Goal: Task Accomplishment & Management: Manage account settings

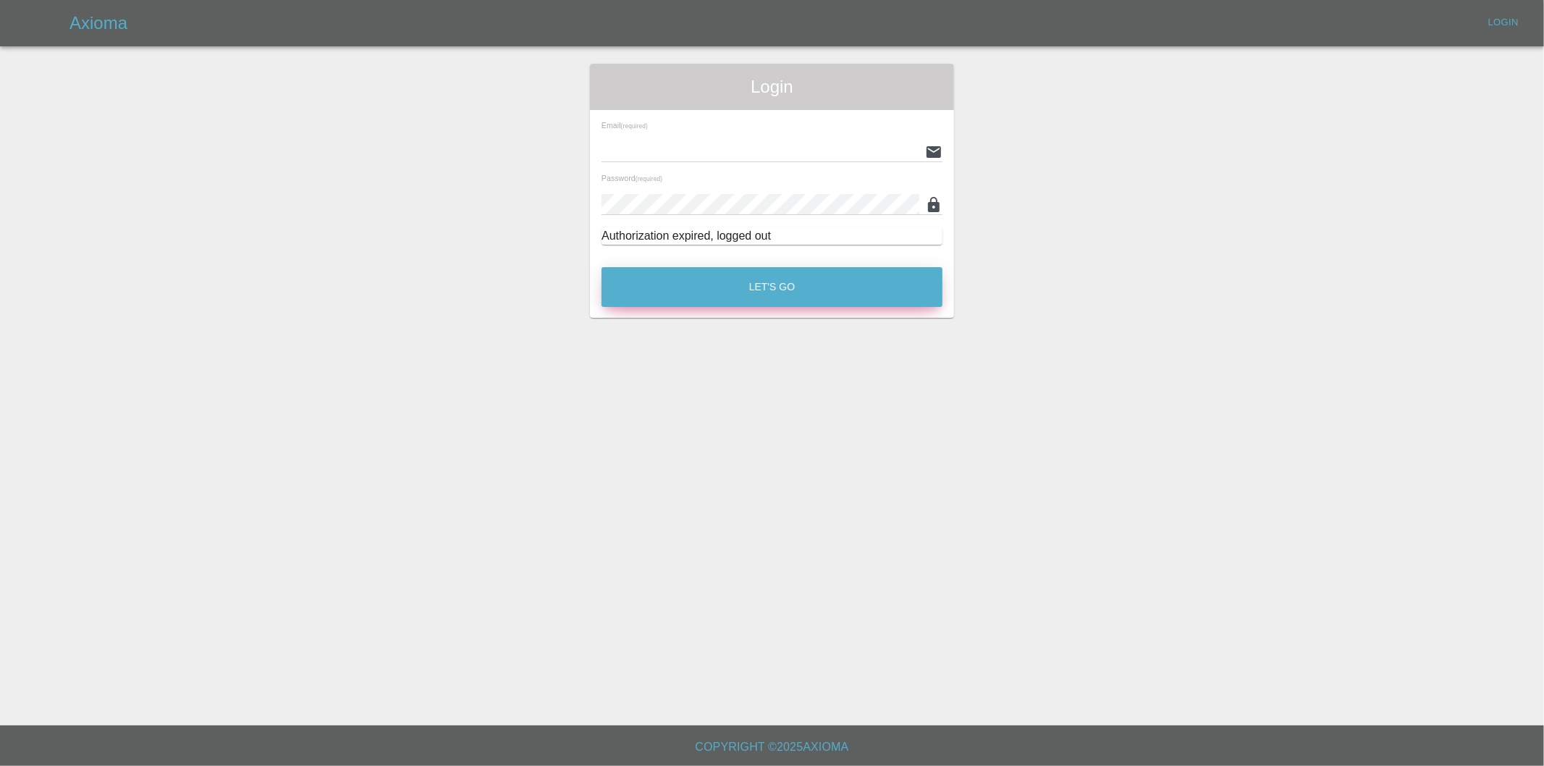
type input "[PERSON_NAME][EMAIL_ADDRESS][DOMAIN_NAME]"
click at [699, 294] on button "Let's Go" at bounding box center [772, 287] width 341 height 40
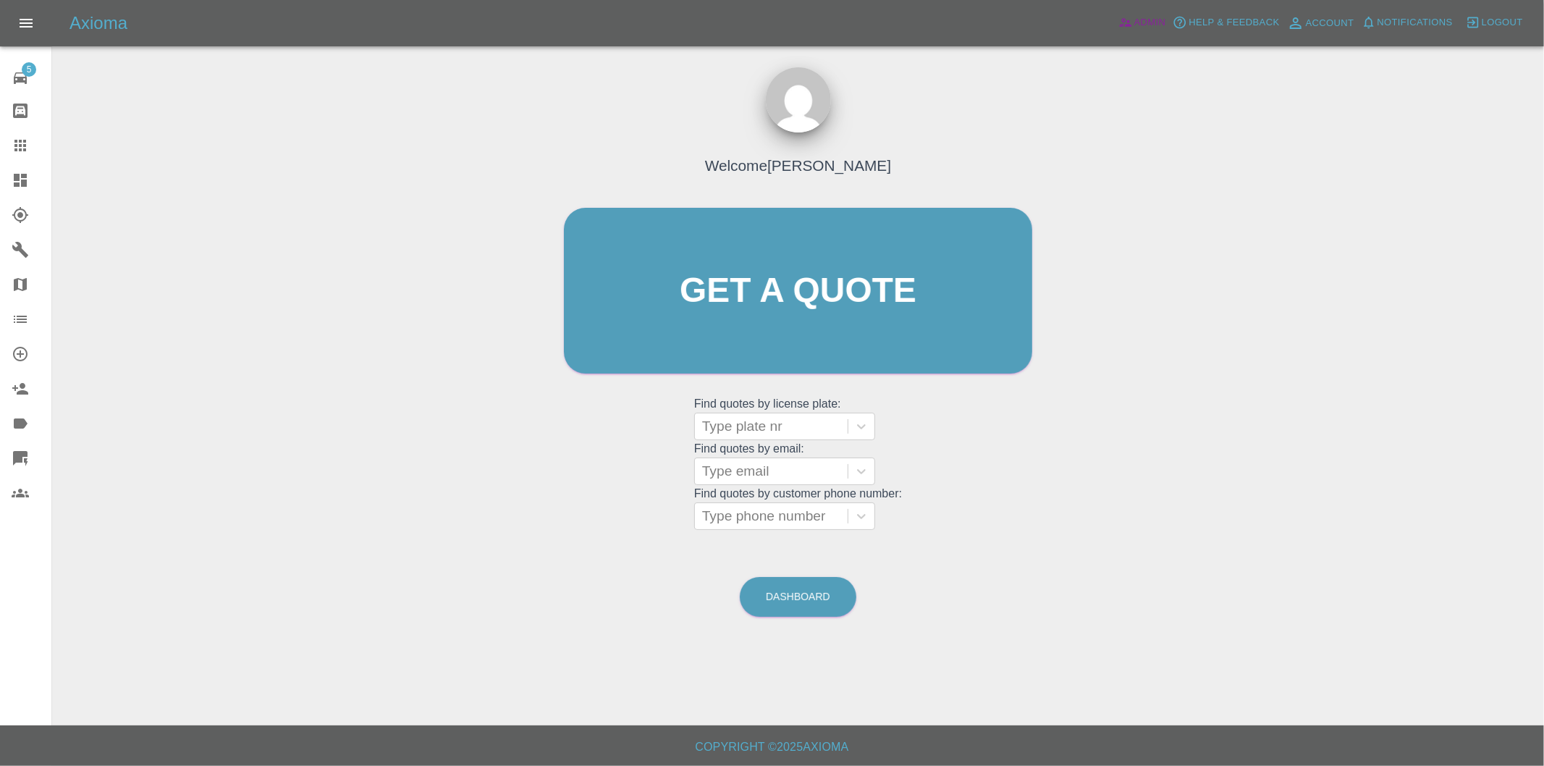
click at [1138, 17] on span "Admin" at bounding box center [1150, 22] width 32 height 17
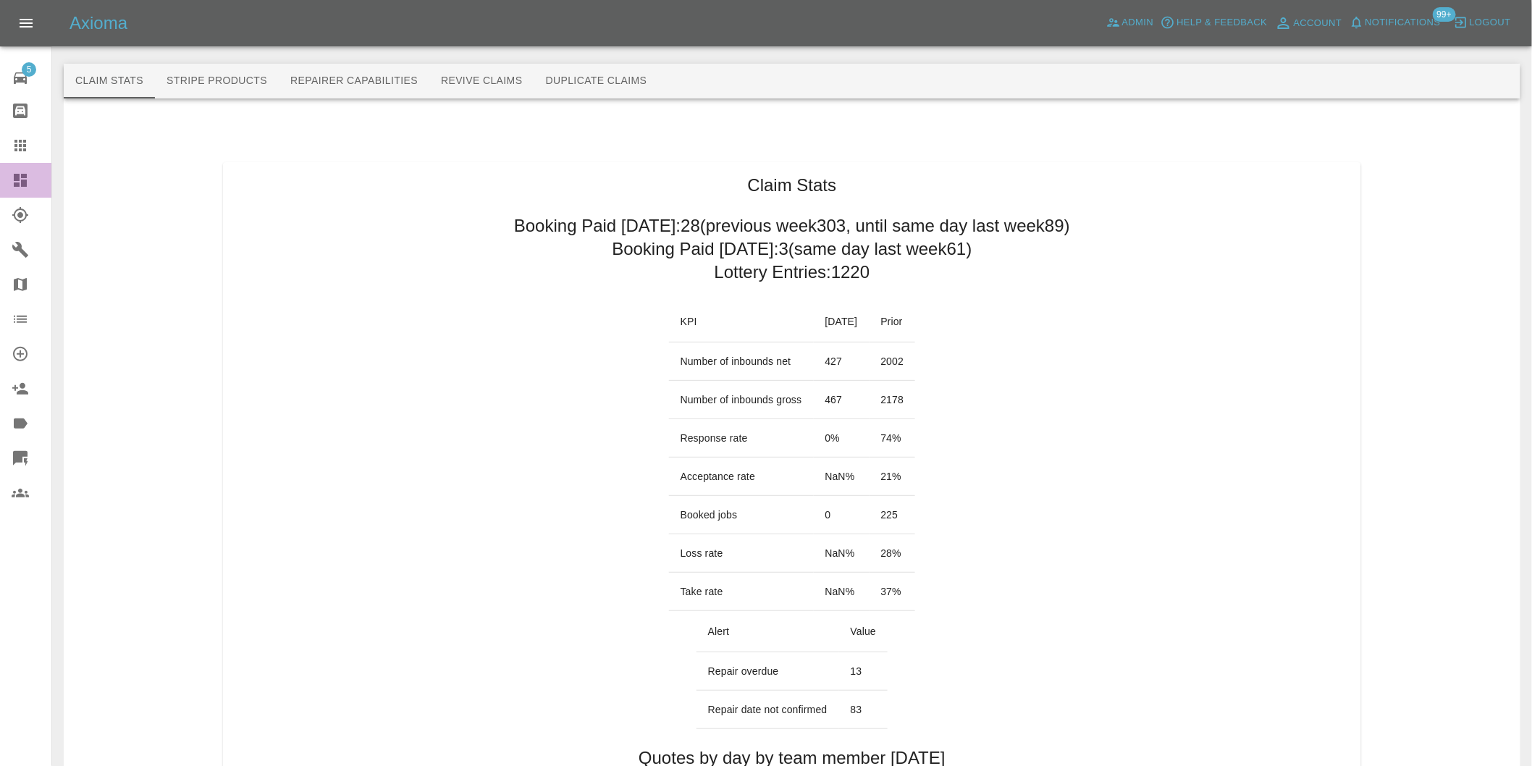
click at [12, 185] on icon at bounding box center [20, 180] width 17 height 17
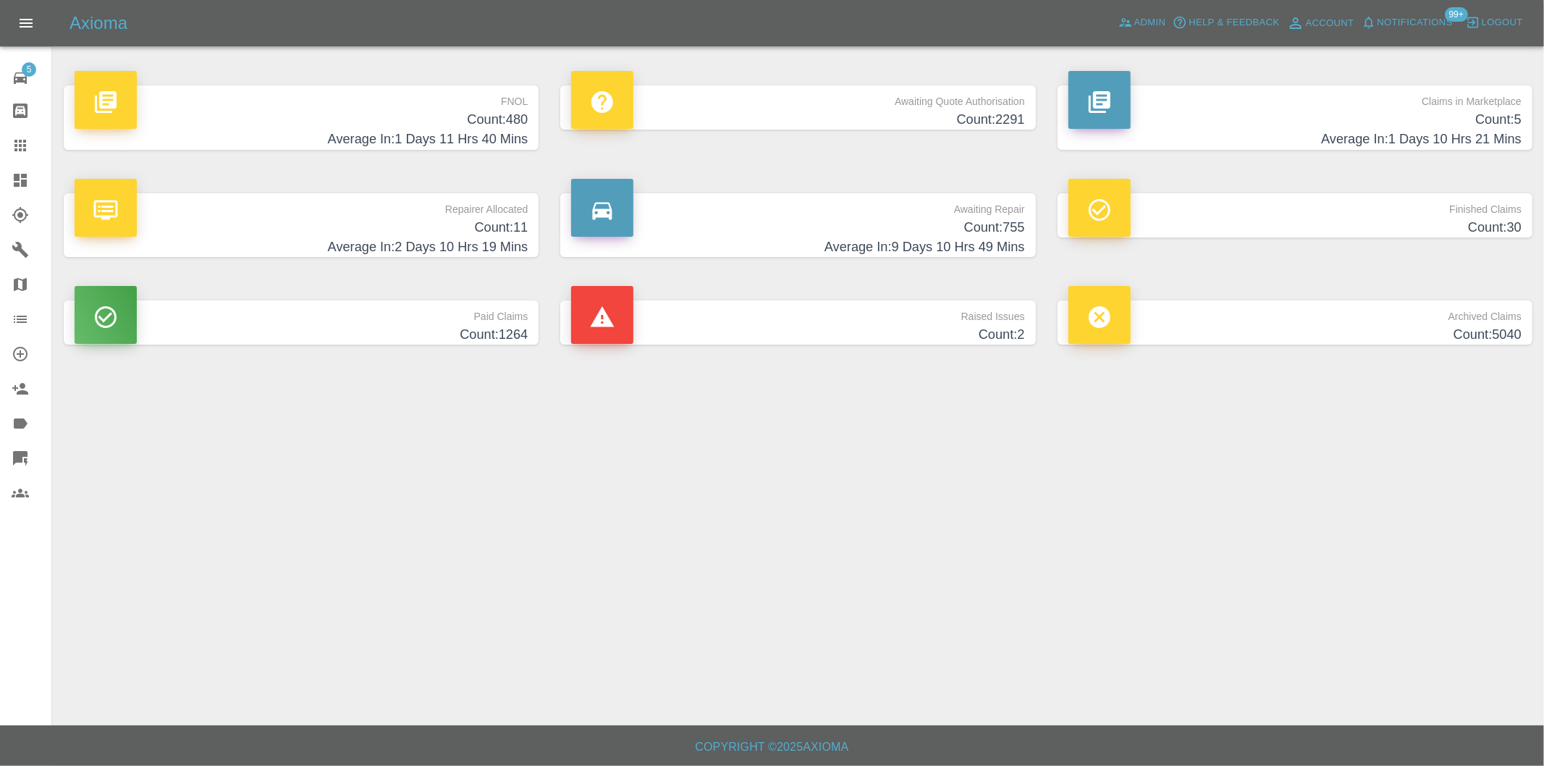
click at [510, 121] on h4 "Count: 480" at bounding box center [301, 120] width 453 height 20
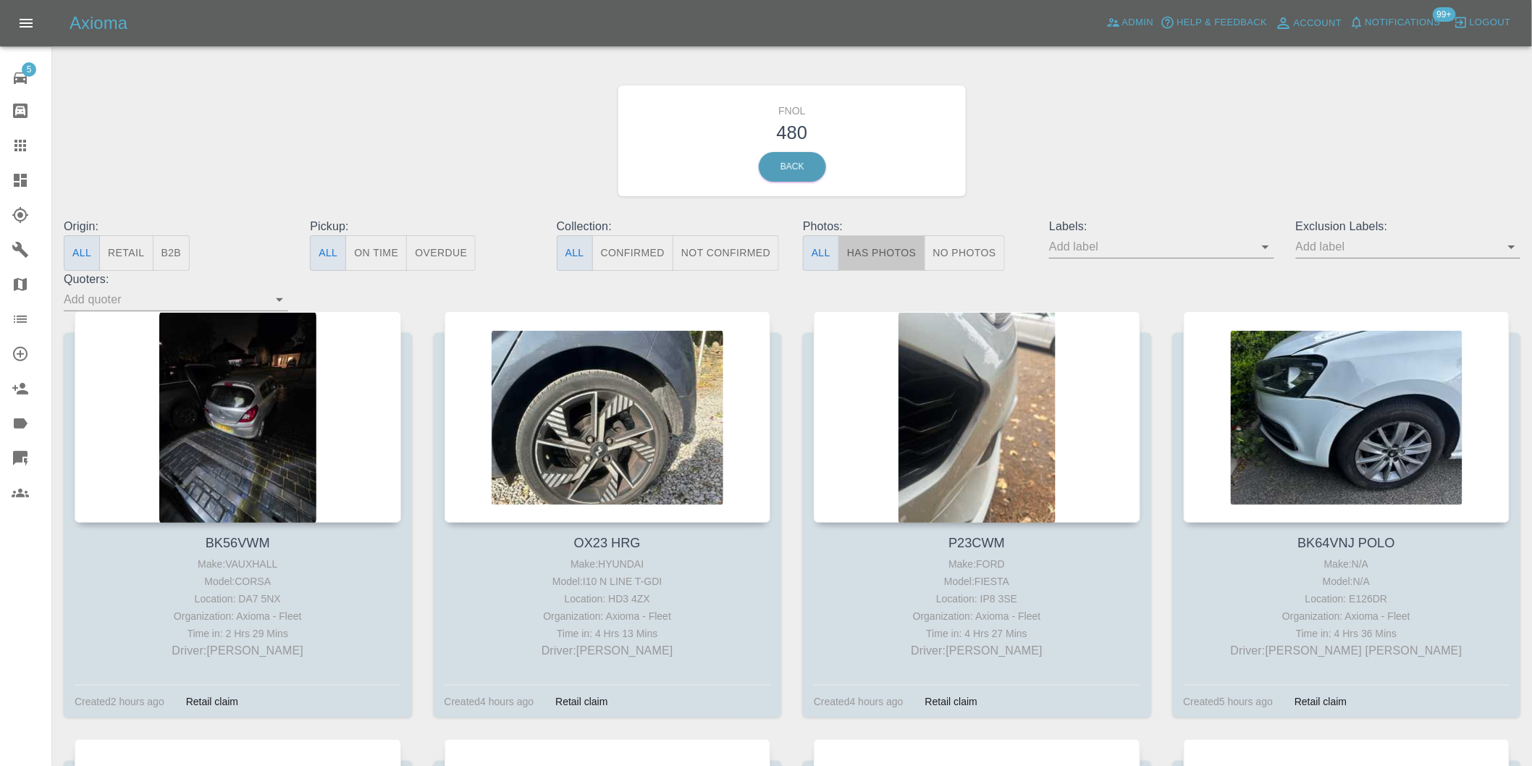
click at [879, 253] on button "Has Photos" at bounding box center [881, 252] width 87 height 35
click at [1509, 249] on icon "Open" at bounding box center [1511, 246] width 17 height 17
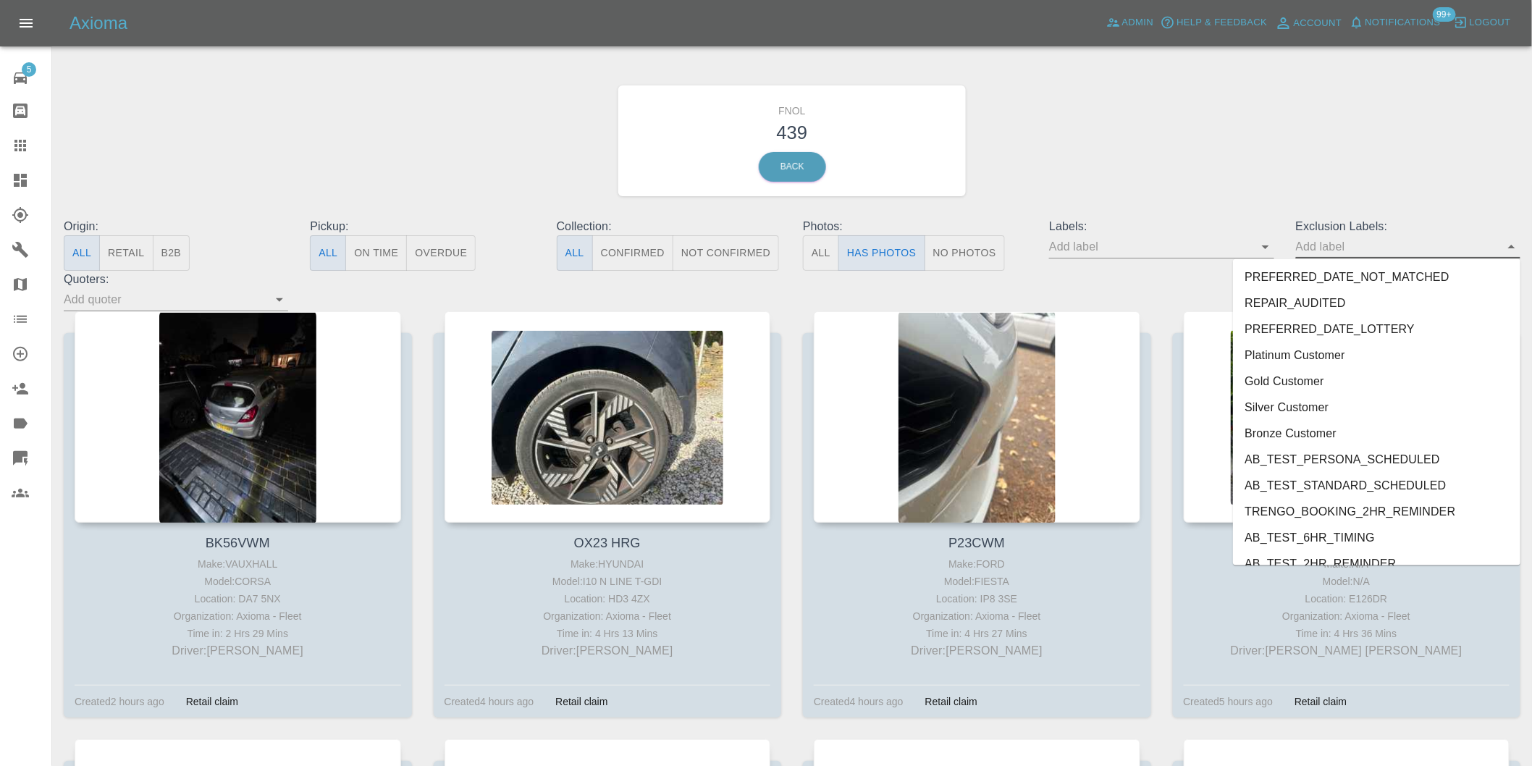
scroll to position [3144, 0]
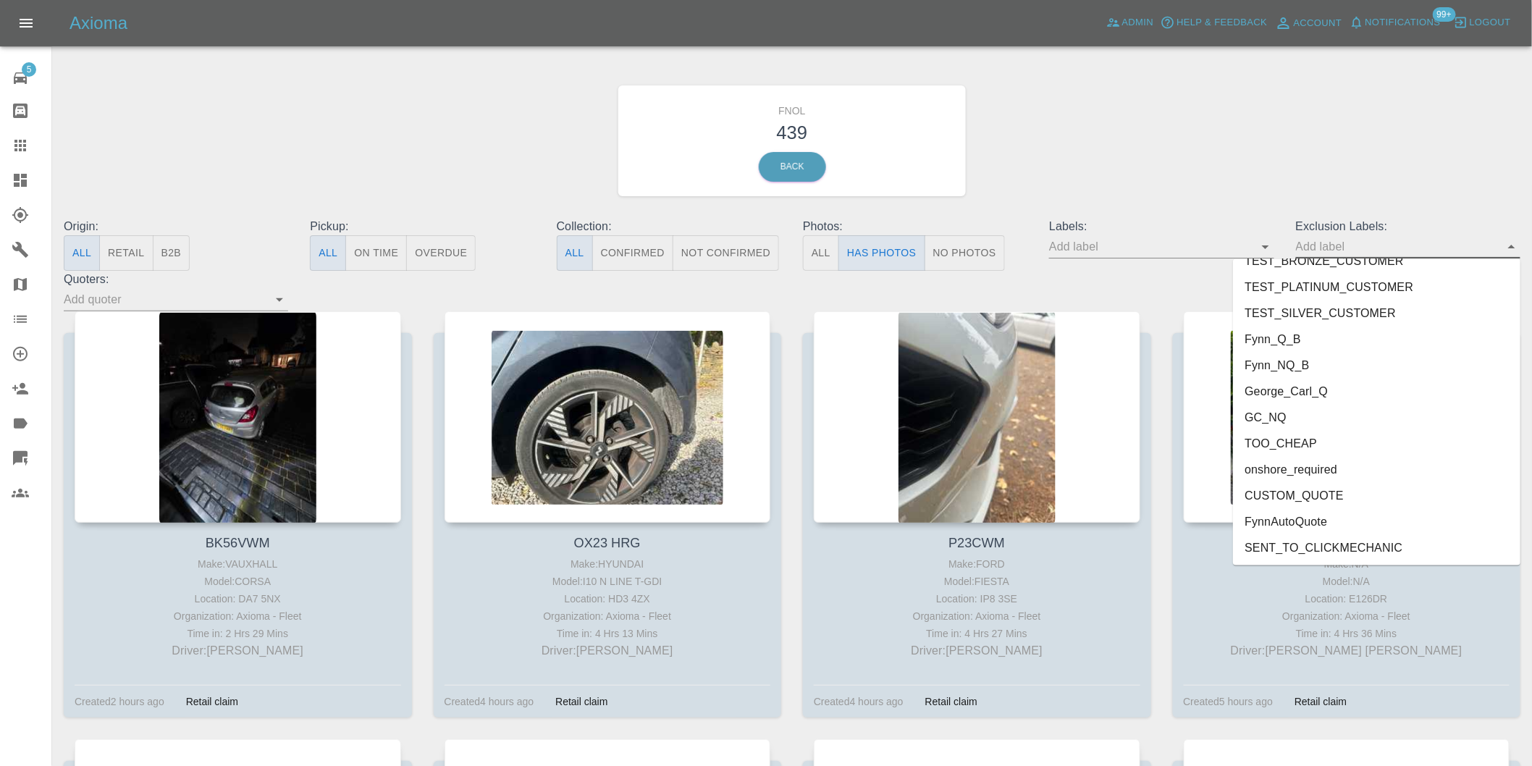
click at [1331, 462] on li "onshore_required" at bounding box center [1376, 470] width 287 height 26
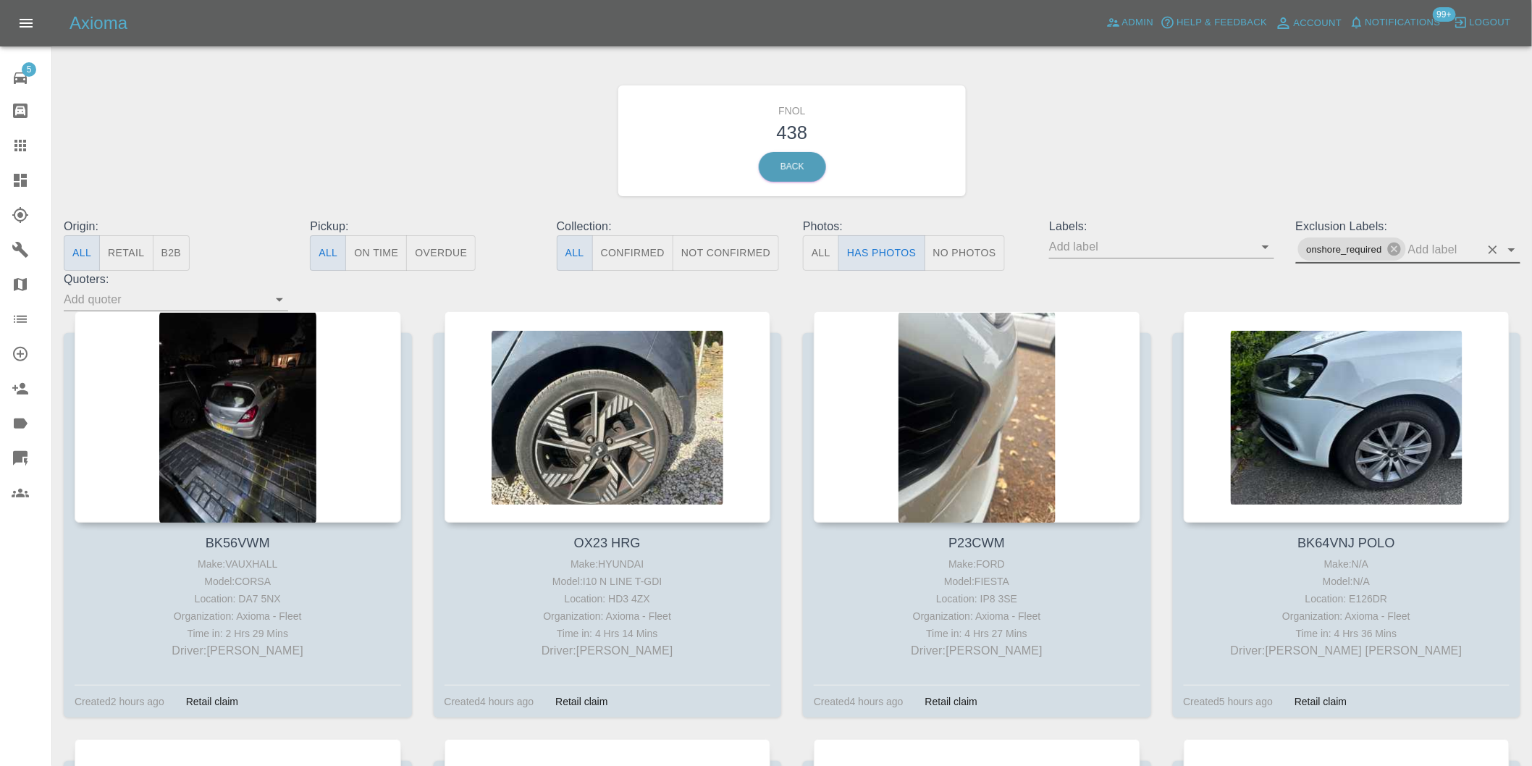
click at [1509, 254] on icon "Open" at bounding box center [1511, 249] width 17 height 17
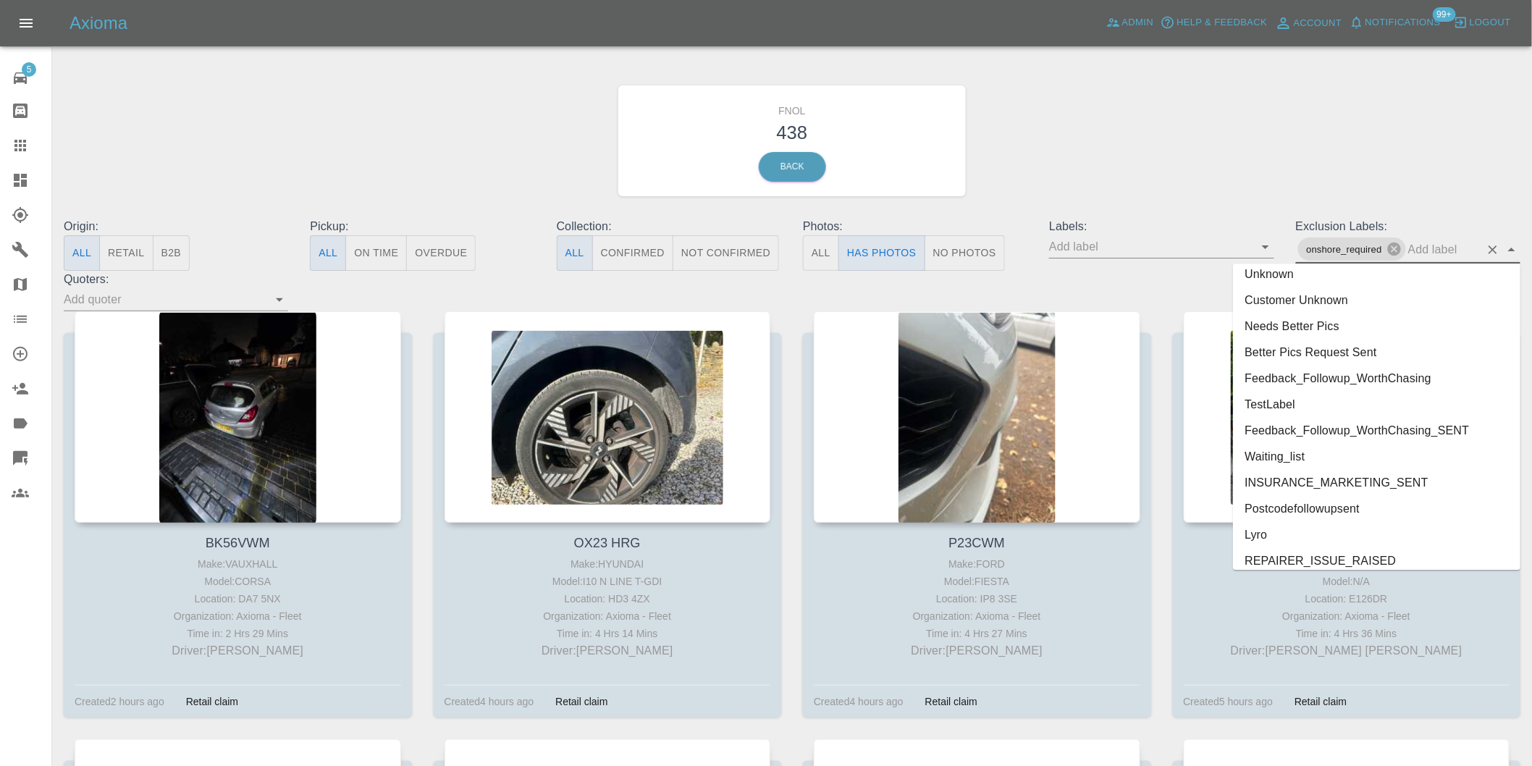
scroll to position [3118, 0]
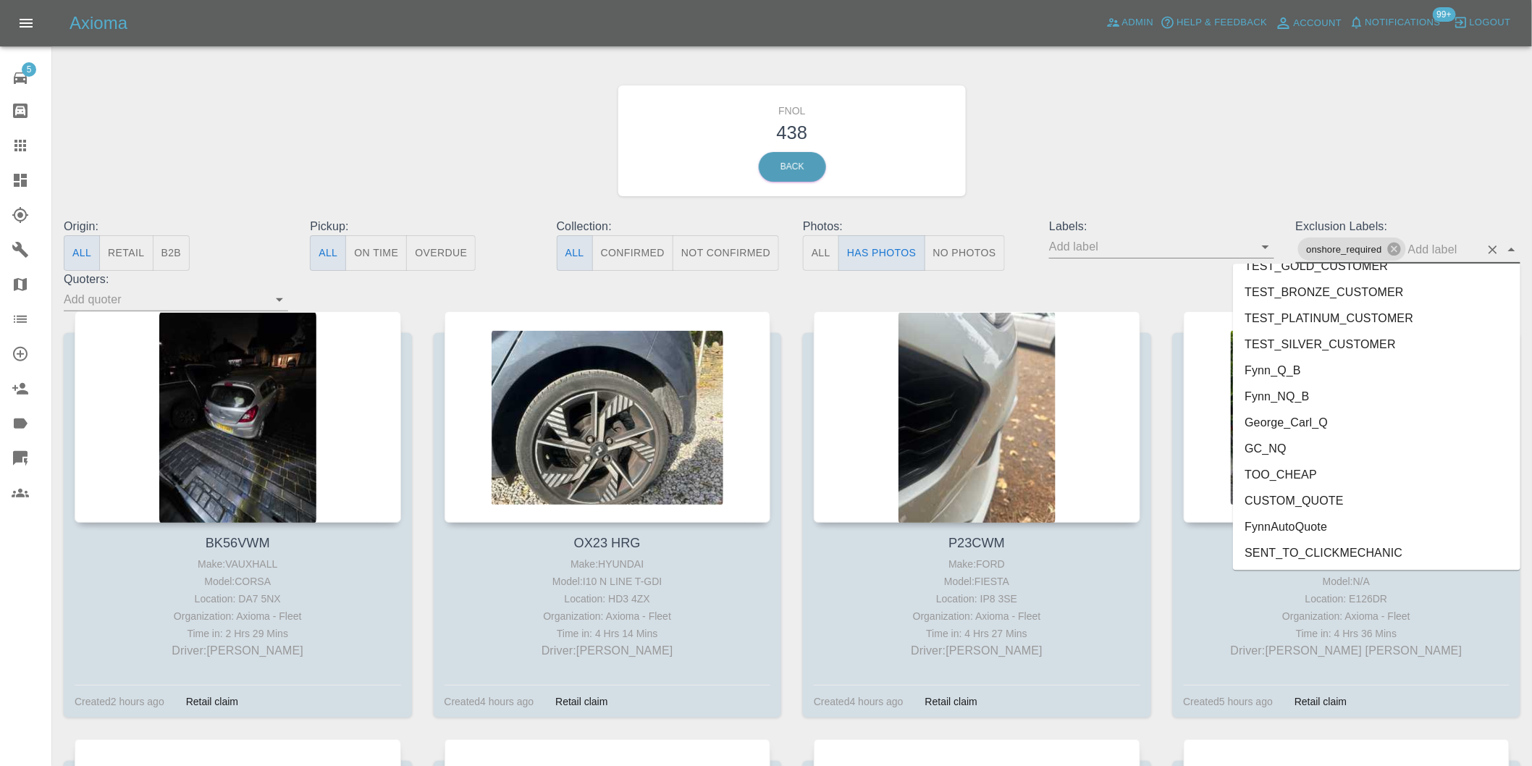
click at [1301, 421] on li "George_Carl_Q" at bounding box center [1376, 422] width 287 height 26
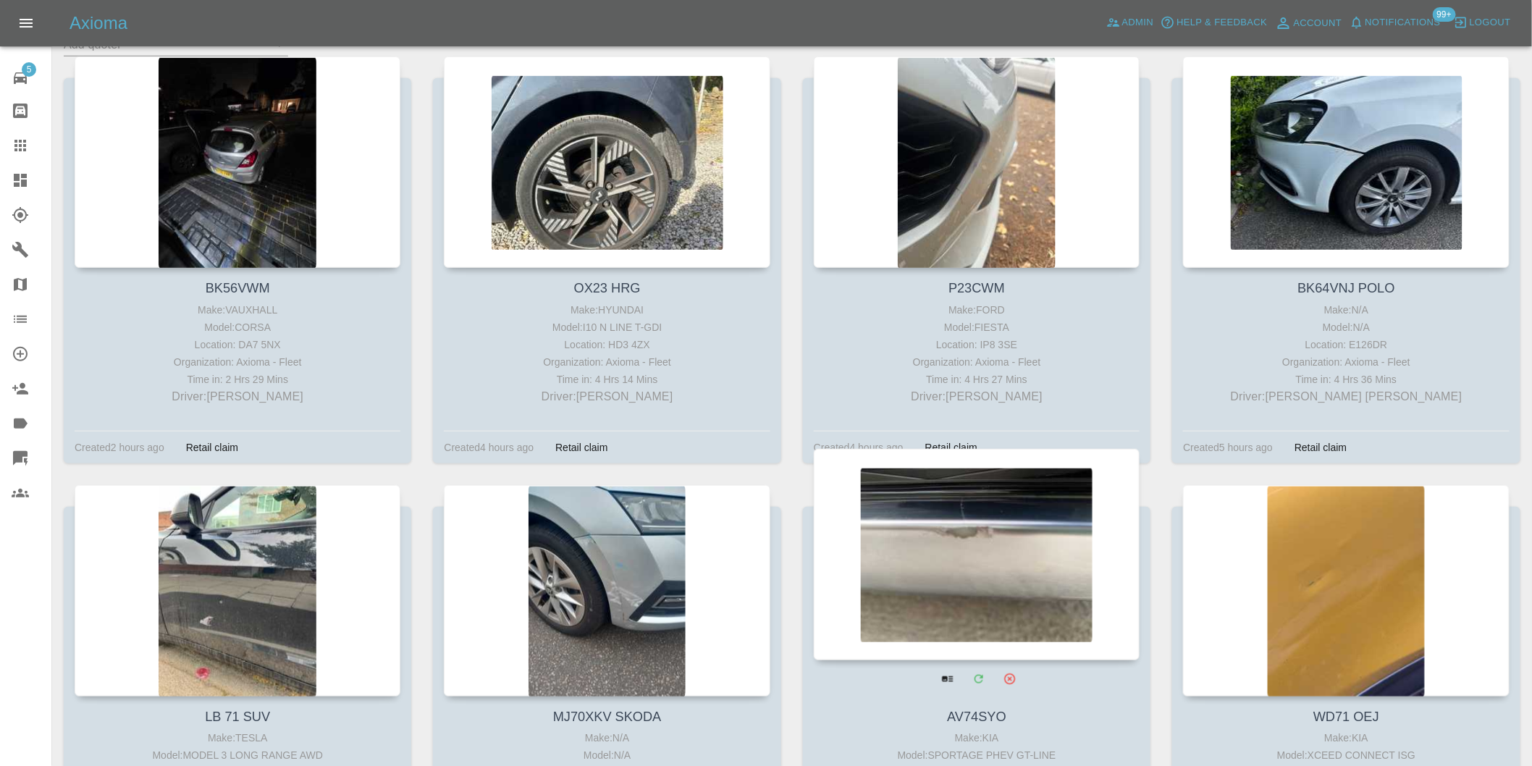
scroll to position [482, 0]
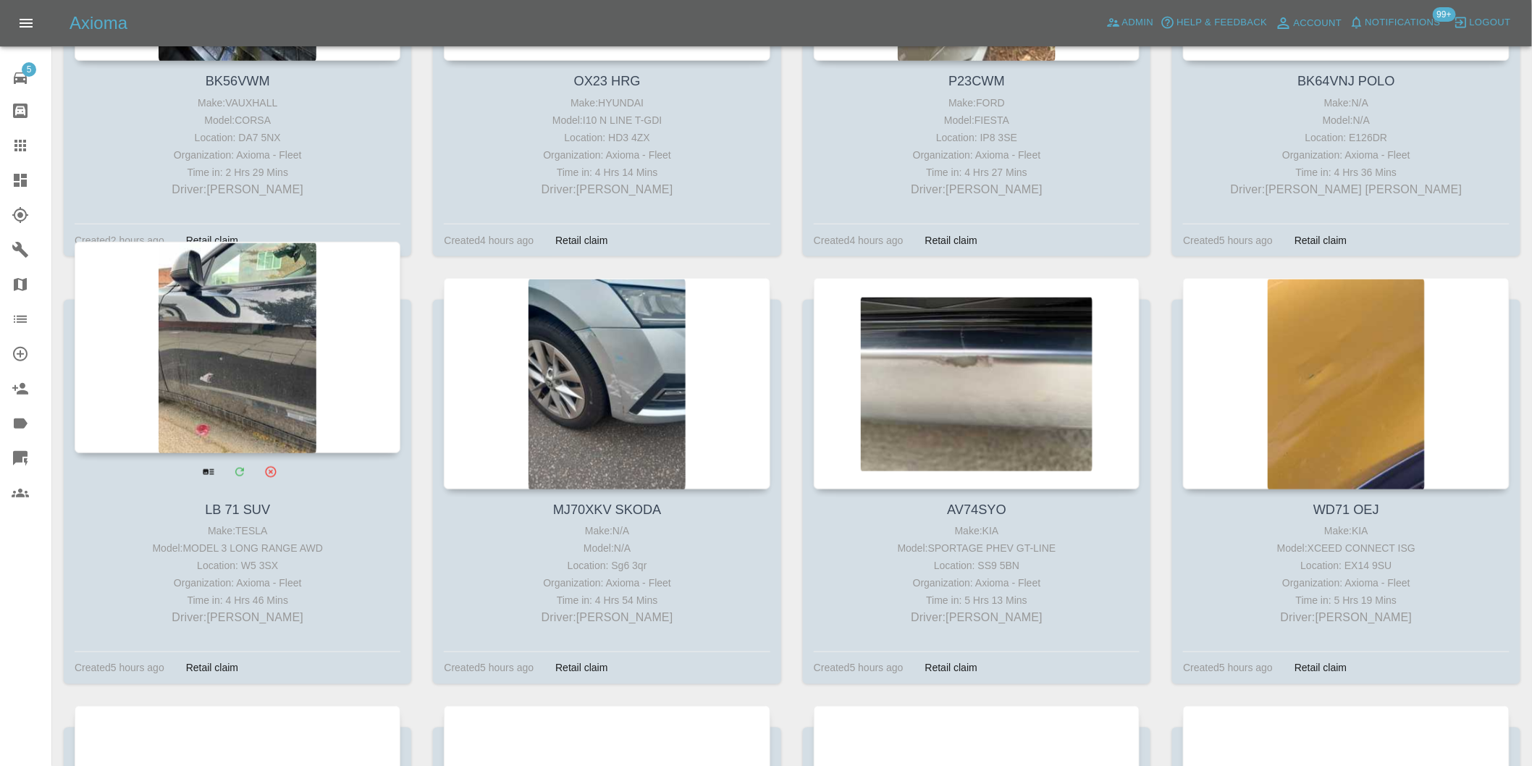
drag, startPoint x: 565, startPoint y: 302, endPoint x: 224, endPoint y: 357, distance: 344.7
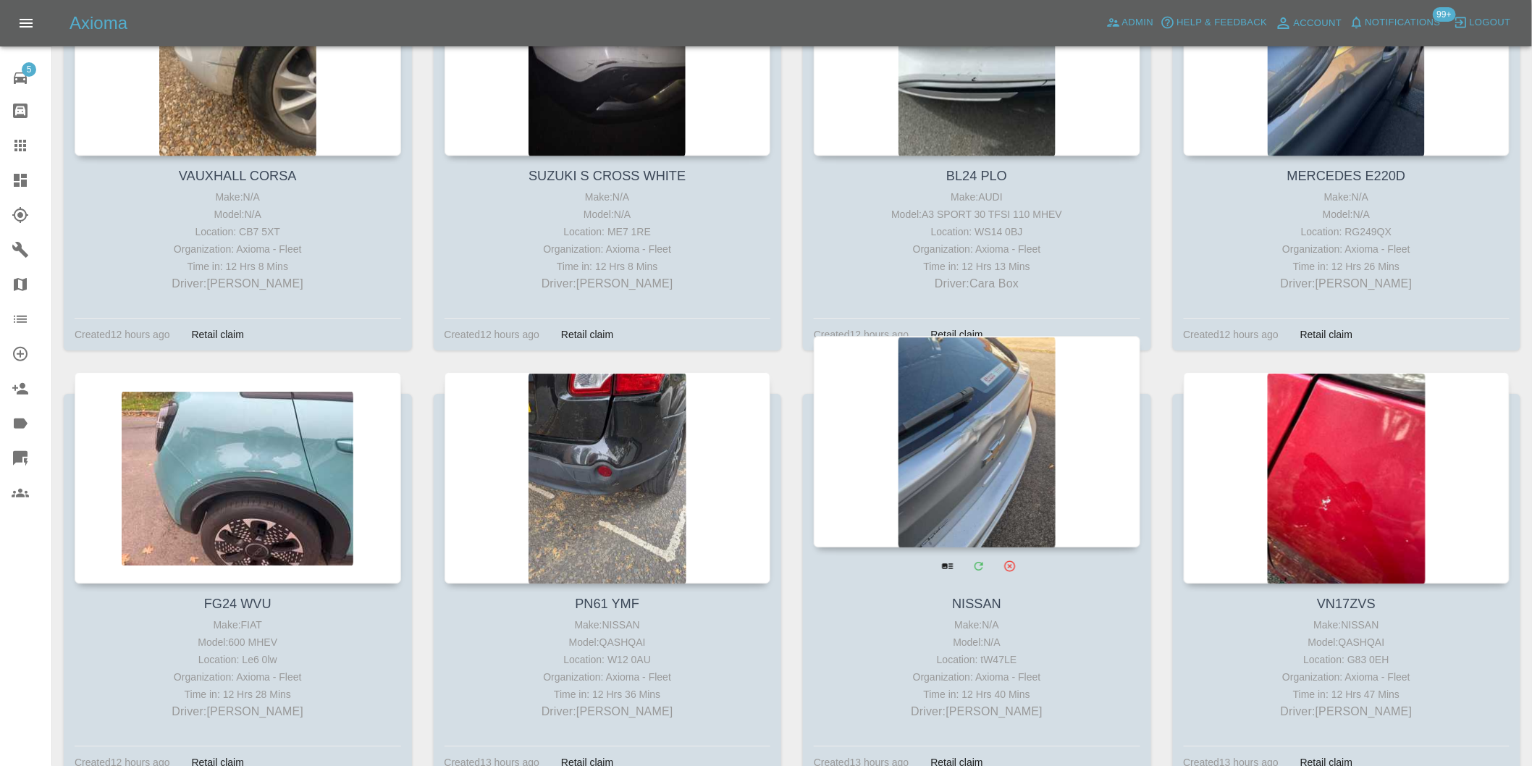
scroll to position [6596, 0]
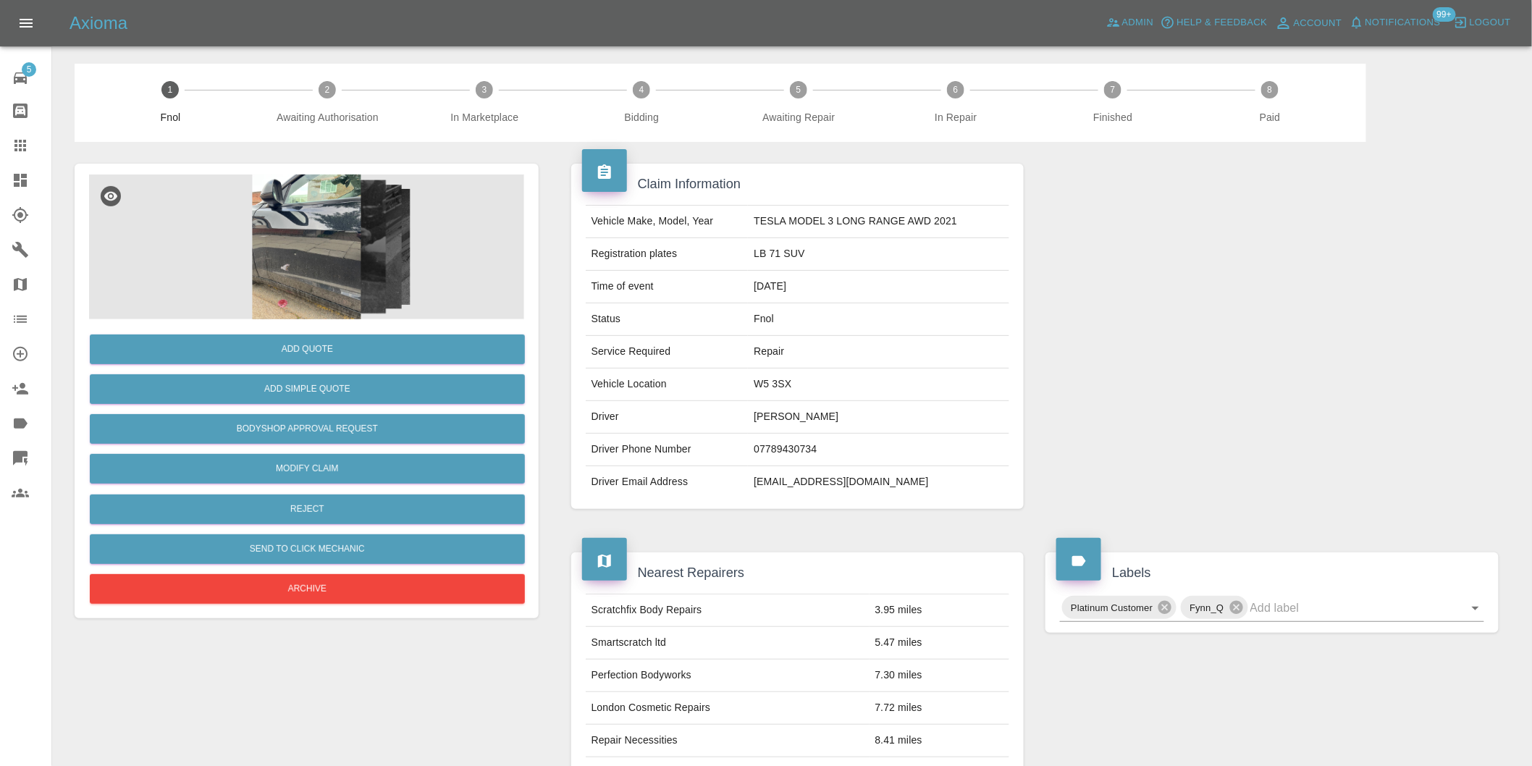
click at [337, 261] on img at bounding box center [306, 246] width 435 height 145
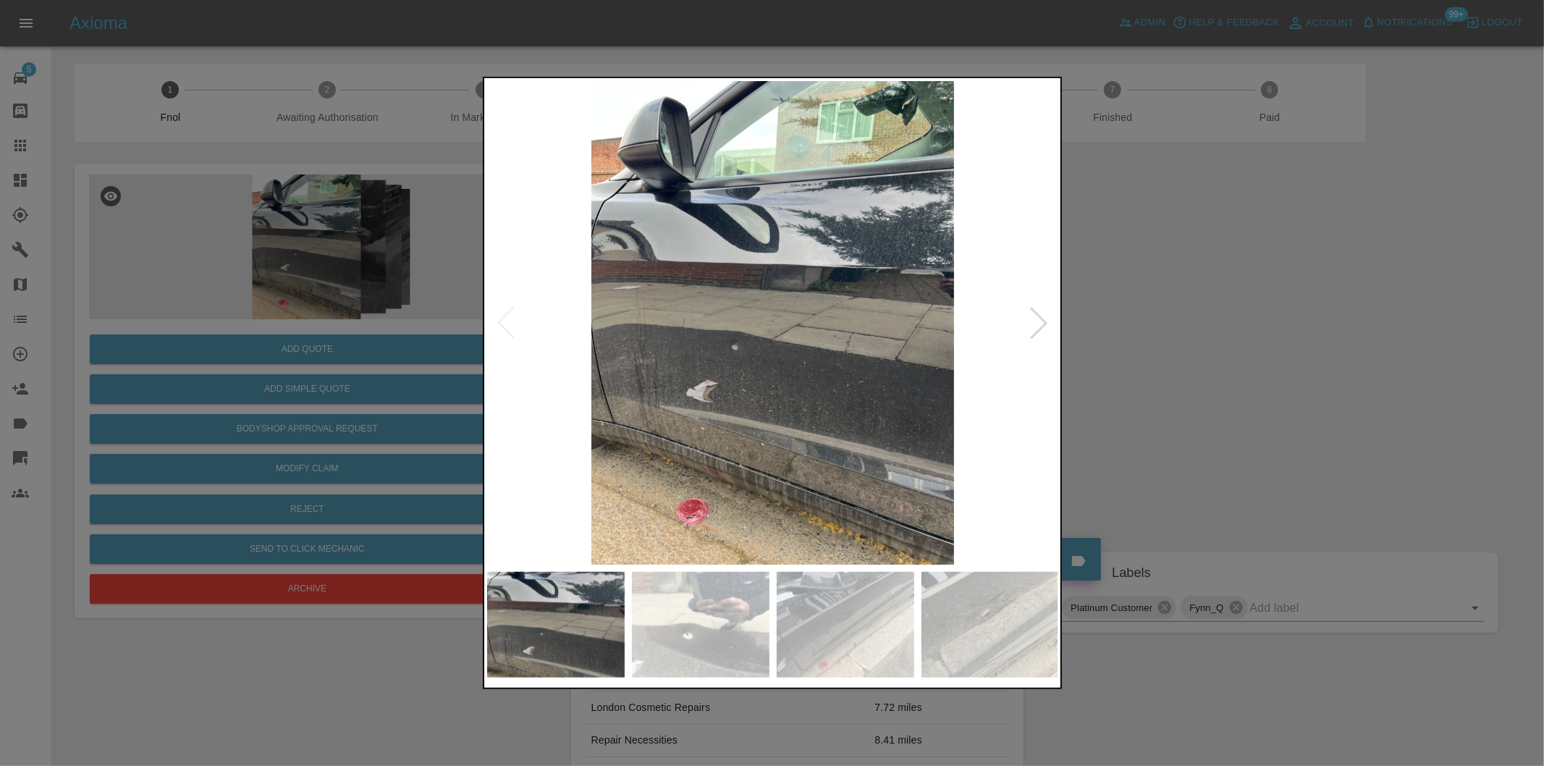
click at [1051, 319] on div at bounding box center [1039, 323] width 32 height 32
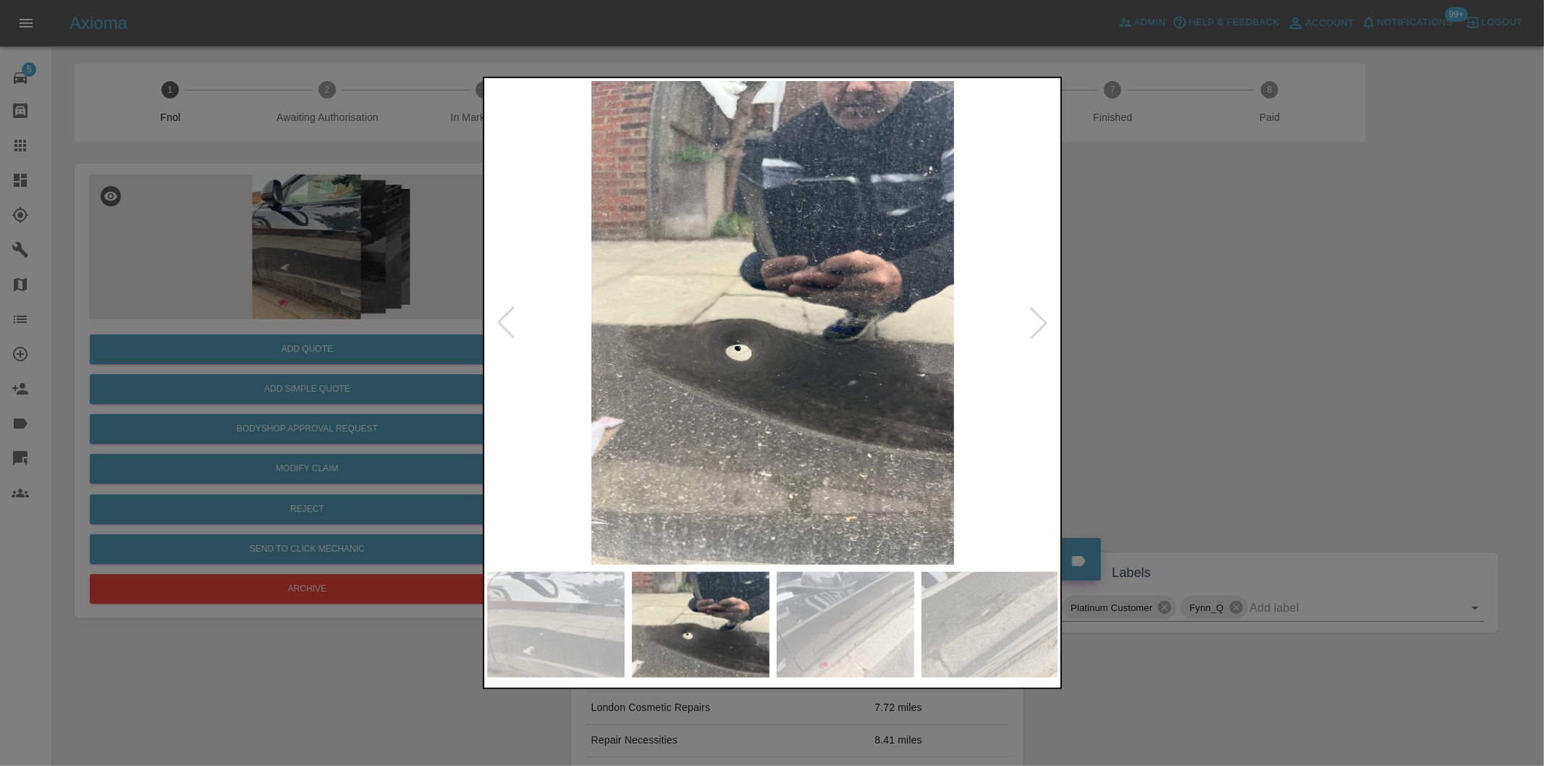
click at [1045, 321] on div at bounding box center [1039, 323] width 32 height 32
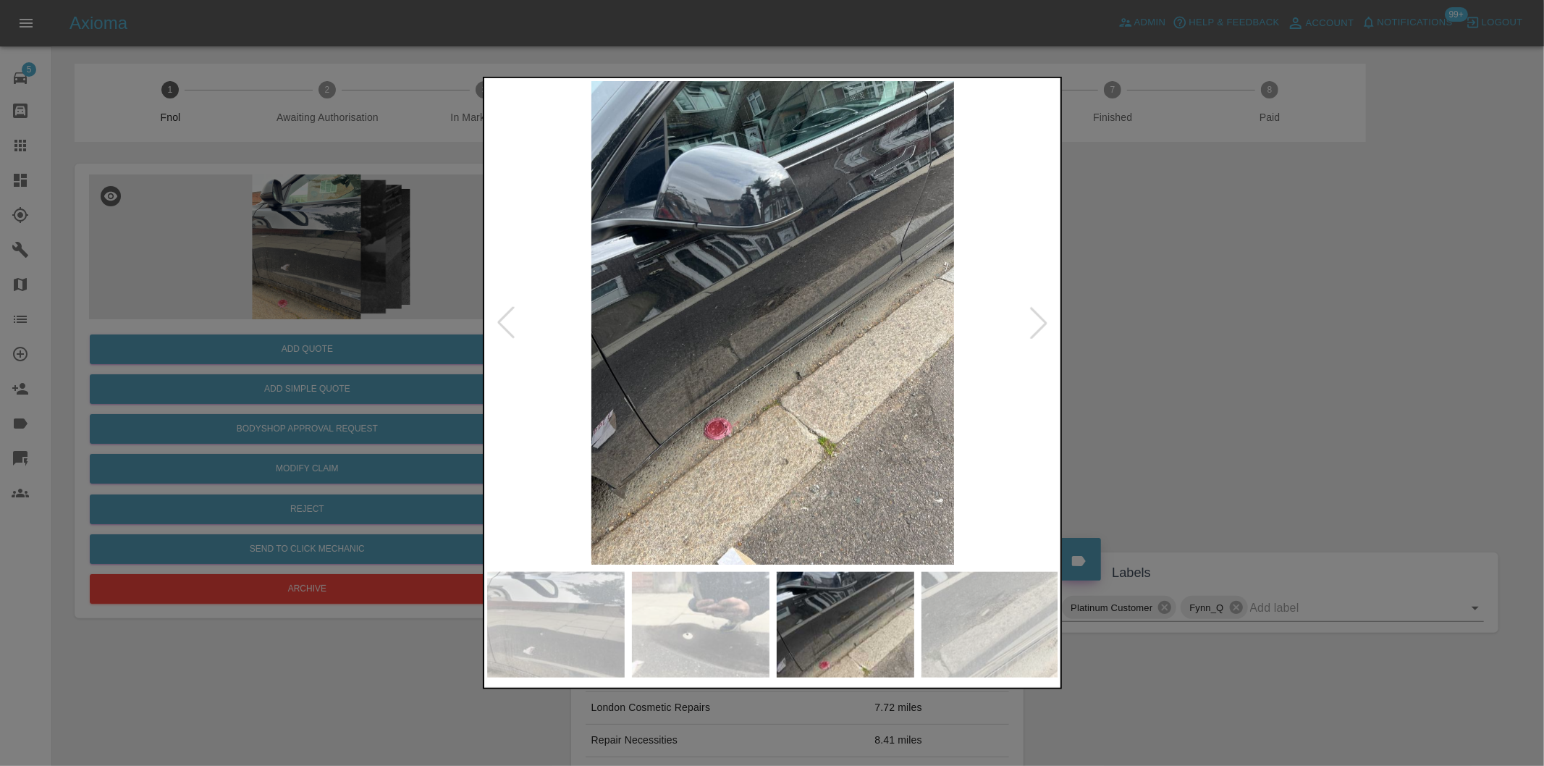
click at [1045, 321] on div at bounding box center [1039, 323] width 32 height 32
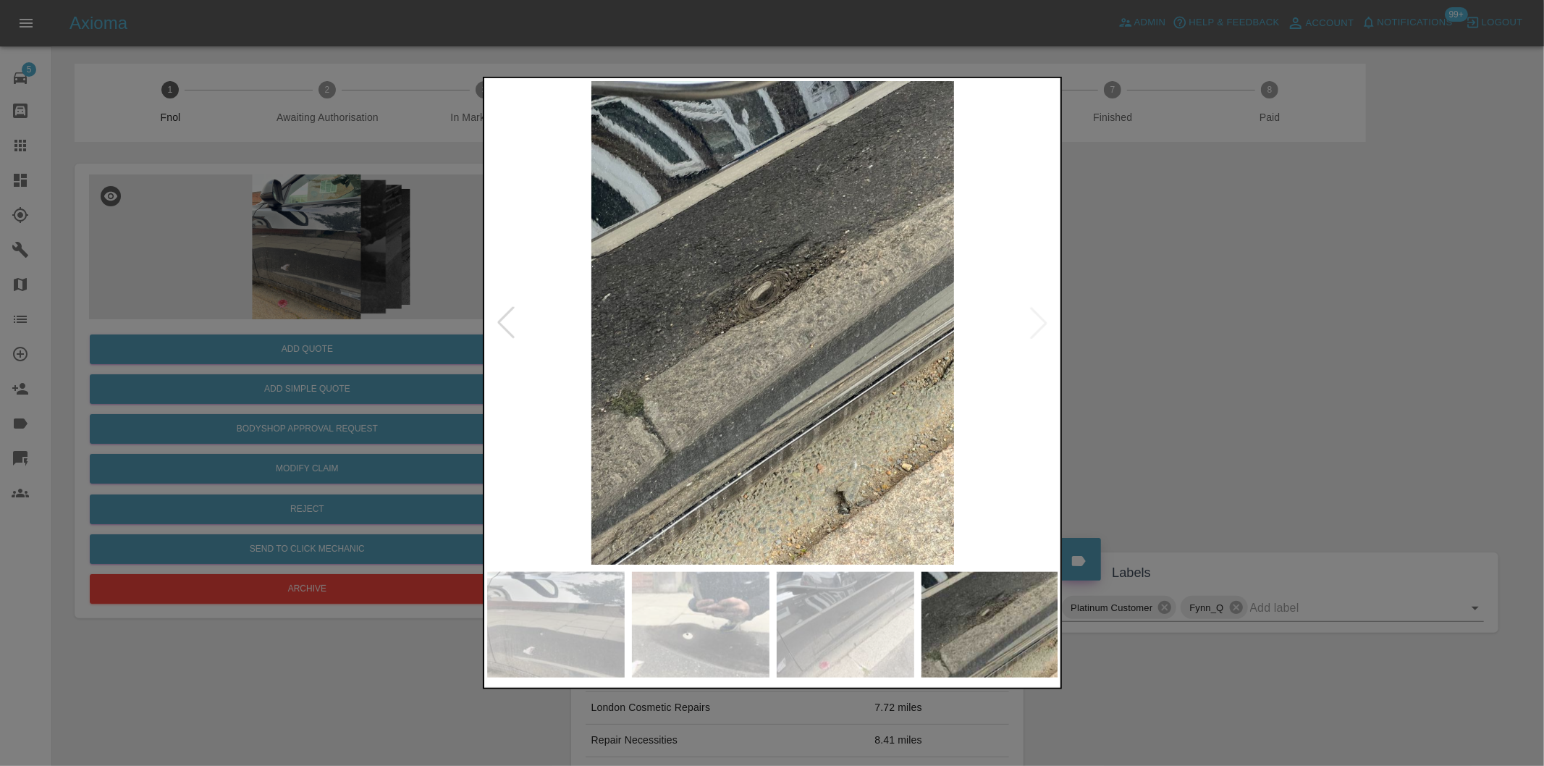
click at [1045, 321] on img at bounding box center [773, 323] width 572 height 484
drag, startPoint x: 1193, startPoint y: 349, endPoint x: 1186, endPoint y: 351, distance: 7.6
click at [1194, 350] on div at bounding box center [772, 383] width 1544 height 766
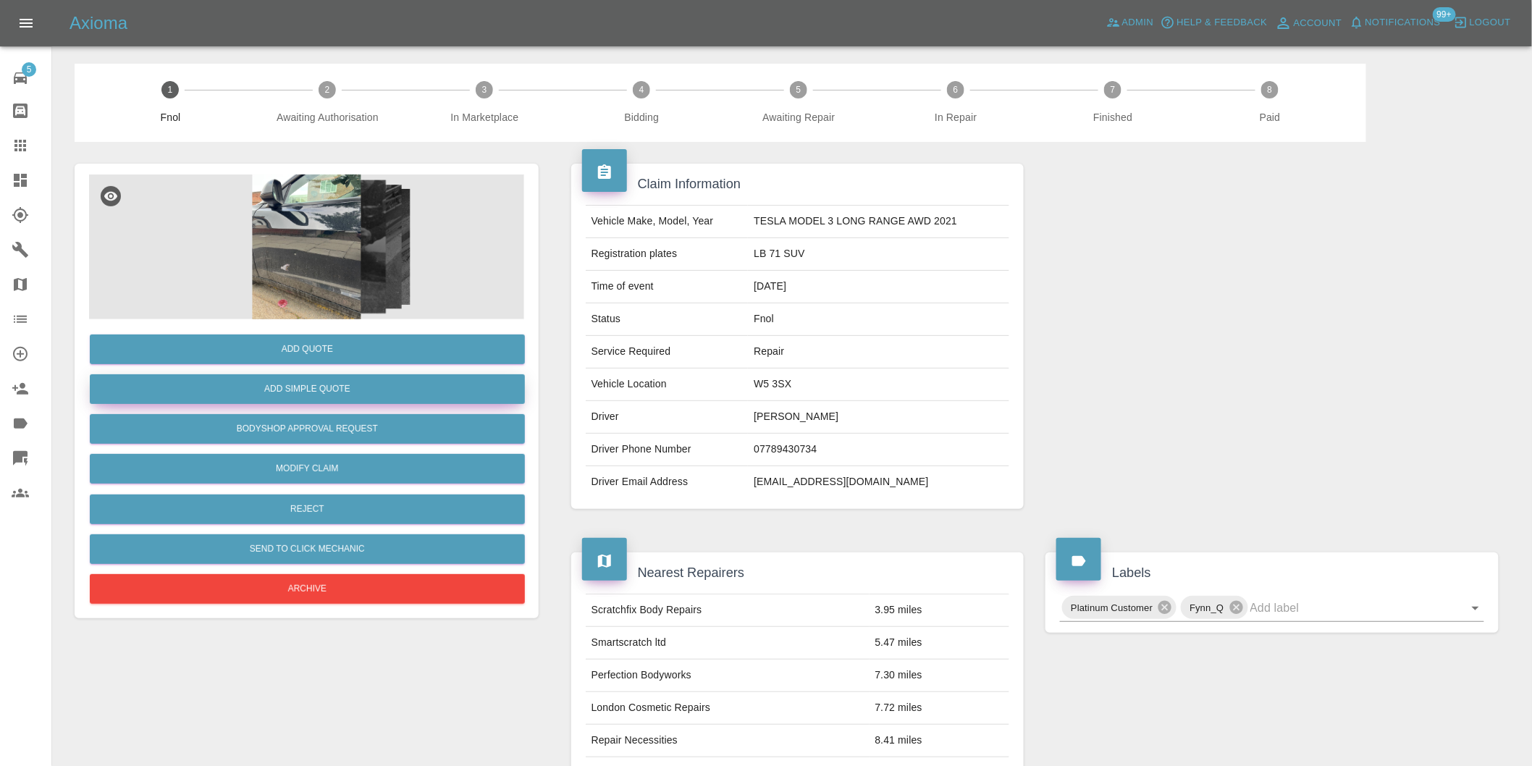
click at [327, 389] on button "Add Simple Quote" at bounding box center [307, 389] width 435 height 30
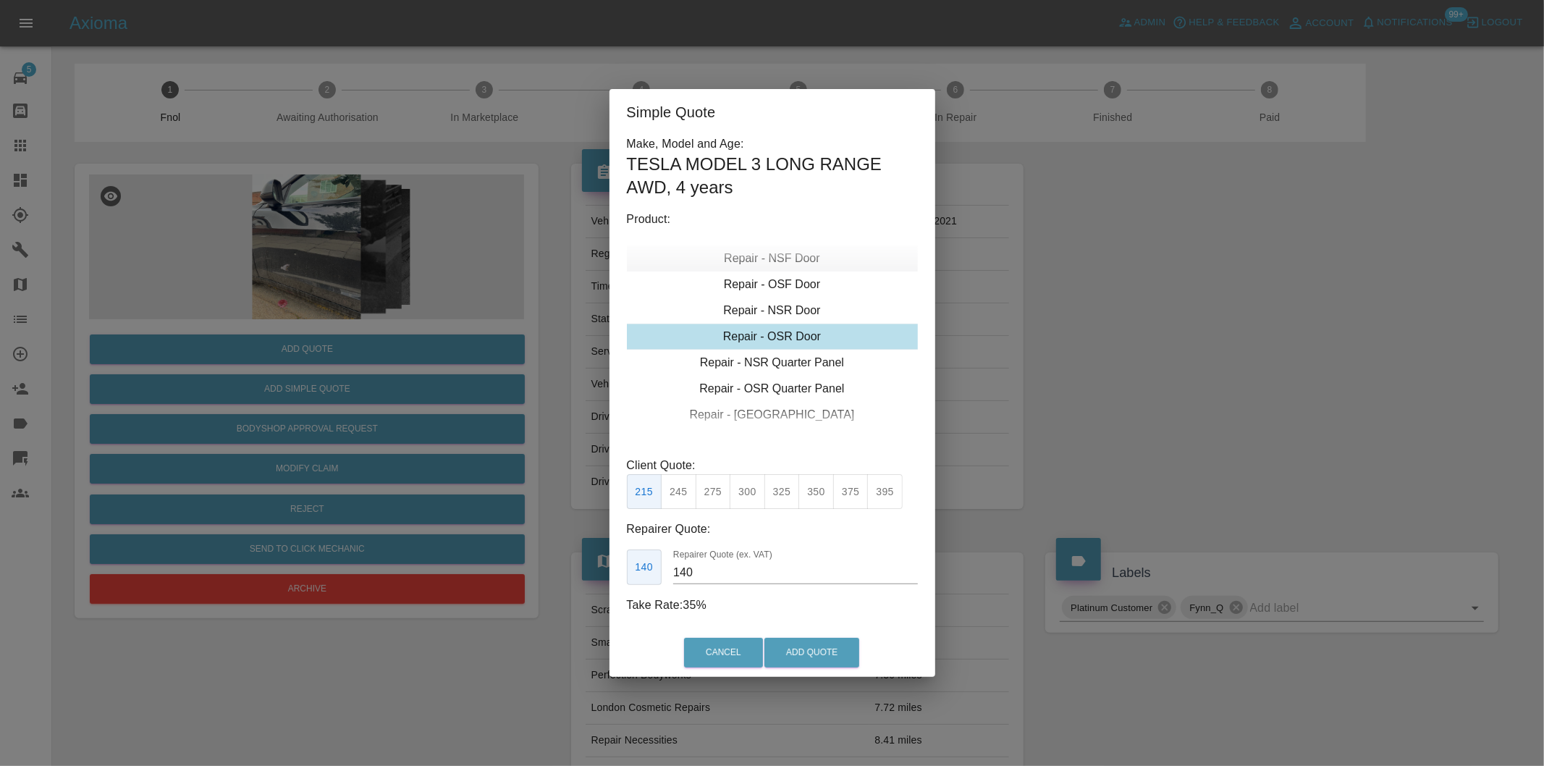
click at [793, 258] on div "Repair - NSF Door" at bounding box center [772, 258] width 291 height 26
click at [742, 488] on button "300" at bounding box center [747, 491] width 35 height 35
type input "190"
click at [809, 652] on button "Add Quote" at bounding box center [811, 653] width 95 height 30
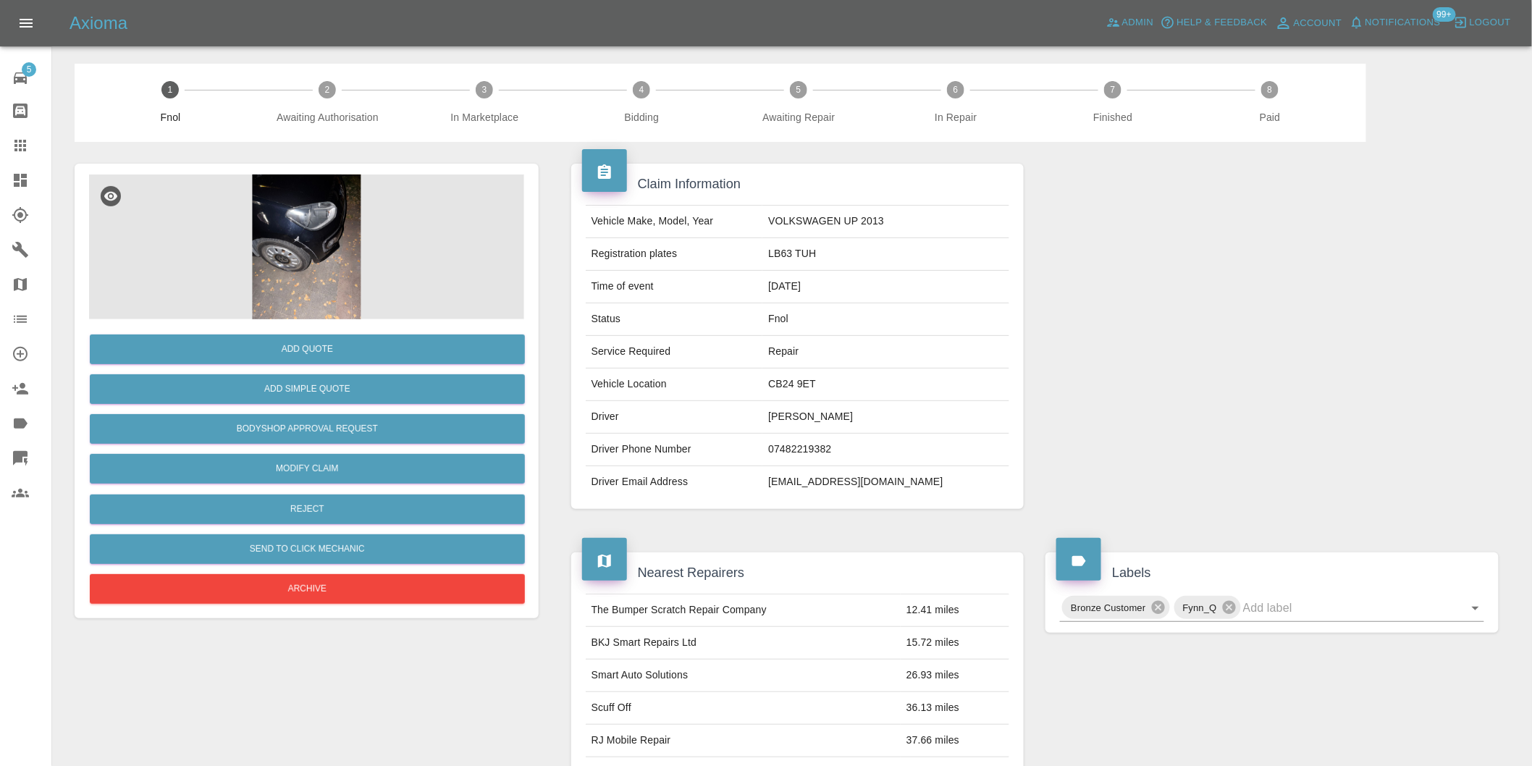
click at [284, 242] on img at bounding box center [306, 246] width 435 height 145
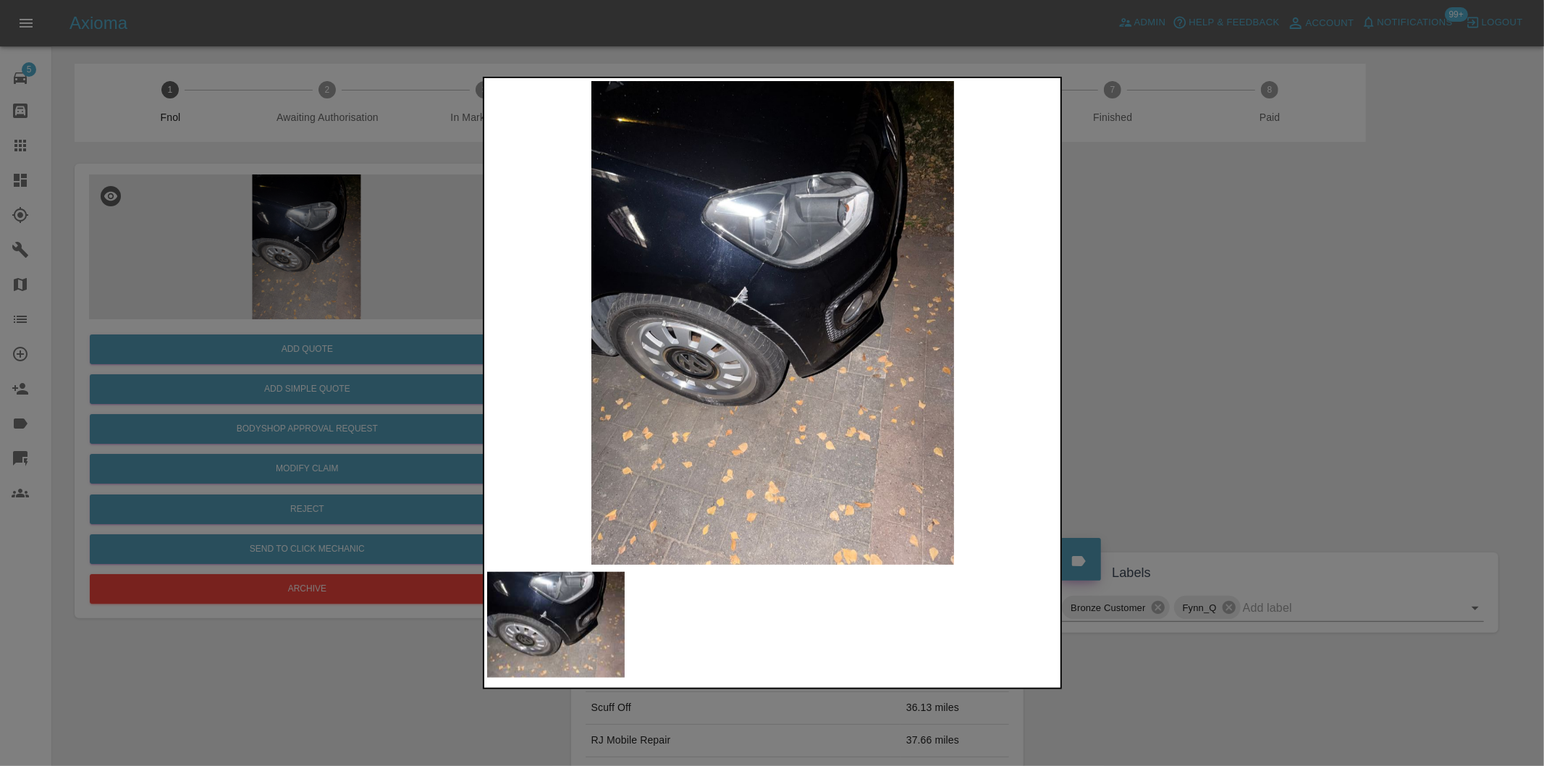
click at [724, 292] on img at bounding box center [773, 323] width 572 height 484
click at [722, 292] on img at bounding box center [773, 323] width 572 height 484
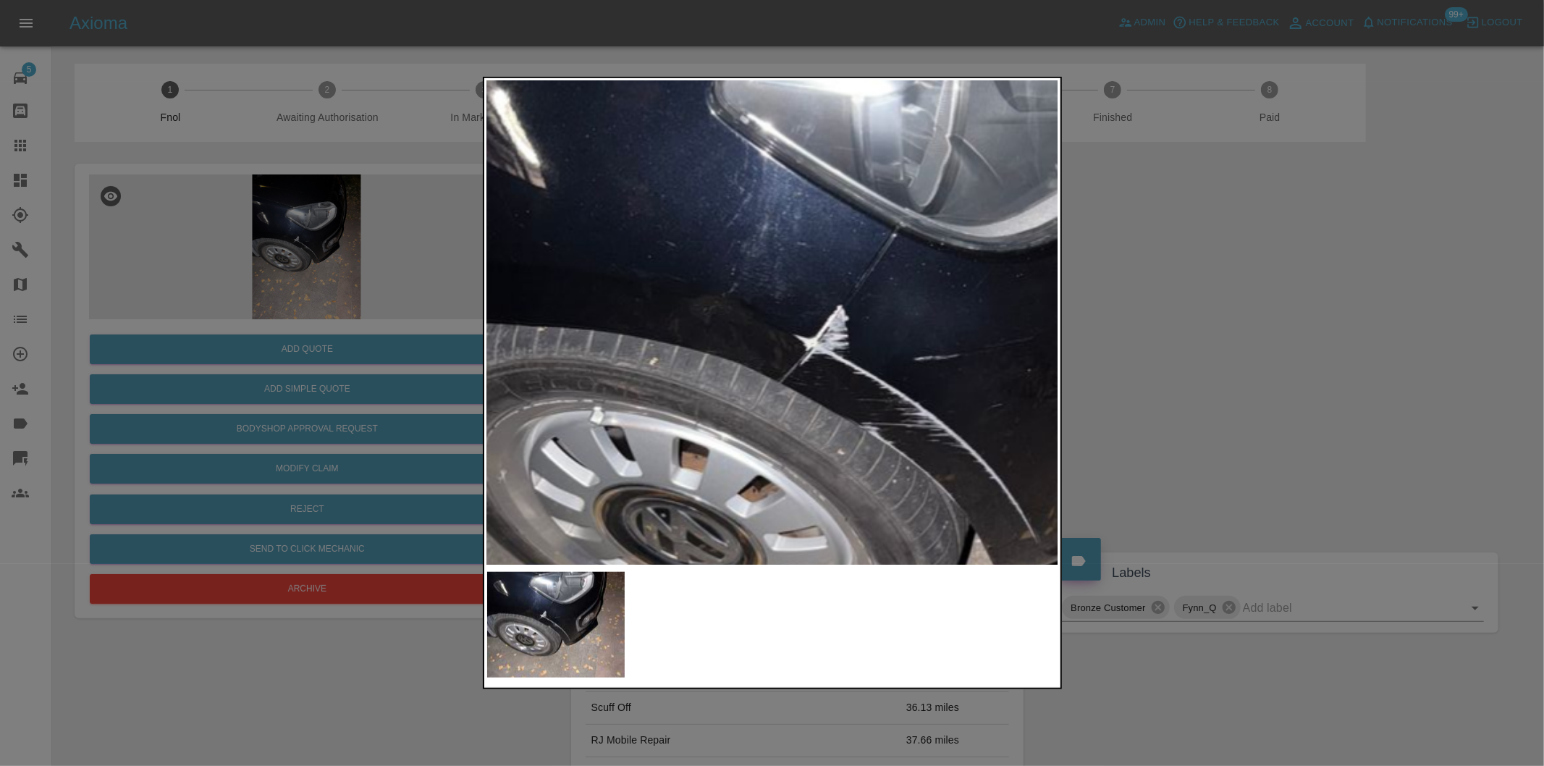
click at [722, 292] on img at bounding box center [922, 413] width 1716 height 1450
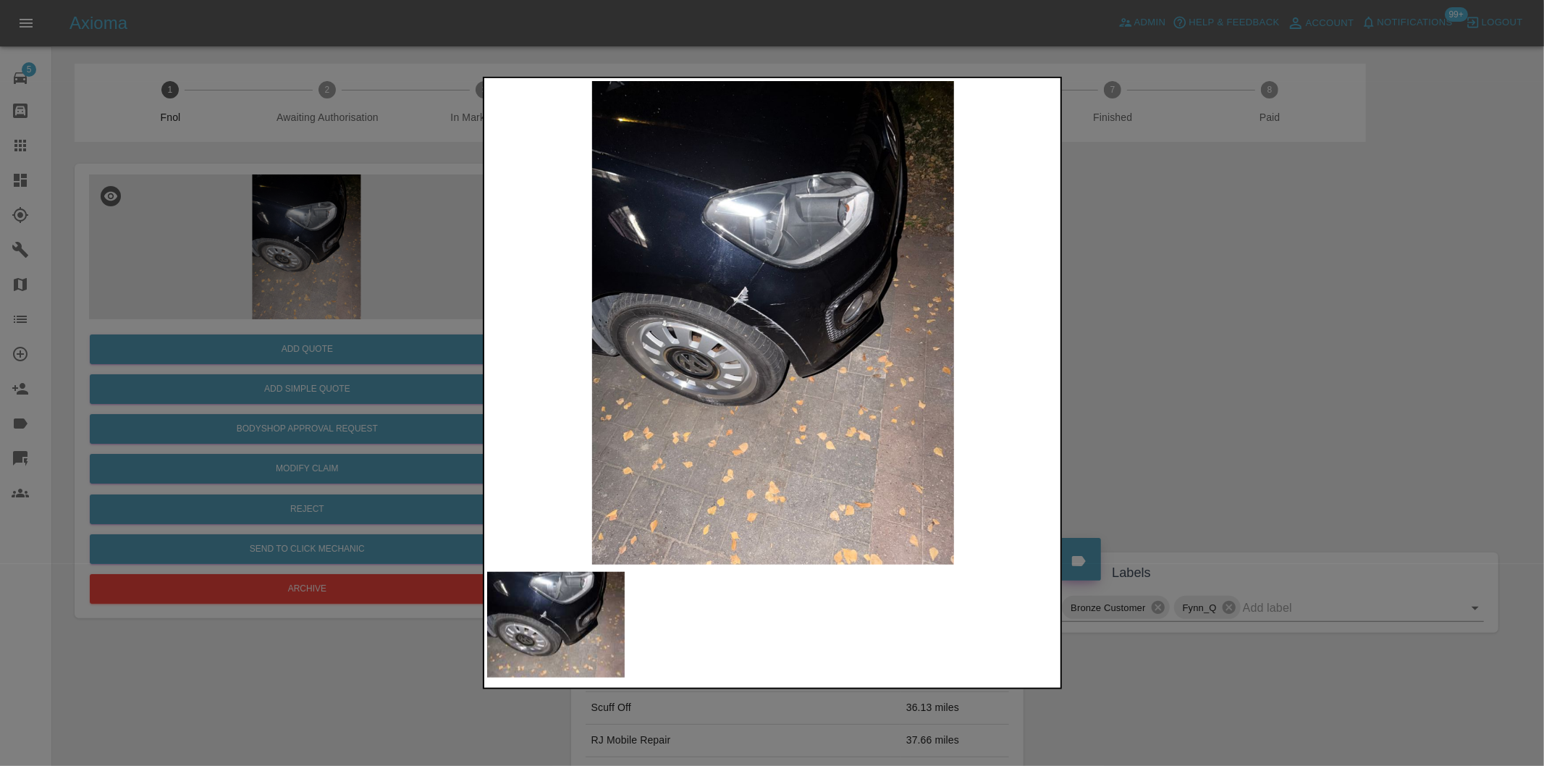
click at [1223, 376] on div at bounding box center [772, 383] width 1544 height 766
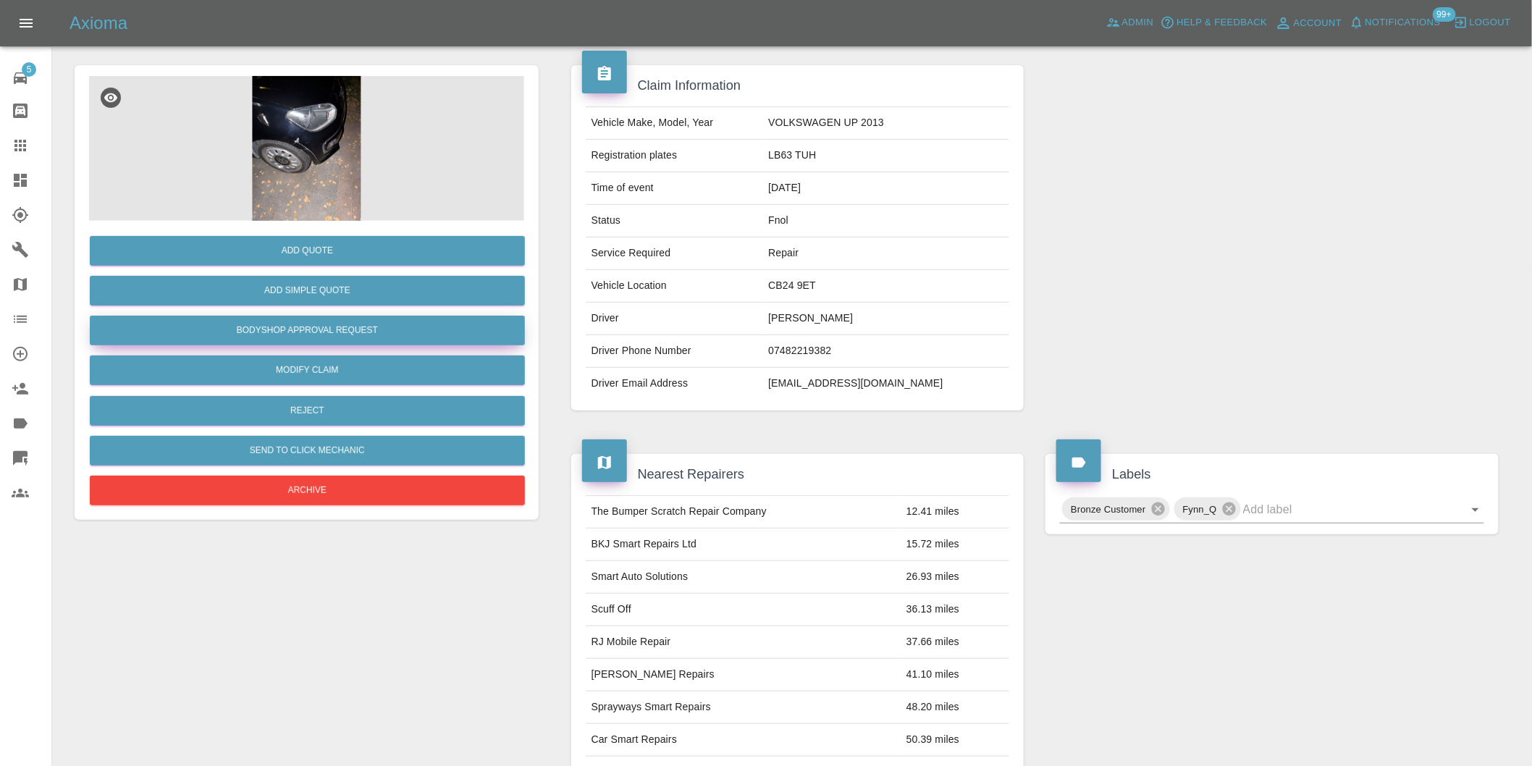
scroll to position [20, 0]
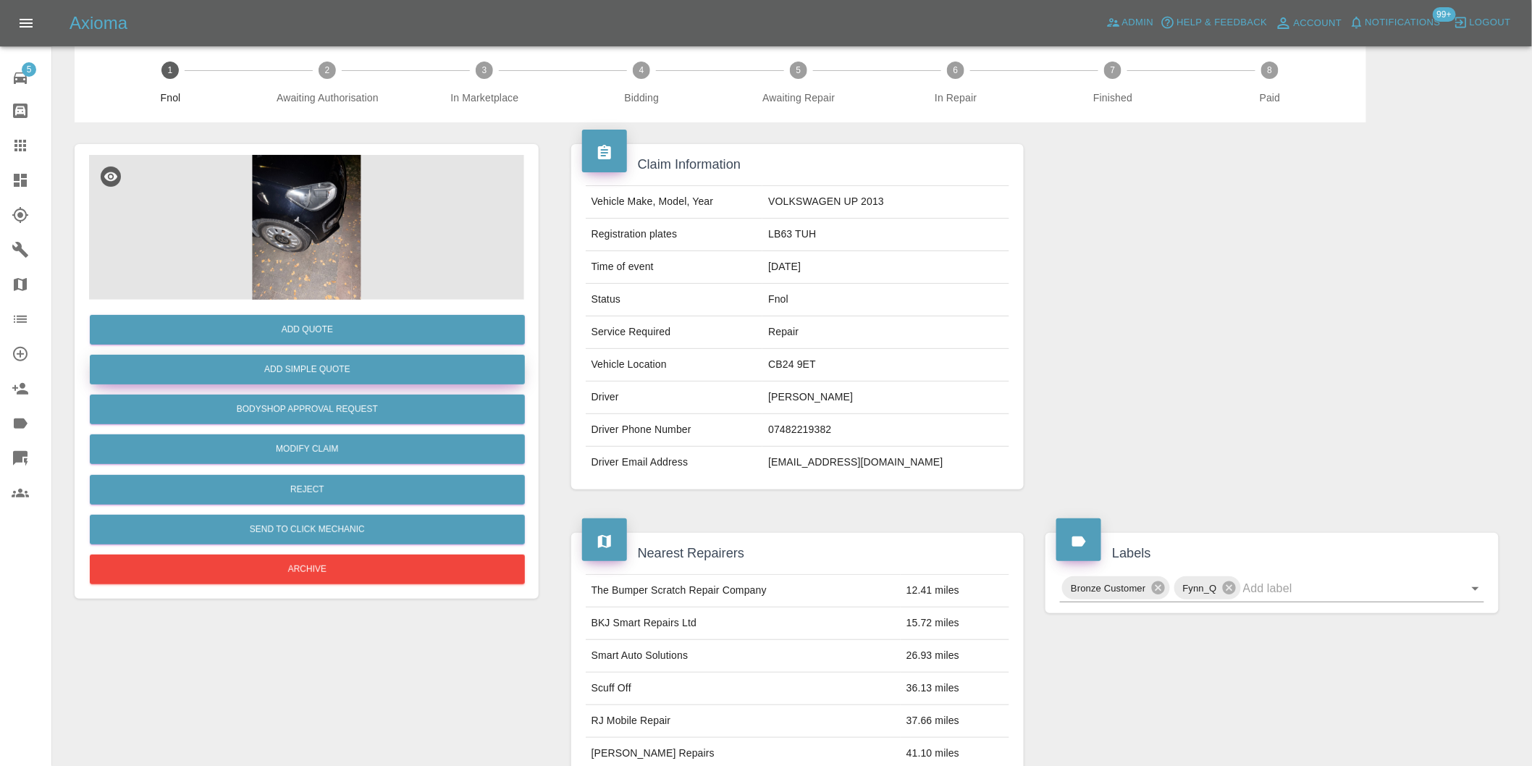
click at [355, 373] on button "Add Simple Quote" at bounding box center [307, 370] width 435 height 30
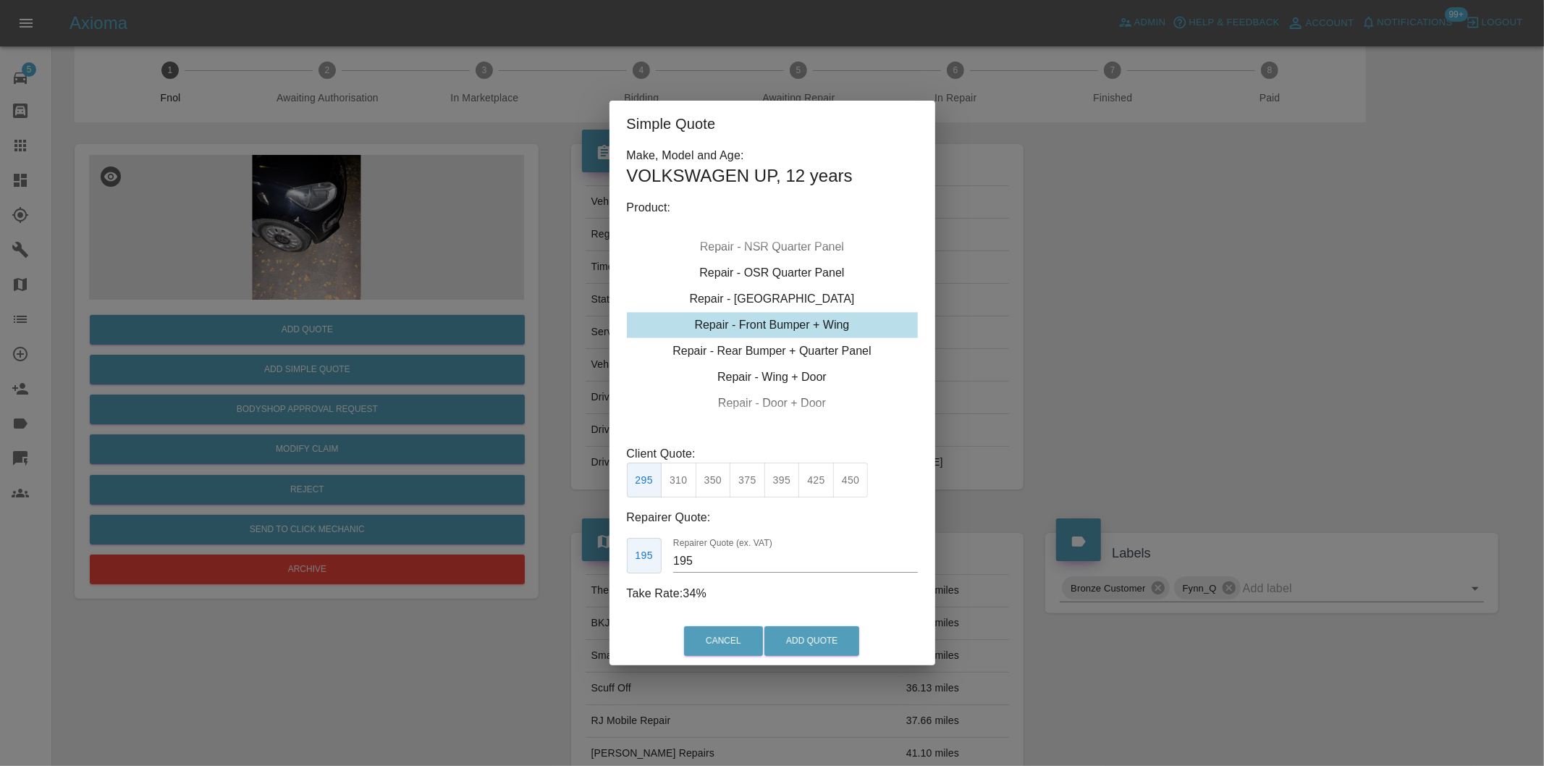
click at [705, 481] on button "350" at bounding box center [713, 480] width 35 height 35
type input "210"
click at [799, 640] on button "Add Quote" at bounding box center [811, 641] width 95 height 30
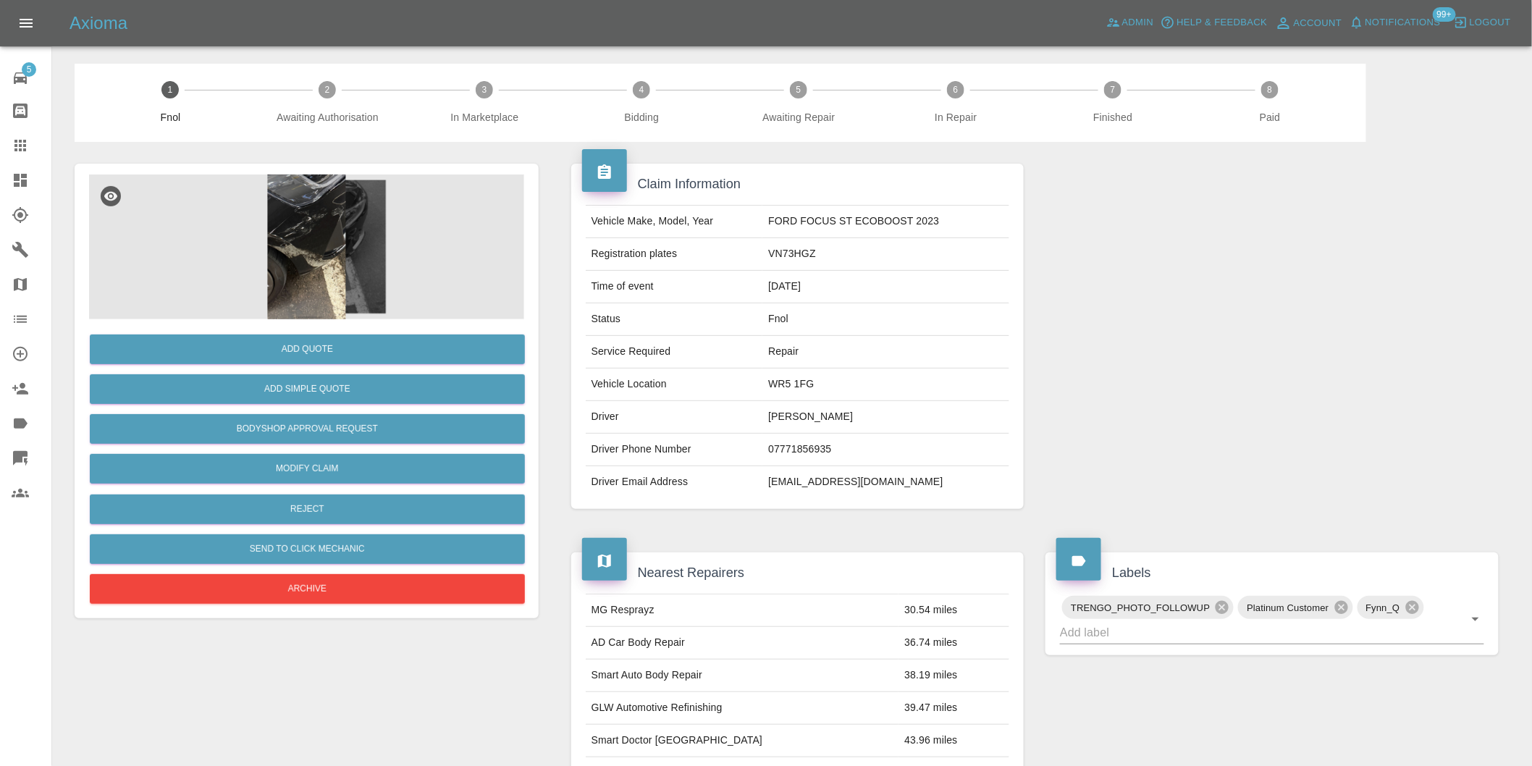
click at [306, 211] on img at bounding box center [306, 246] width 435 height 145
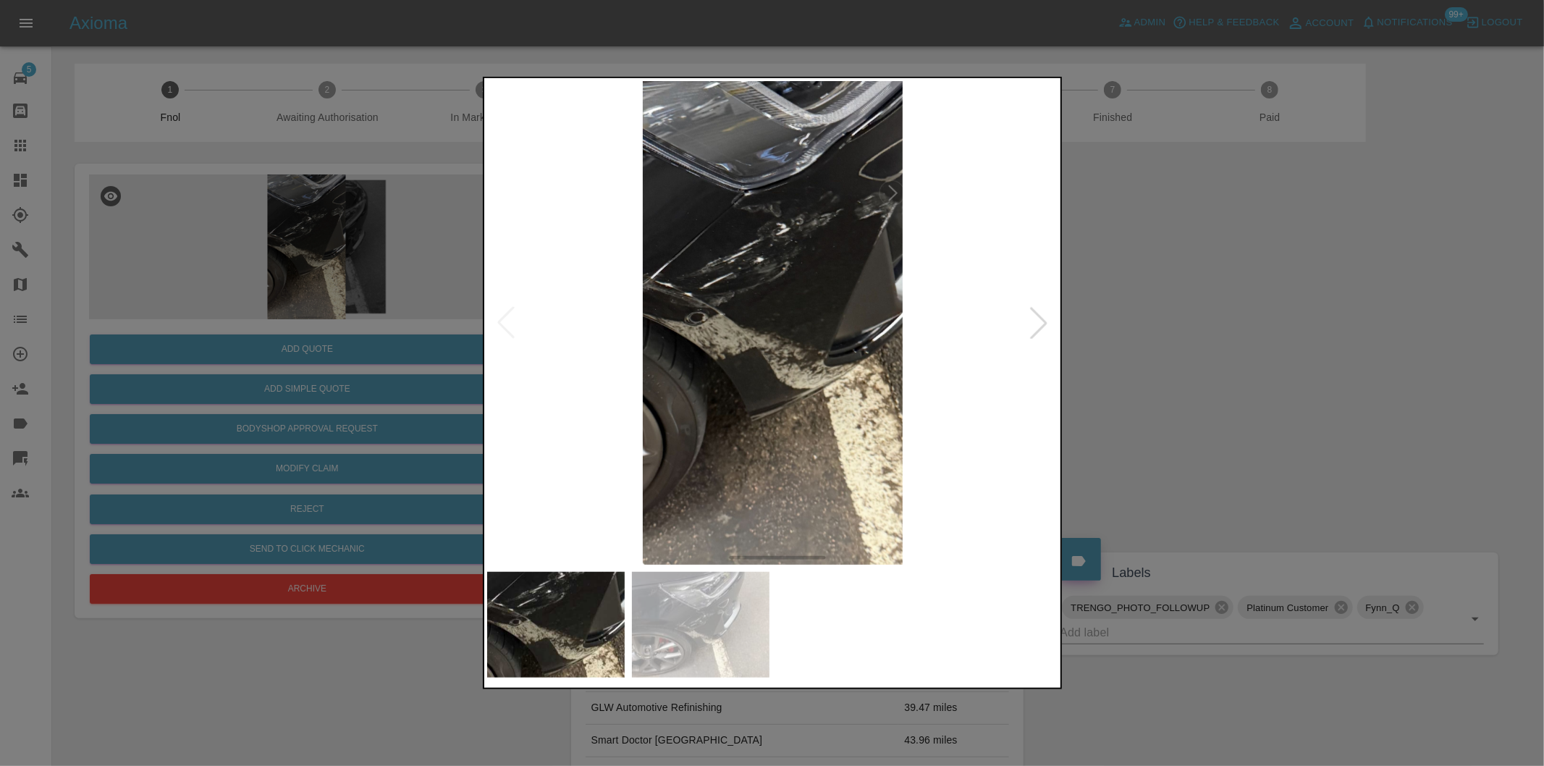
click at [1038, 322] on div at bounding box center [1039, 323] width 32 height 32
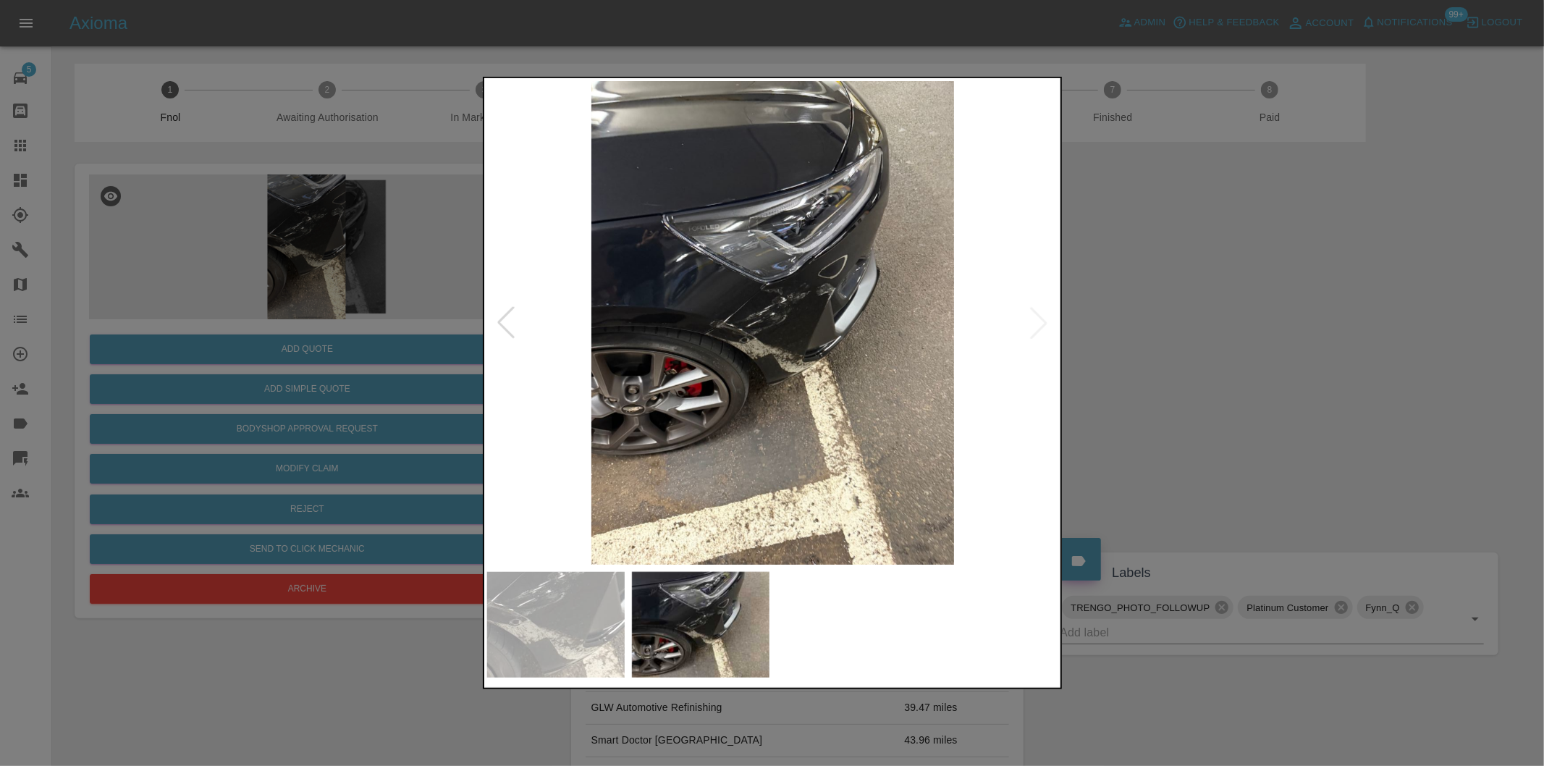
click at [758, 285] on img at bounding box center [773, 323] width 572 height 484
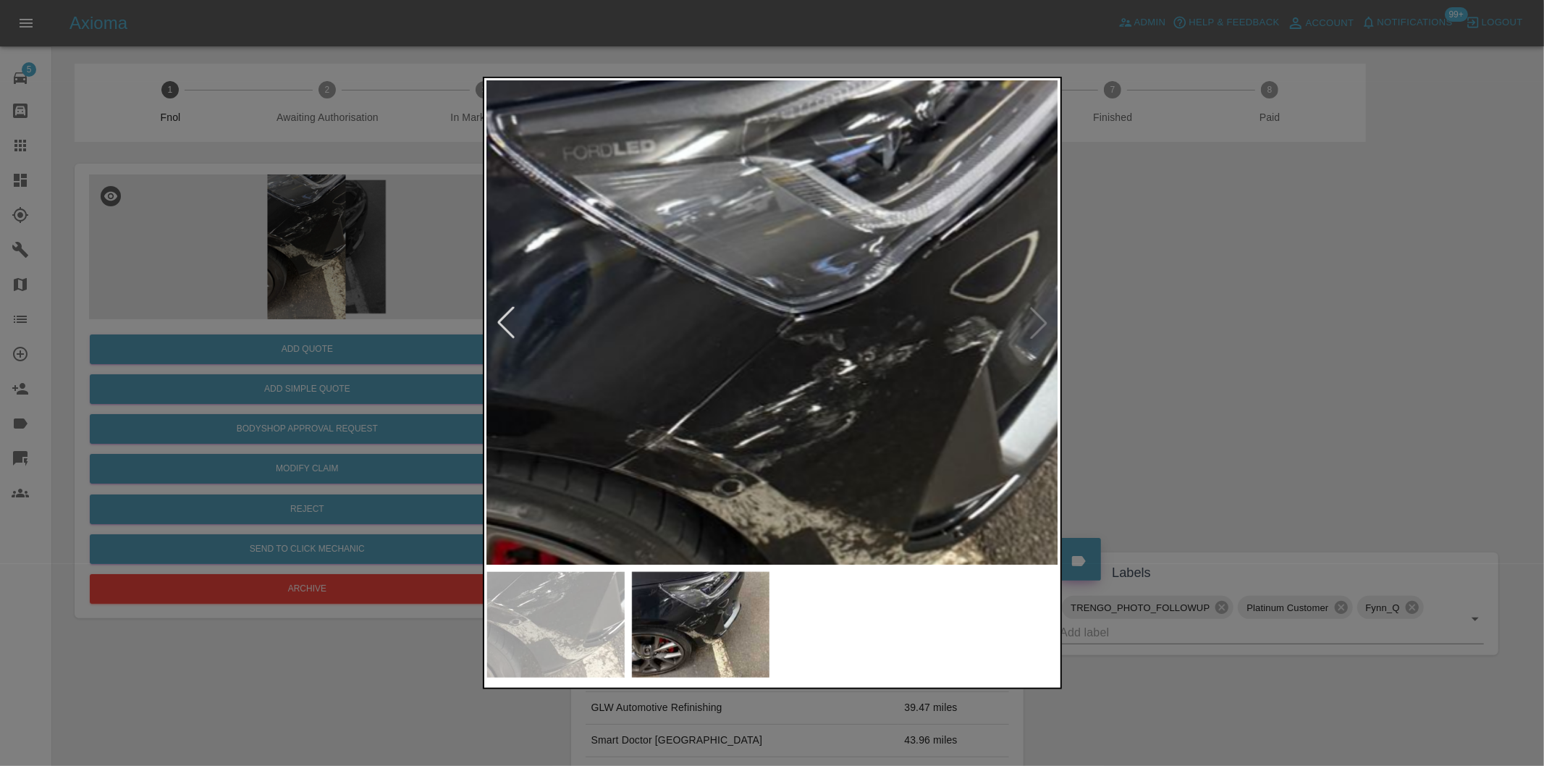
click at [754, 285] on img at bounding box center [814, 435] width 1716 height 1450
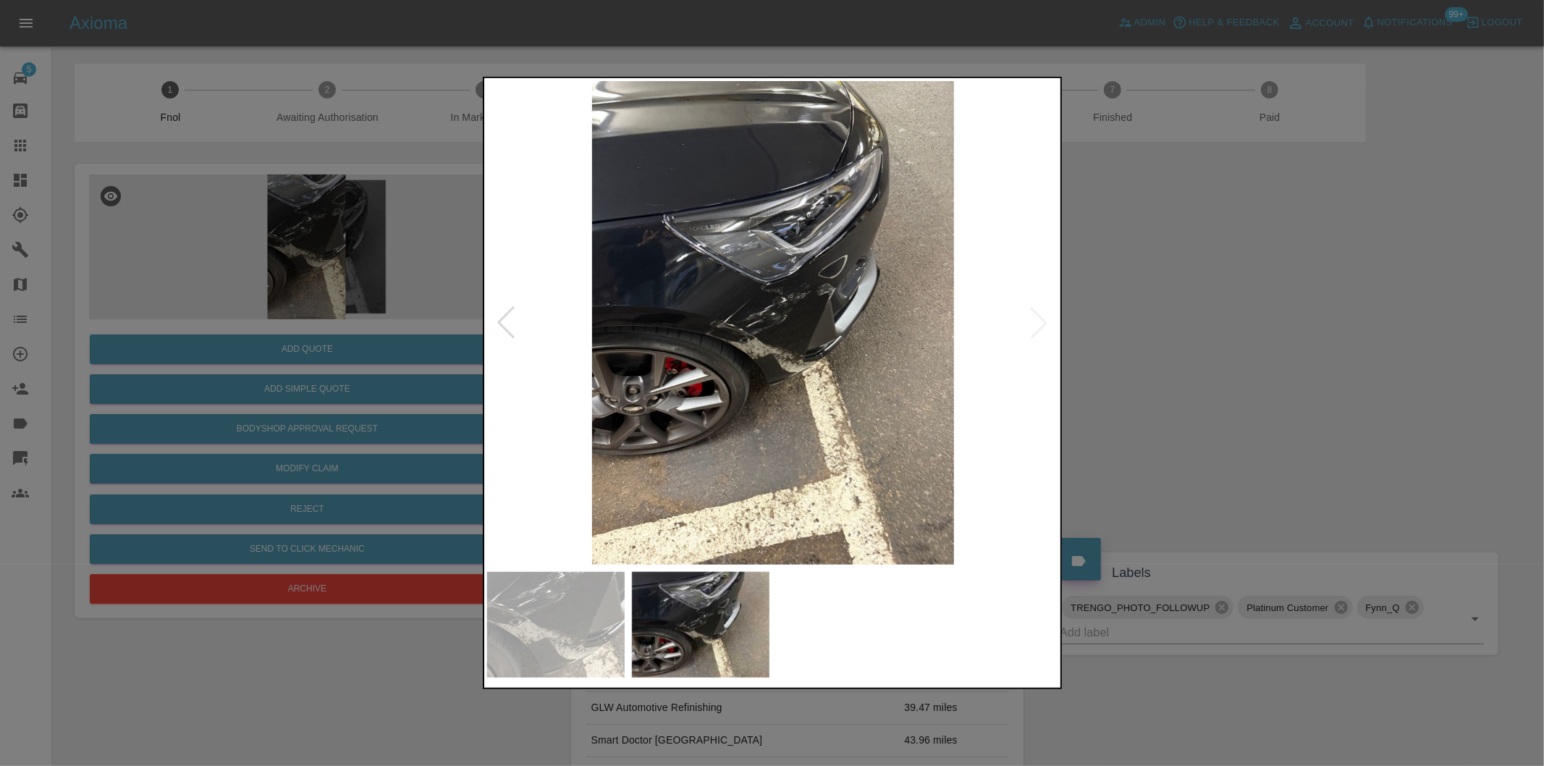
click at [1185, 344] on div at bounding box center [772, 383] width 1544 height 766
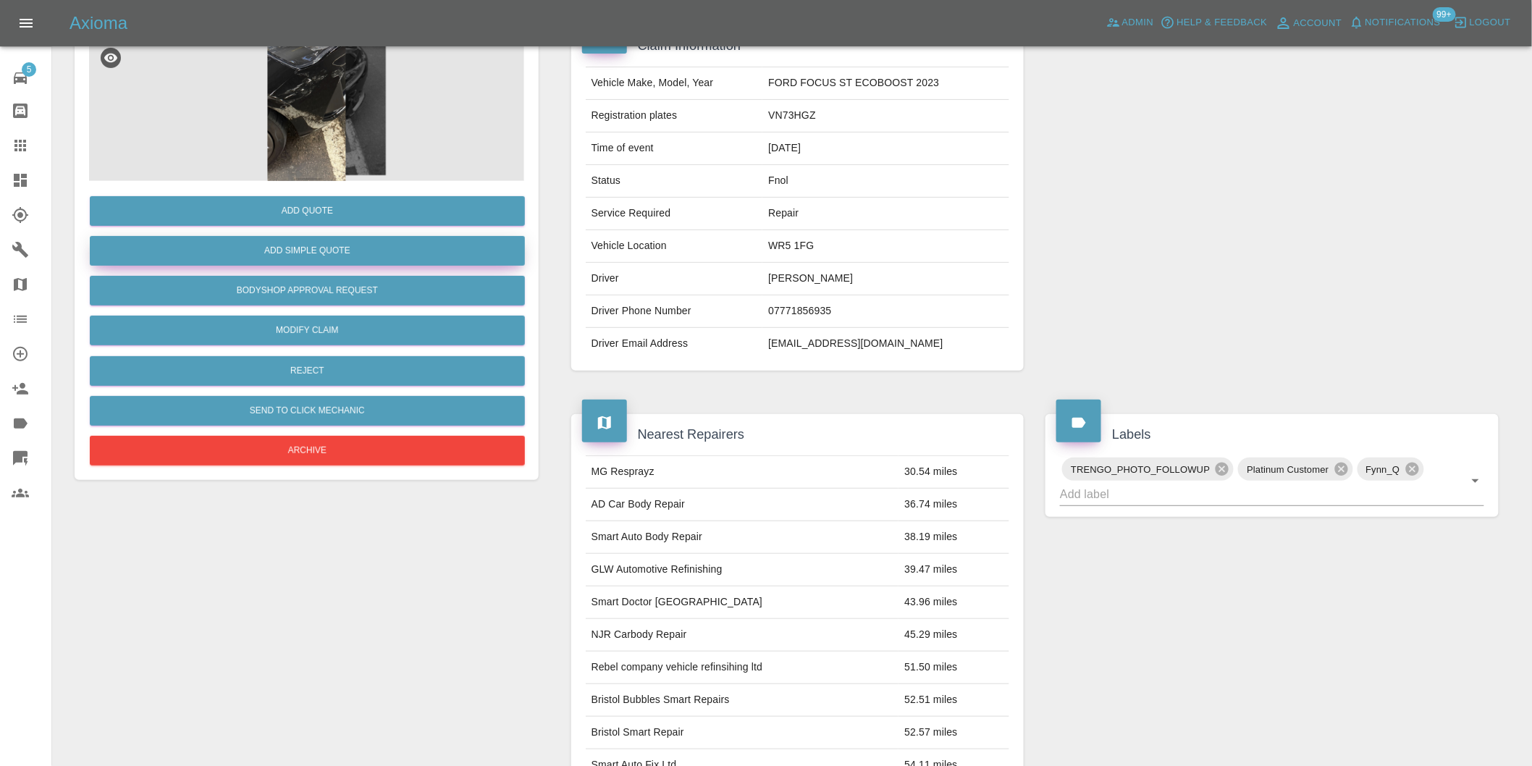
scroll to position [20, 0]
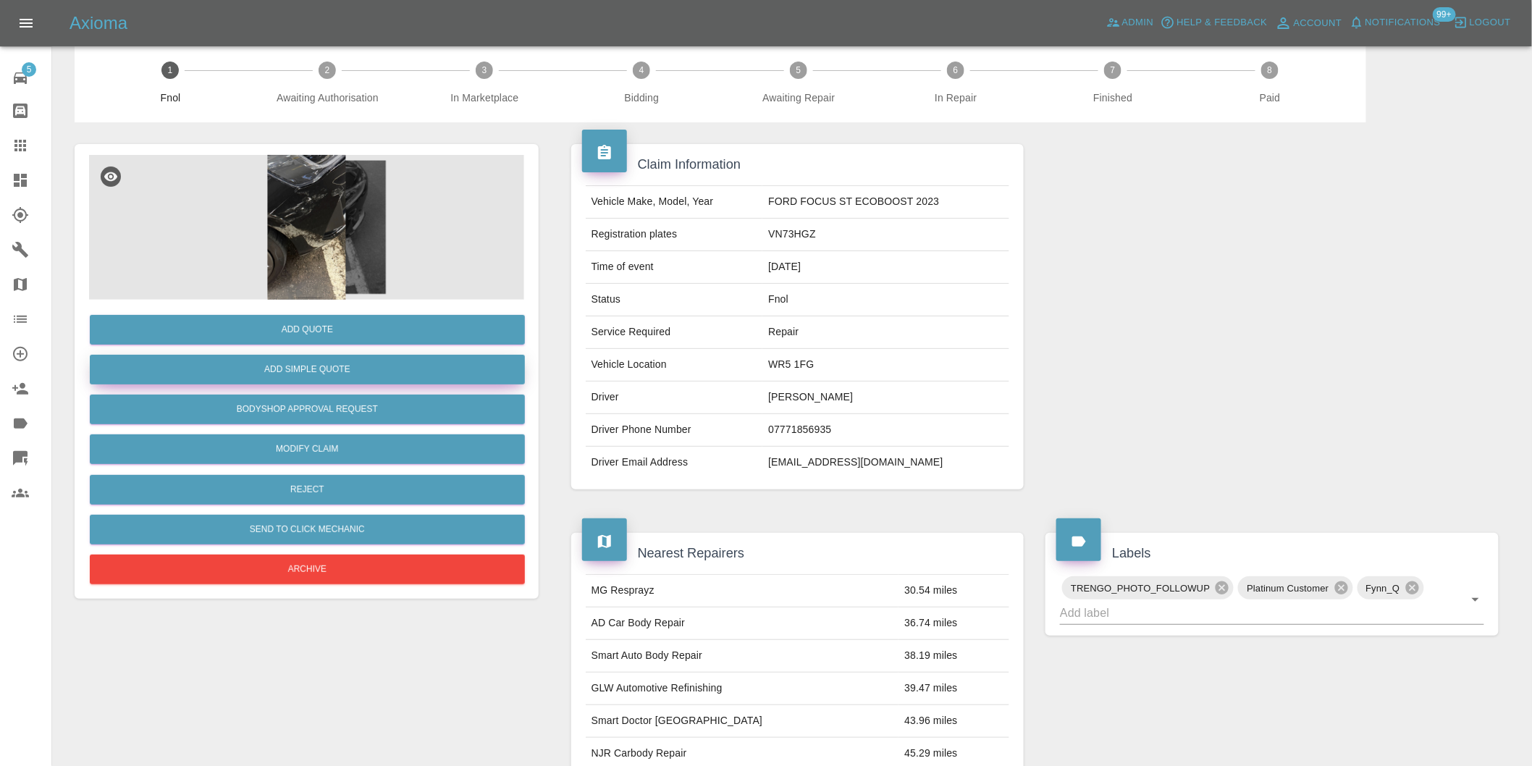
click at [352, 374] on button "Add Simple Quote" at bounding box center [307, 370] width 435 height 30
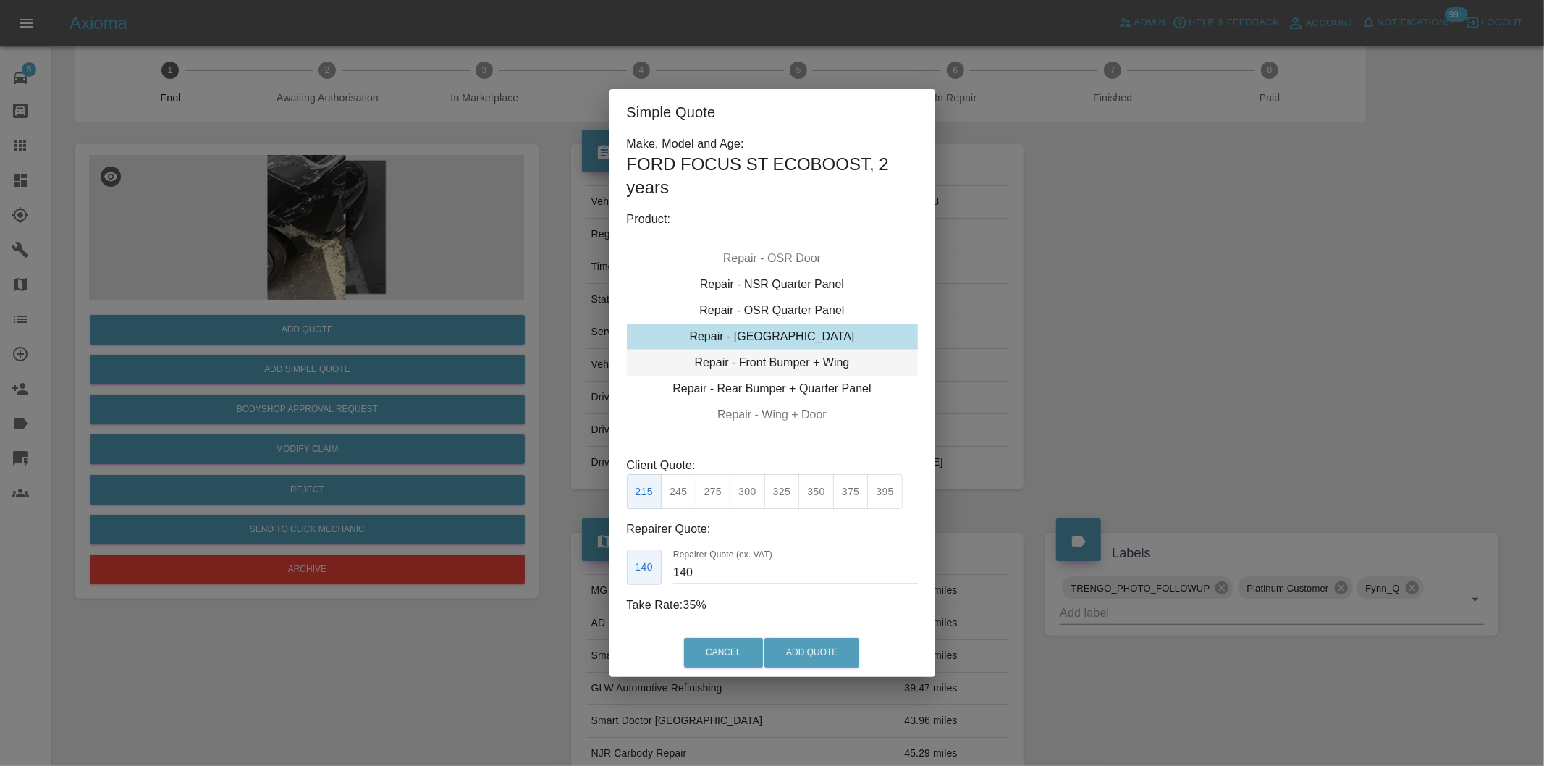
click at [830, 358] on div "Repair - Front Bumper + Wing" at bounding box center [772, 363] width 291 height 26
drag, startPoint x: 712, startPoint y: 495, endPoint x: 764, endPoint y: 625, distance: 140.3
click at [711, 495] on button "350" at bounding box center [713, 491] width 35 height 35
type input "210"
click at [776, 634] on div "Cancel Add Quote" at bounding box center [773, 652] width 326 height 49
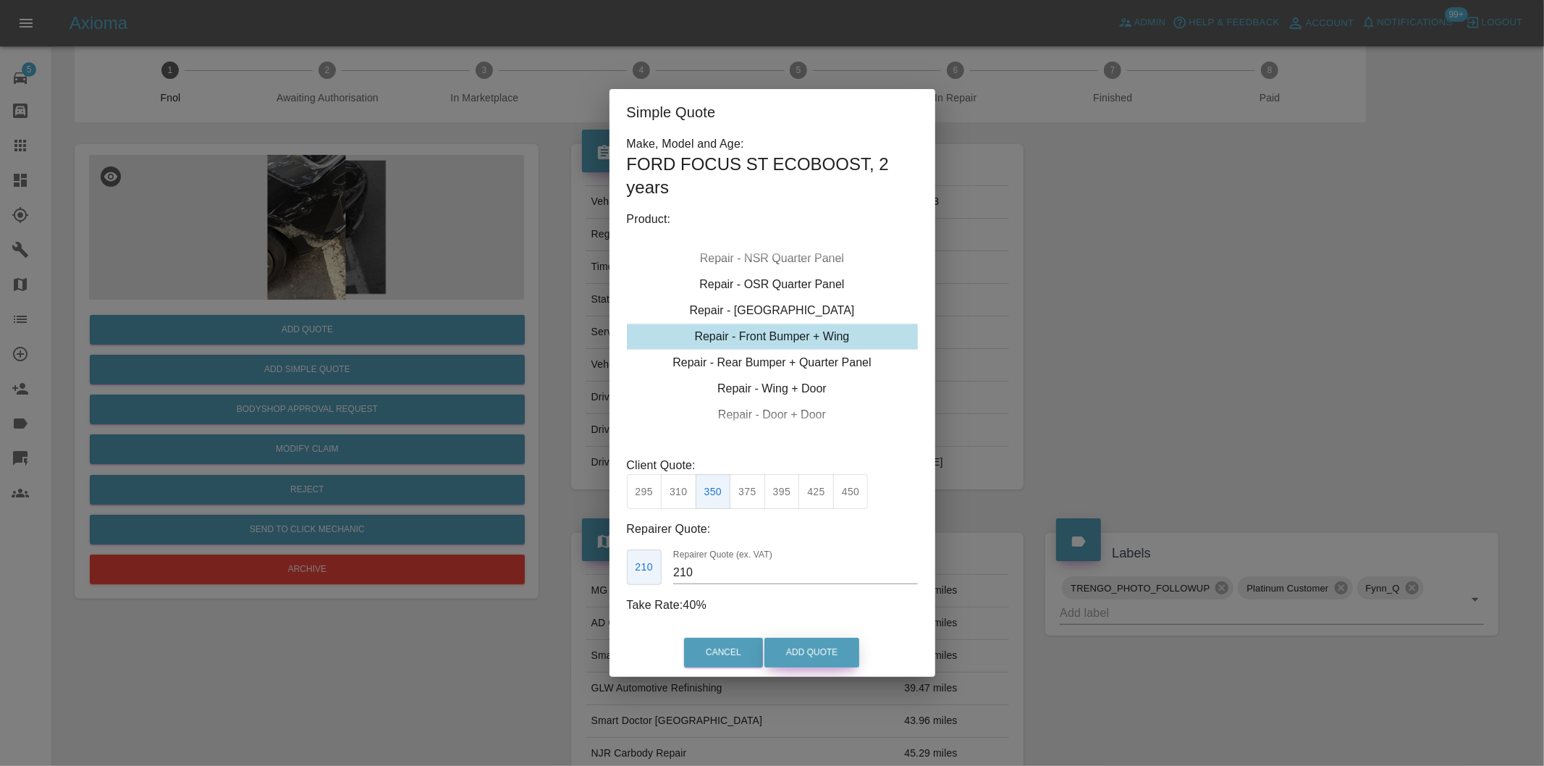
click at [783, 653] on button "Add Quote" at bounding box center [811, 653] width 95 height 30
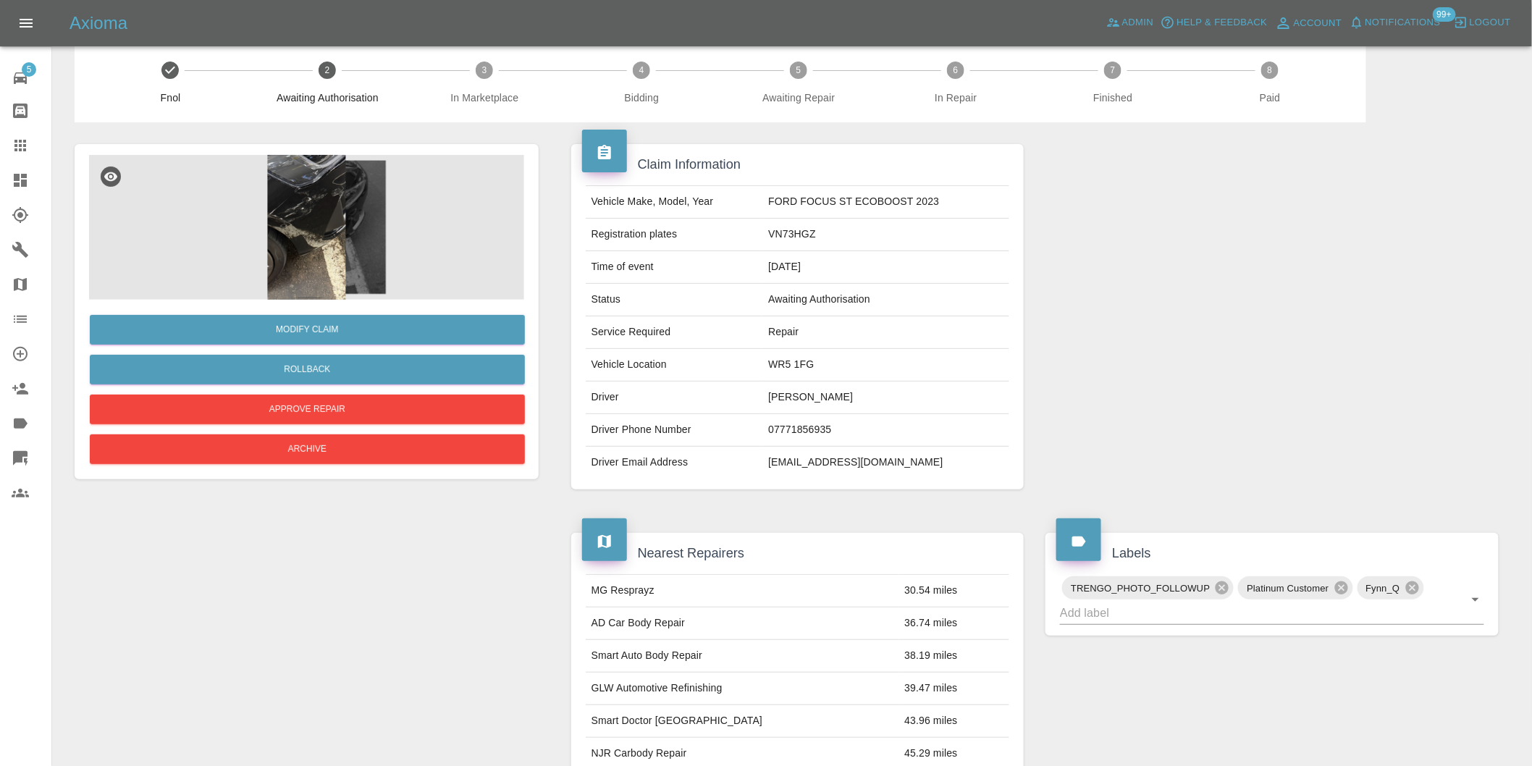
scroll to position [0, 0]
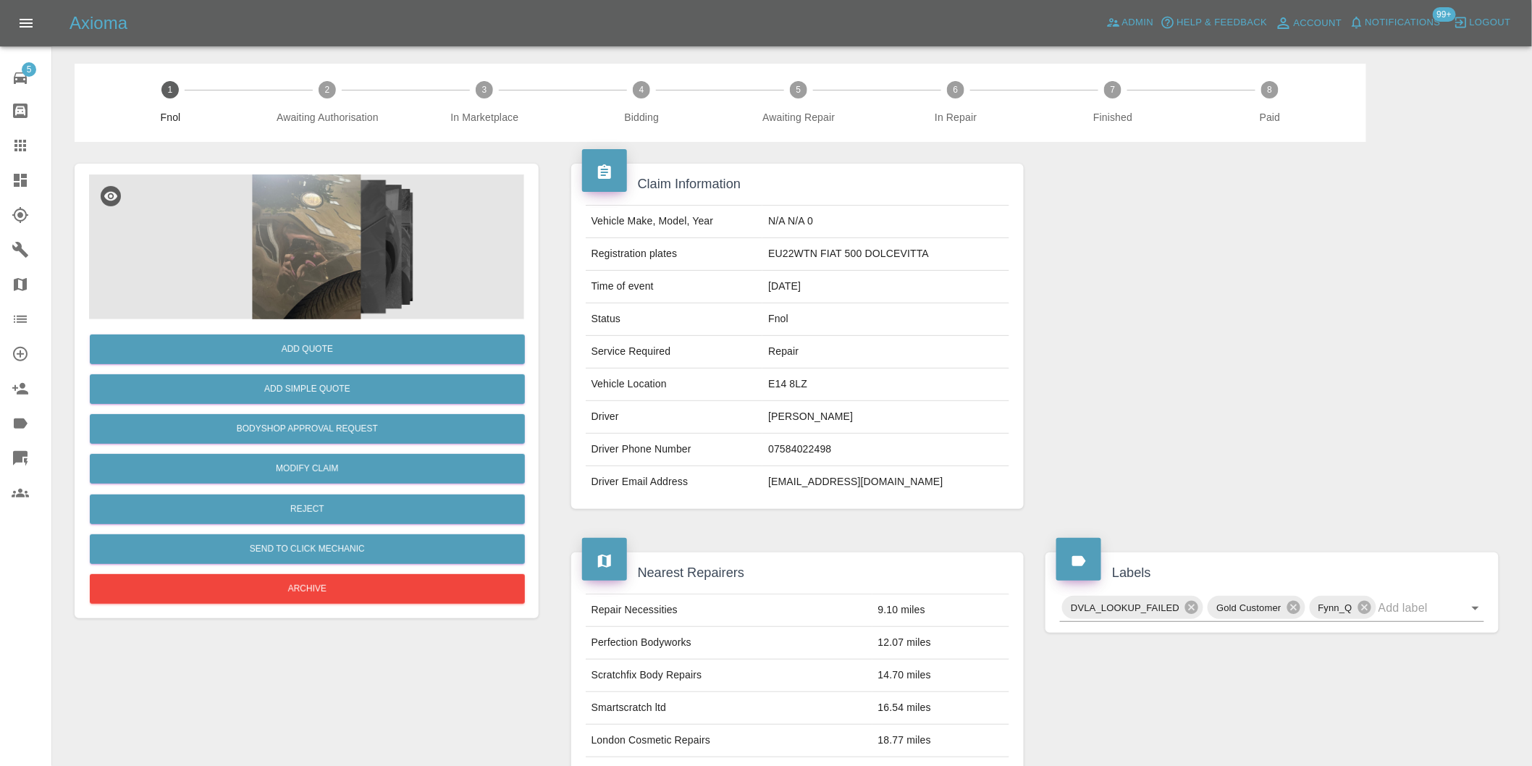
click at [317, 224] on img at bounding box center [306, 246] width 435 height 145
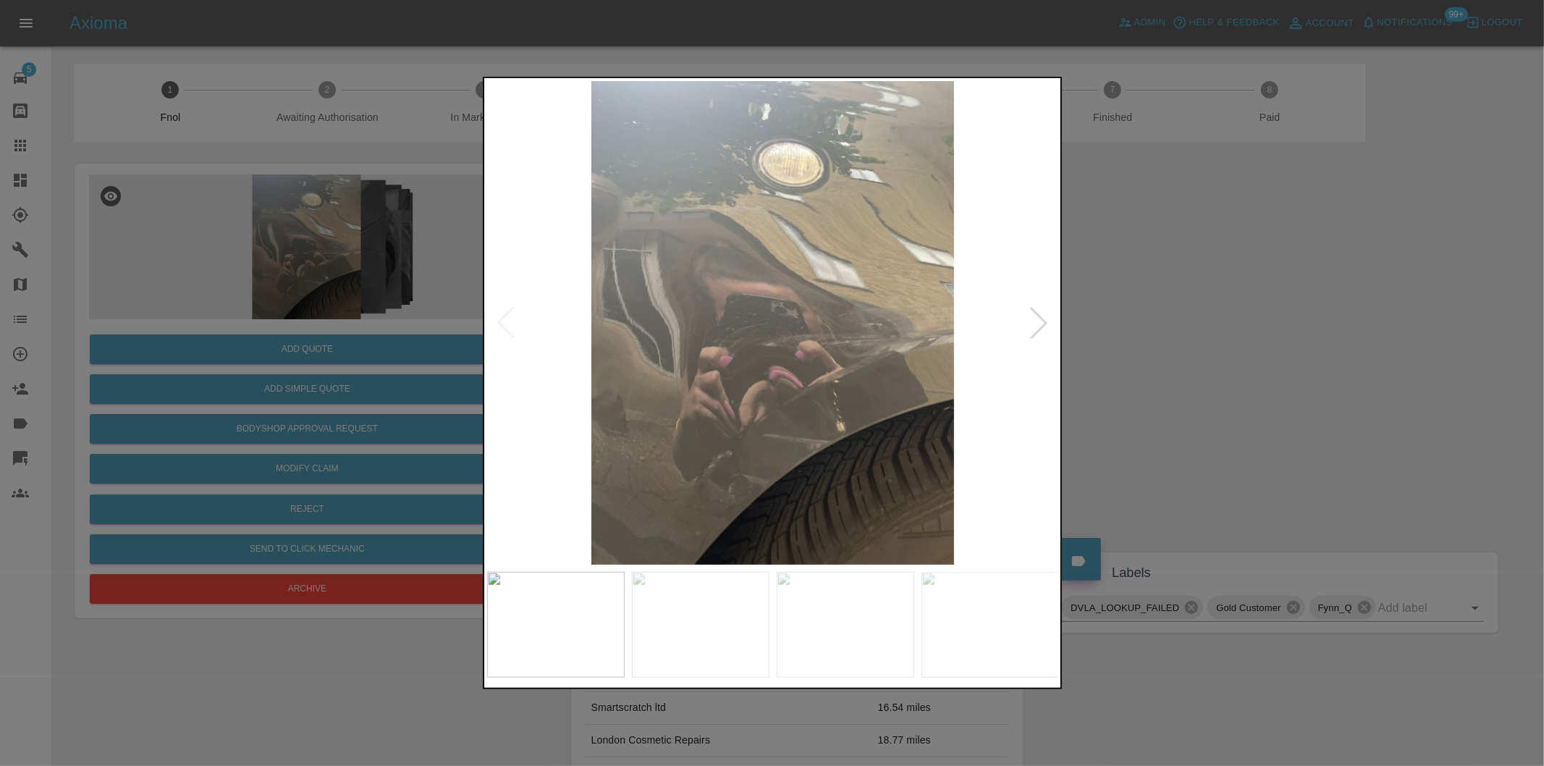
click at [1040, 322] on div at bounding box center [1039, 323] width 32 height 32
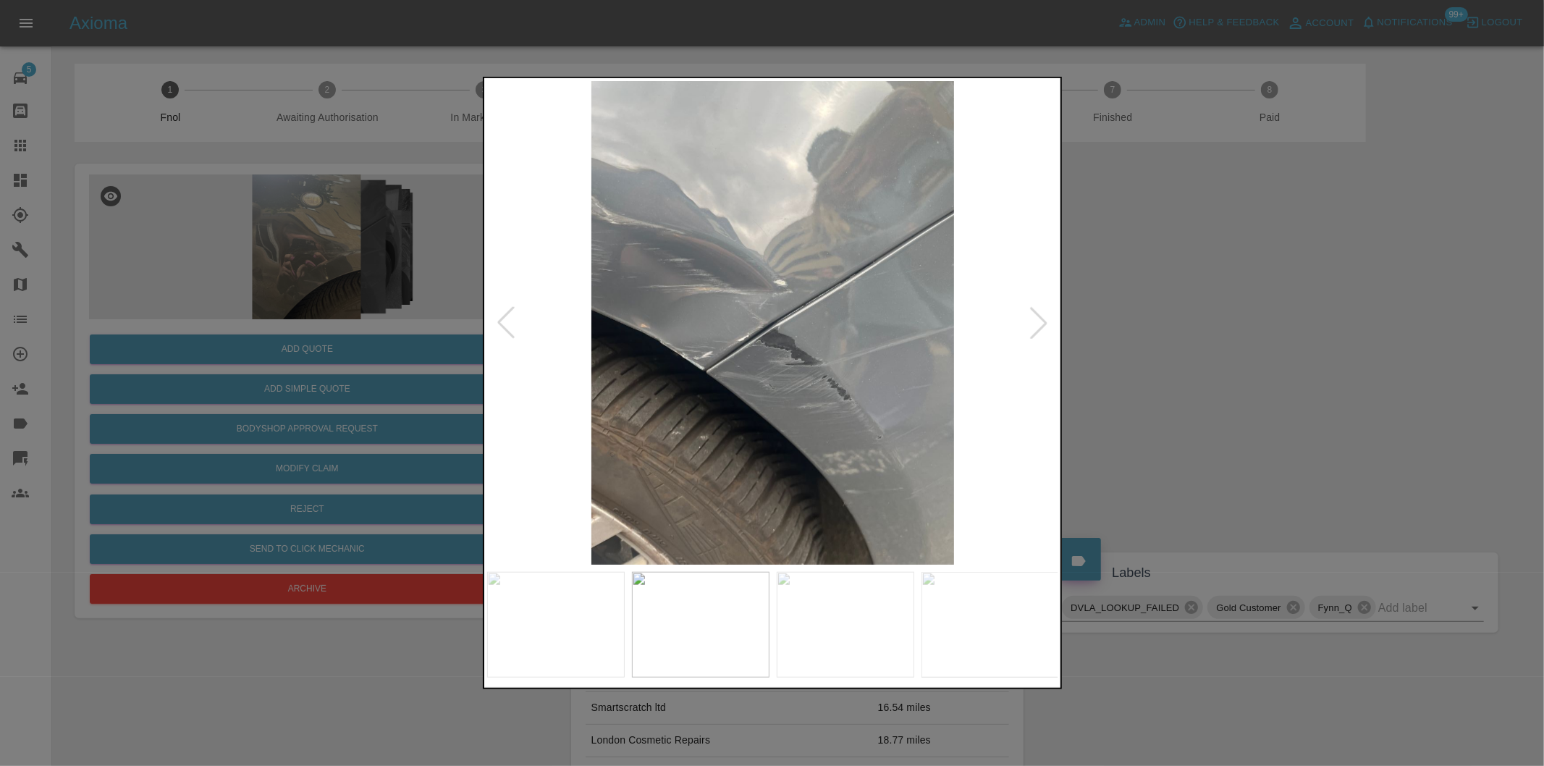
click at [1040, 322] on div at bounding box center [1039, 323] width 32 height 32
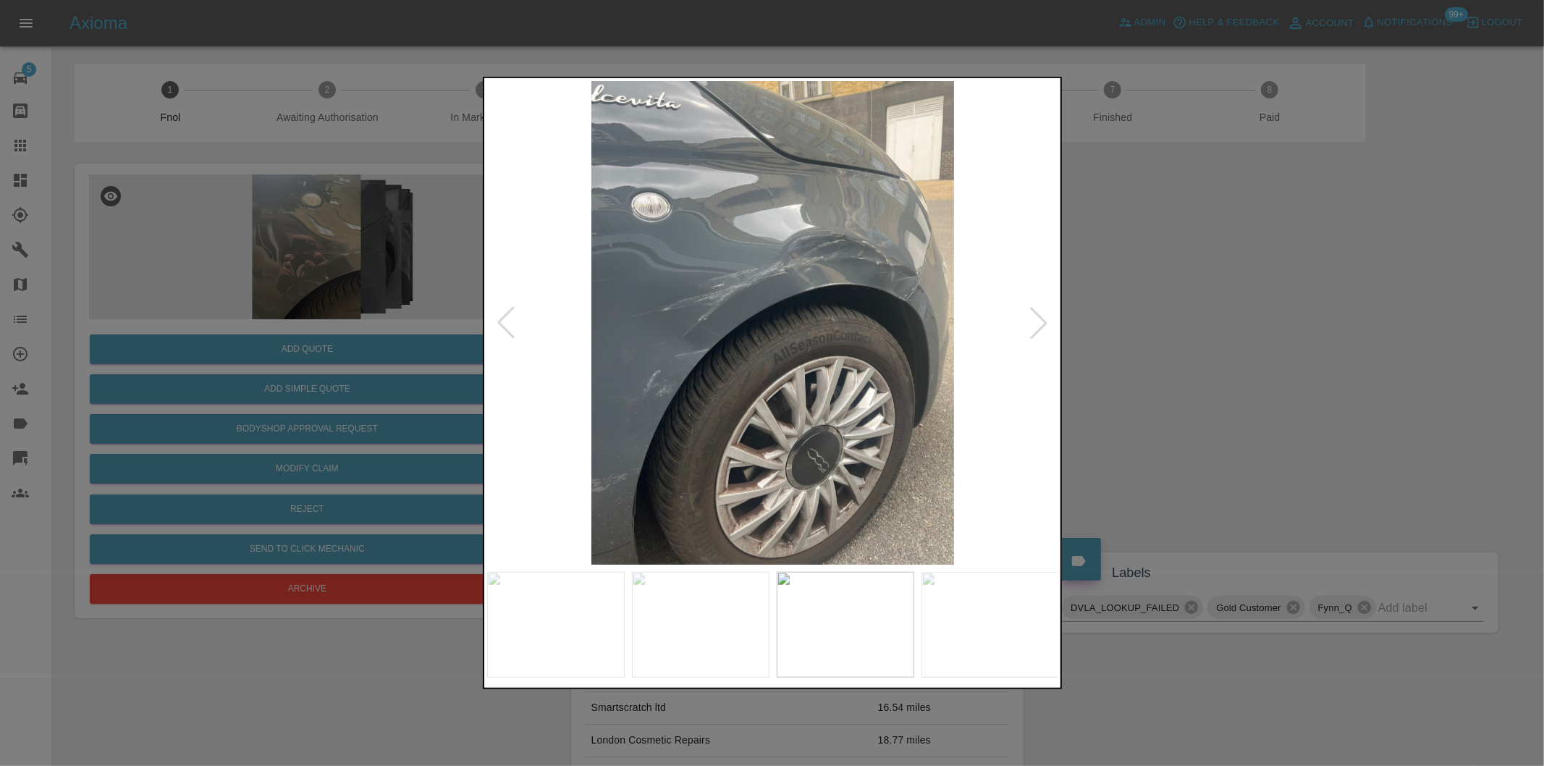
click at [1040, 322] on div at bounding box center [1039, 323] width 32 height 32
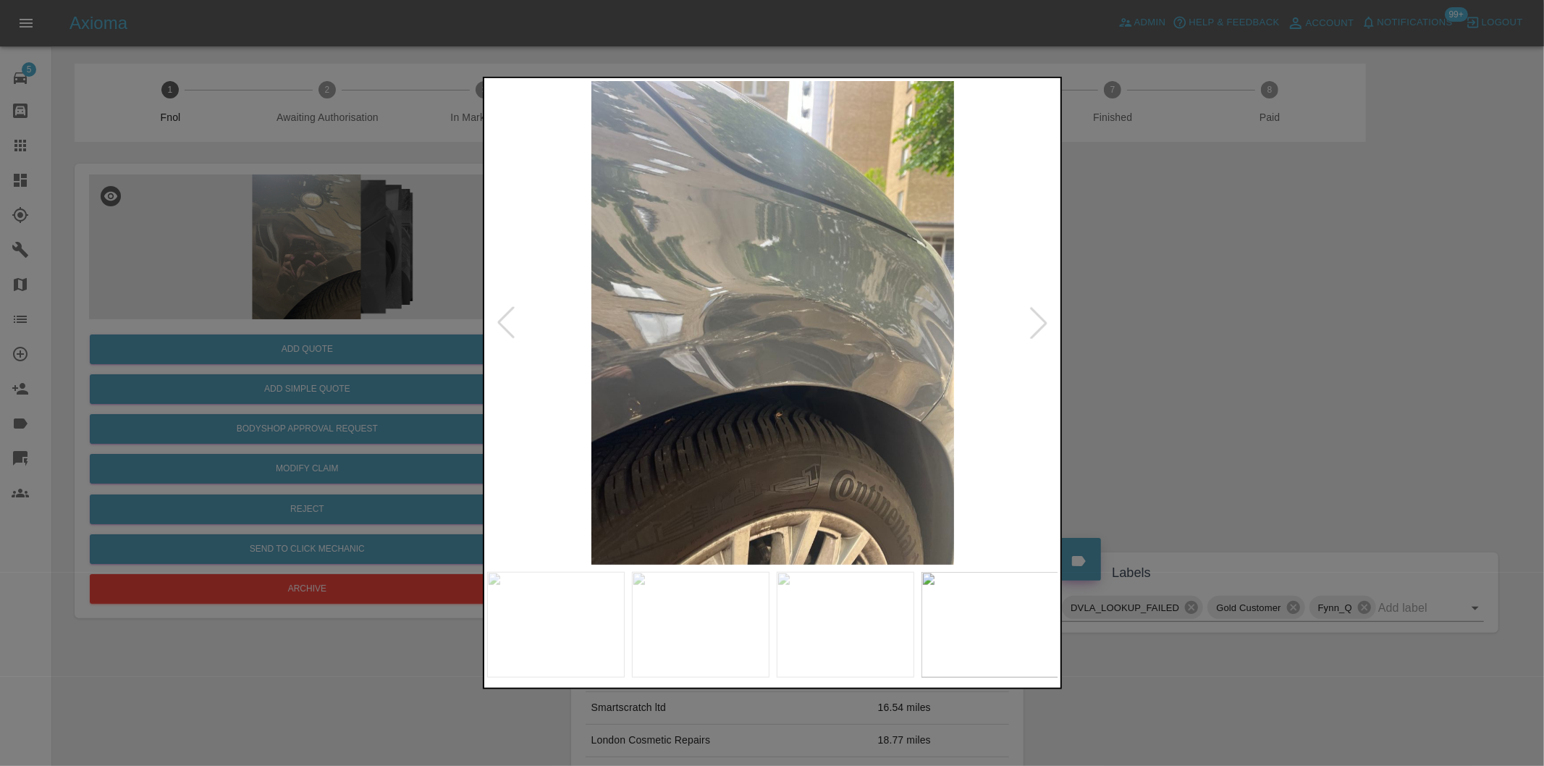
click at [1040, 322] on div at bounding box center [1039, 323] width 32 height 32
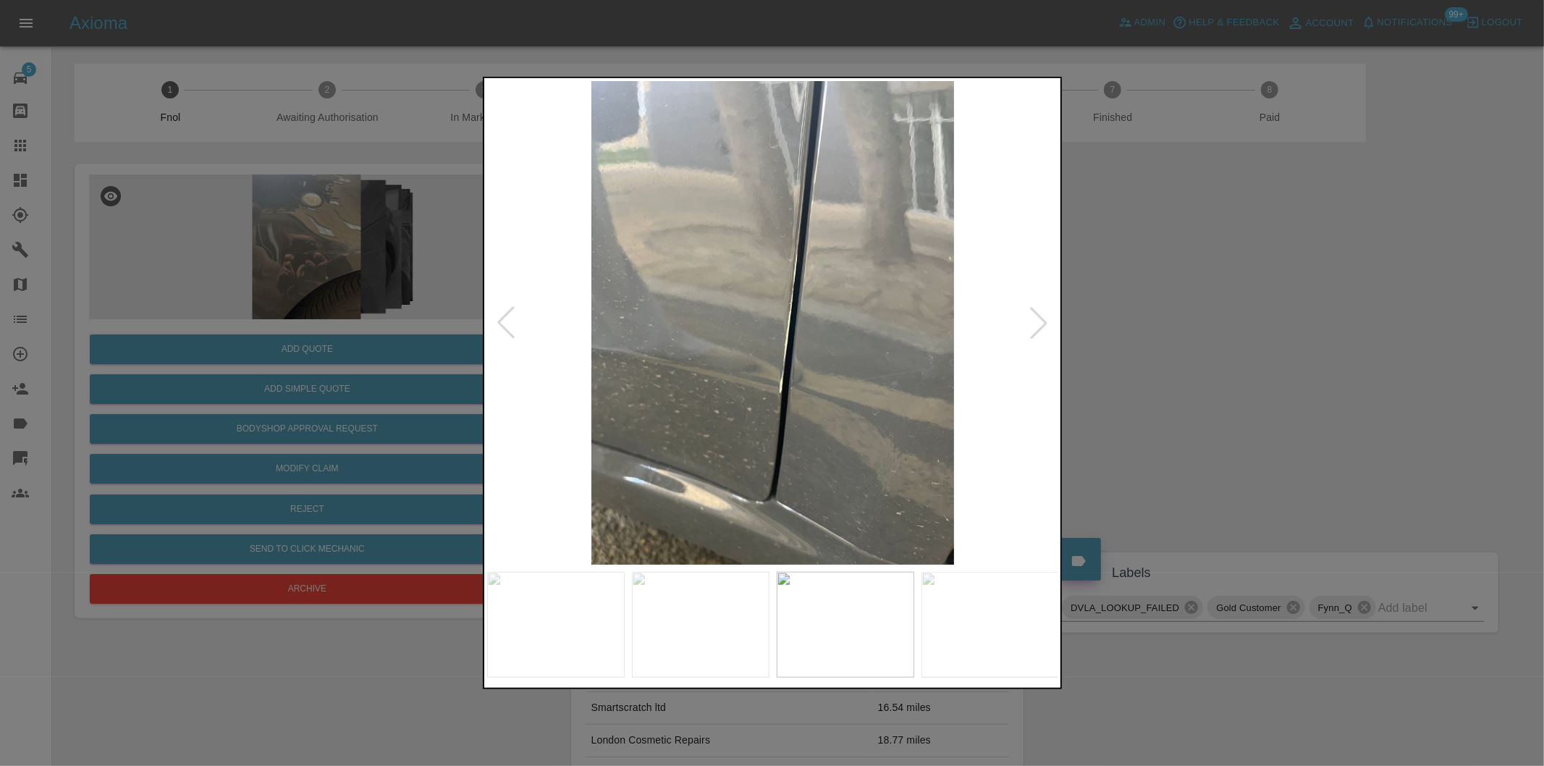
click at [1040, 322] on div at bounding box center [1039, 323] width 32 height 32
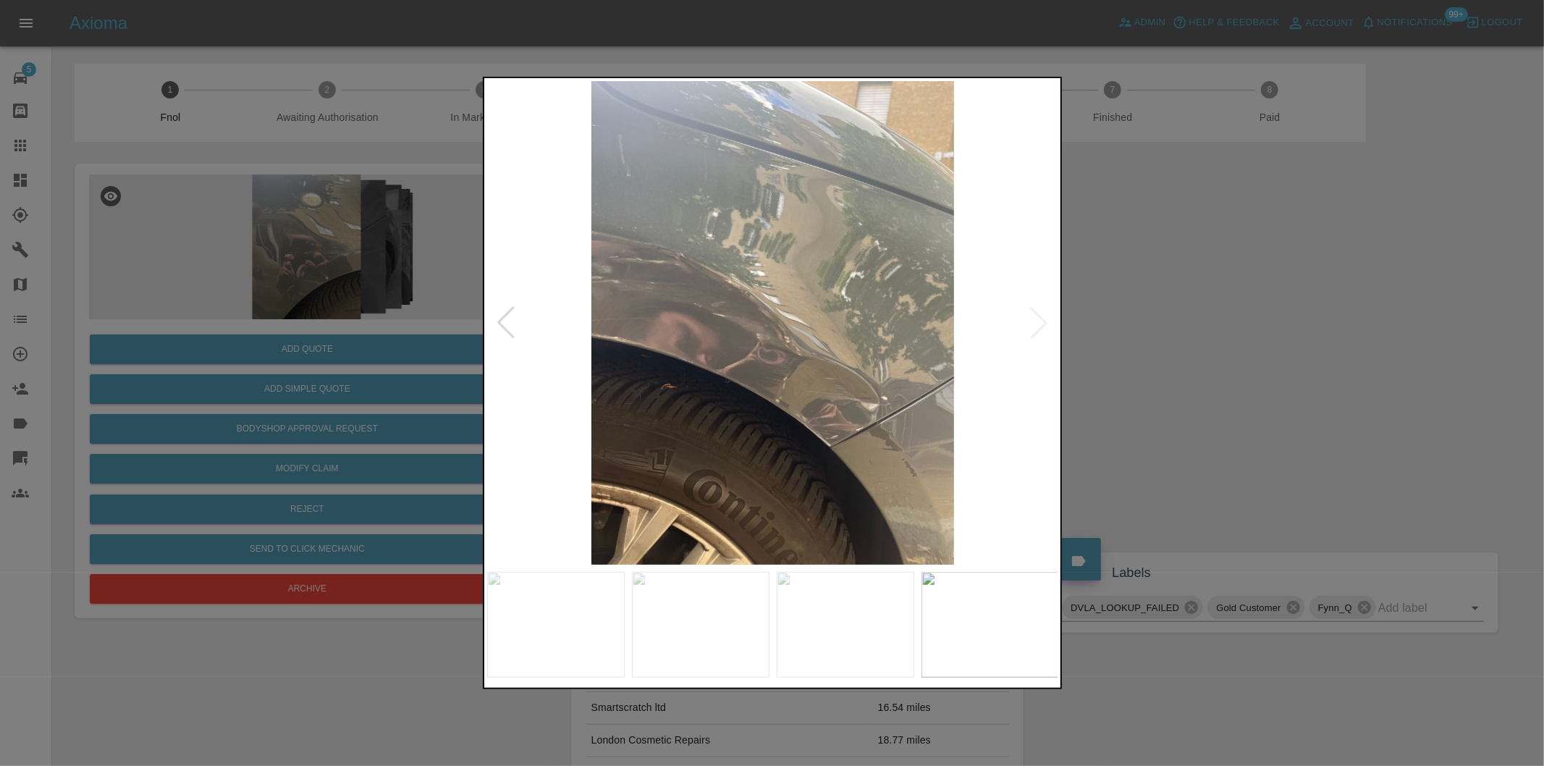
click at [1040, 322] on img at bounding box center [773, 323] width 572 height 484
click at [1166, 323] on div at bounding box center [772, 383] width 1544 height 766
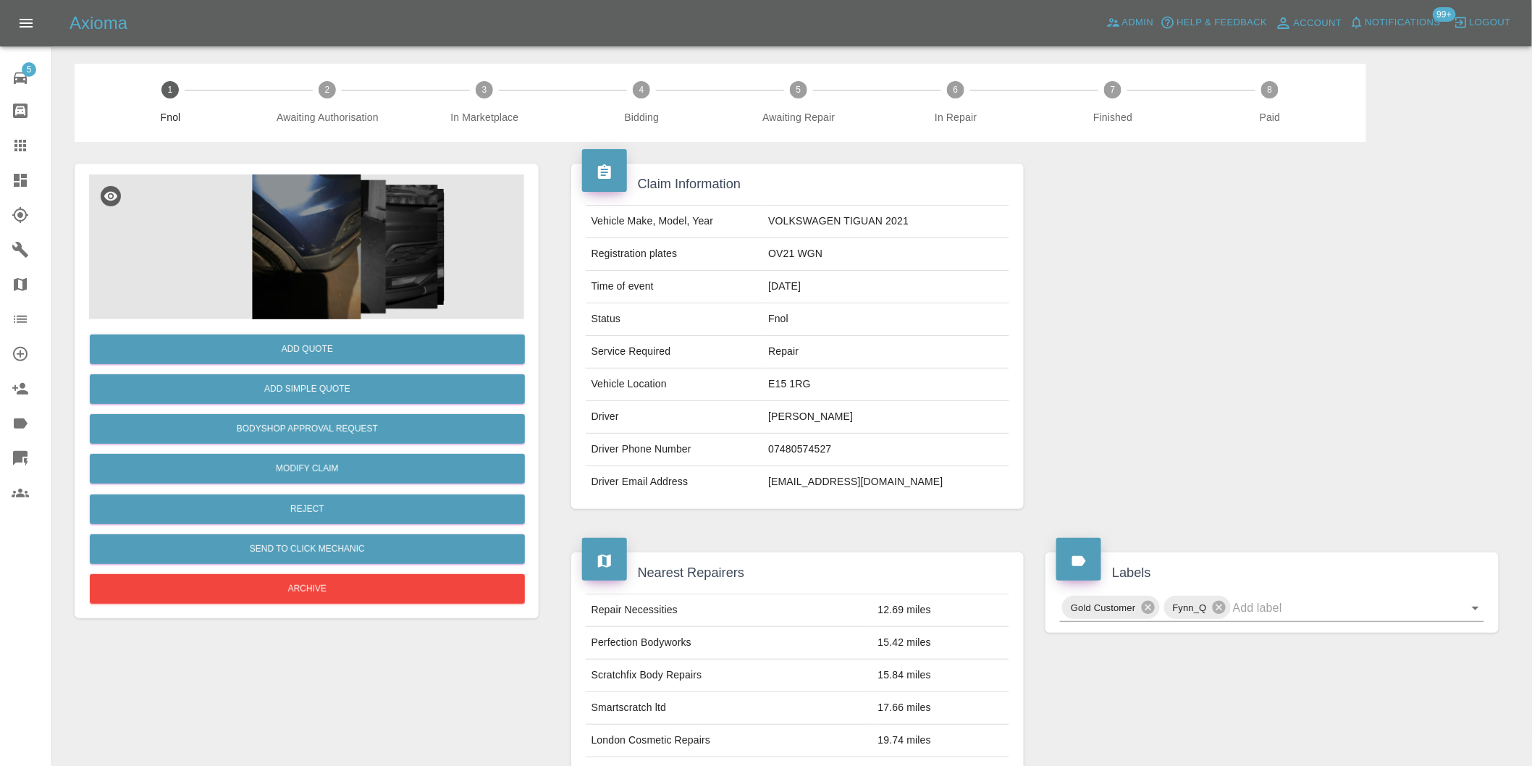
click at [292, 236] on img at bounding box center [306, 246] width 435 height 145
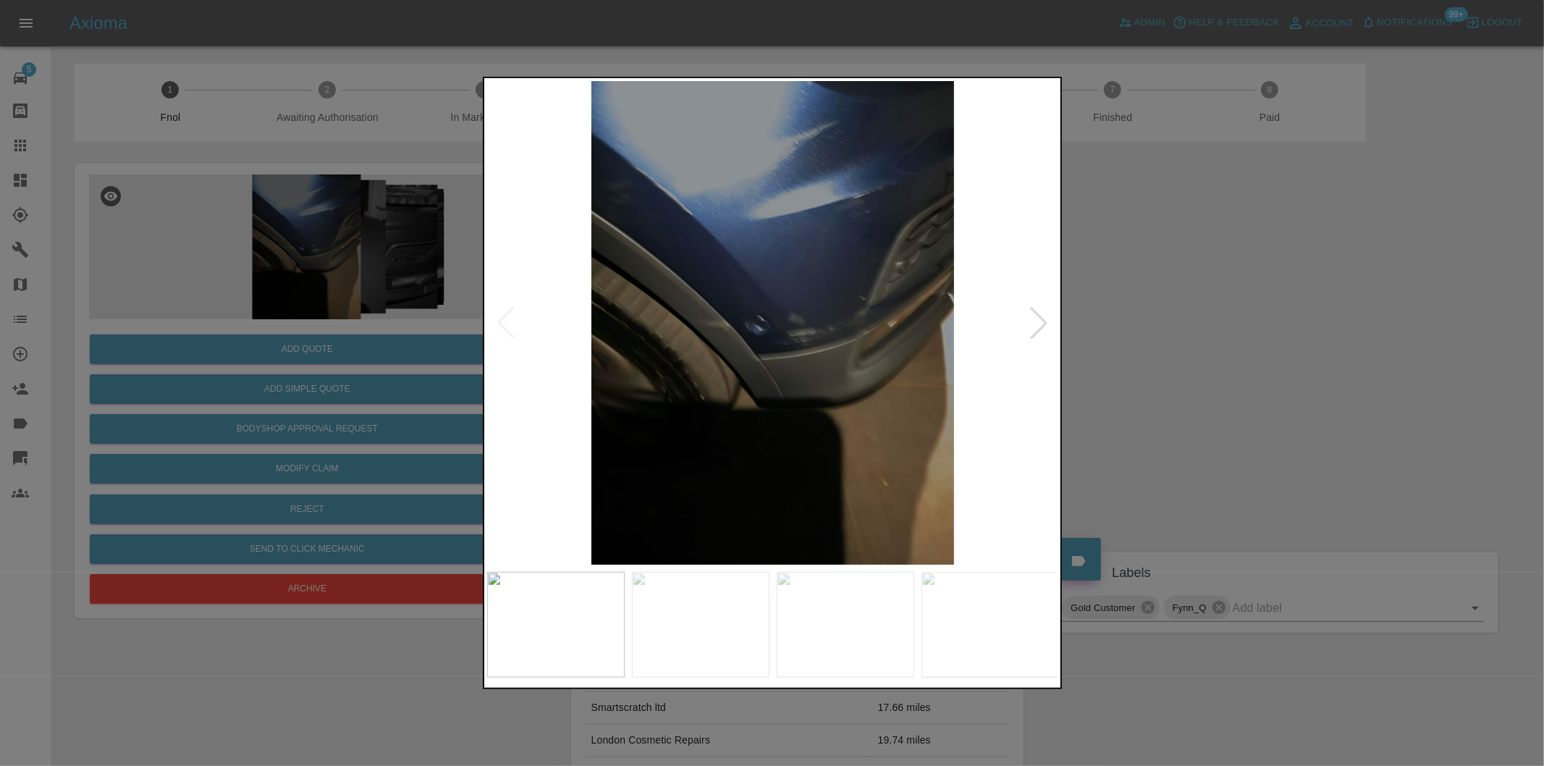
click at [1036, 324] on div at bounding box center [1039, 323] width 32 height 32
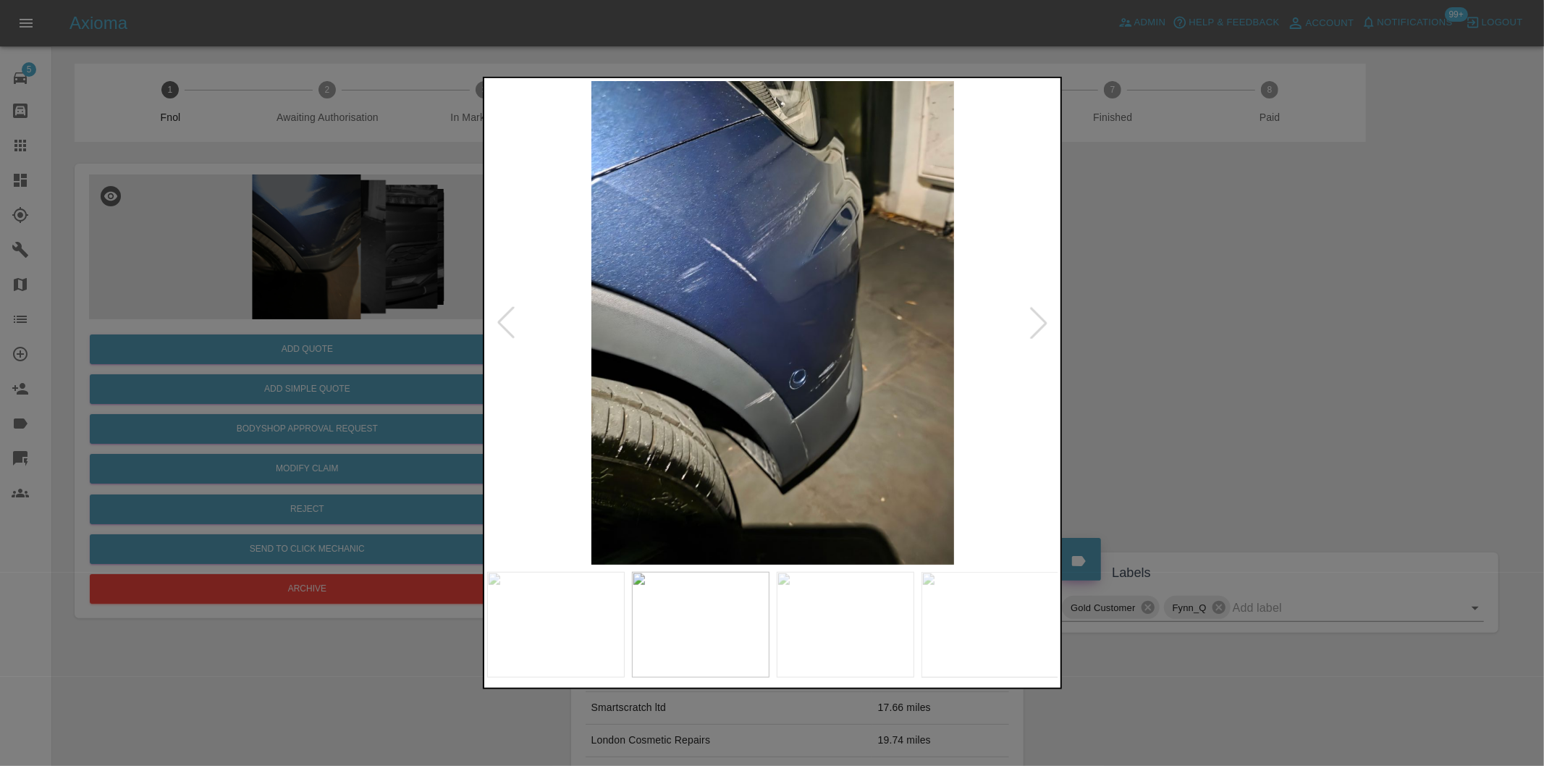
click at [1036, 324] on div at bounding box center [1039, 323] width 32 height 32
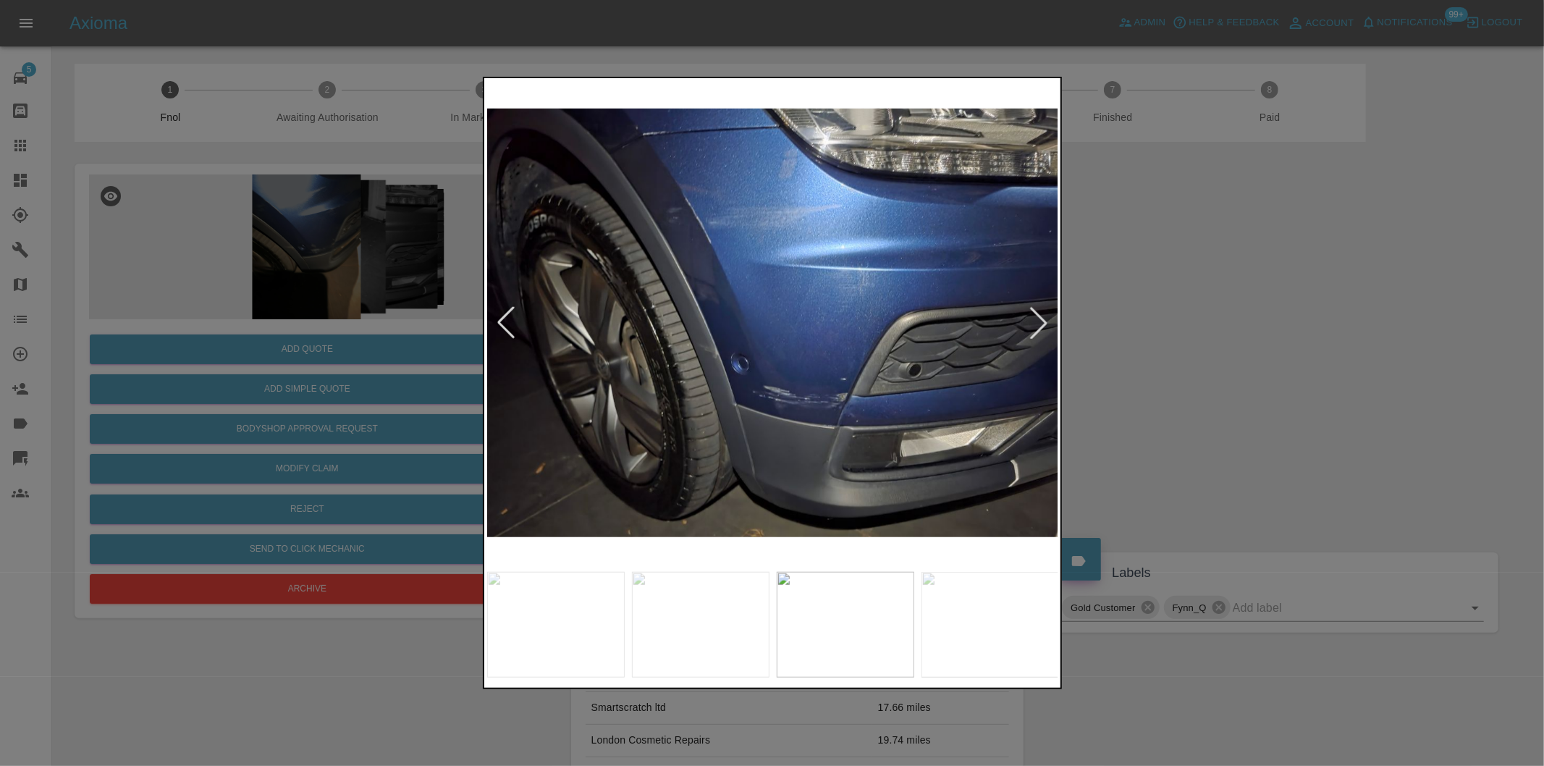
click at [1036, 324] on div at bounding box center [1039, 323] width 32 height 32
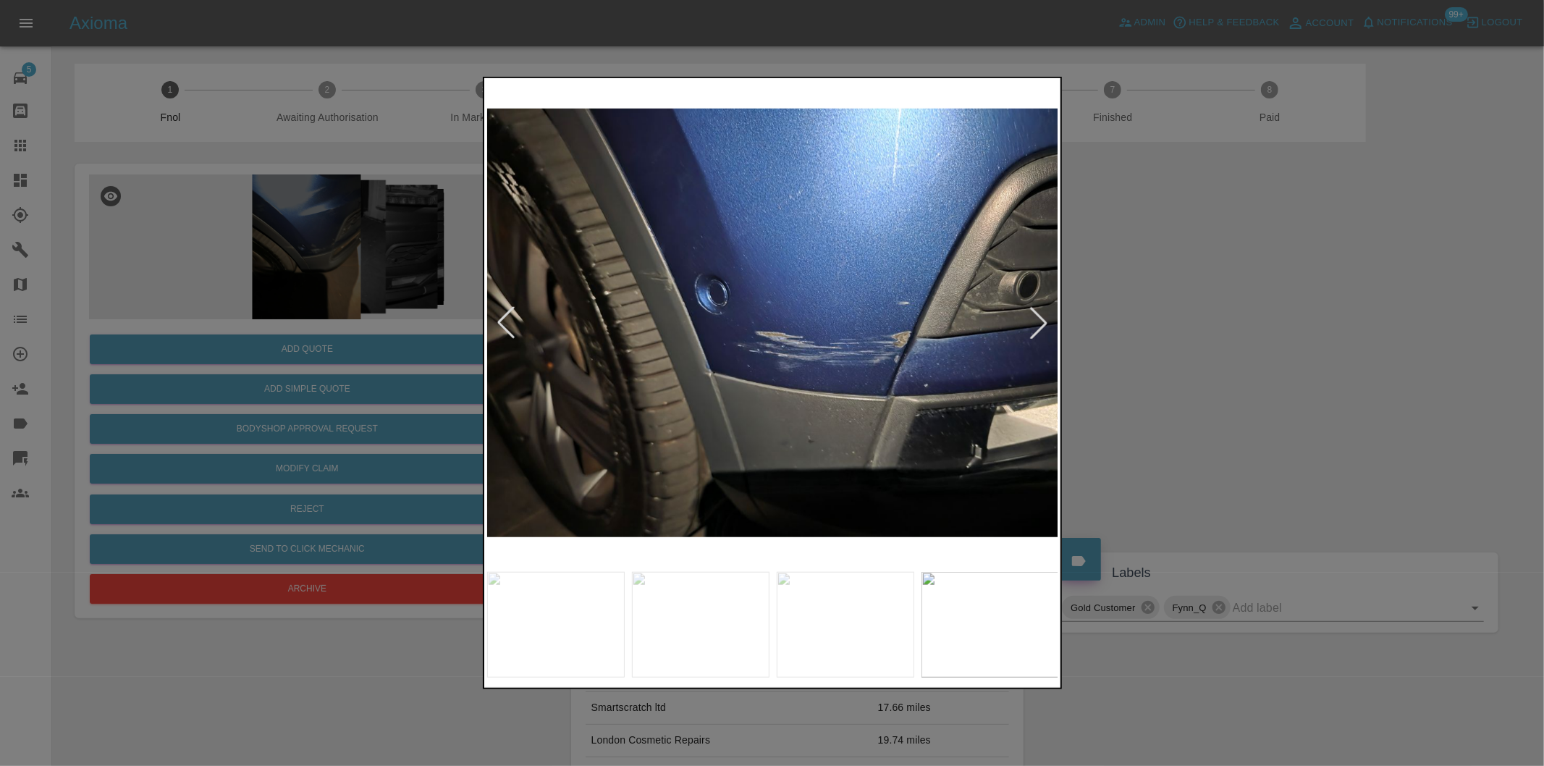
click at [1036, 324] on div at bounding box center [1039, 323] width 32 height 32
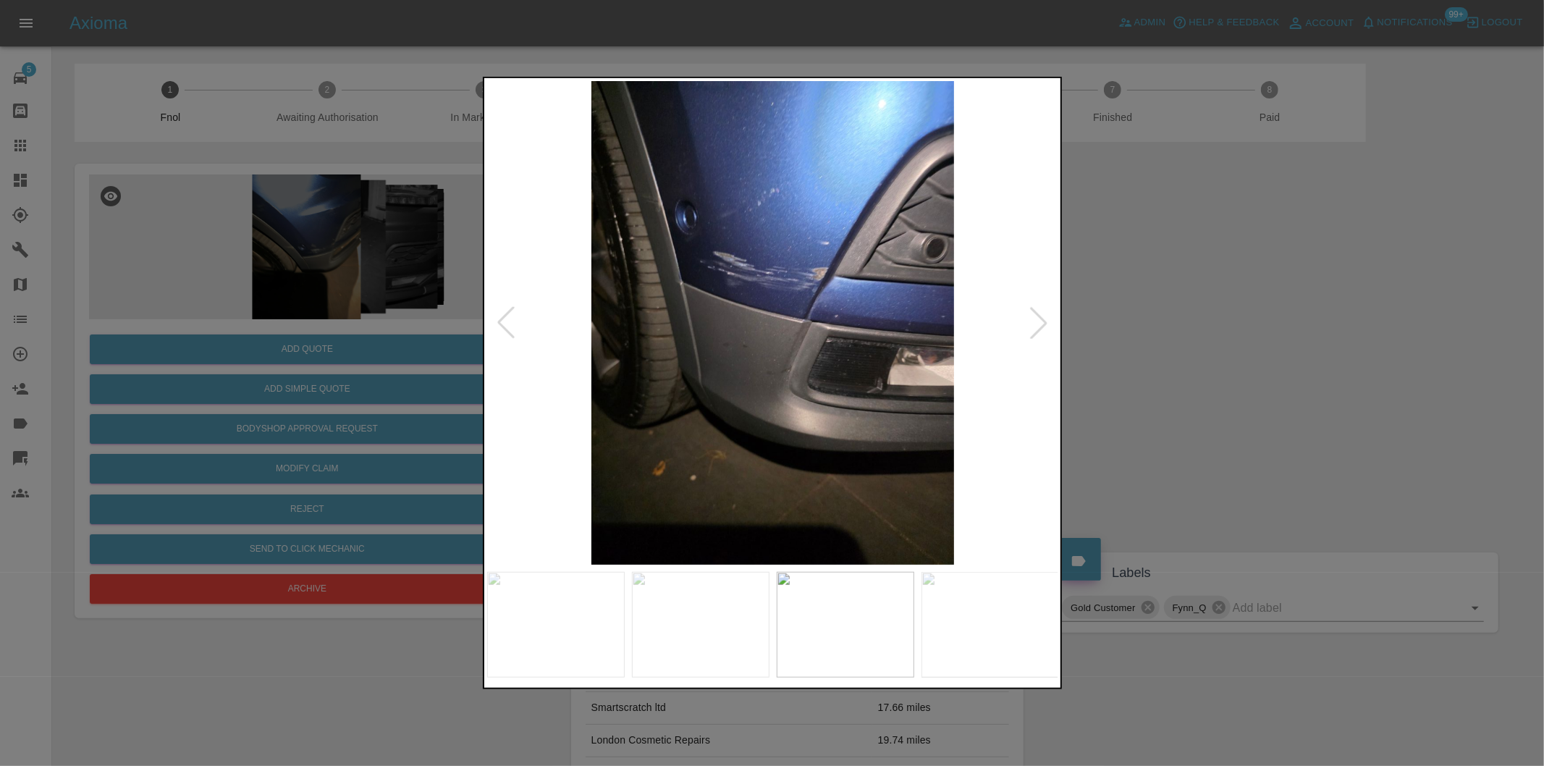
click at [1036, 324] on div at bounding box center [1039, 323] width 32 height 32
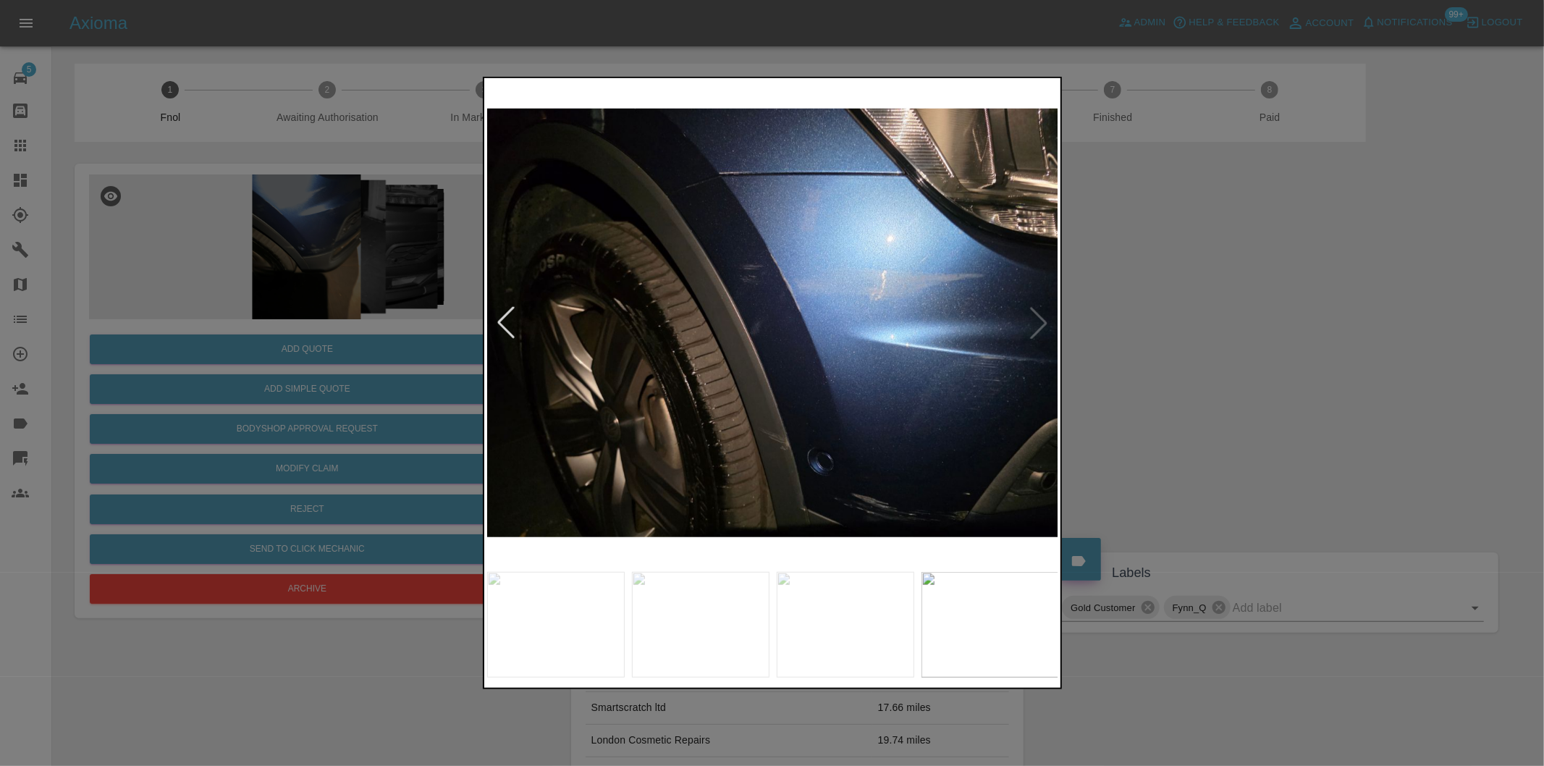
click at [1036, 324] on img at bounding box center [773, 323] width 572 height 484
click at [733, 185] on img at bounding box center [773, 323] width 572 height 484
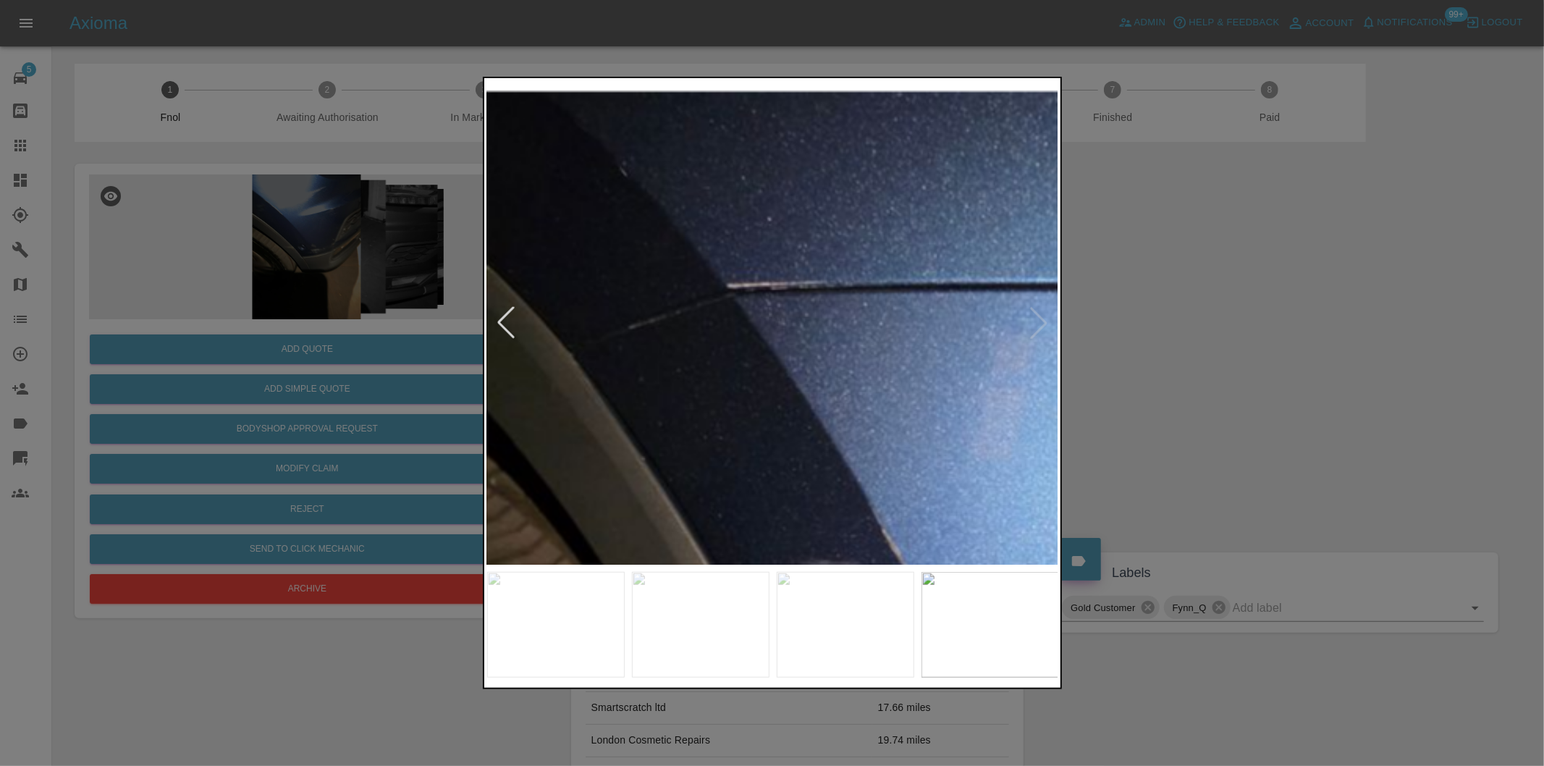
click at [733, 185] on img at bounding box center [889, 734] width 1716 height 1450
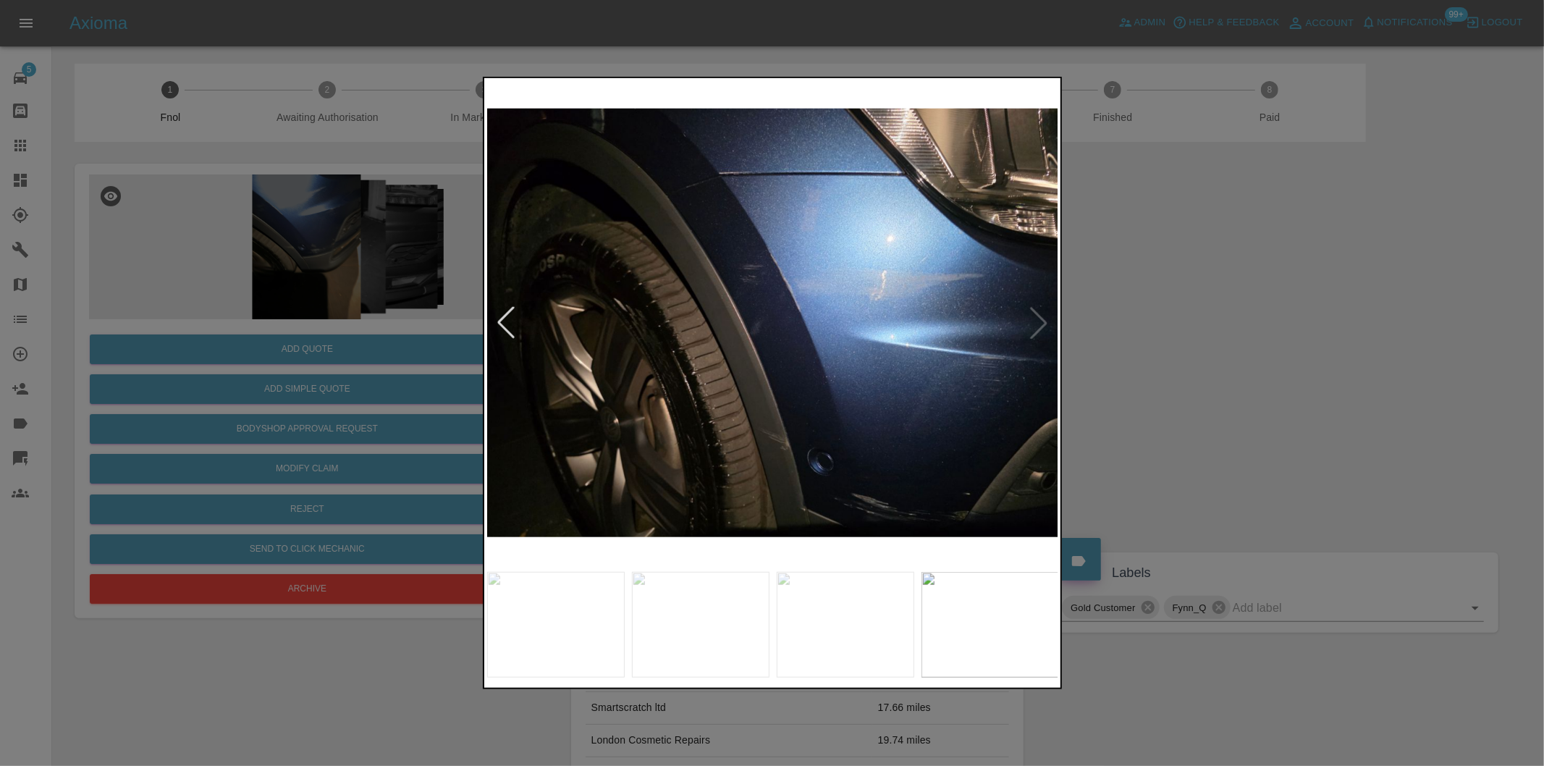
click at [1046, 321] on img at bounding box center [773, 323] width 572 height 484
click at [1028, 320] on img at bounding box center [773, 323] width 572 height 484
click at [507, 327] on div at bounding box center [506, 323] width 32 height 32
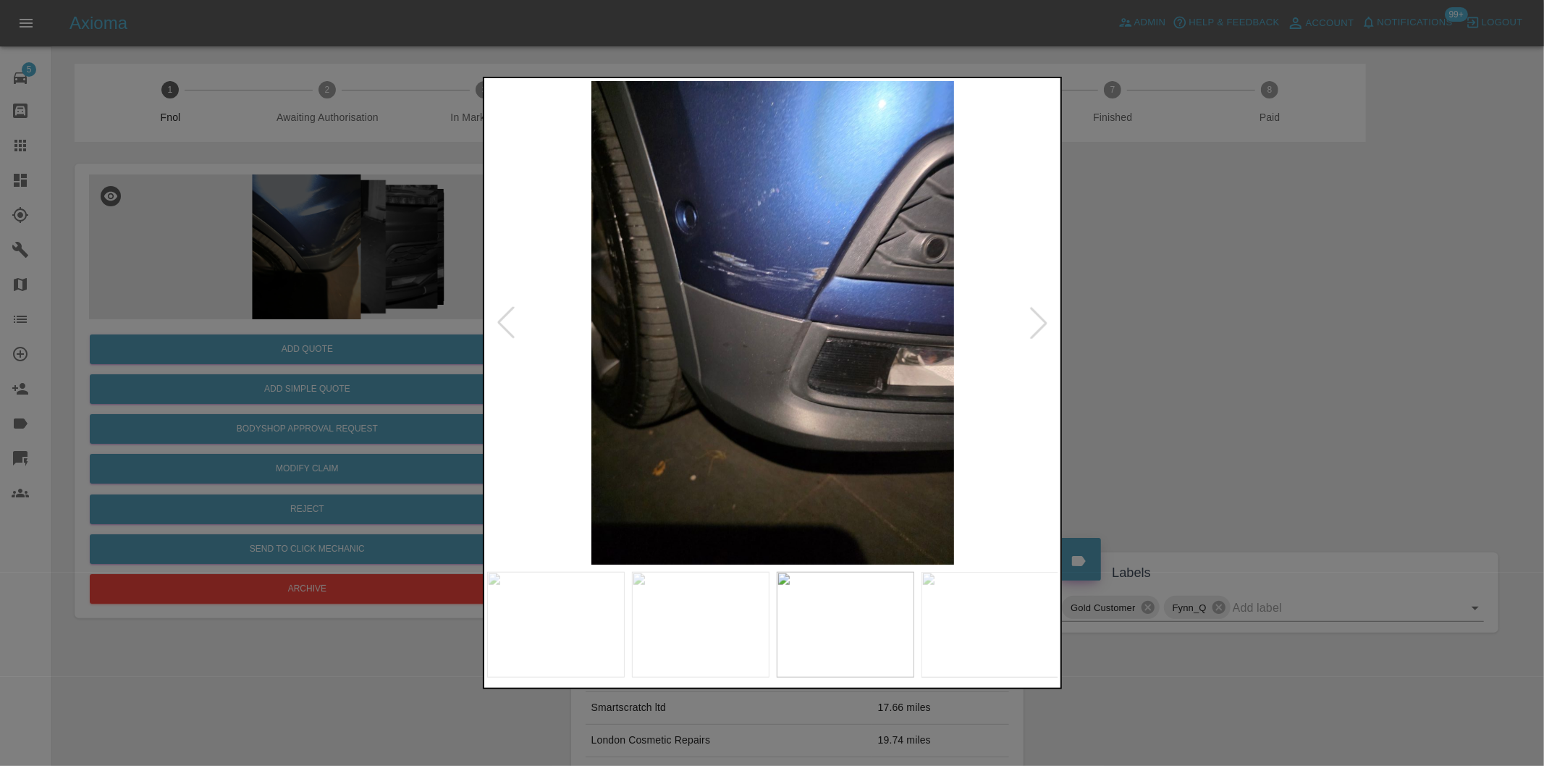
click at [1137, 366] on div at bounding box center [772, 383] width 1544 height 766
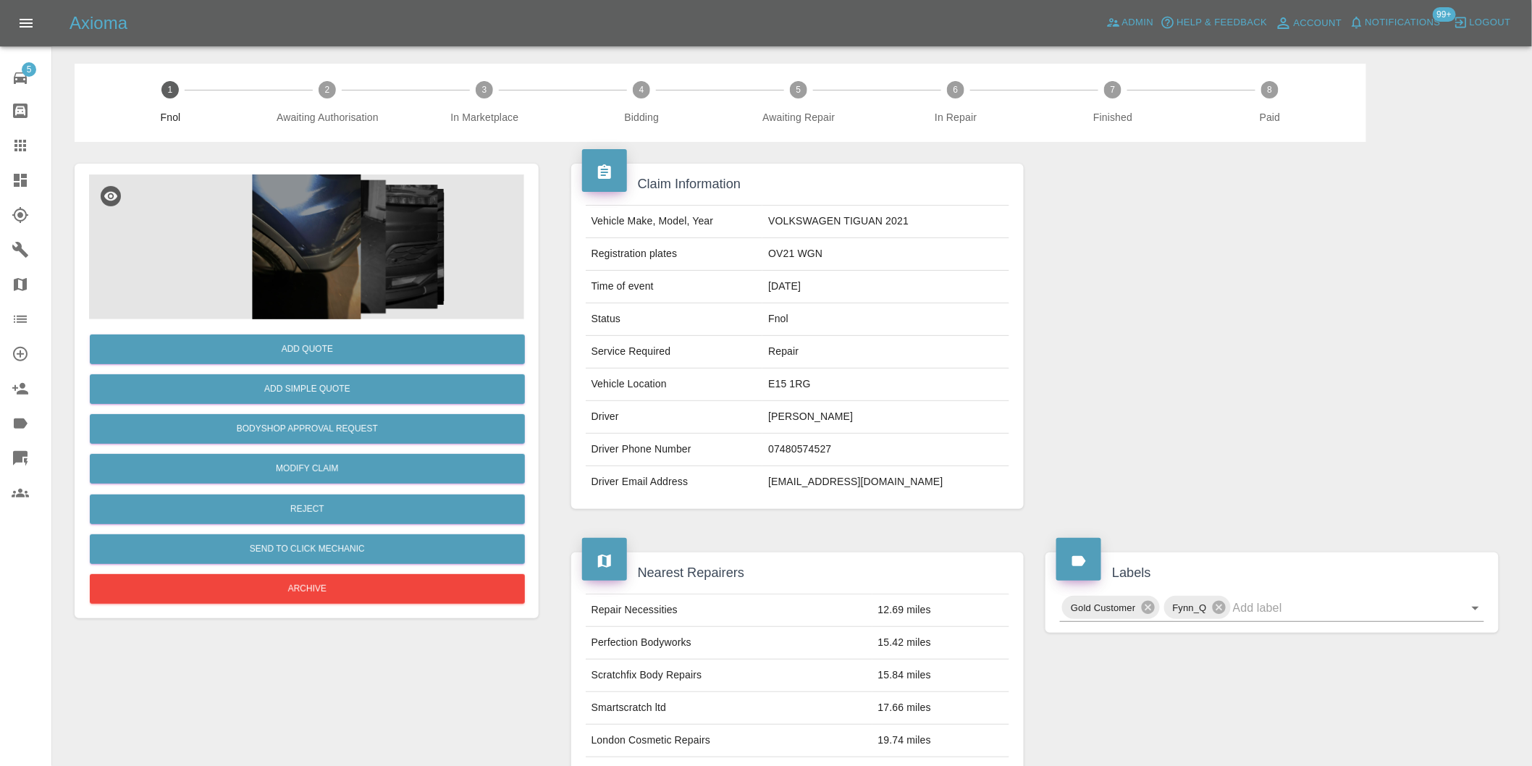
click at [290, 216] on img at bounding box center [306, 246] width 435 height 145
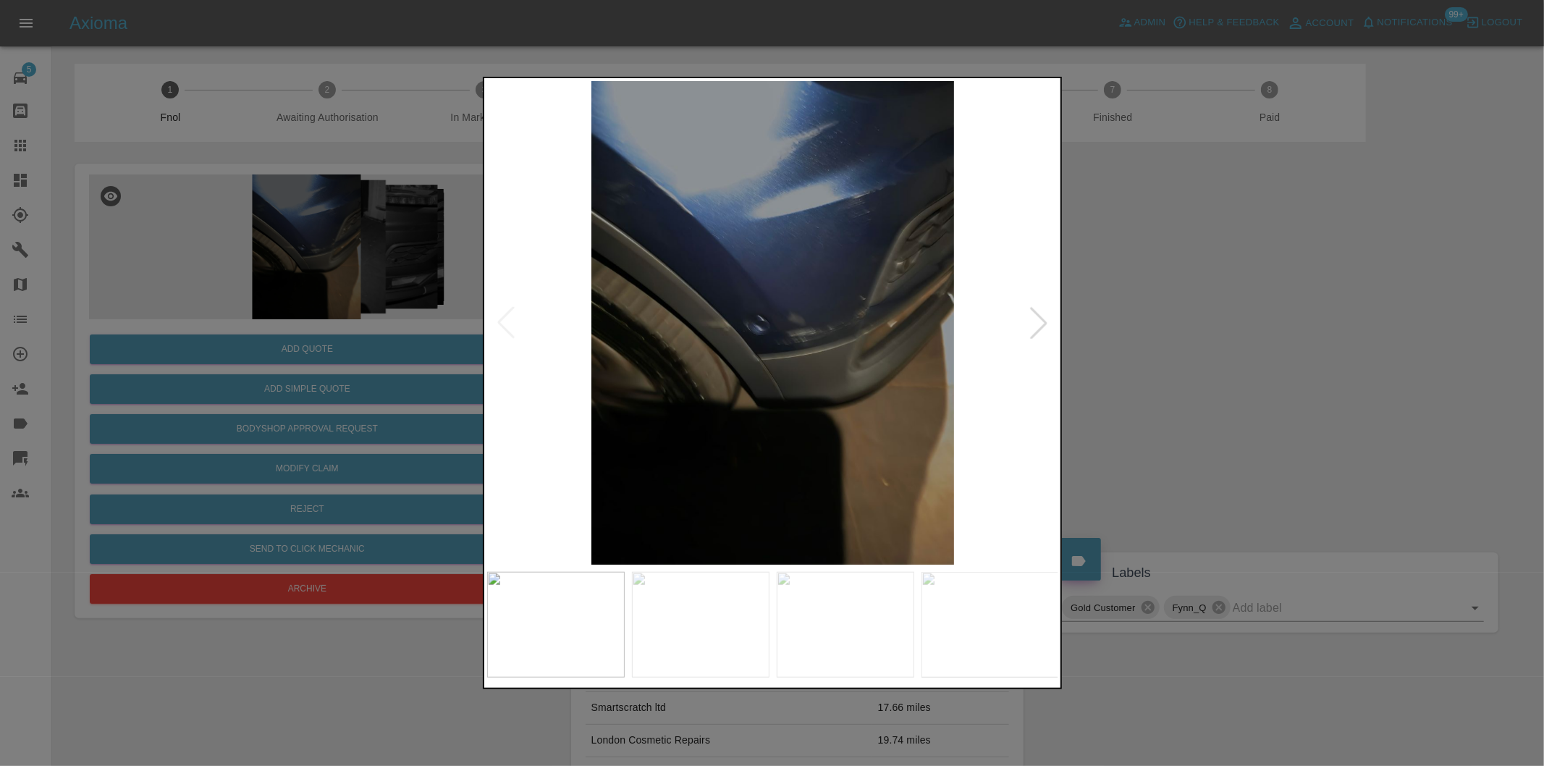
click at [1041, 321] on div at bounding box center [1039, 323] width 32 height 32
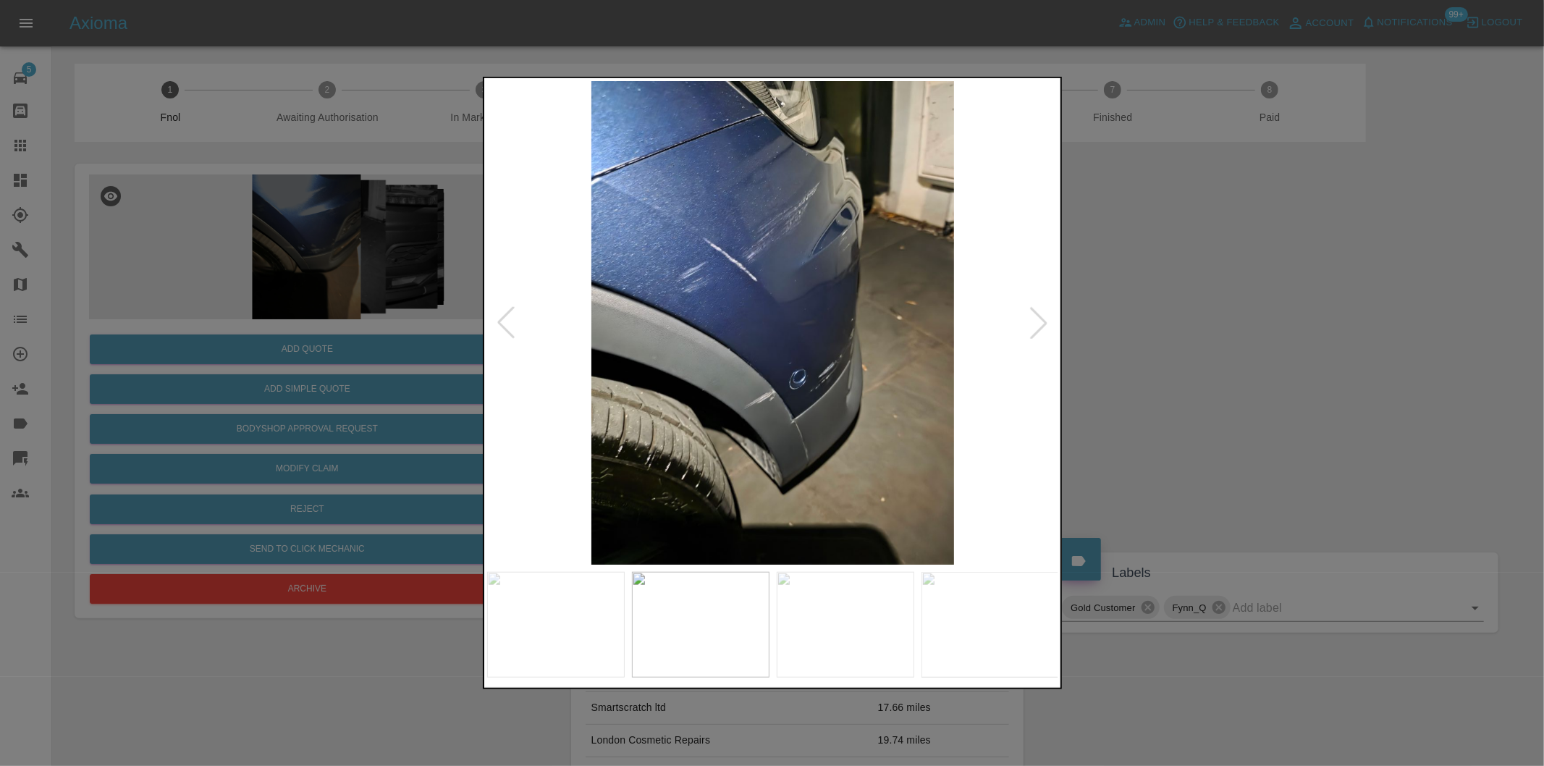
click at [1041, 321] on div at bounding box center [1039, 323] width 32 height 32
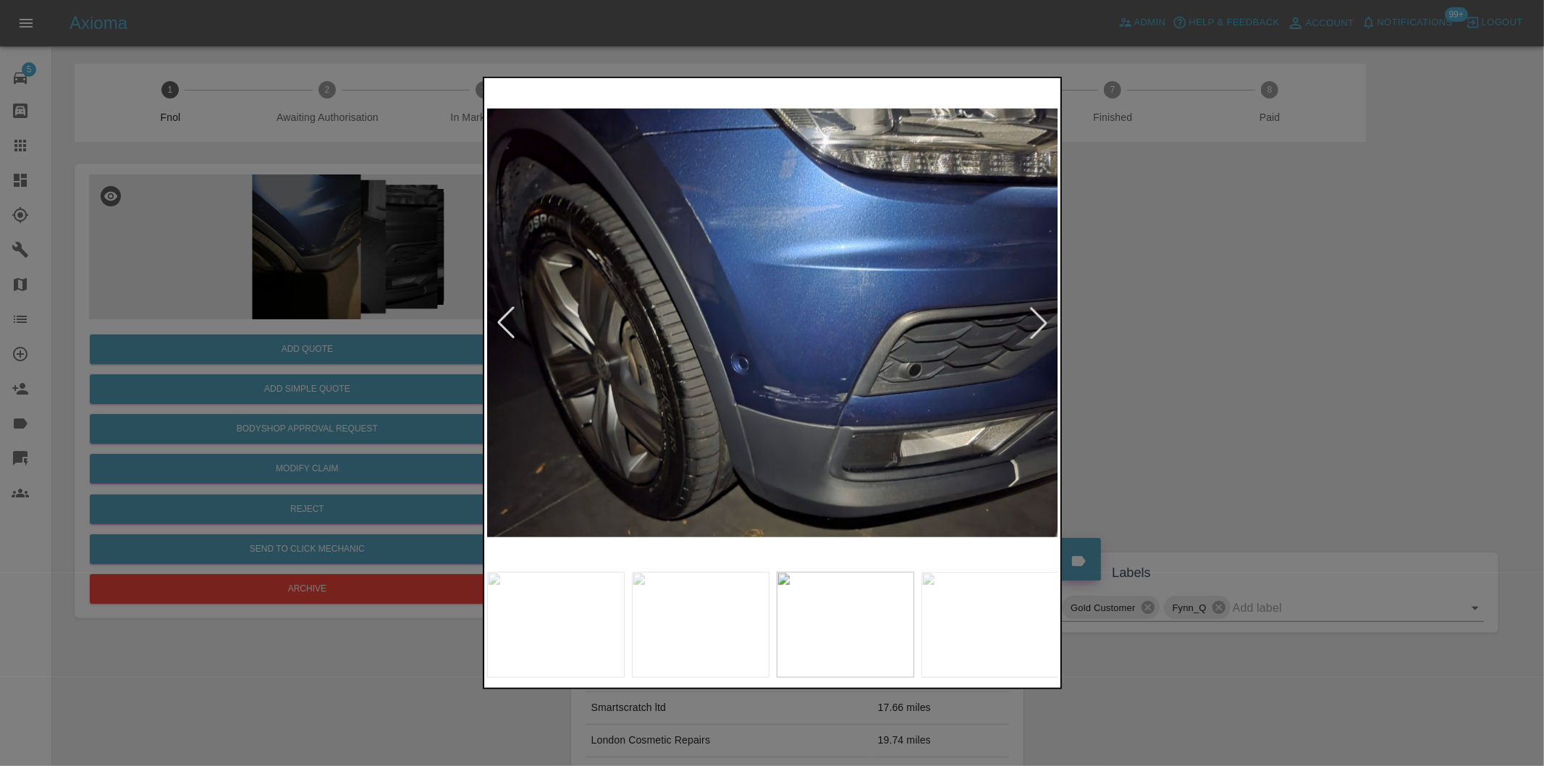
drag, startPoint x: 1216, startPoint y: 299, endPoint x: 765, endPoint y: 377, distance: 457.7
click at [1215, 300] on div at bounding box center [772, 383] width 1544 height 766
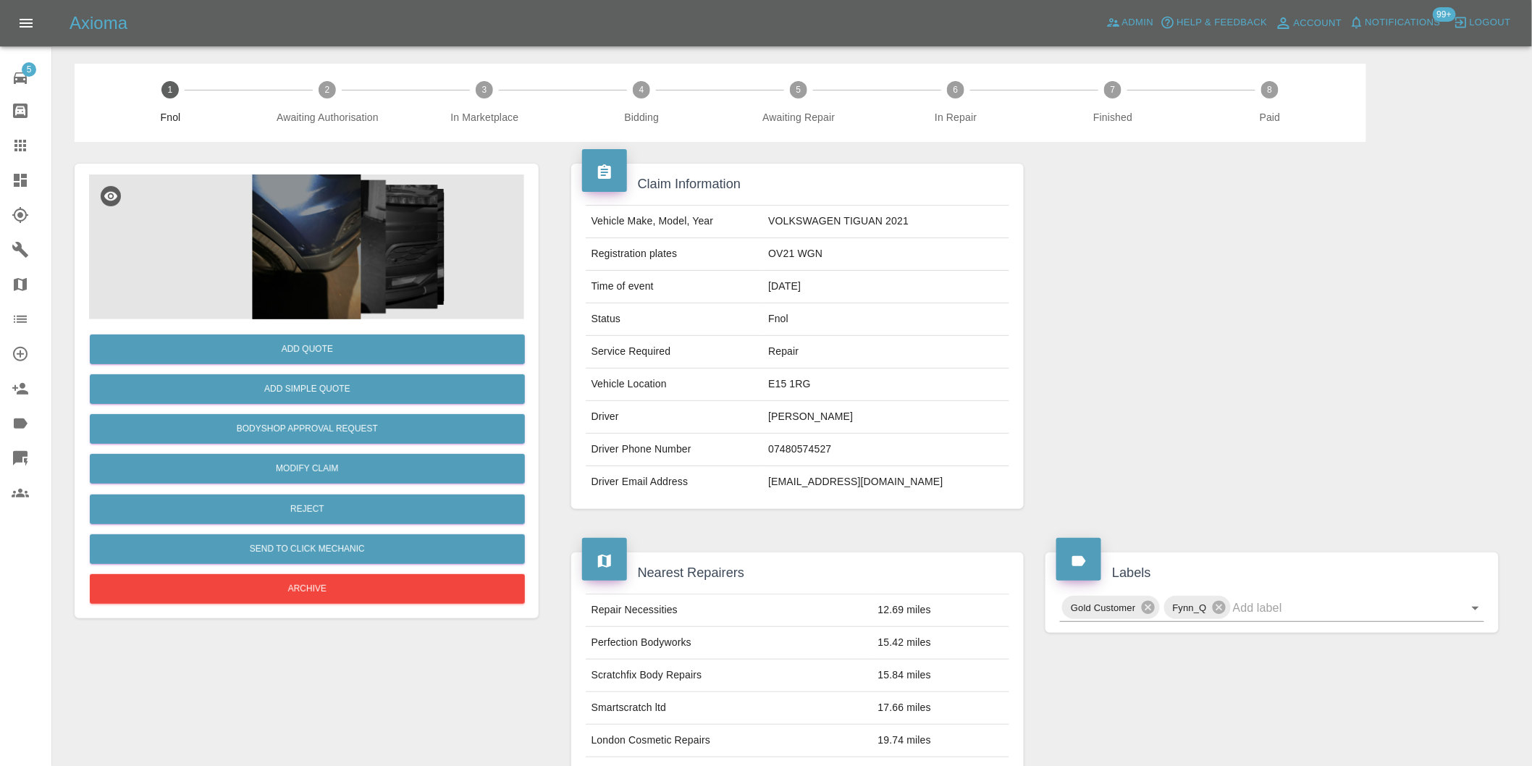
click at [332, 331] on div "Add Quote" at bounding box center [306, 349] width 435 height 37
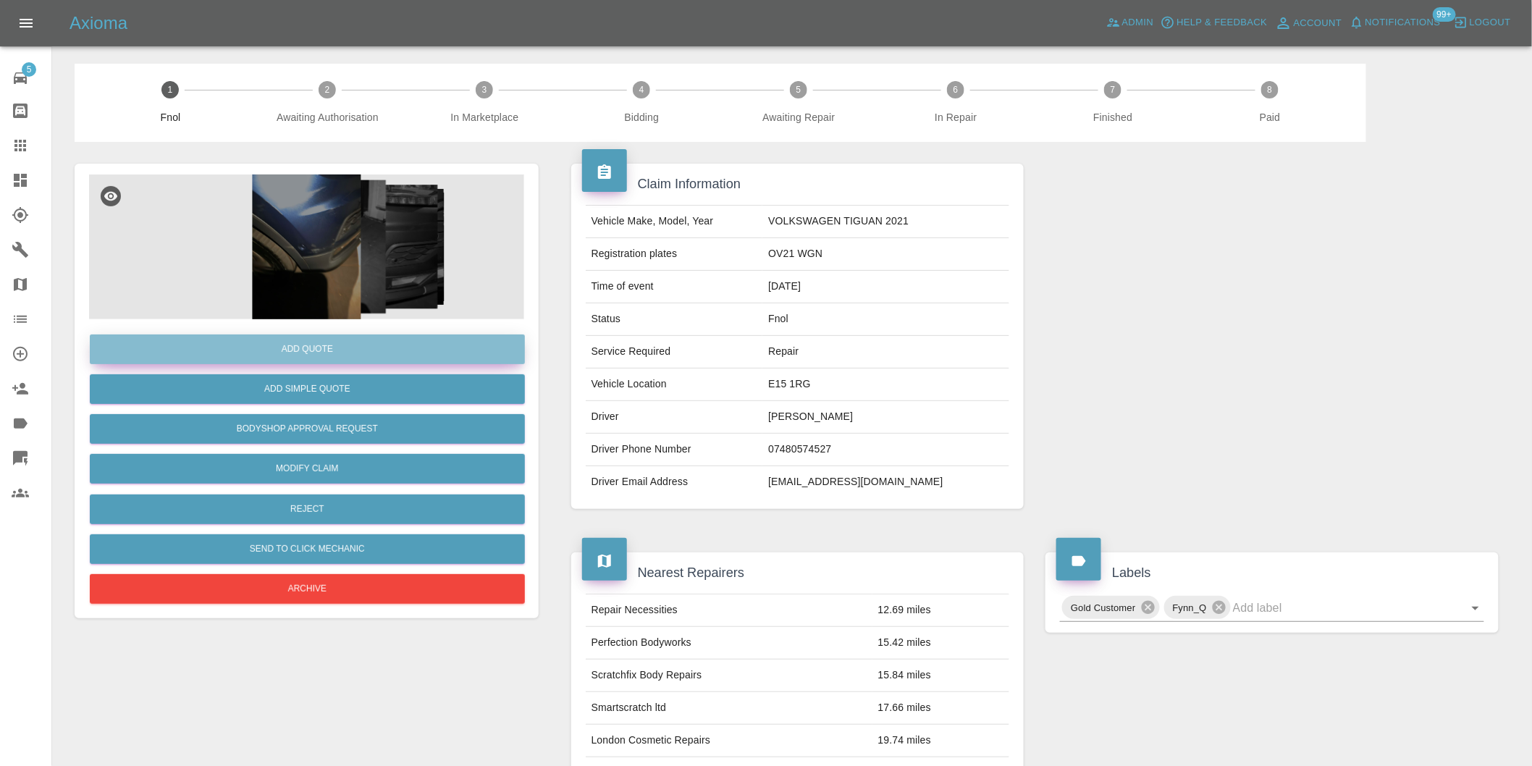
click at [326, 351] on button "Add Quote" at bounding box center [307, 349] width 435 height 30
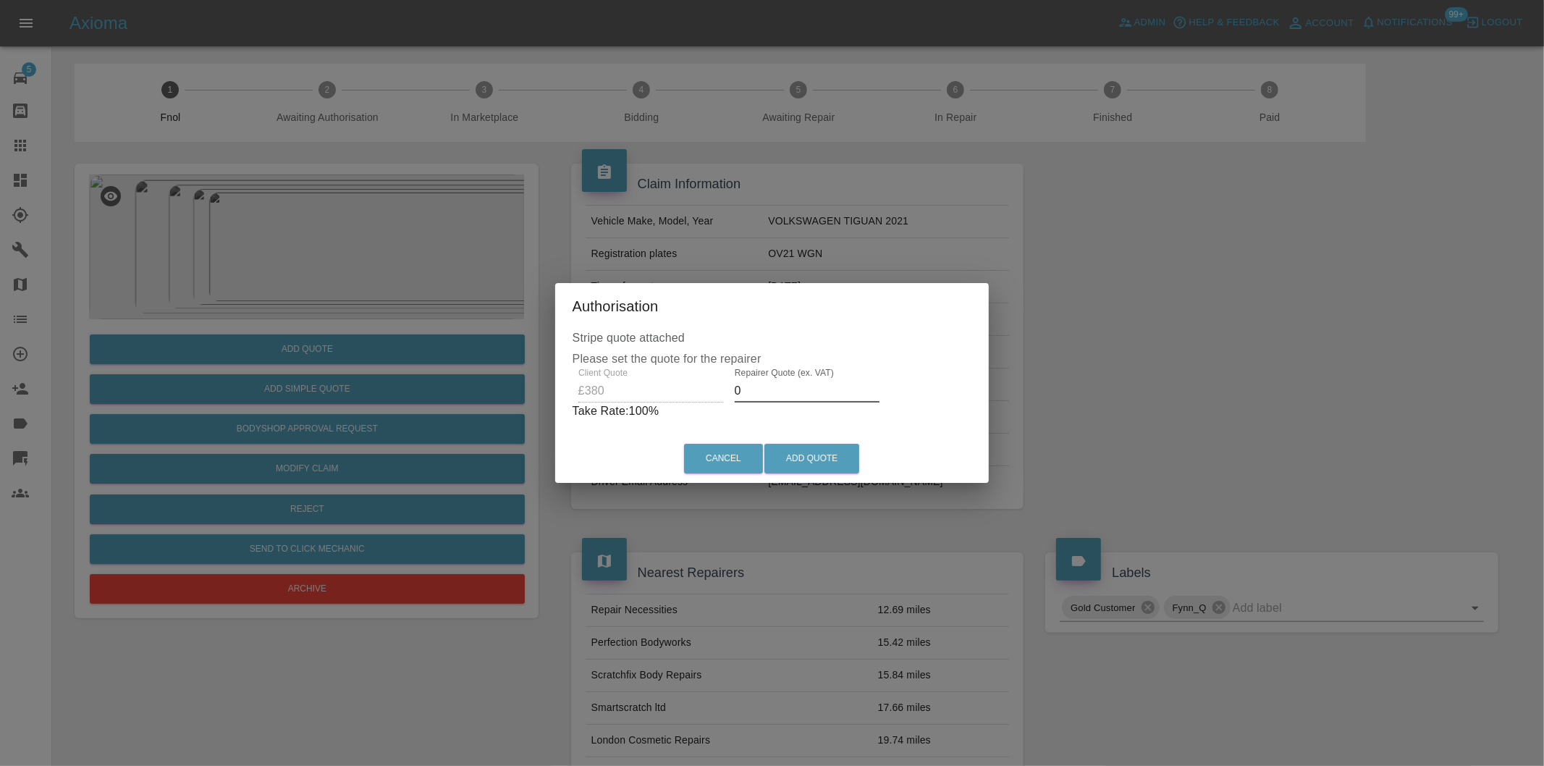
click at [770, 396] on input "0" at bounding box center [807, 390] width 145 height 23
type input "0235"
click at [819, 459] on button "Add Quote" at bounding box center [811, 459] width 95 height 30
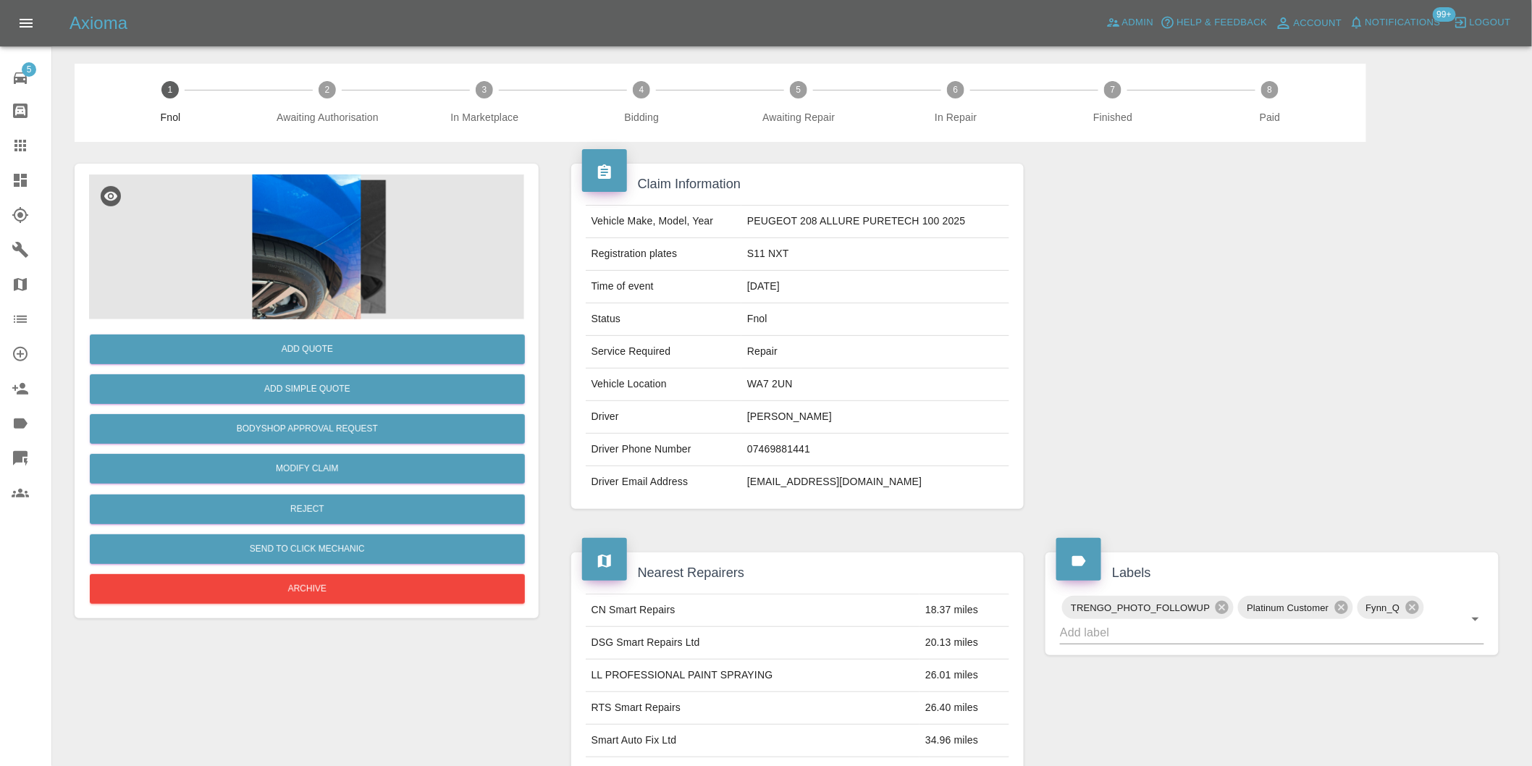
click at [284, 214] on img at bounding box center [306, 246] width 435 height 145
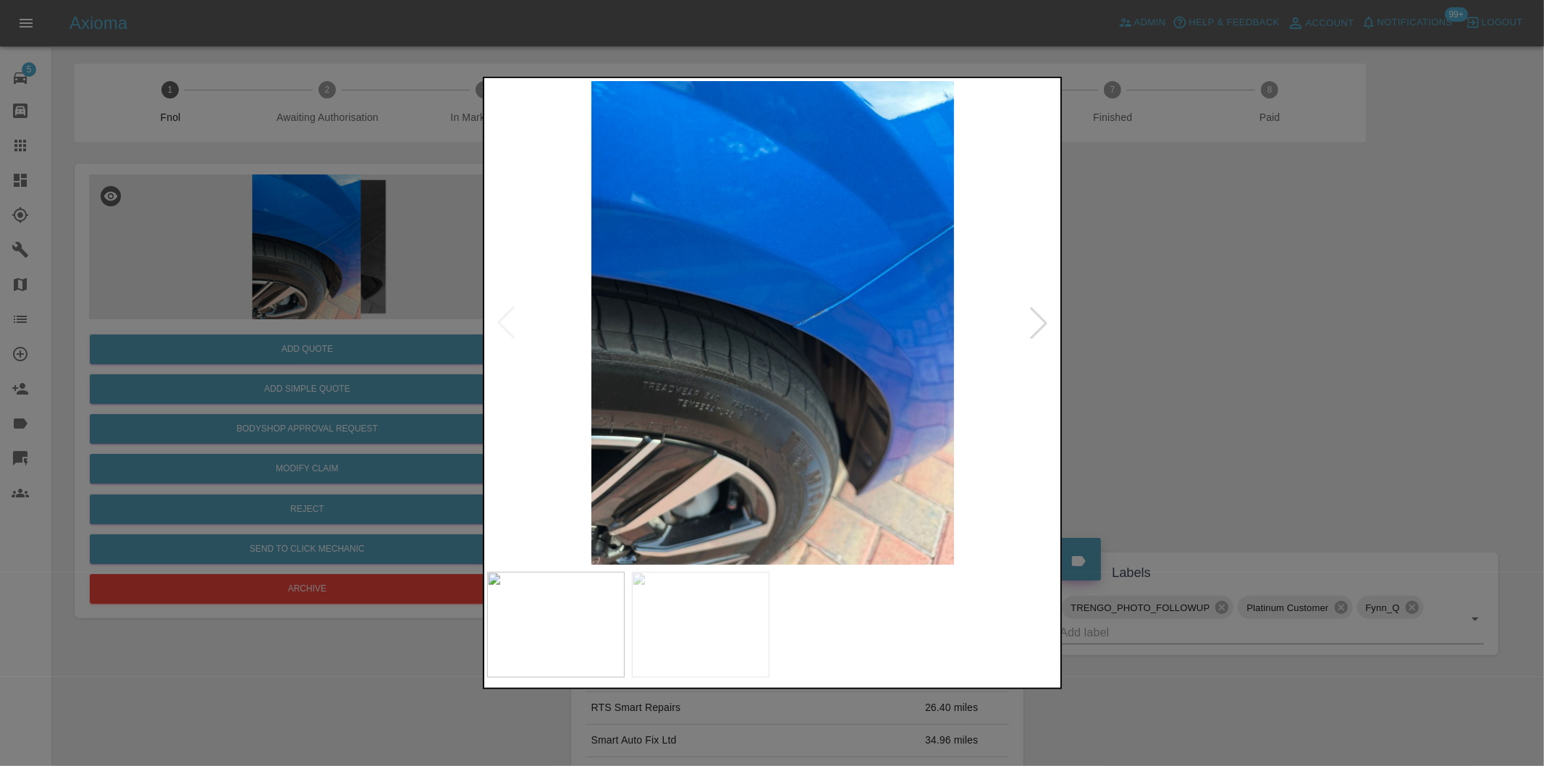
click at [1032, 319] on div at bounding box center [1039, 323] width 32 height 32
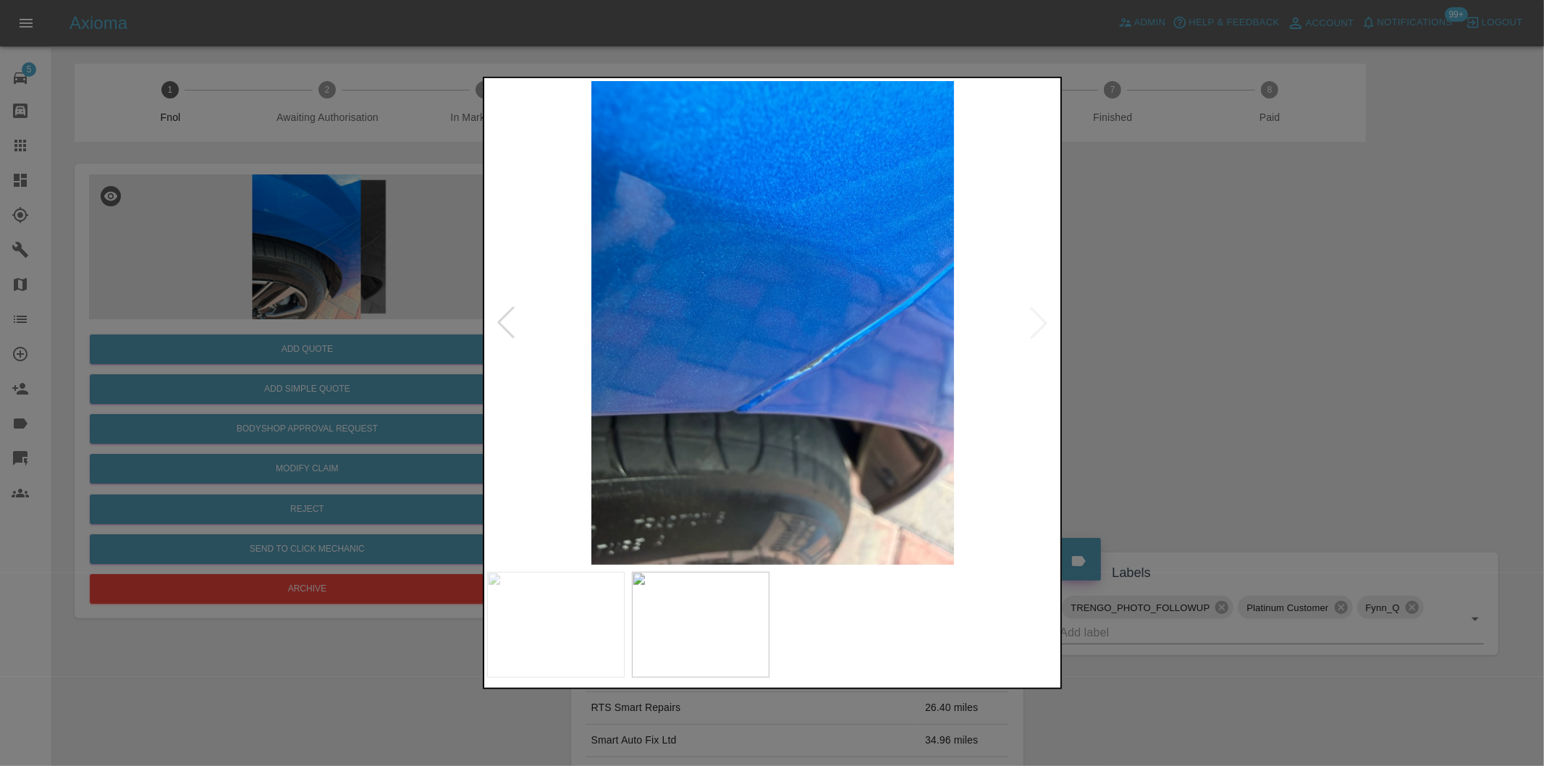
click at [1032, 319] on img at bounding box center [773, 323] width 572 height 484
click at [1234, 373] on div at bounding box center [772, 383] width 1544 height 766
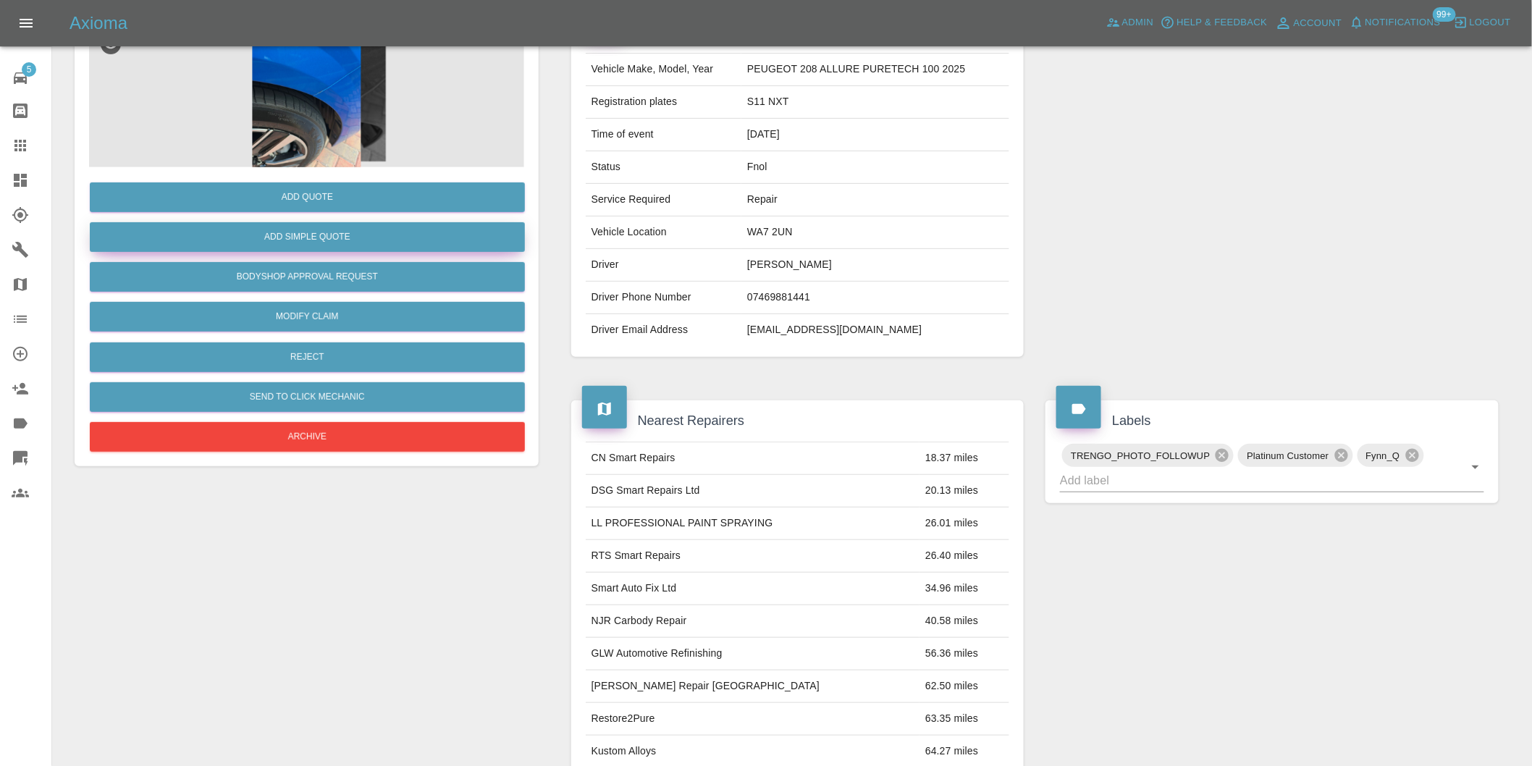
scroll to position [20, 0]
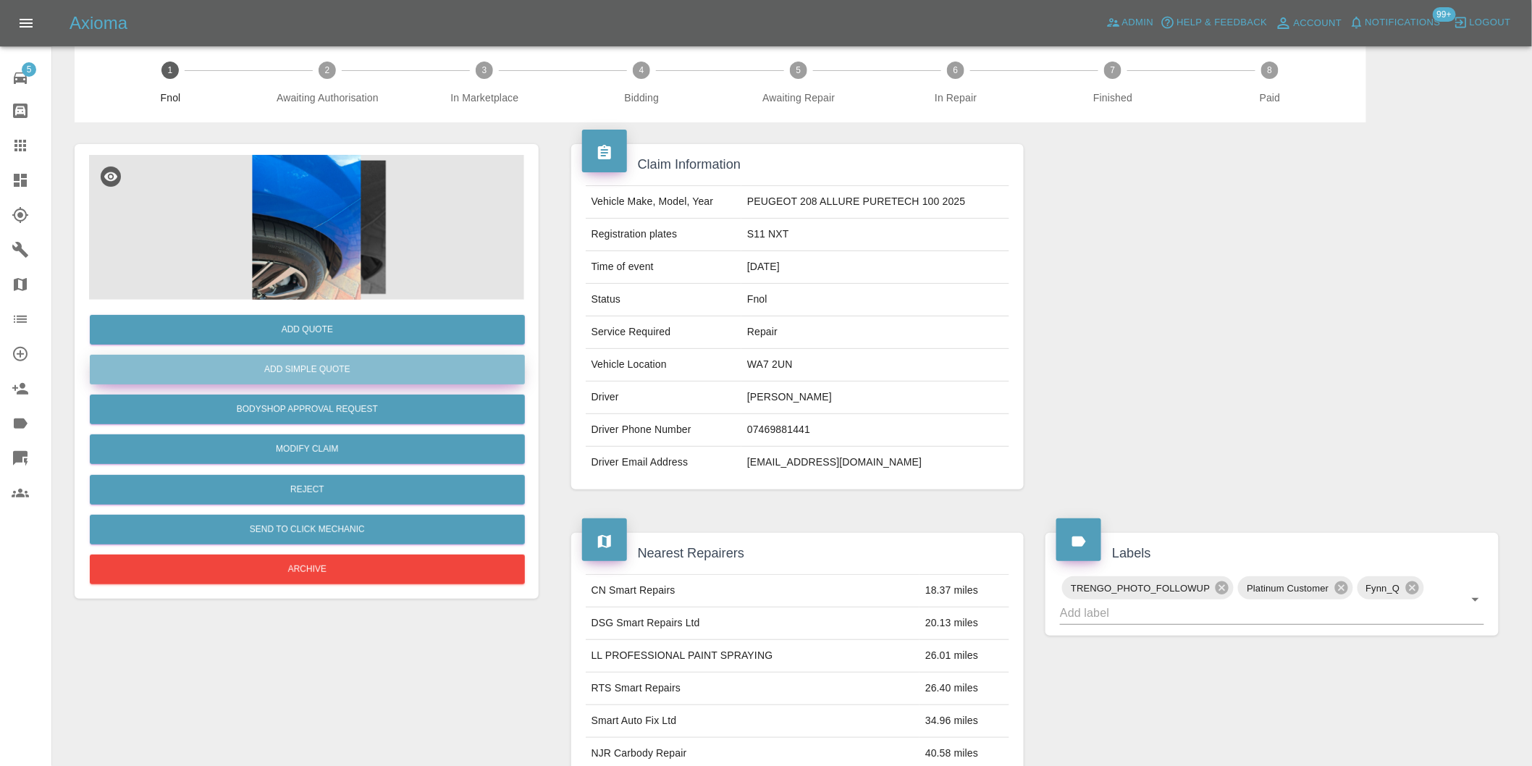
click at [337, 363] on button "Add Simple Quote" at bounding box center [307, 370] width 435 height 30
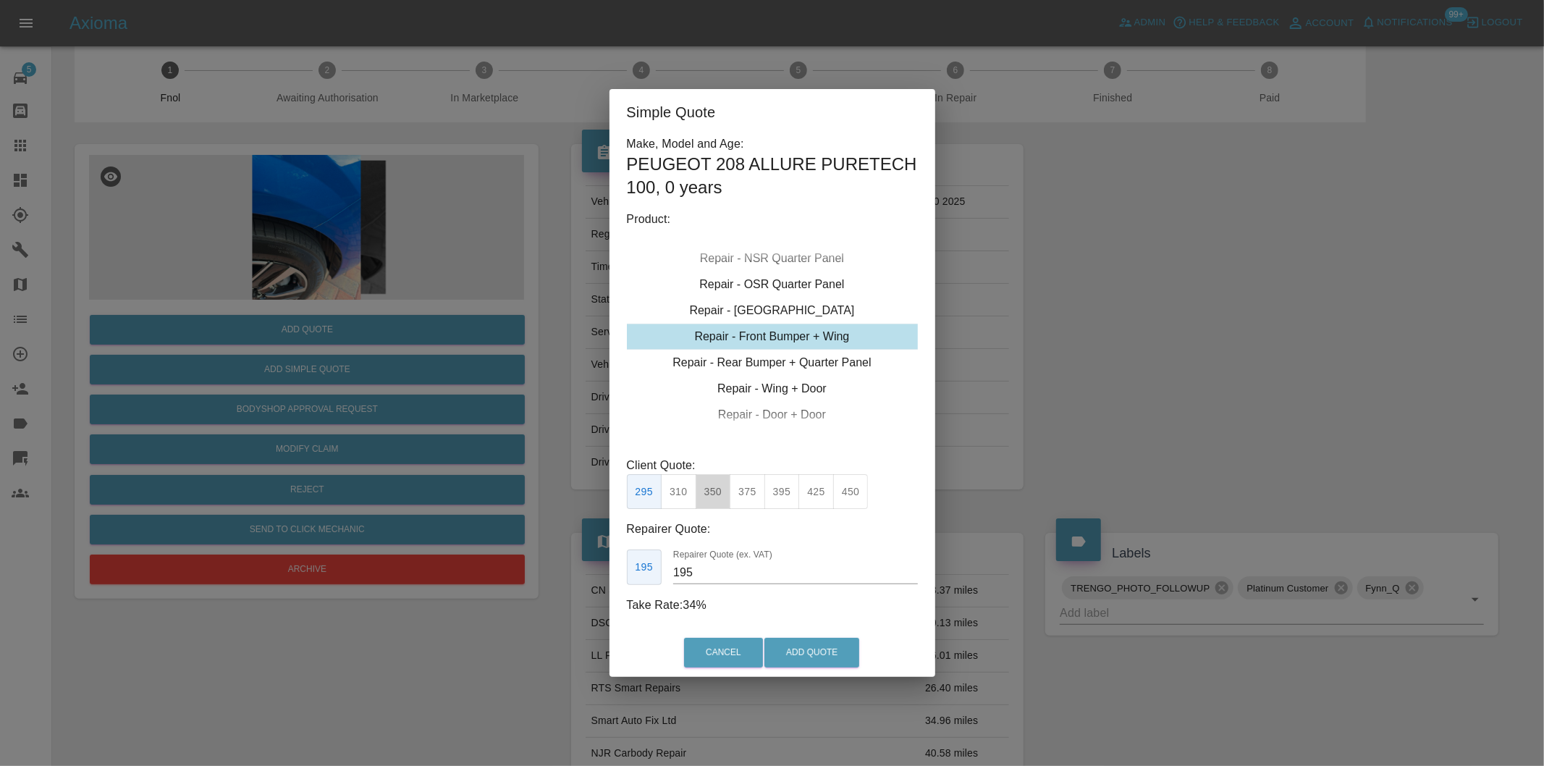
click at [720, 484] on button "350" at bounding box center [713, 491] width 35 height 35
type input "210"
click at [808, 655] on button "Add Quote" at bounding box center [811, 653] width 95 height 30
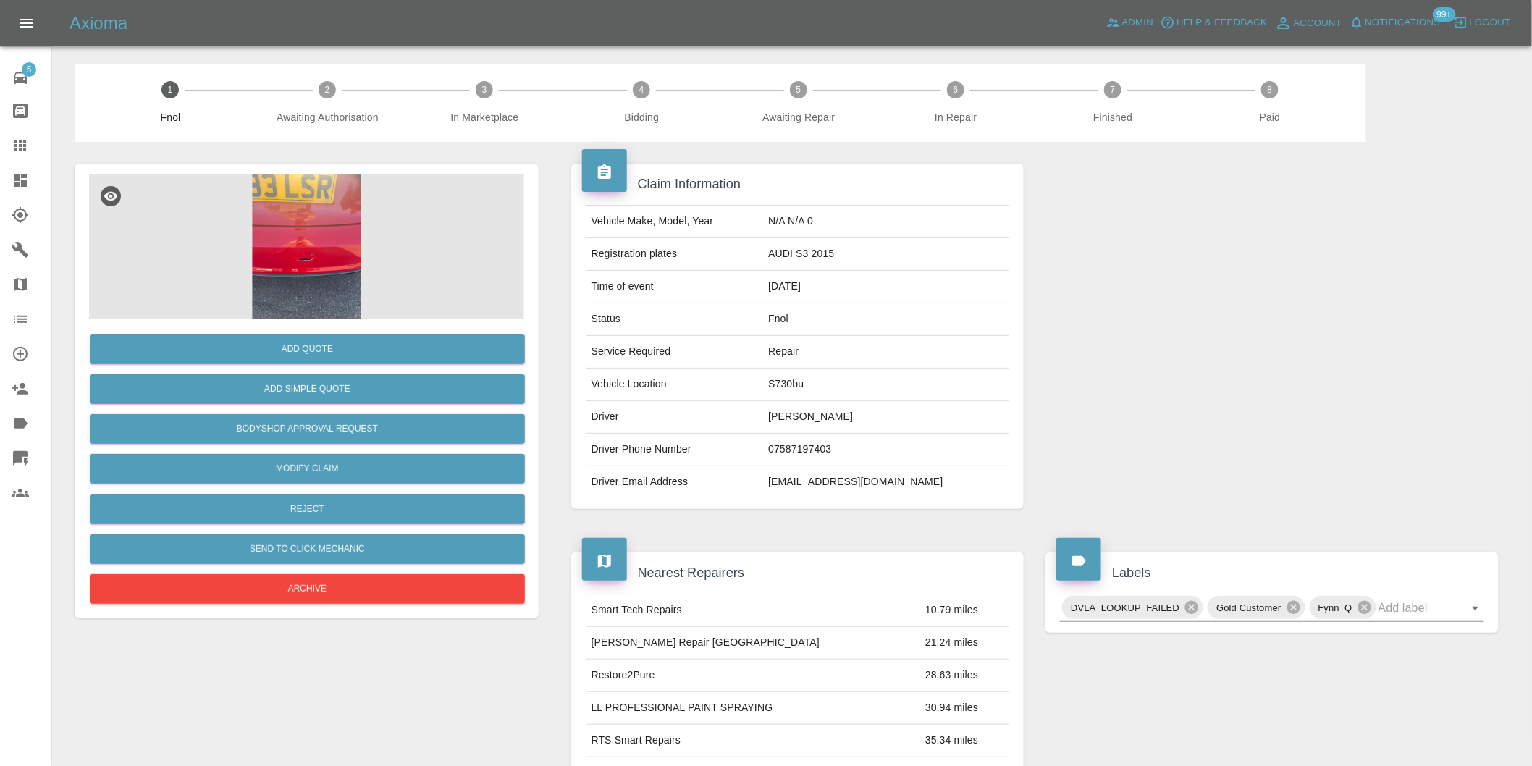
click at [316, 200] on img at bounding box center [306, 246] width 435 height 145
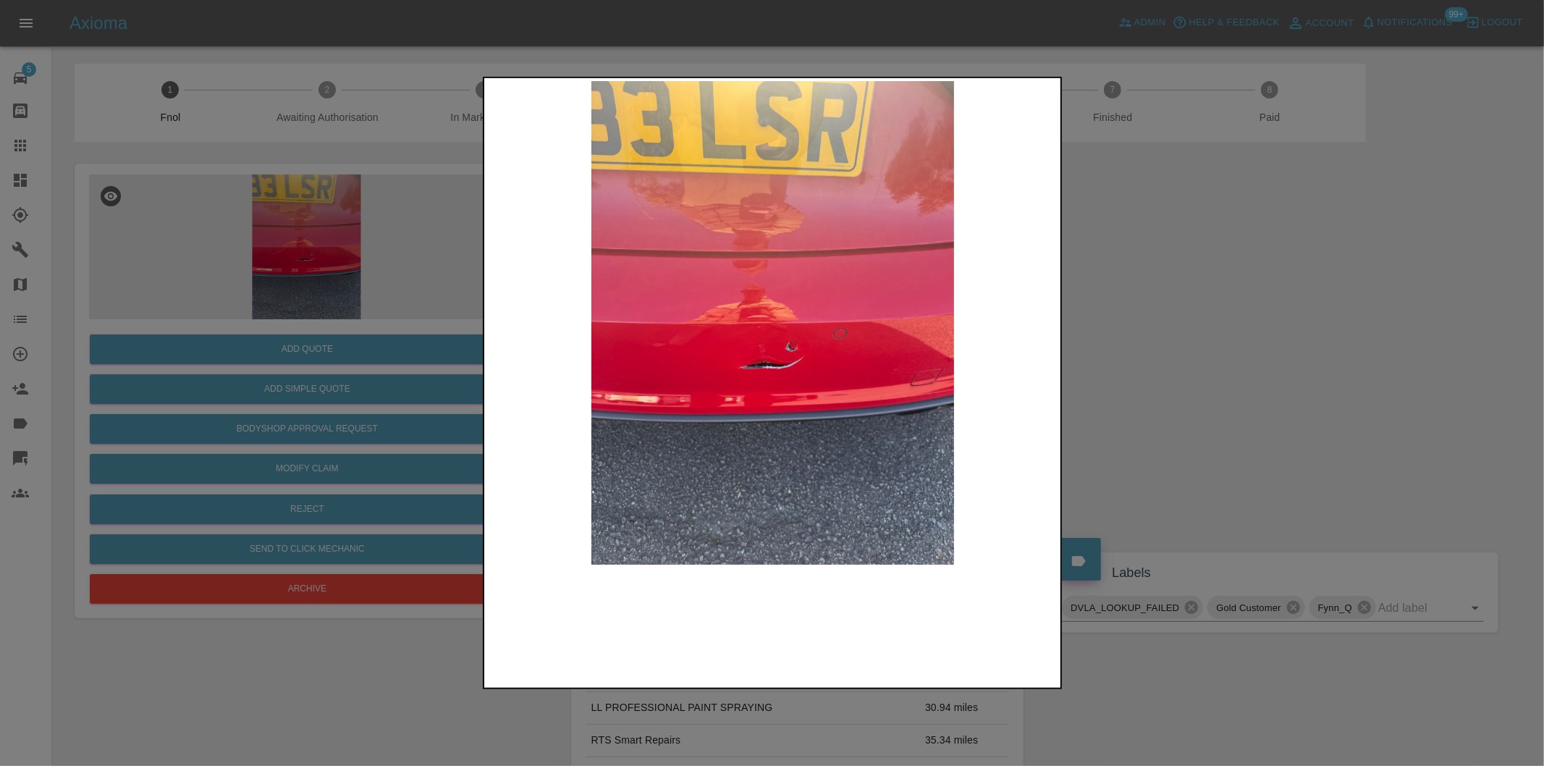
click at [763, 358] on img at bounding box center [773, 323] width 572 height 484
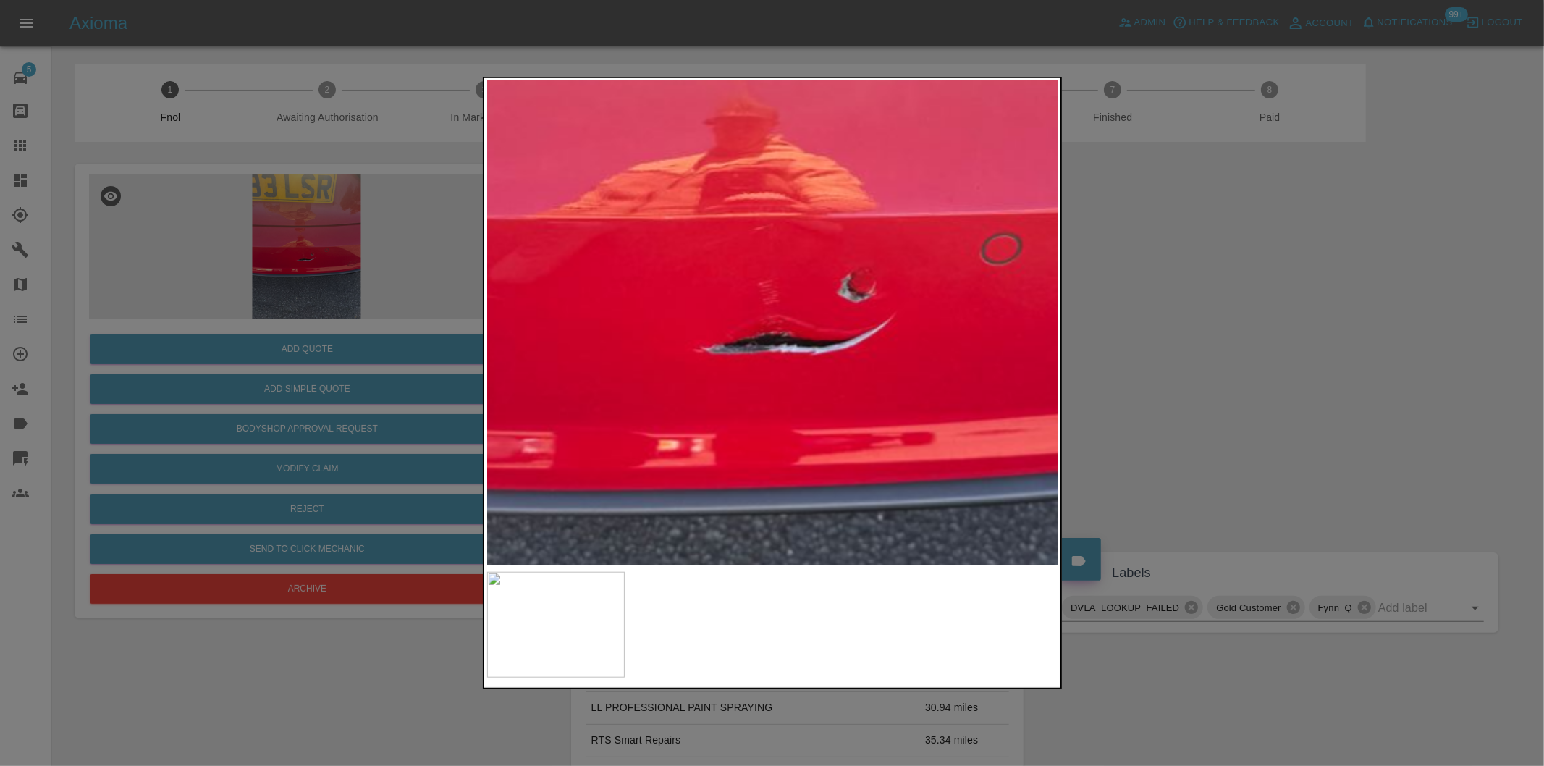
click at [763, 358] on img at bounding box center [799, 215] width 1716 height 1450
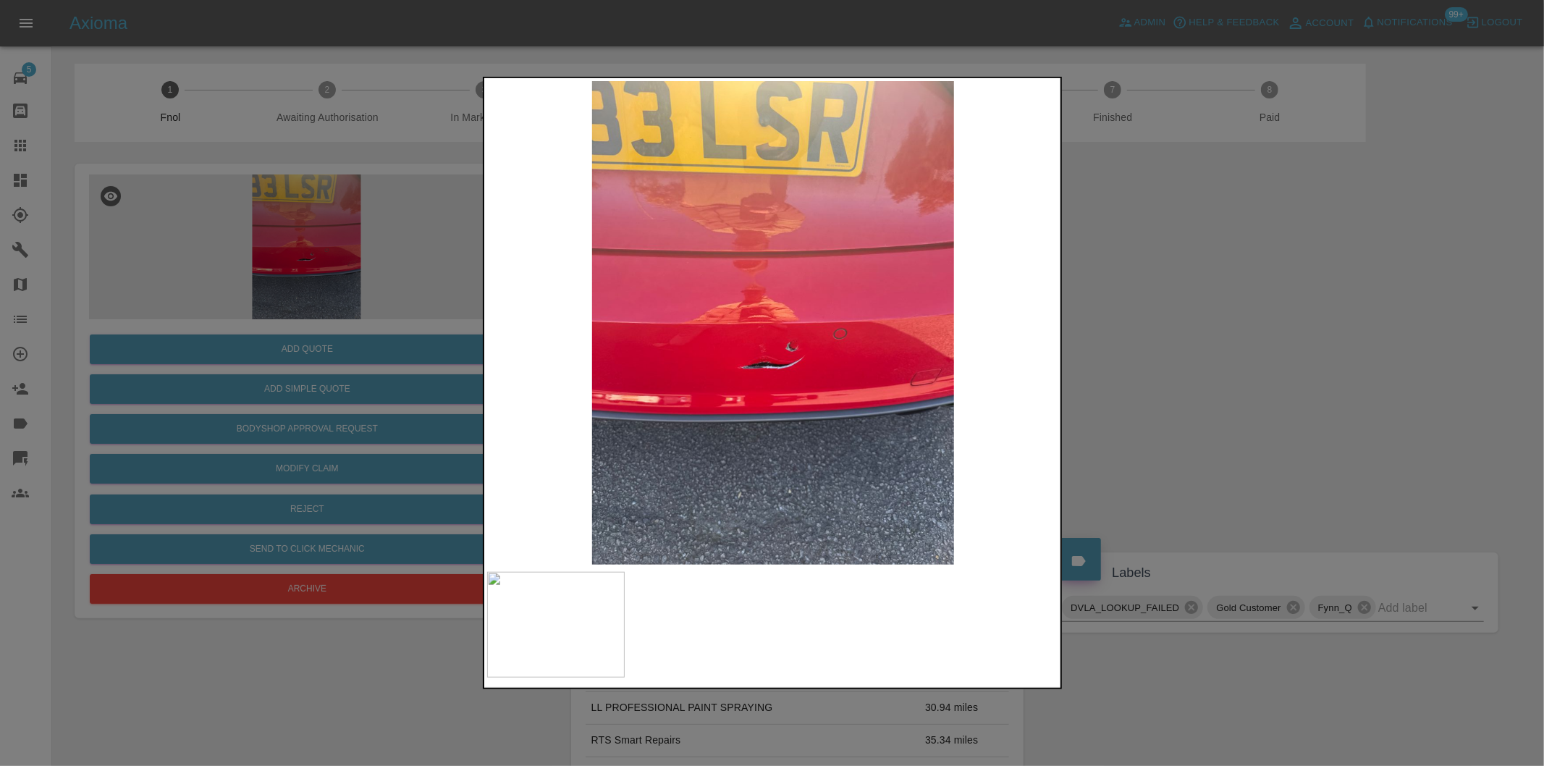
click at [784, 369] on img at bounding box center [773, 323] width 572 height 484
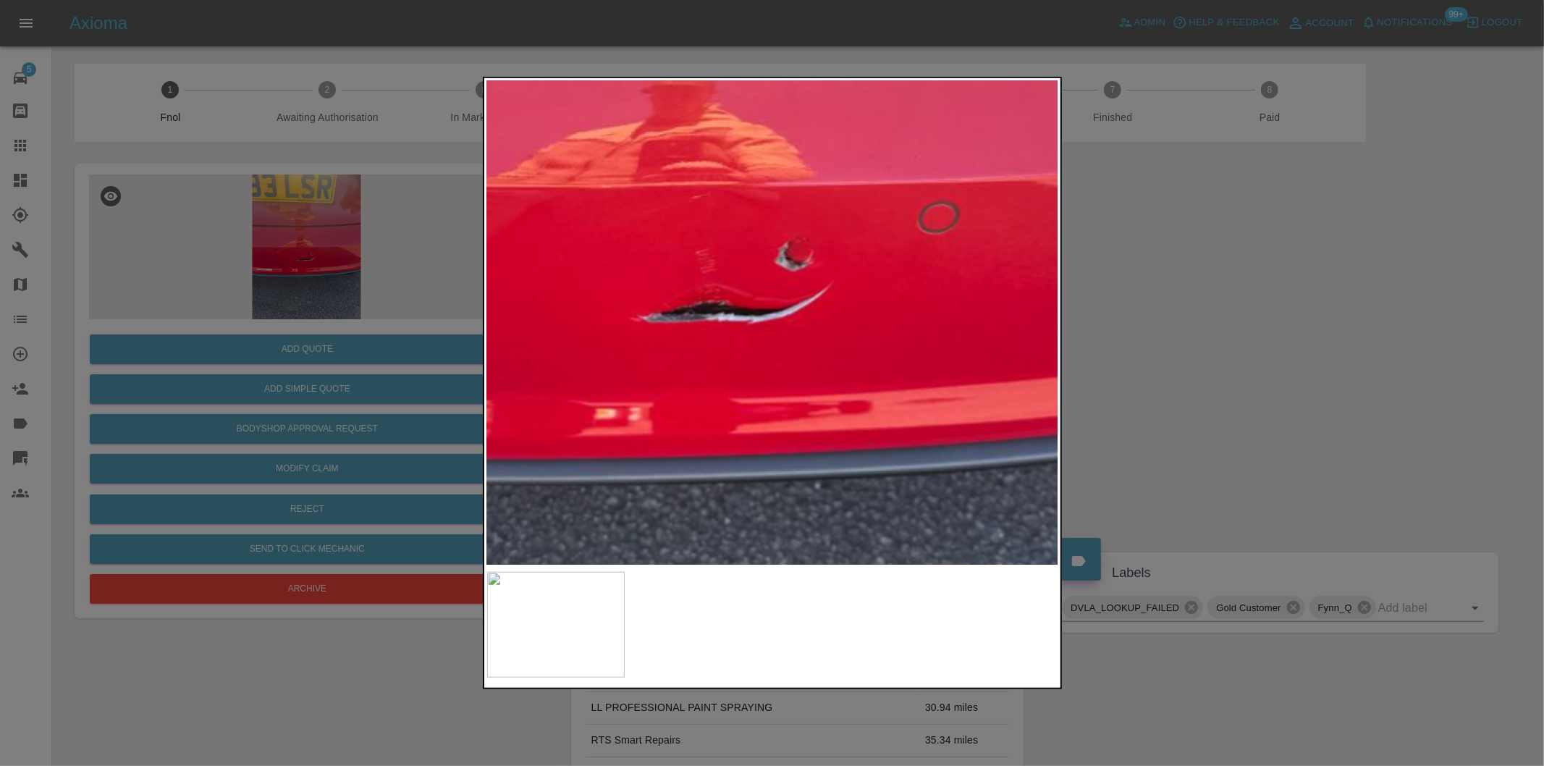
click at [784, 369] on img at bounding box center [737, 184] width 1716 height 1450
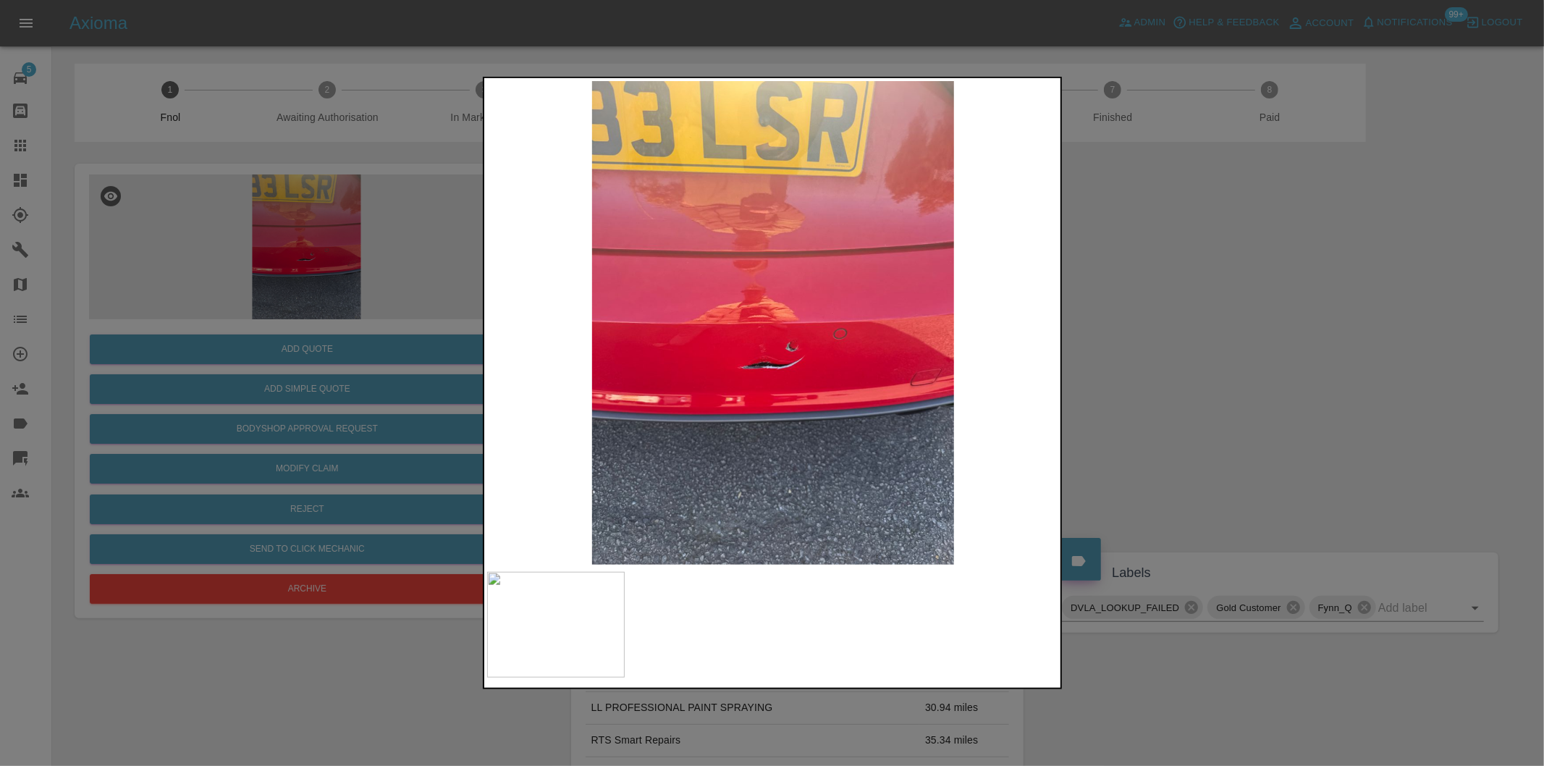
drag, startPoint x: 1176, startPoint y: 371, endPoint x: 851, endPoint y: 459, distance: 336.6
click at [1176, 371] on div at bounding box center [772, 383] width 1544 height 766
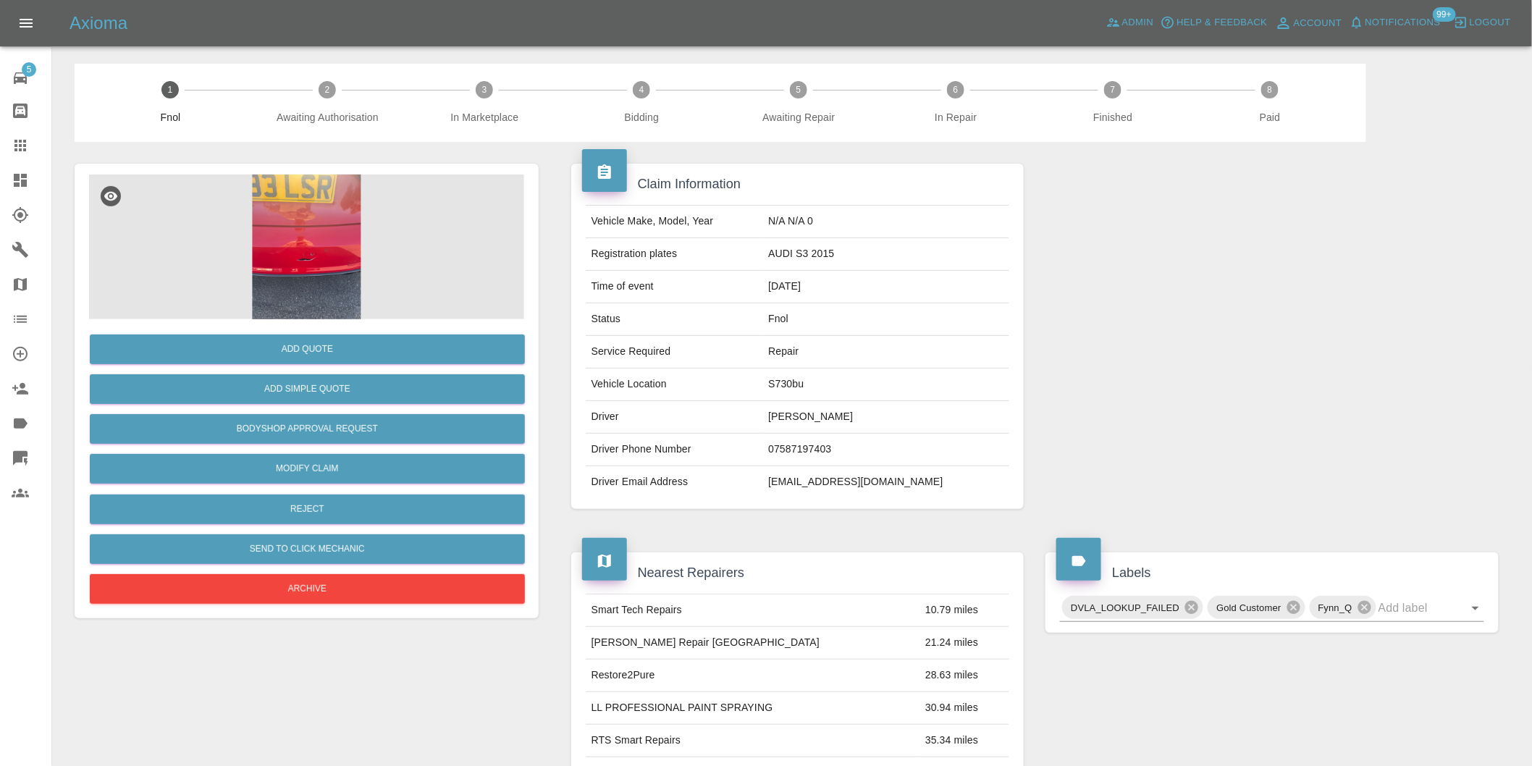
click at [305, 255] on img at bounding box center [306, 246] width 435 height 145
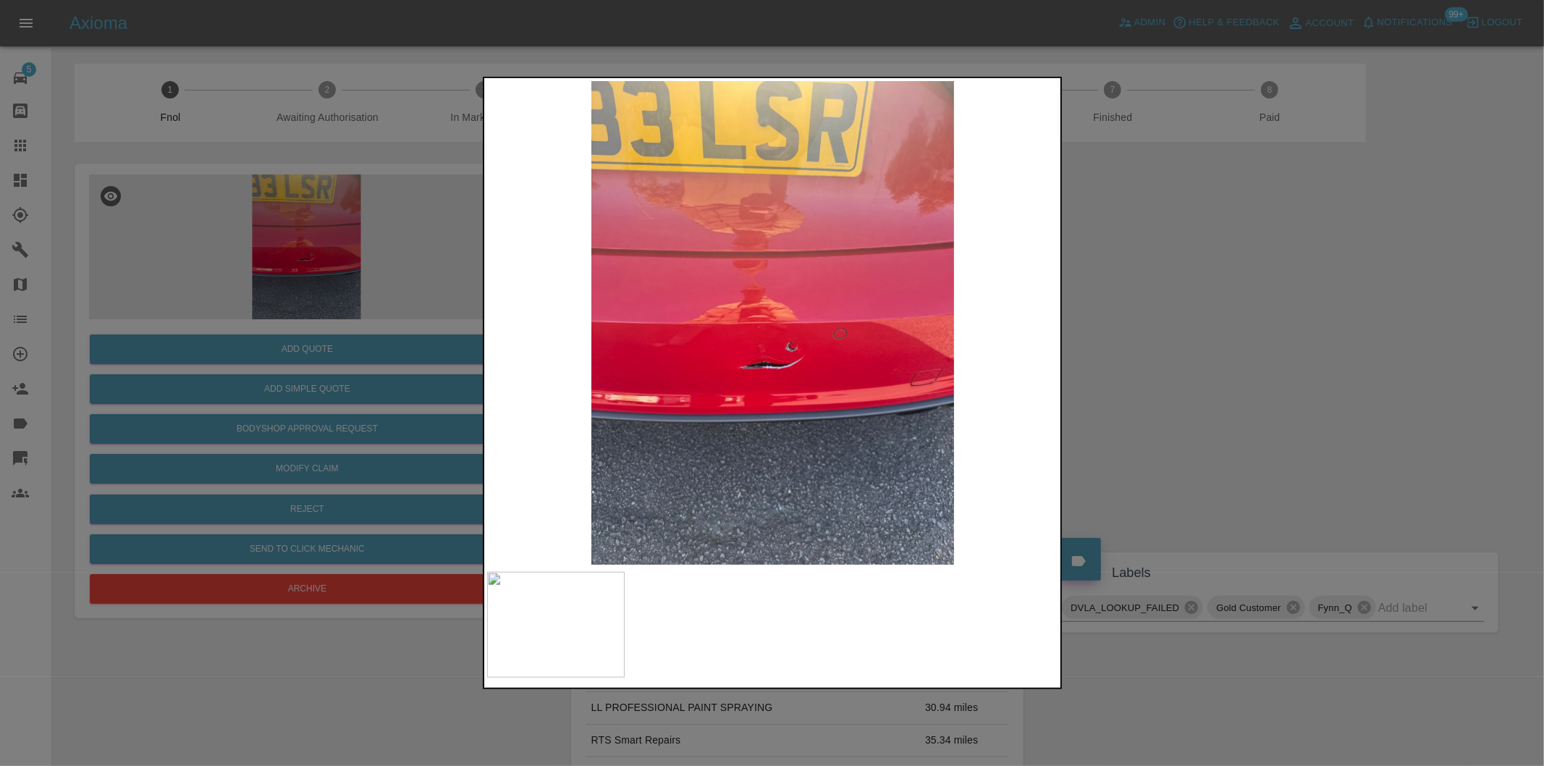
click at [749, 363] on img at bounding box center [773, 323] width 572 height 484
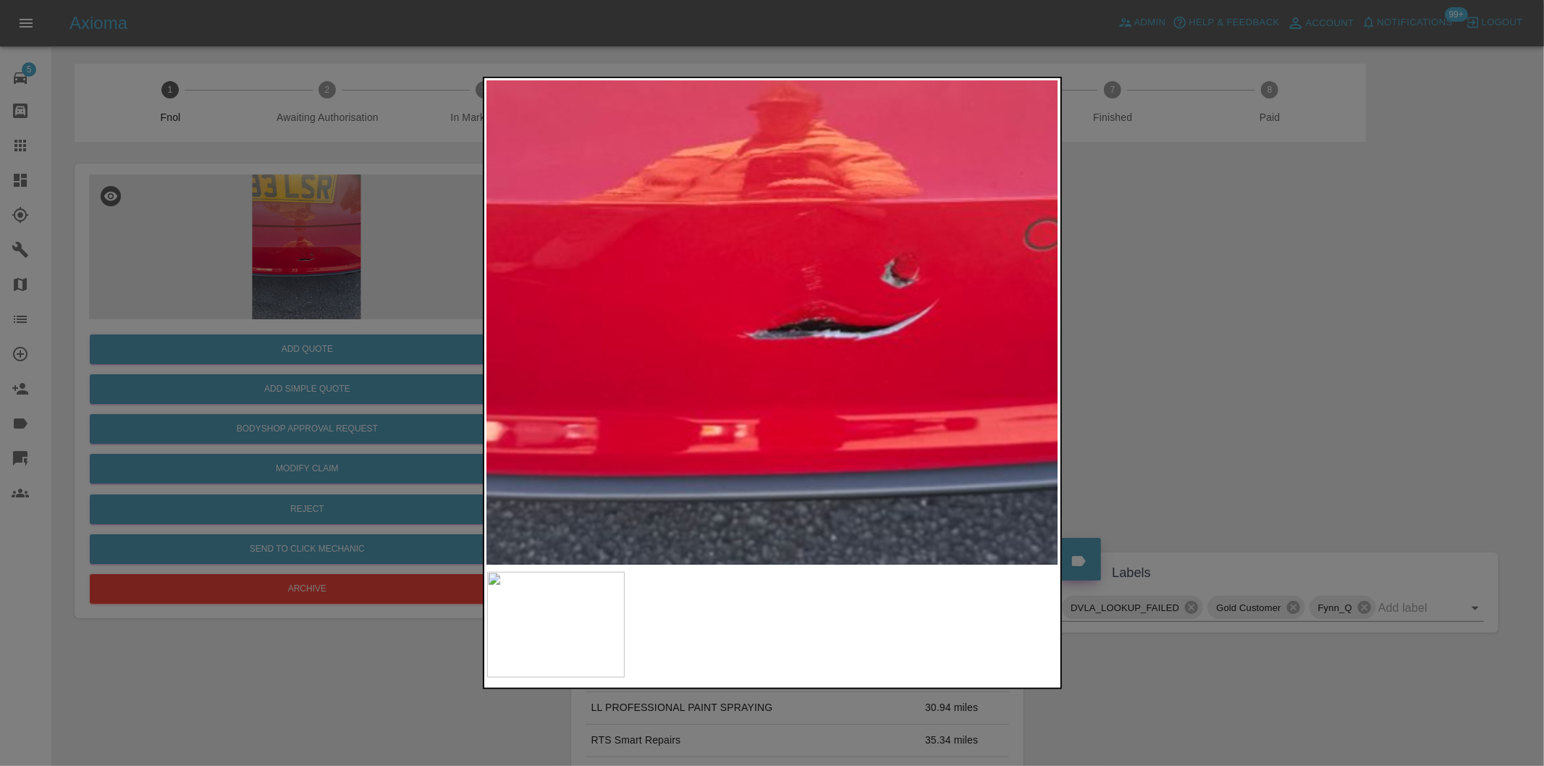
click at [749, 363] on img at bounding box center [843, 201] width 1716 height 1450
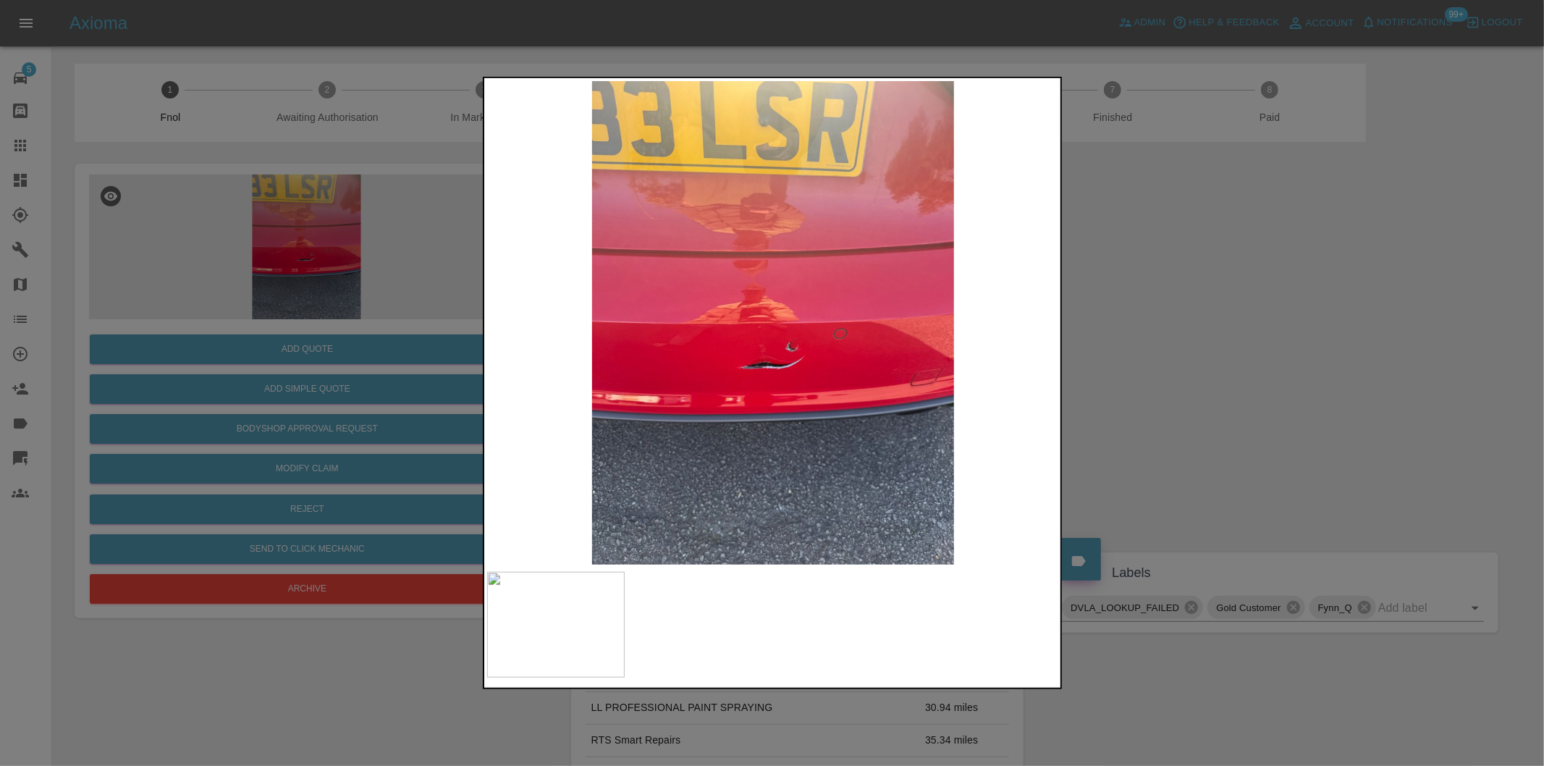
click at [1163, 374] on div at bounding box center [772, 383] width 1544 height 766
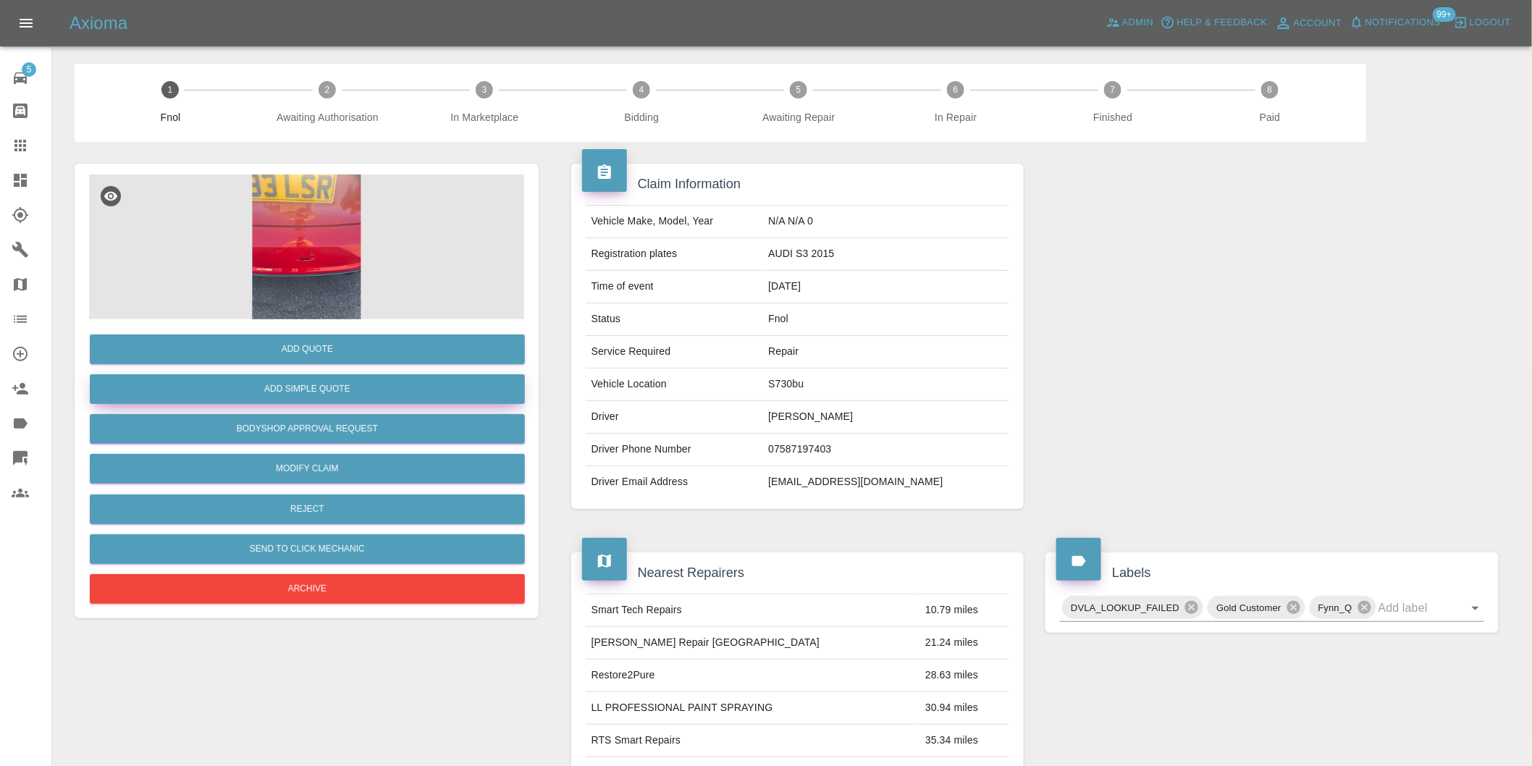
click at [343, 393] on button "Add Simple Quote" at bounding box center [307, 389] width 435 height 30
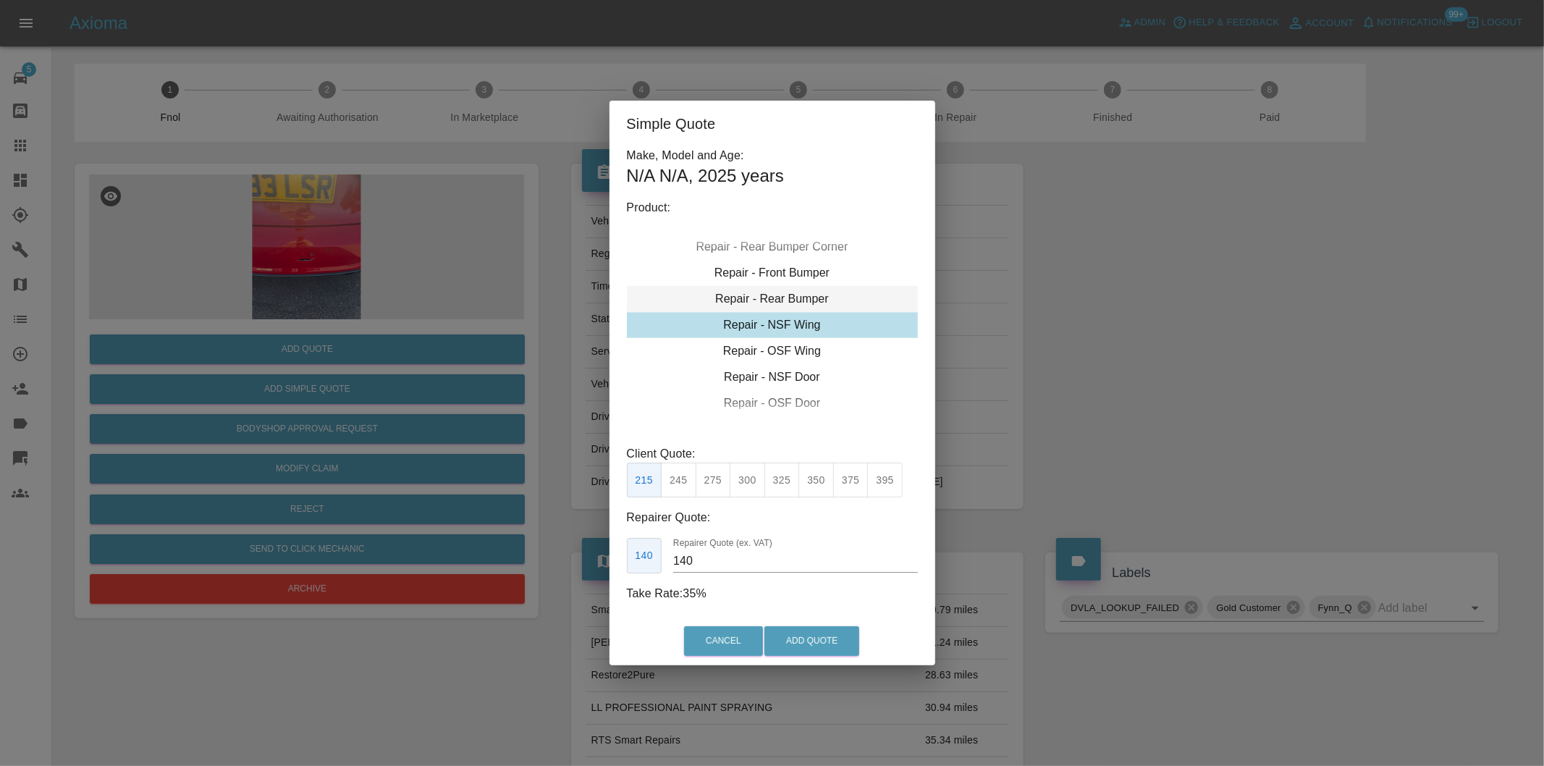
click at [798, 300] on div "Repair - Rear Bumper" at bounding box center [772, 299] width 291 height 26
click at [742, 483] on button "375" at bounding box center [747, 480] width 35 height 35
type input "220"
click at [798, 642] on button "Add Quote" at bounding box center [811, 641] width 95 height 30
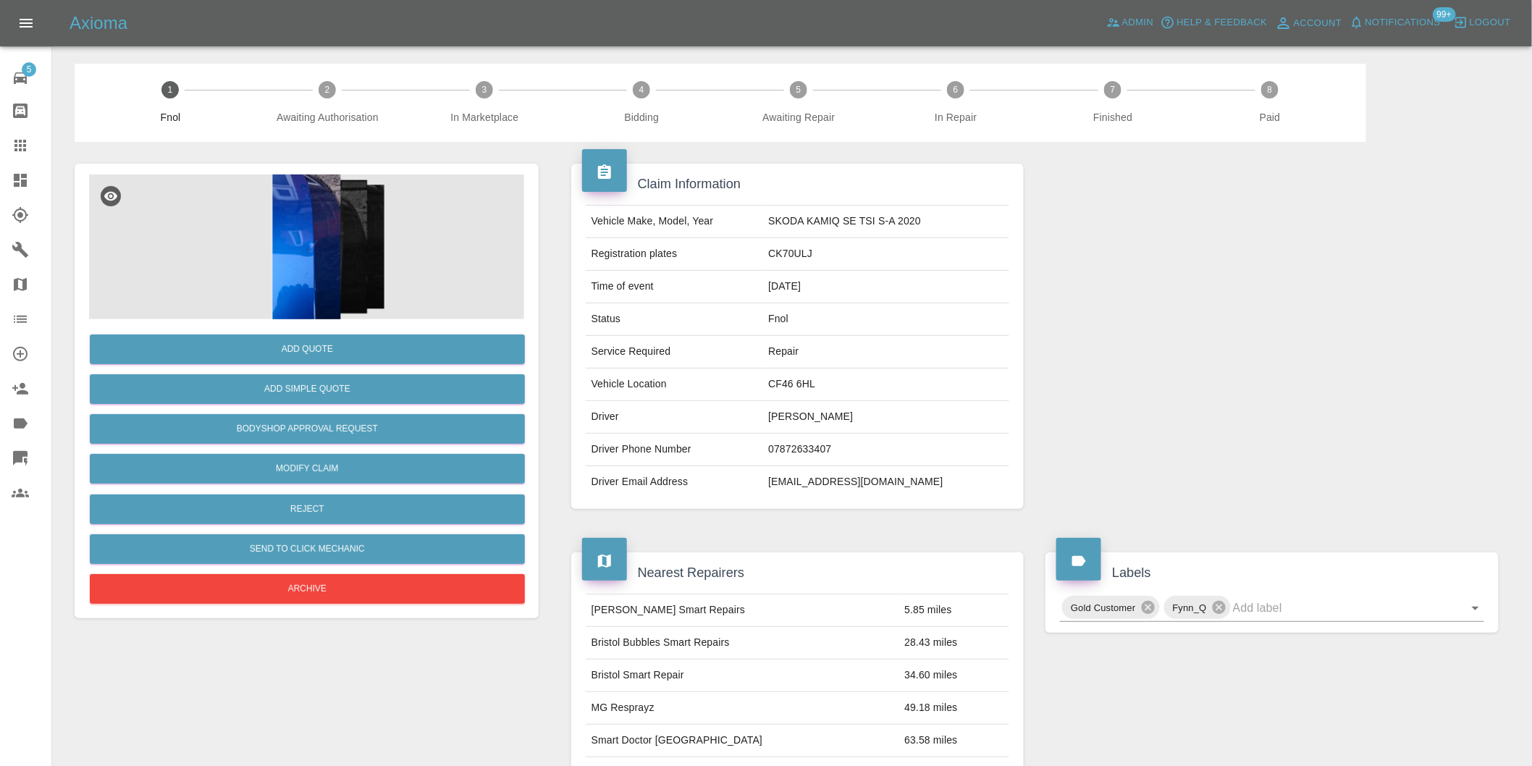
click at [311, 240] on img at bounding box center [306, 246] width 435 height 145
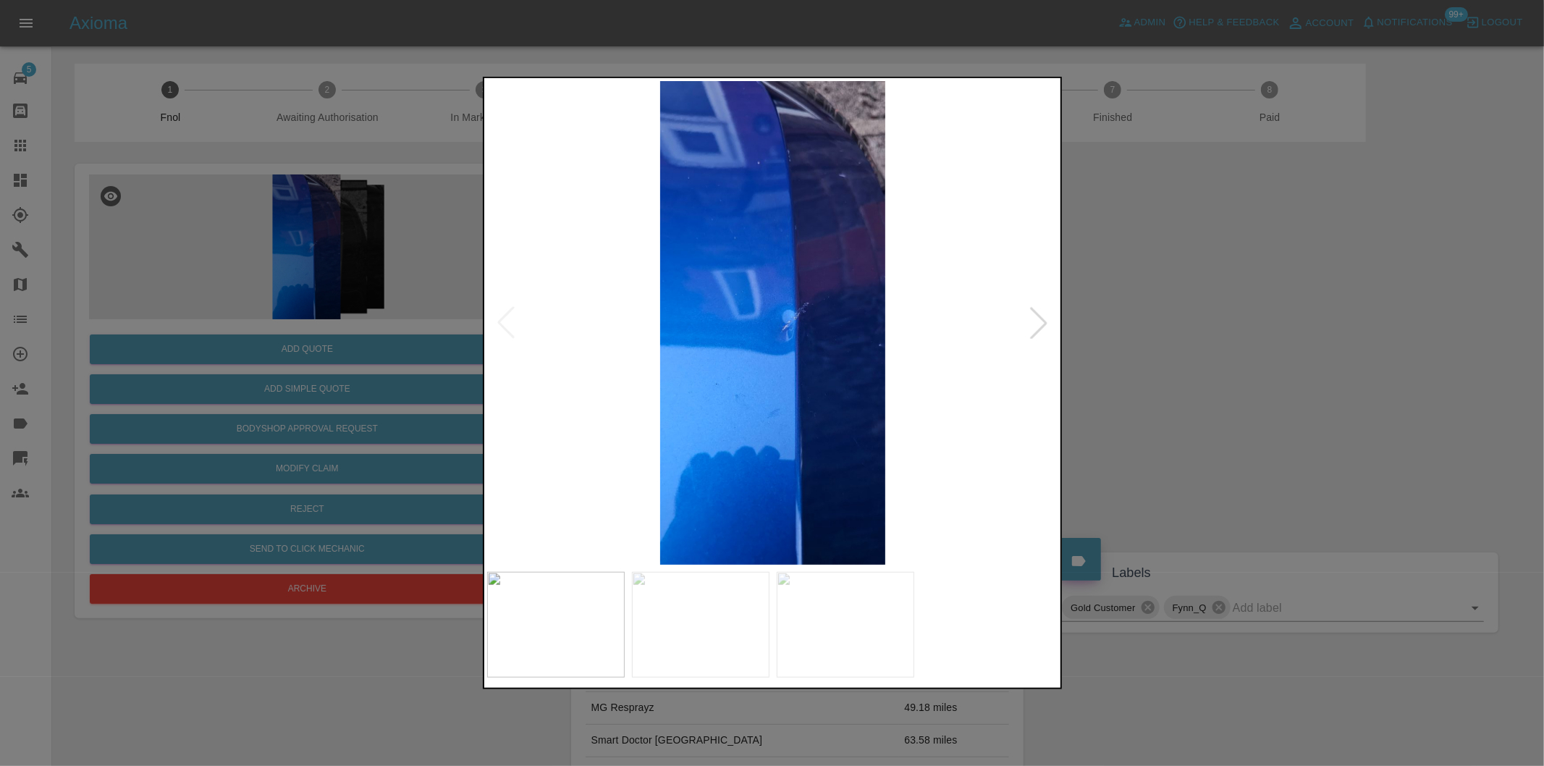
click at [1042, 323] on div at bounding box center [1039, 323] width 32 height 32
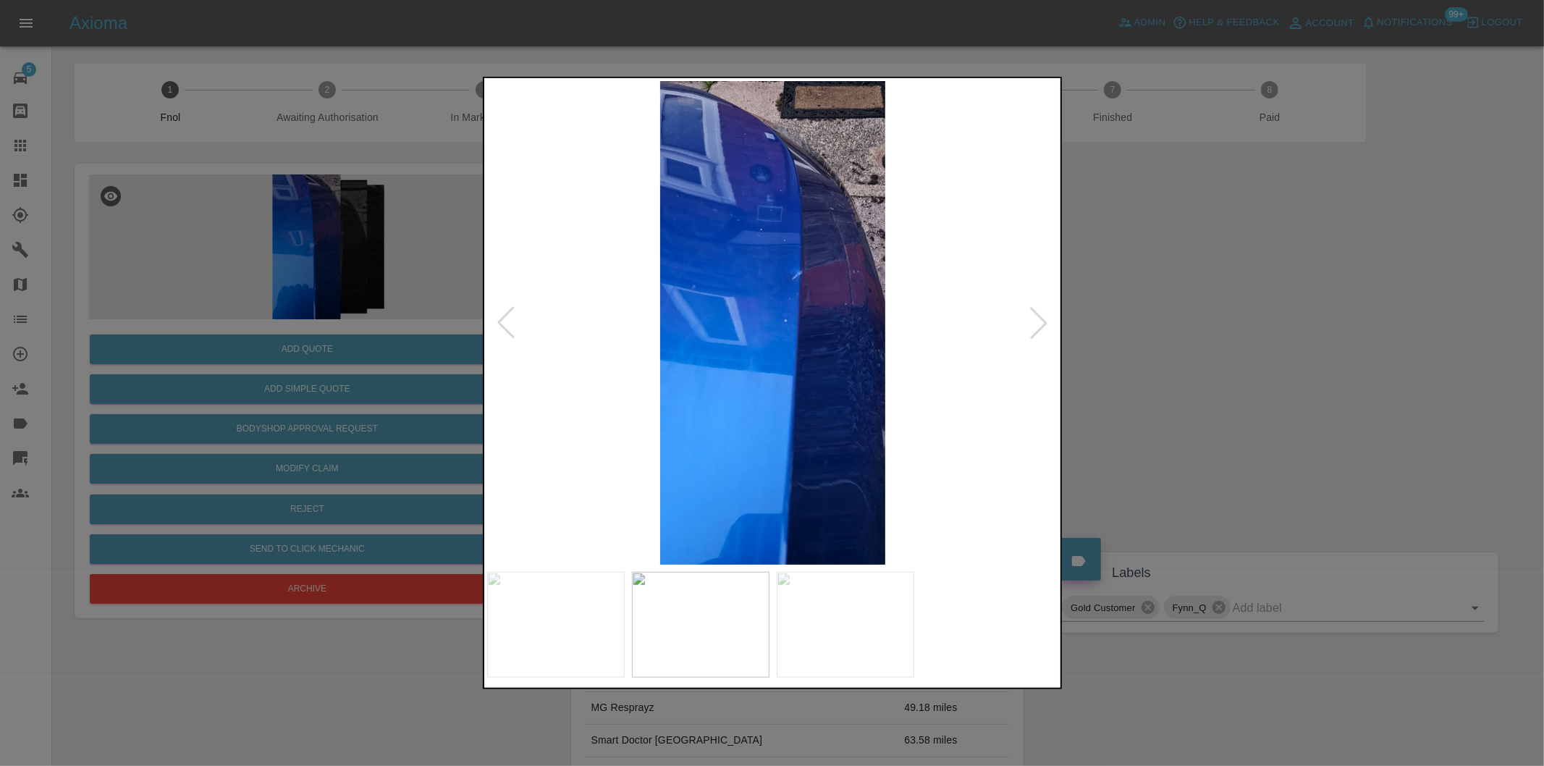
click at [1042, 323] on div at bounding box center [1039, 323] width 32 height 32
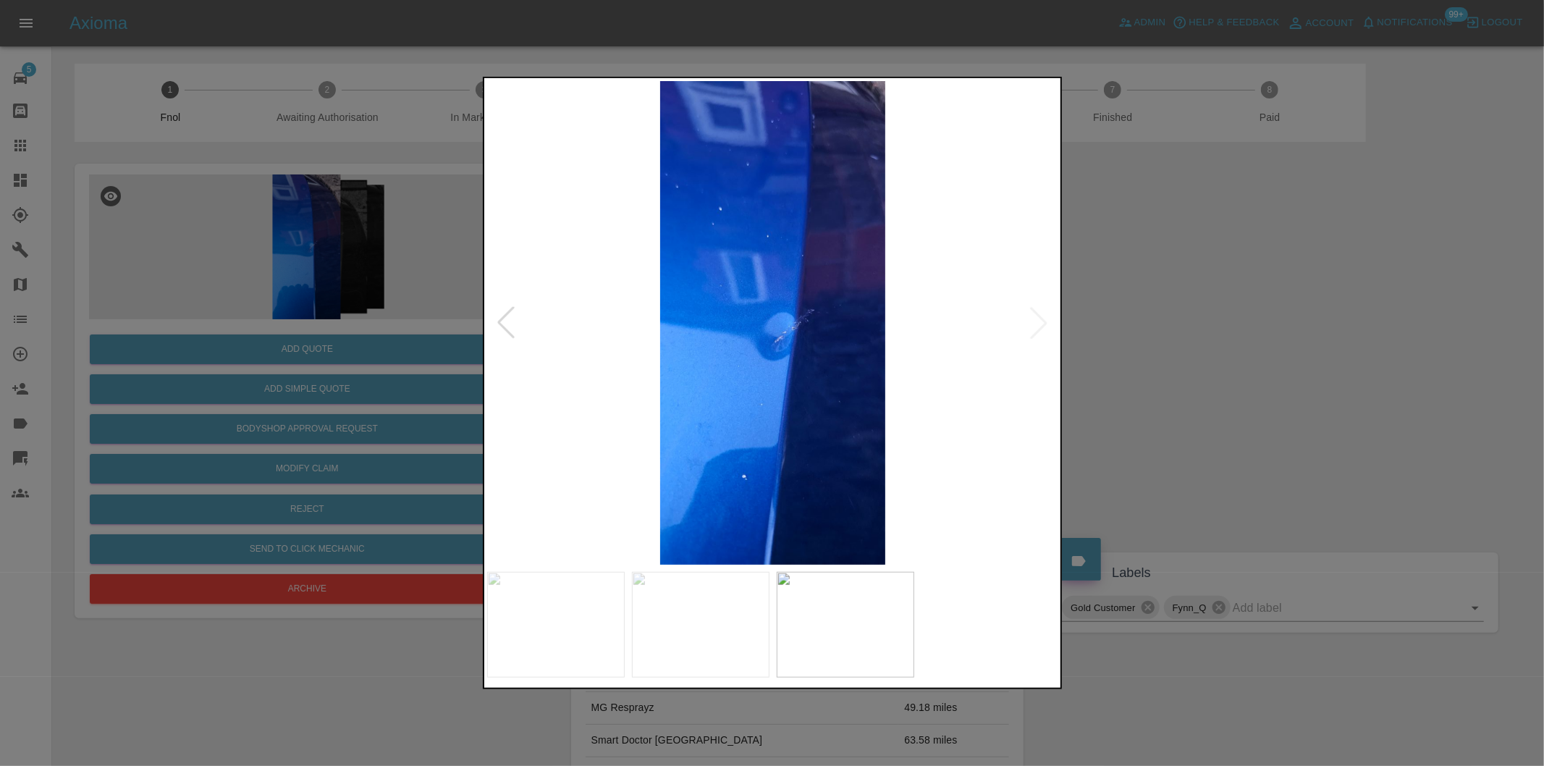
click at [1037, 323] on img at bounding box center [773, 323] width 572 height 484
drag, startPoint x: 1184, startPoint y: 335, endPoint x: 1032, endPoint y: 326, distance: 152.3
click at [1161, 332] on div at bounding box center [772, 383] width 1544 height 766
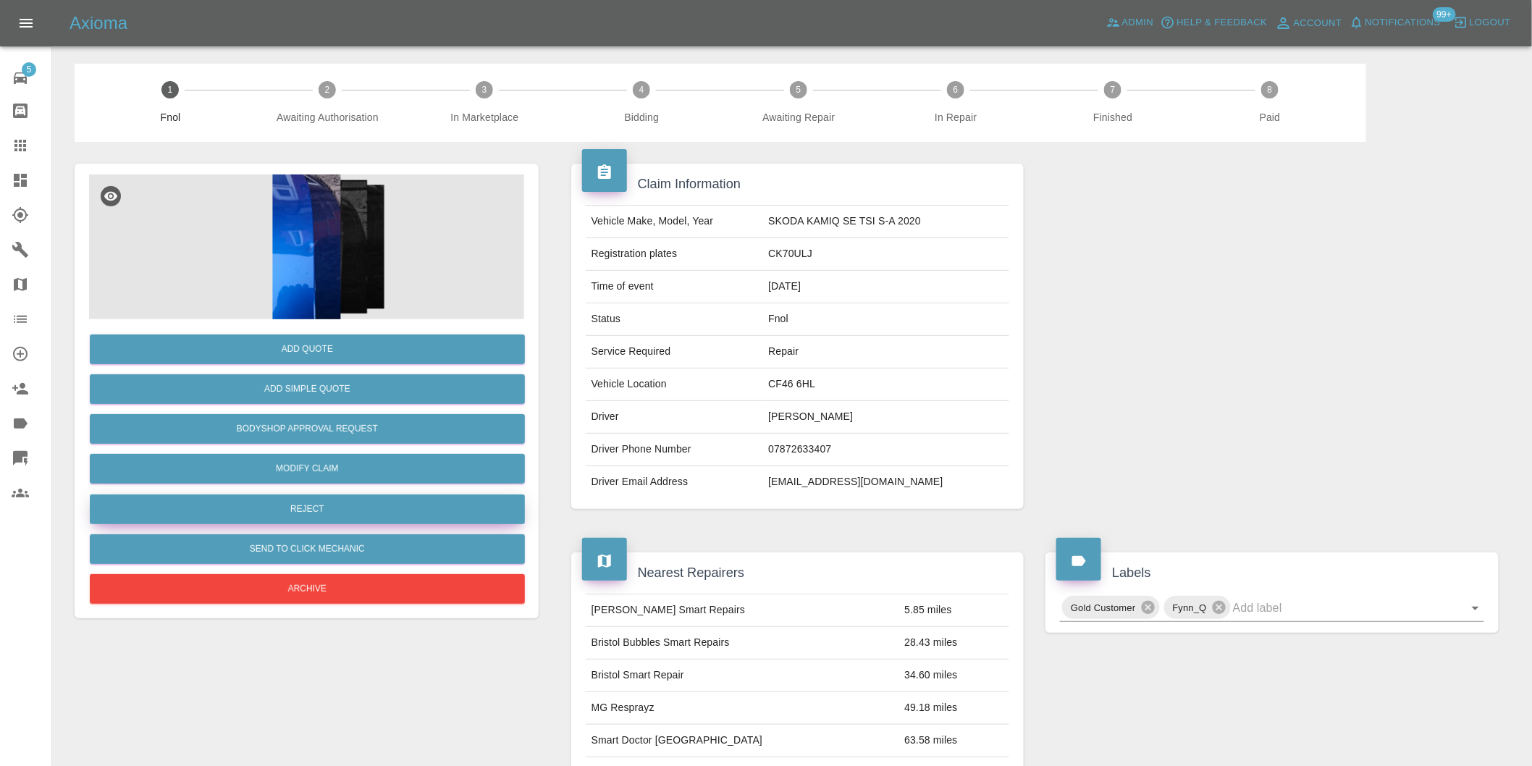
click at [323, 511] on button "Reject" at bounding box center [307, 509] width 435 height 30
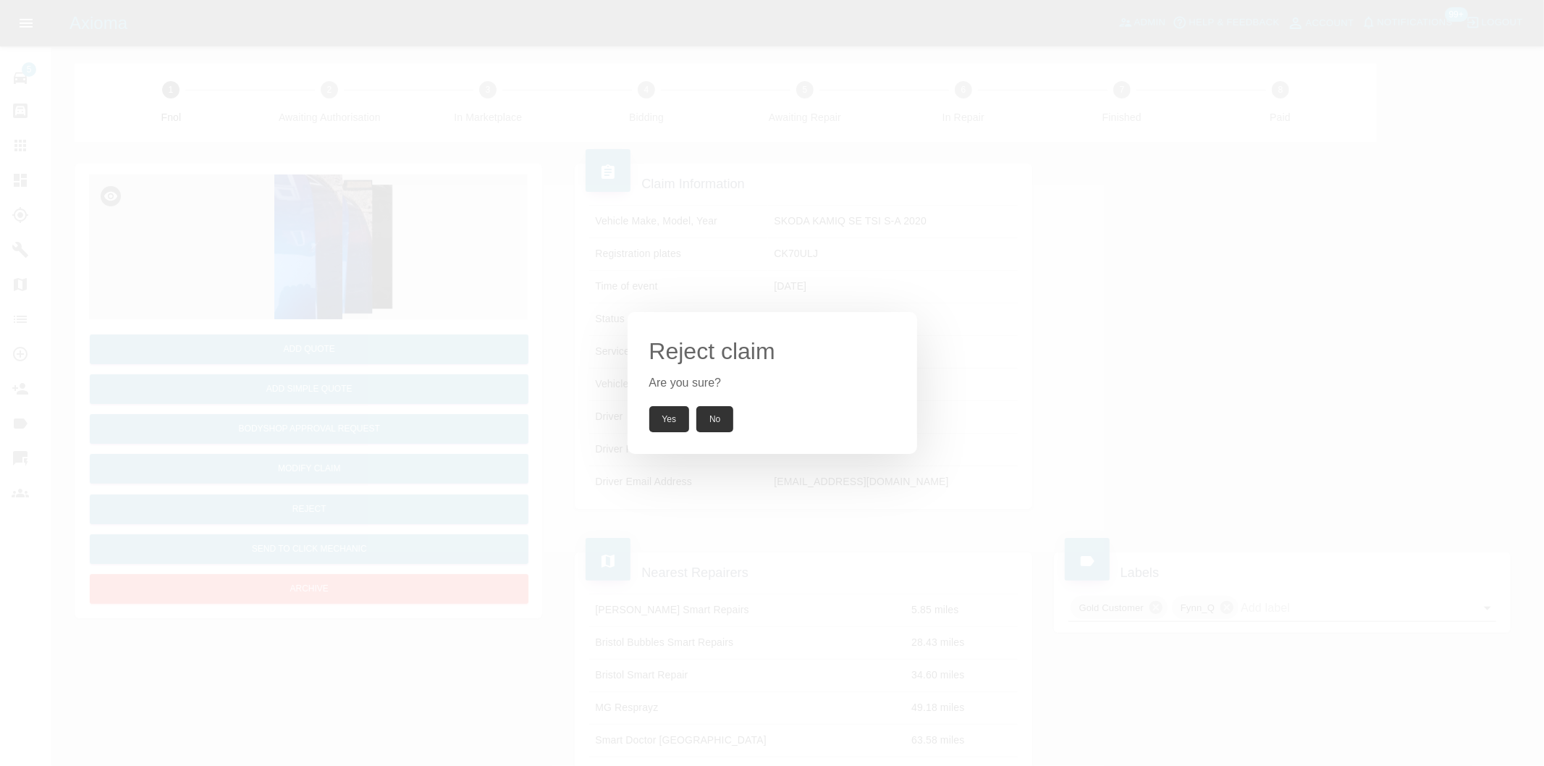
click at [675, 410] on button "Yes" at bounding box center [669, 419] width 41 height 26
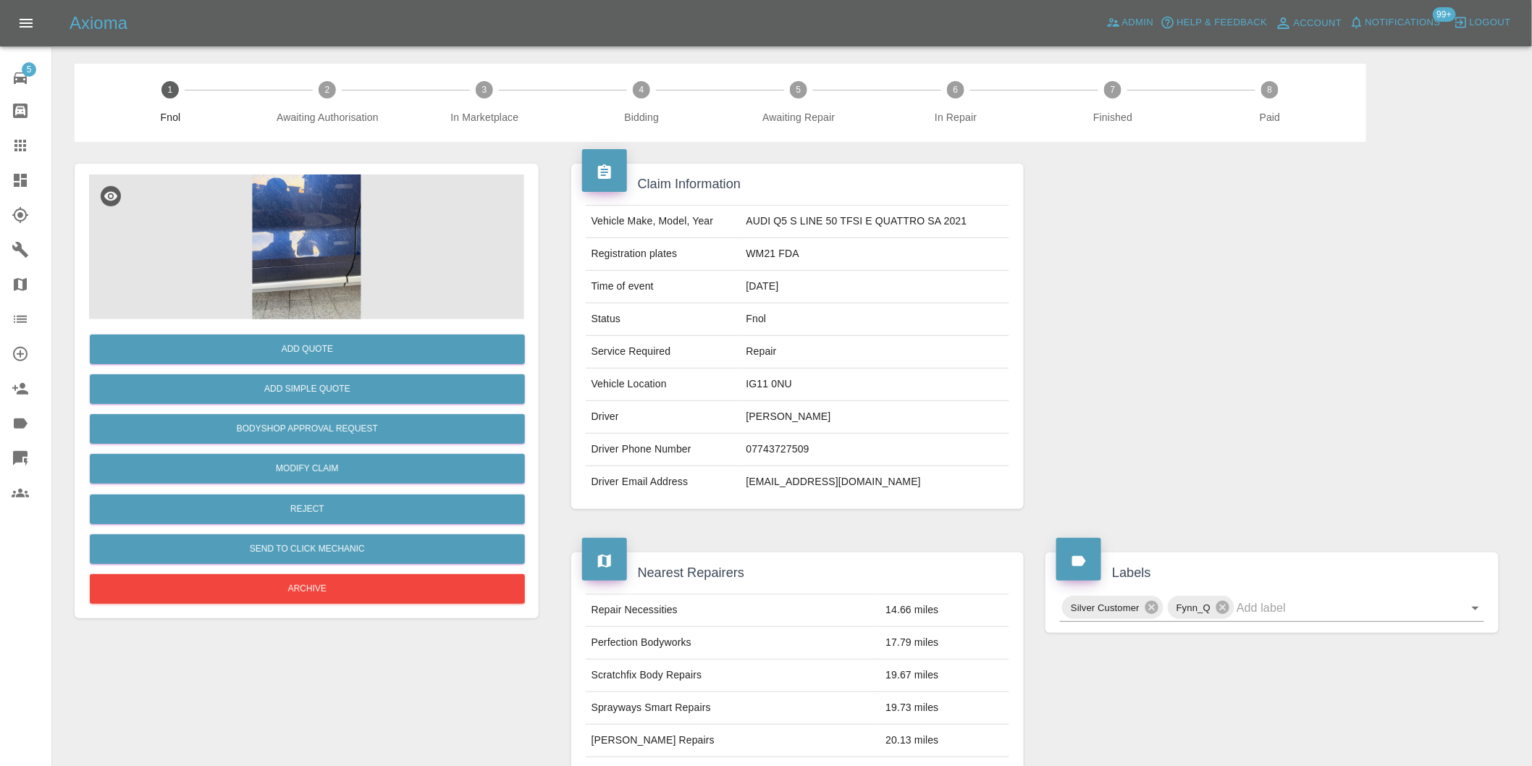
click at [274, 201] on img at bounding box center [306, 246] width 435 height 145
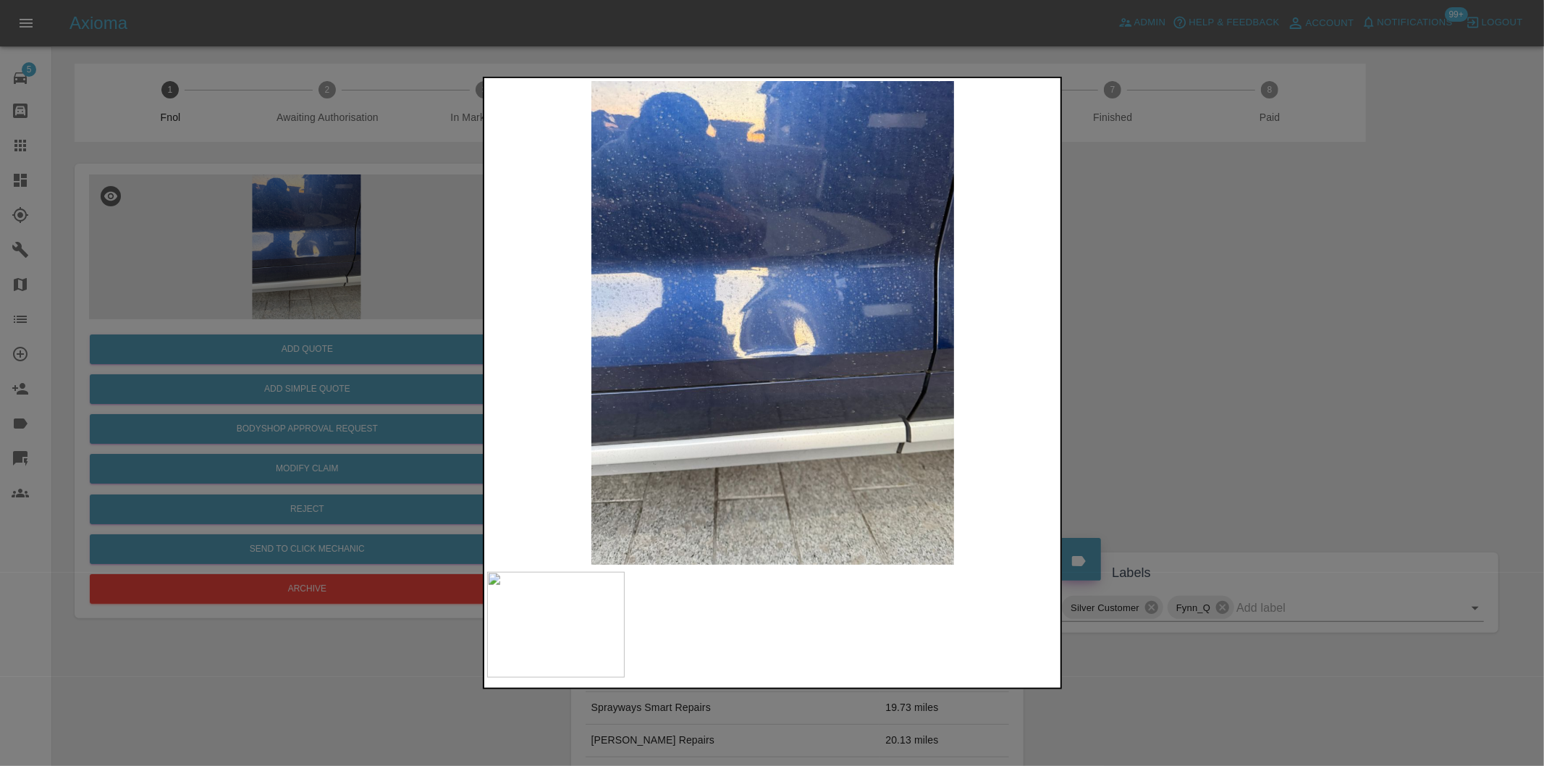
click at [1221, 334] on div at bounding box center [772, 383] width 1544 height 766
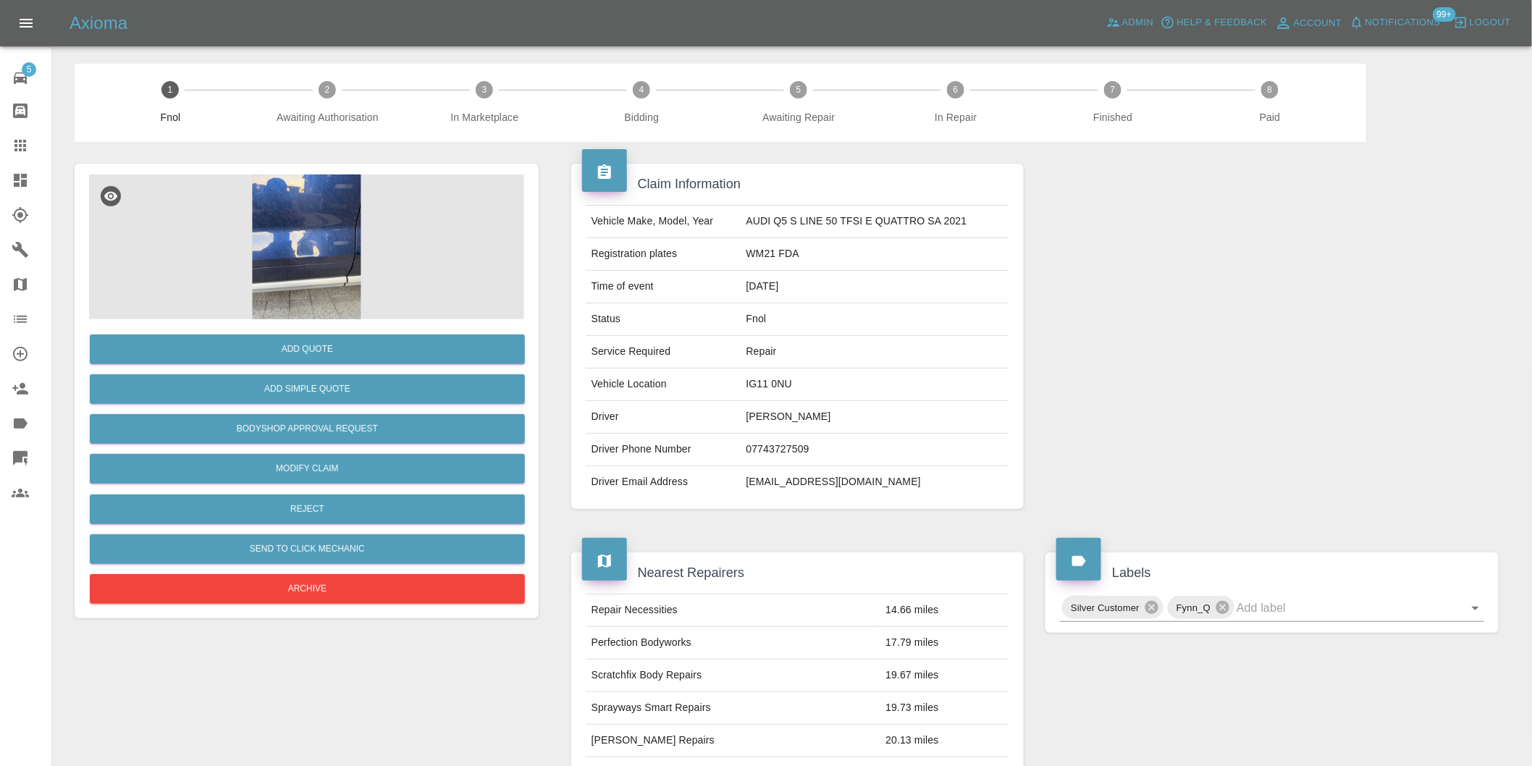
click at [295, 210] on img at bounding box center [306, 246] width 435 height 145
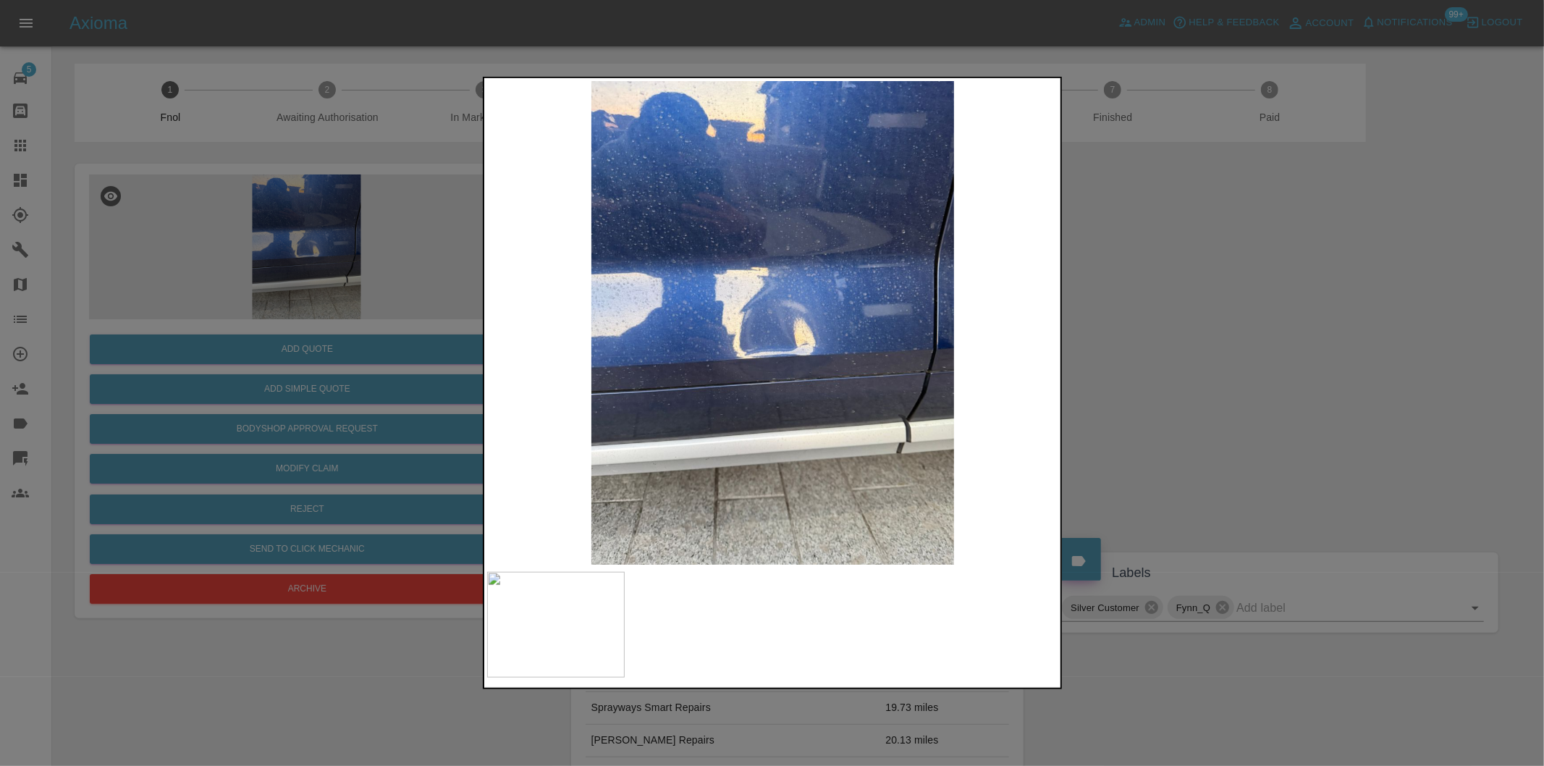
click at [1242, 346] on div at bounding box center [772, 383] width 1544 height 766
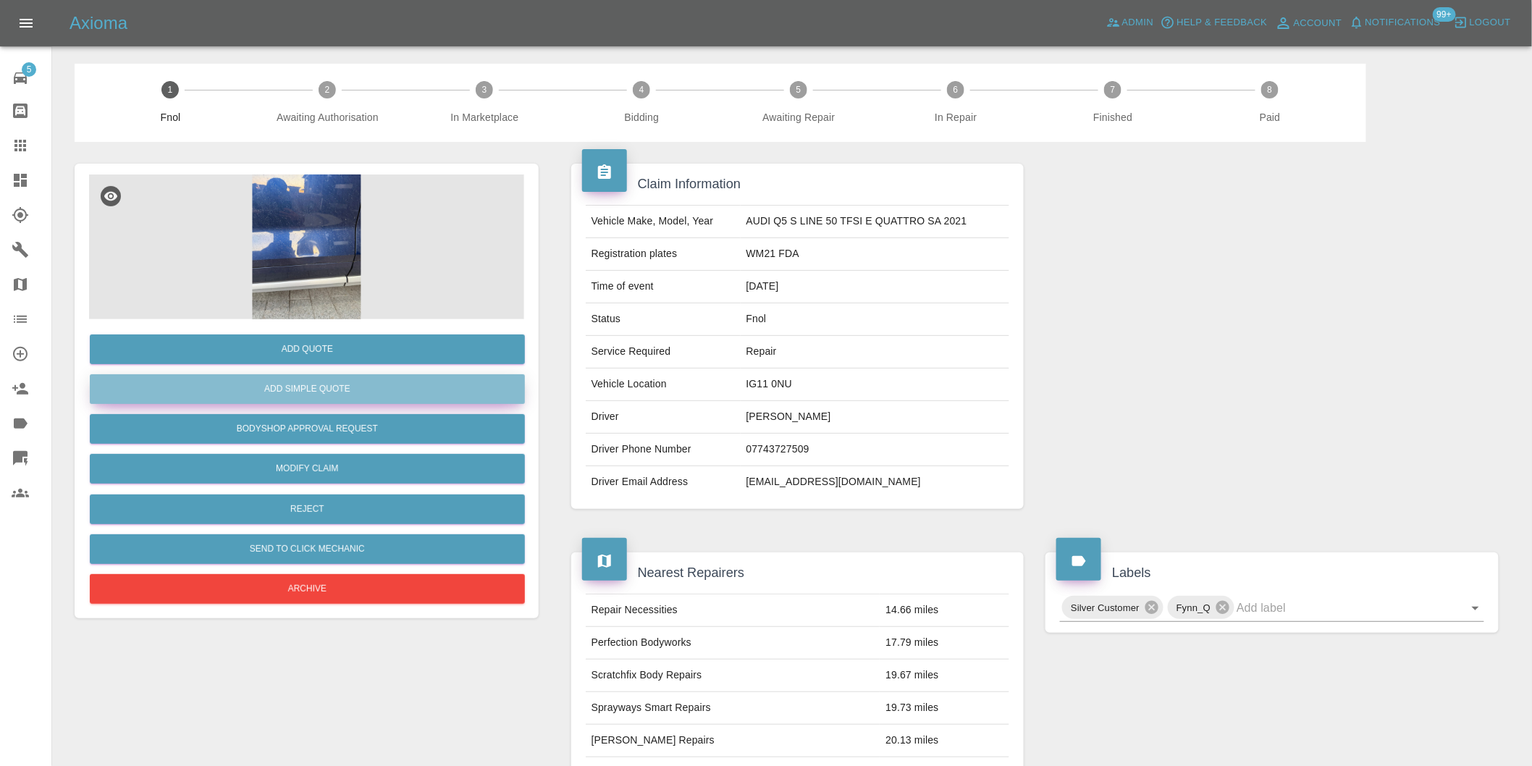
click at [311, 401] on button "Add Simple Quote" at bounding box center [307, 389] width 435 height 30
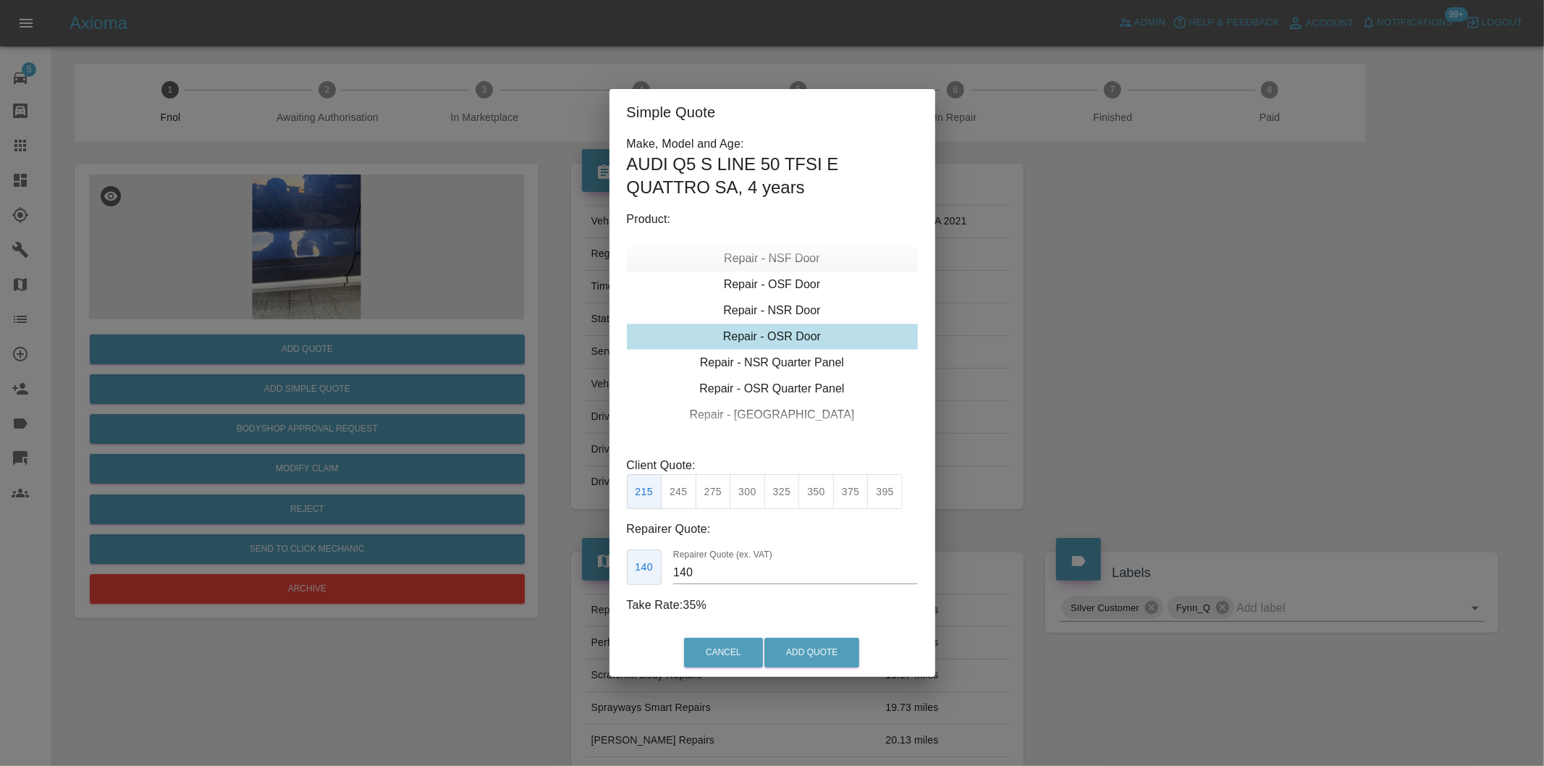
click at [793, 259] on div "Repair - NSF Door" at bounding box center [772, 258] width 291 height 26
click at [782, 496] on button "325" at bounding box center [781, 491] width 35 height 35
type input "210"
click at [827, 643] on button "Add Quote" at bounding box center [811, 653] width 95 height 30
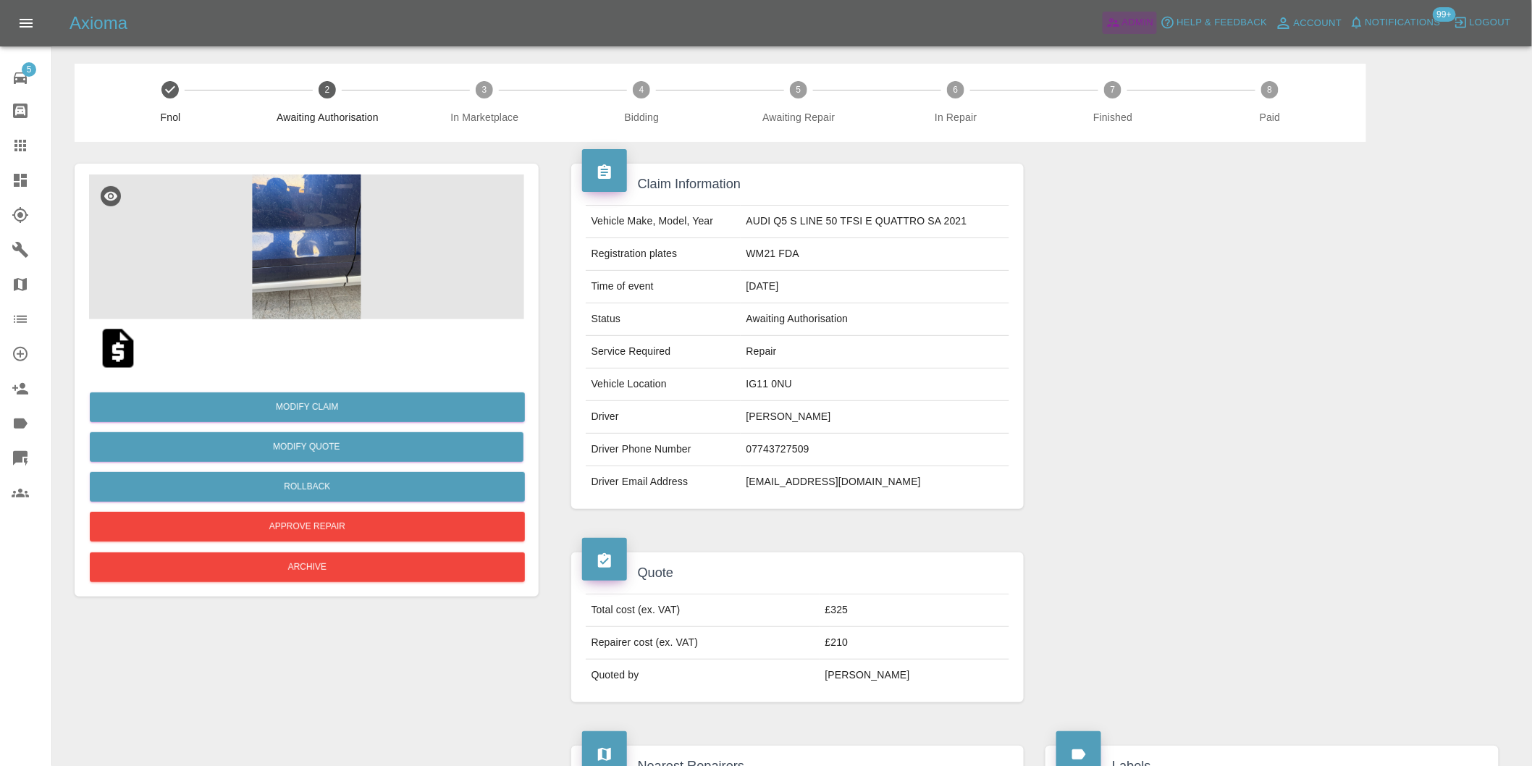
click at [1125, 18] on span "Admin" at bounding box center [1138, 22] width 32 height 17
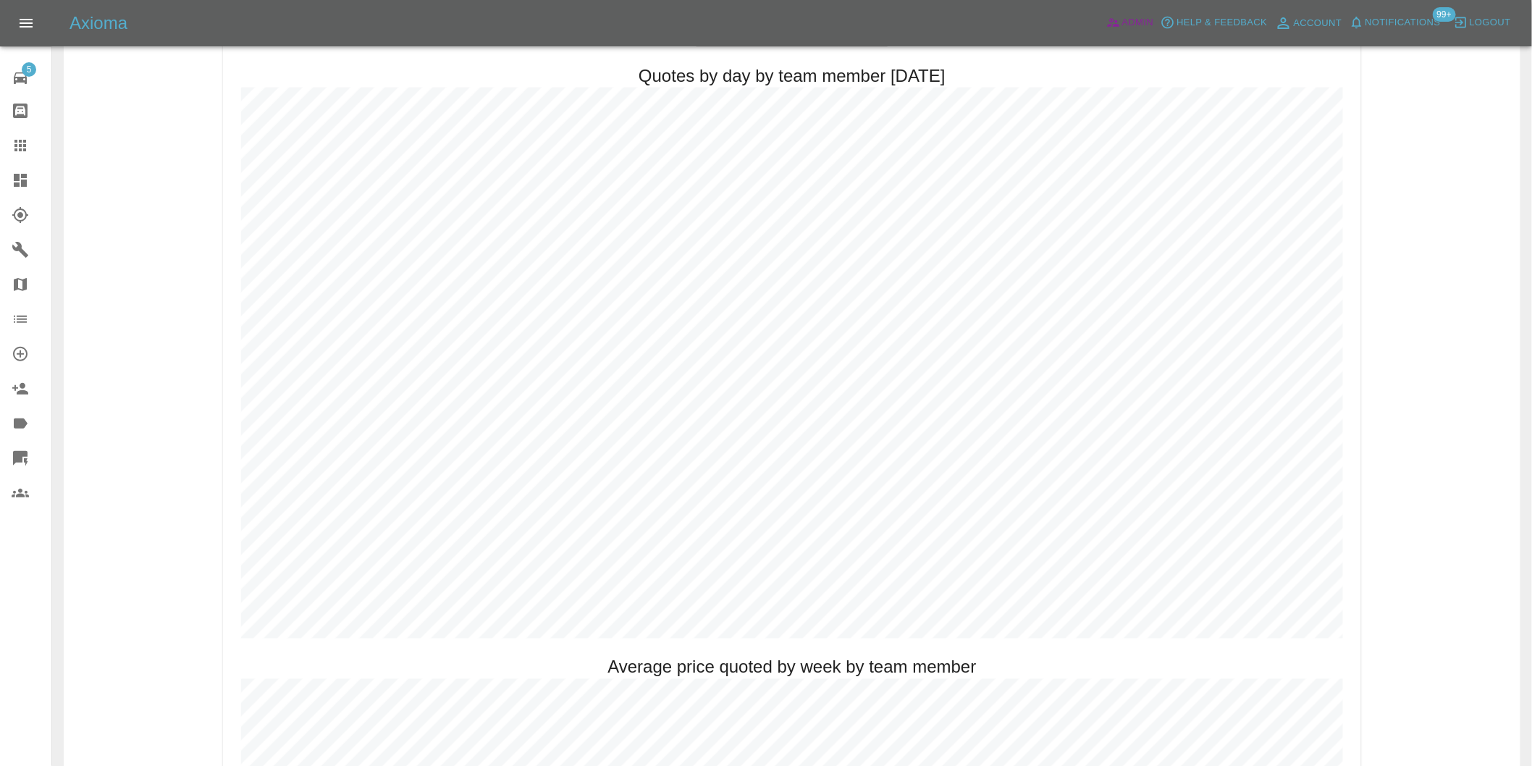
scroll to position [724, 0]
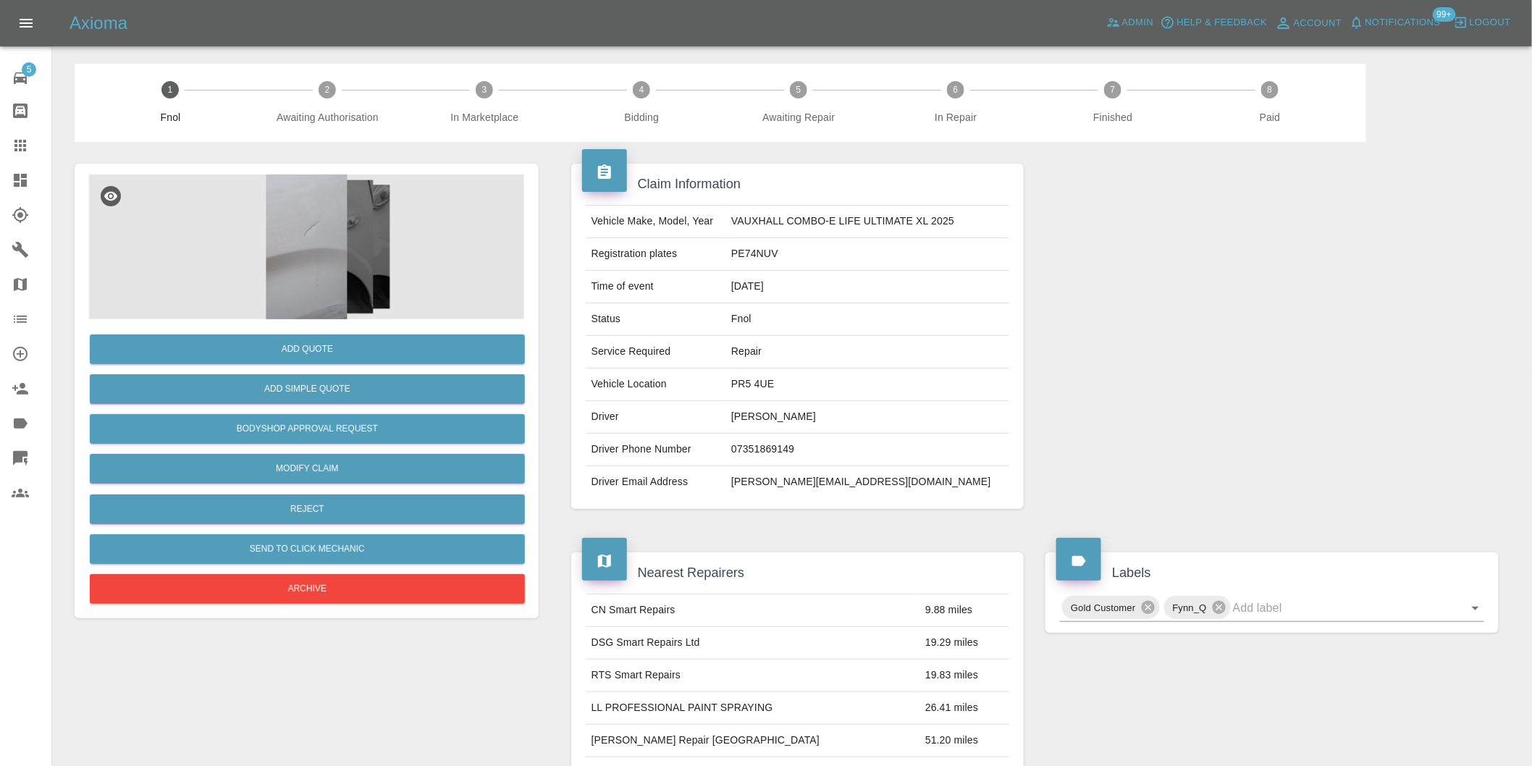
click at [319, 205] on img at bounding box center [306, 246] width 435 height 145
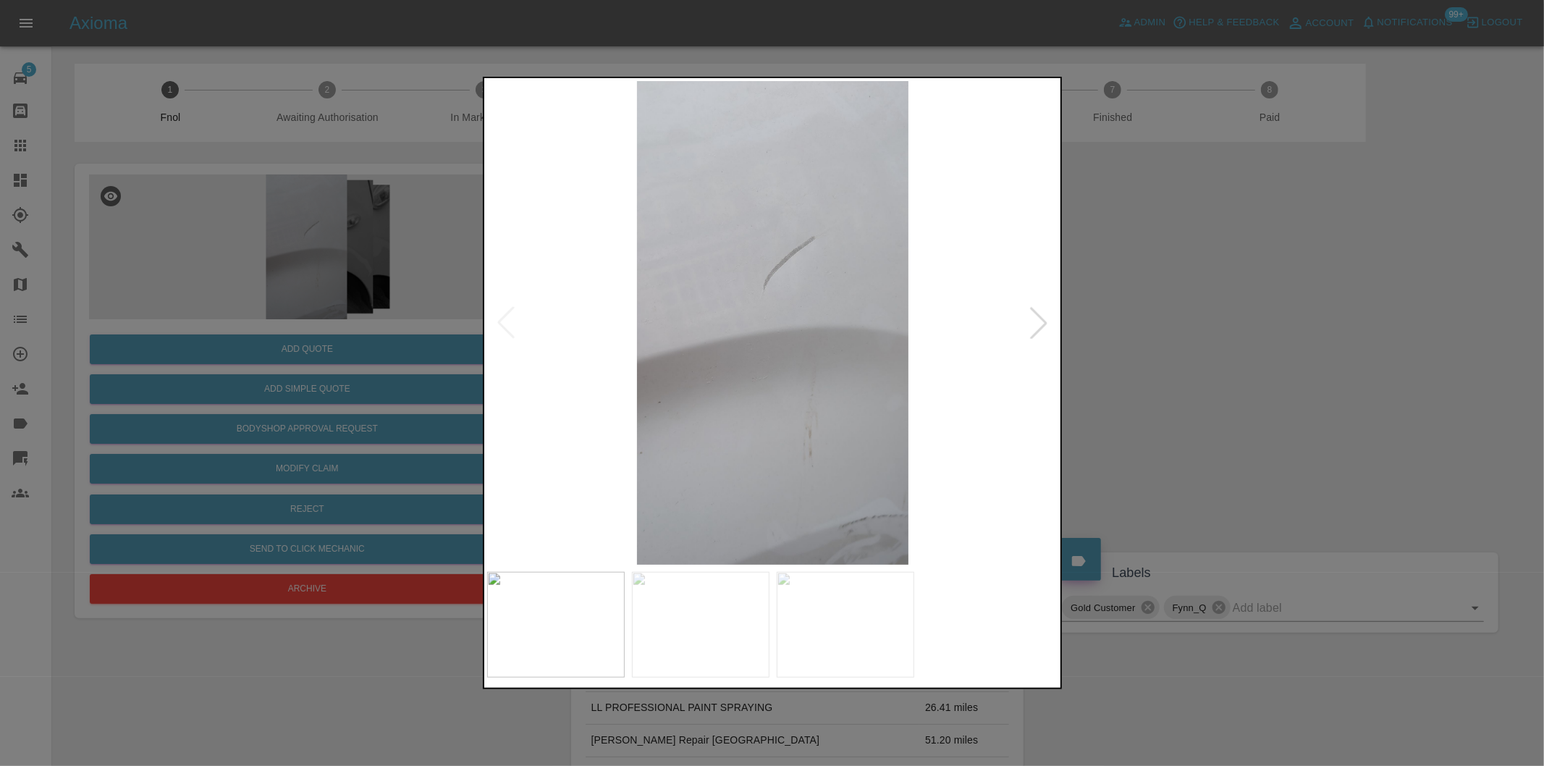
click at [1041, 329] on div at bounding box center [1039, 323] width 32 height 32
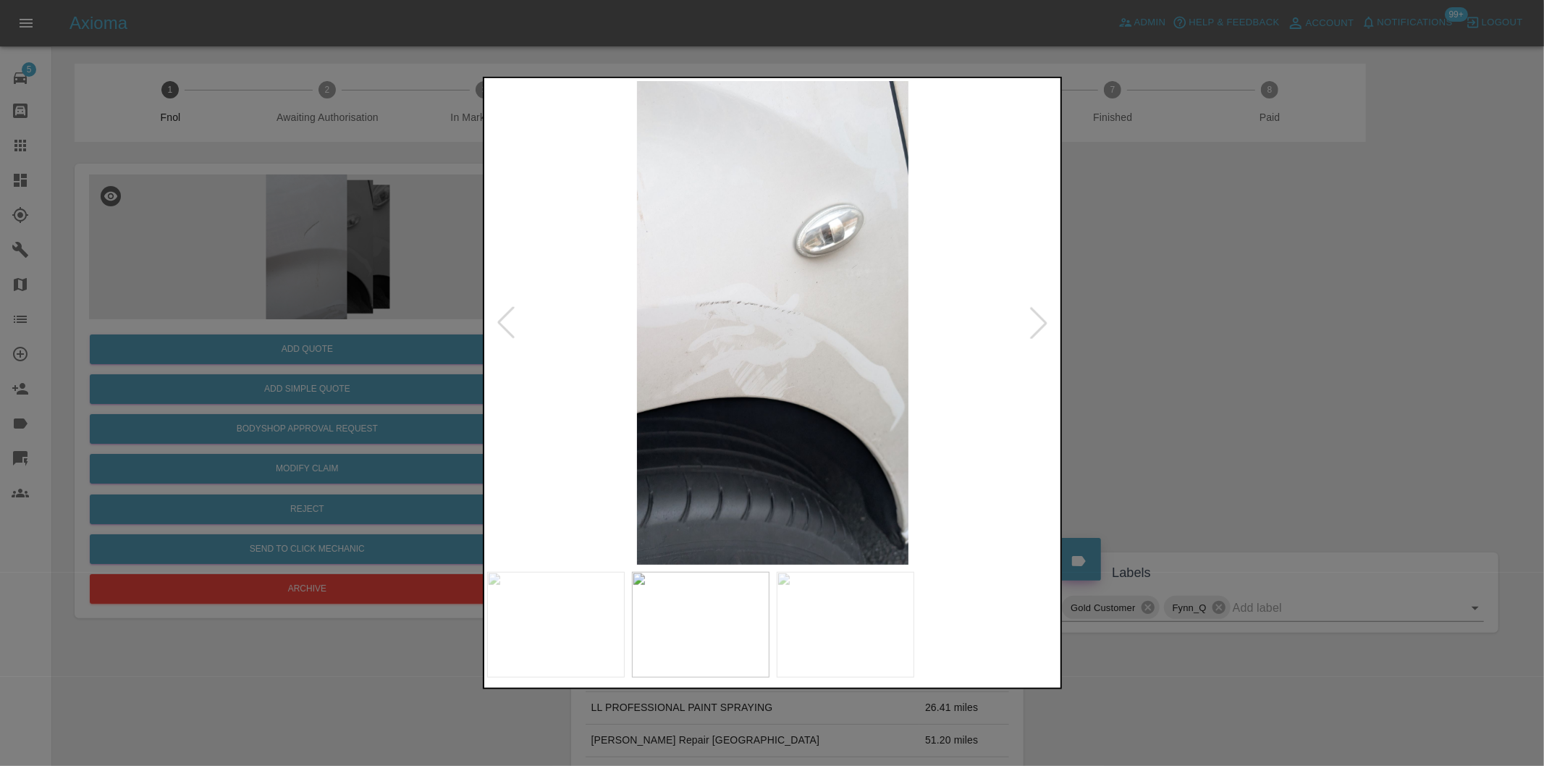
click at [1041, 329] on div at bounding box center [1039, 323] width 32 height 32
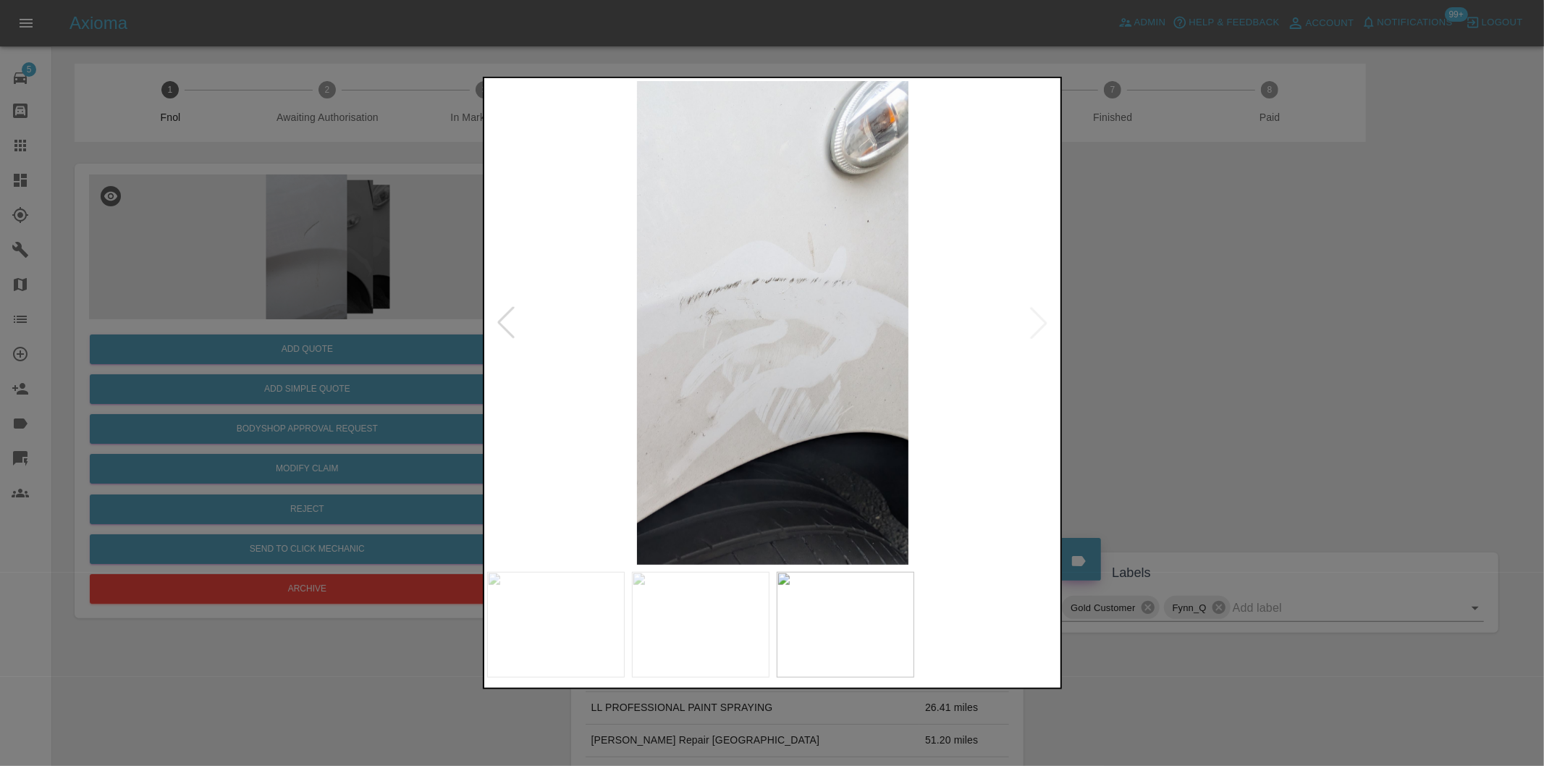
click at [1041, 329] on img at bounding box center [773, 323] width 572 height 484
click at [502, 324] on div at bounding box center [506, 323] width 32 height 32
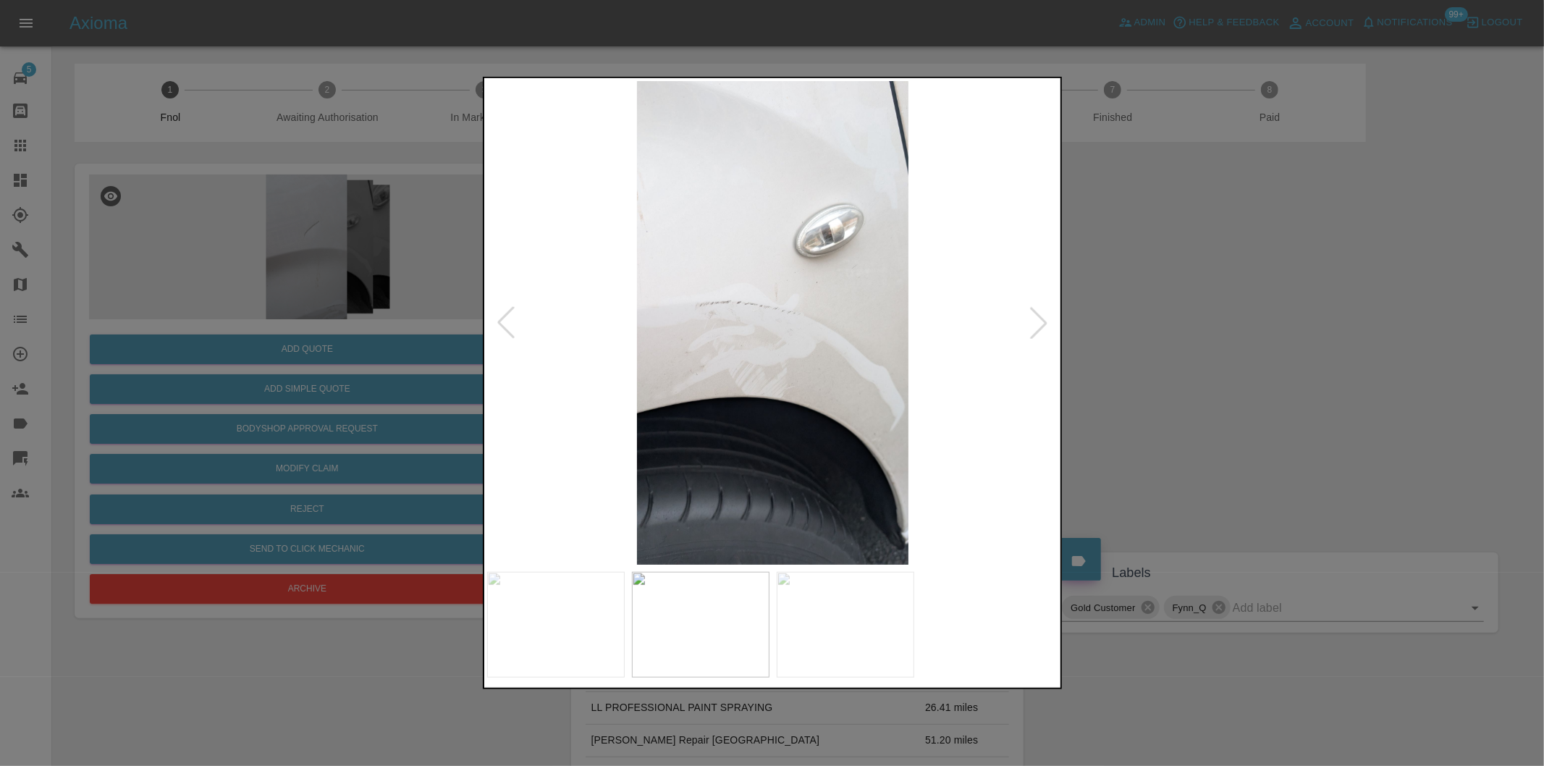
click at [502, 323] on div at bounding box center [506, 323] width 32 height 32
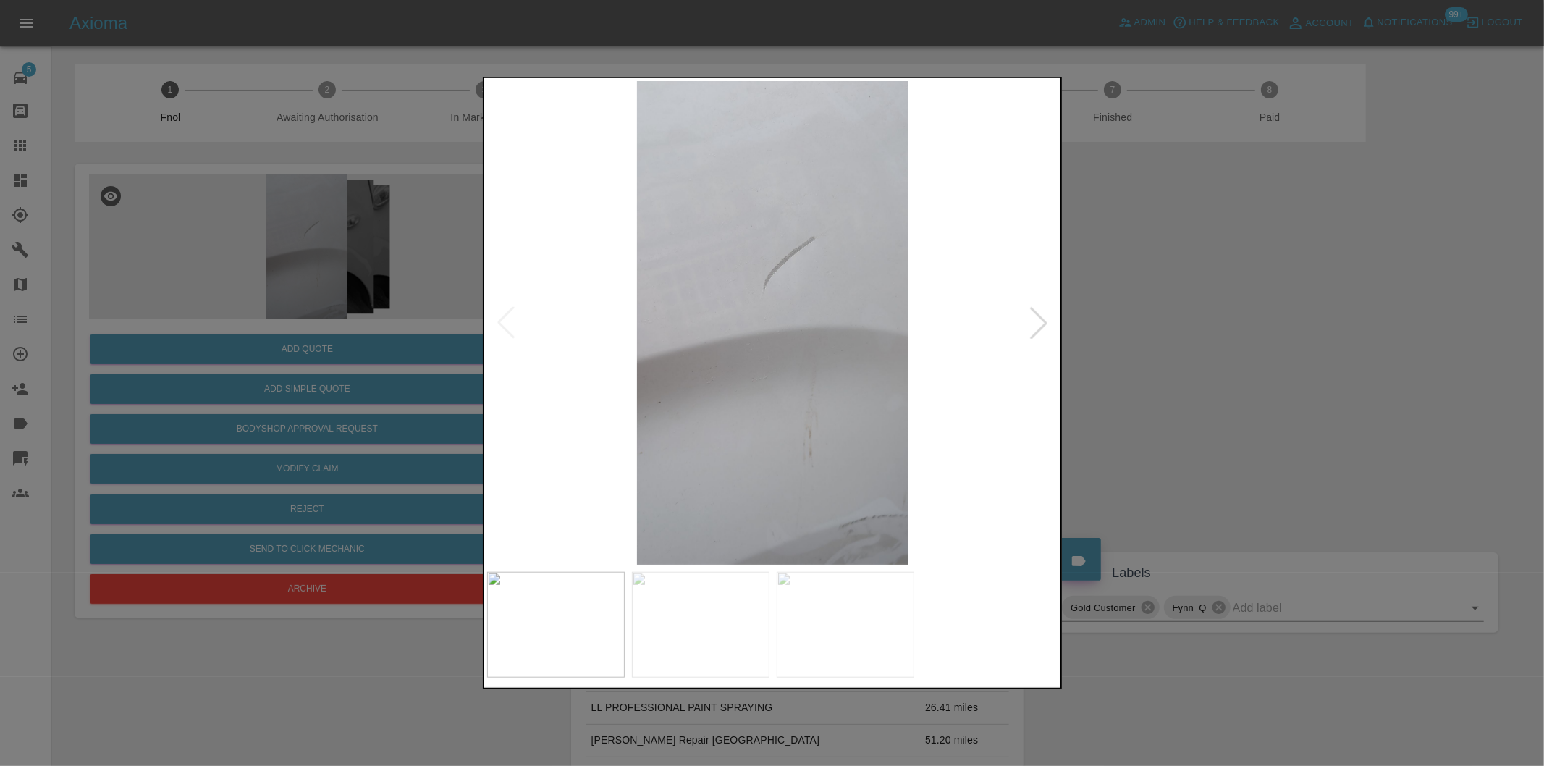
click at [502, 323] on img at bounding box center [773, 323] width 572 height 484
click at [1205, 331] on div at bounding box center [772, 383] width 1544 height 766
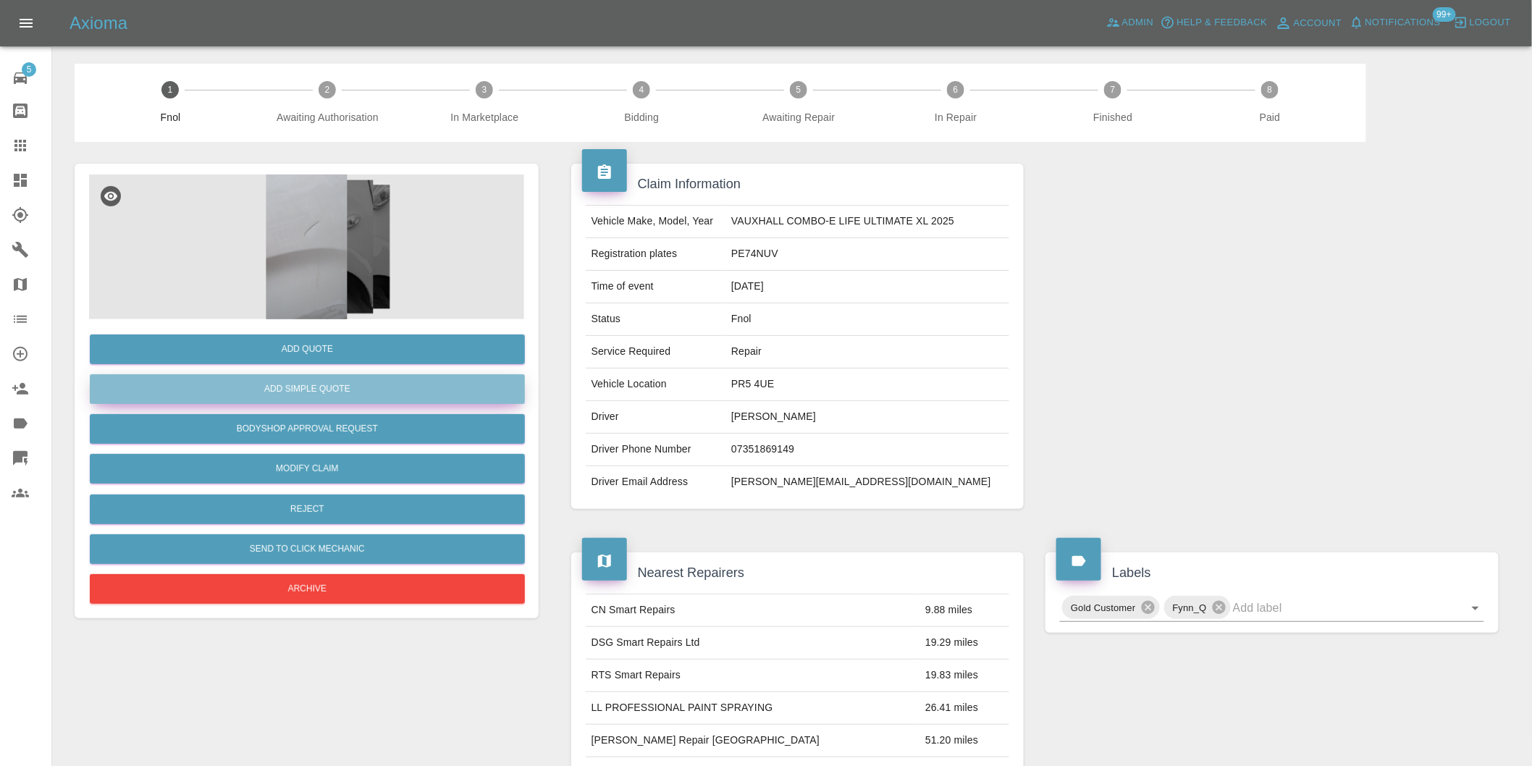
click at [329, 385] on button "Add Simple Quote" at bounding box center [307, 389] width 435 height 30
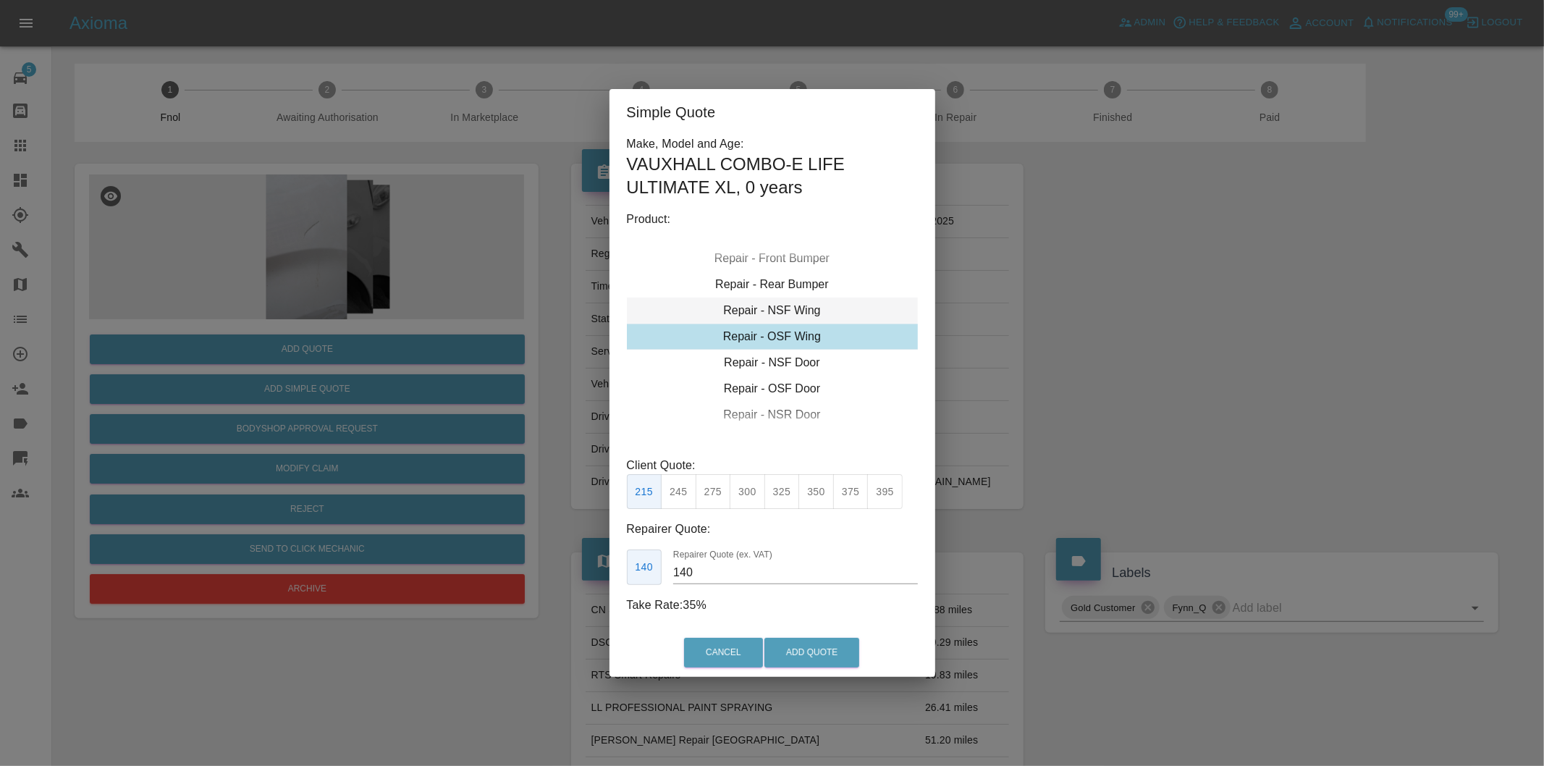
click at [806, 310] on div "Repair - NSF Wing" at bounding box center [772, 311] width 291 height 26
drag, startPoint x: 721, startPoint y: 493, endPoint x: 739, endPoint y: 502, distance: 20.1
click at [722, 494] on button "275" at bounding box center [713, 491] width 35 height 35
type input "185"
click at [809, 652] on button "Add Quote" at bounding box center [811, 653] width 95 height 30
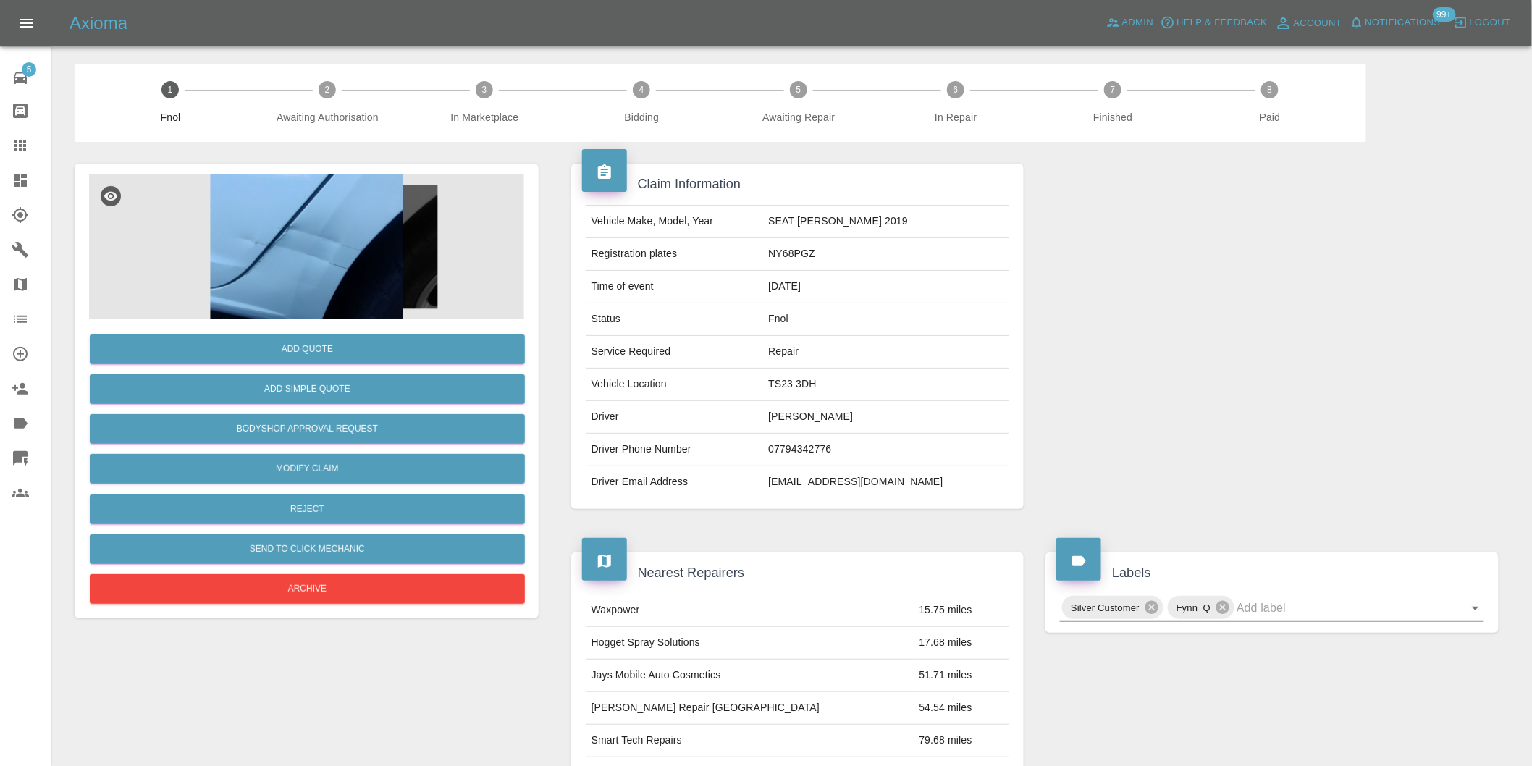
click at [307, 256] on img at bounding box center [306, 246] width 435 height 145
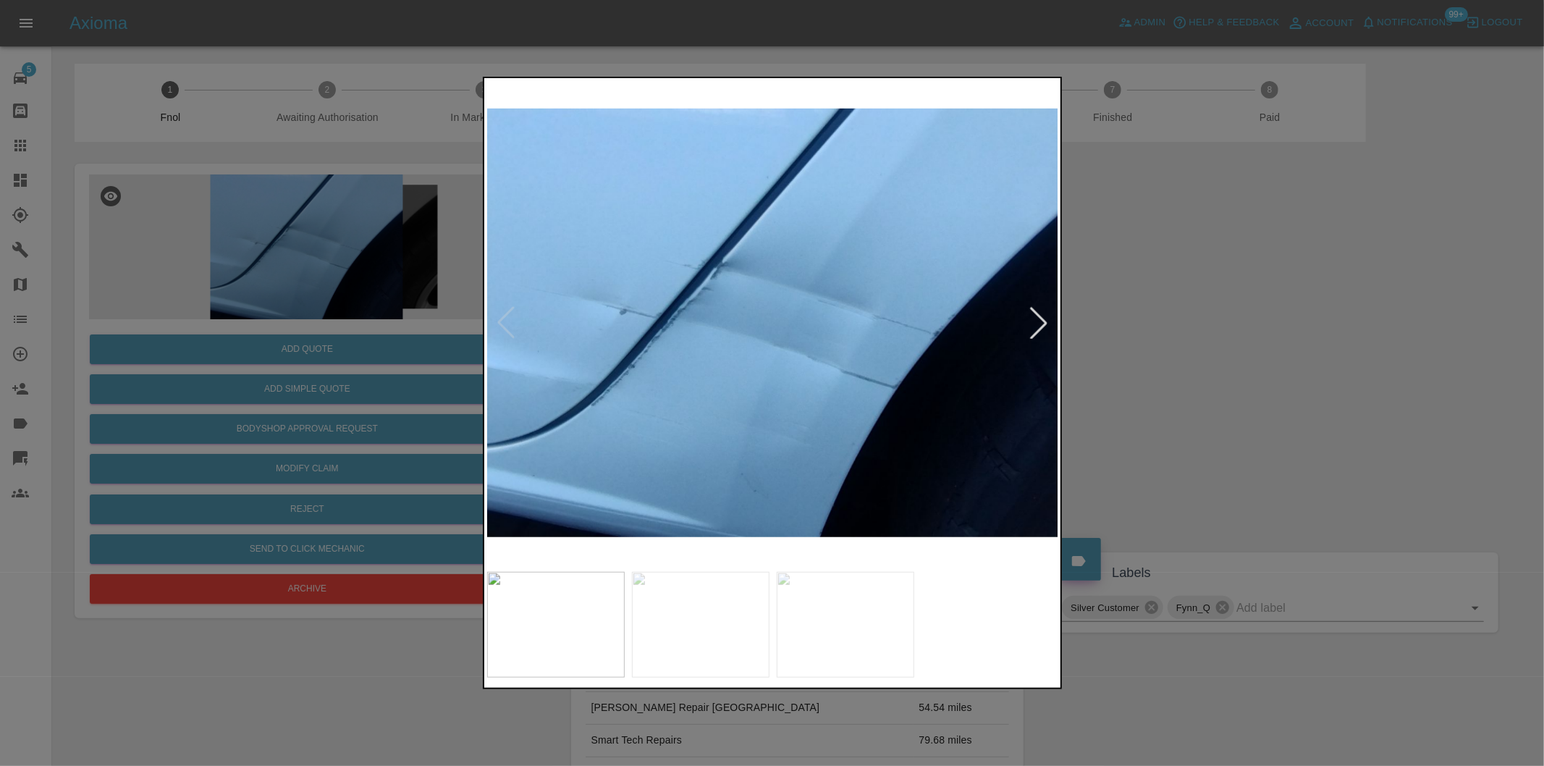
click at [1046, 322] on div at bounding box center [1039, 323] width 32 height 32
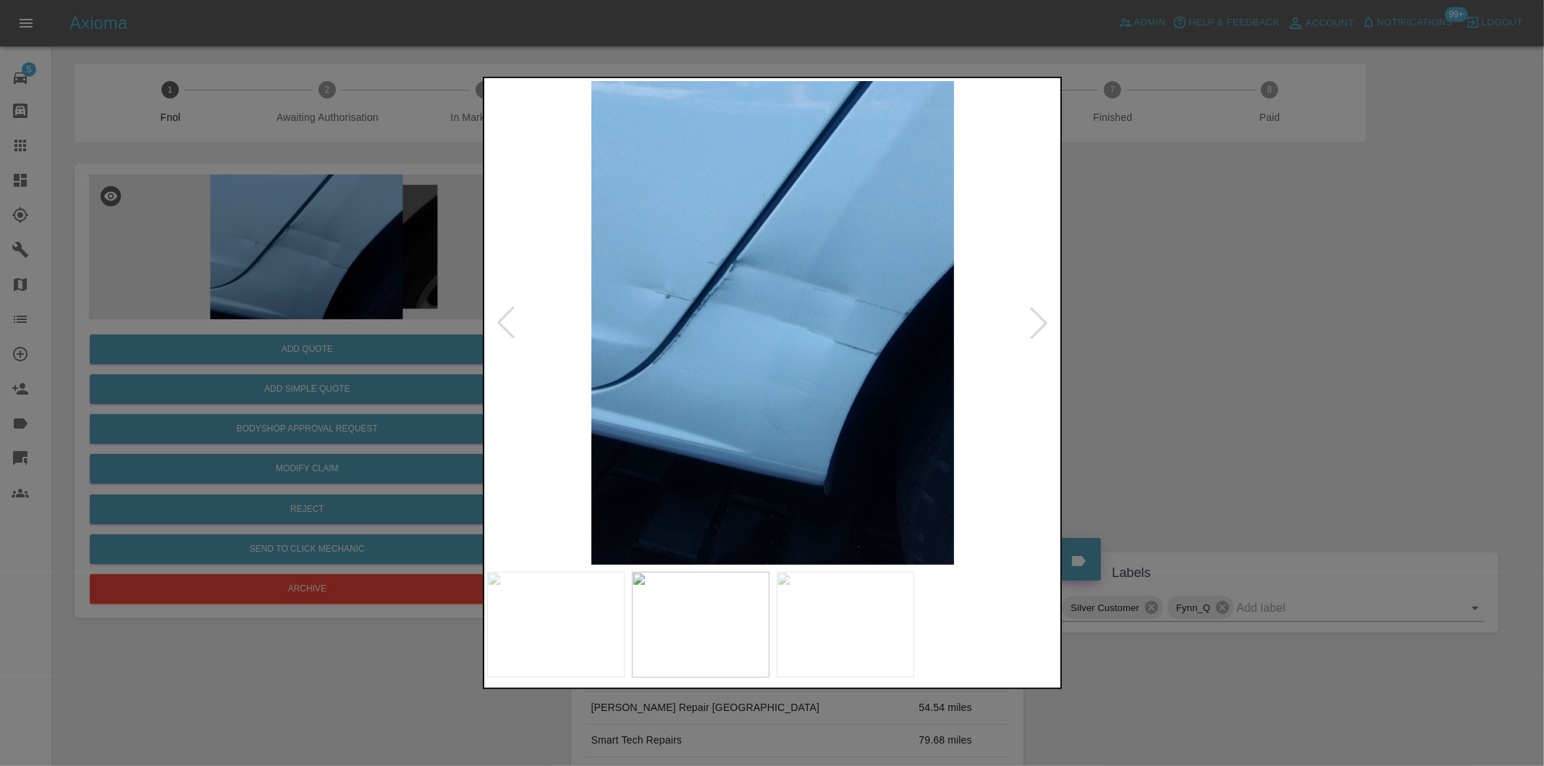
click at [1046, 322] on div at bounding box center [1039, 323] width 32 height 32
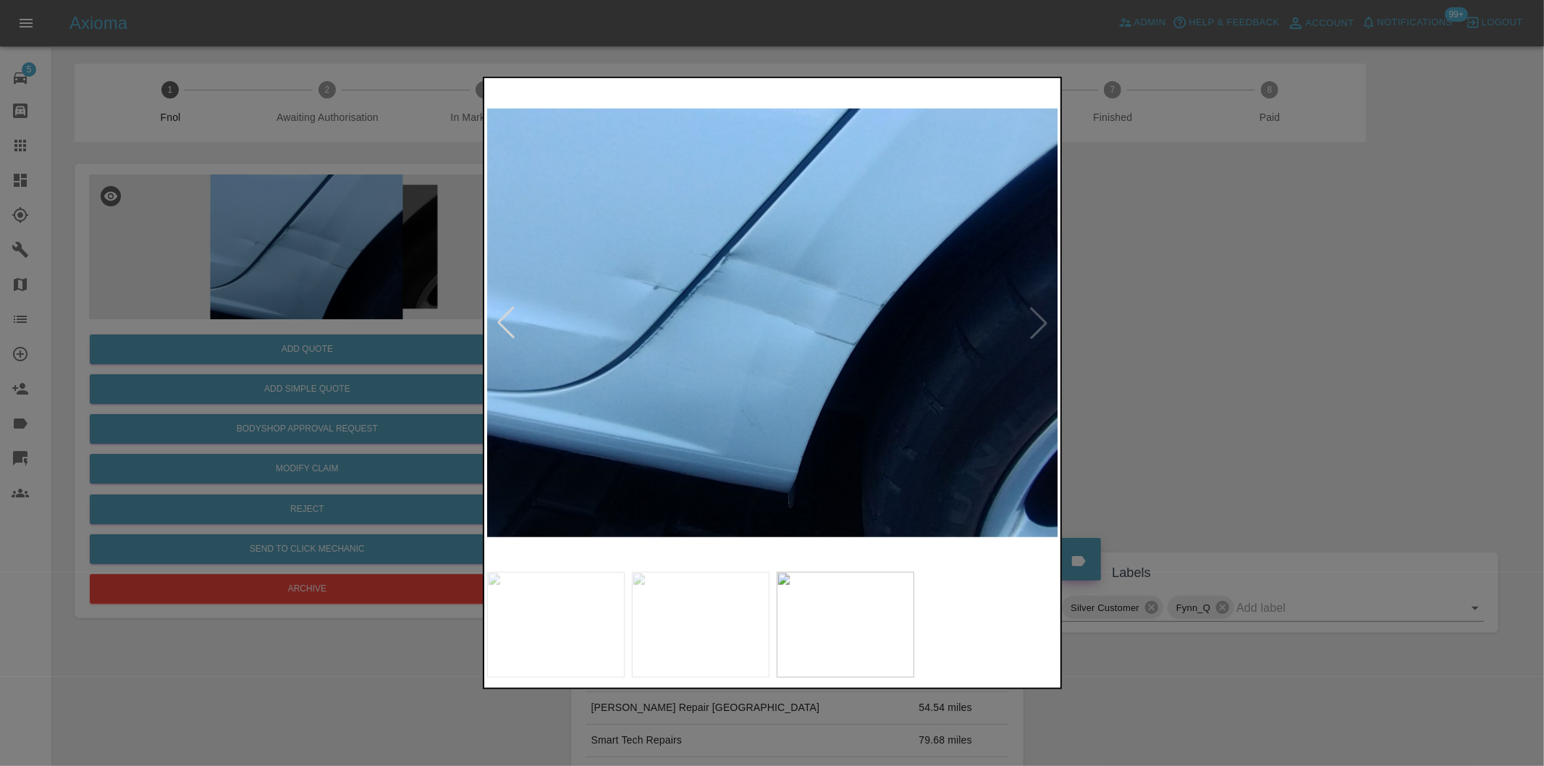
click at [1046, 322] on img at bounding box center [773, 323] width 572 height 484
click at [1302, 360] on div at bounding box center [772, 383] width 1544 height 766
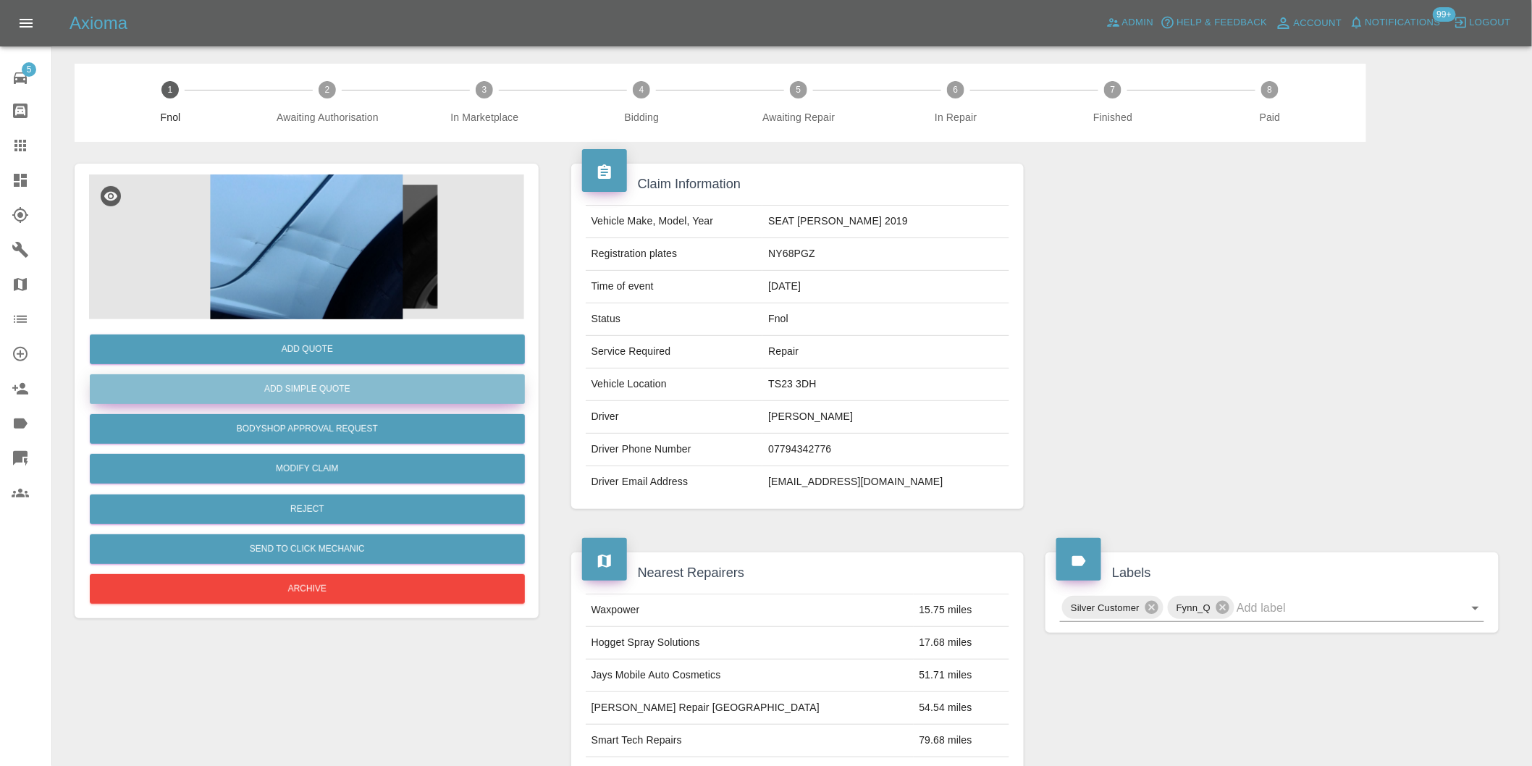
click at [355, 392] on button "Add Simple Quote" at bounding box center [307, 389] width 435 height 30
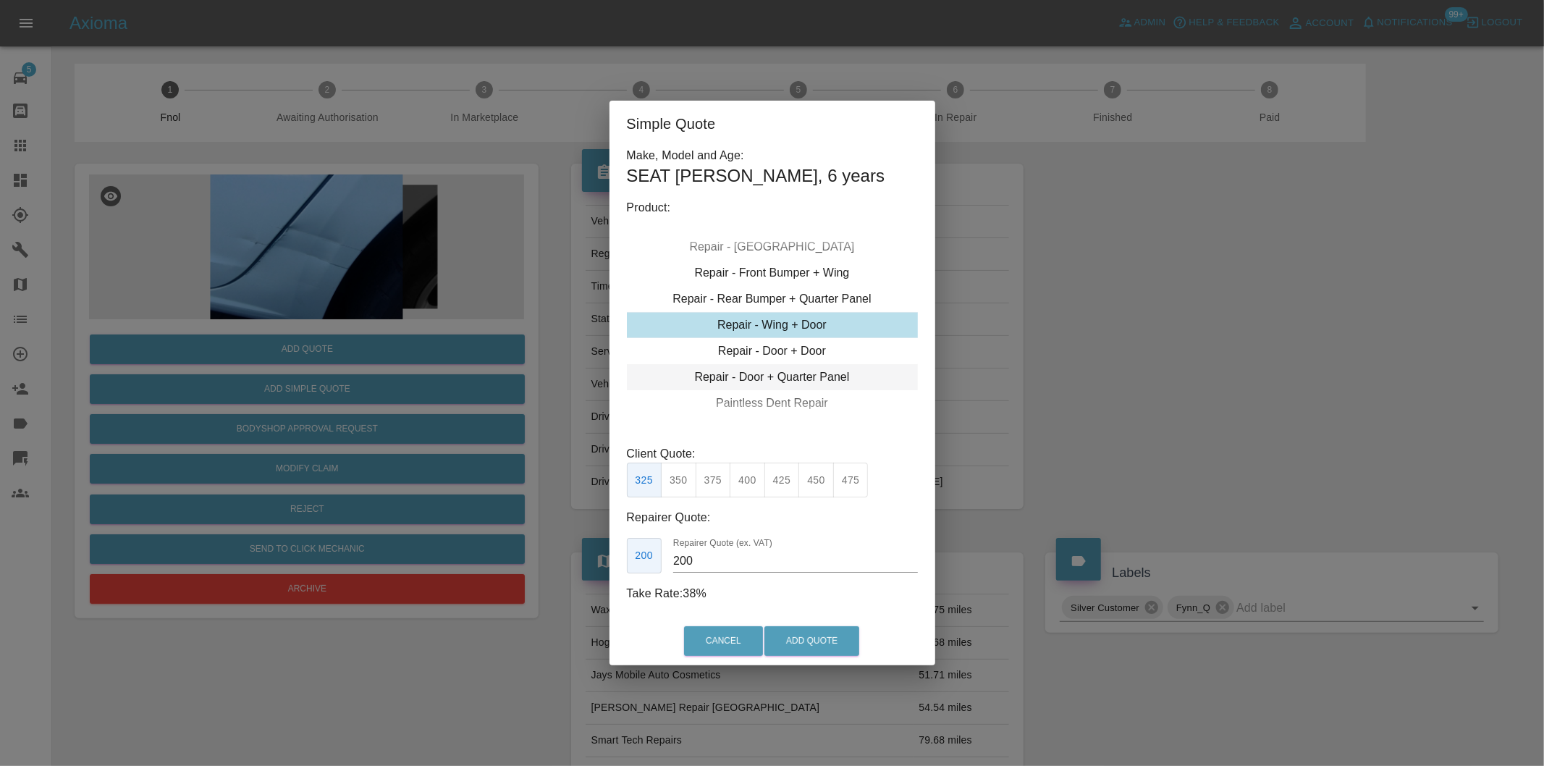
click at [804, 366] on div "Repair - Door + Quarter Panel" at bounding box center [772, 377] width 291 height 26
drag, startPoint x: 711, startPoint y: 479, endPoint x: 743, endPoint y: 493, distance: 34.7
click at [712, 480] on button "375" at bounding box center [713, 480] width 35 height 35
type input "230"
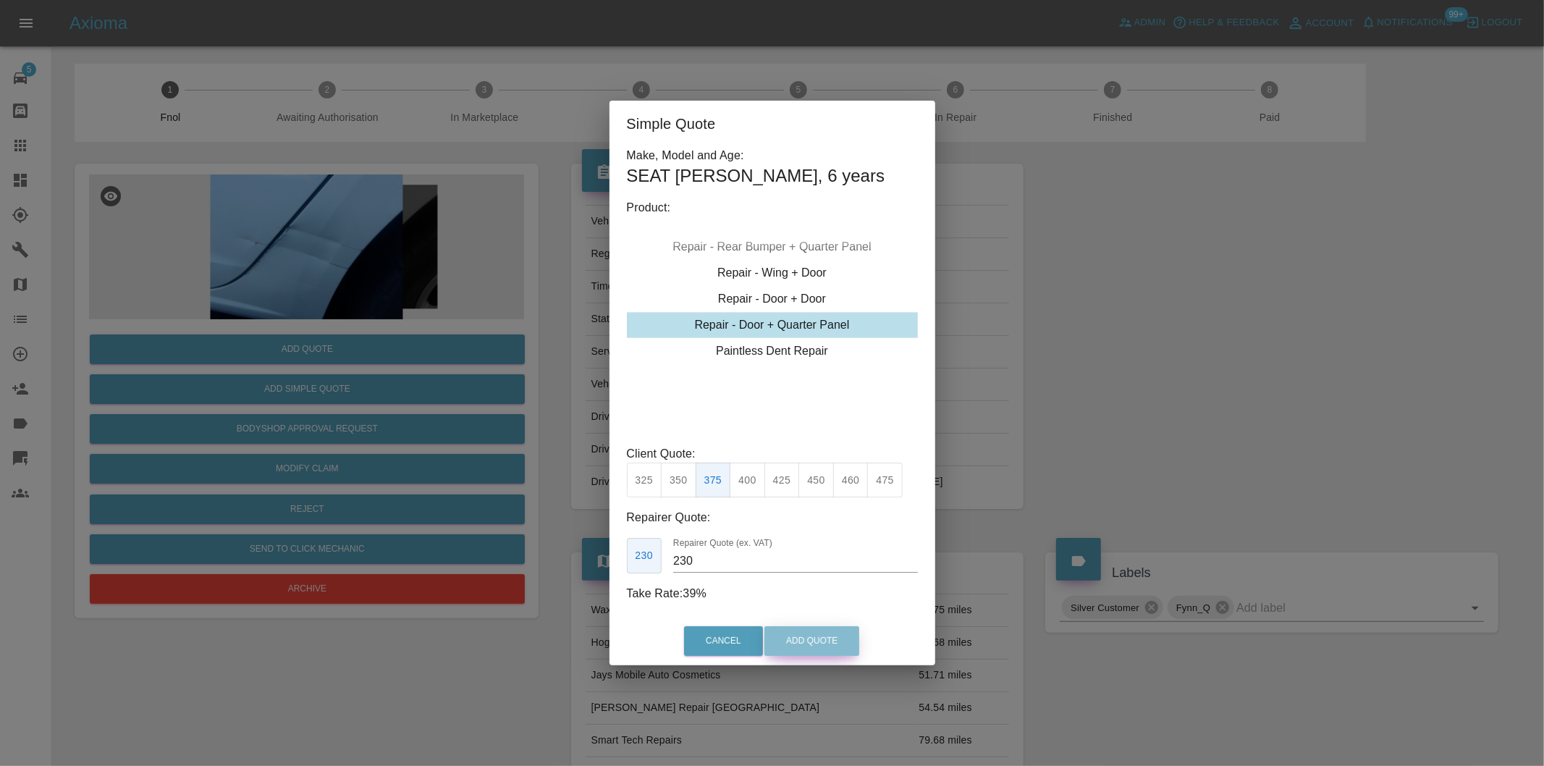
click at [824, 646] on button "Add Quote" at bounding box center [811, 641] width 95 height 30
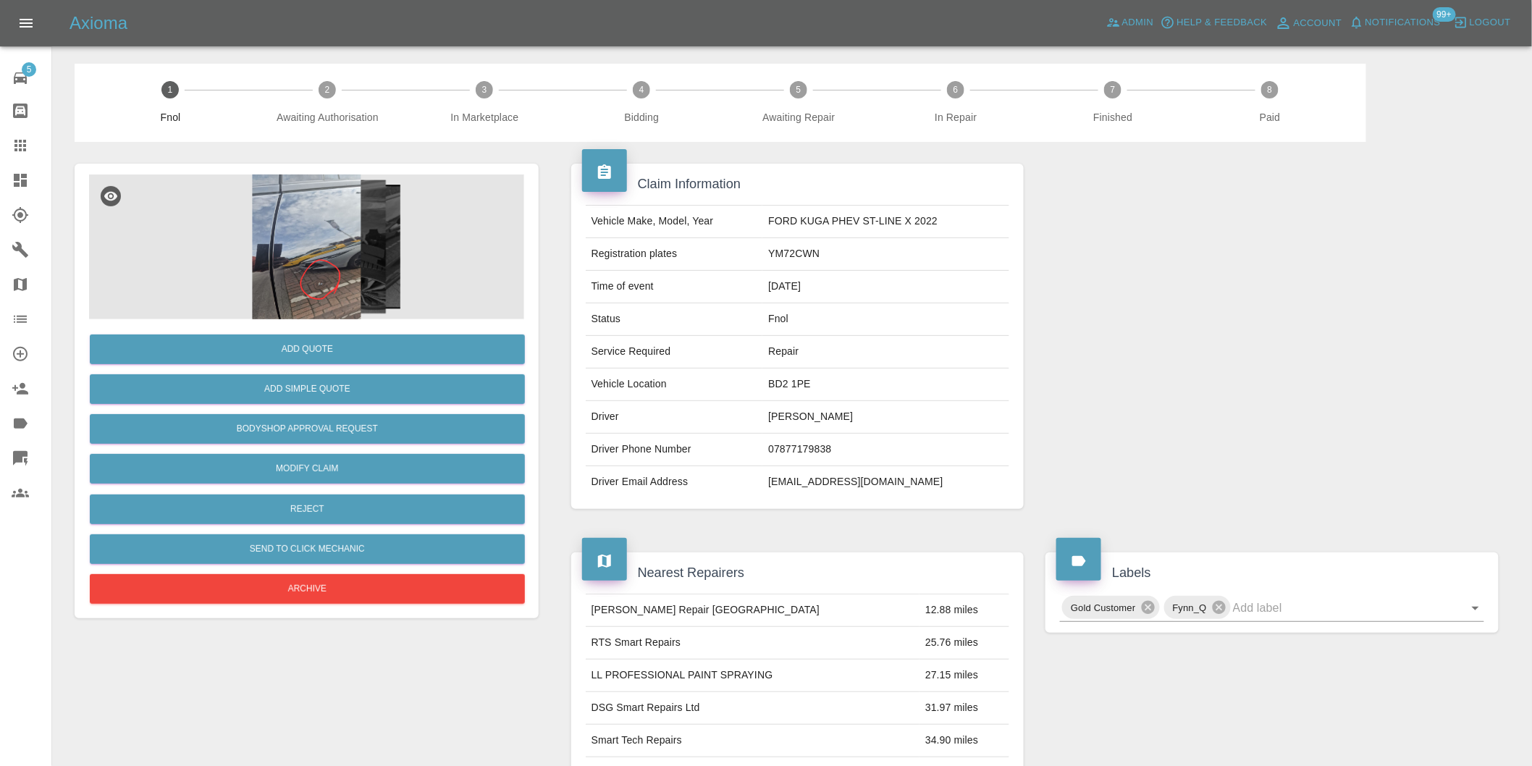
click at [332, 216] on img at bounding box center [306, 246] width 435 height 145
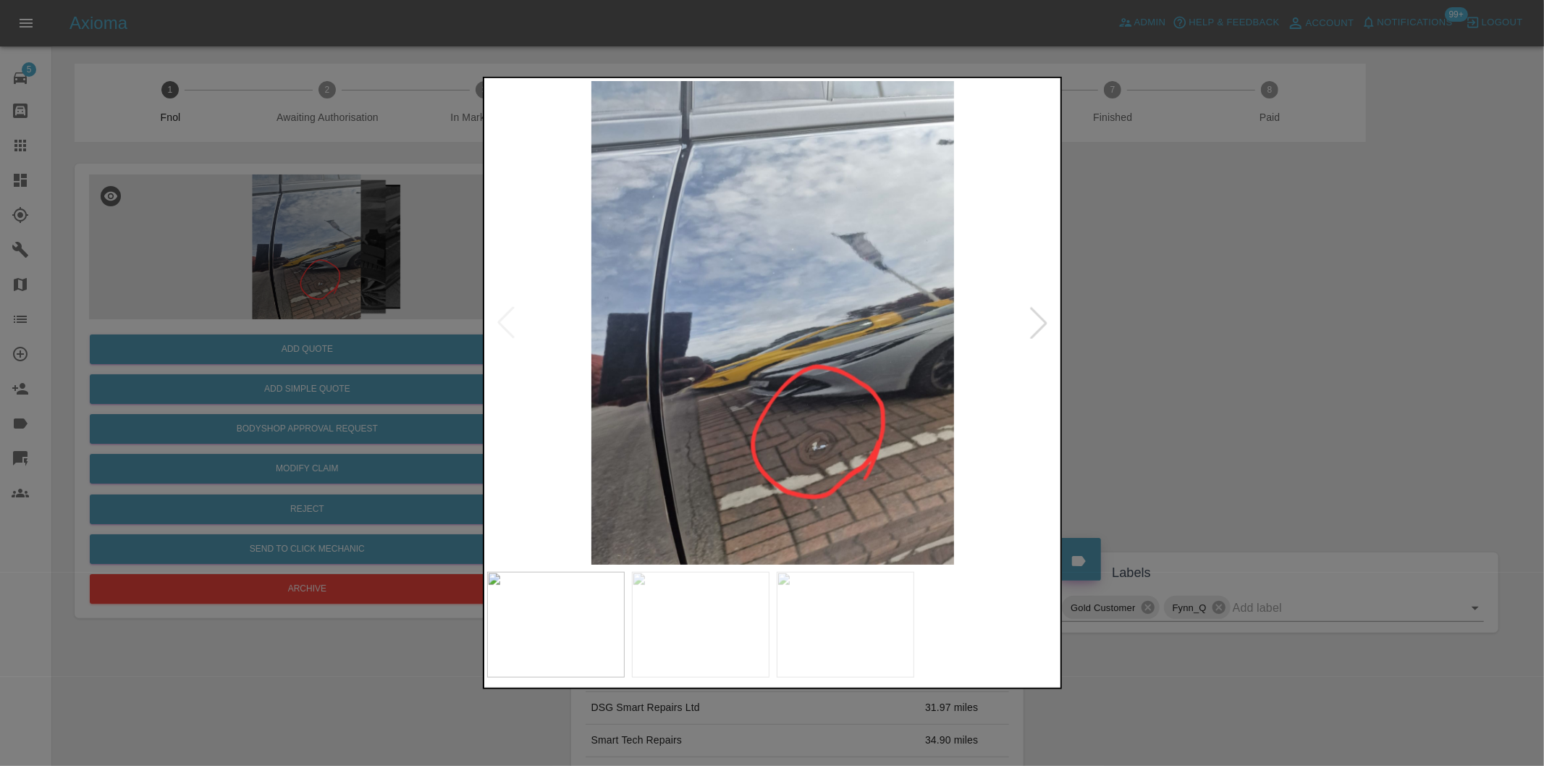
click at [1038, 319] on div at bounding box center [1039, 323] width 32 height 32
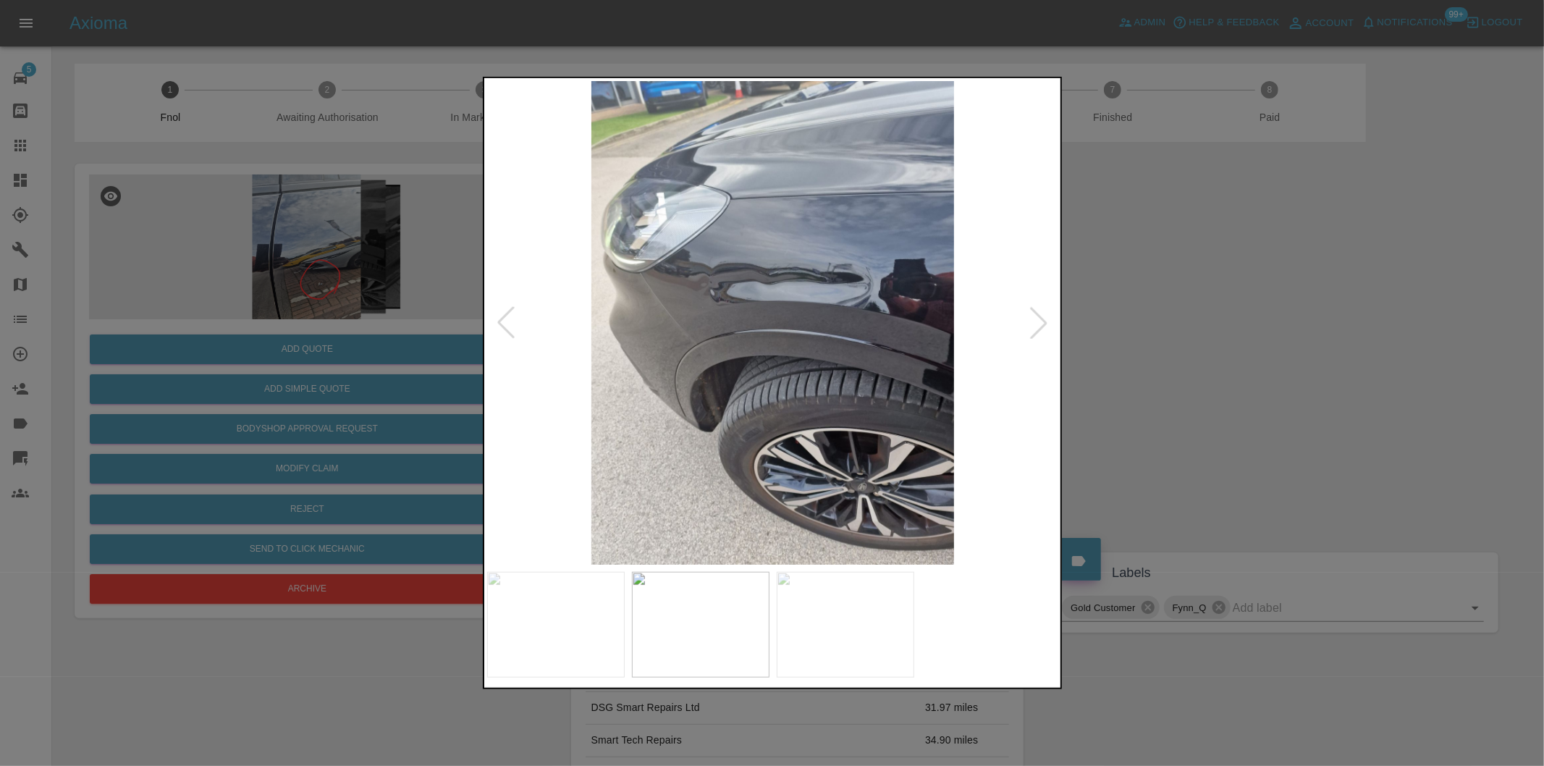
click at [1038, 319] on div at bounding box center [1039, 323] width 32 height 32
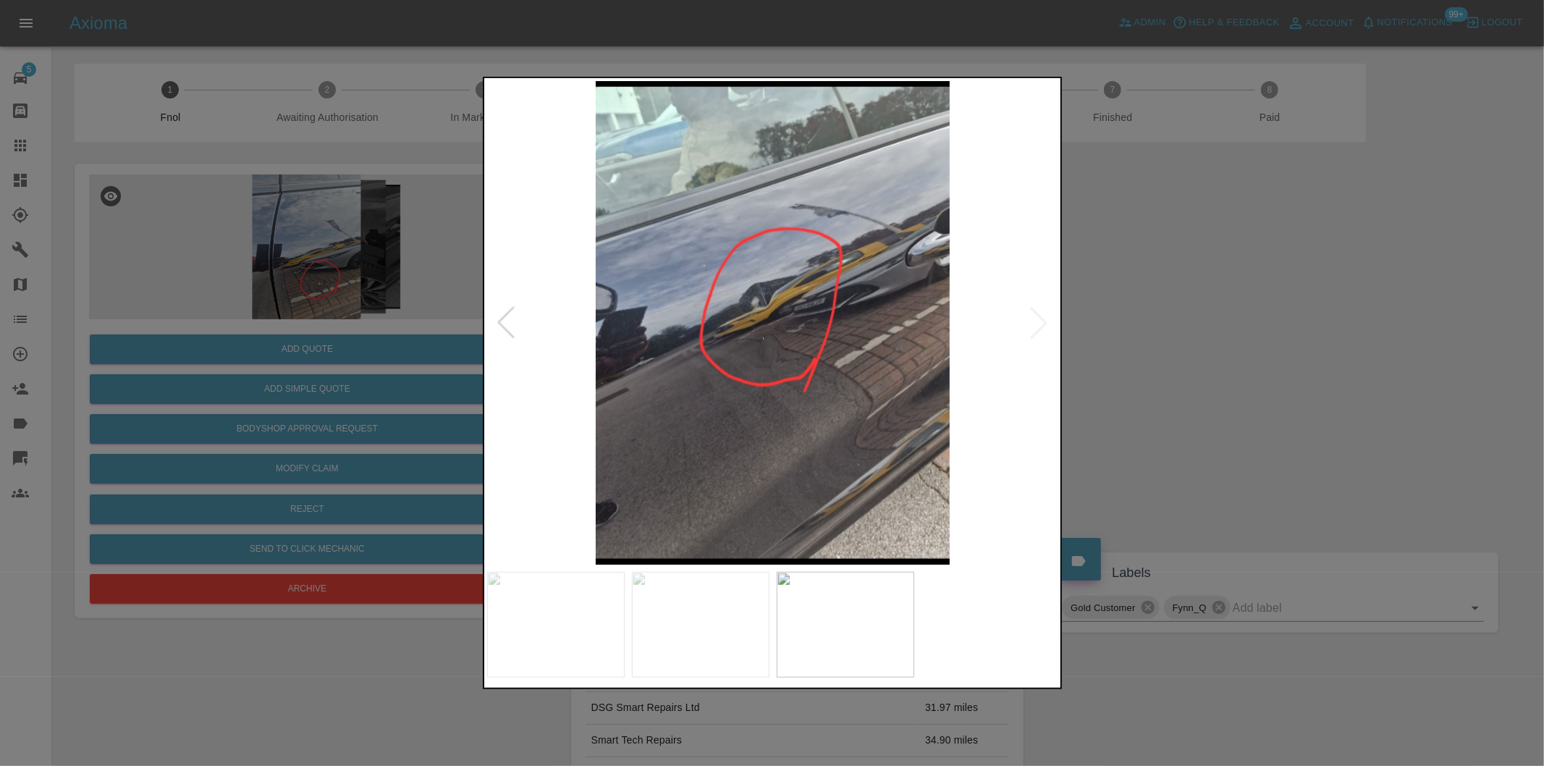
click at [1038, 319] on img at bounding box center [773, 323] width 572 height 484
click at [502, 319] on div at bounding box center [506, 323] width 32 height 32
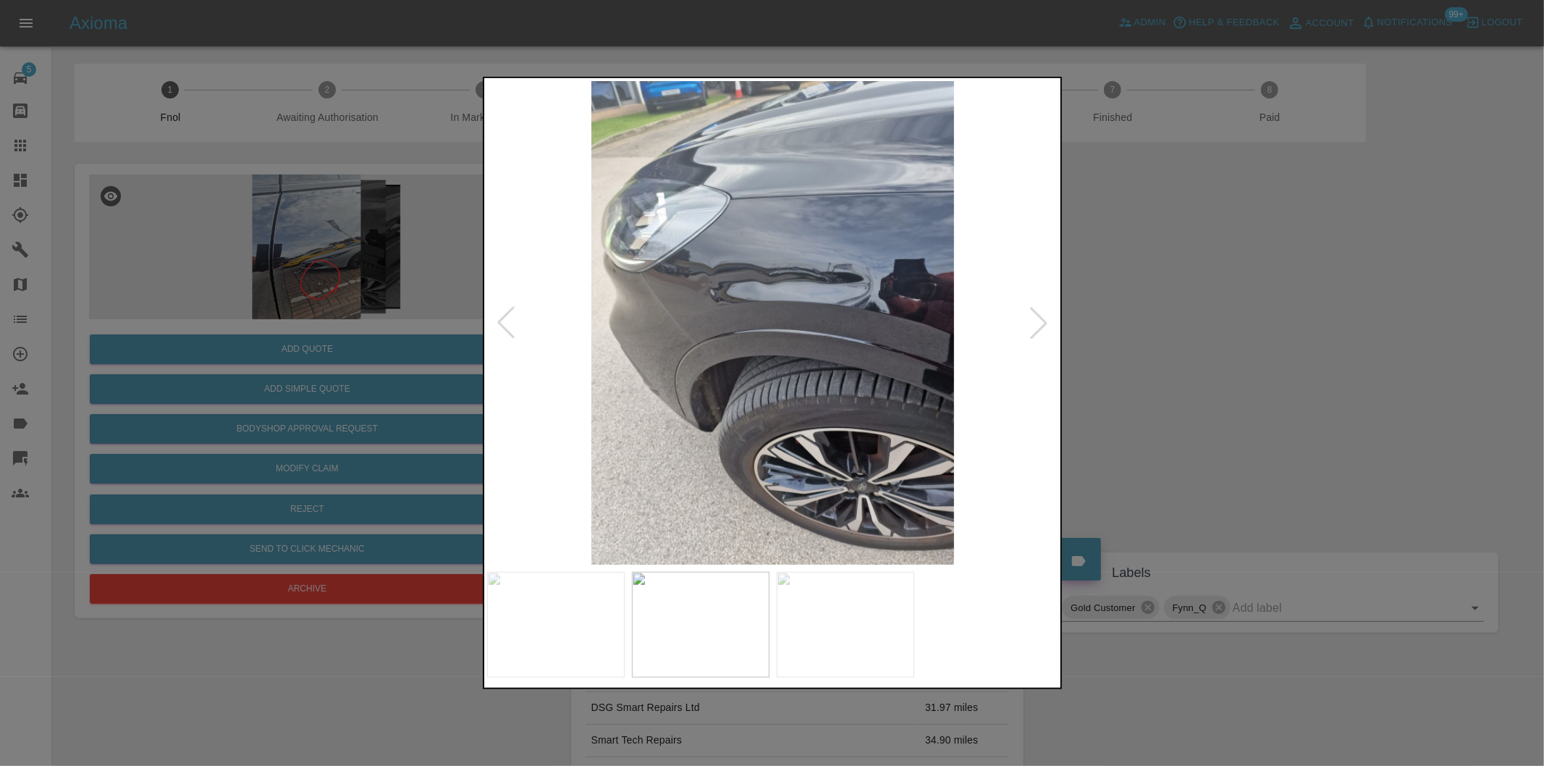
click at [502, 319] on div at bounding box center [506, 323] width 32 height 32
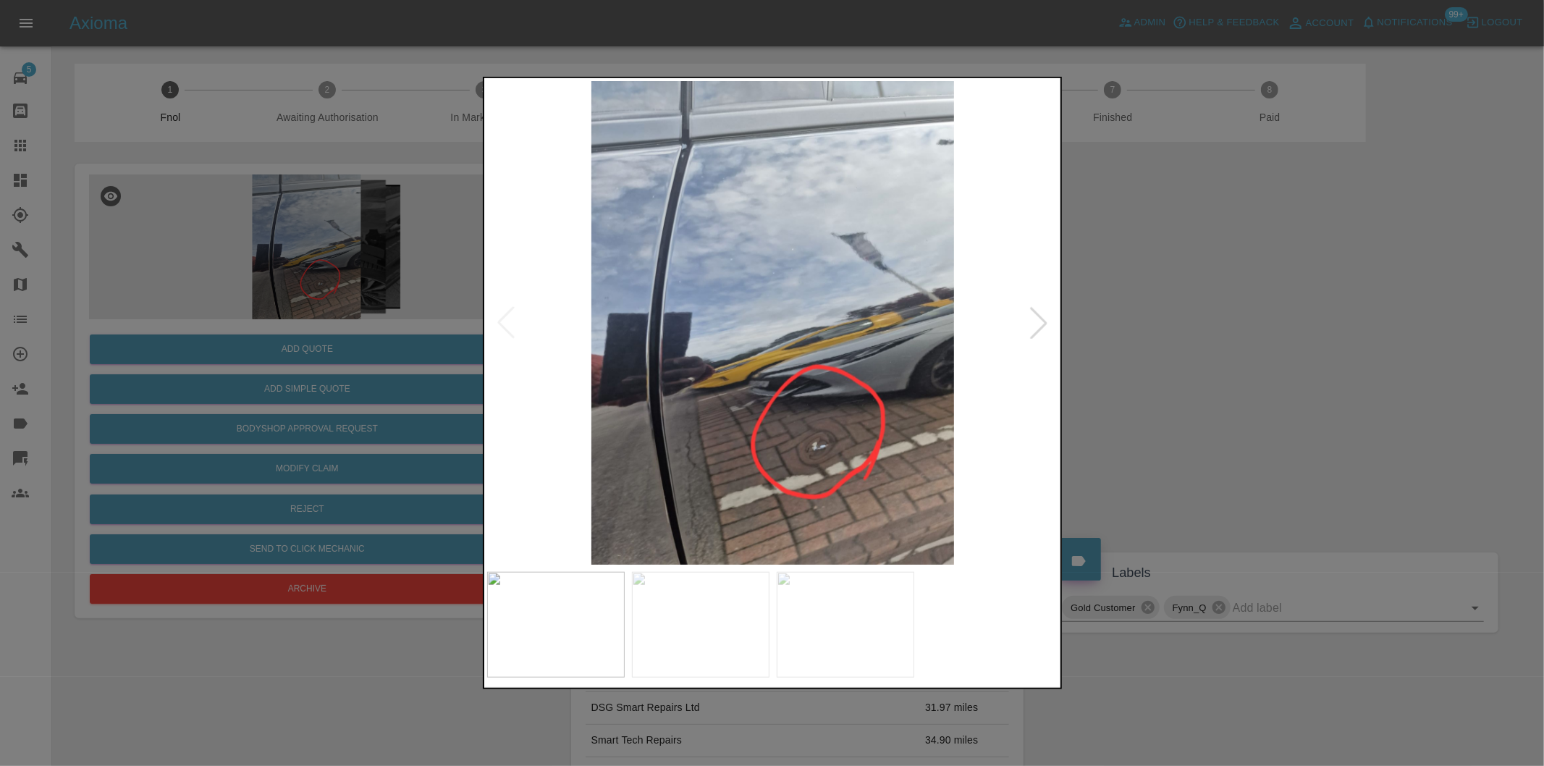
drag, startPoint x: 1137, startPoint y: 356, endPoint x: 431, endPoint y: 91, distance: 753.2
click at [1119, 349] on div at bounding box center [772, 383] width 1544 height 766
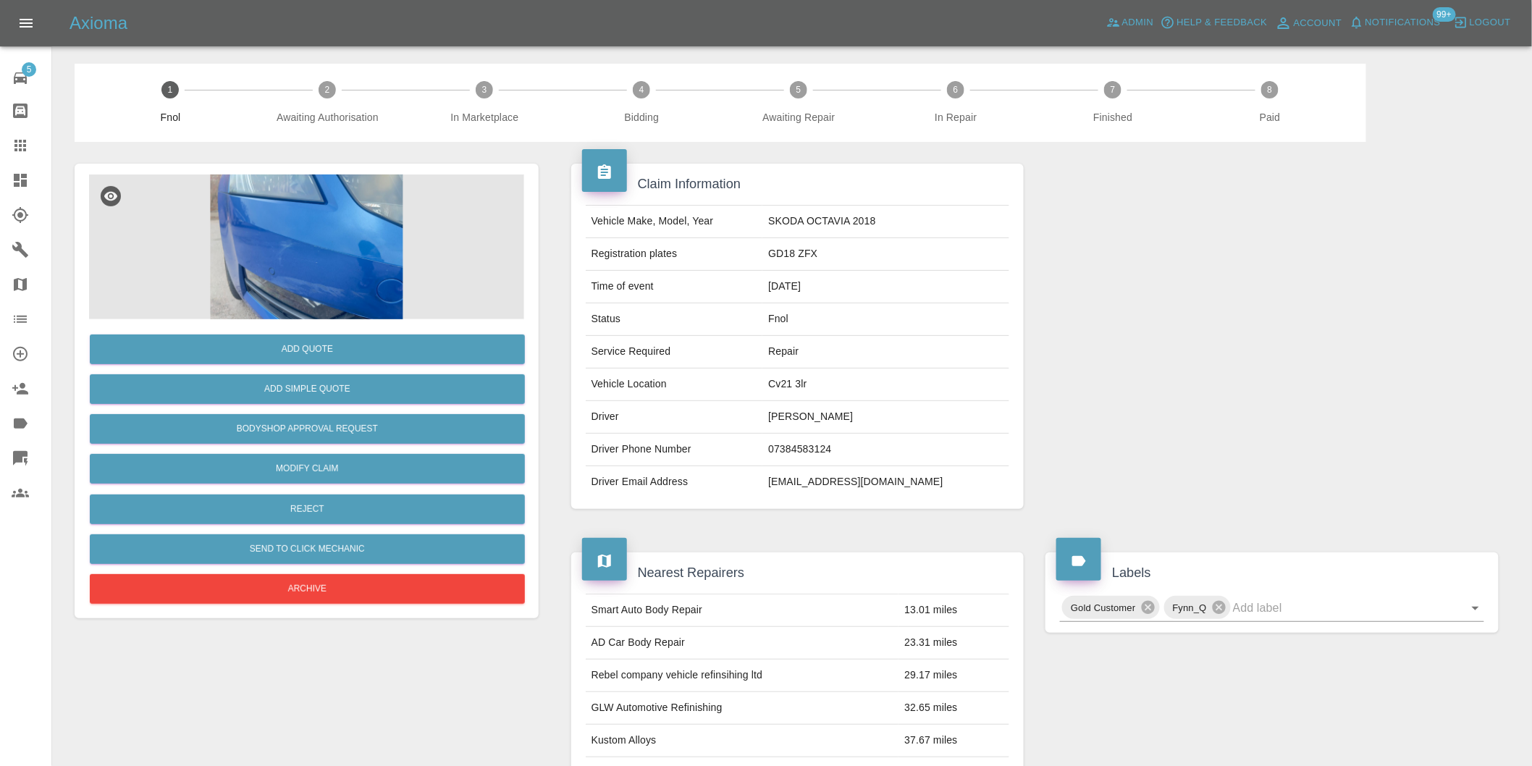
click at [347, 221] on img at bounding box center [306, 246] width 435 height 145
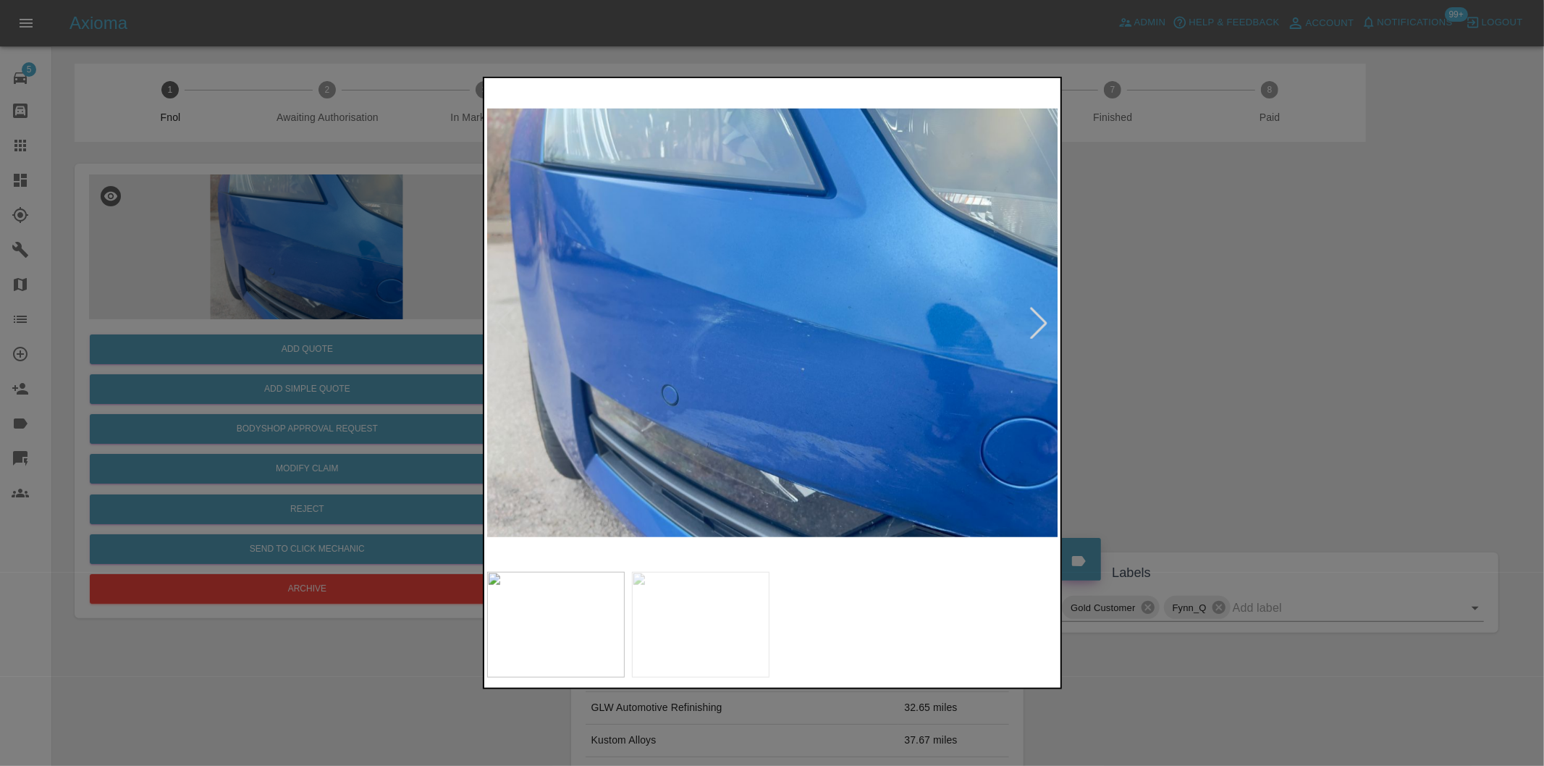
click at [1032, 323] on div at bounding box center [1039, 323] width 32 height 32
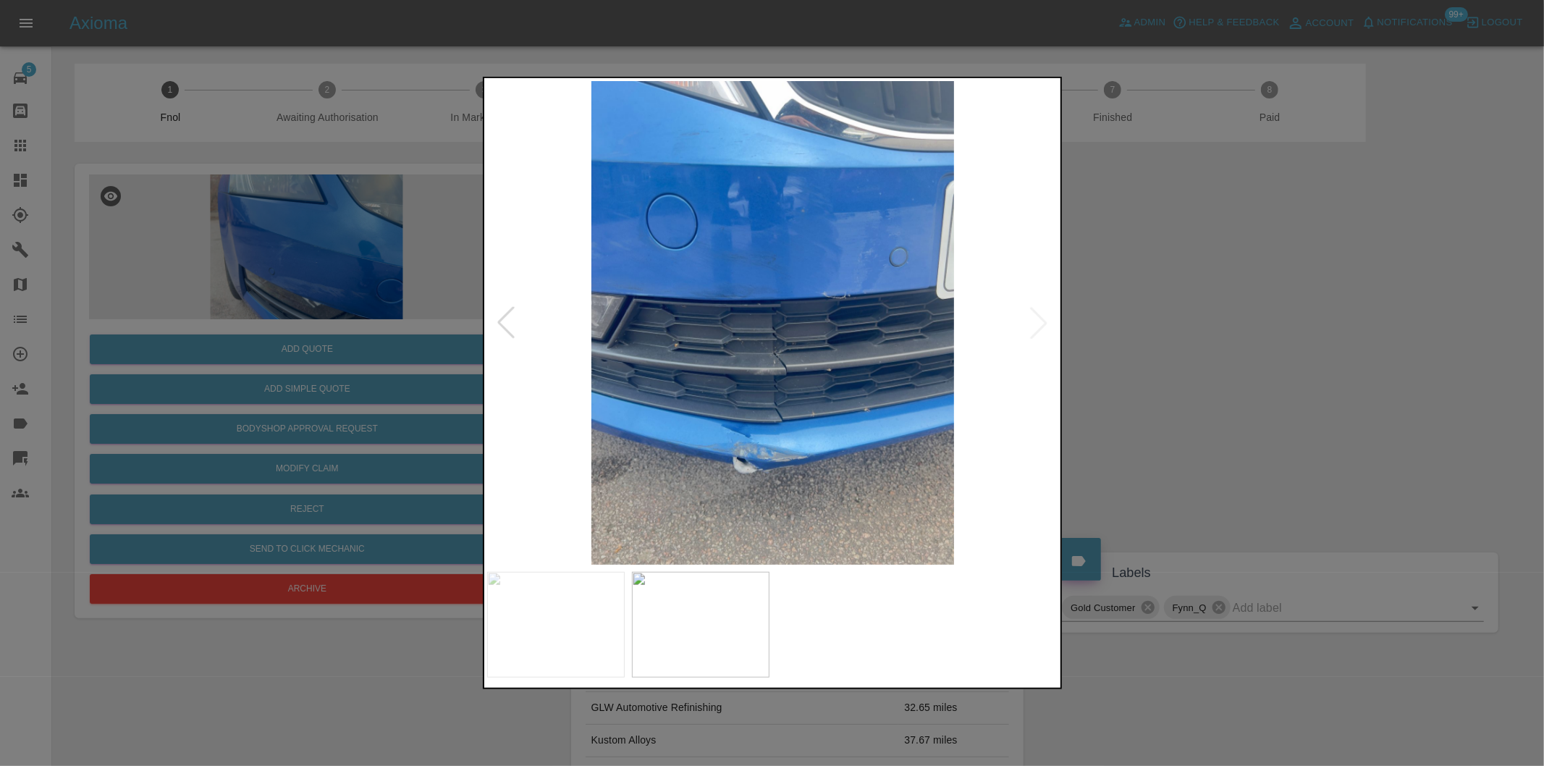
click at [734, 460] on img at bounding box center [773, 323] width 572 height 484
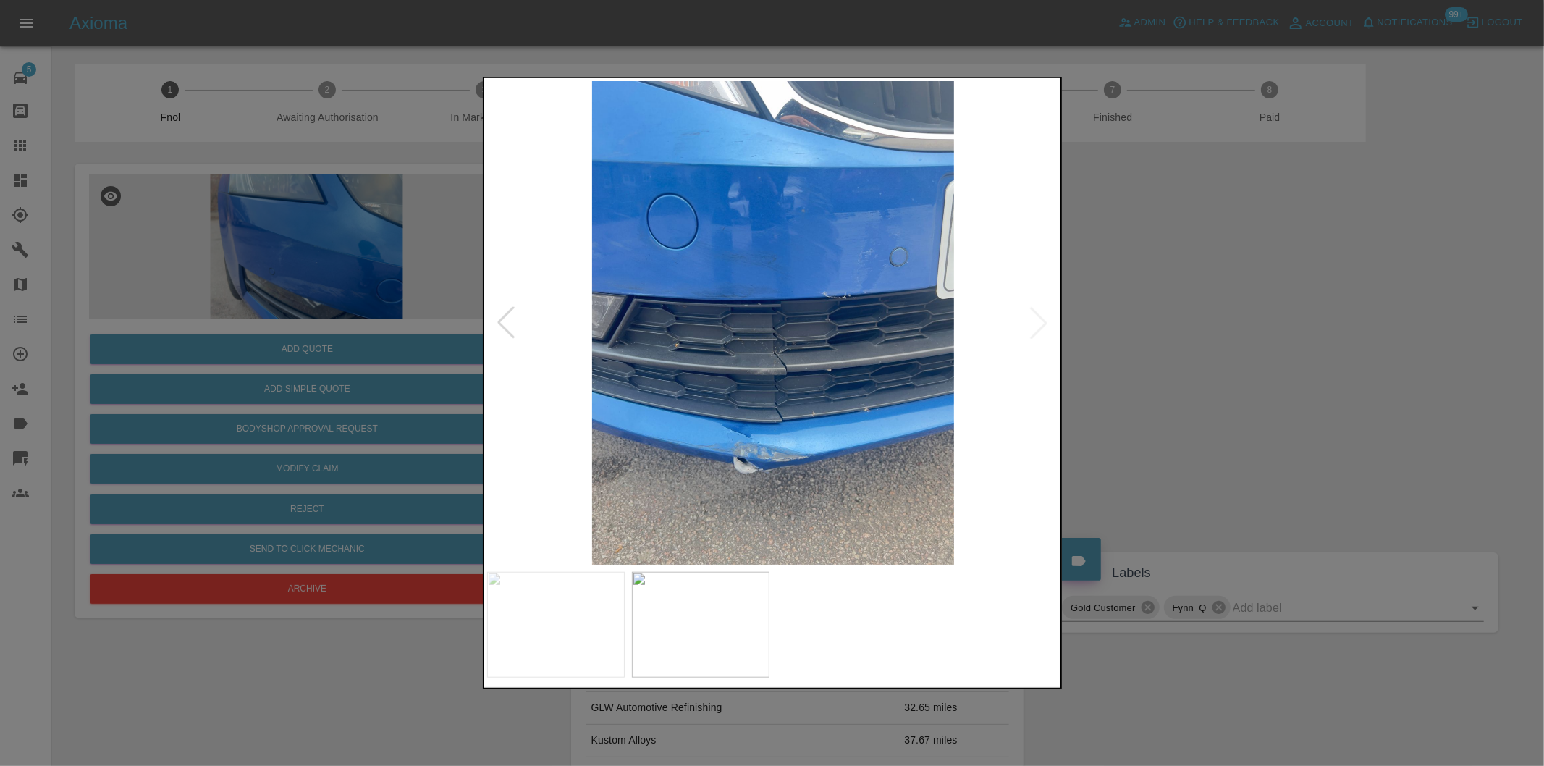
click at [1226, 350] on div at bounding box center [772, 383] width 1544 height 766
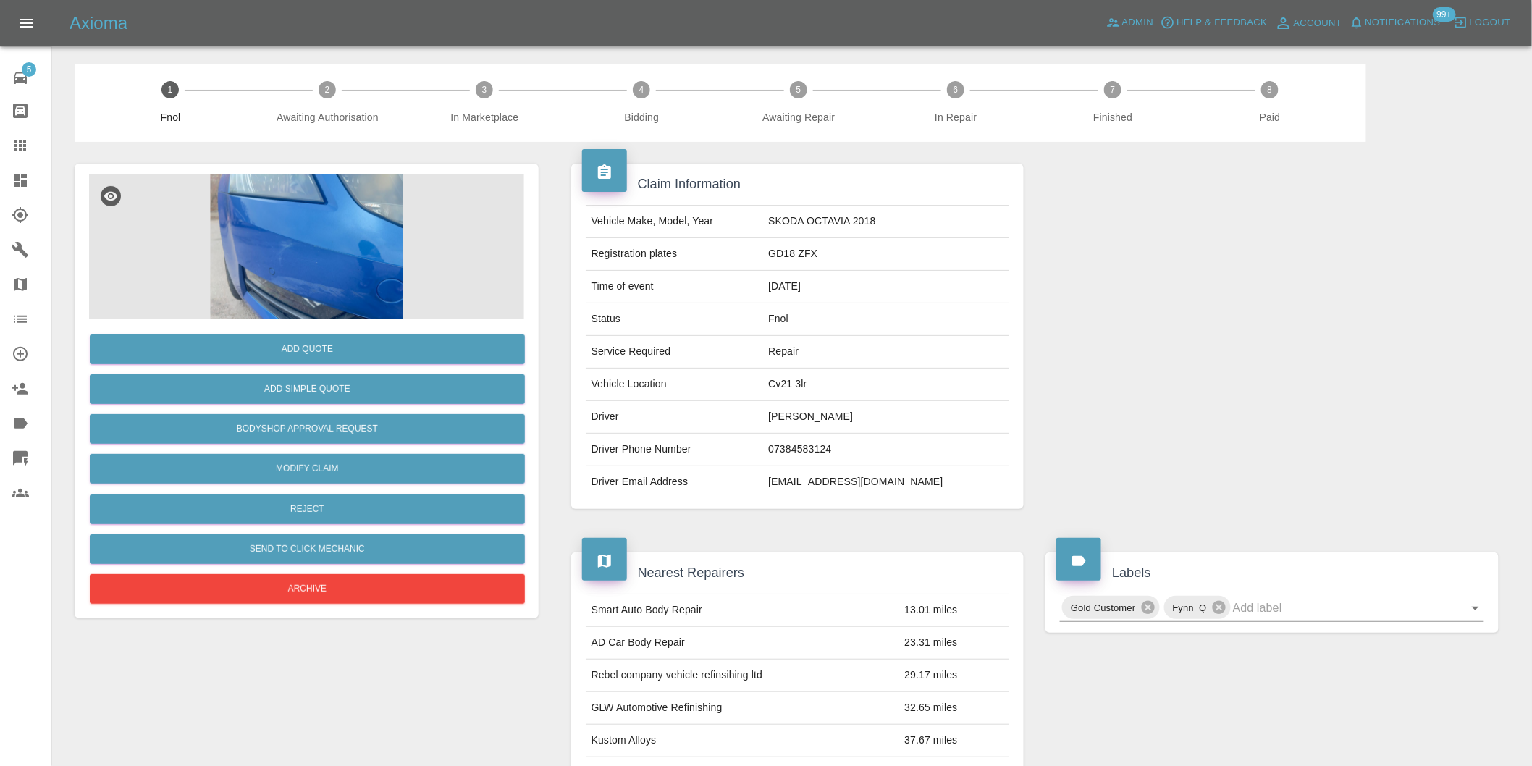
click at [322, 243] on img at bounding box center [306, 246] width 435 height 145
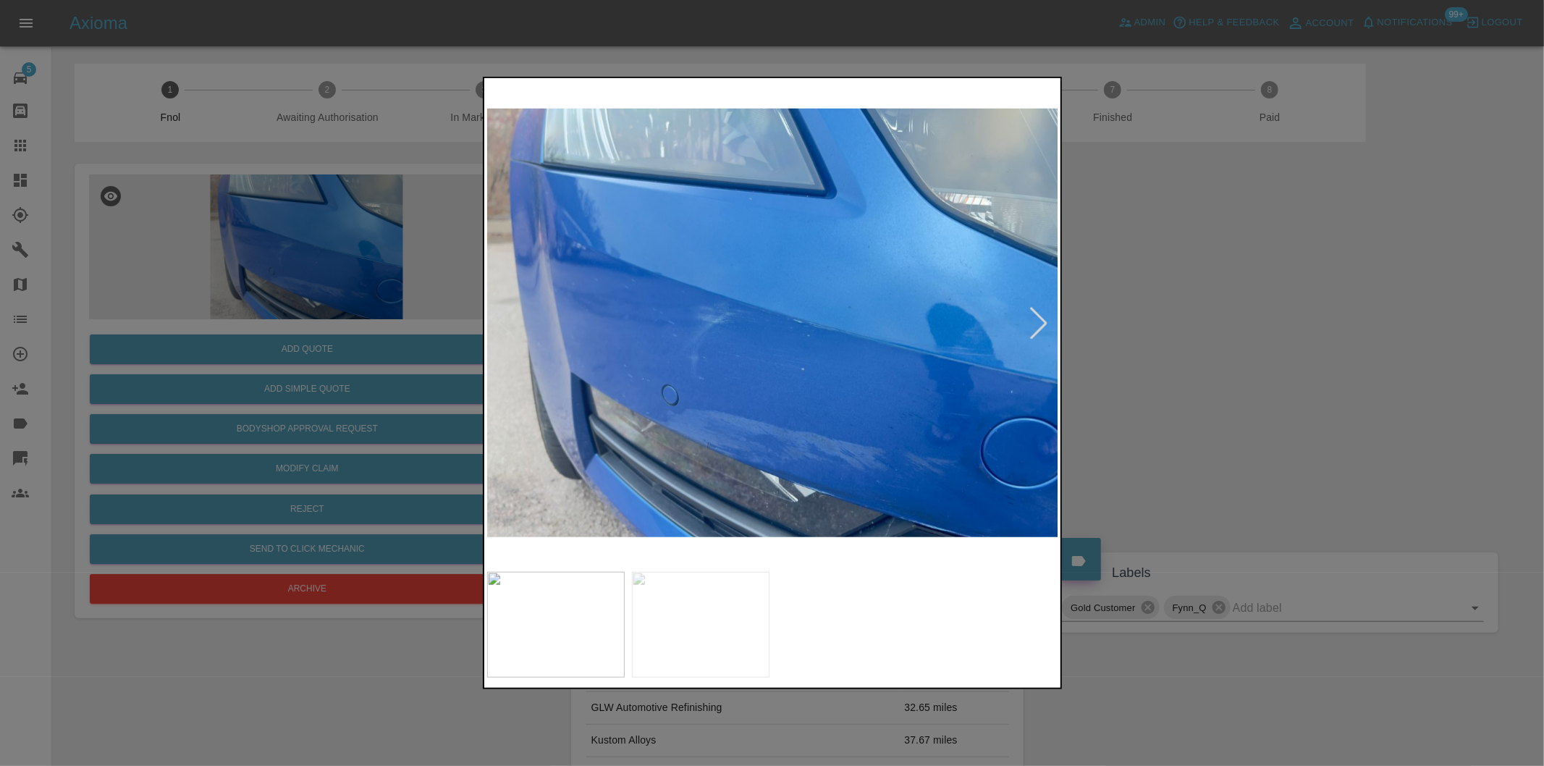
click at [1036, 320] on div at bounding box center [1039, 323] width 32 height 32
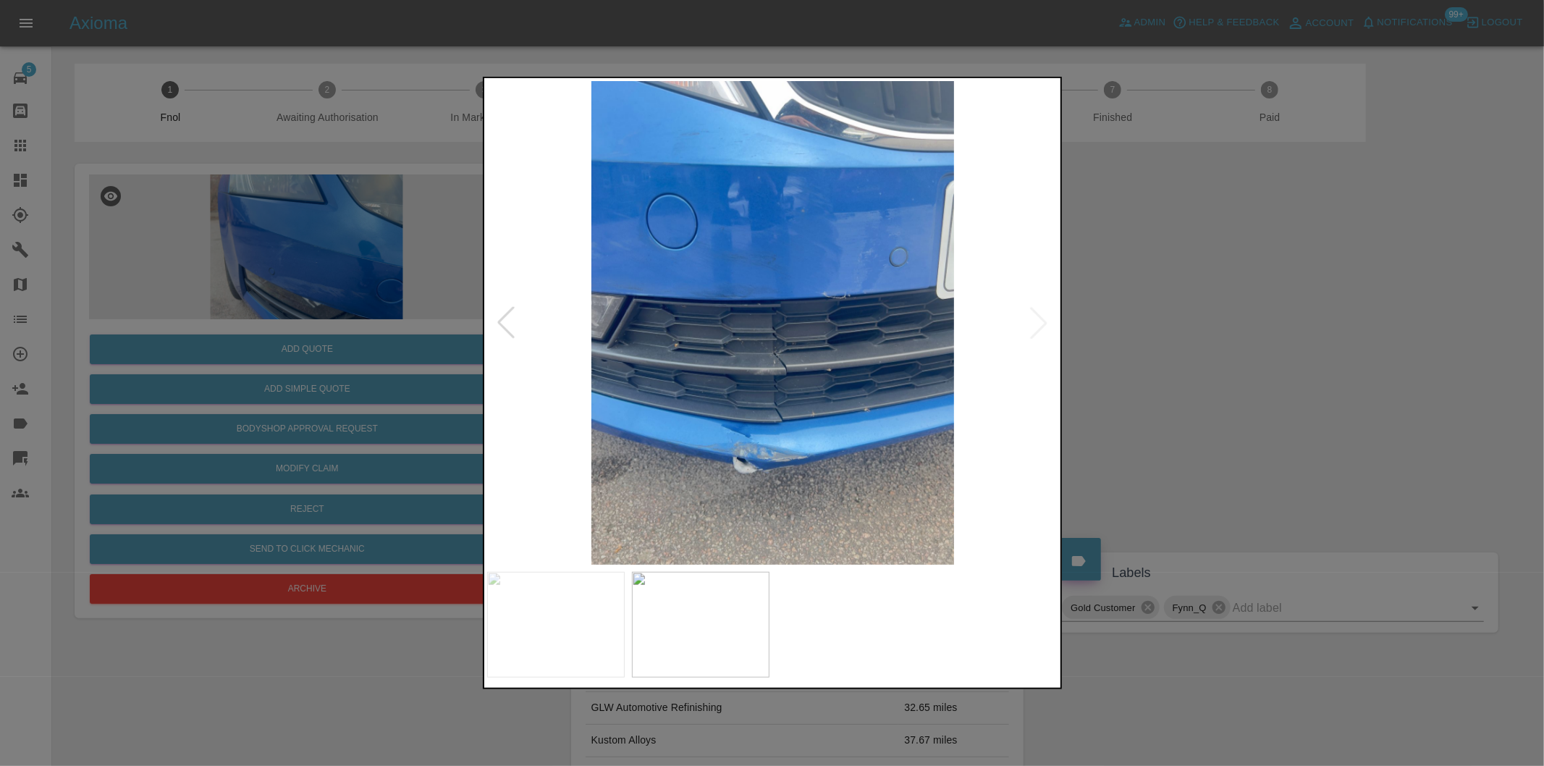
click at [1036, 320] on img at bounding box center [773, 323] width 572 height 484
drag, startPoint x: 1199, startPoint y: 347, endPoint x: 792, endPoint y: 395, distance: 409.6
click at [1197, 348] on div at bounding box center [772, 383] width 1544 height 766
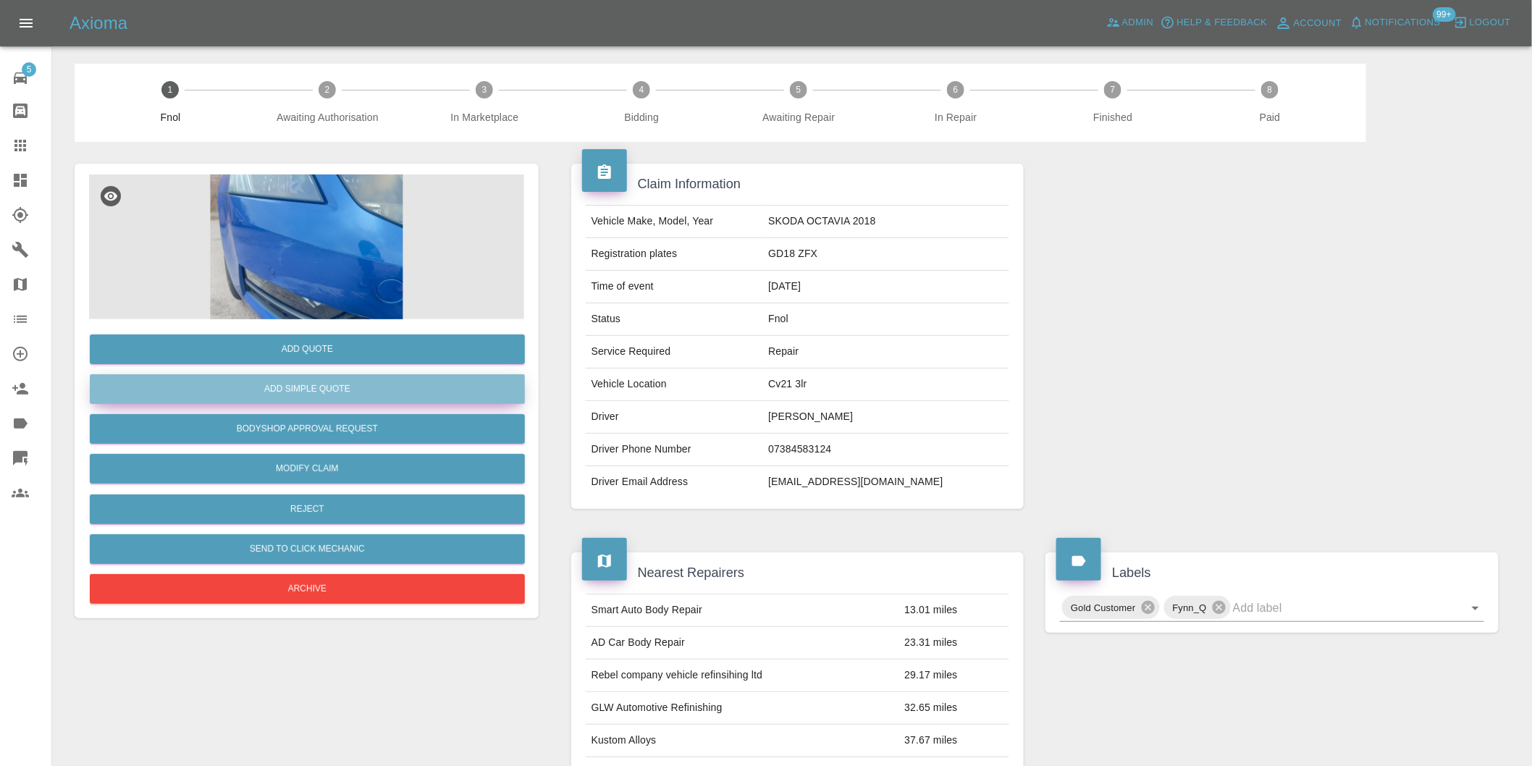
click at [357, 379] on button "Add Simple Quote" at bounding box center [307, 389] width 435 height 30
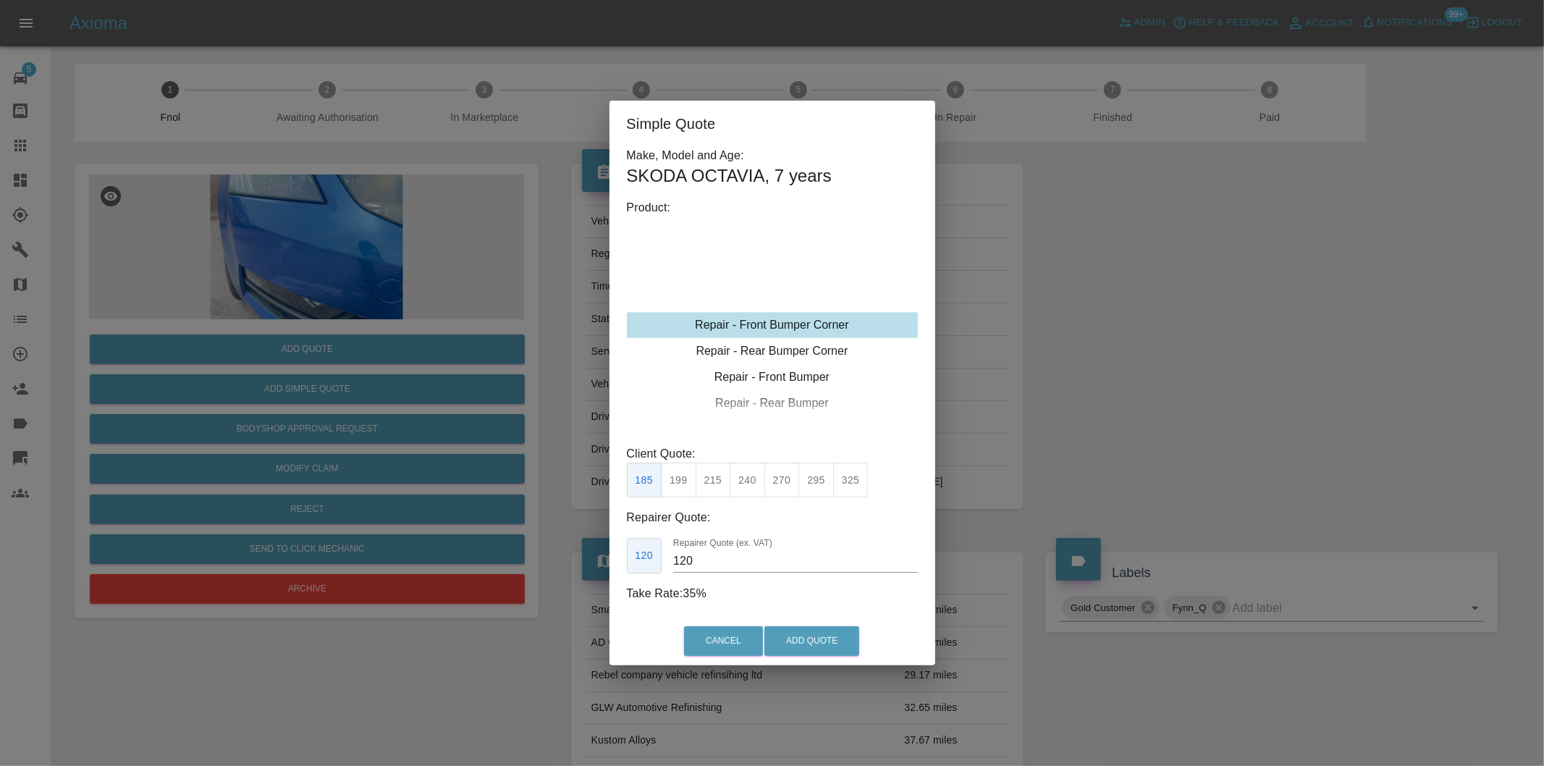
drag, startPoint x: 815, startPoint y: 482, endPoint x: 846, endPoint y: 562, distance: 85.9
click at [818, 485] on button "295" at bounding box center [815, 480] width 35 height 35
type input "180"
click at [835, 643] on button "Add Quote" at bounding box center [811, 641] width 95 height 30
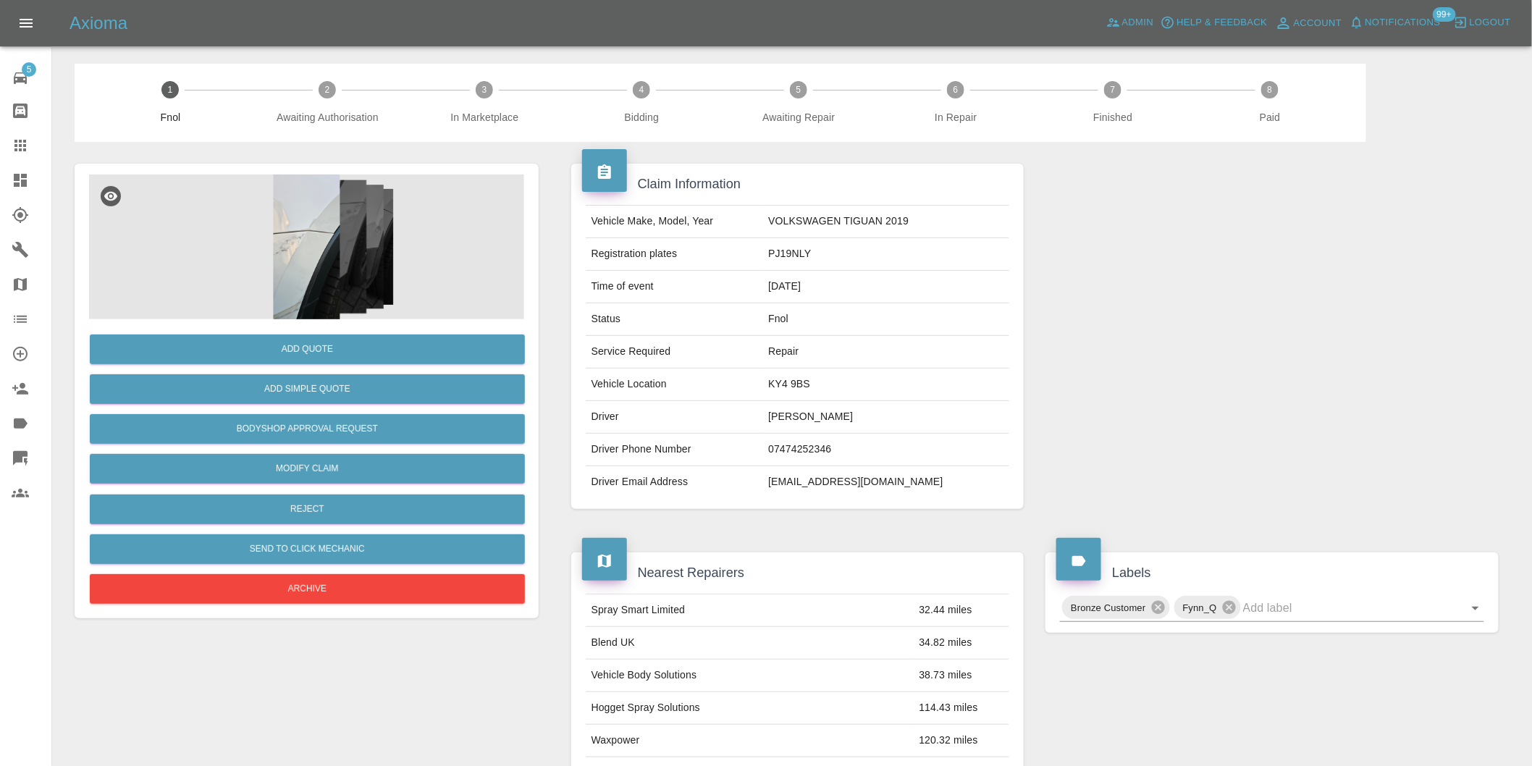
click at [291, 243] on img at bounding box center [306, 246] width 435 height 145
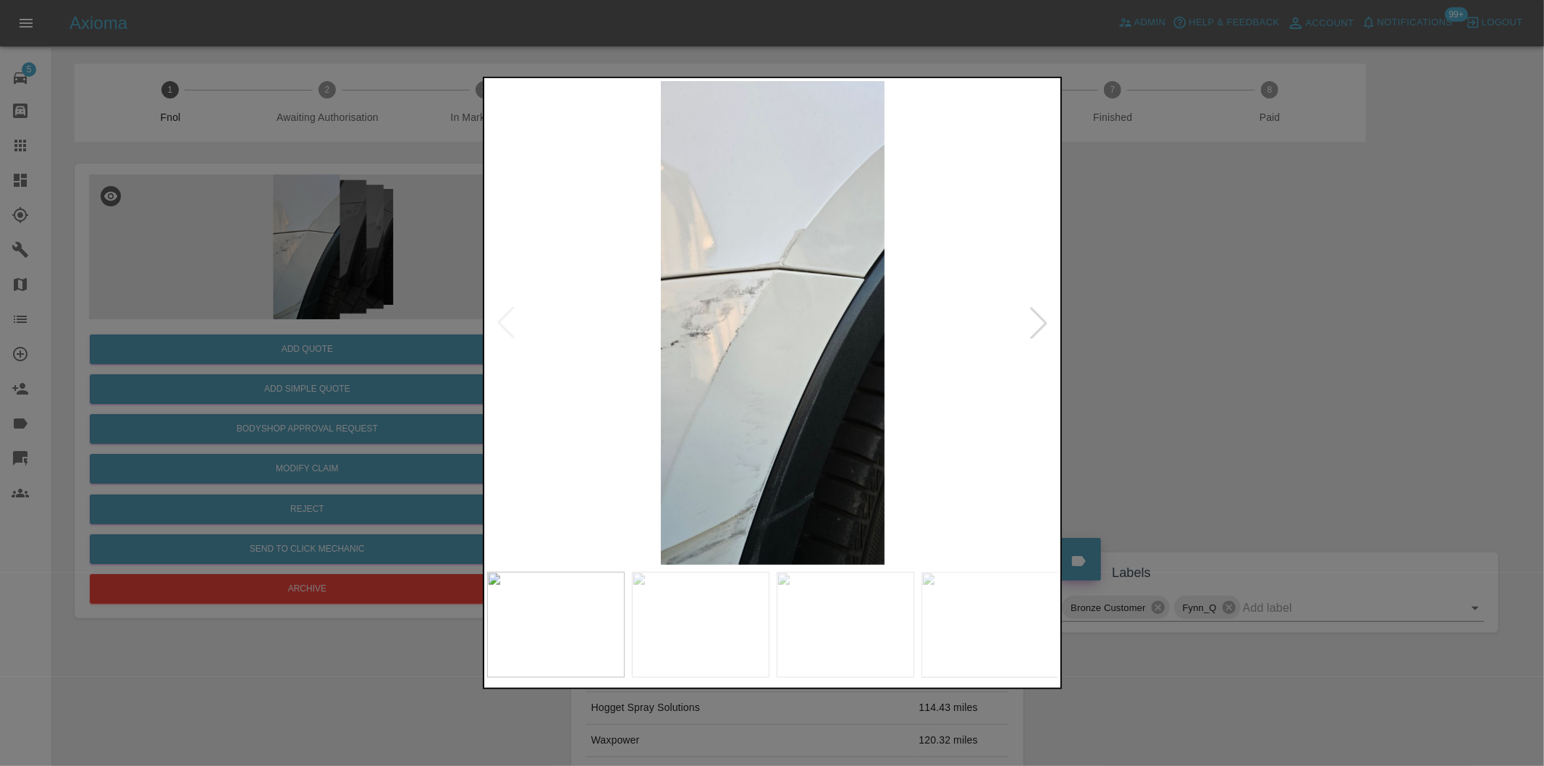
click at [1034, 323] on div at bounding box center [1039, 323] width 32 height 32
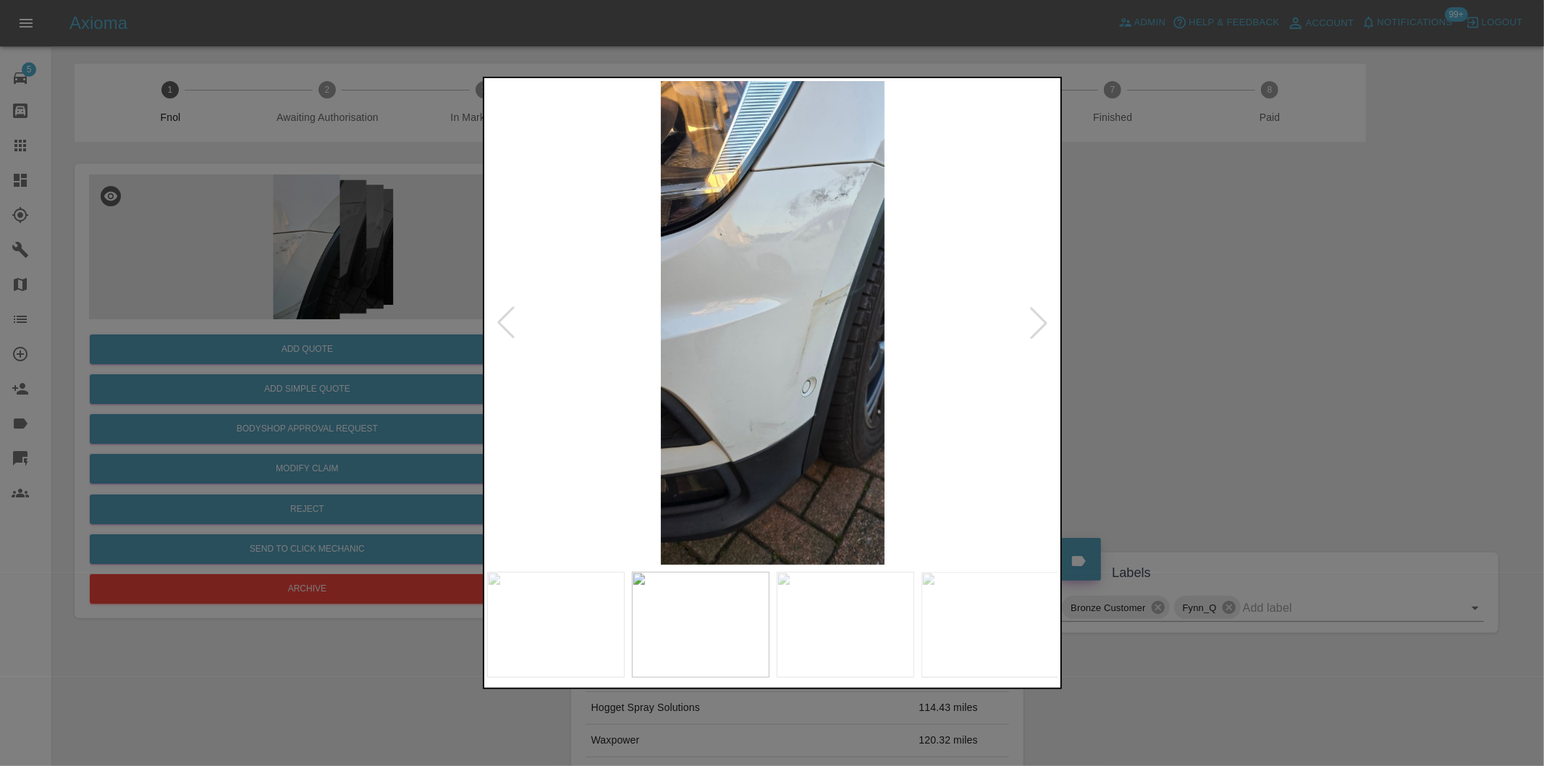
click at [1034, 323] on div at bounding box center [1039, 323] width 32 height 32
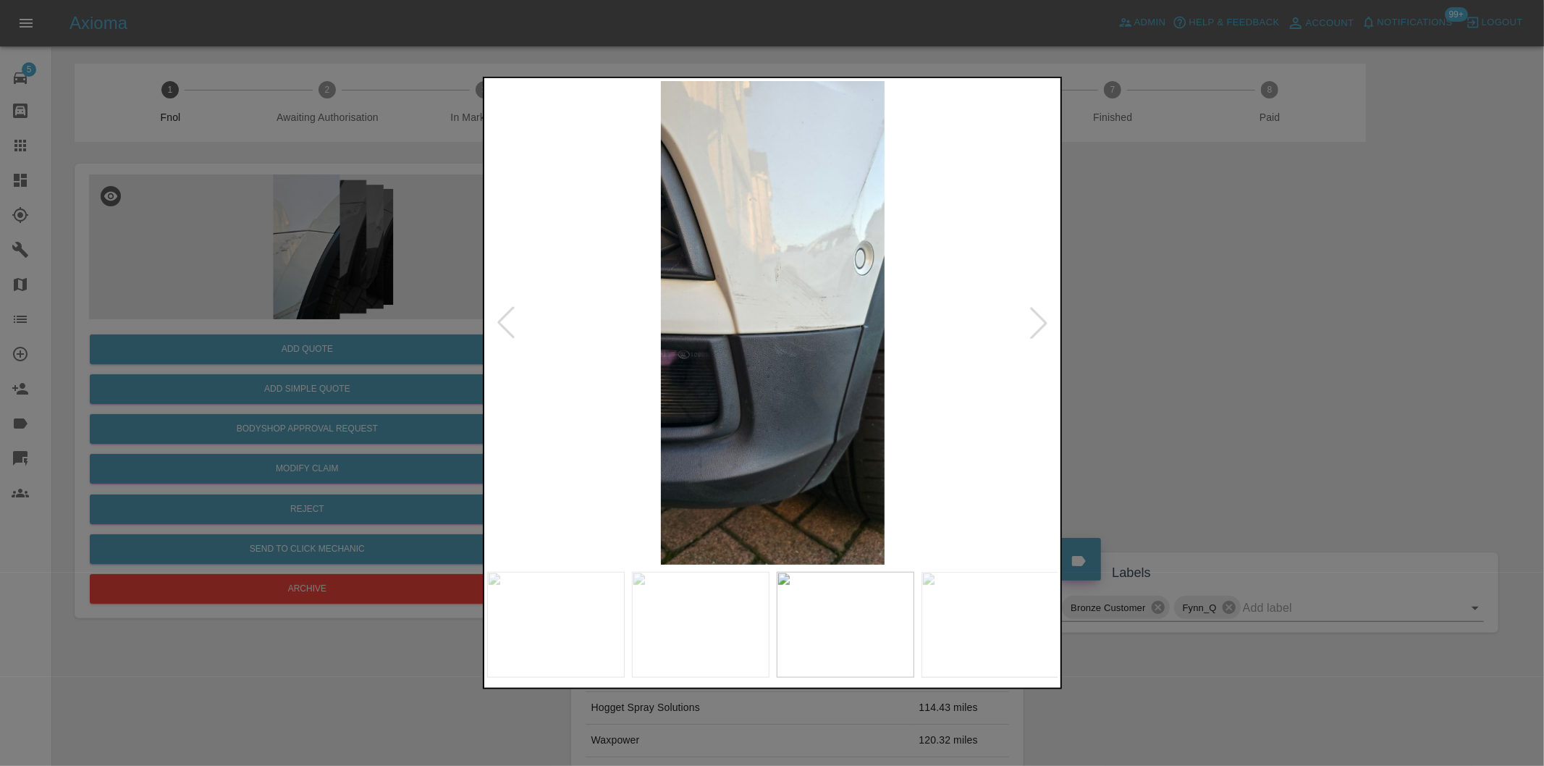
click at [1034, 323] on div at bounding box center [1039, 323] width 32 height 32
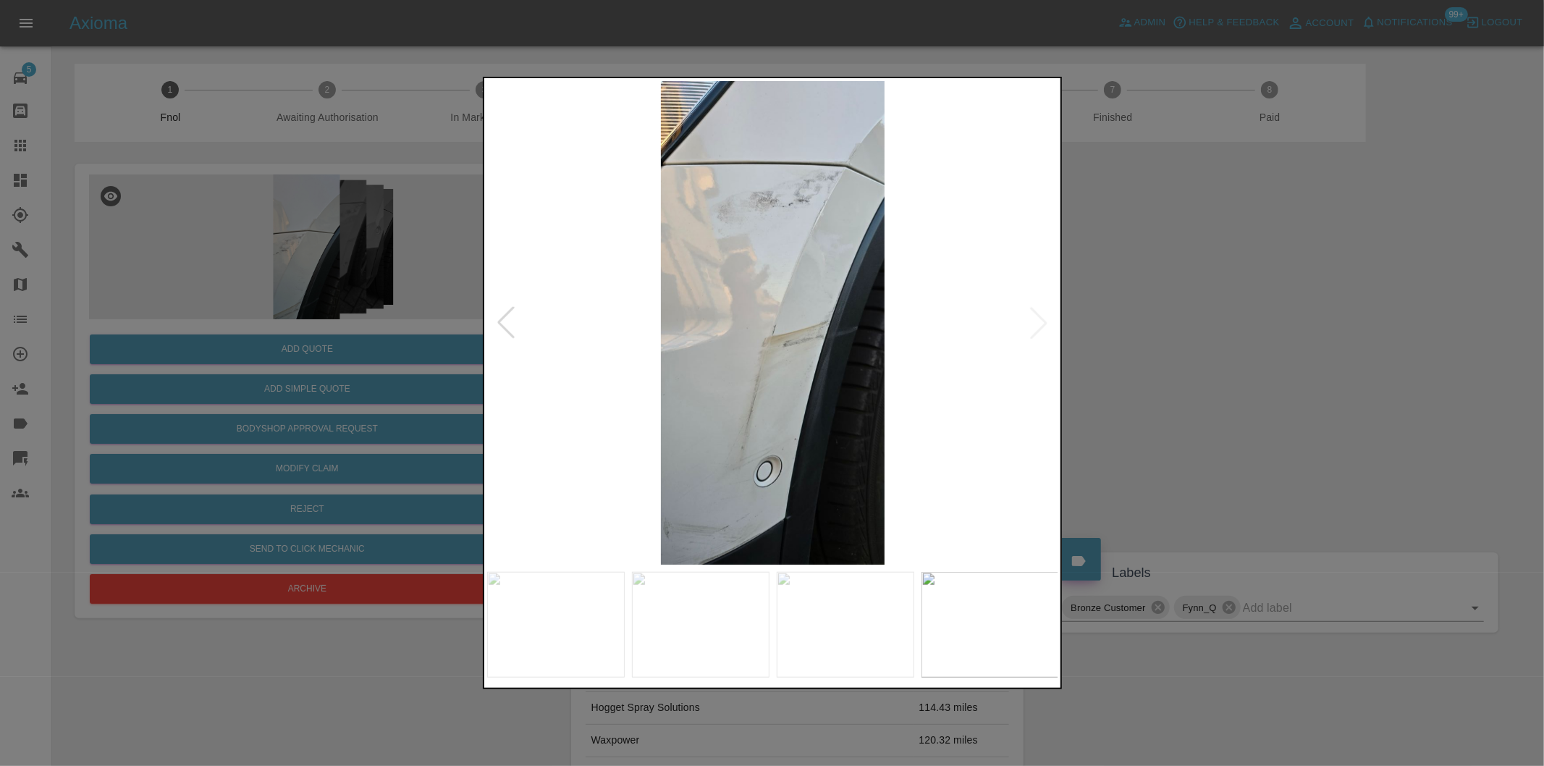
drag, startPoint x: 1238, startPoint y: 323, endPoint x: 722, endPoint y: 186, distance: 533.3
click at [1234, 320] on div at bounding box center [772, 383] width 1544 height 766
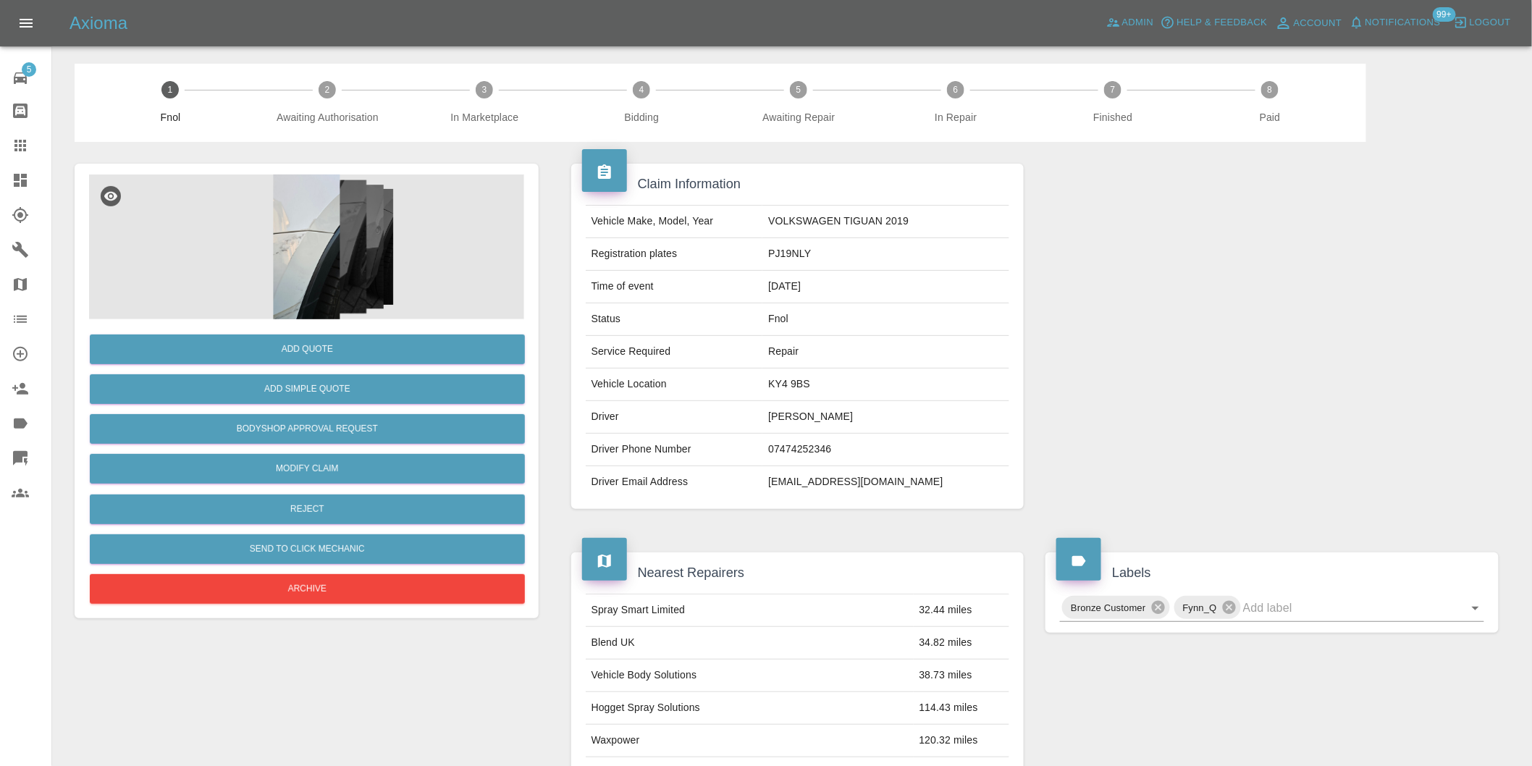
click at [313, 217] on img at bounding box center [306, 246] width 435 height 145
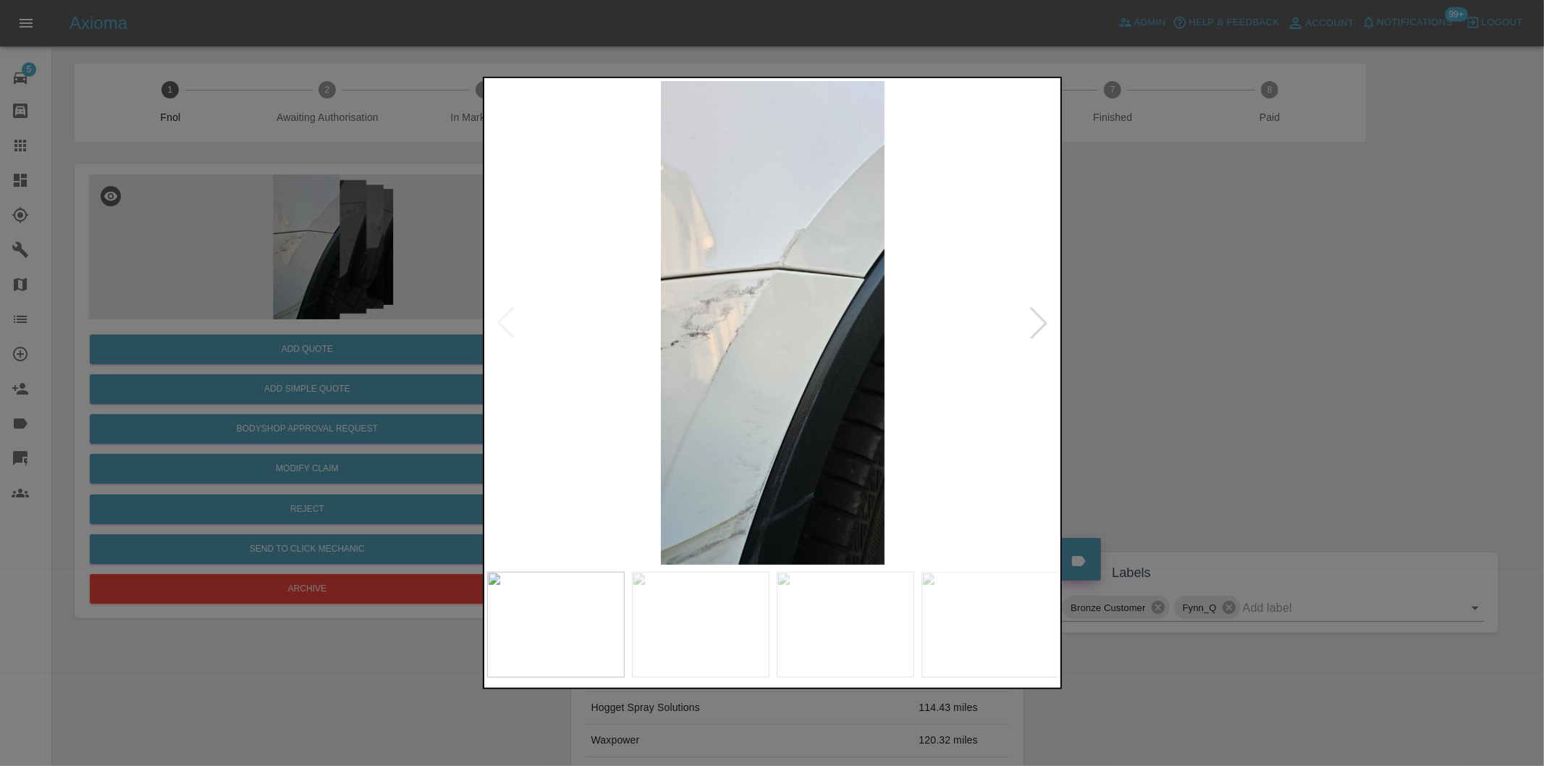
click at [1036, 316] on div at bounding box center [1039, 323] width 32 height 32
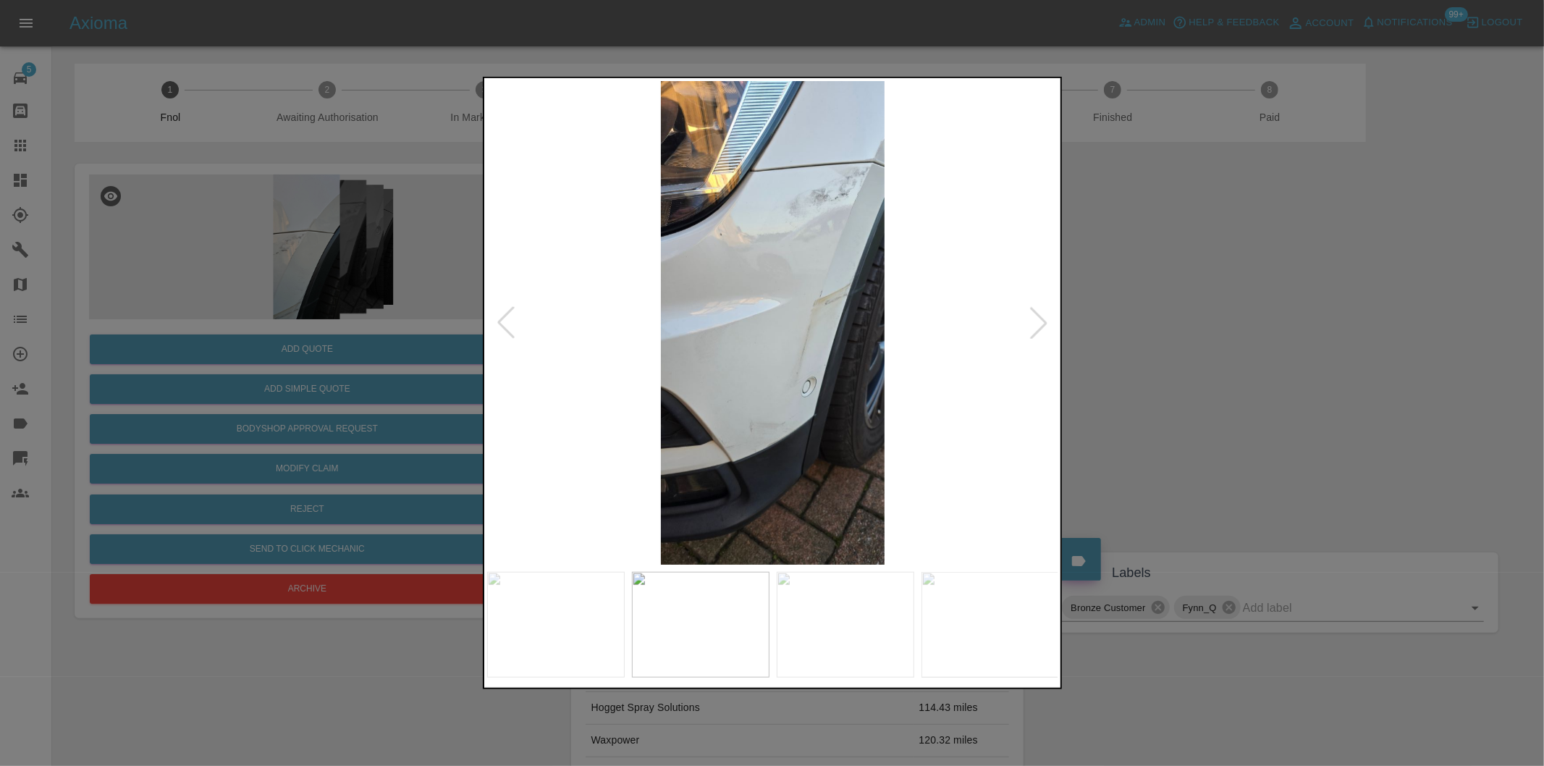
click at [1038, 313] on div at bounding box center [1039, 323] width 32 height 32
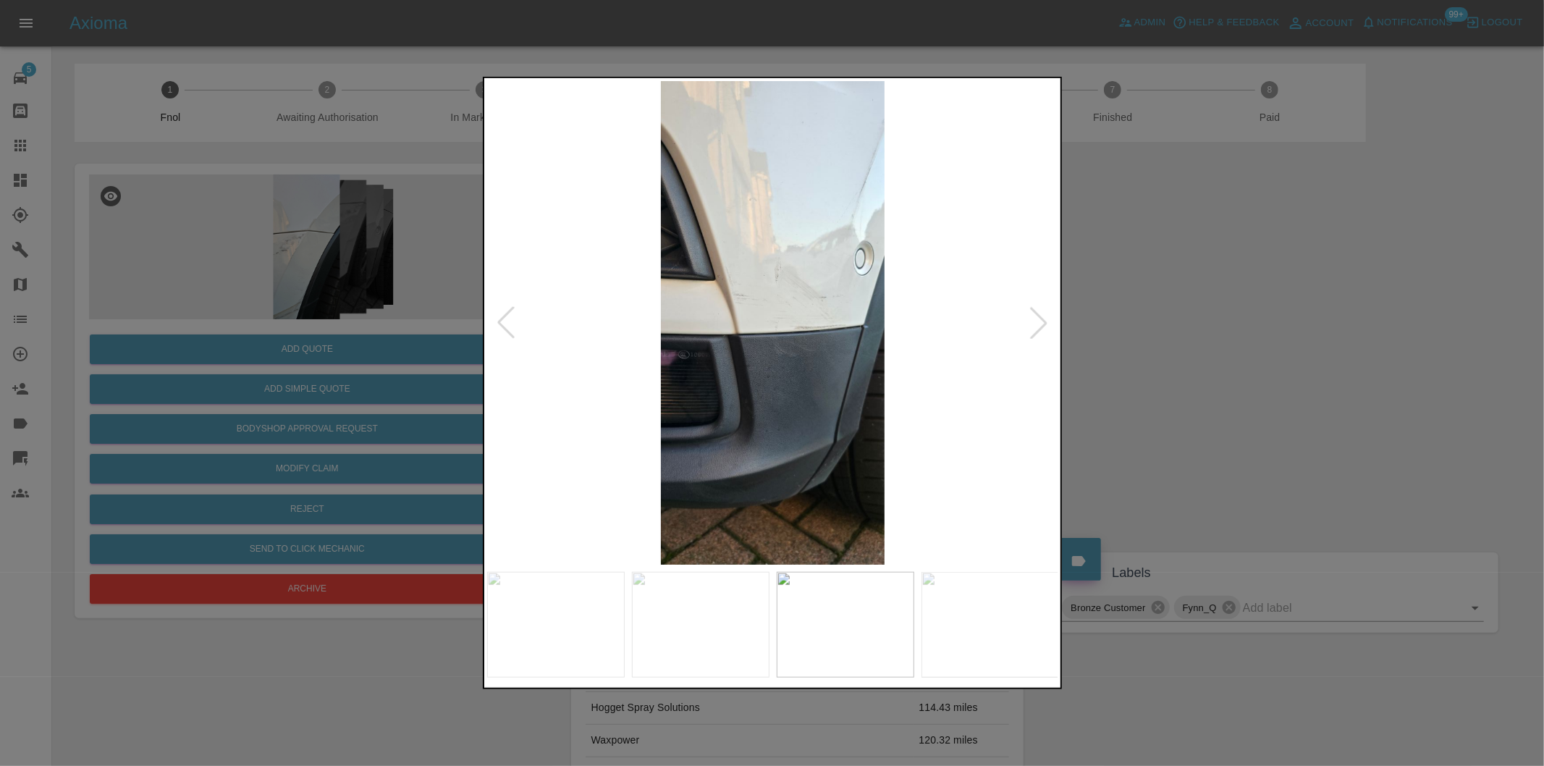
click at [1038, 313] on div at bounding box center [1039, 323] width 32 height 32
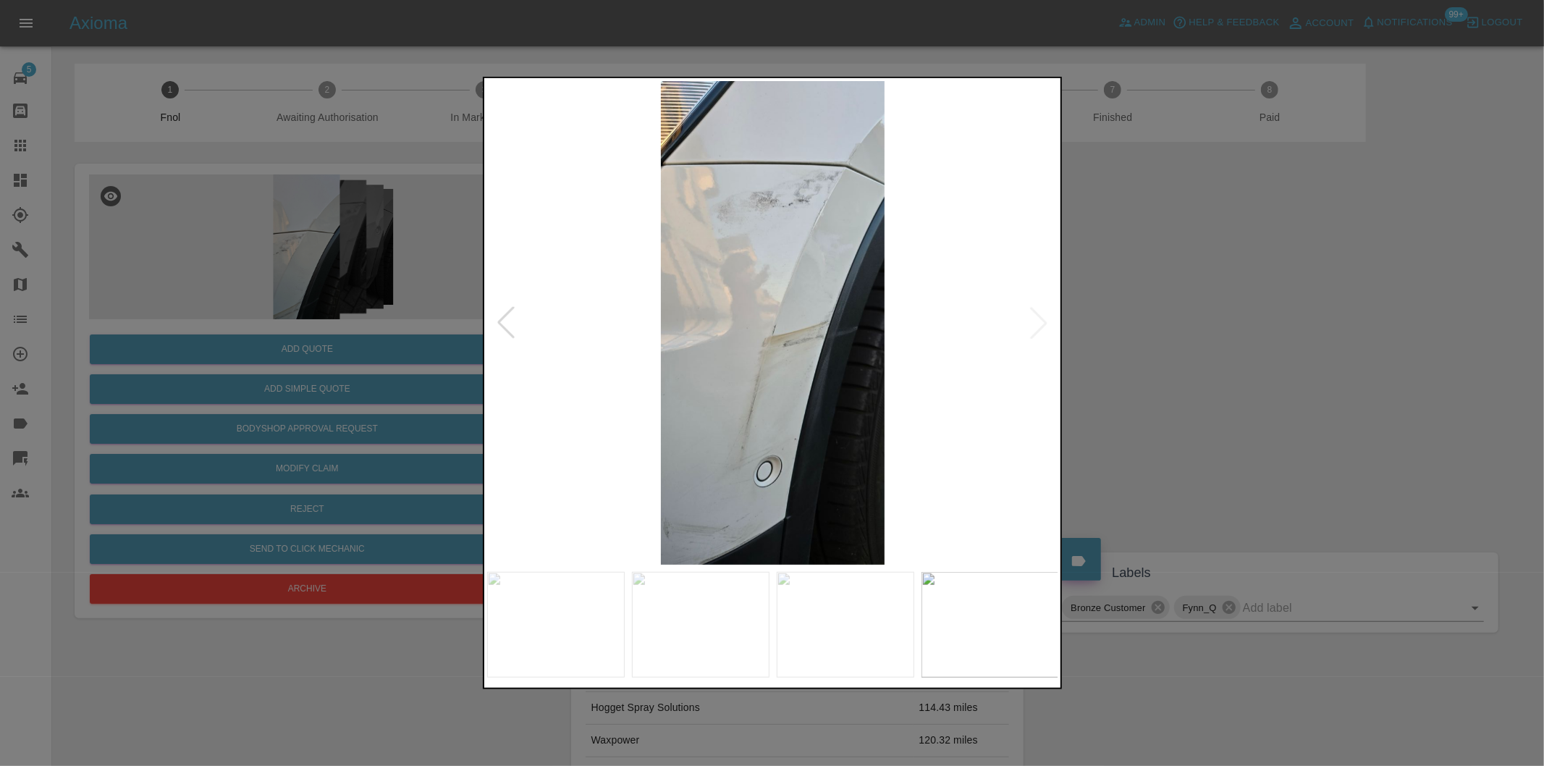
click at [1038, 313] on img at bounding box center [773, 323] width 572 height 484
click at [501, 320] on div at bounding box center [506, 323] width 32 height 32
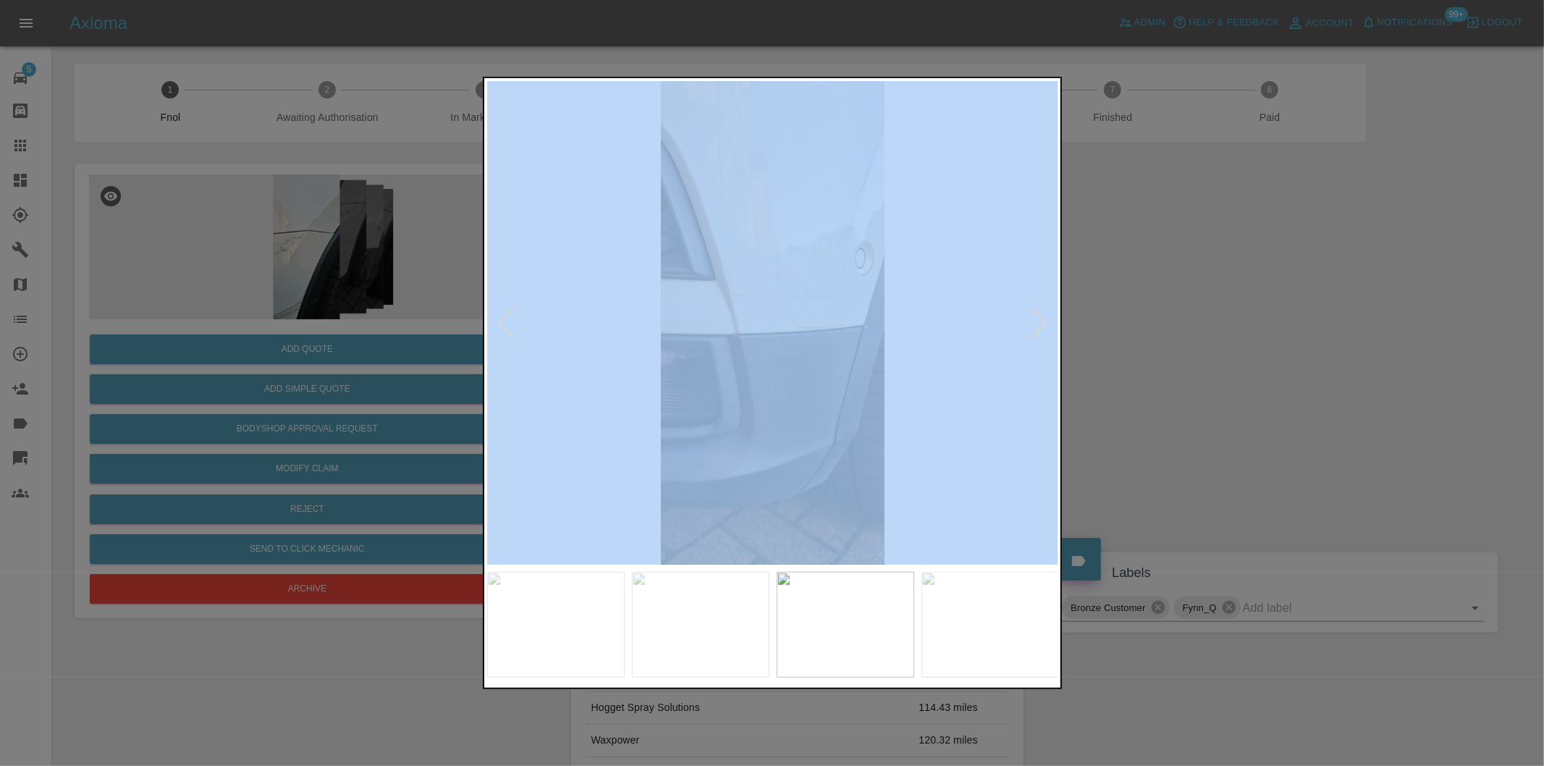
click at [501, 320] on div at bounding box center [506, 323] width 32 height 32
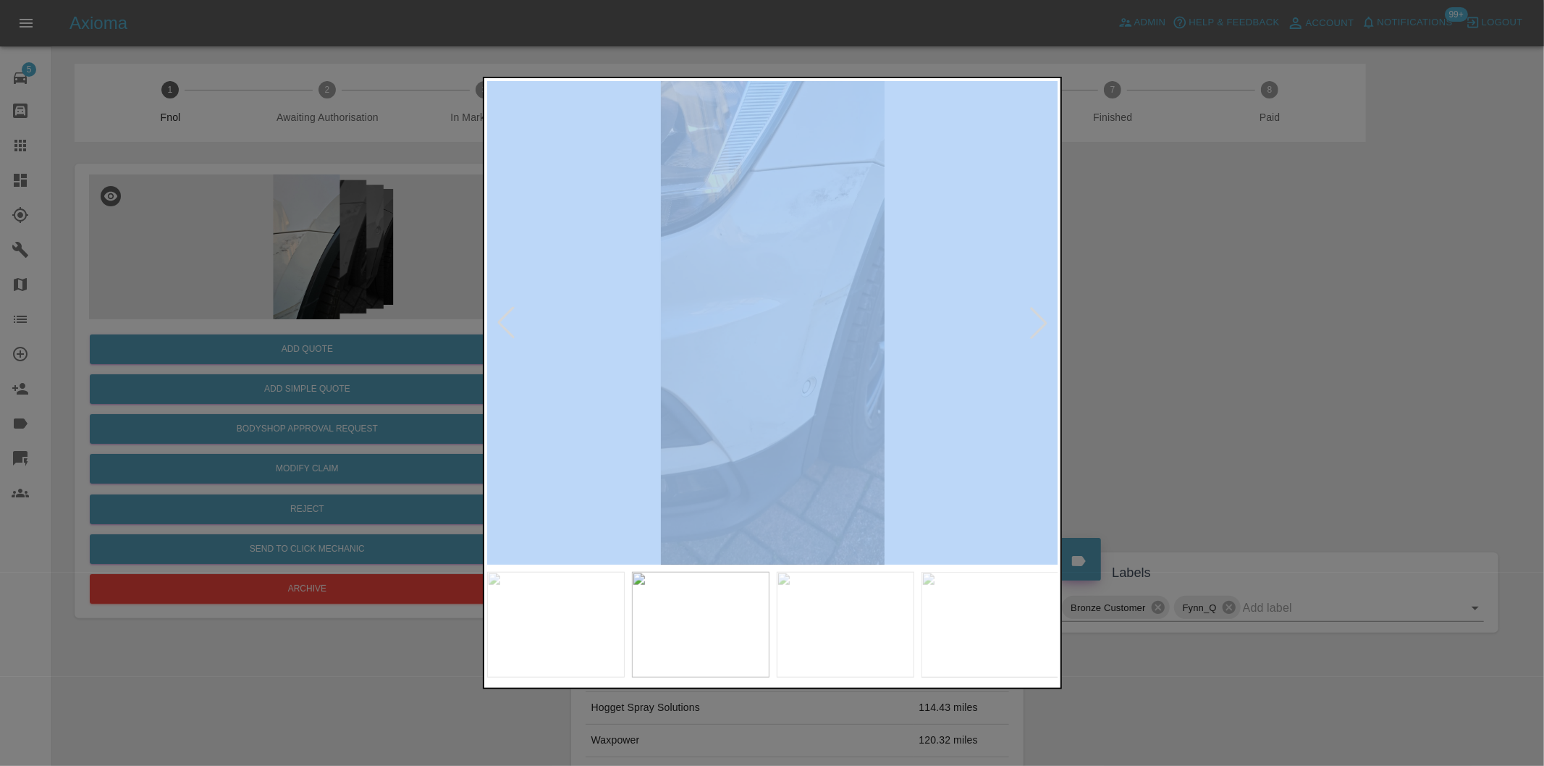
click at [501, 320] on div at bounding box center [506, 323] width 32 height 32
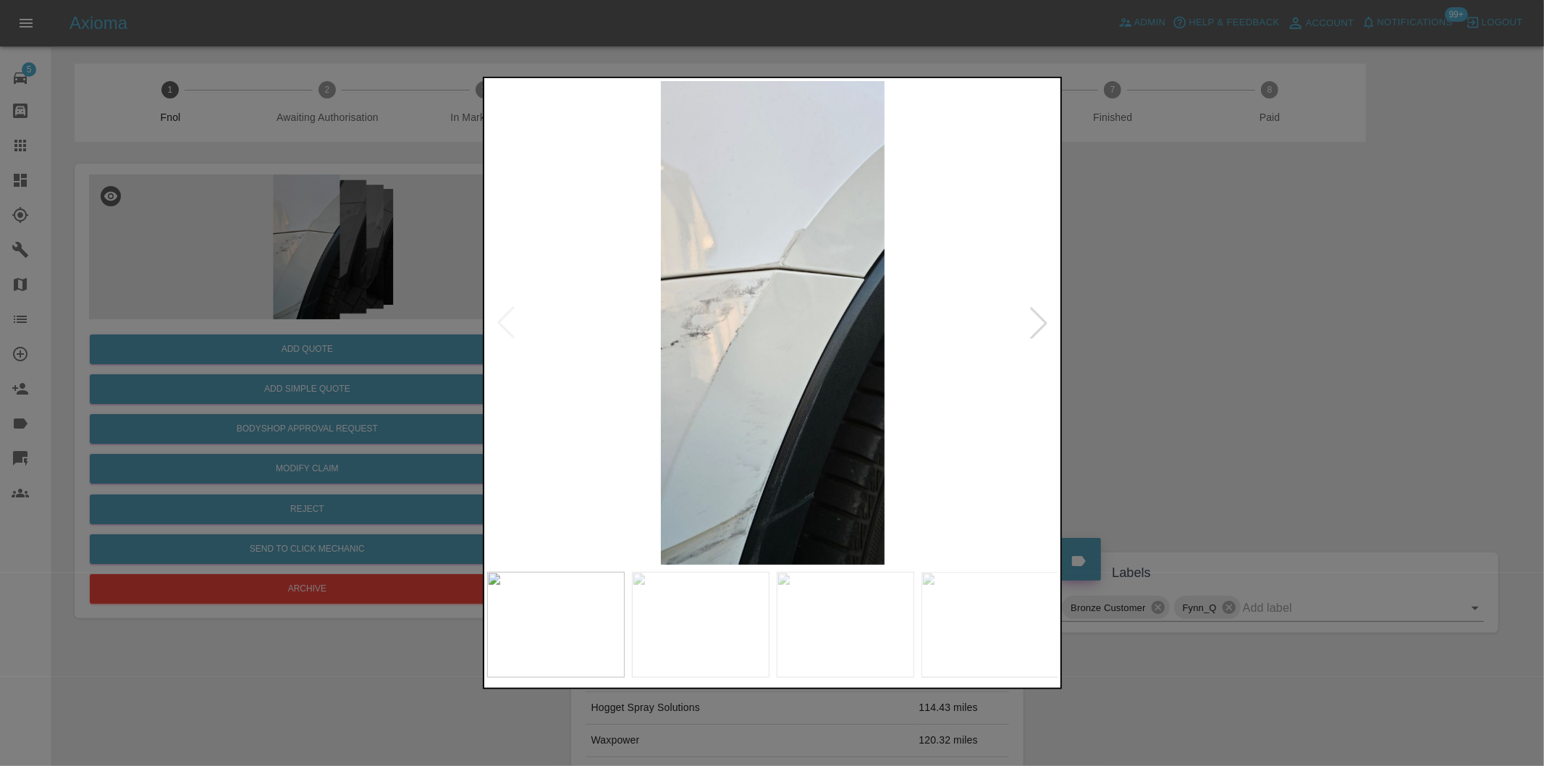
drag, startPoint x: 1287, startPoint y: 337, endPoint x: 1178, endPoint y: 337, distance: 109.3
click at [1286, 337] on div at bounding box center [772, 383] width 1544 height 766
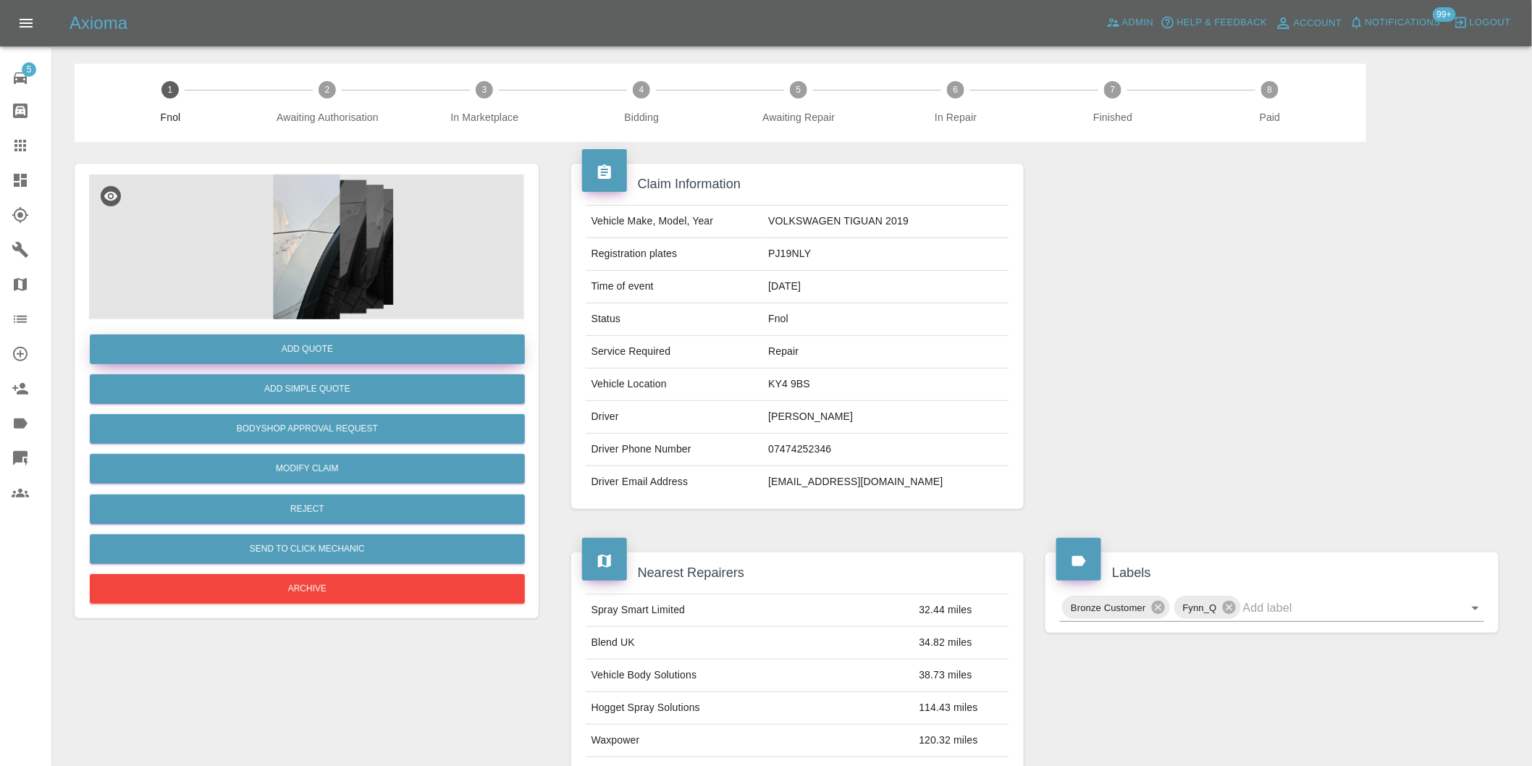
click at [323, 350] on button "Add Quote" at bounding box center [307, 349] width 435 height 30
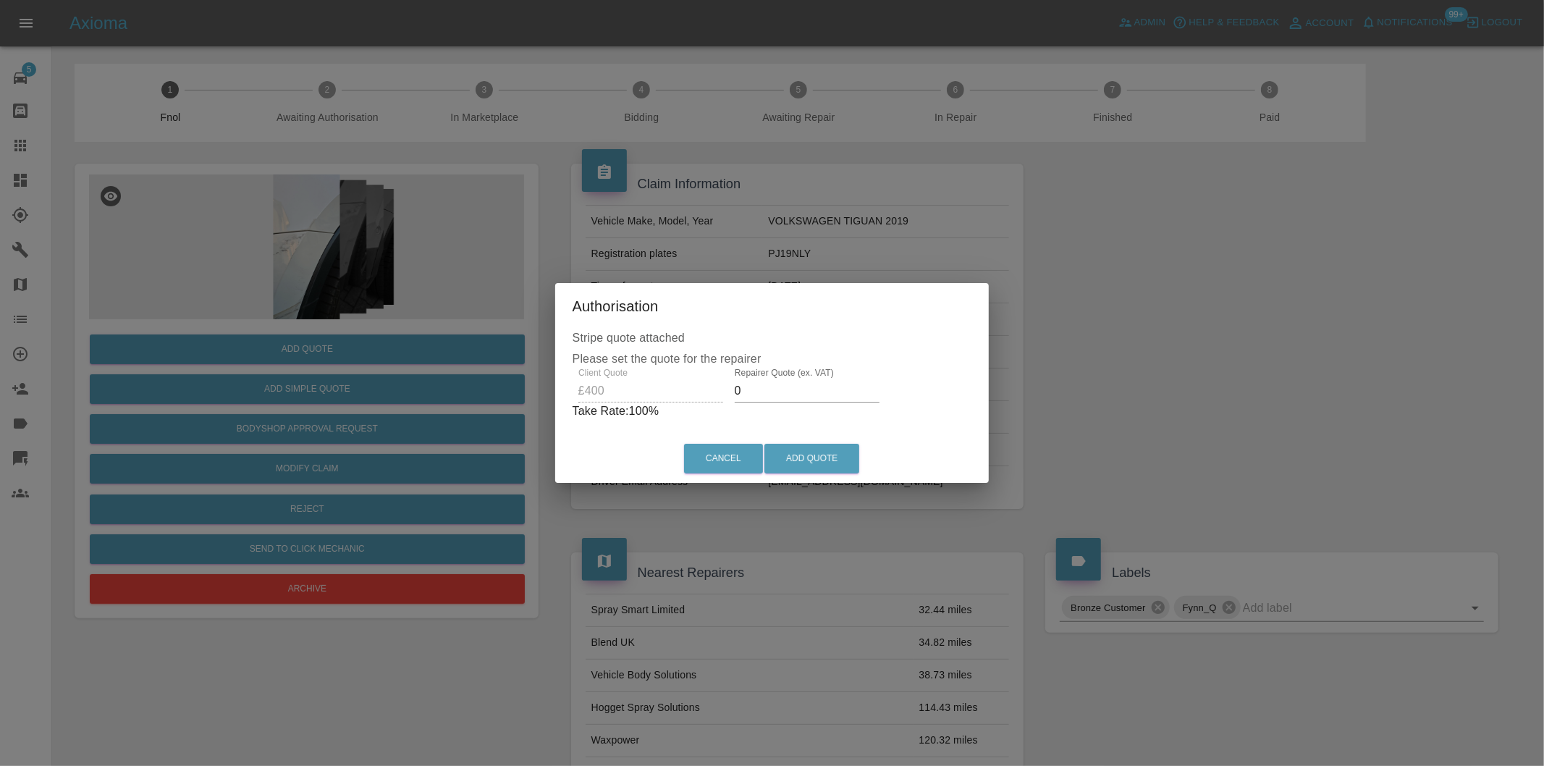
click at [761, 393] on input "0" at bounding box center [807, 390] width 145 height 23
type input "0255"
click at [802, 456] on button "Add Quote" at bounding box center [811, 459] width 95 height 30
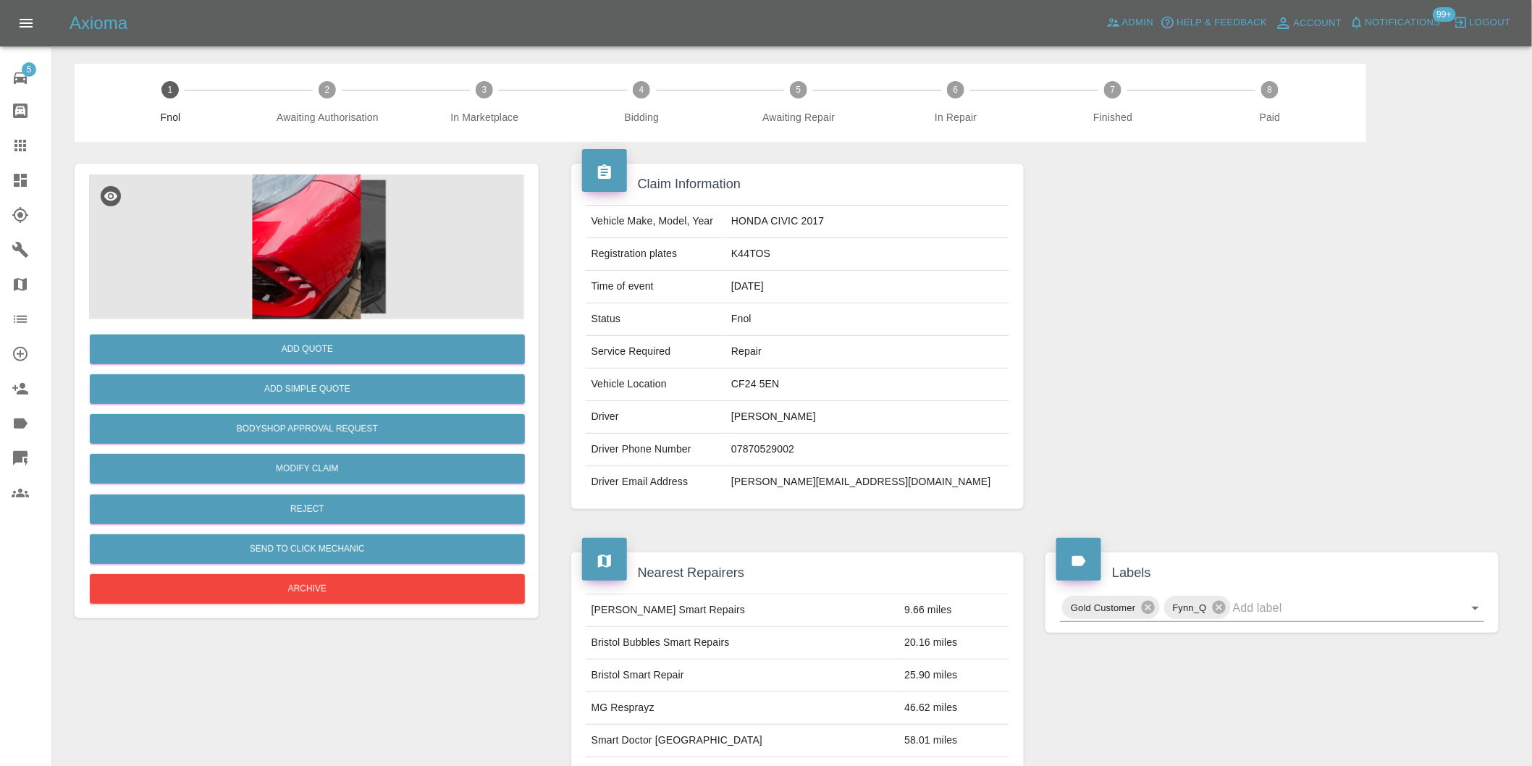
click at [329, 240] on img at bounding box center [306, 246] width 435 height 145
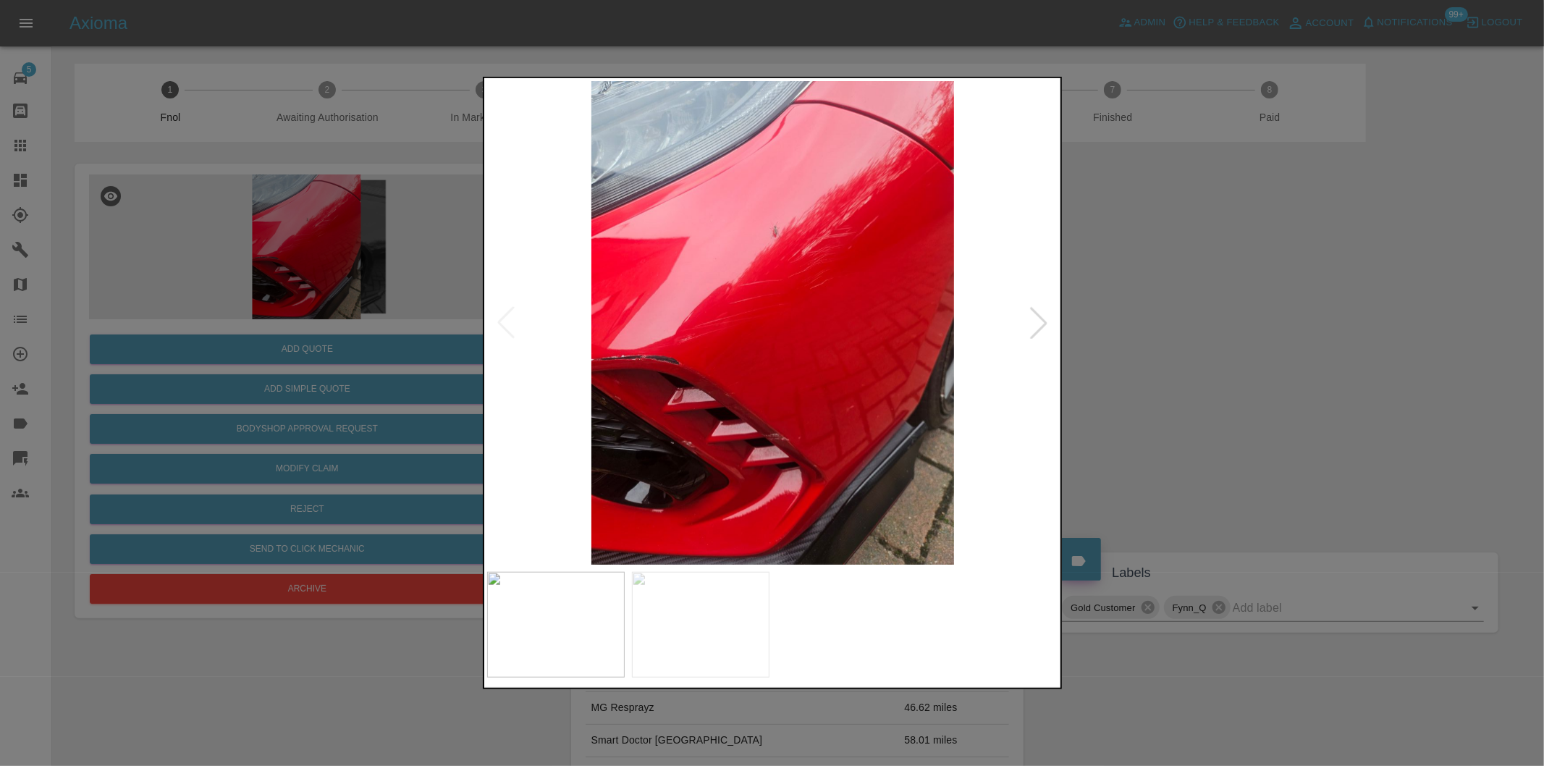
click at [1042, 314] on div at bounding box center [1039, 323] width 32 height 32
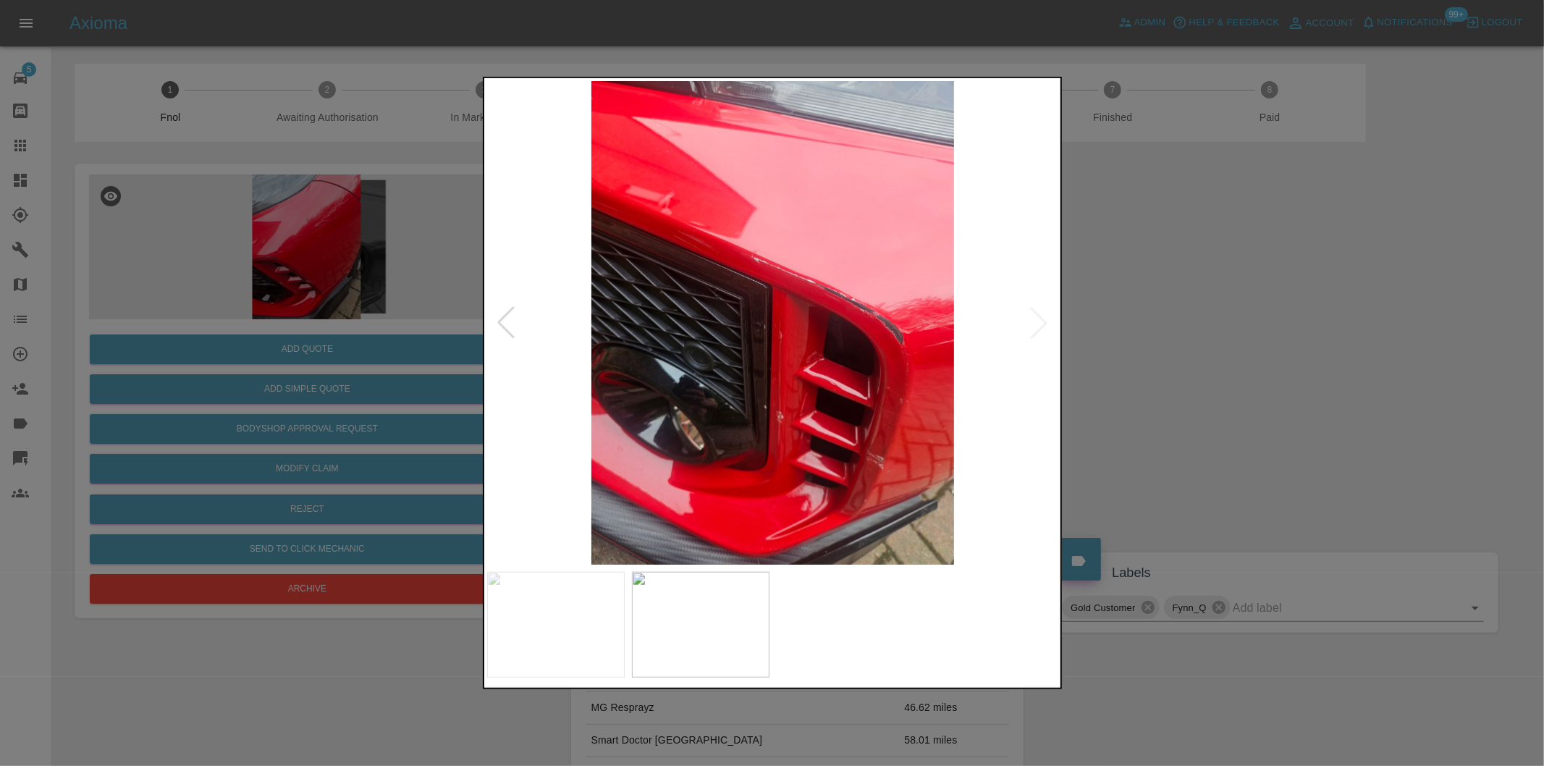
click at [1040, 315] on img at bounding box center [773, 323] width 572 height 484
drag, startPoint x: 1243, startPoint y: 360, endPoint x: 678, endPoint y: 494, distance: 581.0
click at [1238, 358] on div at bounding box center [772, 383] width 1544 height 766
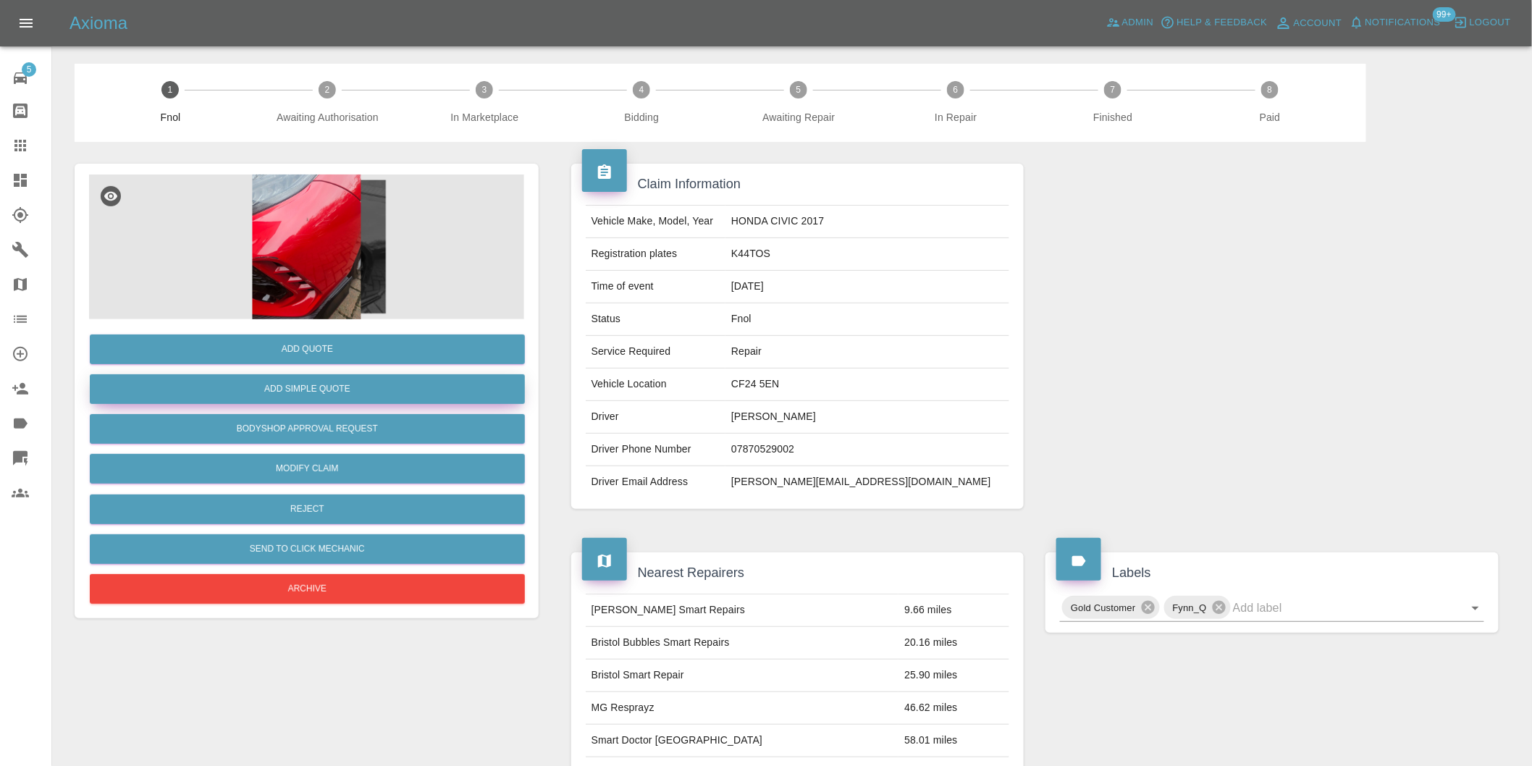
click at [345, 401] on button "Add Simple Quote" at bounding box center [307, 389] width 435 height 30
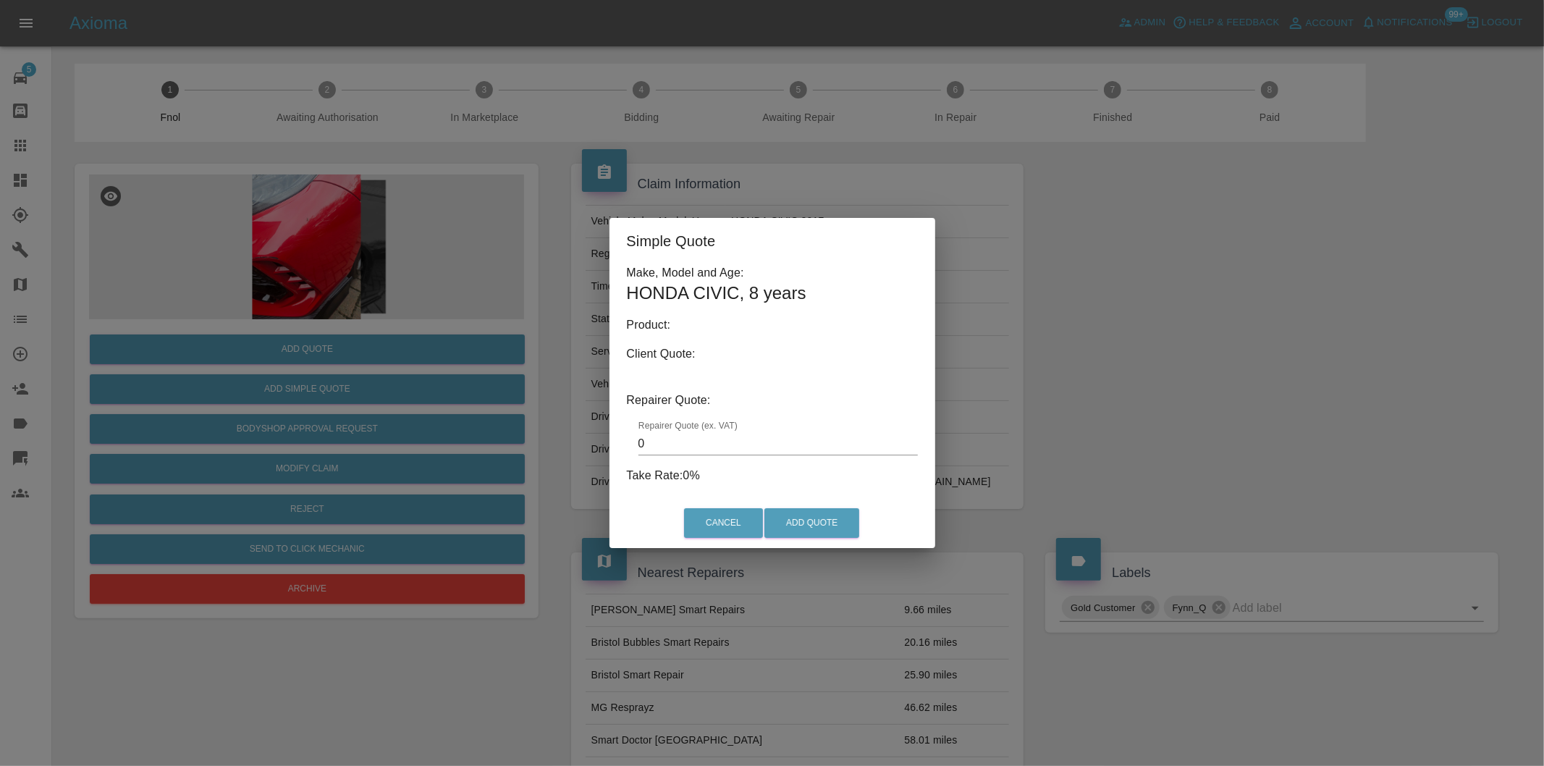
type input "140"
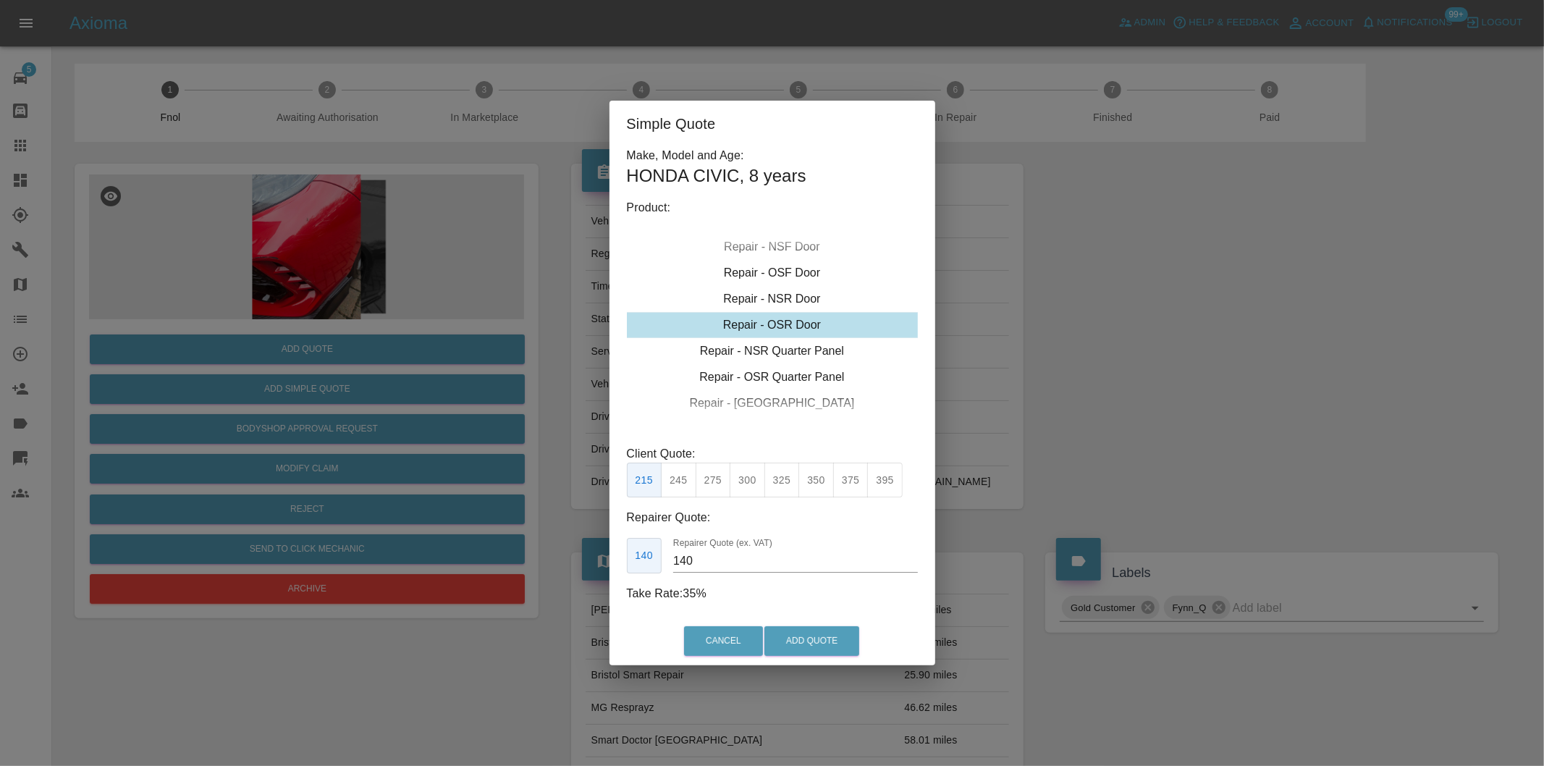
drag, startPoint x: 1126, startPoint y: 400, endPoint x: 1095, endPoint y: 394, distance: 31.1
click at [1122, 399] on div "Simple Quote Make, Model and Age: HONDA CIVIC , 8 years Product: Repair - Front…" at bounding box center [772, 383] width 1544 height 766
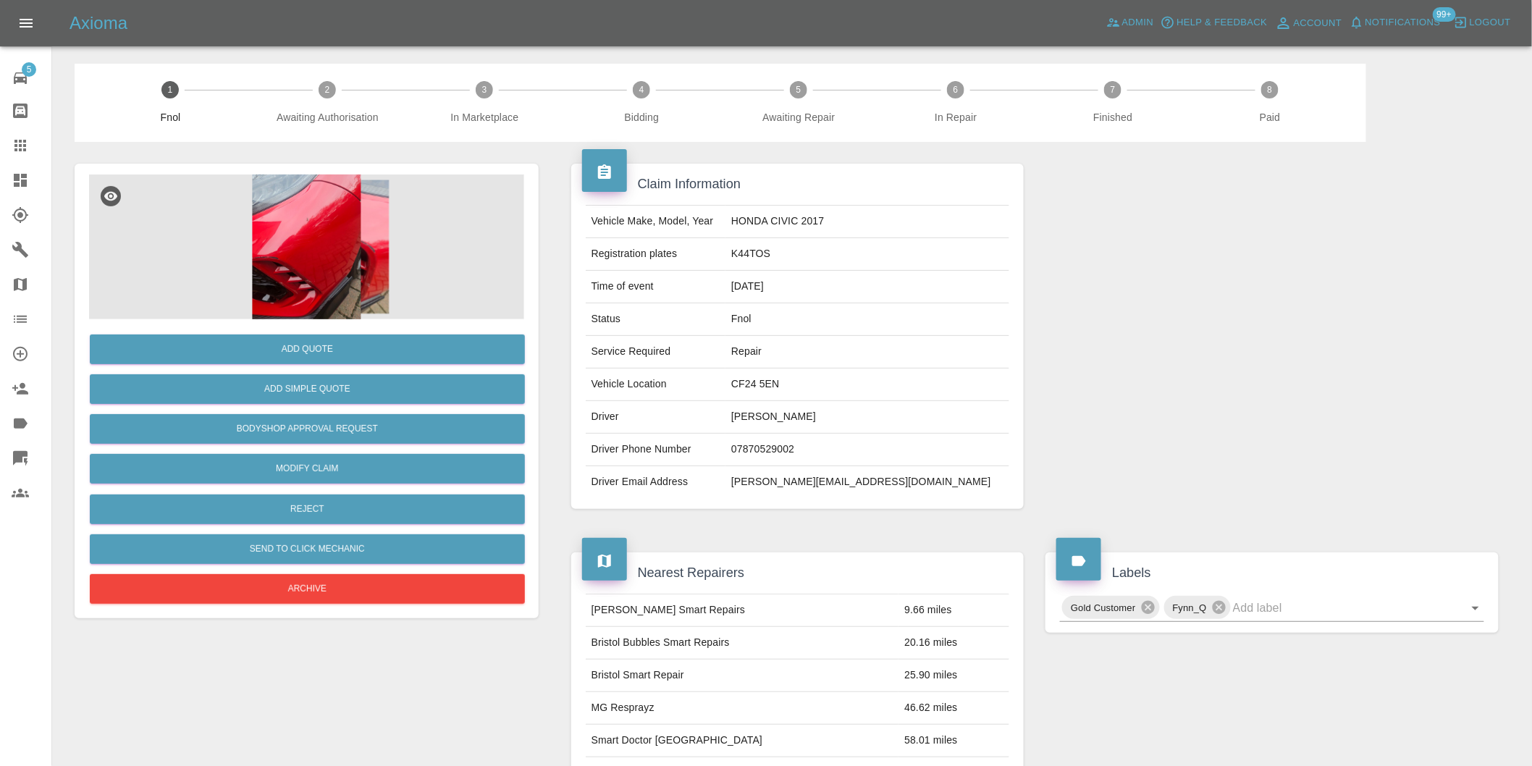
click at [314, 227] on img at bounding box center [306, 246] width 435 height 145
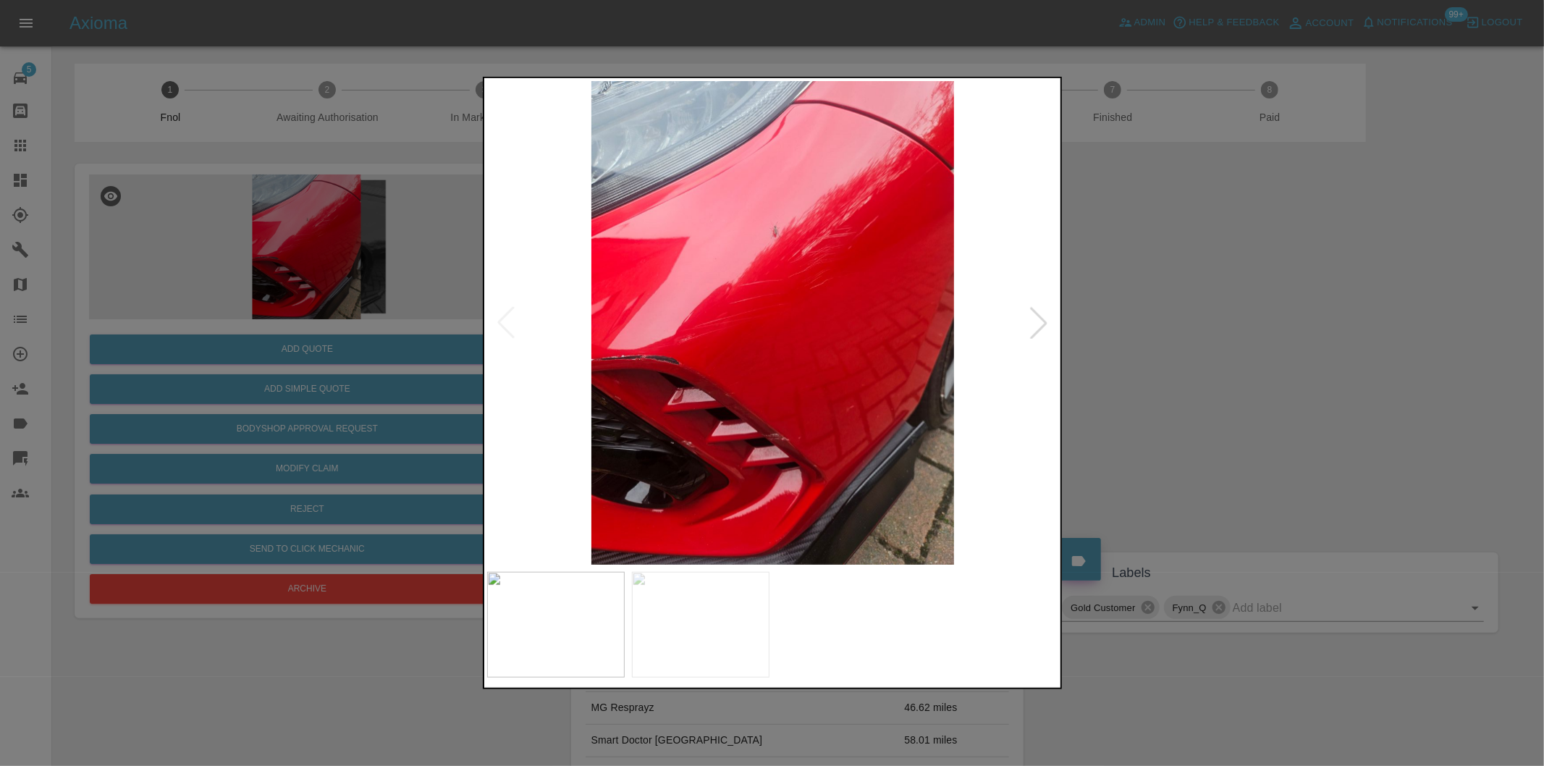
click at [1040, 326] on div at bounding box center [1039, 323] width 32 height 32
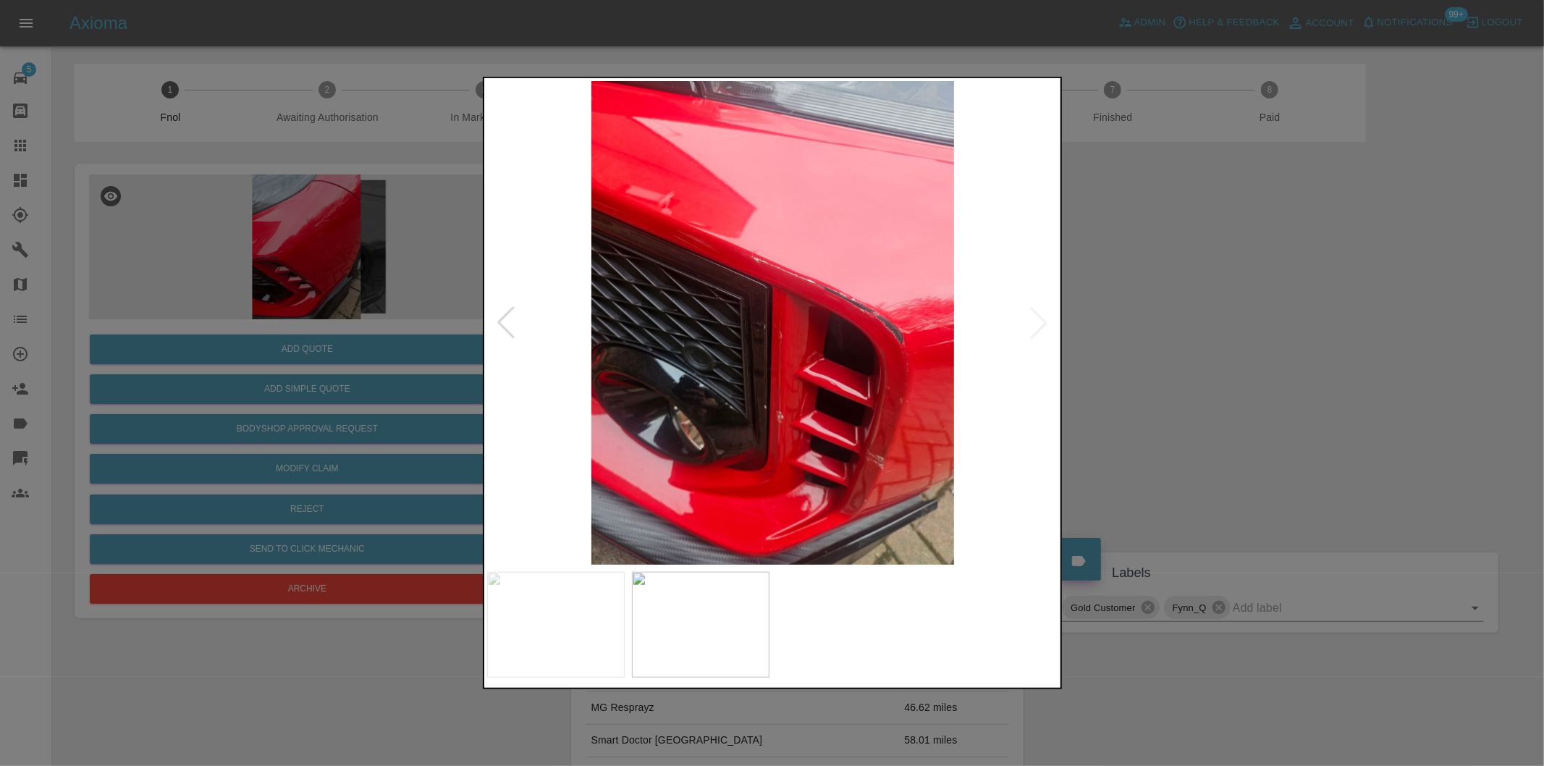
click at [1040, 326] on img at bounding box center [773, 323] width 572 height 484
drag, startPoint x: 1297, startPoint y: 374, endPoint x: 1280, endPoint y: 374, distance: 16.7
click at [1292, 374] on div at bounding box center [772, 383] width 1544 height 766
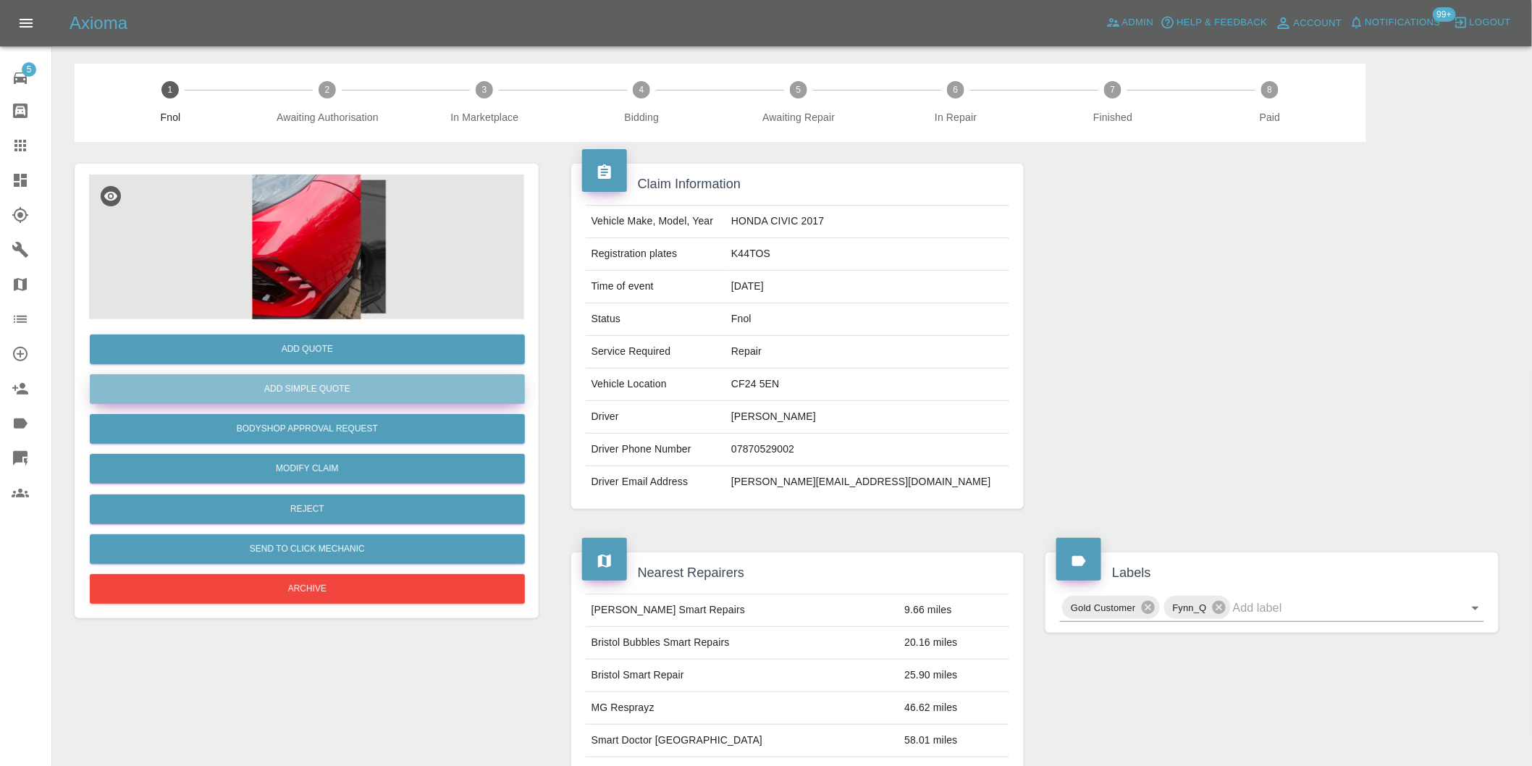
click at [387, 401] on button "Add Simple Quote" at bounding box center [307, 389] width 435 height 30
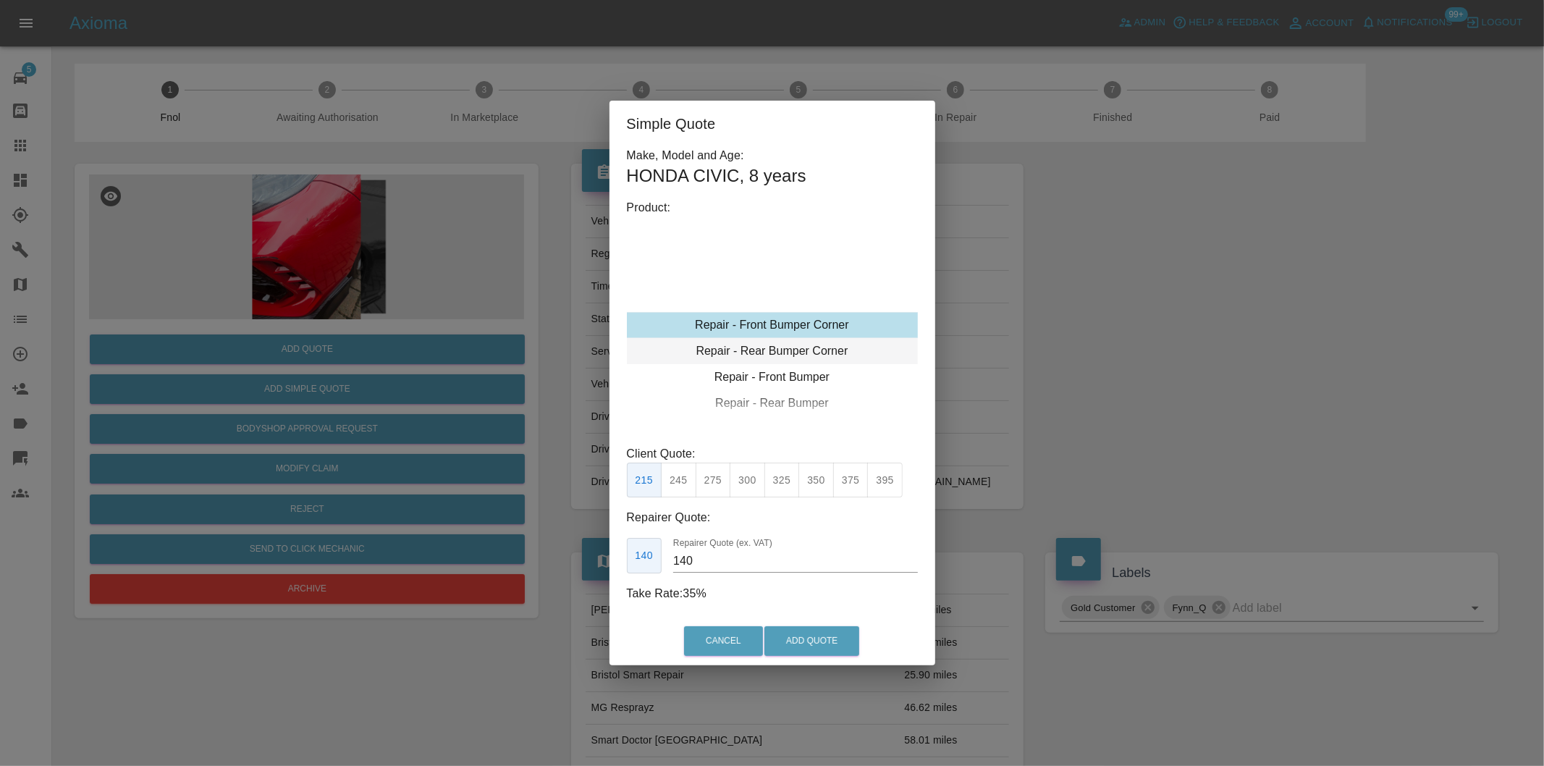
type input "120"
click at [686, 473] on button "199" at bounding box center [678, 480] width 35 height 35
click at [817, 636] on button "Add Quote" at bounding box center [811, 641] width 95 height 30
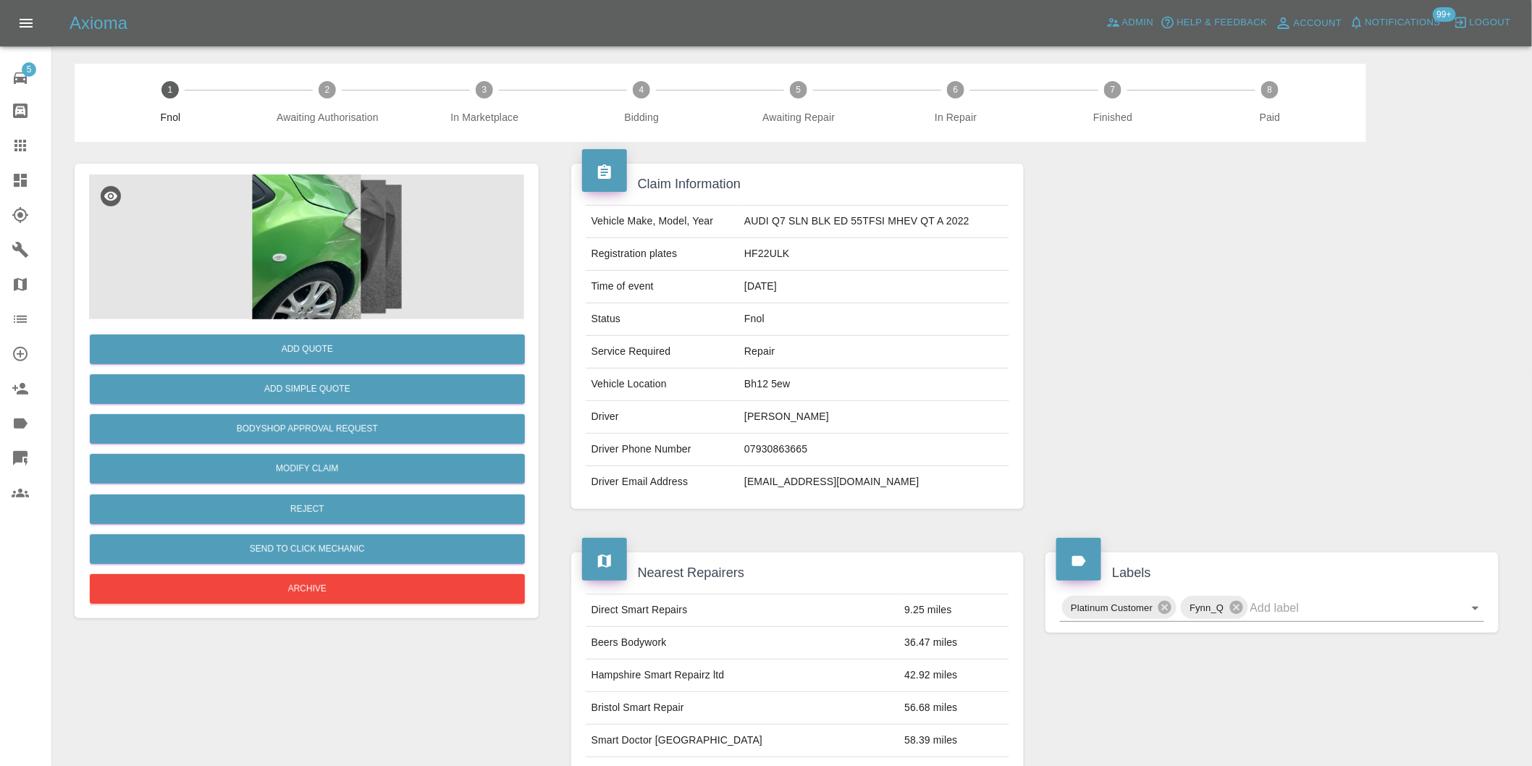
click at [349, 234] on img at bounding box center [306, 246] width 435 height 145
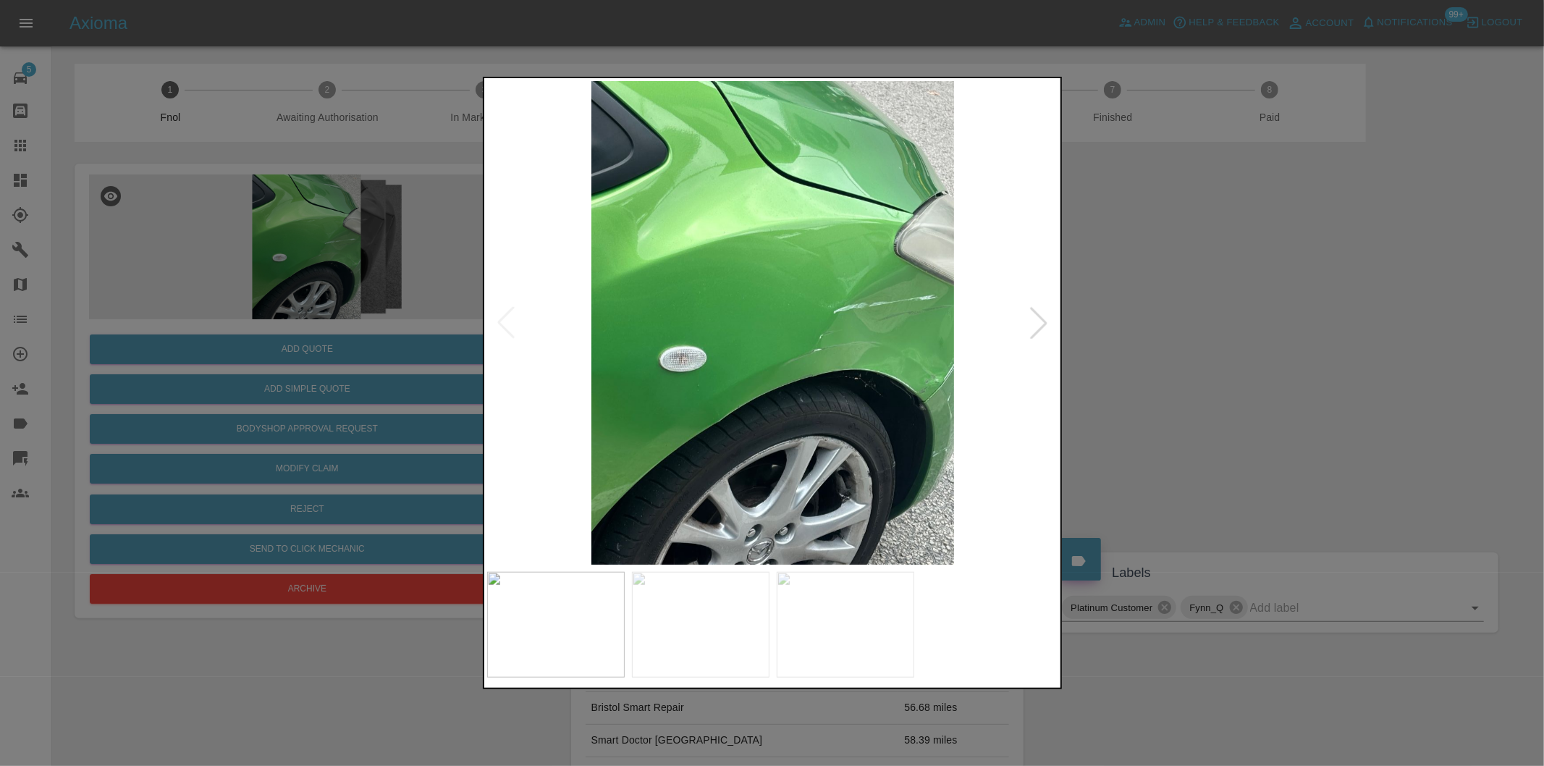
click at [1043, 319] on div at bounding box center [1039, 323] width 32 height 32
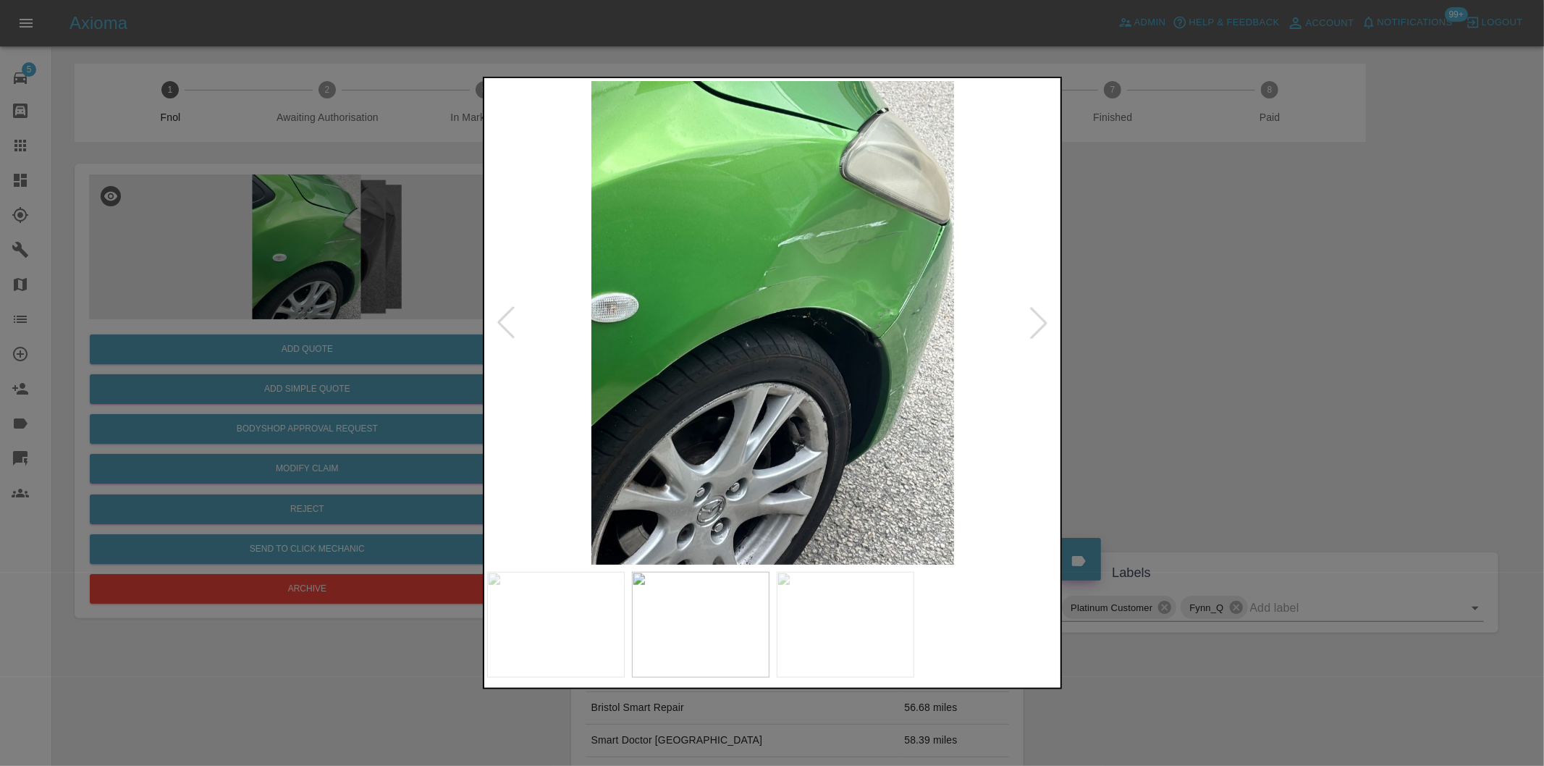
click at [1044, 317] on div at bounding box center [1039, 323] width 32 height 32
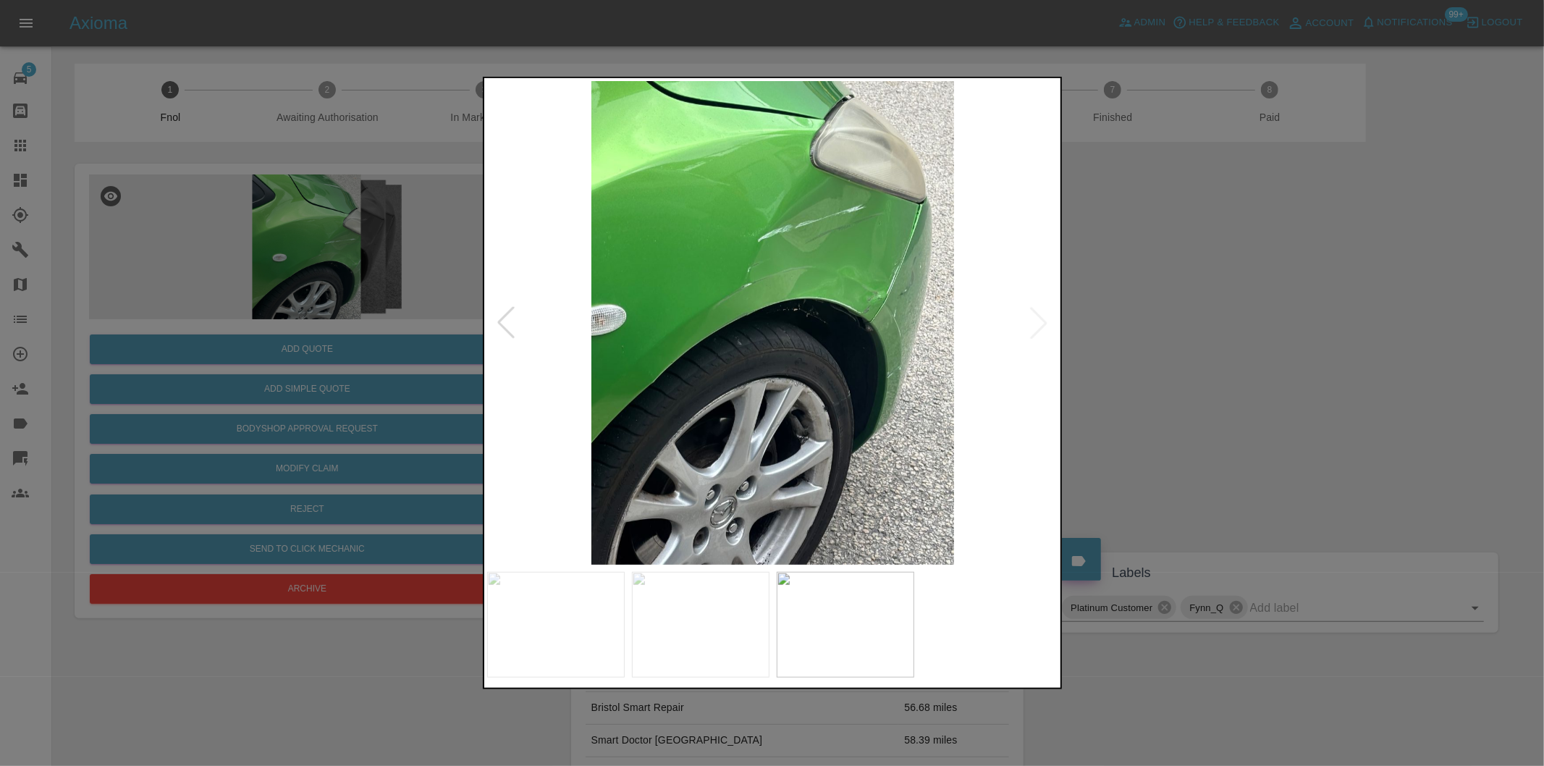
click at [1044, 317] on img at bounding box center [773, 323] width 572 height 484
drag, startPoint x: 1148, startPoint y: 337, endPoint x: 491, endPoint y: 398, distance: 660.1
click at [1146, 337] on div at bounding box center [772, 383] width 1544 height 766
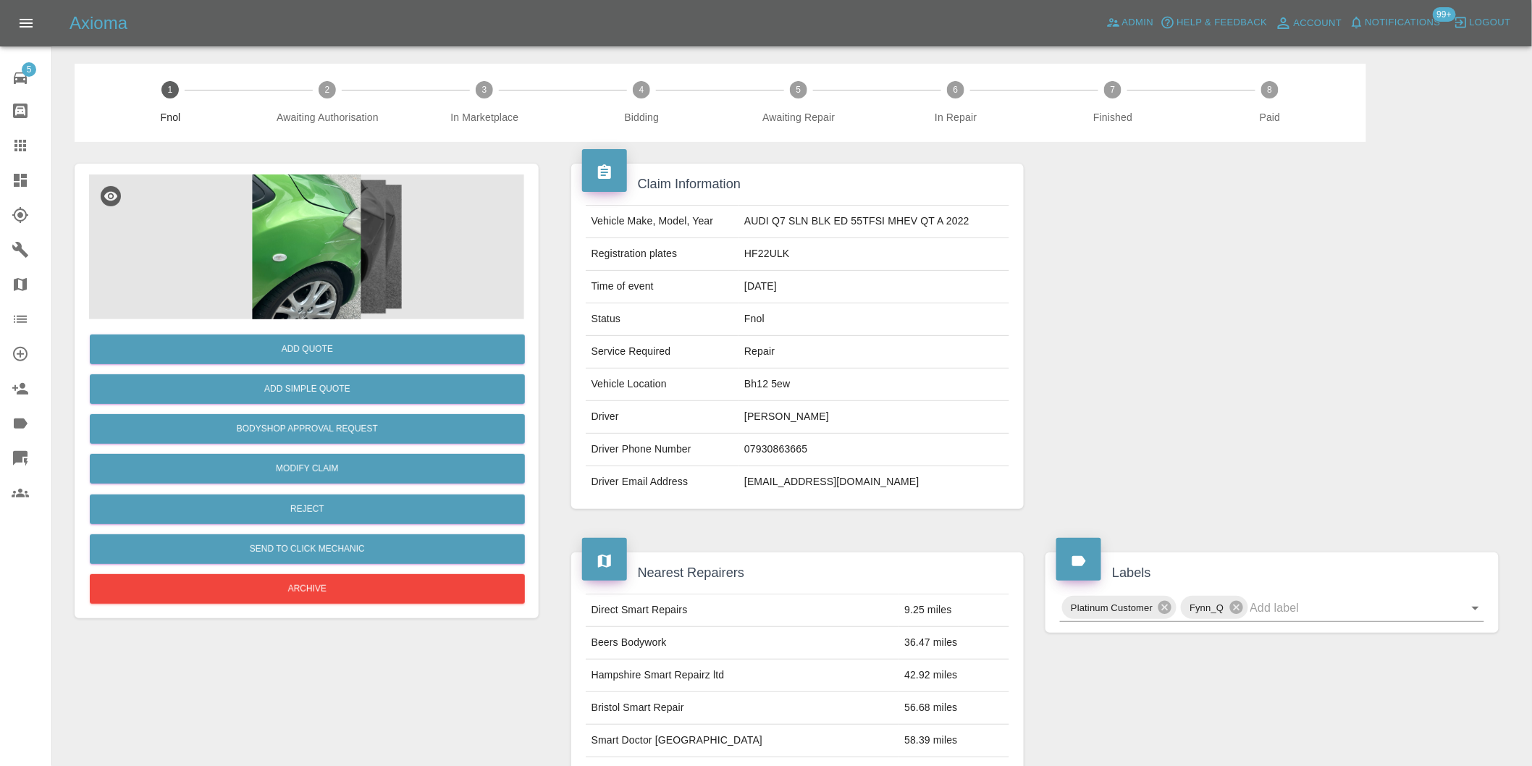
click at [317, 235] on img at bounding box center [306, 246] width 435 height 145
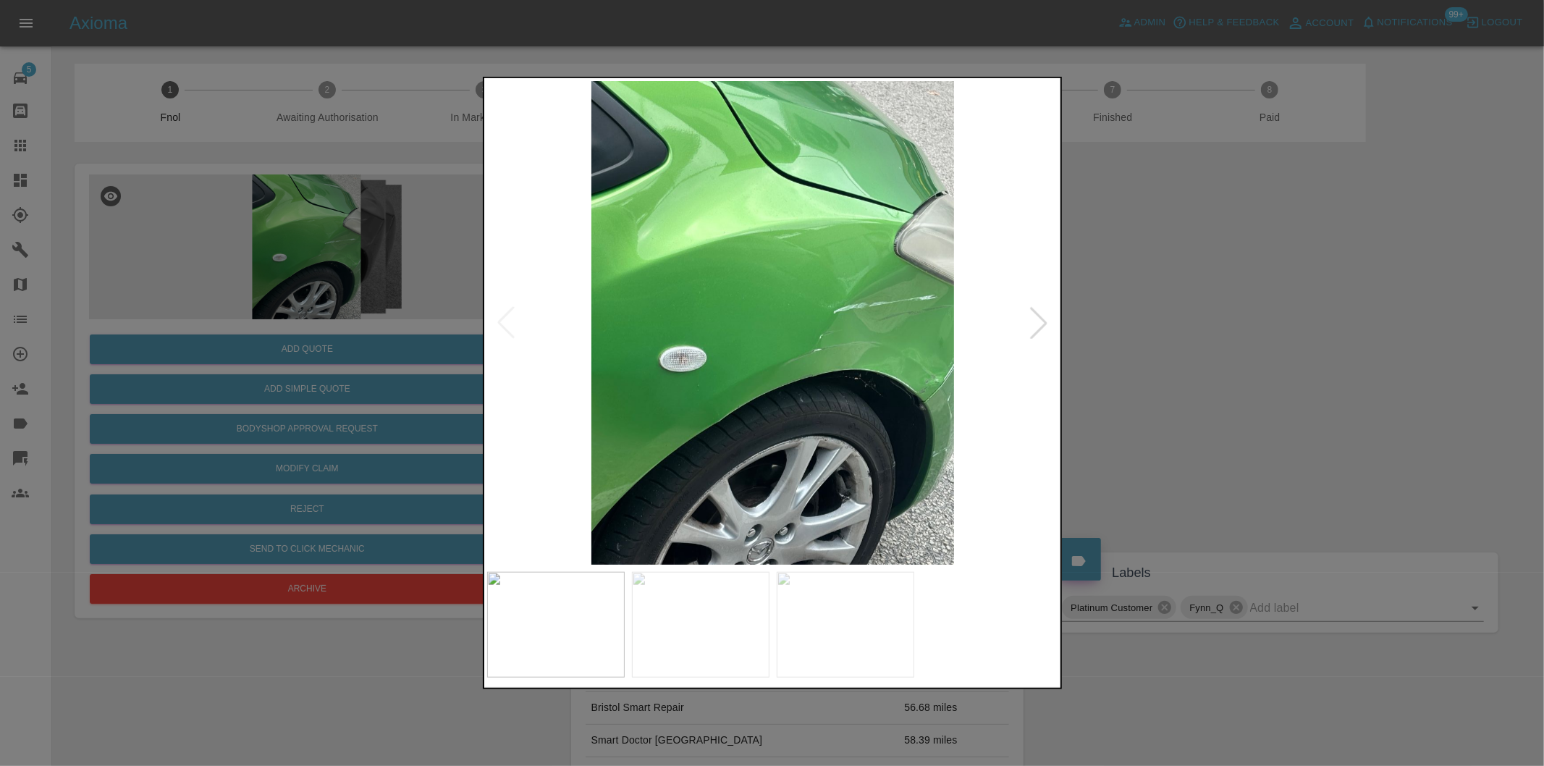
click at [1043, 328] on div at bounding box center [1039, 323] width 32 height 32
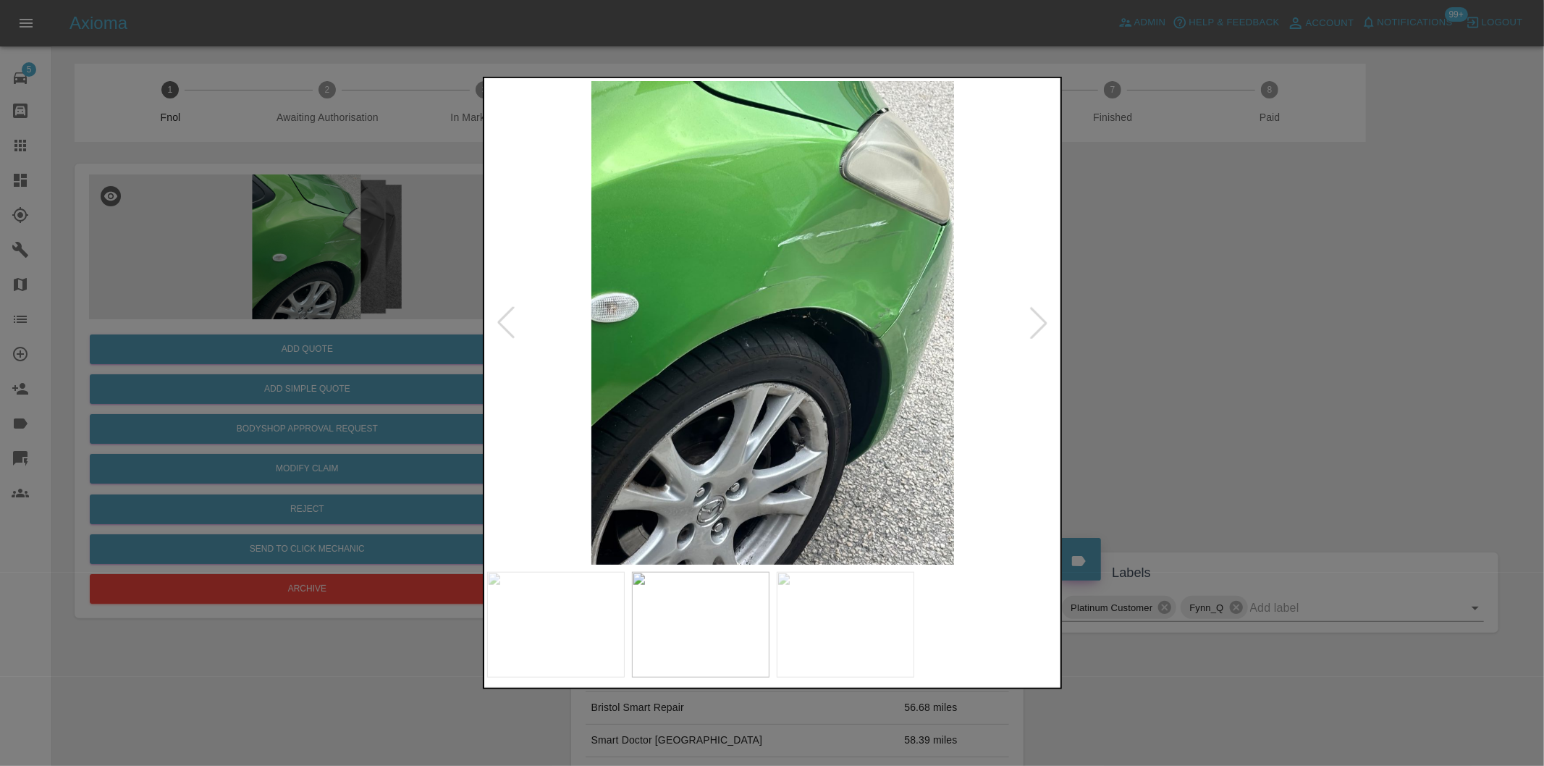
click at [1187, 341] on div at bounding box center [772, 383] width 1544 height 766
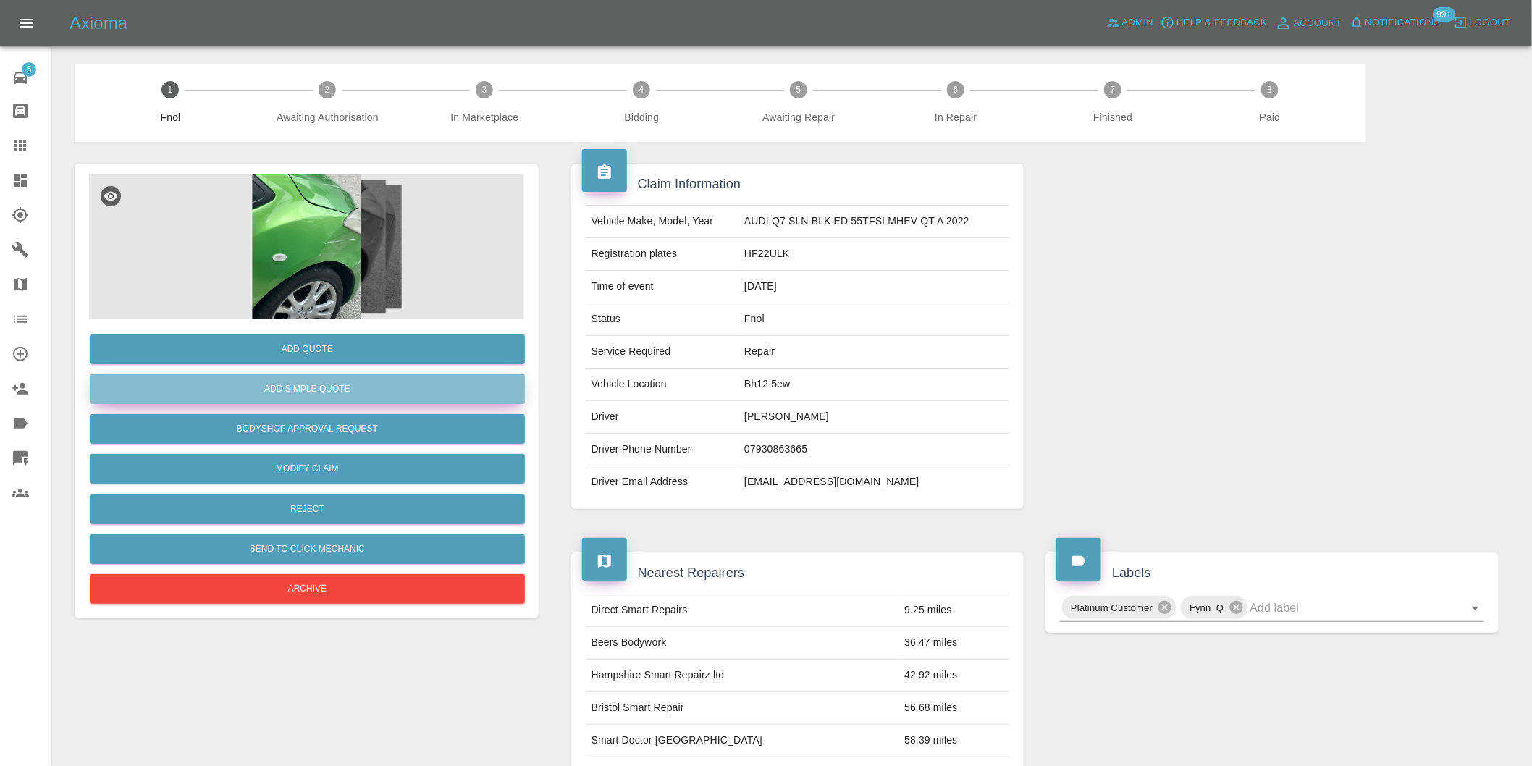
click at [408, 401] on button "Add Simple Quote" at bounding box center [307, 389] width 435 height 30
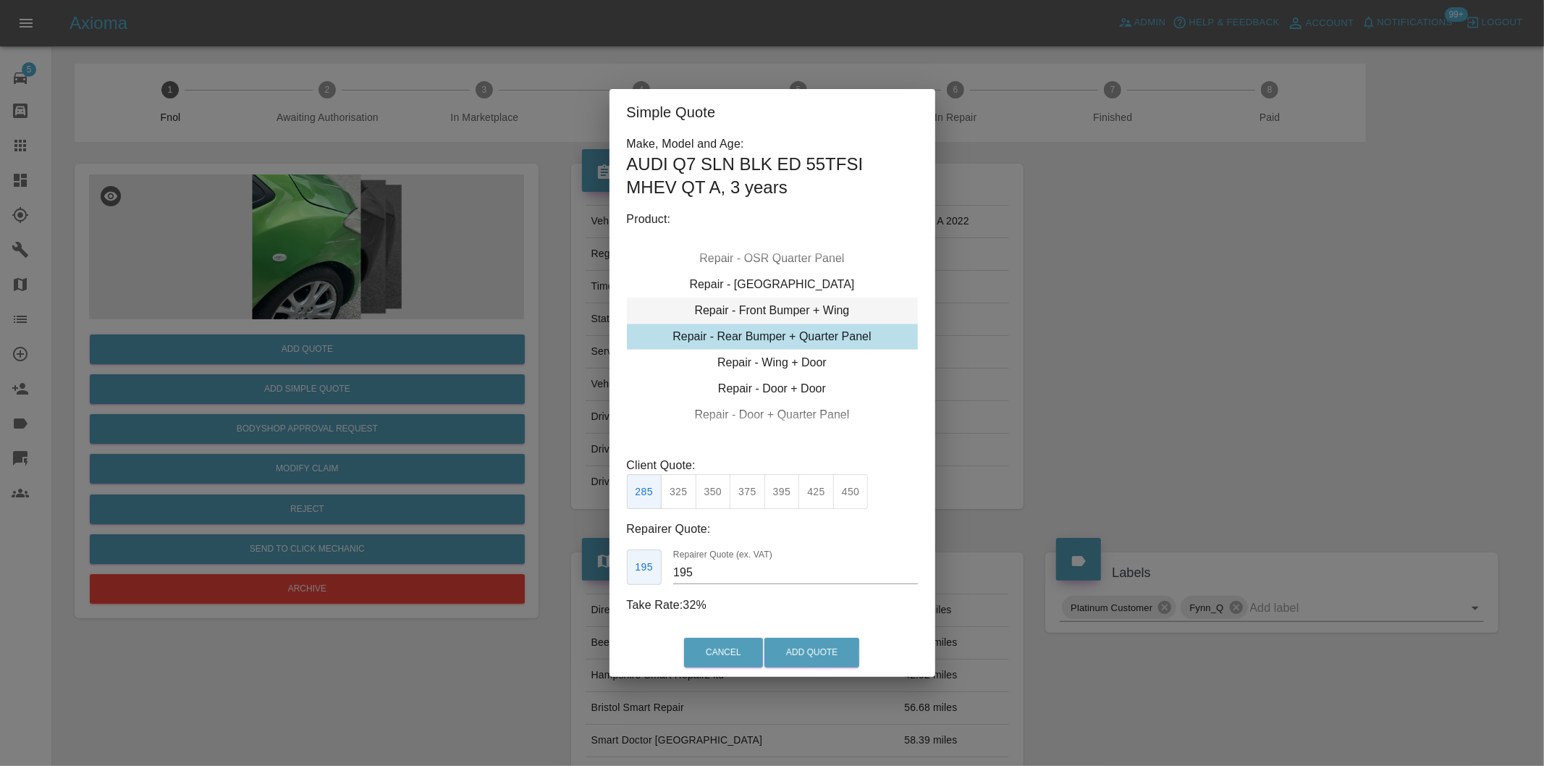
click at [836, 307] on div "Repair - Front Bumper + Wing" at bounding box center [772, 311] width 291 height 26
click at [838, 494] on button "450" at bounding box center [850, 491] width 35 height 35
type input "280"
click at [831, 656] on button "Add Quote" at bounding box center [811, 653] width 95 height 30
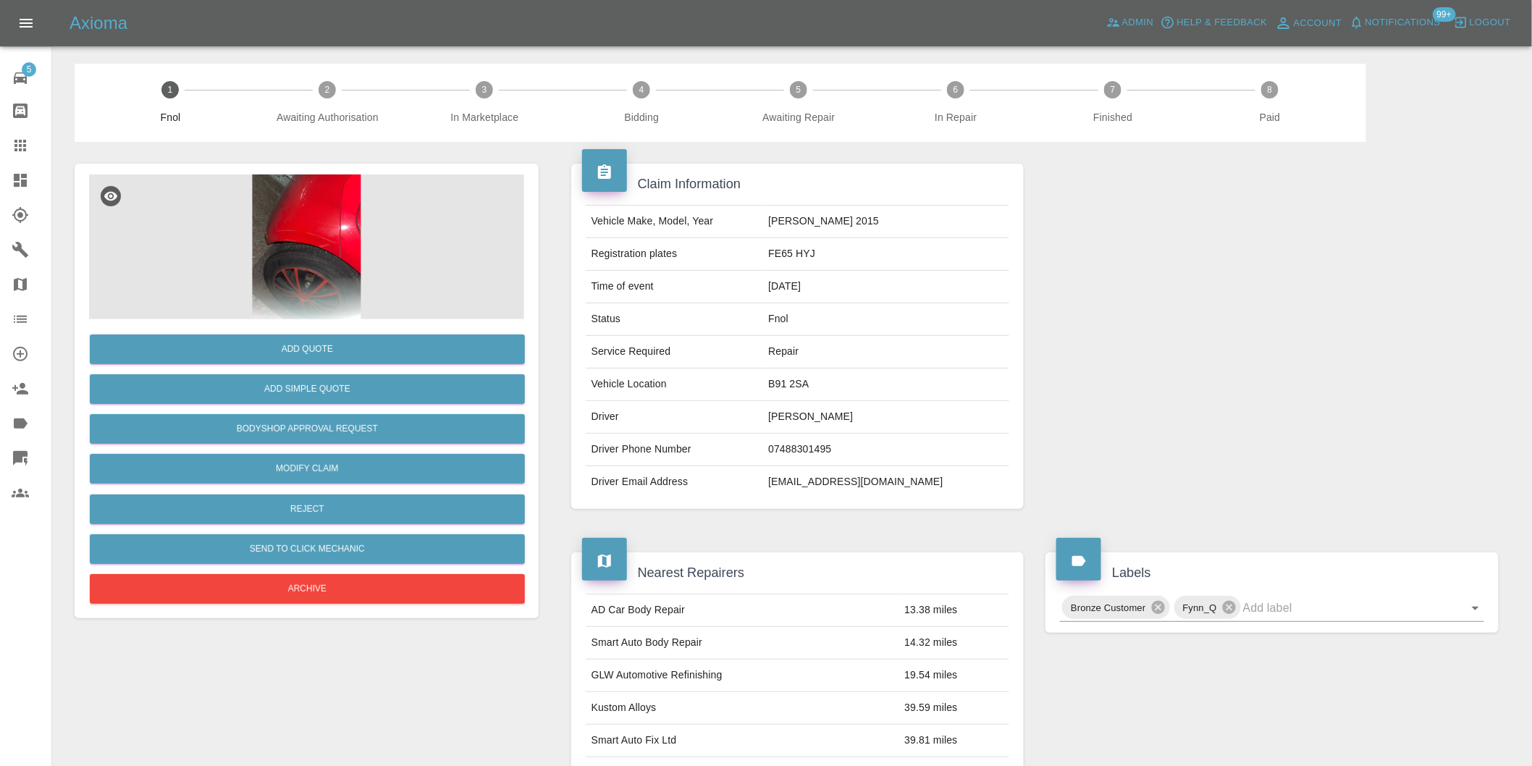
click at [326, 208] on img at bounding box center [306, 246] width 435 height 145
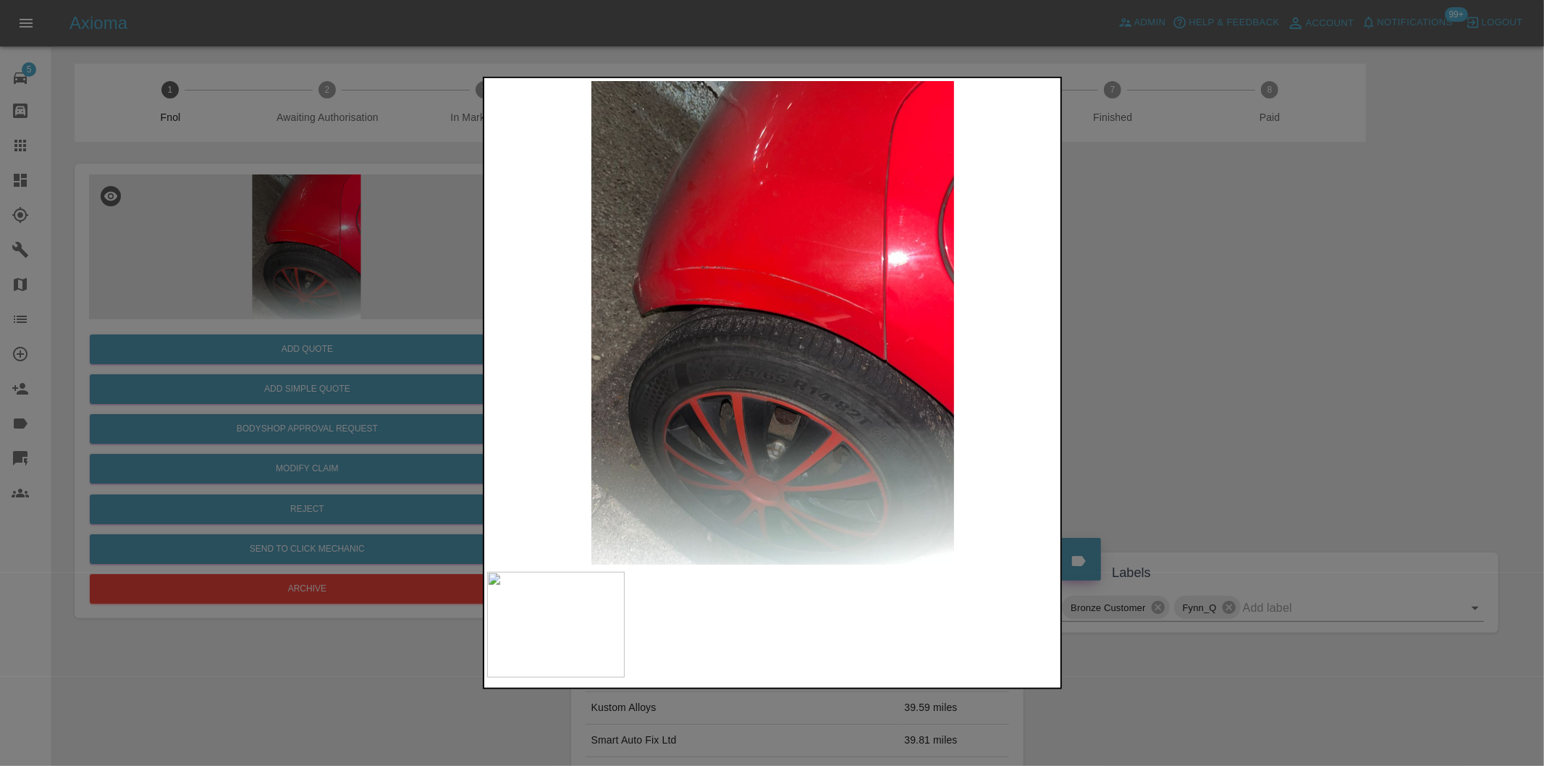
click at [1153, 384] on div at bounding box center [772, 383] width 1544 height 766
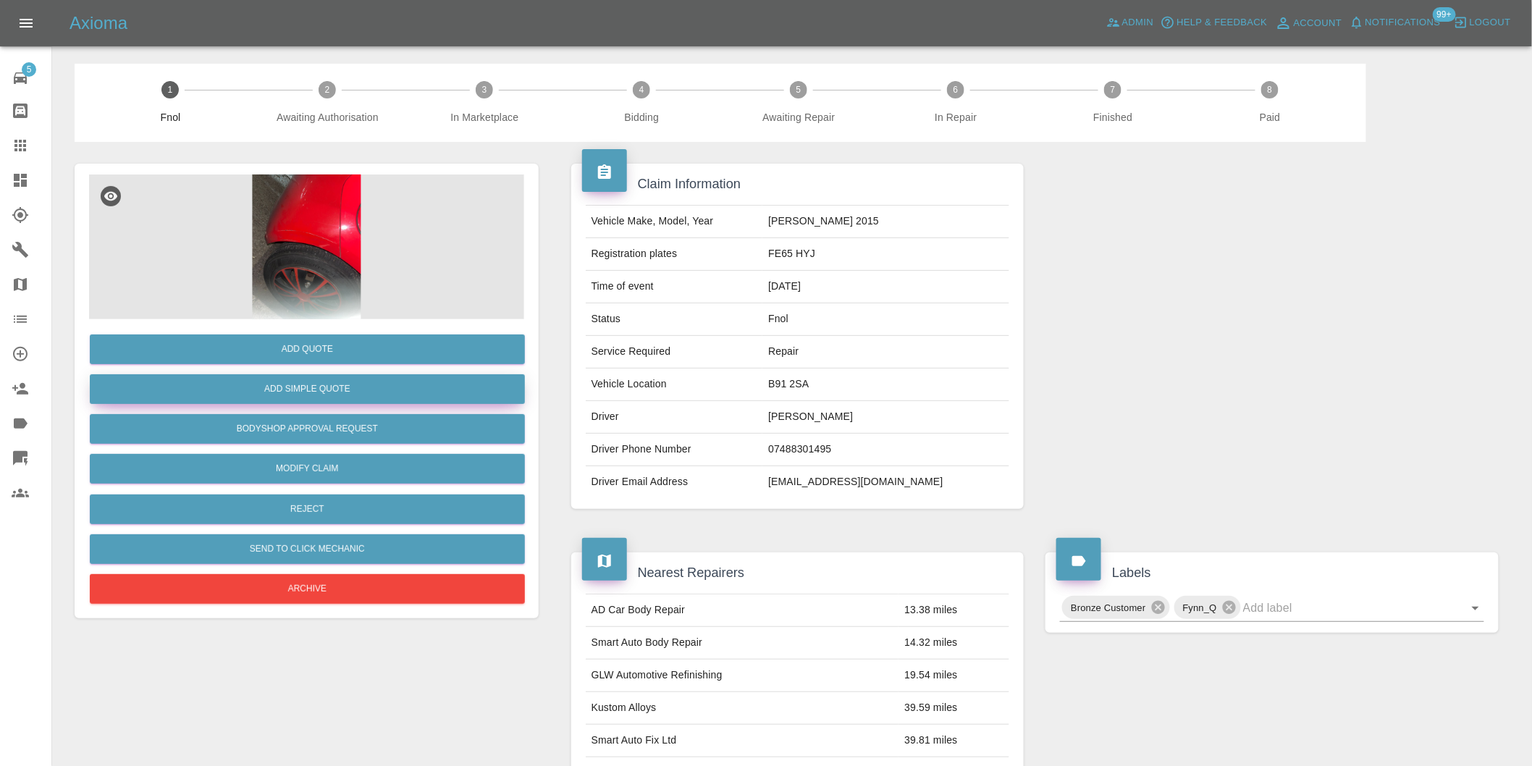
click at [365, 382] on button "Add Simple Quote" at bounding box center [307, 389] width 435 height 30
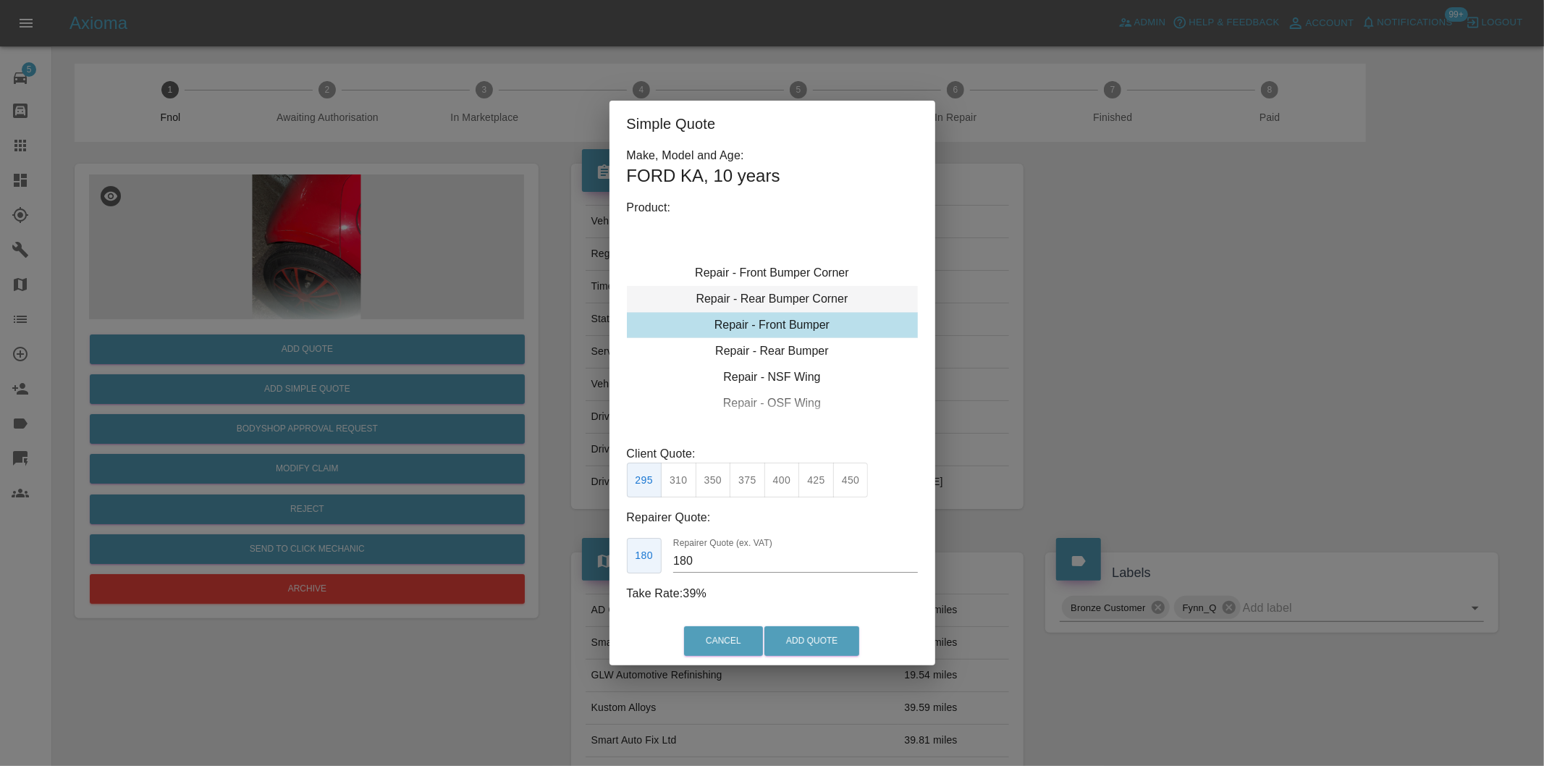
click at [815, 302] on div "Repair - Rear Bumper Corner" at bounding box center [772, 299] width 291 height 26
type input "120"
click at [675, 474] on button "199" at bounding box center [678, 480] width 35 height 35
click at [822, 646] on button "Add Quote" at bounding box center [811, 641] width 95 height 30
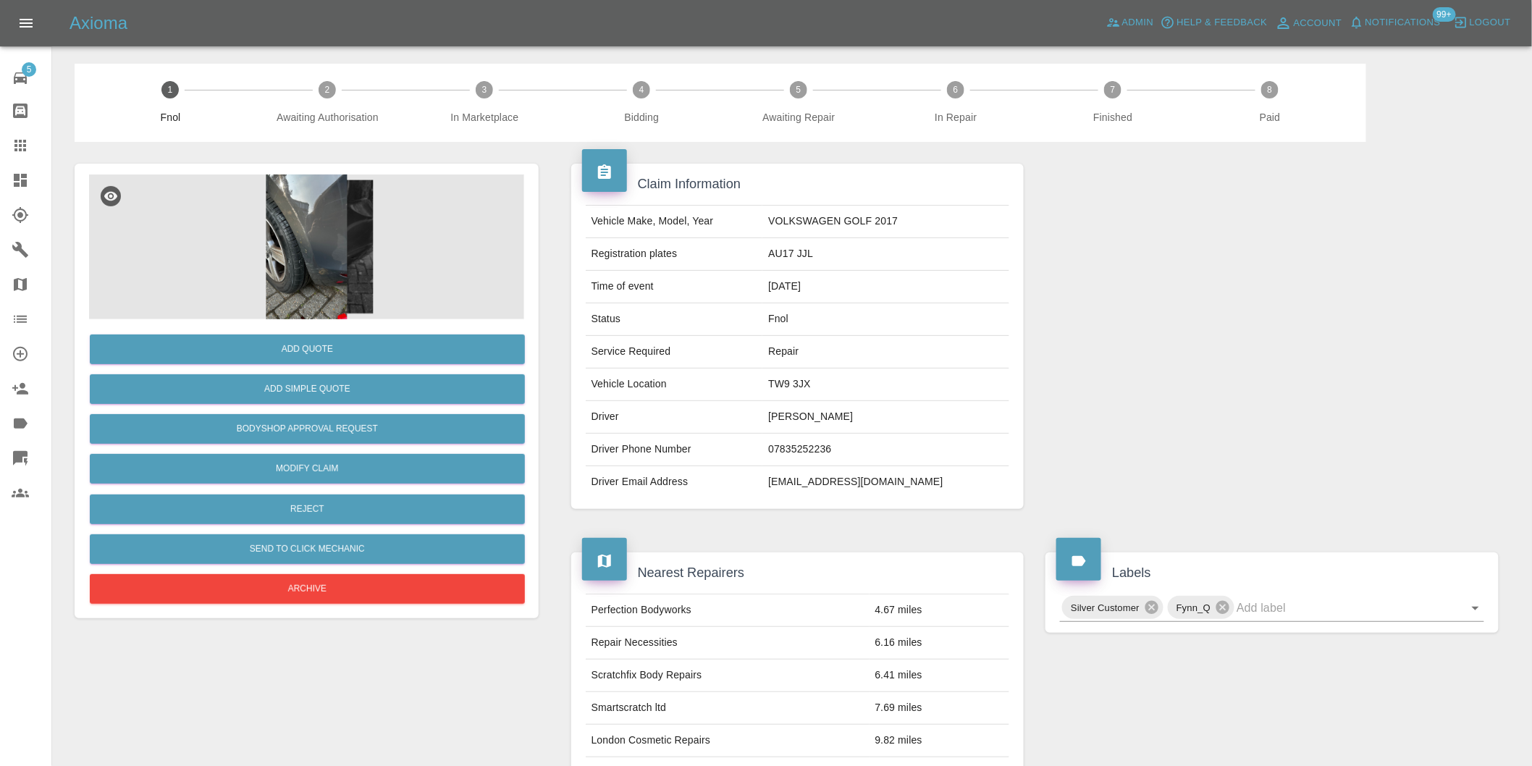
click at [321, 217] on img at bounding box center [306, 246] width 435 height 145
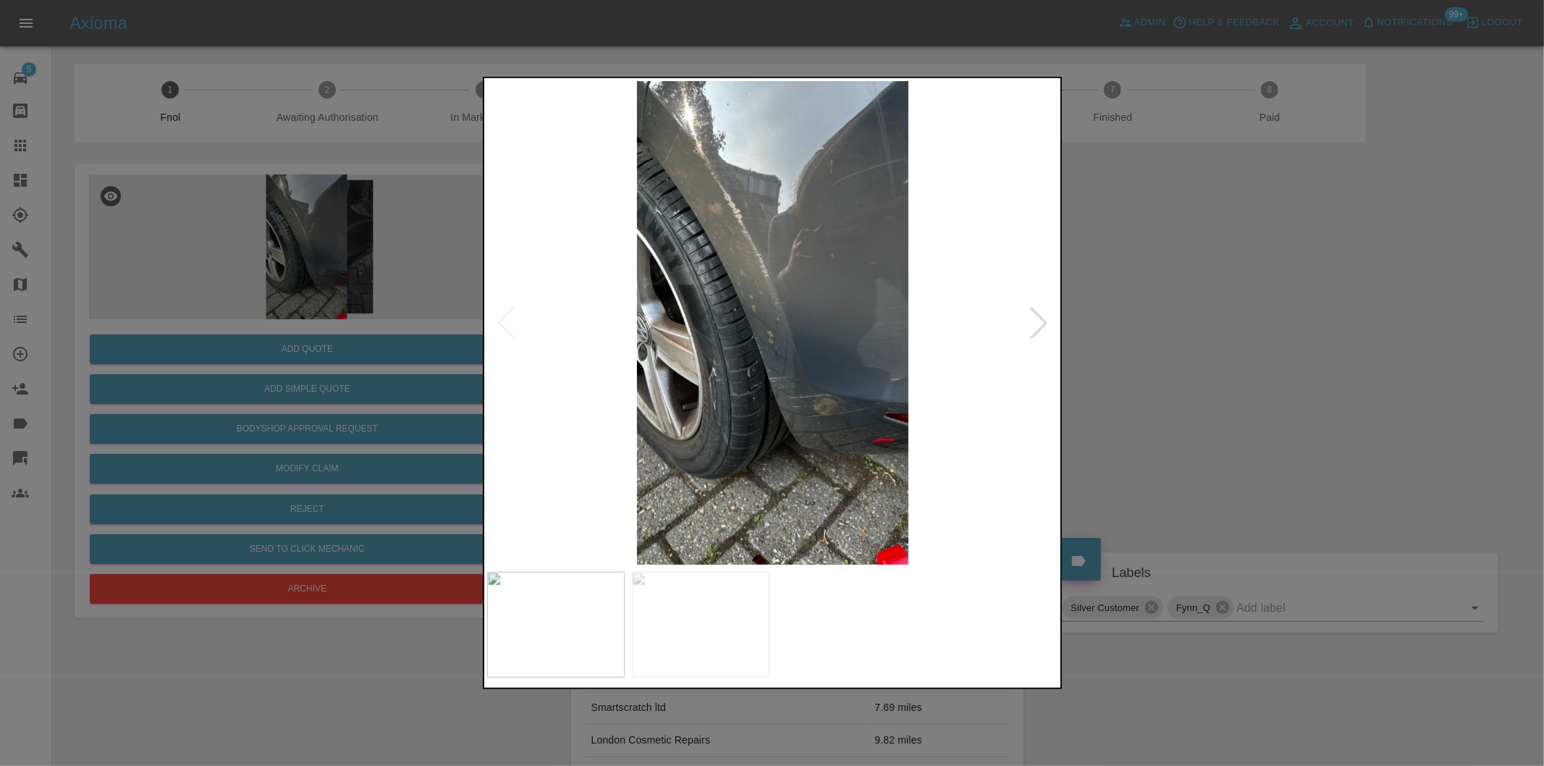
click at [1044, 319] on div at bounding box center [1039, 323] width 32 height 32
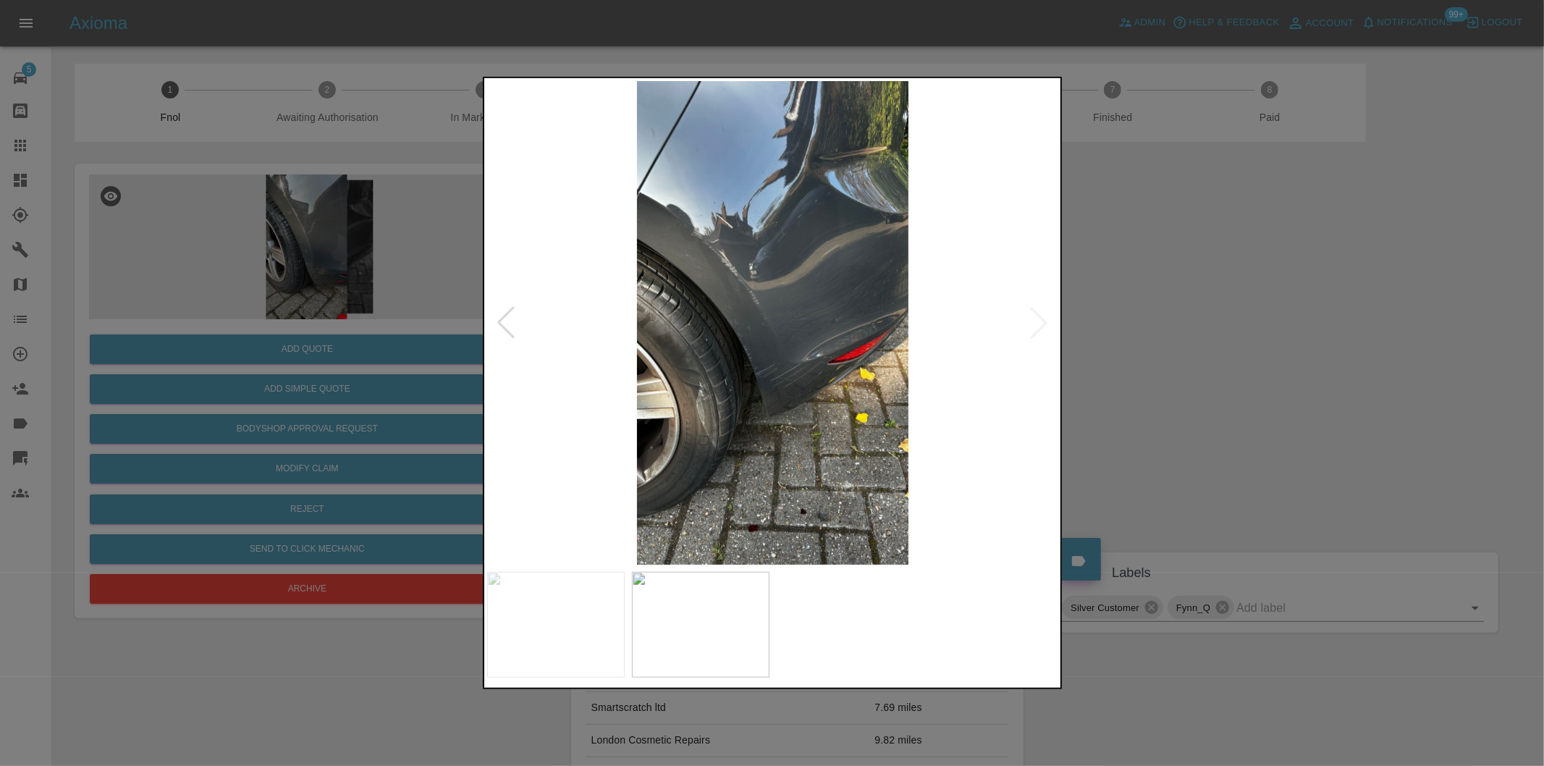
click at [1044, 319] on img at bounding box center [773, 323] width 572 height 484
click at [1203, 352] on div at bounding box center [772, 383] width 1544 height 766
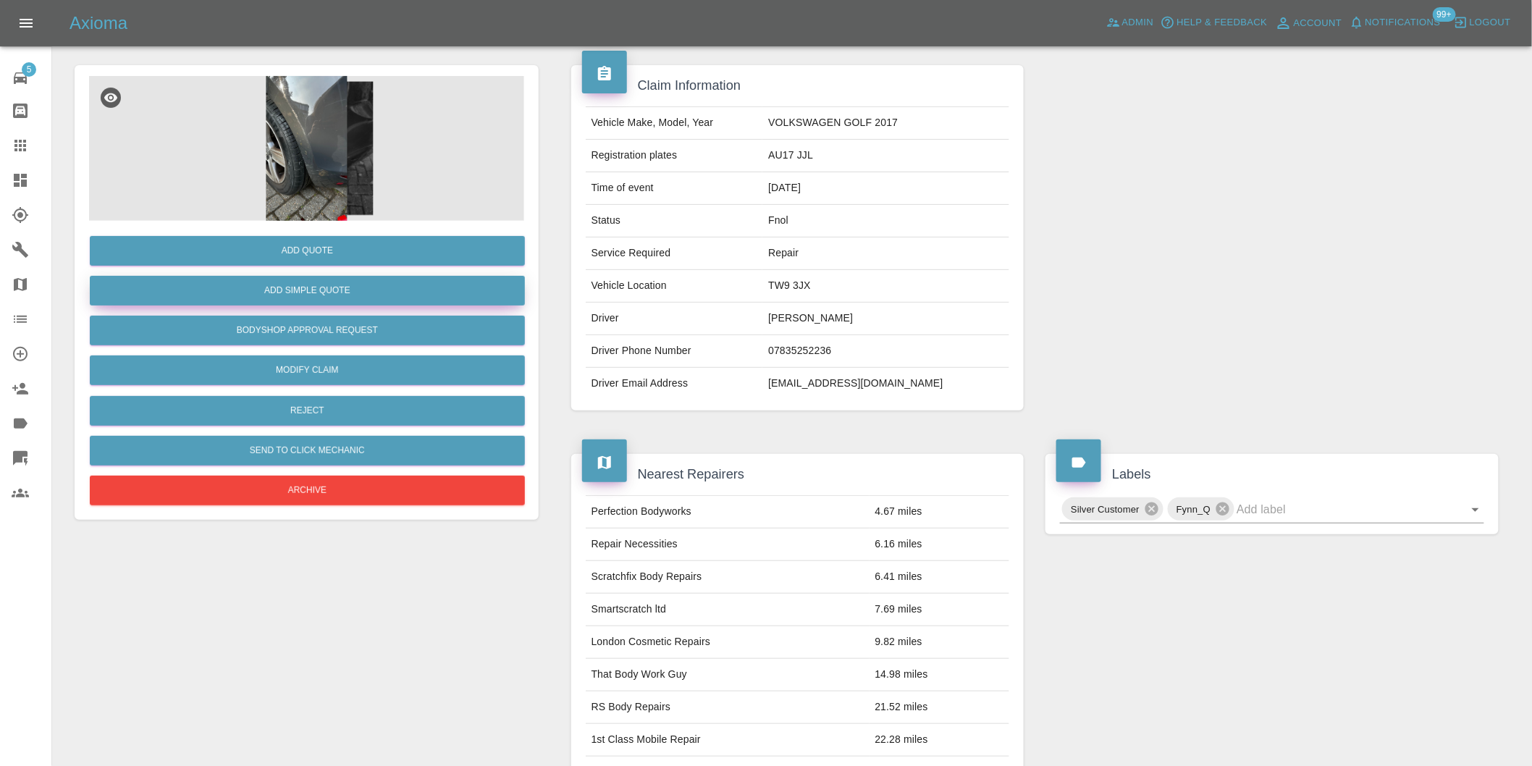
scroll to position [20, 0]
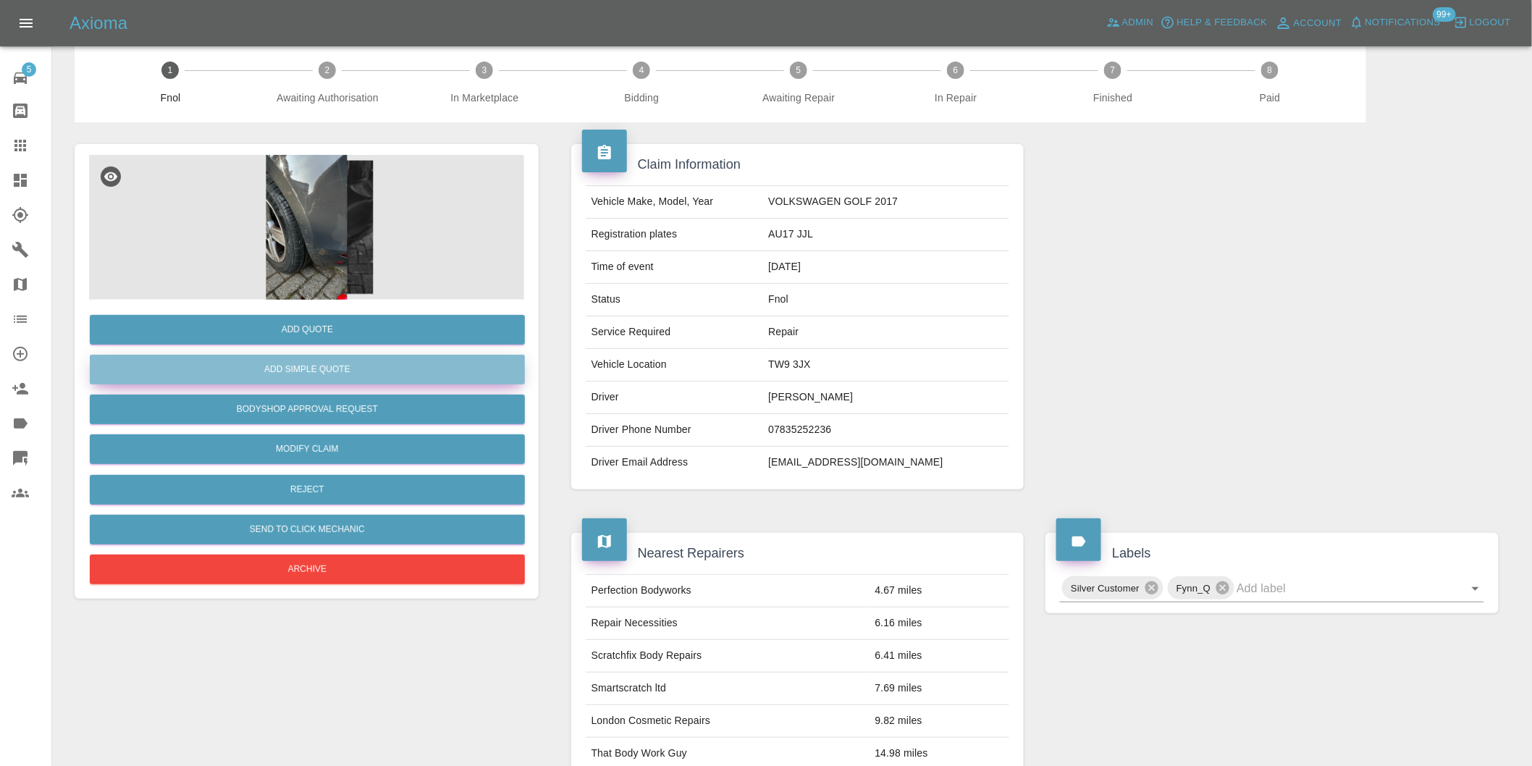
click at [346, 355] on button "Add Simple Quote" at bounding box center [307, 370] width 435 height 30
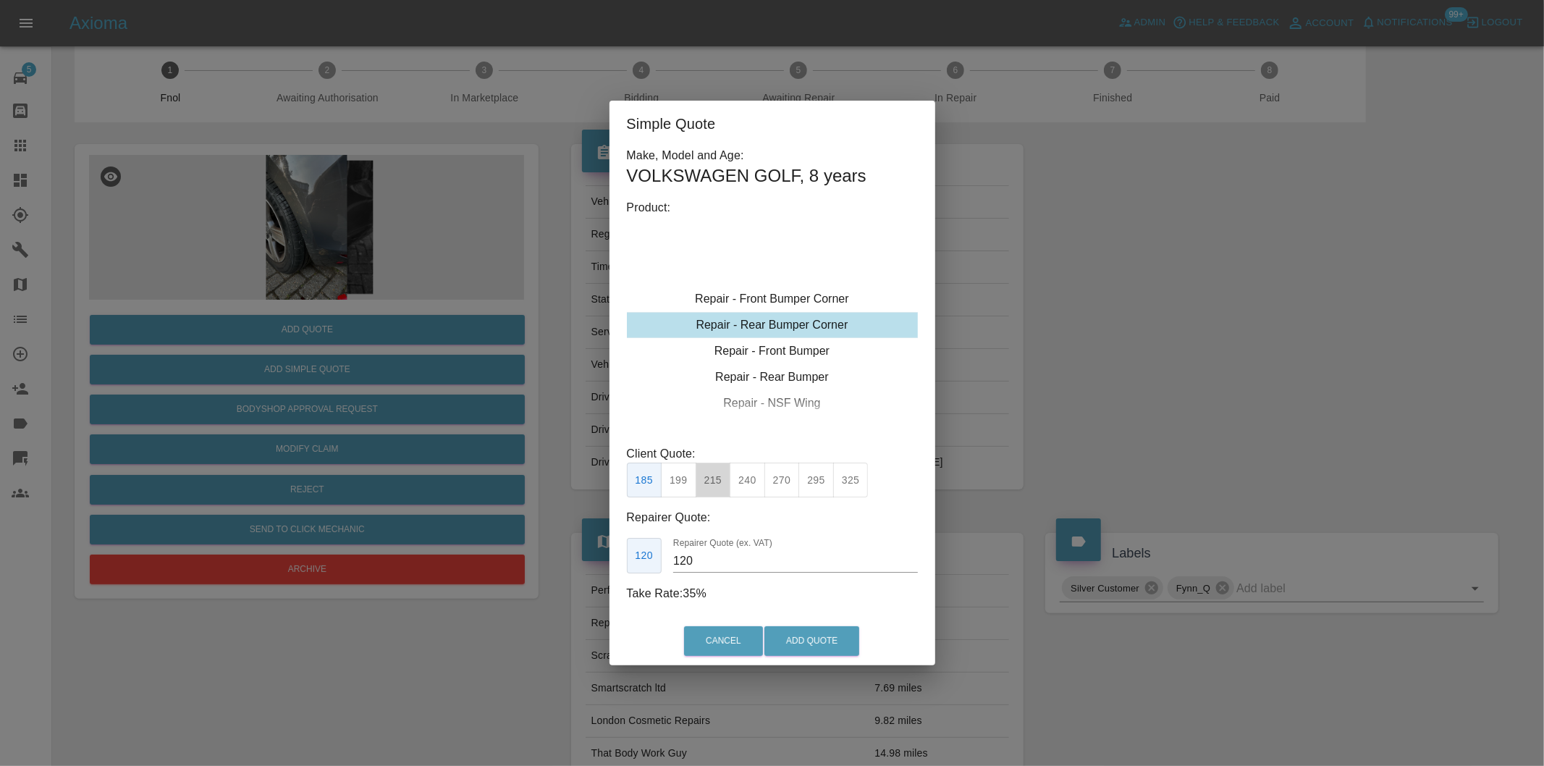
drag, startPoint x: 713, startPoint y: 485, endPoint x: 804, endPoint y: 570, distance: 124.5
click at [715, 485] on button "215" at bounding box center [713, 480] width 35 height 35
type input "135"
click at [831, 634] on button "Add Quote" at bounding box center [811, 641] width 95 height 30
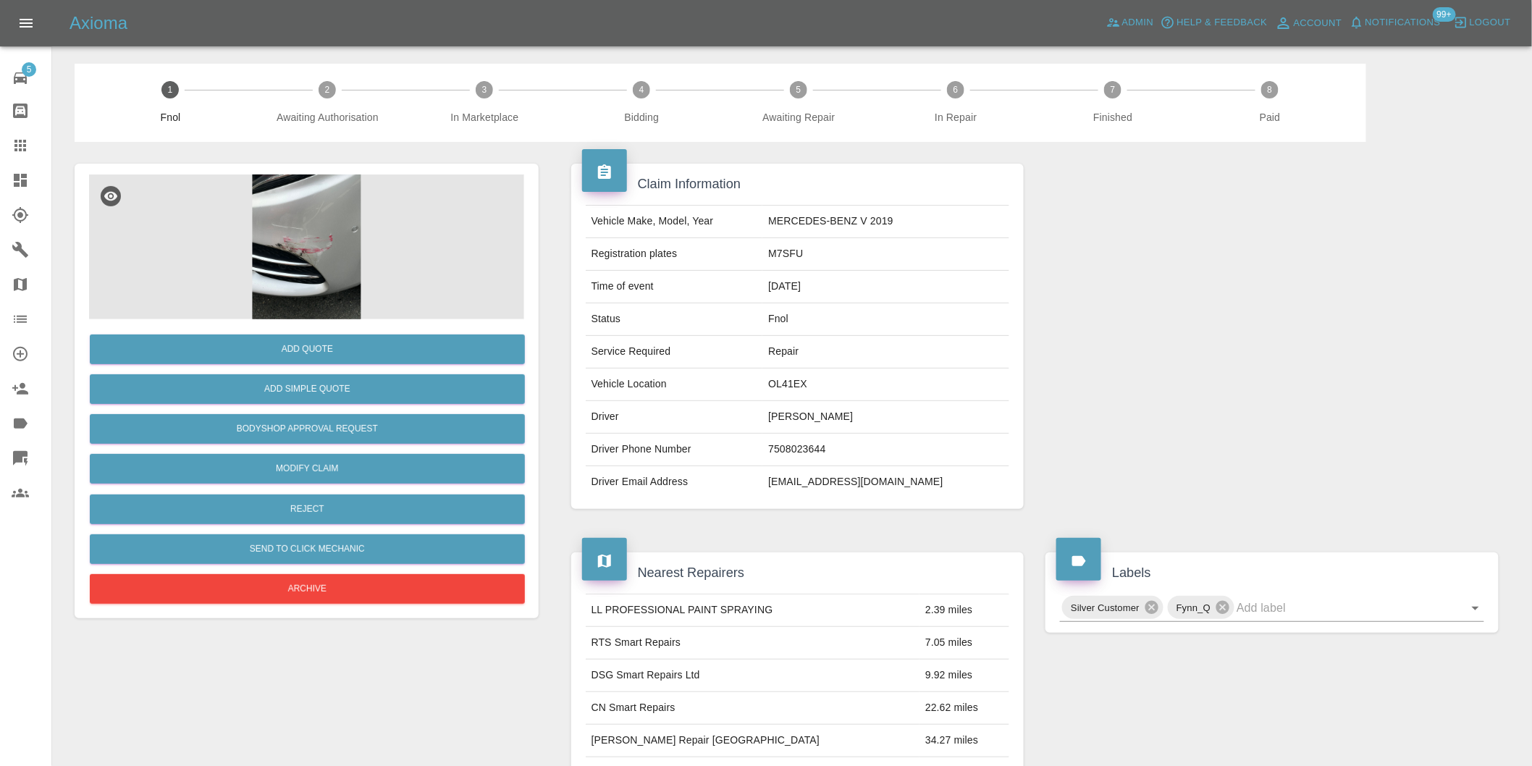
click at [369, 237] on img at bounding box center [306, 246] width 435 height 145
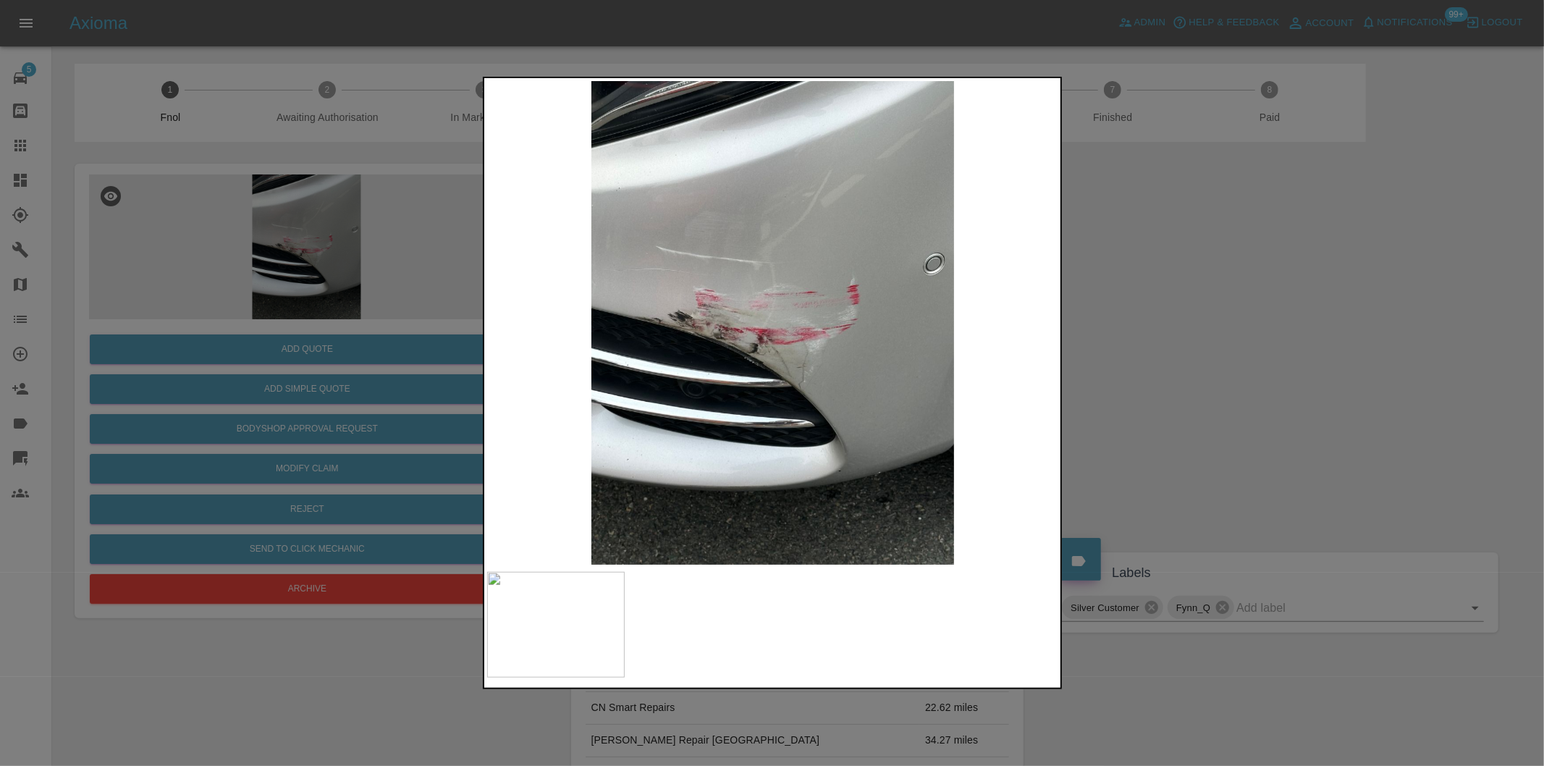
drag, startPoint x: 1231, startPoint y: 344, endPoint x: 1211, endPoint y: 343, distance: 20.3
click at [1229, 344] on div at bounding box center [772, 383] width 1544 height 766
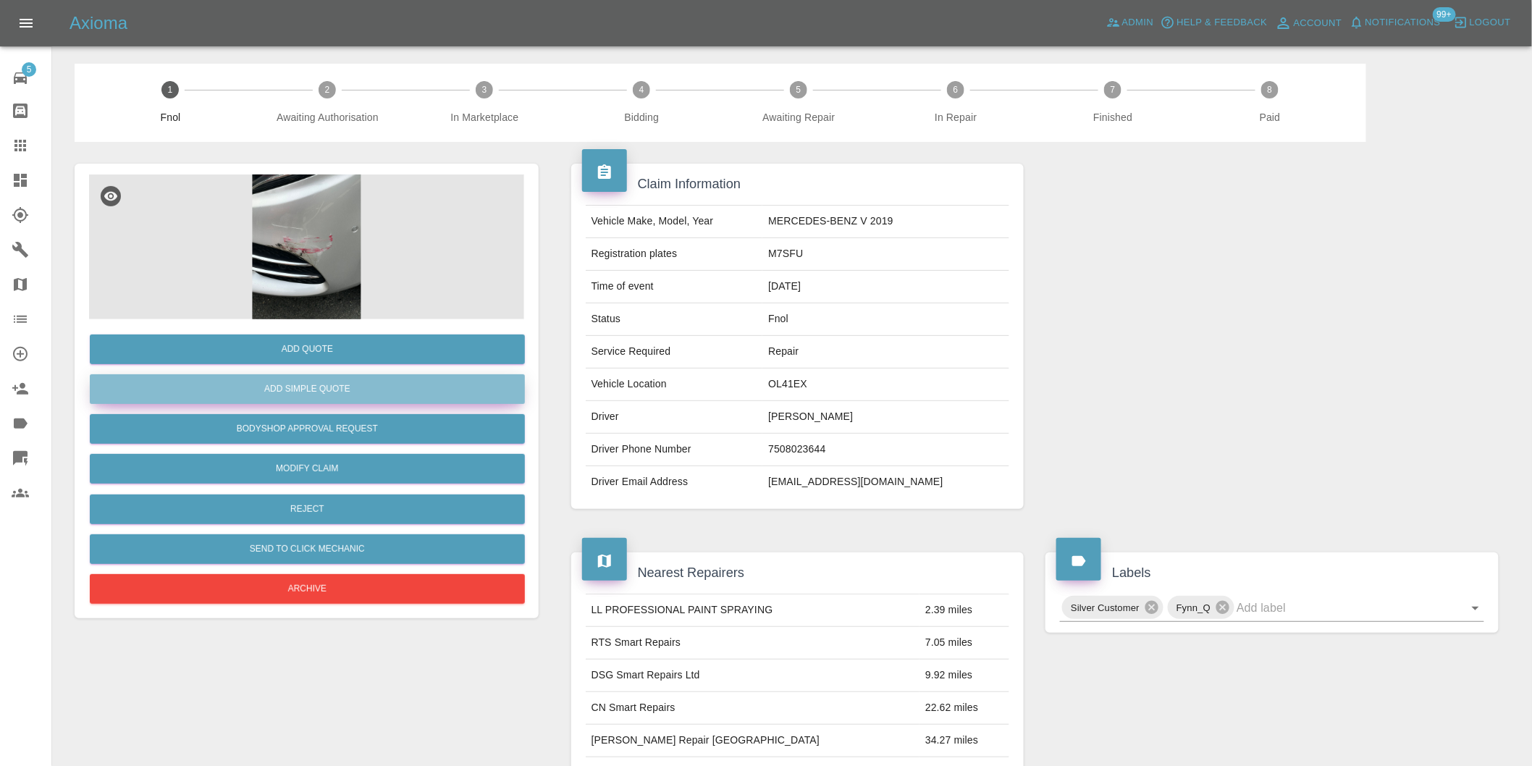
click at [321, 395] on button "Add Simple Quote" at bounding box center [307, 389] width 435 height 30
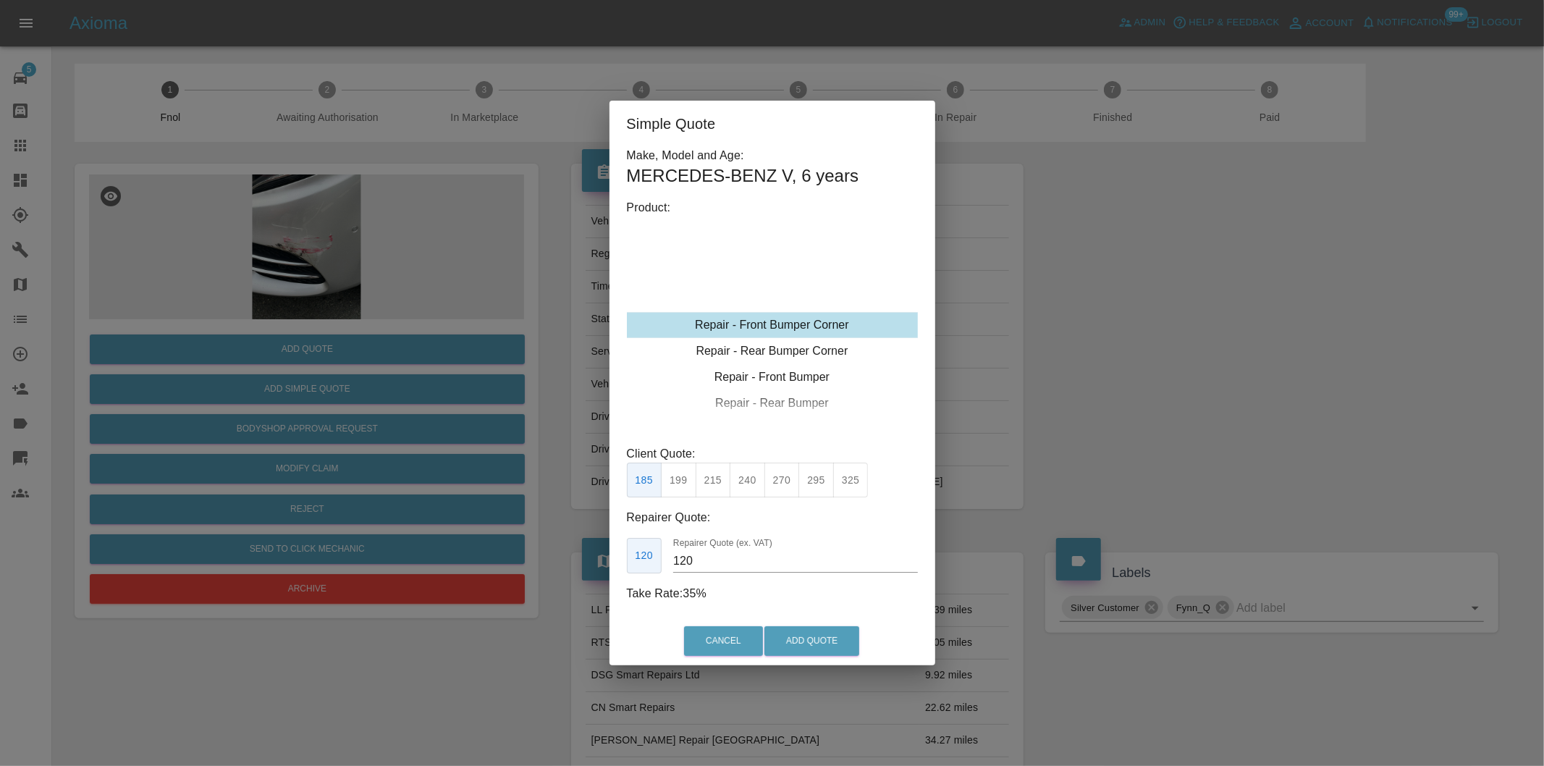
drag, startPoint x: 713, startPoint y: 481, endPoint x: 734, endPoint y: 497, distance: 26.8
click at [712, 480] on button "215" at bounding box center [713, 480] width 35 height 35
type input "135"
click at [824, 634] on button "Add Quote" at bounding box center [811, 641] width 95 height 30
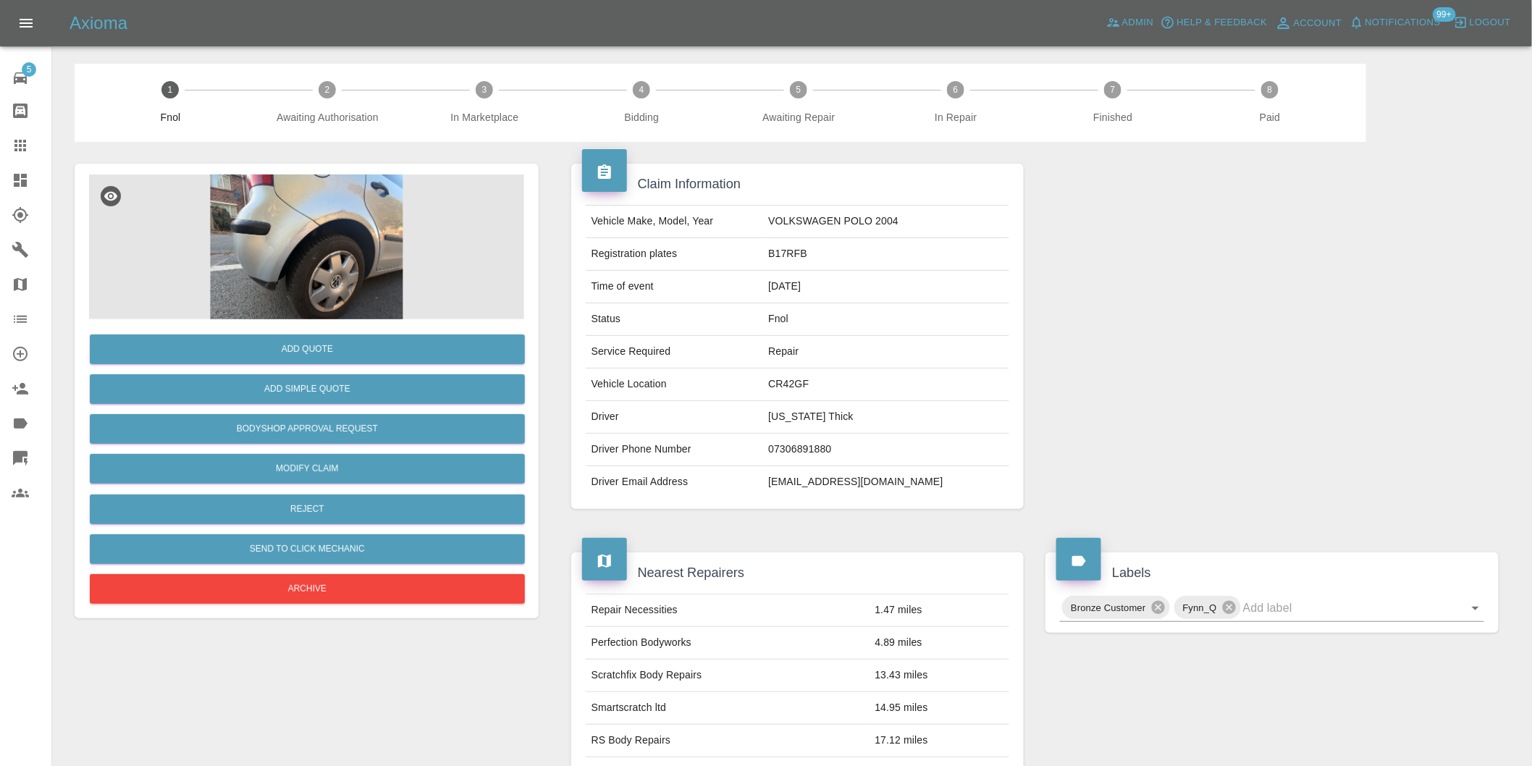
click at [308, 201] on img at bounding box center [306, 246] width 435 height 145
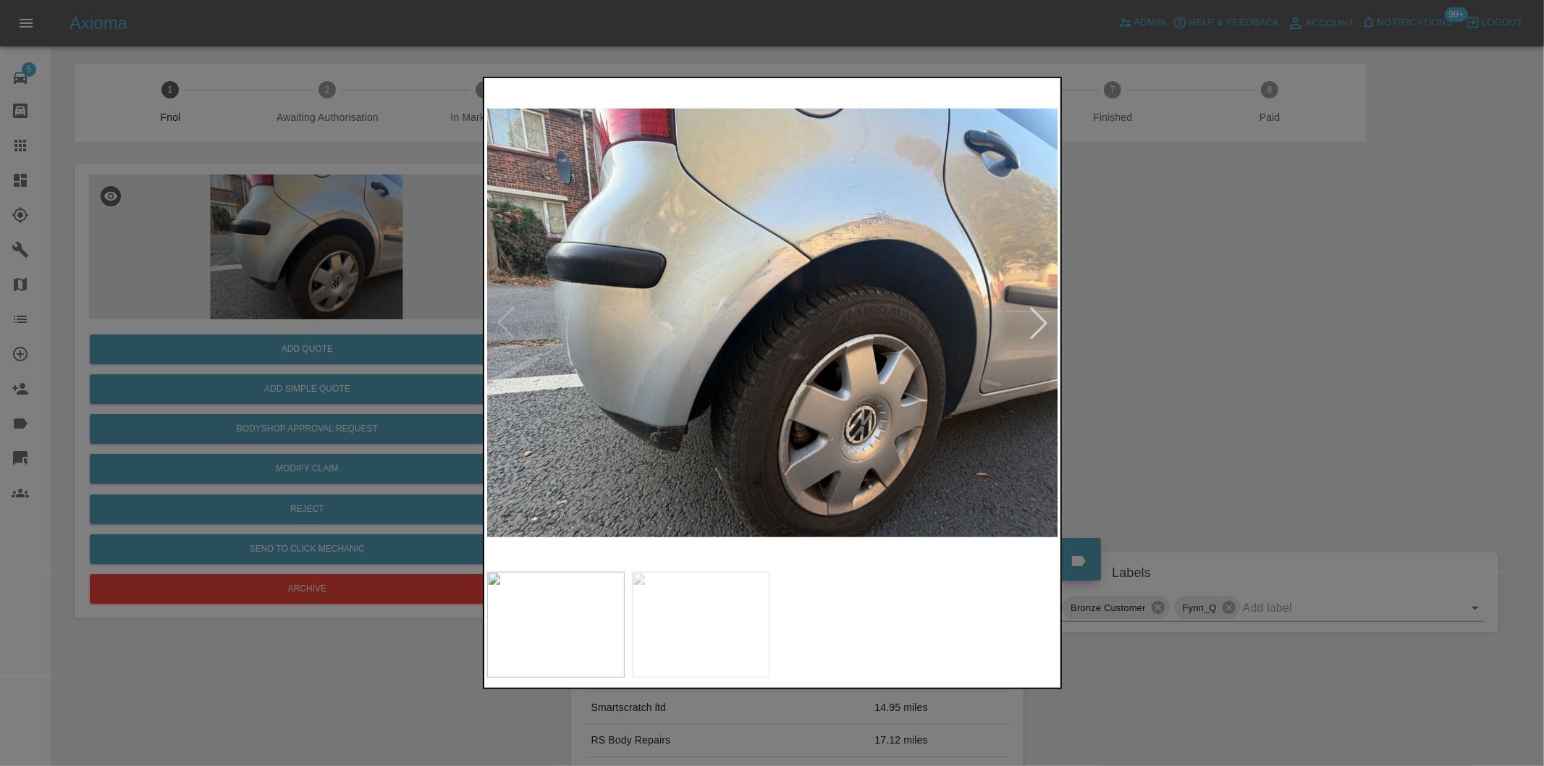
click at [1048, 322] on div at bounding box center [1039, 323] width 32 height 32
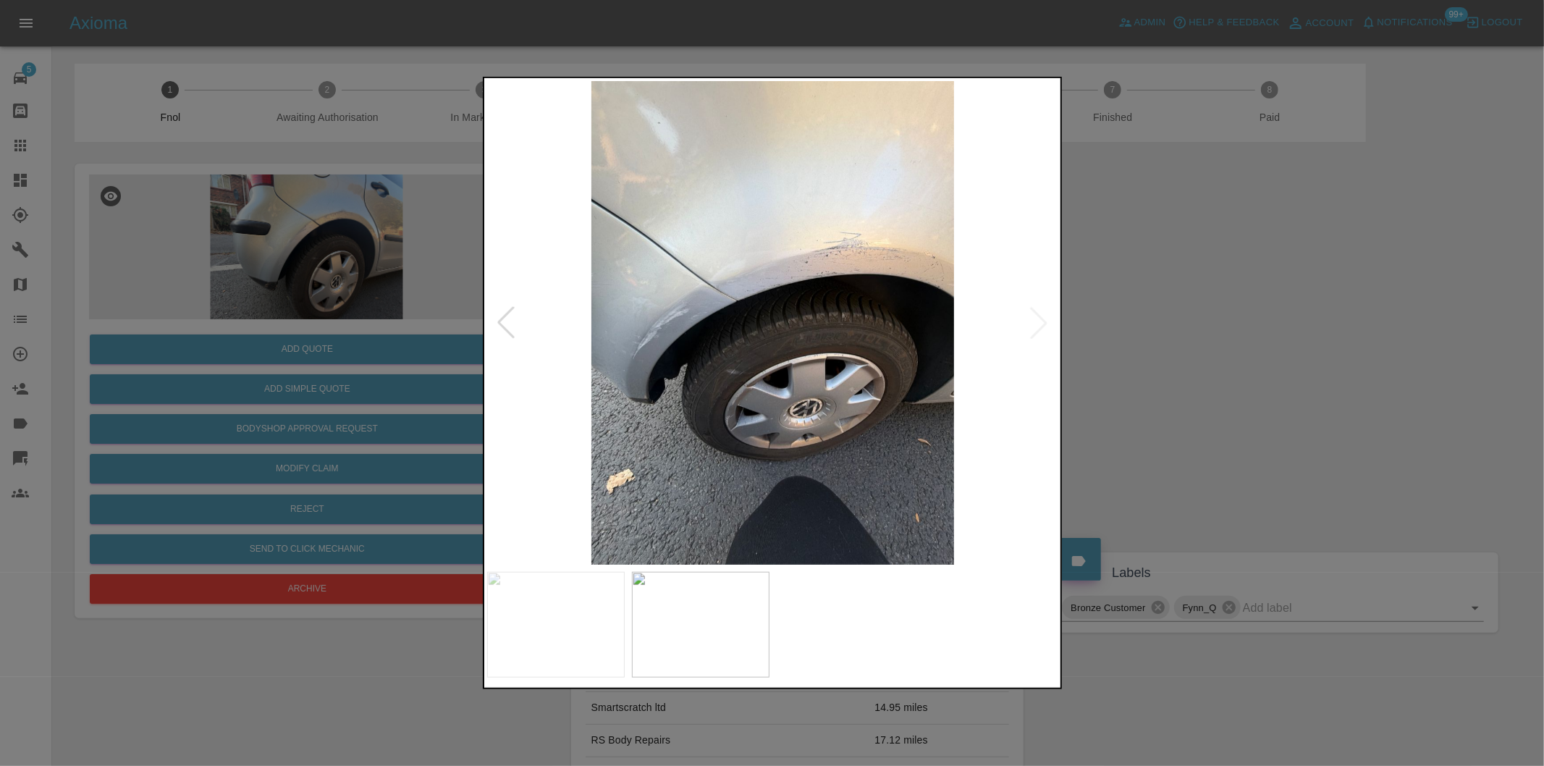
click at [1041, 322] on img at bounding box center [773, 323] width 572 height 484
click at [1169, 342] on div at bounding box center [772, 383] width 1544 height 766
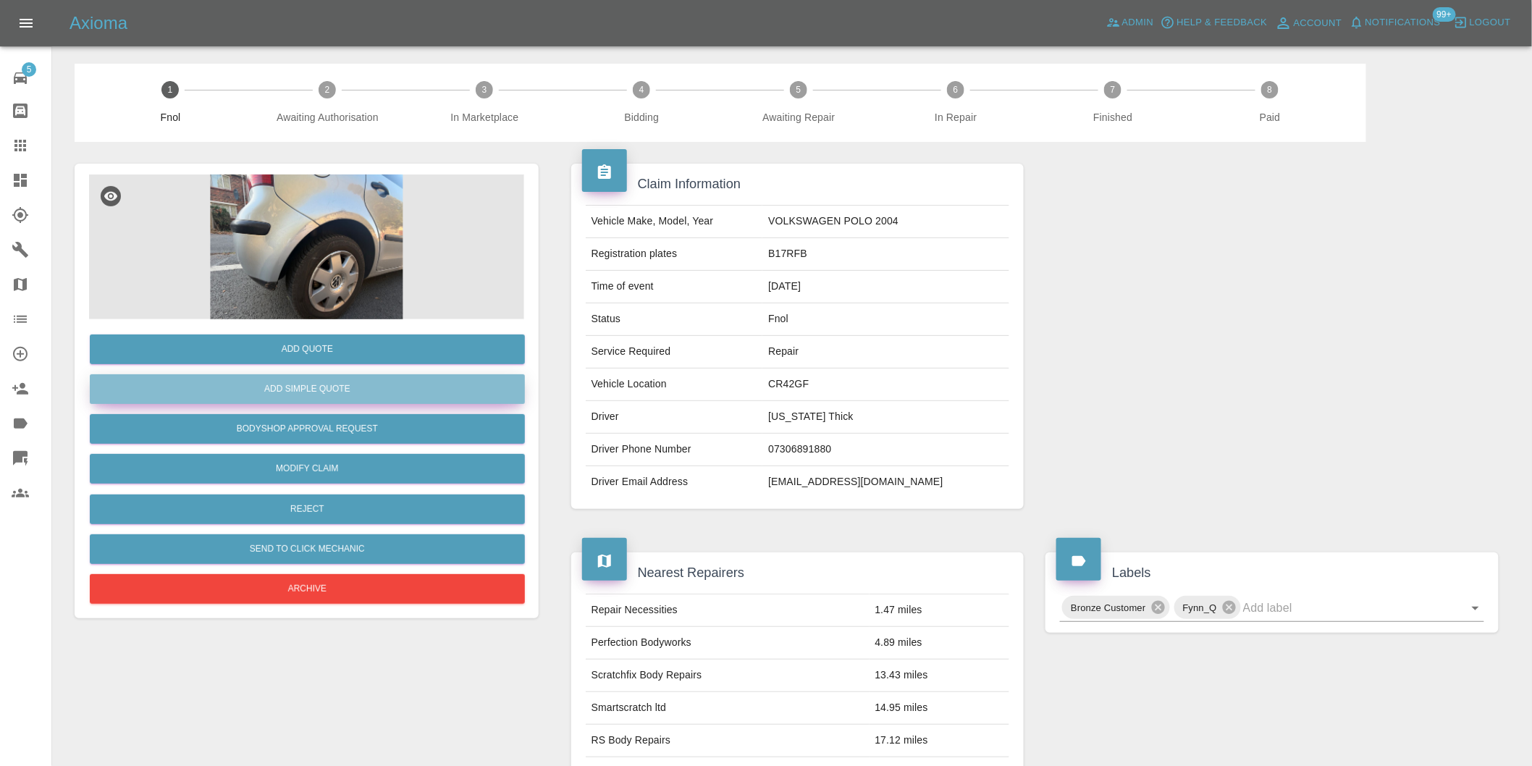
click at [334, 388] on button "Add Simple Quote" at bounding box center [307, 389] width 435 height 30
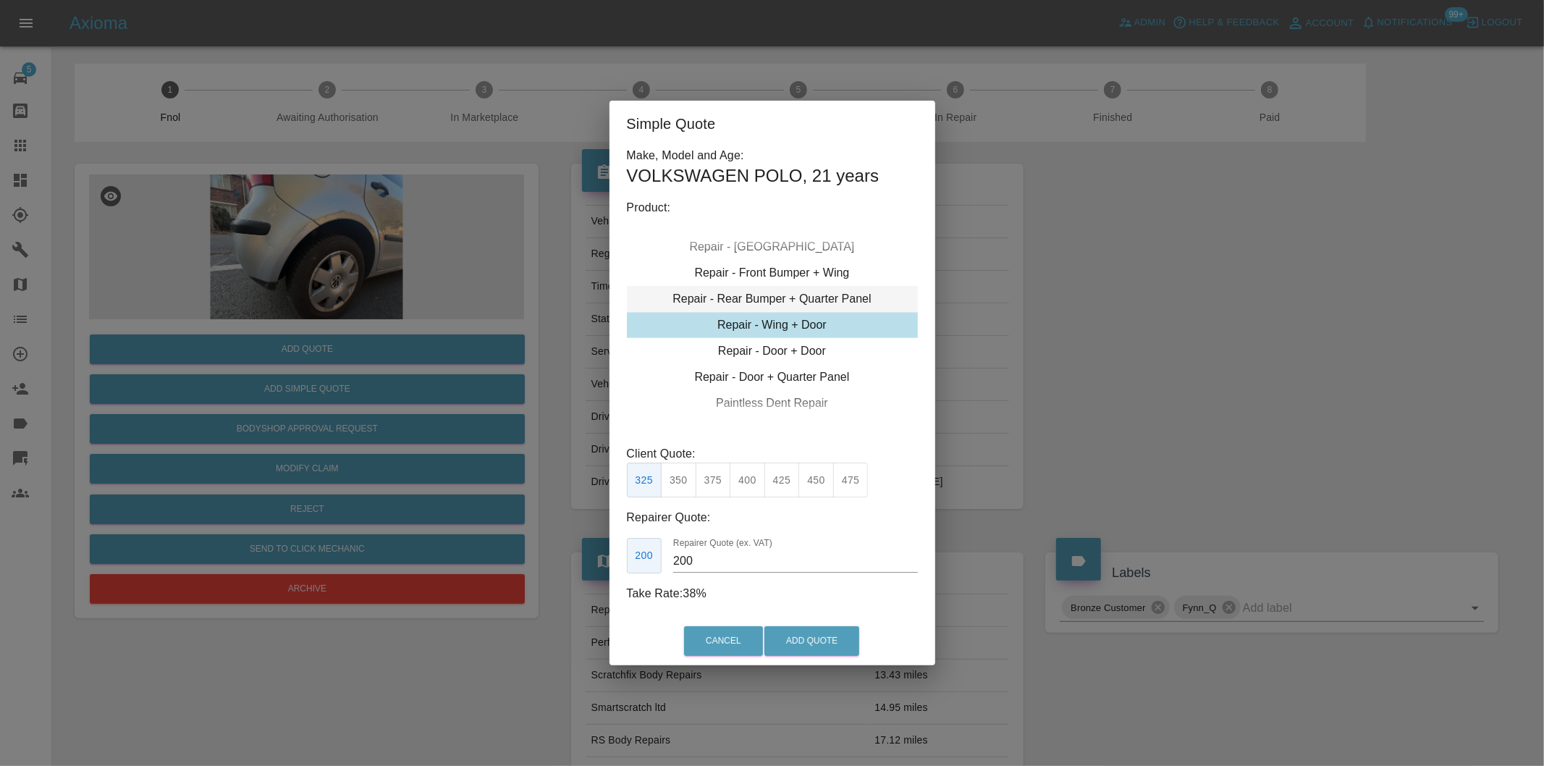
click at [822, 299] on div "Repair - Rear Bumper + Quarter Panel" at bounding box center [772, 299] width 291 height 26
click at [712, 484] on button "350" at bounding box center [713, 480] width 35 height 35
click at [746, 479] on button "375" at bounding box center [747, 480] width 35 height 35
type input "230"
drag, startPoint x: 805, startPoint y: 649, endPoint x: 807, endPoint y: 639, distance: 10.4
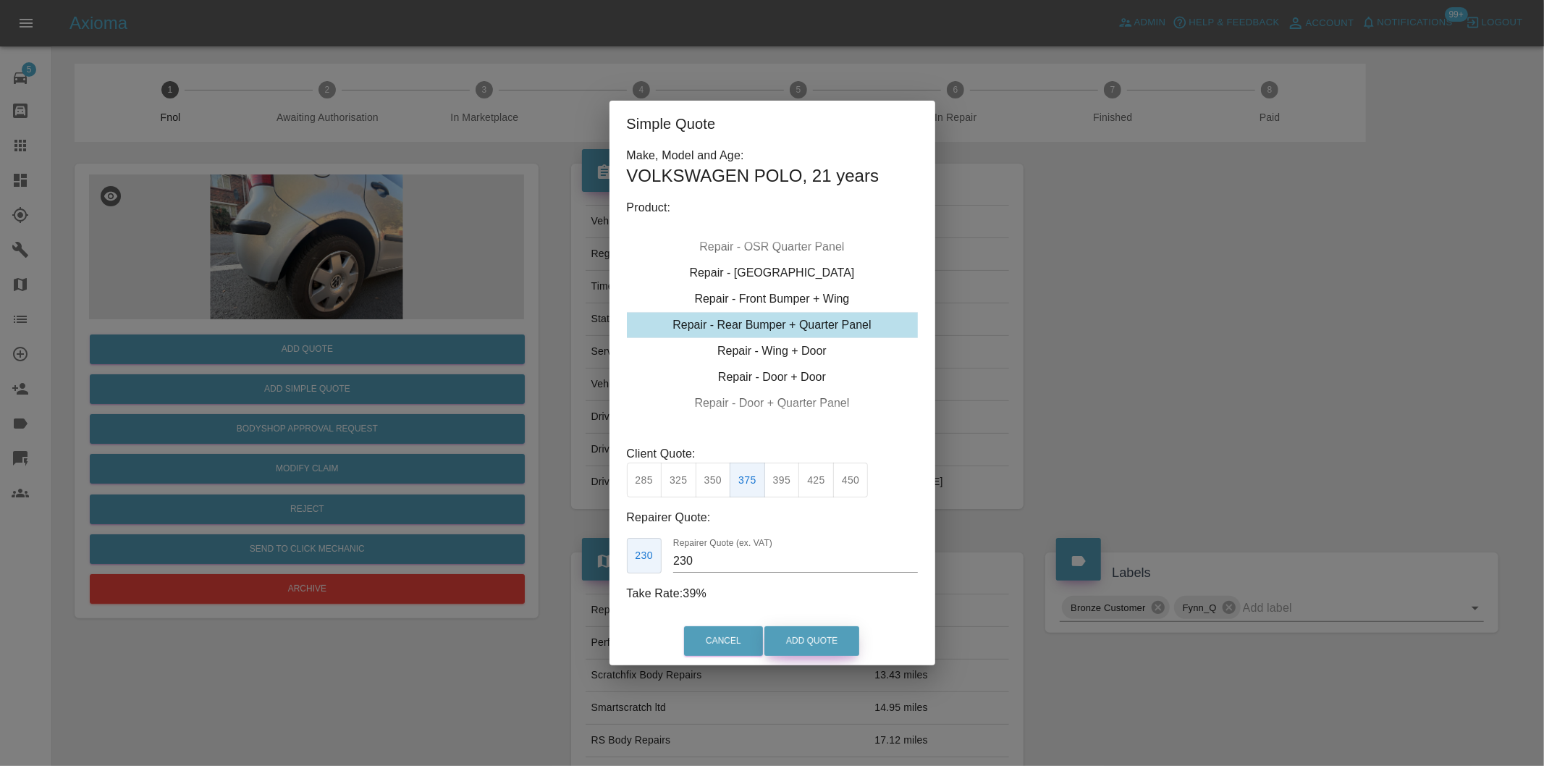
click at [806, 647] on button "Add Quote" at bounding box center [811, 641] width 95 height 30
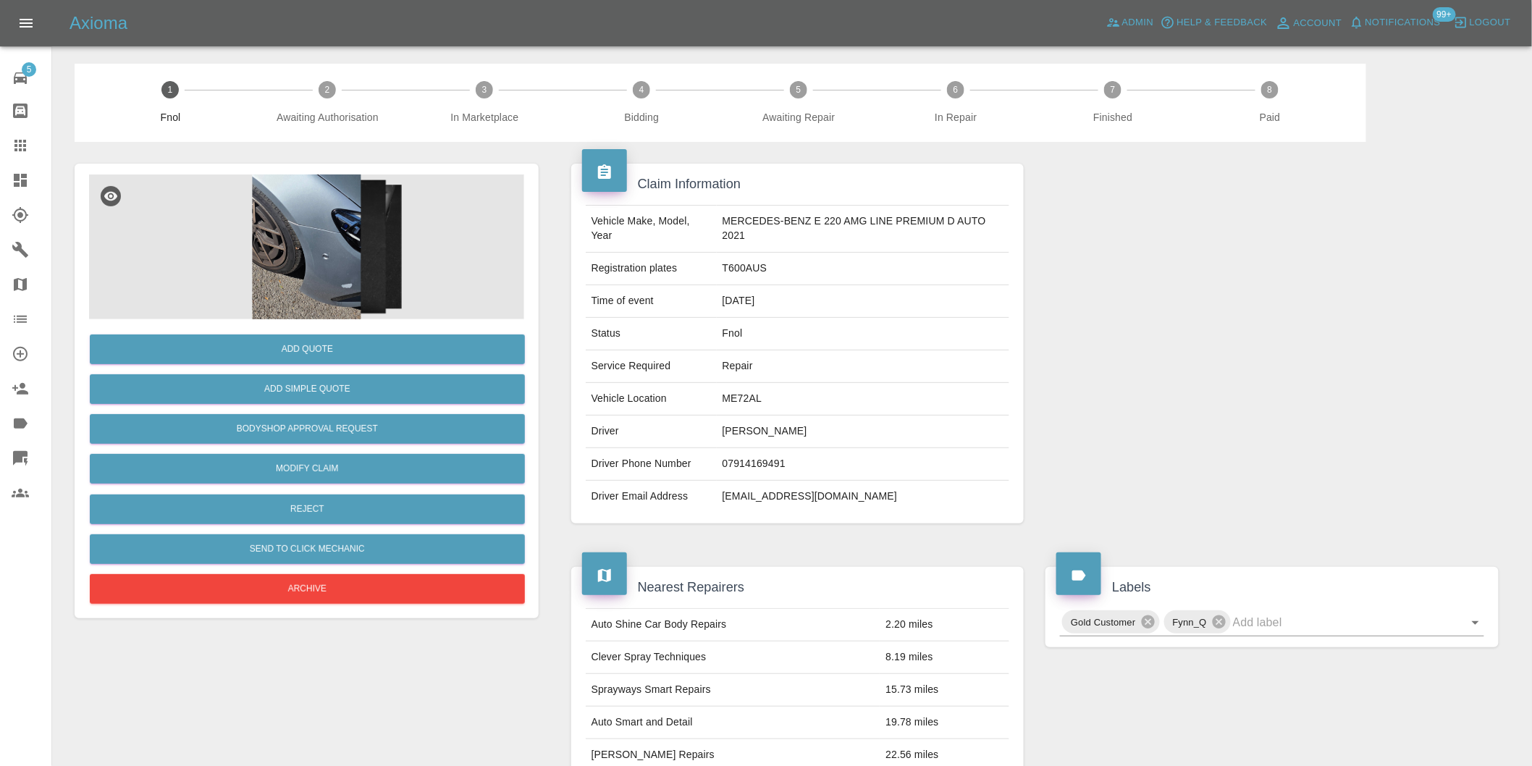
click at [313, 206] on img at bounding box center [306, 246] width 435 height 145
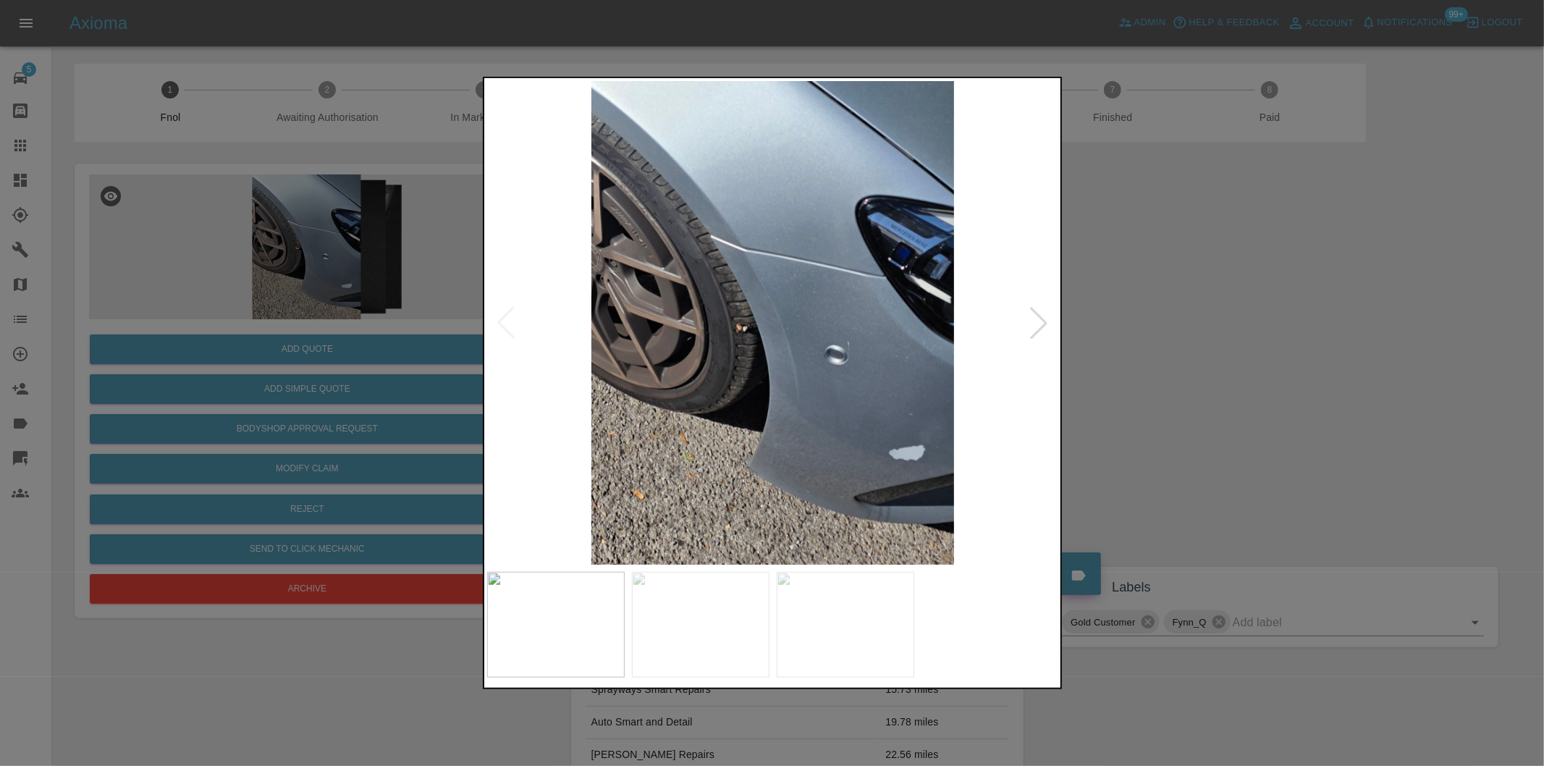
click at [1037, 334] on div at bounding box center [1039, 323] width 32 height 32
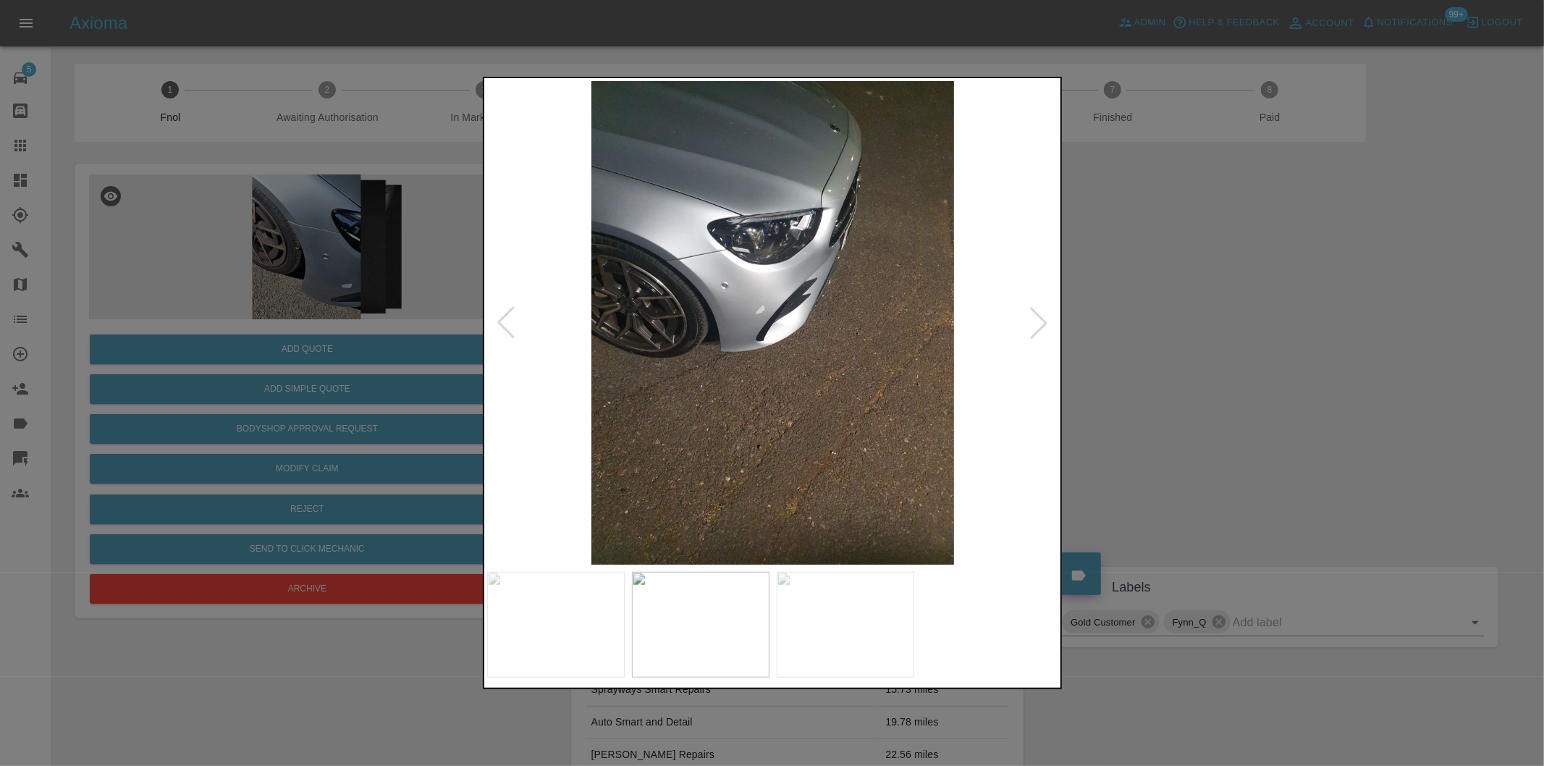
click at [1037, 334] on div at bounding box center [1039, 323] width 32 height 32
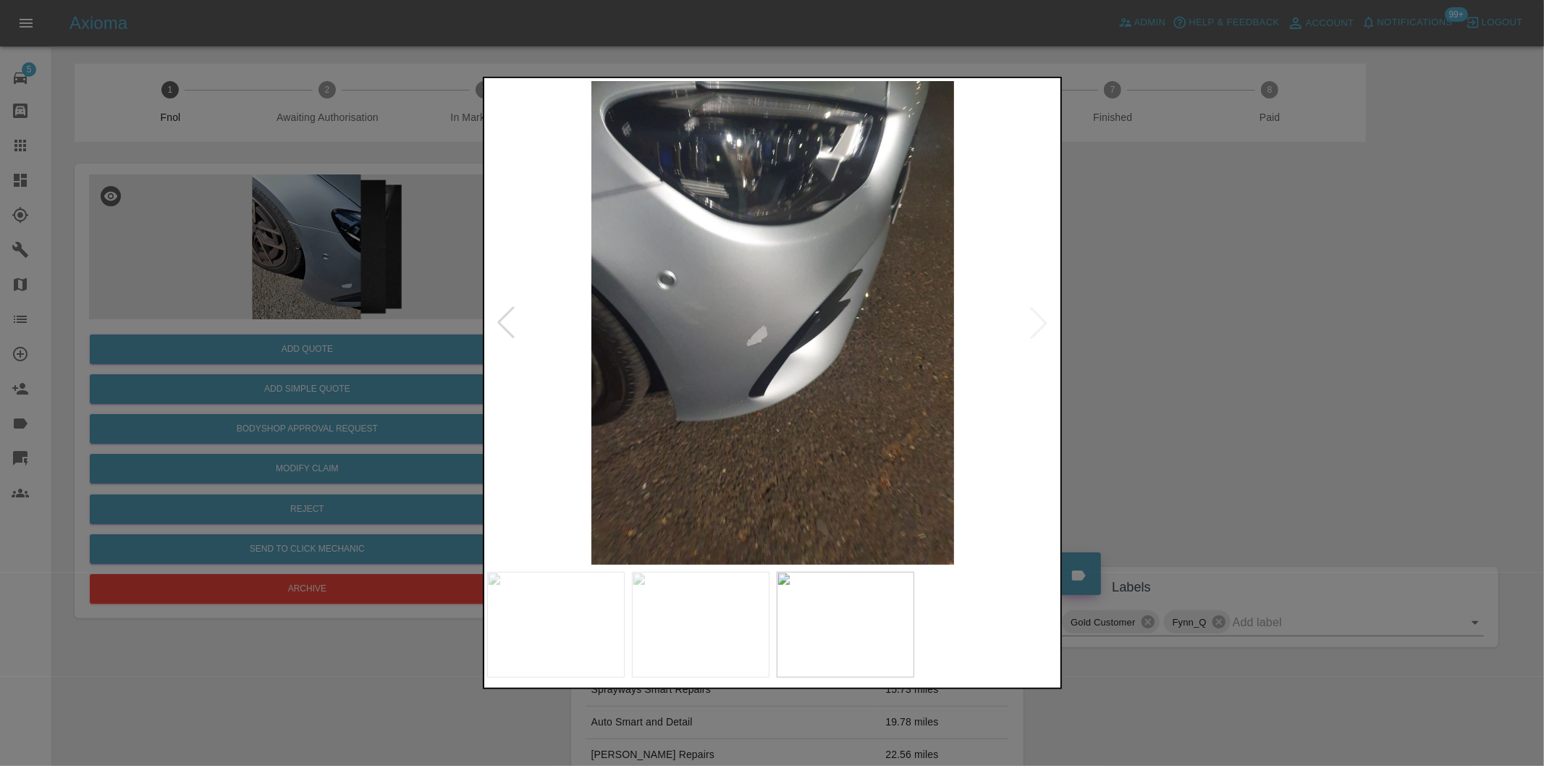
click at [1037, 334] on img at bounding box center [773, 323] width 572 height 484
click at [1375, 379] on div at bounding box center [772, 383] width 1544 height 766
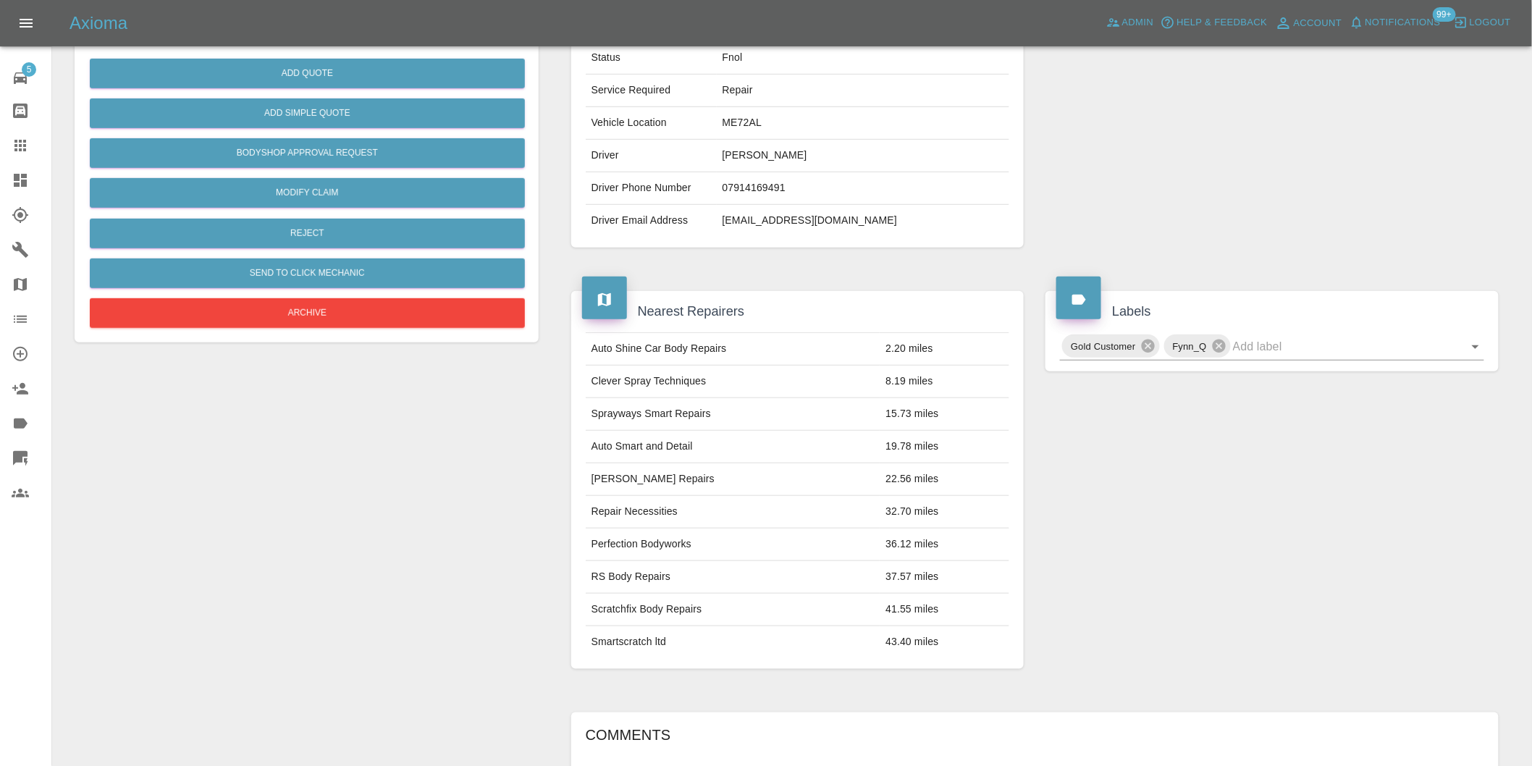
scroll to position [34, 0]
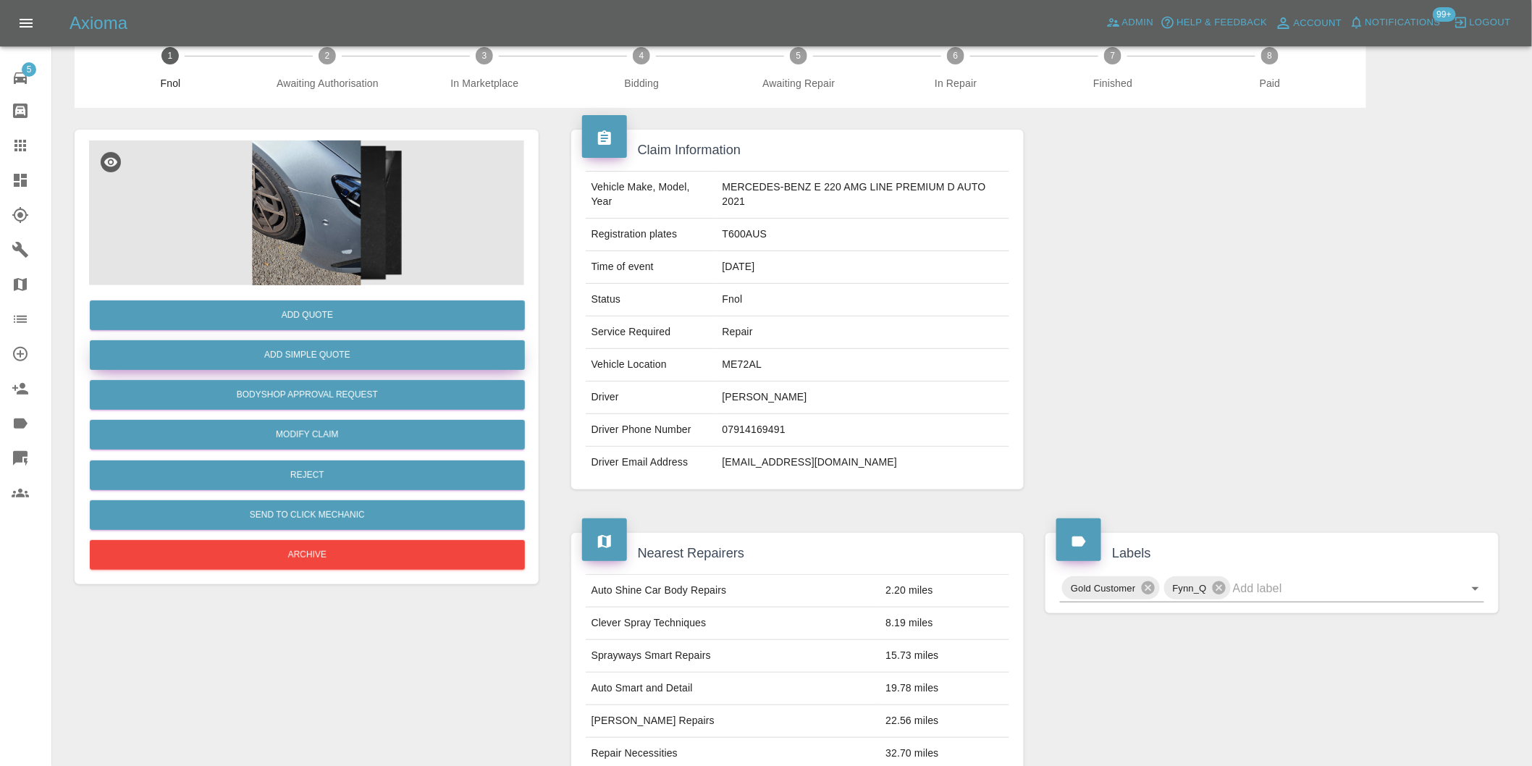
click at [321, 366] on button "Add Simple Quote" at bounding box center [307, 355] width 435 height 30
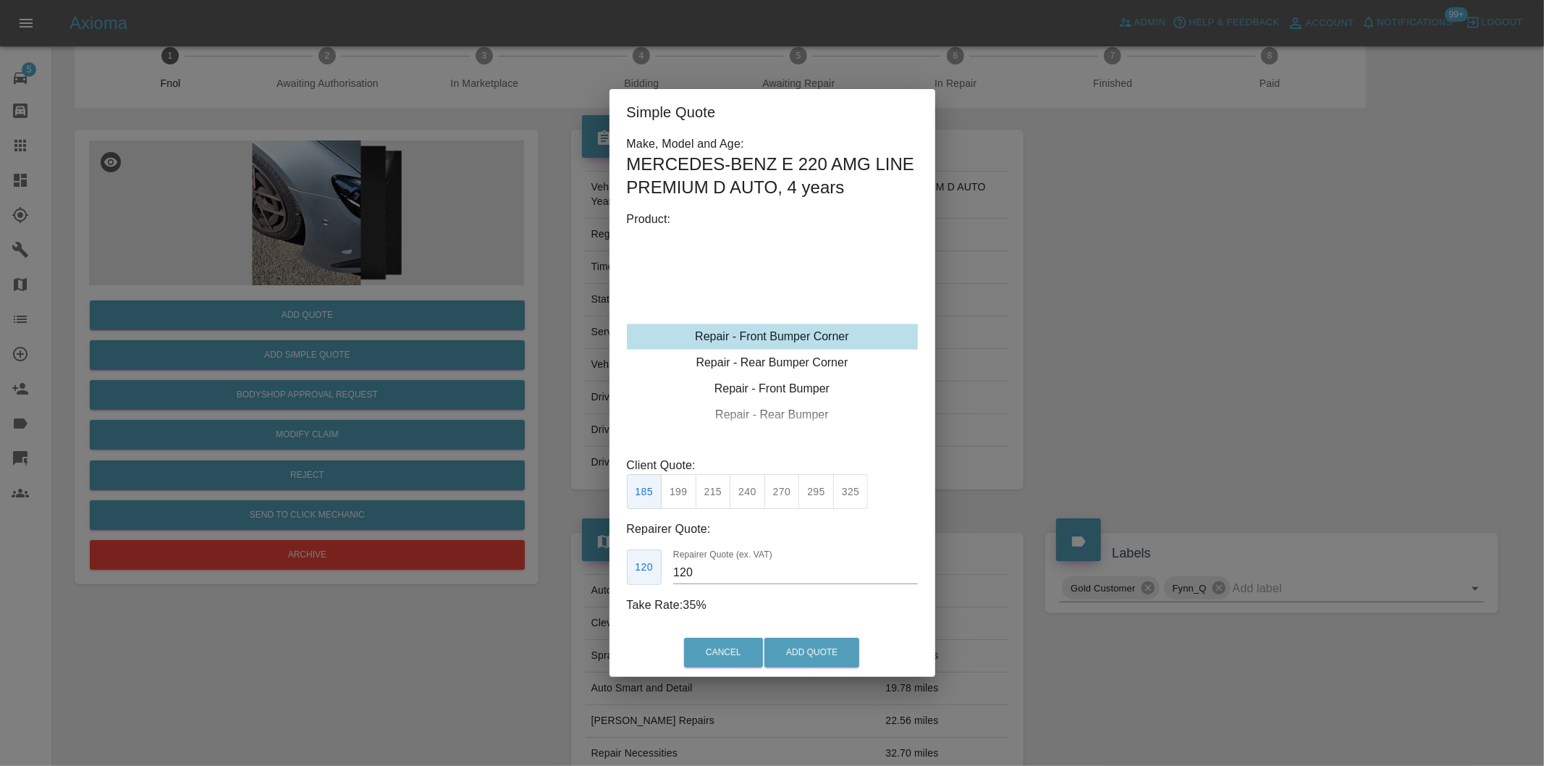
drag, startPoint x: 715, startPoint y: 497, endPoint x: 733, endPoint y: 513, distance: 24.7
click at [715, 497] on button "215" at bounding box center [713, 491] width 35 height 35
type input "135"
drag, startPoint x: 822, startPoint y: 652, endPoint x: 824, endPoint y: 636, distance: 16.7
click at [822, 652] on button "Add Quote" at bounding box center [811, 653] width 95 height 30
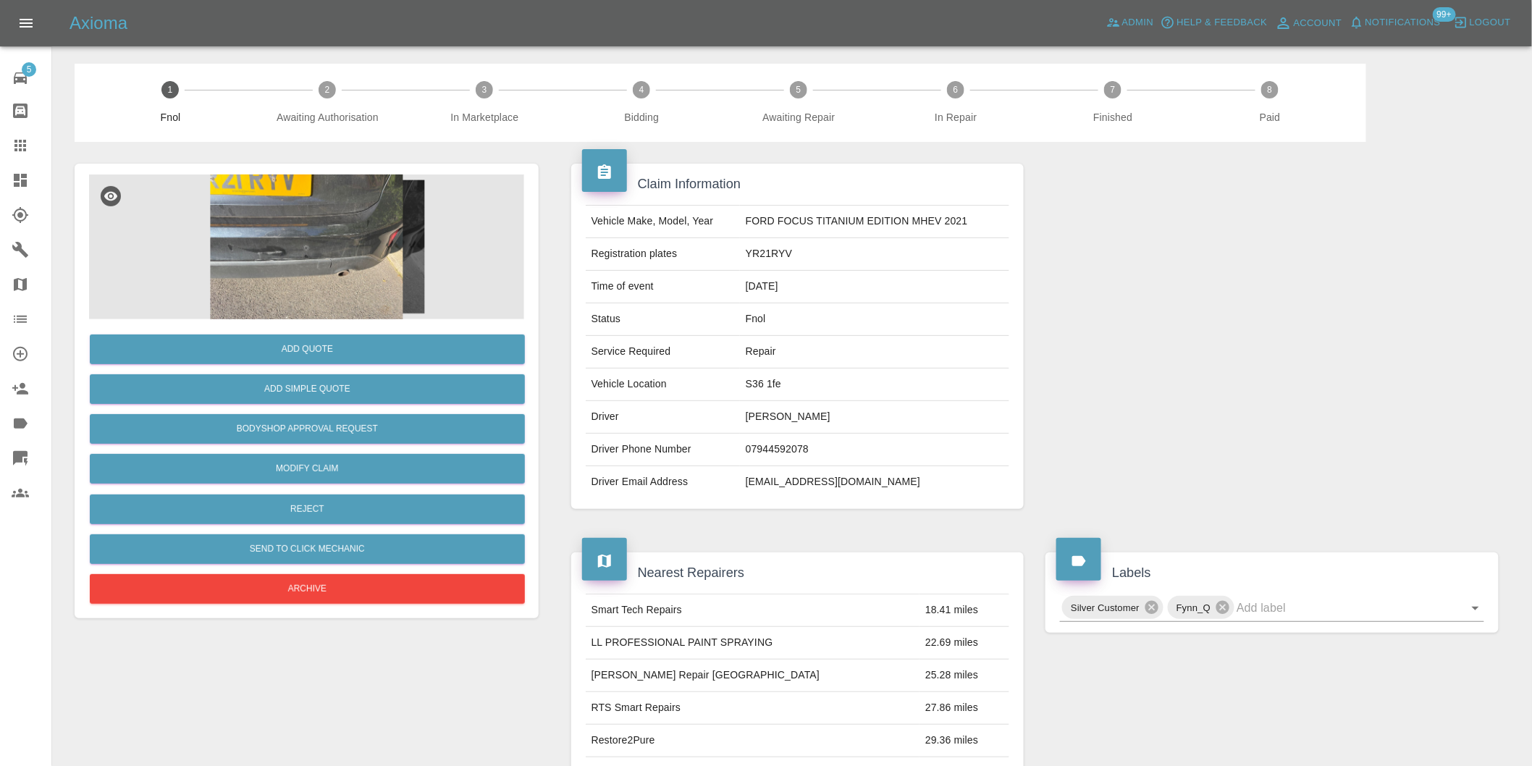
click at [300, 250] on img at bounding box center [306, 246] width 435 height 145
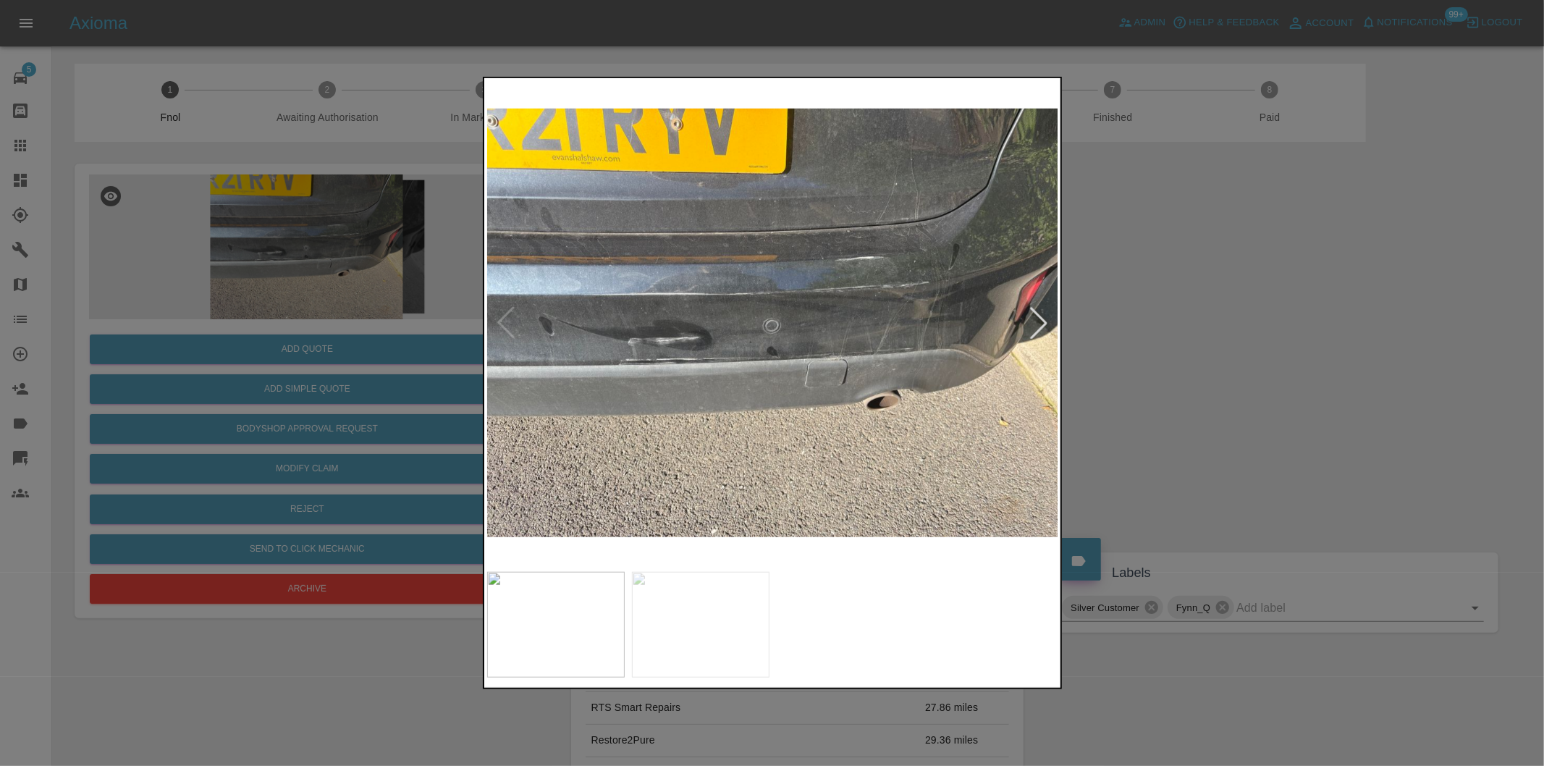
click at [1042, 324] on div at bounding box center [1039, 323] width 32 height 32
click at [1042, 324] on img at bounding box center [773, 323] width 572 height 484
click at [1039, 327] on img at bounding box center [773, 323] width 572 height 484
click at [1157, 351] on div at bounding box center [772, 383] width 1544 height 766
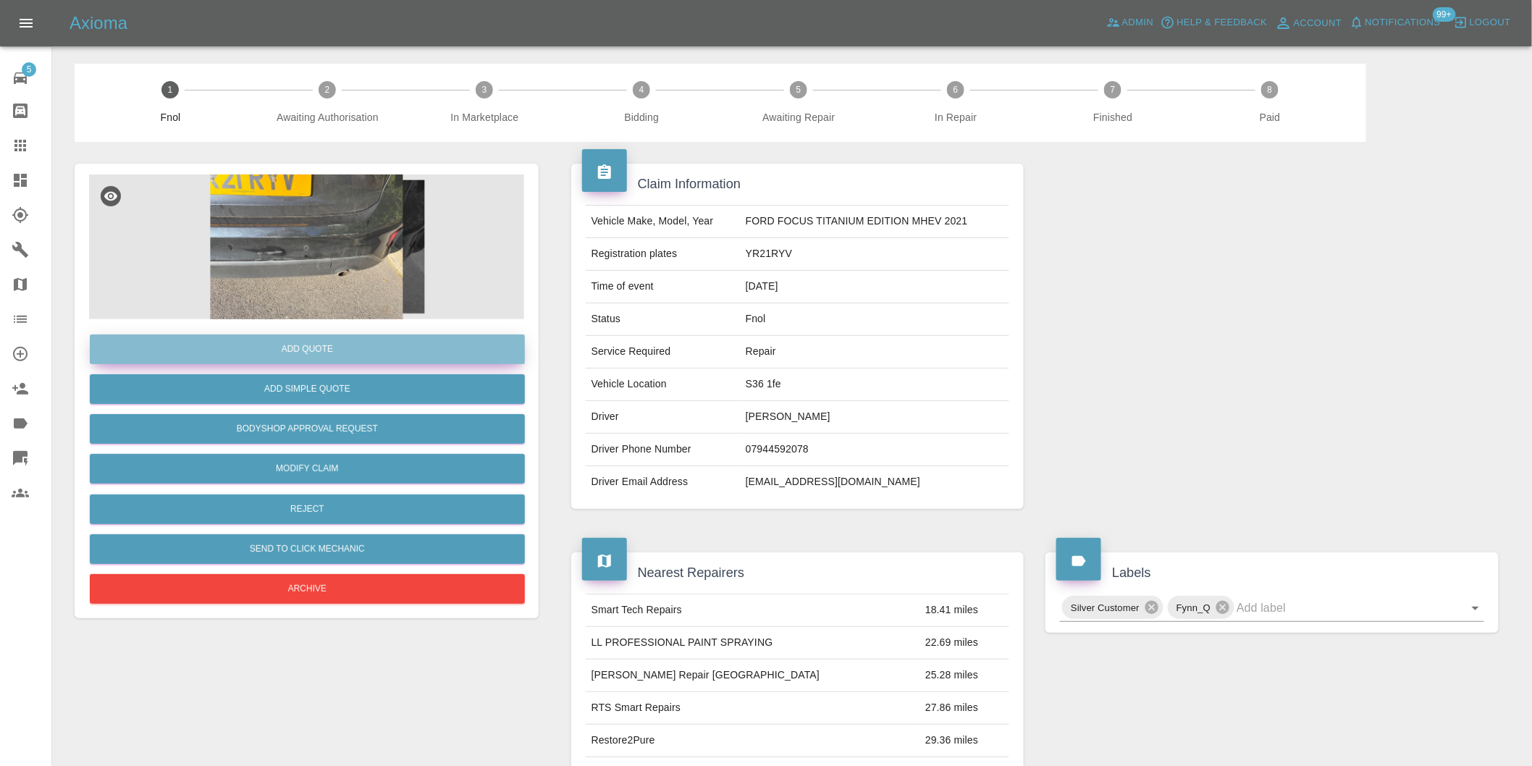
click at [338, 355] on button "Add Quote" at bounding box center [307, 349] width 435 height 30
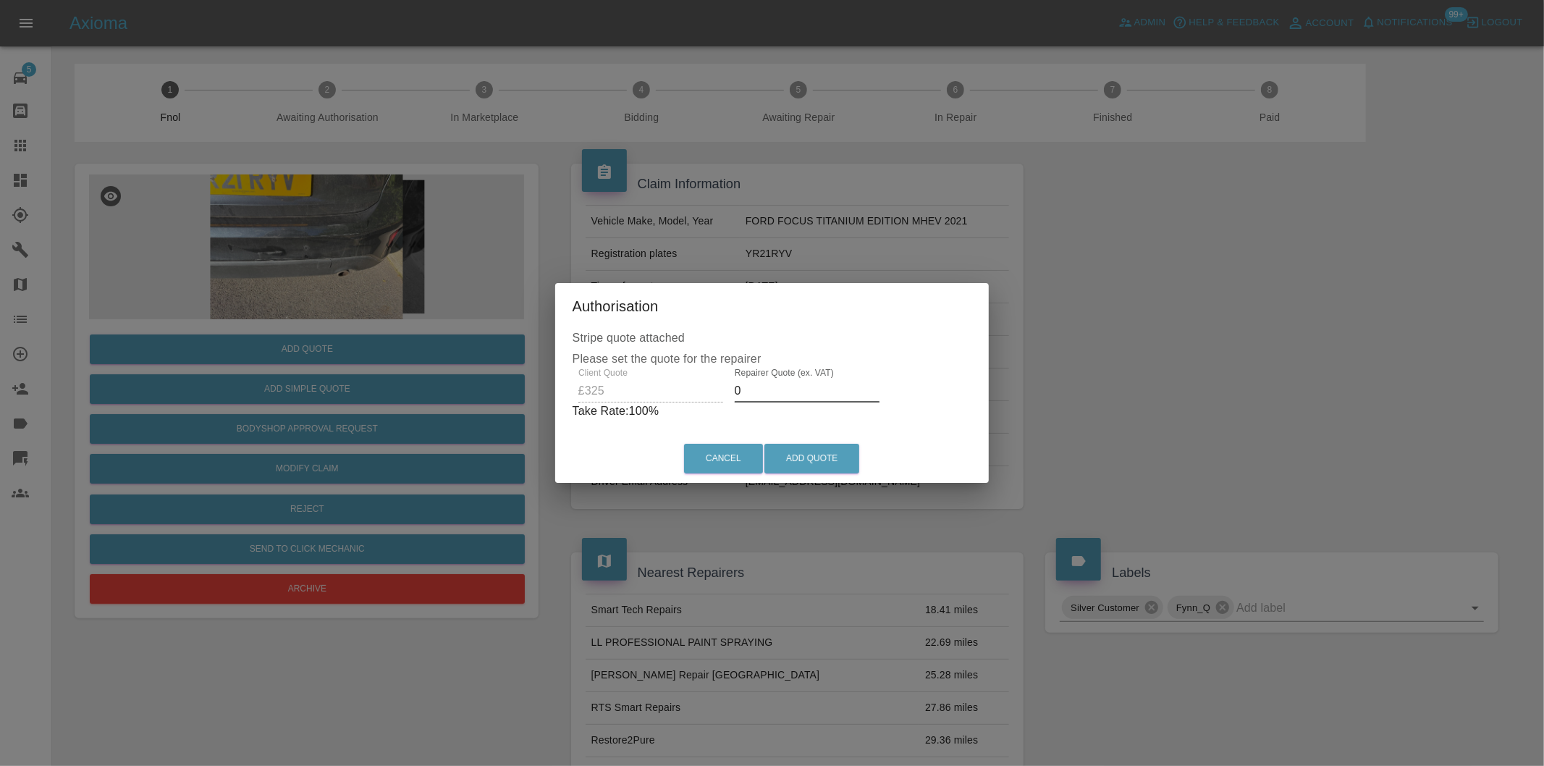
click at [766, 393] on input "0" at bounding box center [807, 390] width 145 height 23
type input "0205"
click at [817, 459] on button "Add Quote" at bounding box center [811, 459] width 95 height 30
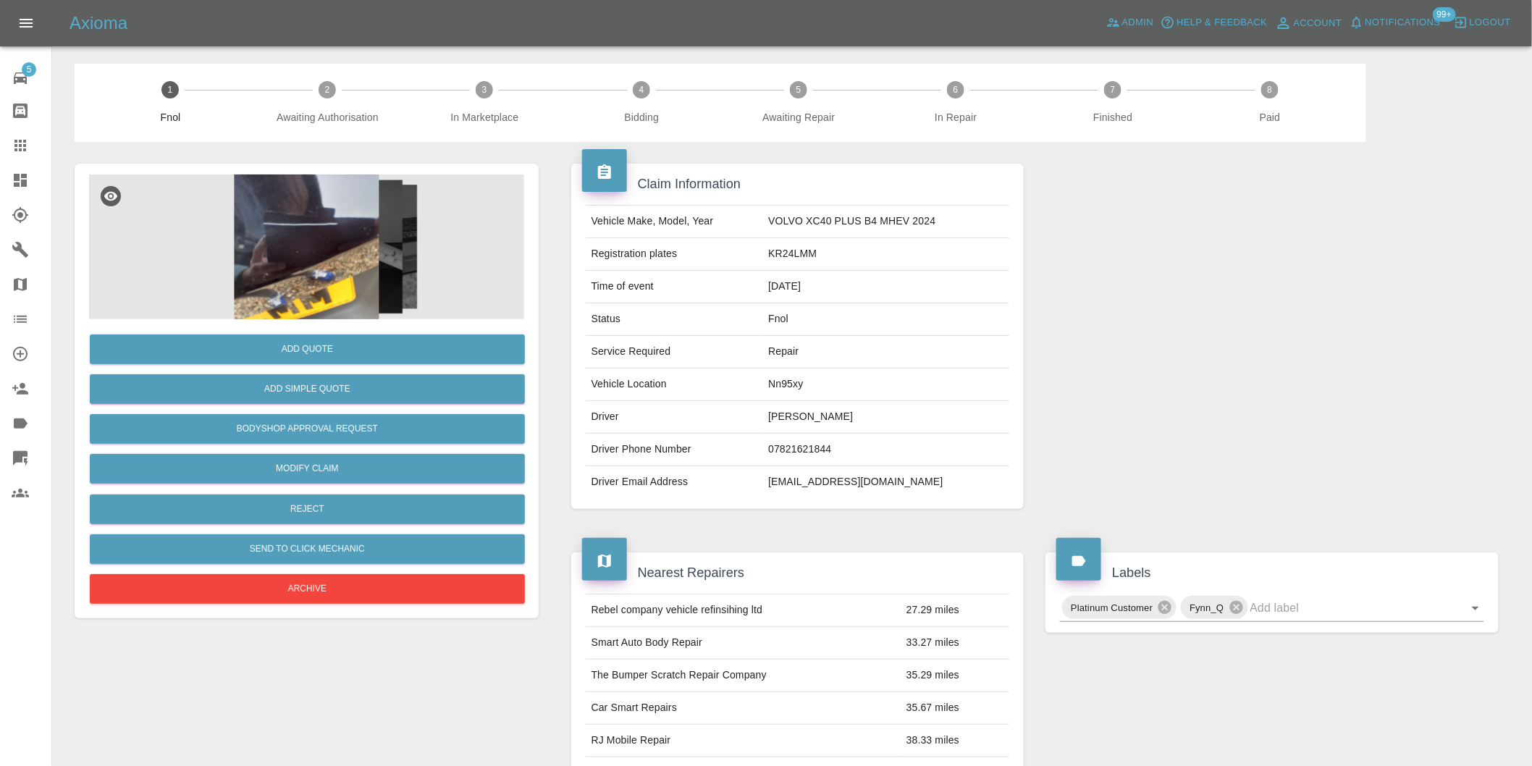
click at [337, 232] on img at bounding box center [306, 246] width 435 height 145
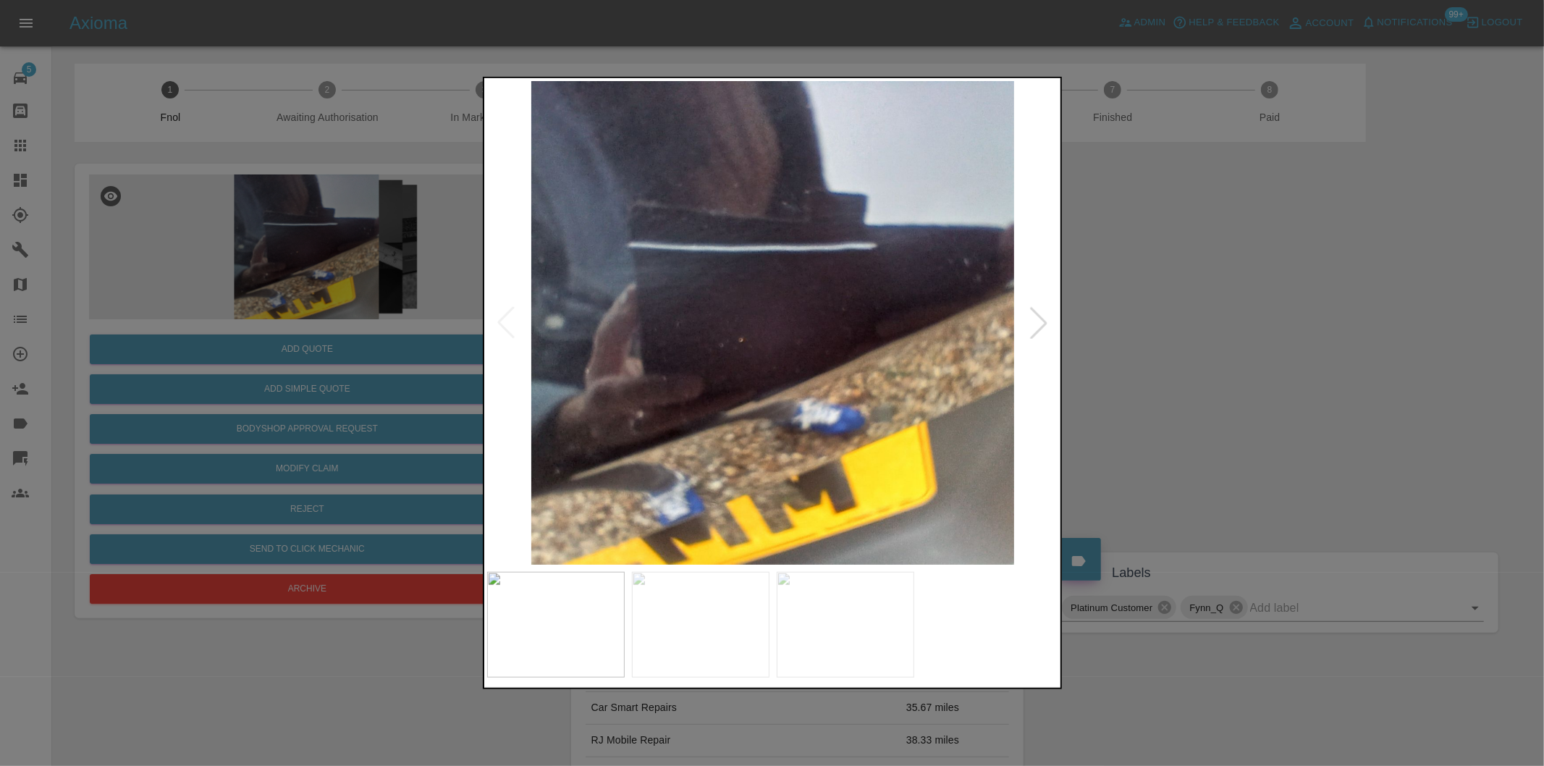
click at [1043, 323] on div at bounding box center [1039, 323] width 32 height 32
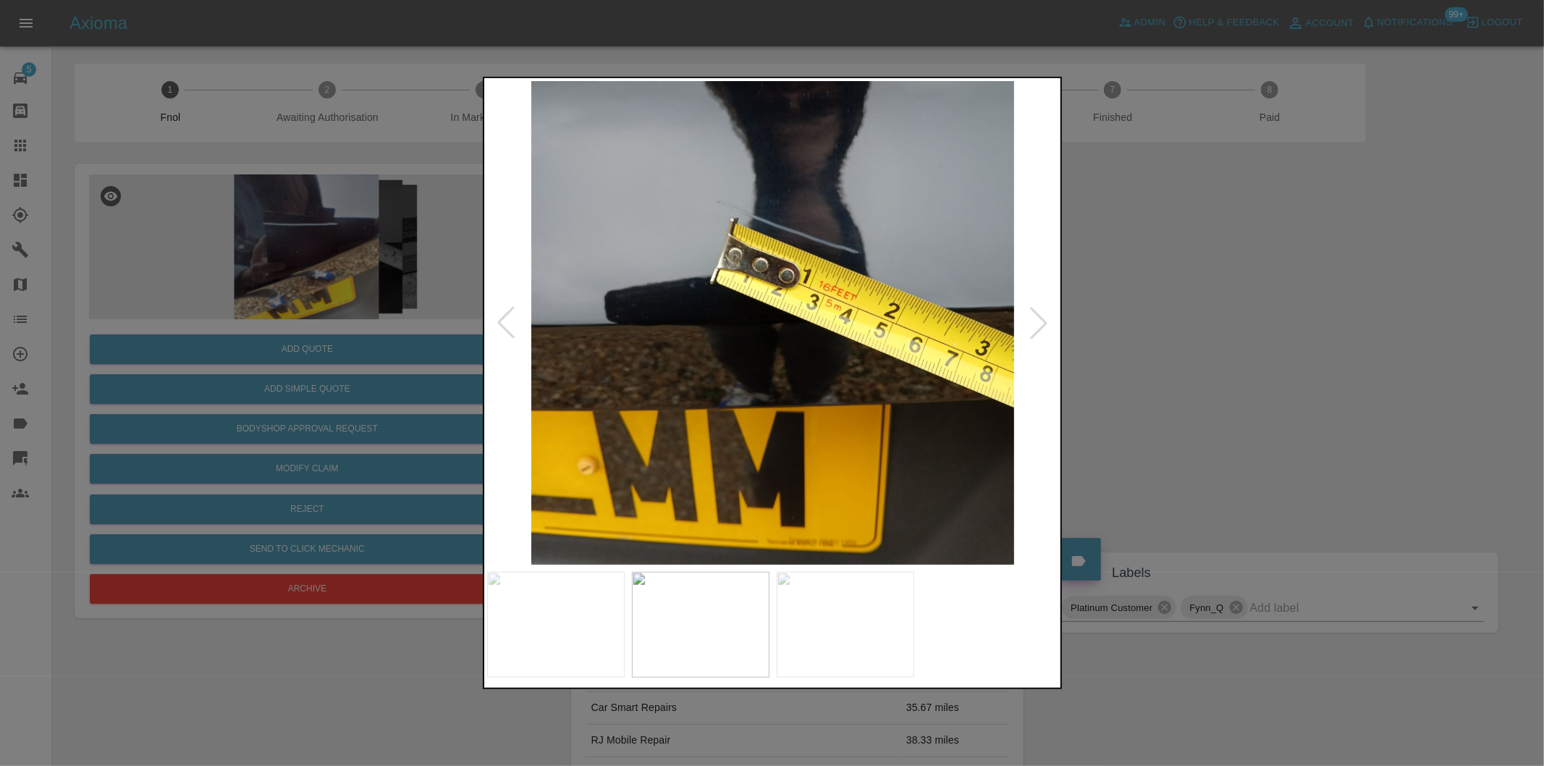
click at [1043, 323] on div at bounding box center [1039, 323] width 32 height 32
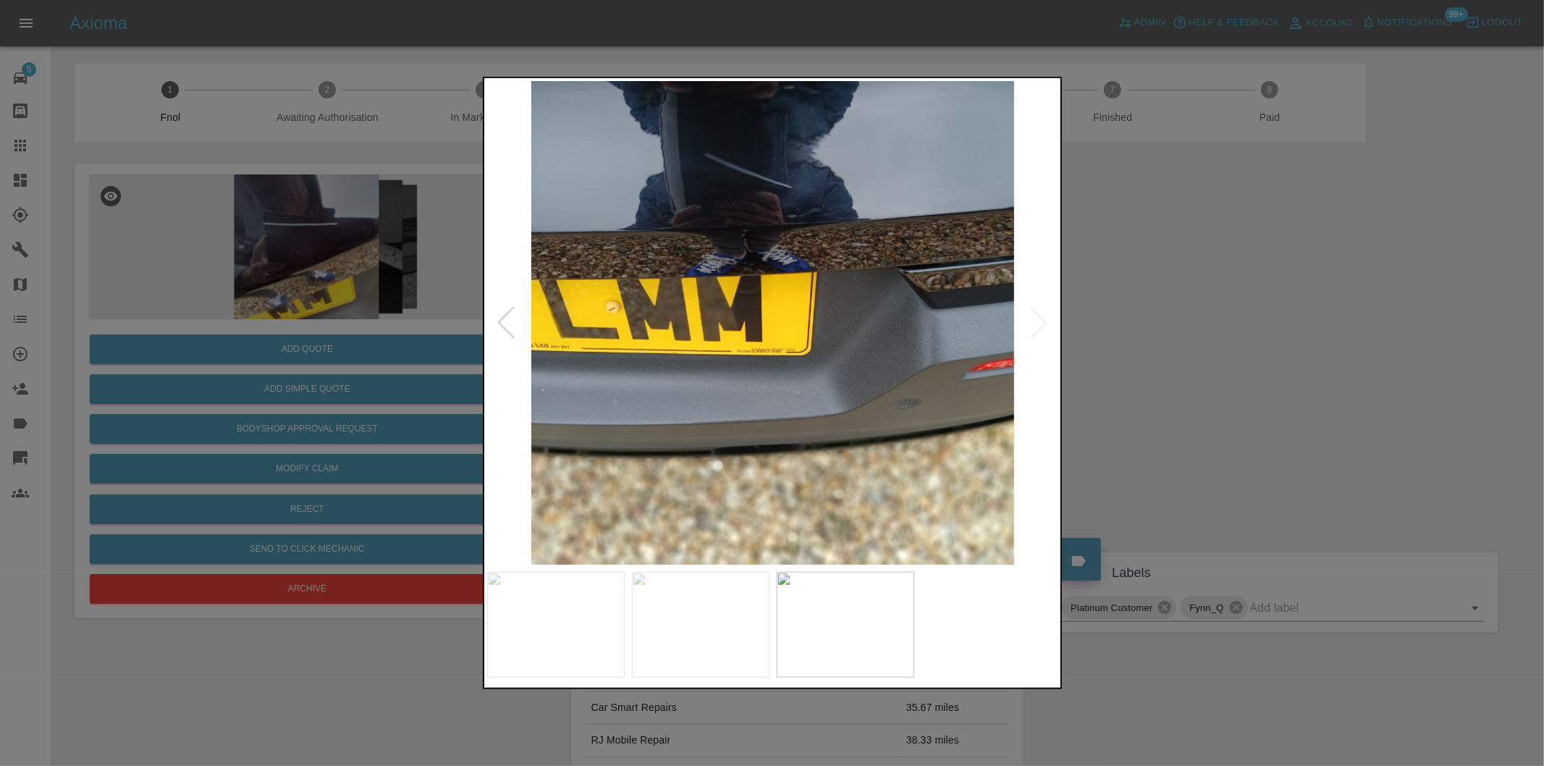
click at [1043, 323] on img at bounding box center [773, 323] width 572 height 484
click at [1265, 369] on div at bounding box center [772, 383] width 1544 height 766
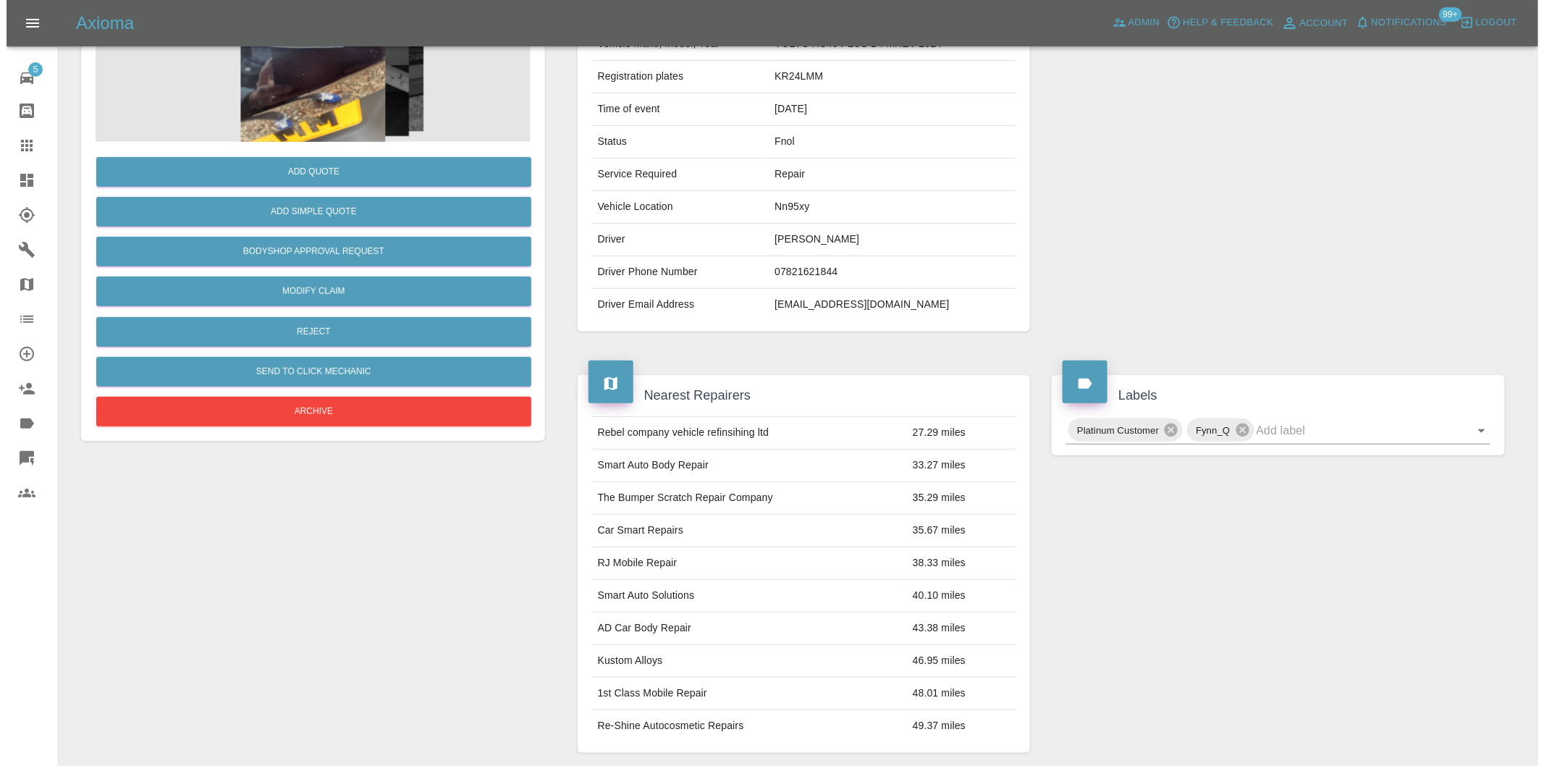
scroll to position [100, 0]
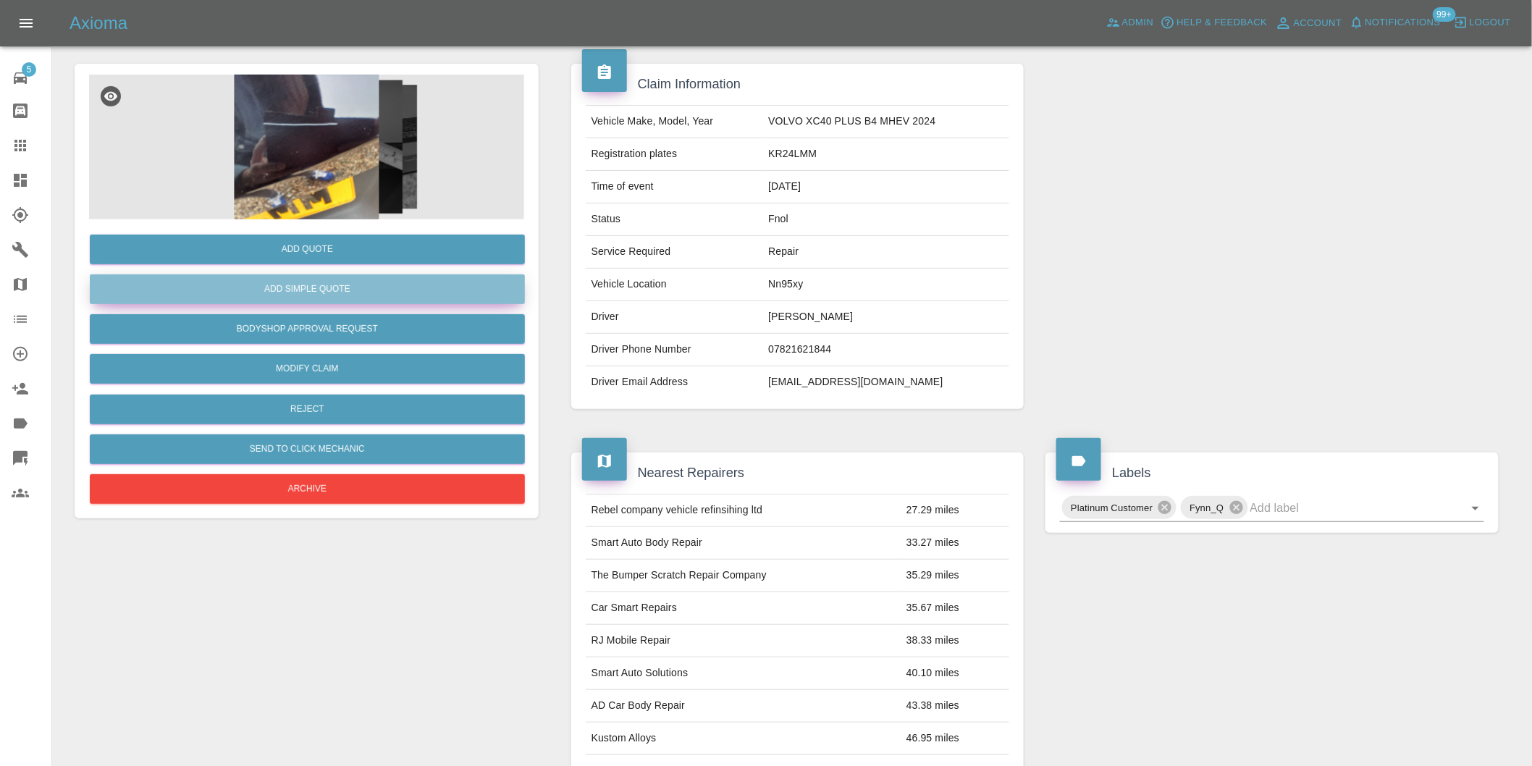
click at [310, 286] on button "Add Simple Quote" at bounding box center [307, 289] width 435 height 30
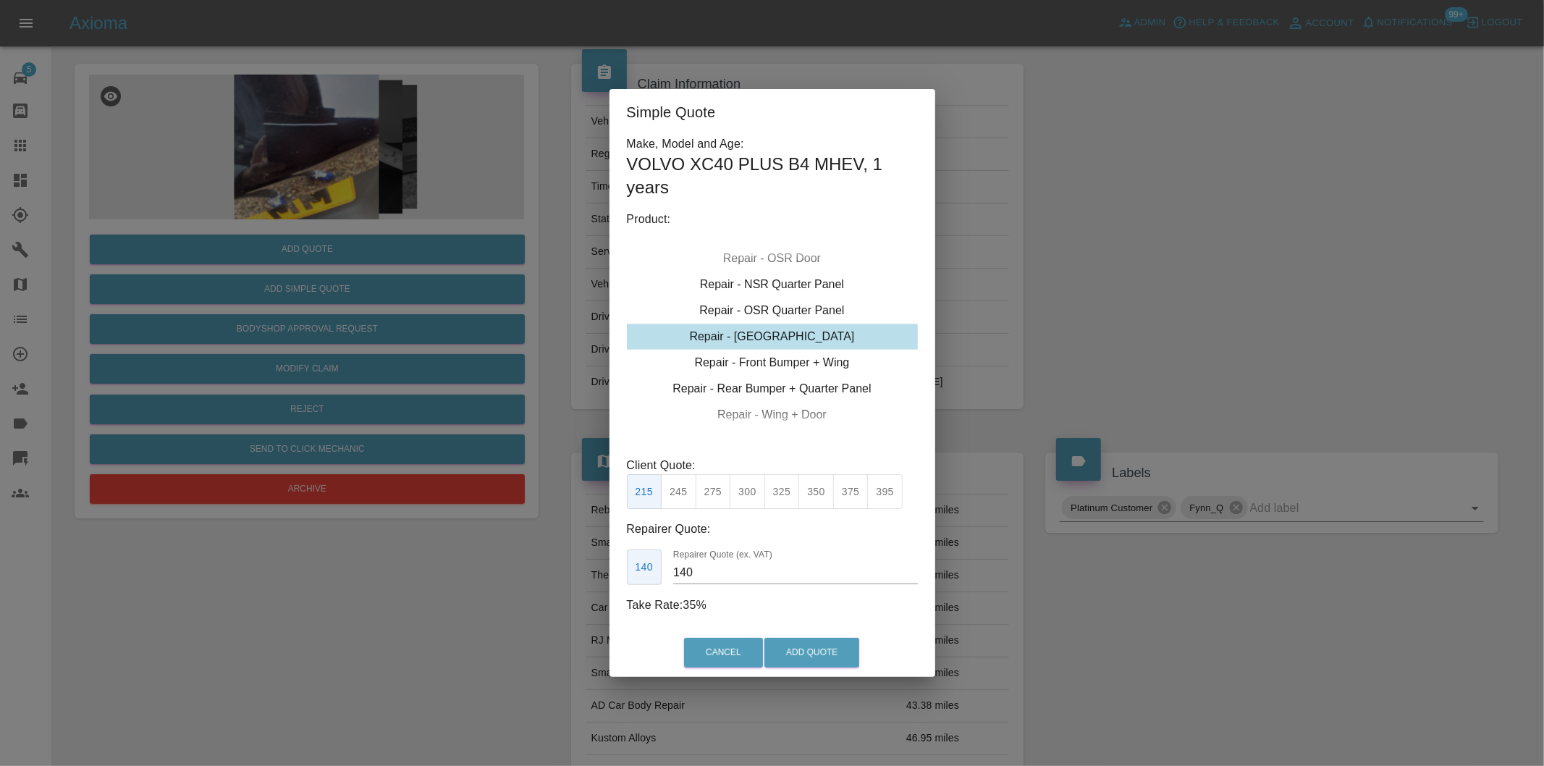
click at [712, 489] on button "275" at bounding box center [713, 491] width 35 height 35
type input "180"
drag, startPoint x: 799, startPoint y: 643, endPoint x: 791, endPoint y: 494, distance: 149.4
click at [800, 643] on button "Add Quote" at bounding box center [811, 653] width 95 height 30
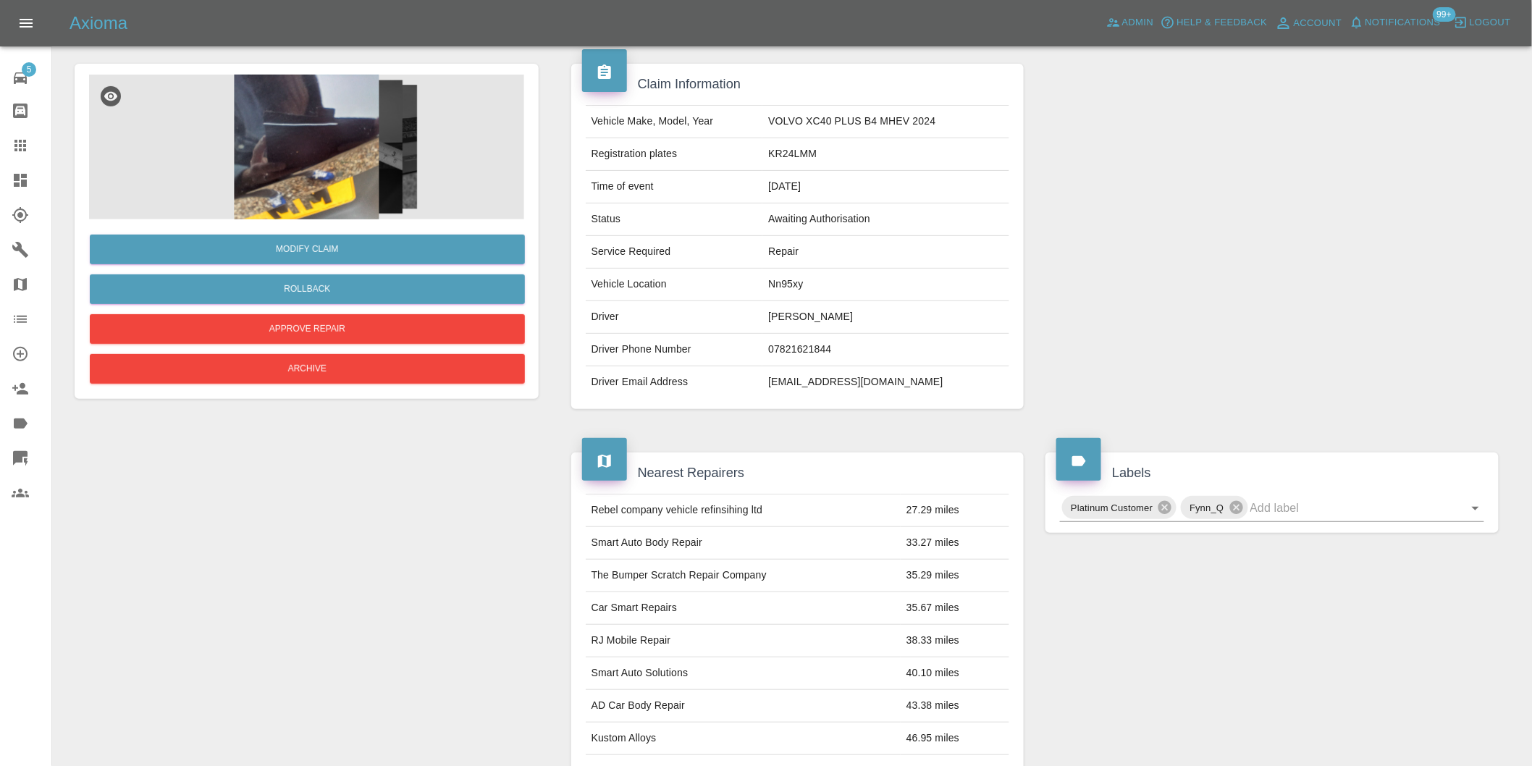
click at [308, 170] on img at bounding box center [306, 147] width 435 height 145
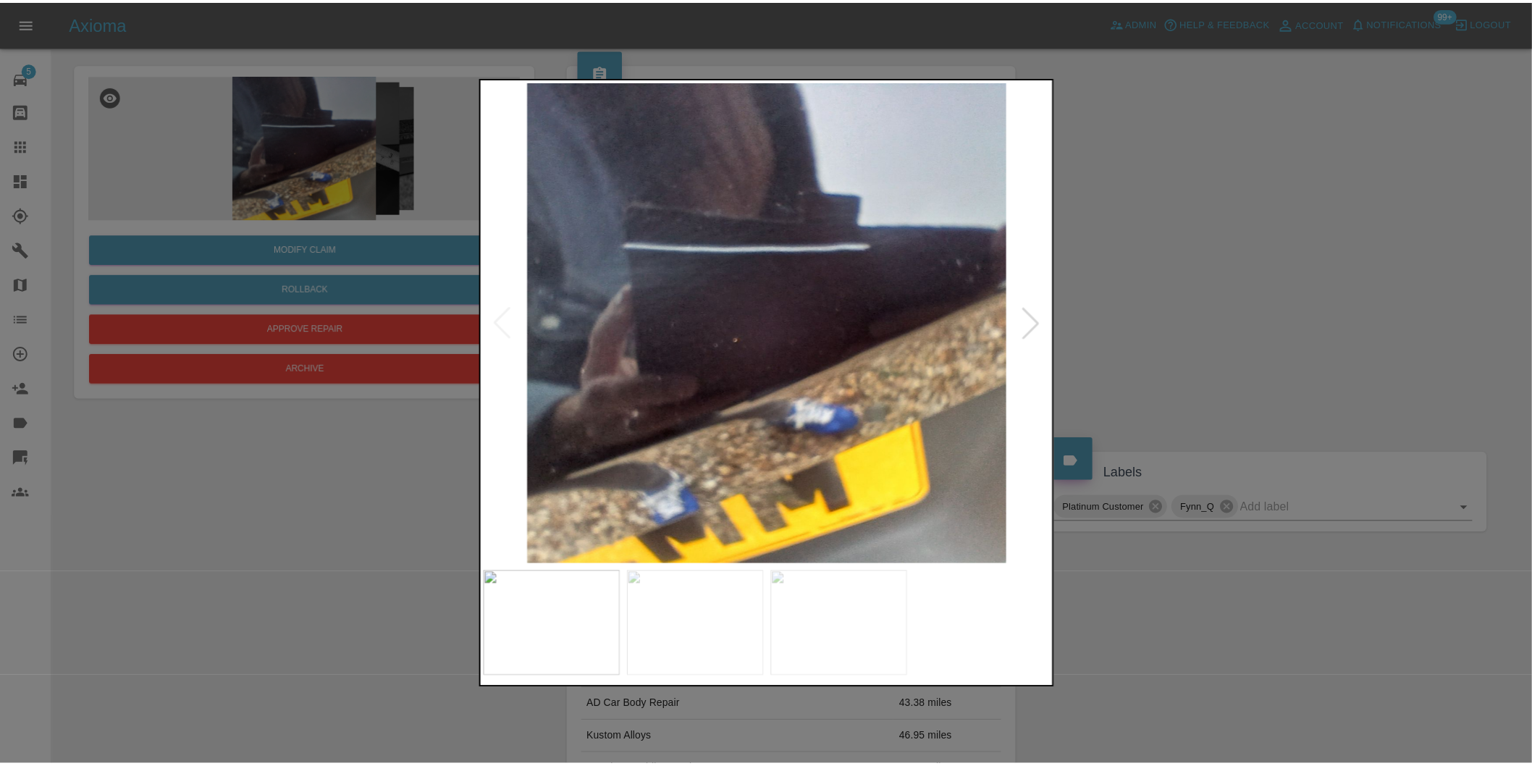
scroll to position [0, 0]
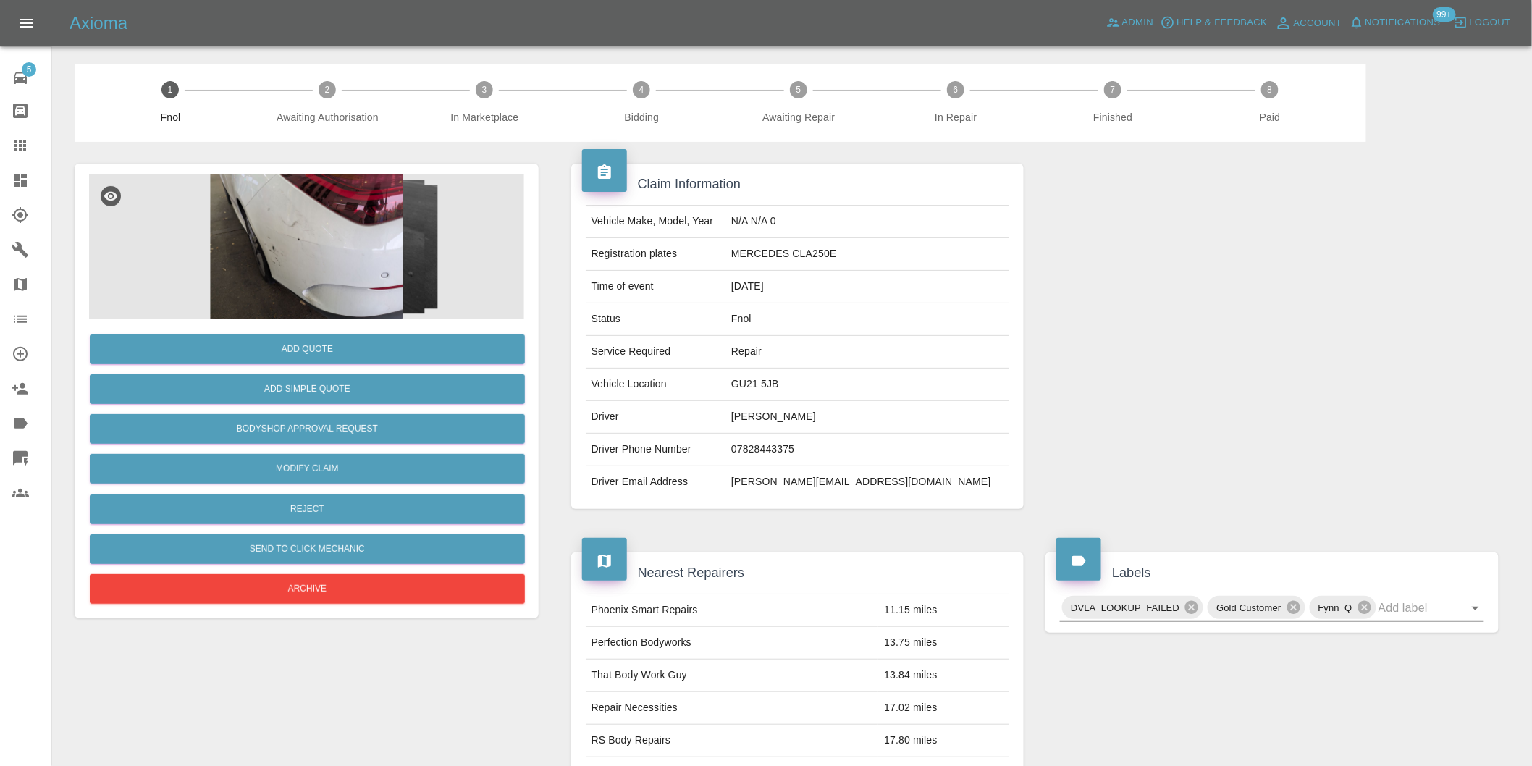
click at [321, 211] on img at bounding box center [306, 246] width 435 height 145
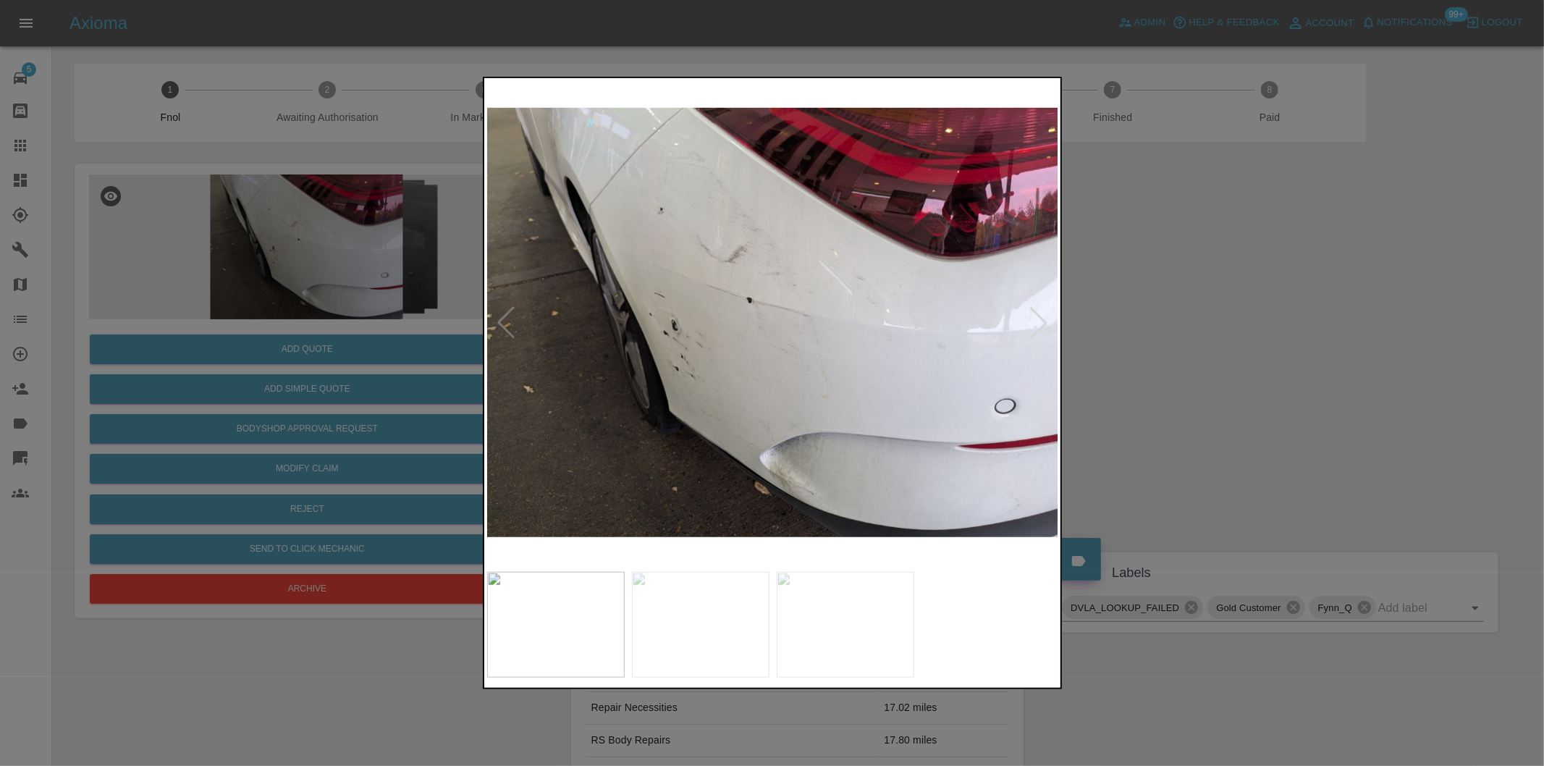
click at [1032, 326] on div at bounding box center [1039, 323] width 32 height 32
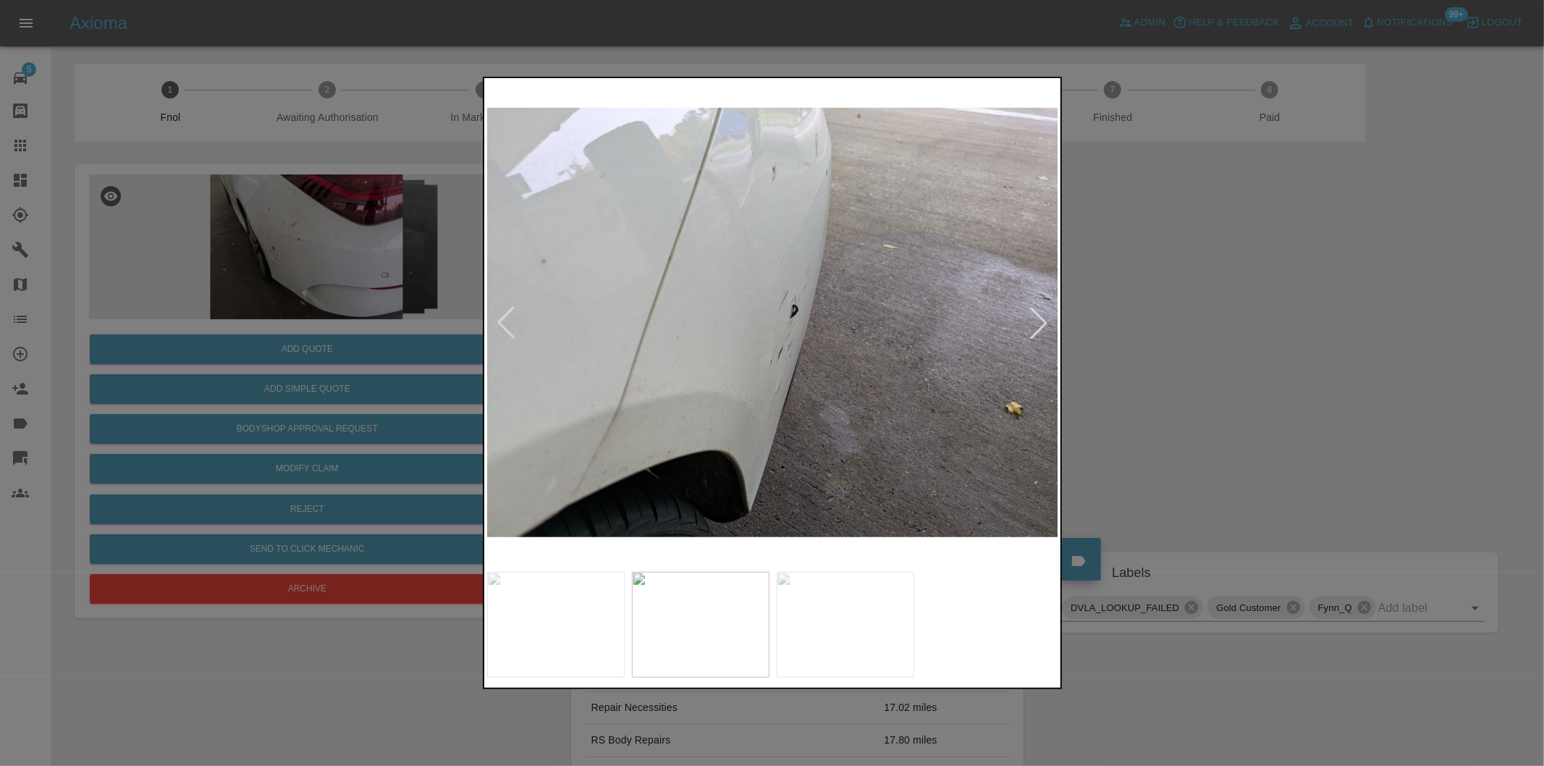
click at [1032, 326] on div at bounding box center [1039, 323] width 32 height 32
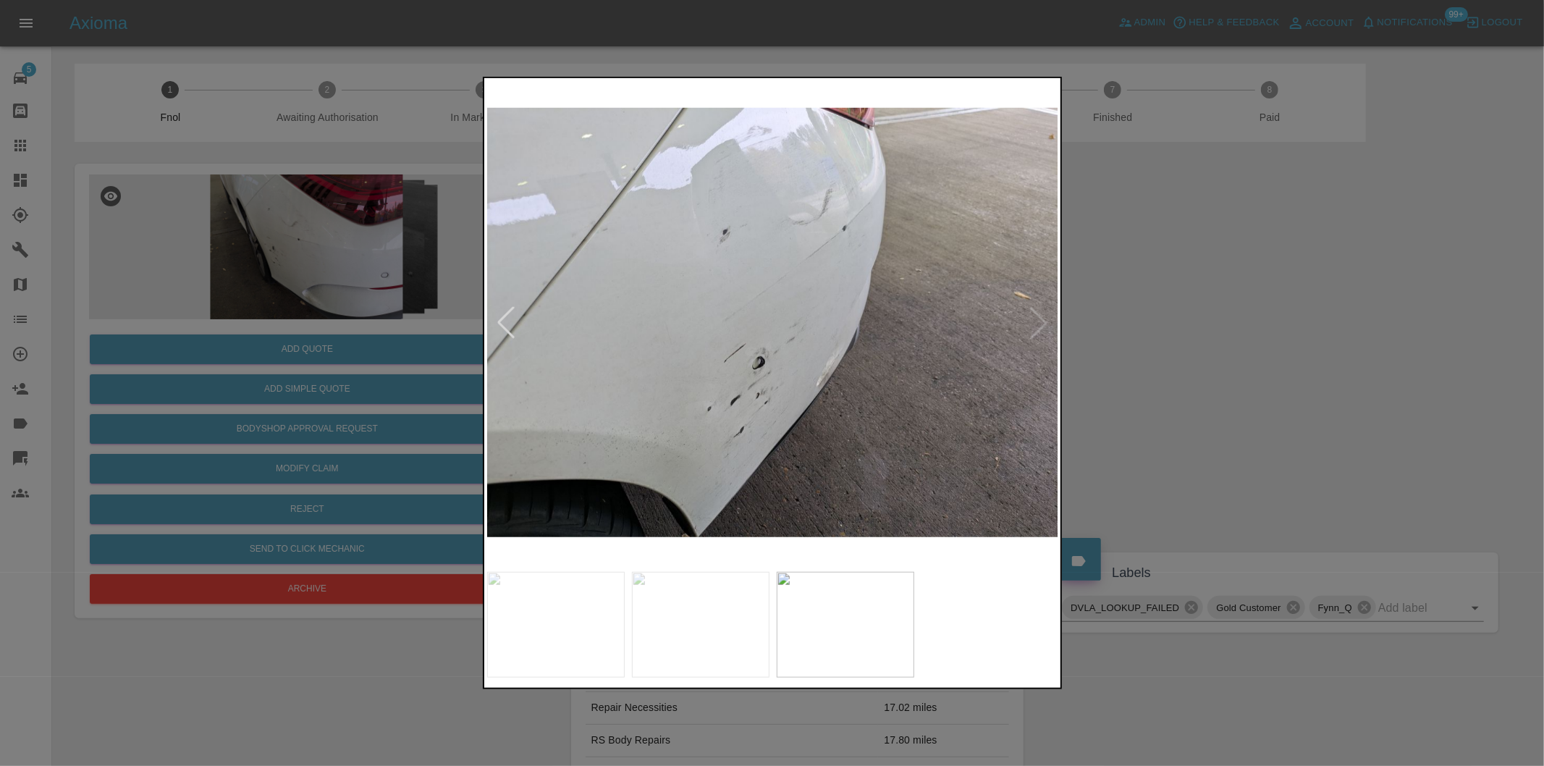
click at [1032, 324] on img at bounding box center [773, 323] width 572 height 484
click at [1184, 355] on div at bounding box center [772, 383] width 1544 height 766
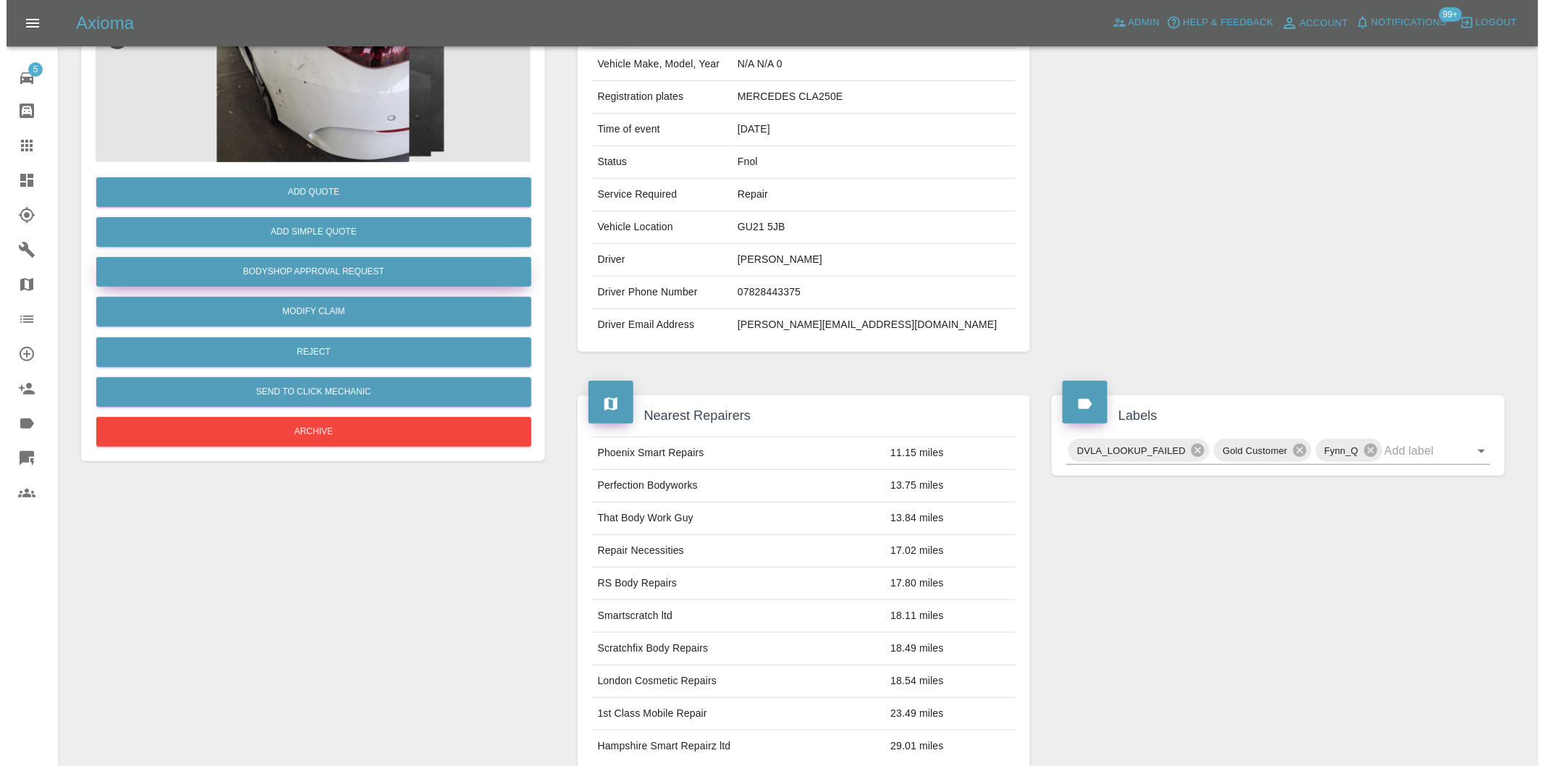
scroll to position [20, 0]
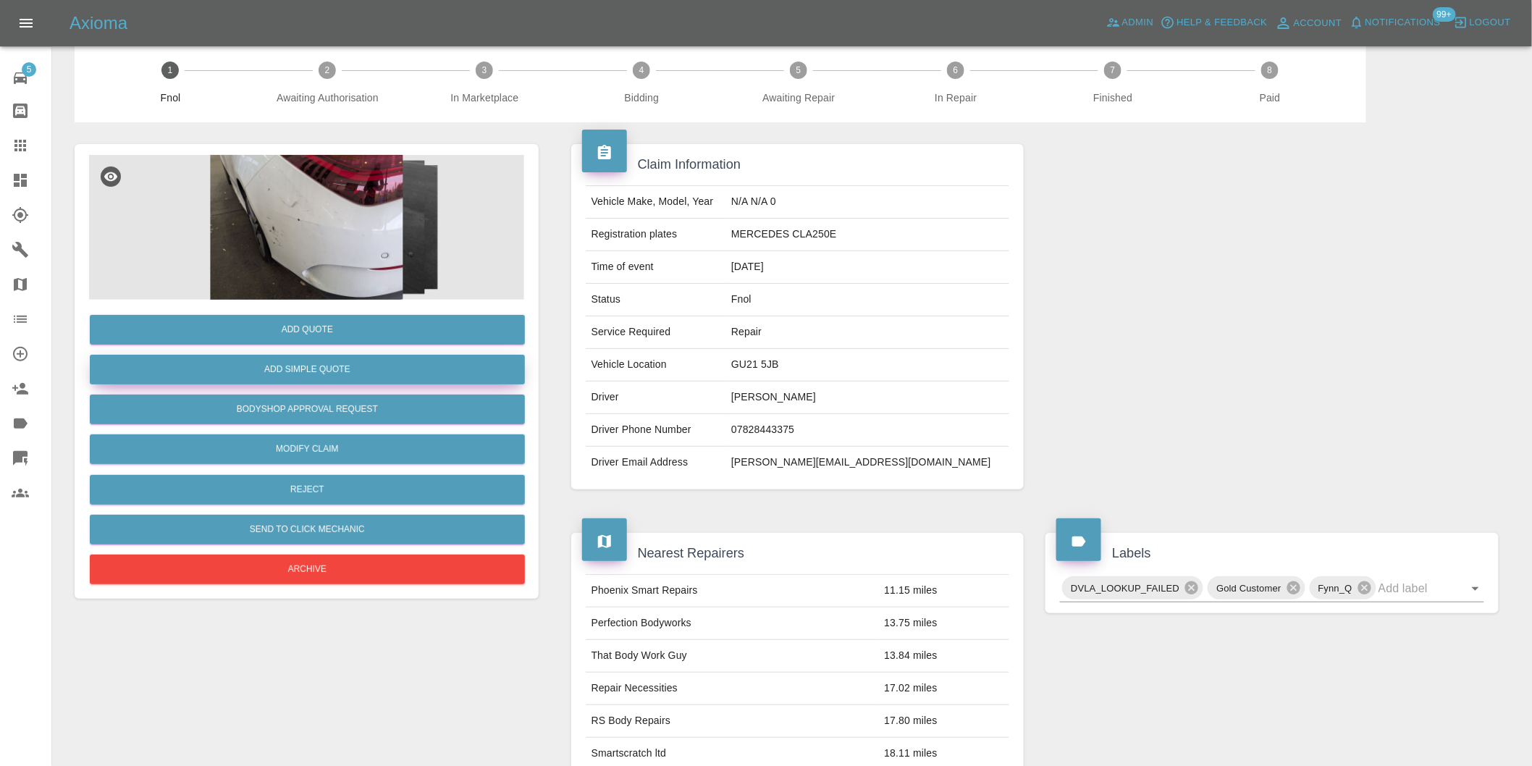
click at [322, 369] on button "Add Simple Quote" at bounding box center [307, 370] width 435 height 30
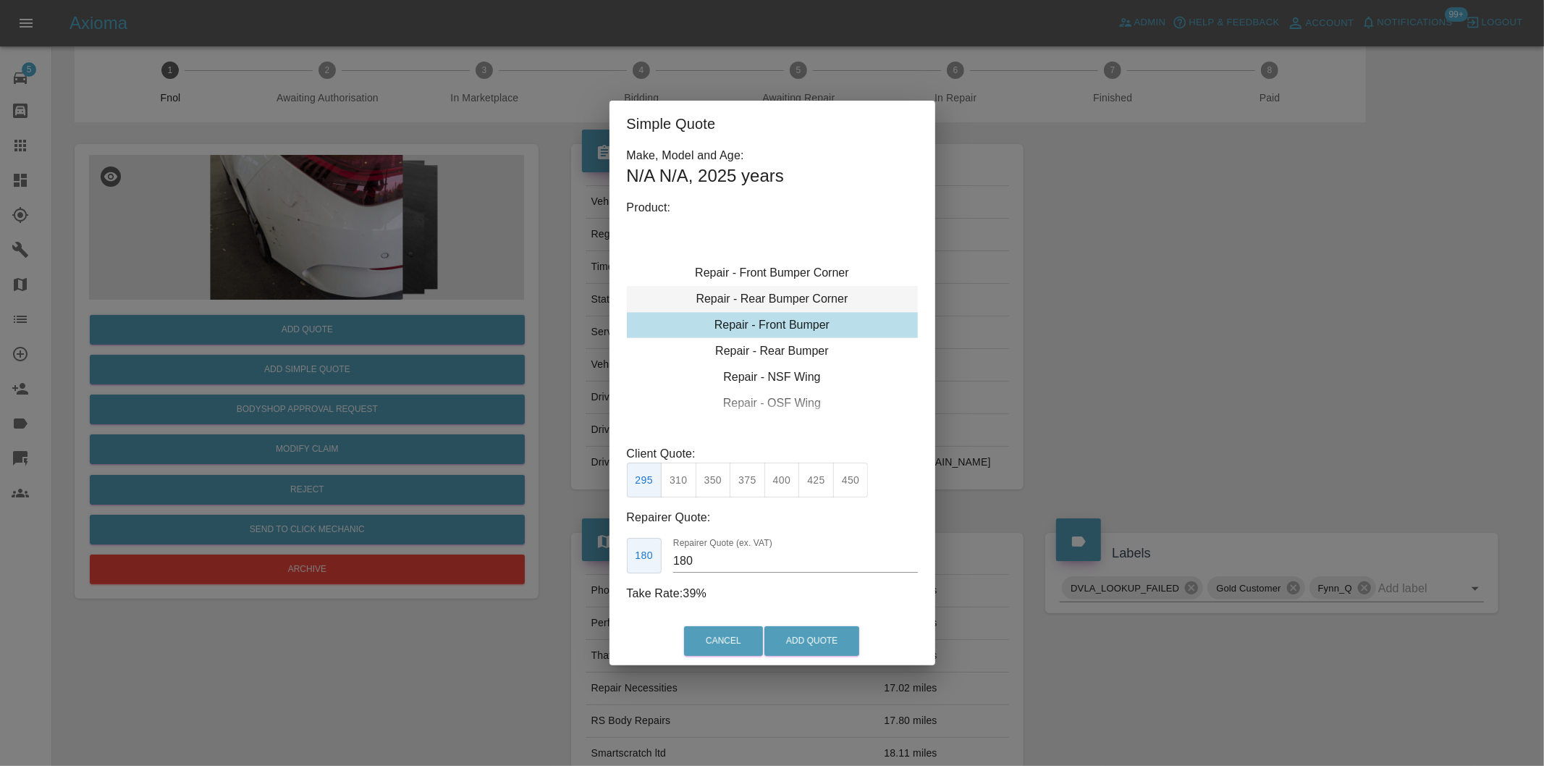
click at [814, 303] on div "Repair - Rear Bumper Corner" at bounding box center [772, 299] width 291 height 26
click at [713, 482] on button "215" at bounding box center [713, 480] width 35 height 35
drag, startPoint x: 741, startPoint y: 485, endPoint x: 763, endPoint y: 512, distance: 34.5
click at [741, 484] on button "240" at bounding box center [747, 480] width 35 height 35
type input "150"
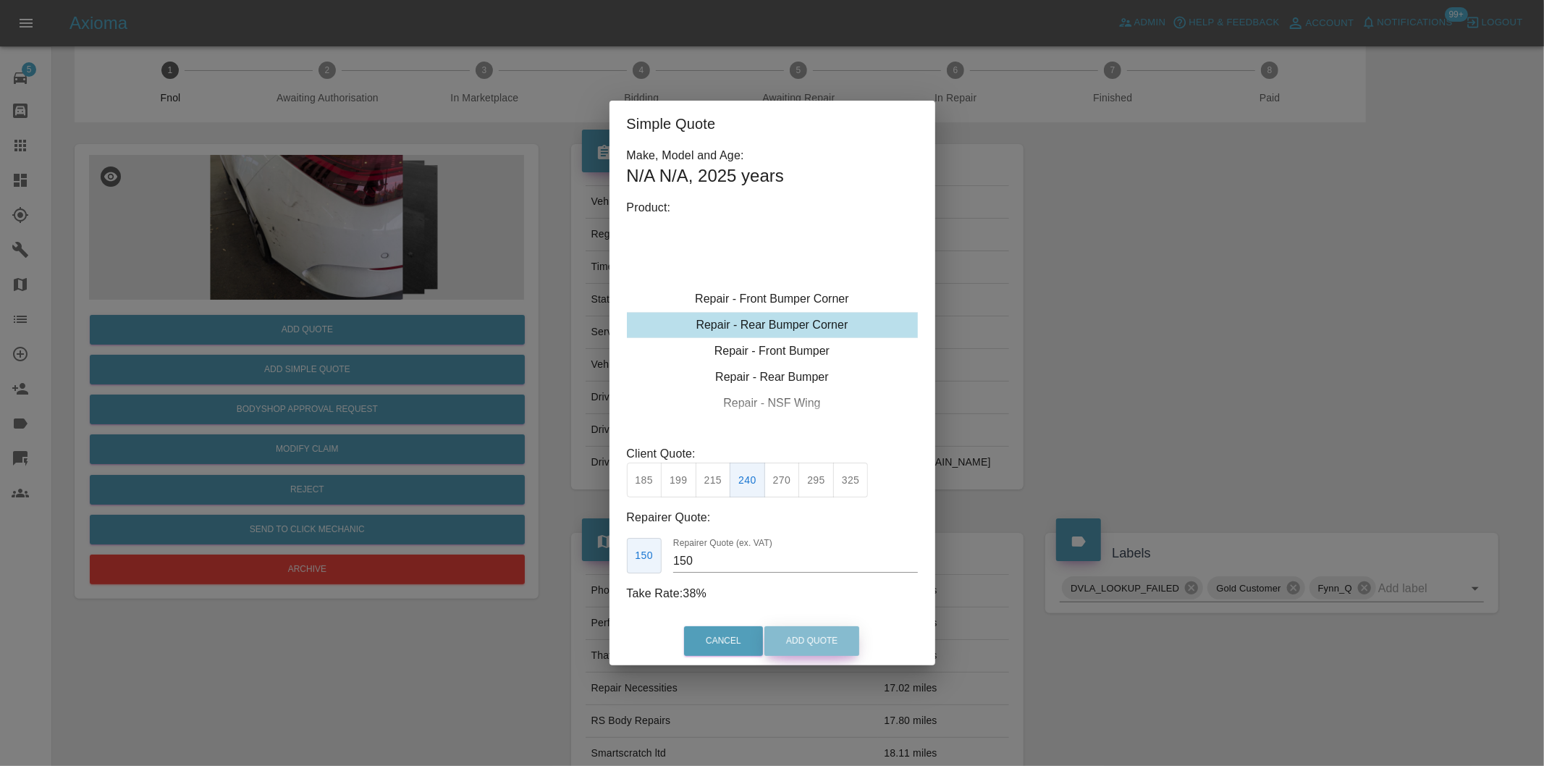
click at [798, 631] on button "Add Quote" at bounding box center [811, 641] width 95 height 30
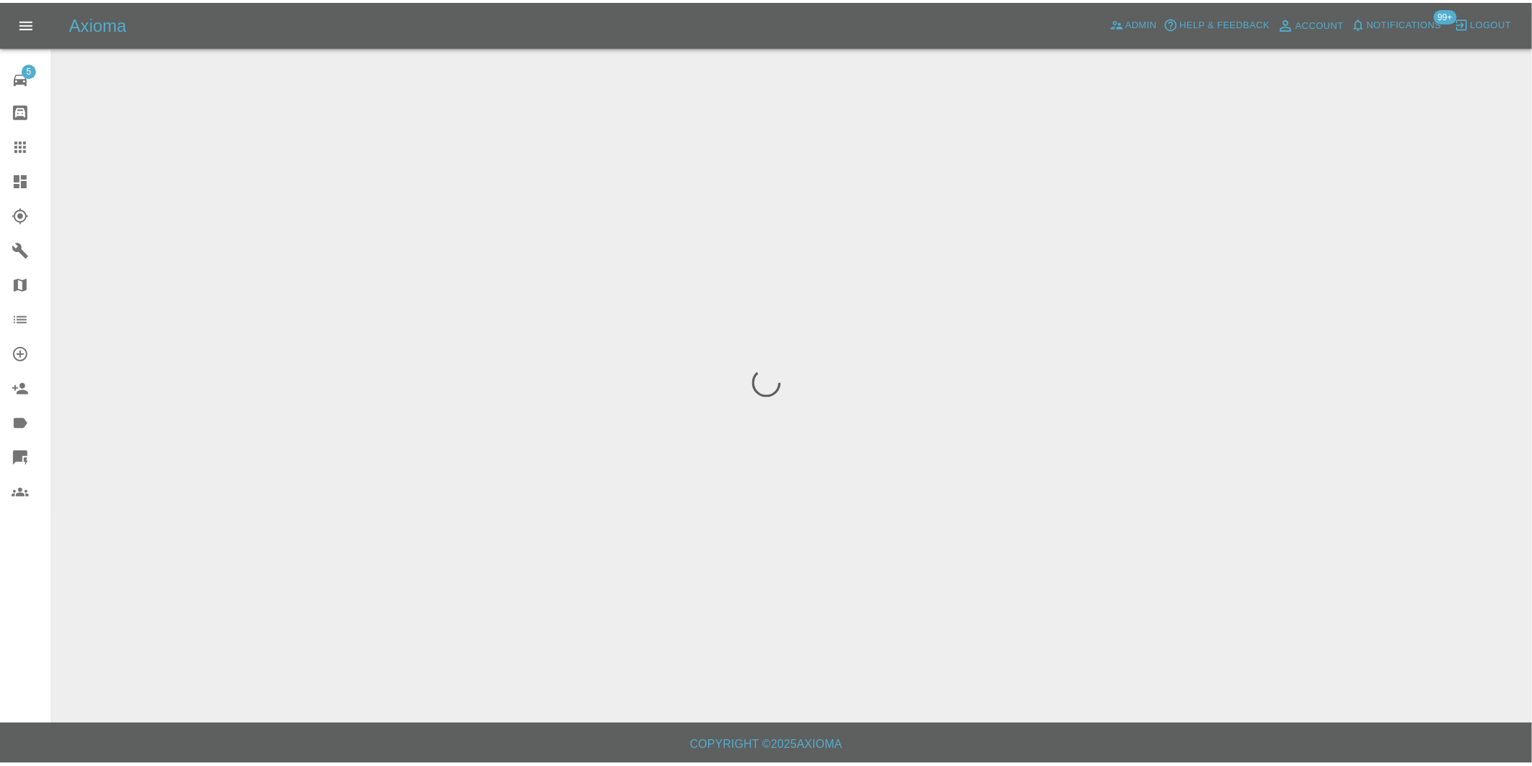
scroll to position [0, 0]
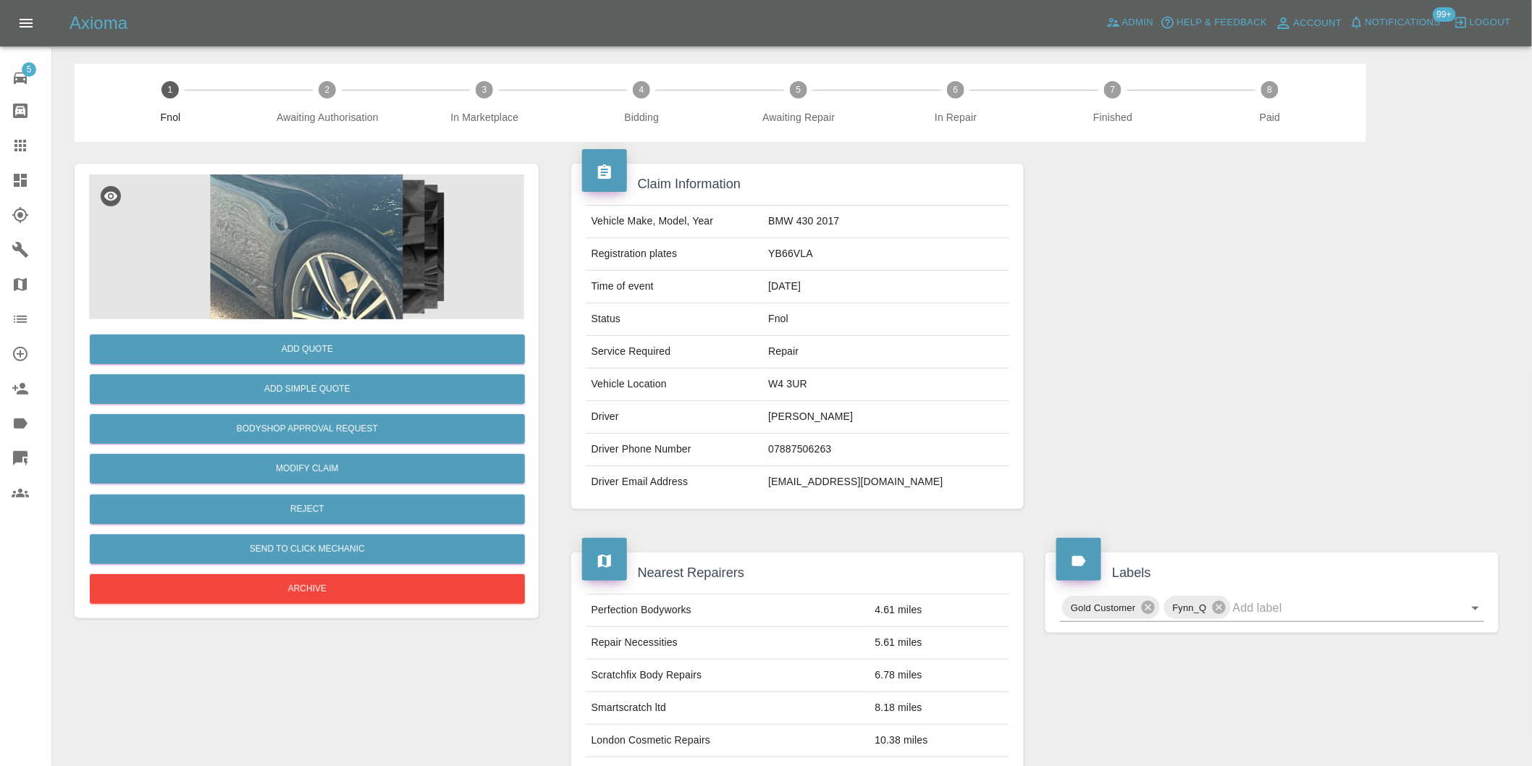
click at [308, 219] on img at bounding box center [306, 246] width 435 height 145
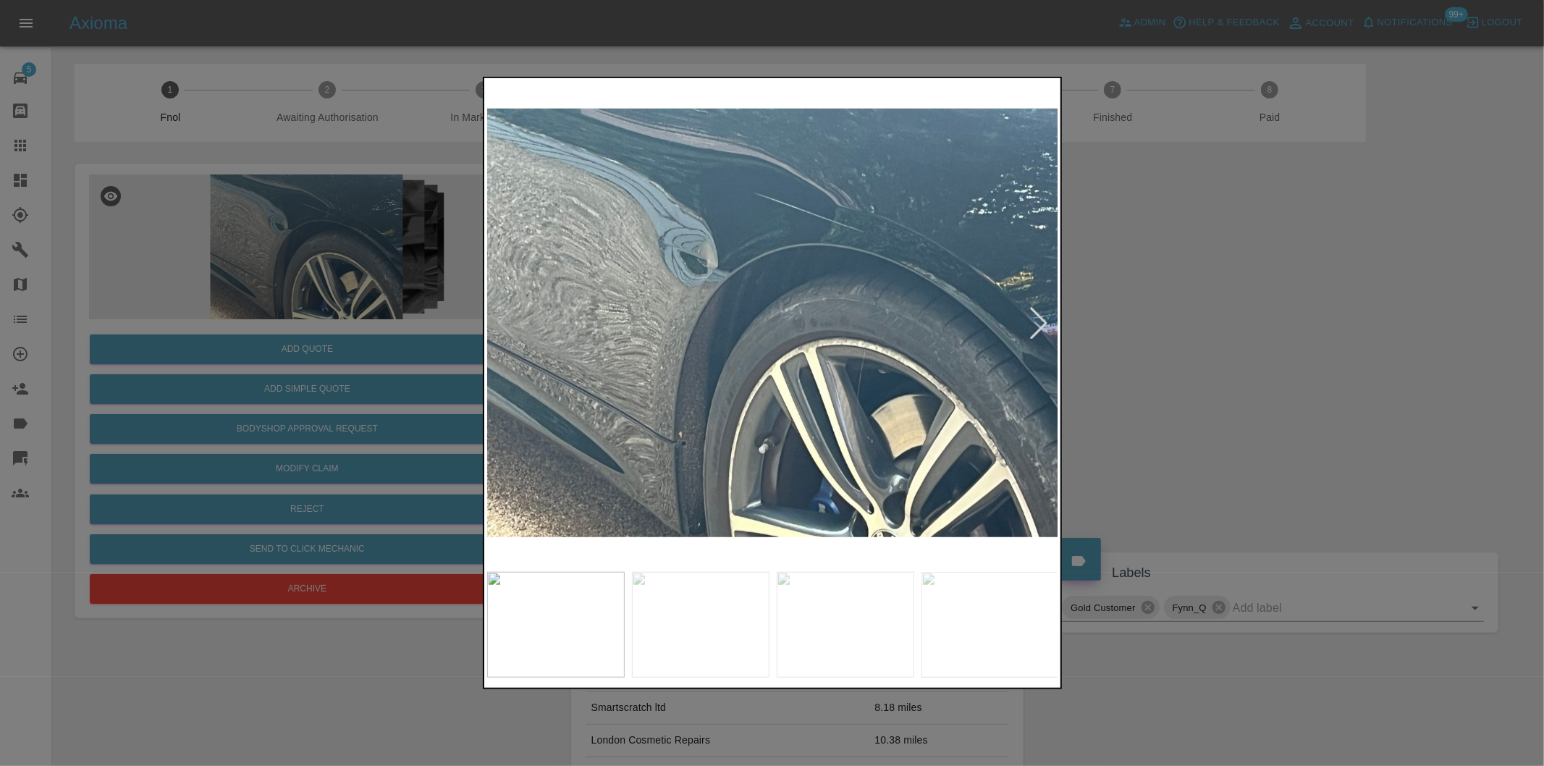
click at [1043, 319] on div at bounding box center [1039, 323] width 32 height 32
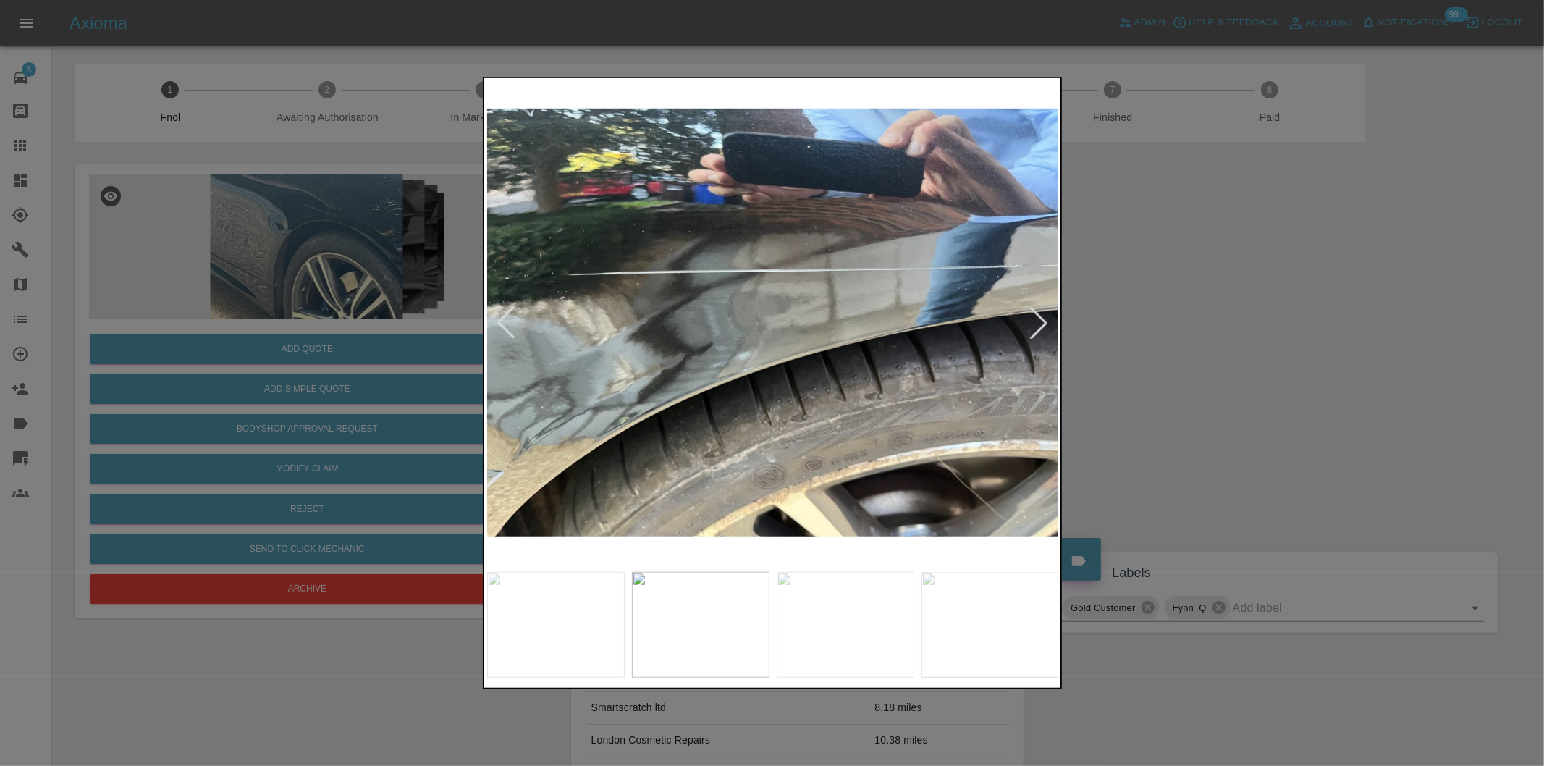
click at [1043, 319] on div at bounding box center [1039, 323] width 32 height 32
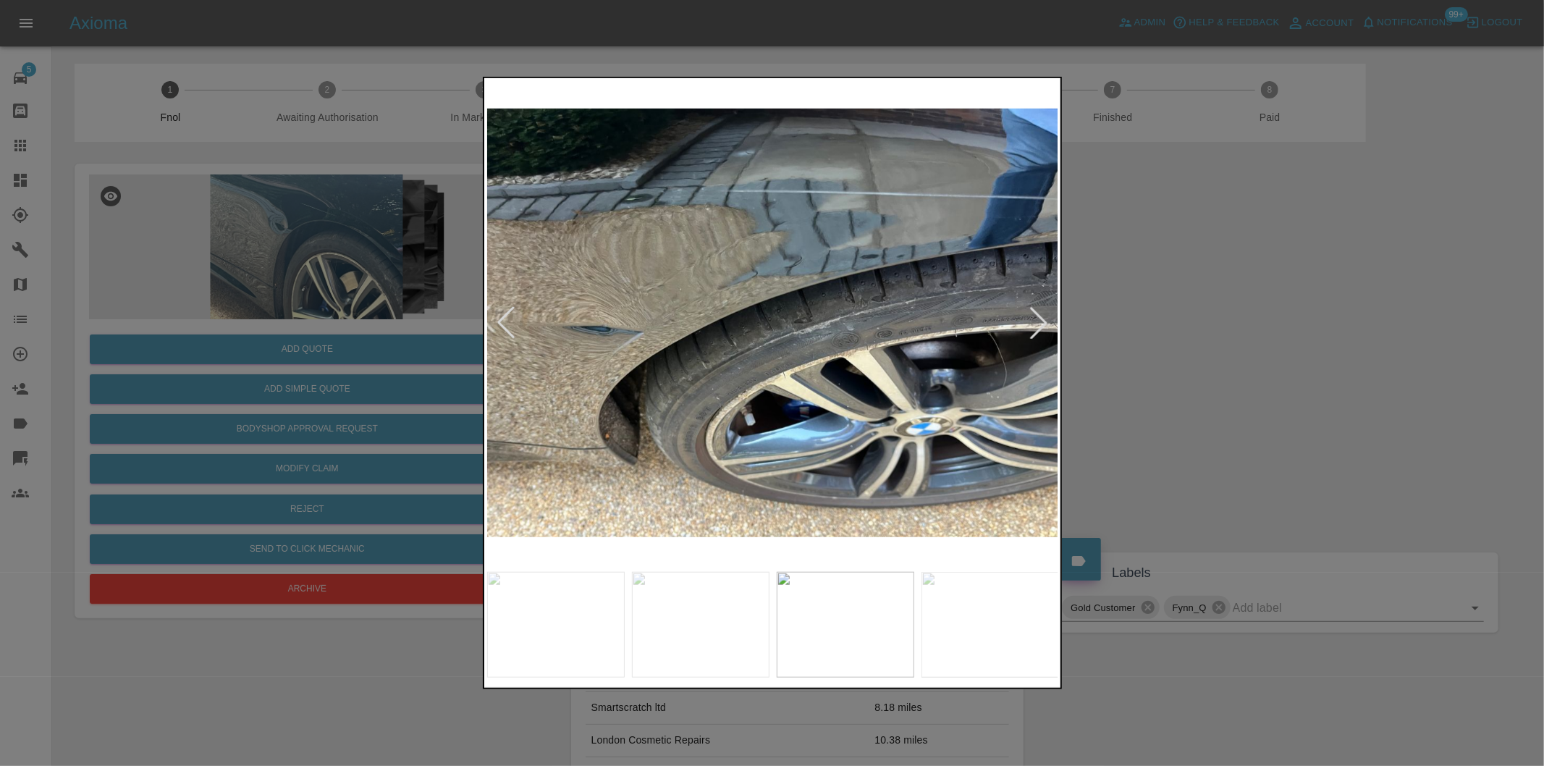
click at [1043, 319] on div at bounding box center [1039, 323] width 32 height 32
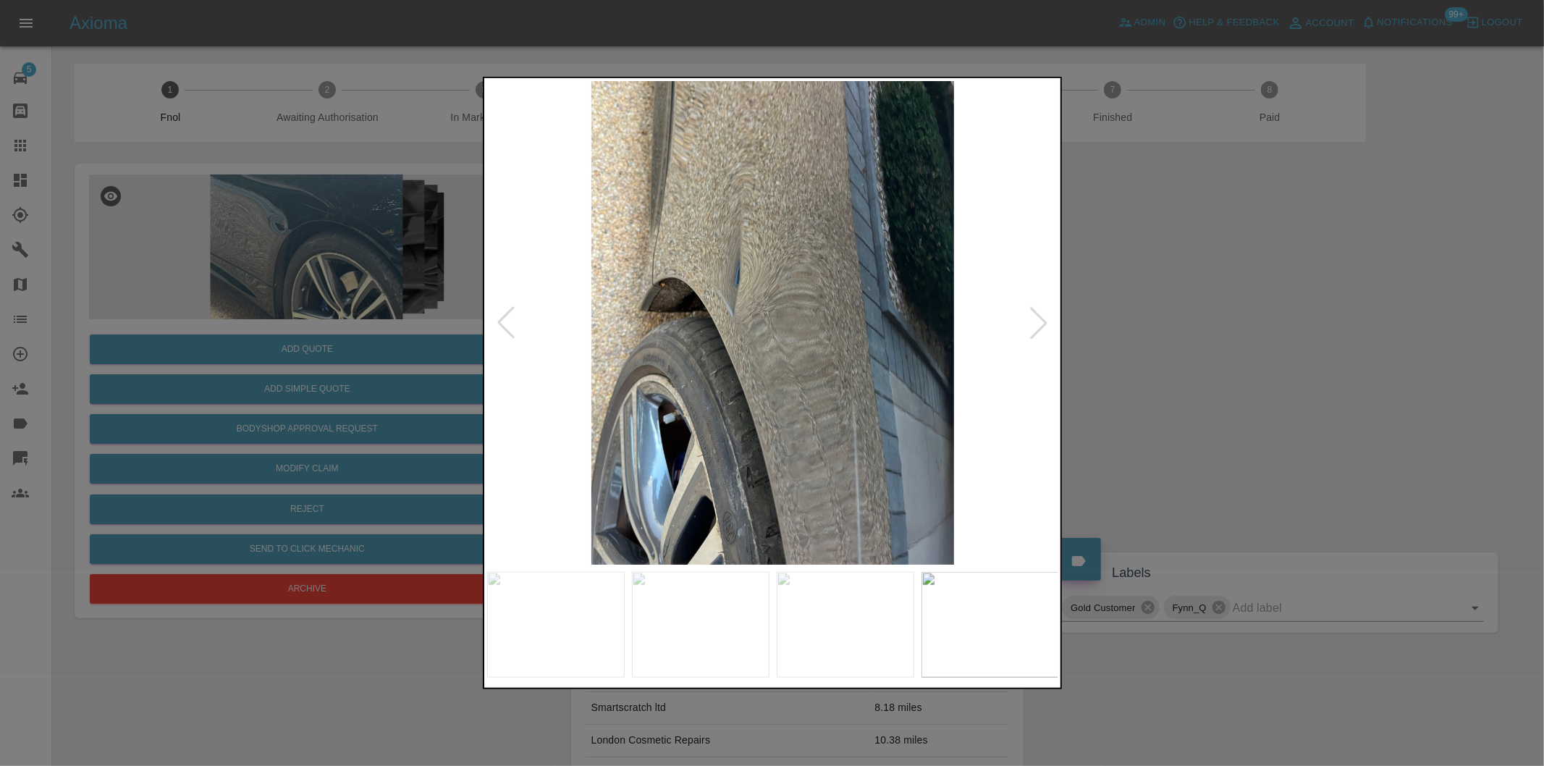
click at [1038, 321] on div at bounding box center [1039, 323] width 32 height 32
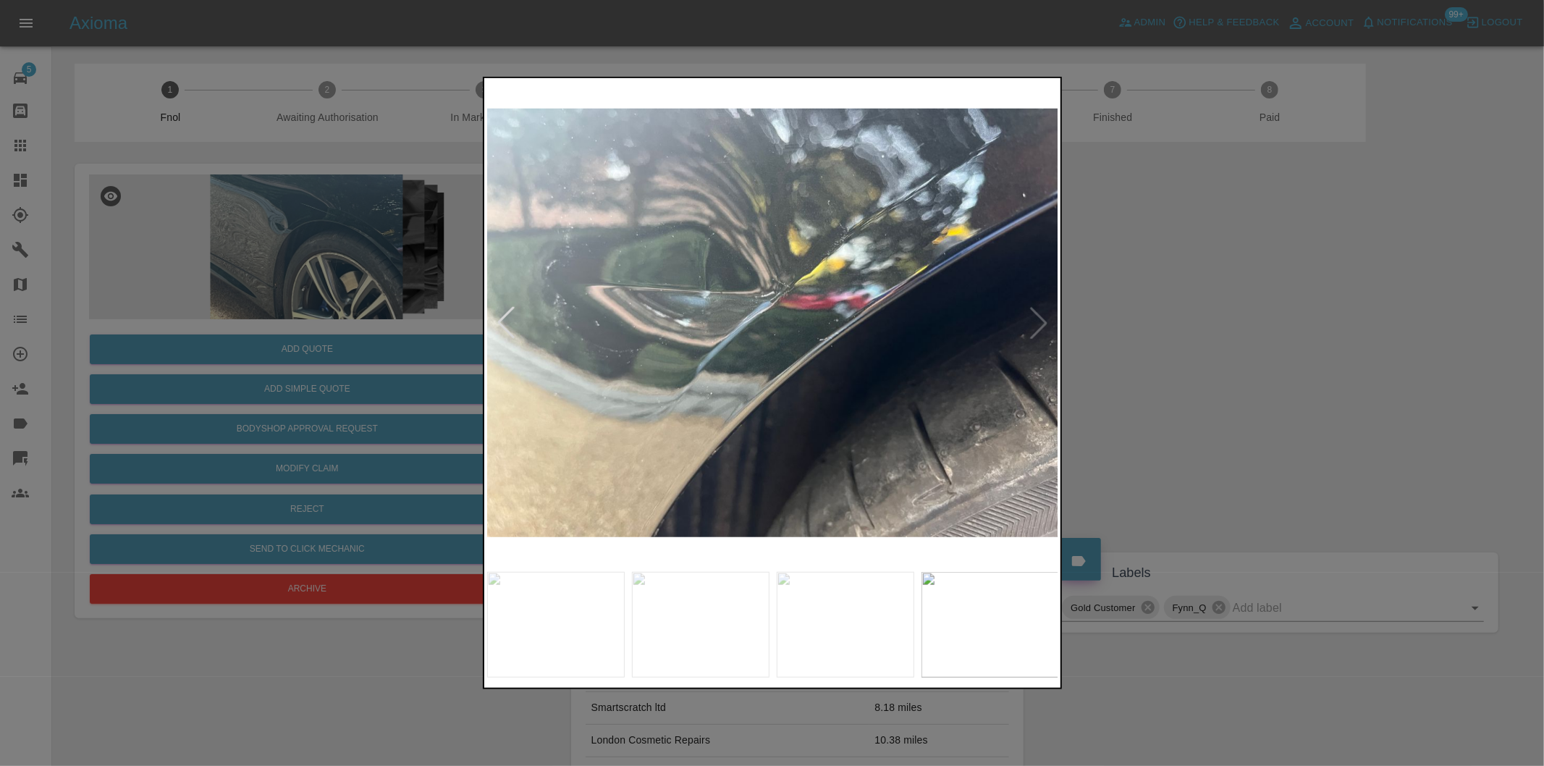
click at [1038, 321] on img at bounding box center [773, 323] width 572 height 484
click at [1160, 285] on div at bounding box center [772, 383] width 1544 height 766
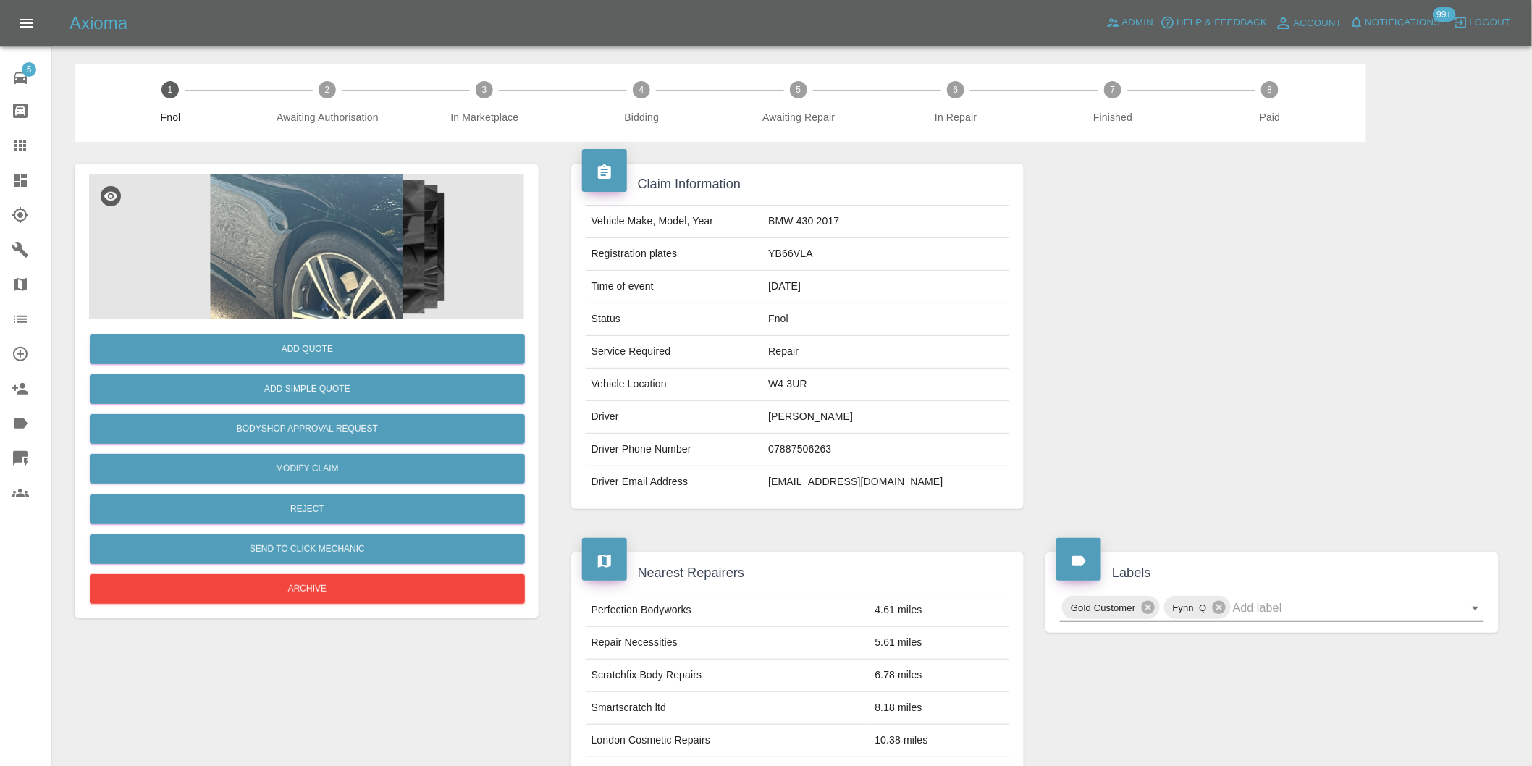
click at [342, 214] on img at bounding box center [306, 246] width 435 height 145
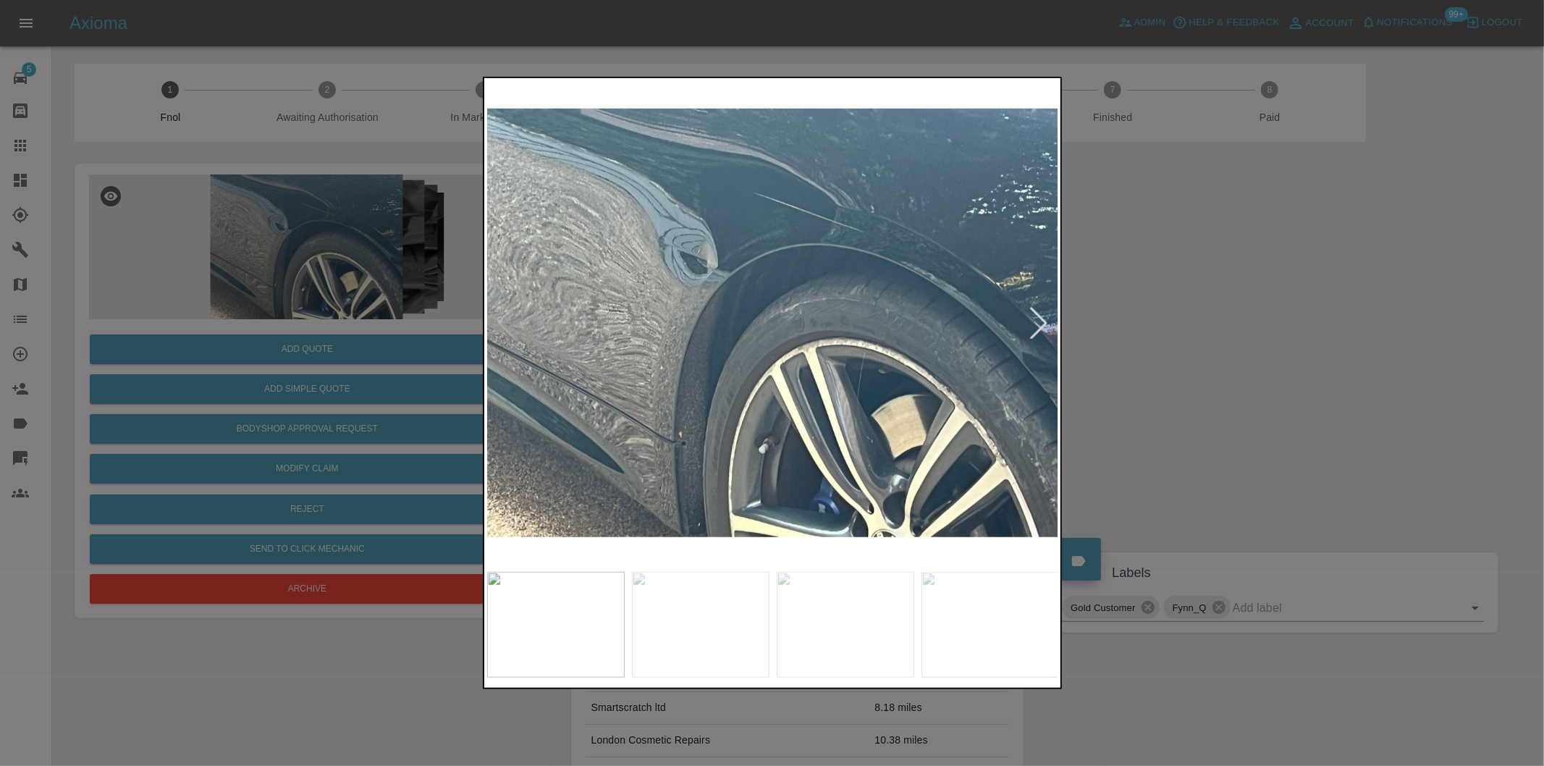
click at [1045, 316] on div at bounding box center [1039, 323] width 32 height 32
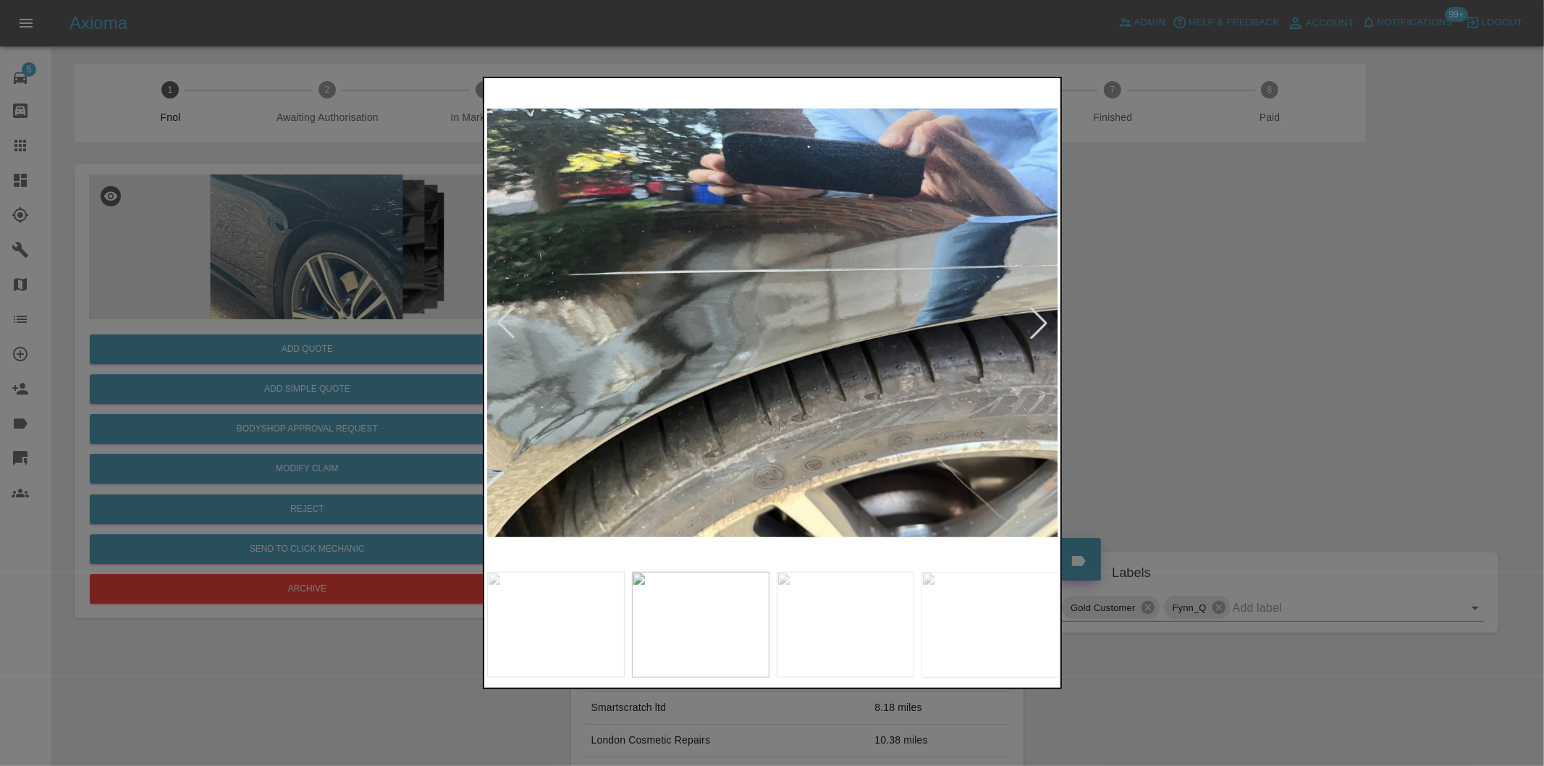
click at [1038, 317] on div at bounding box center [1039, 323] width 32 height 32
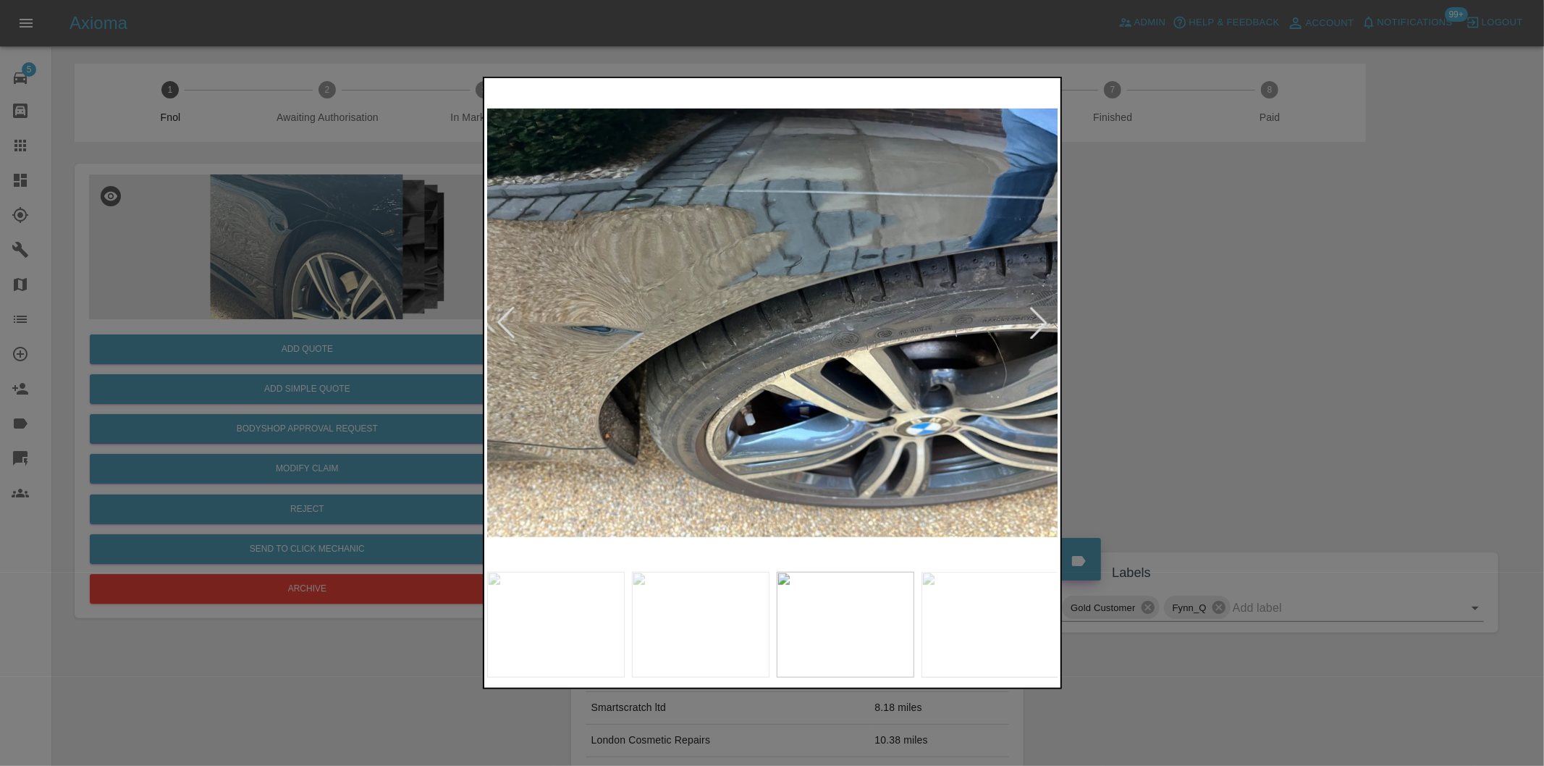
click at [1038, 317] on div at bounding box center [1039, 323] width 32 height 32
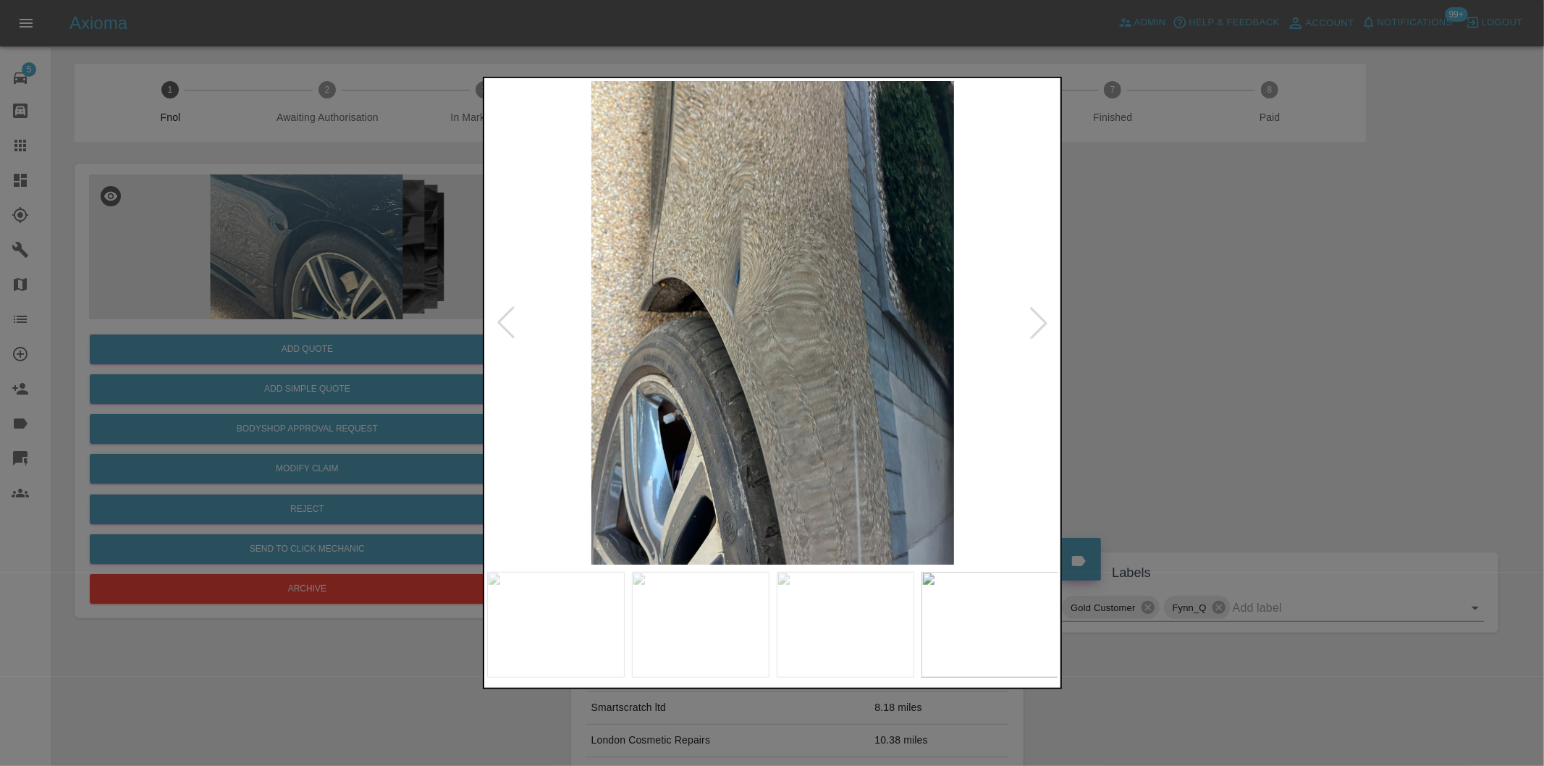
click at [1038, 317] on div at bounding box center [1039, 323] width 32 height 32
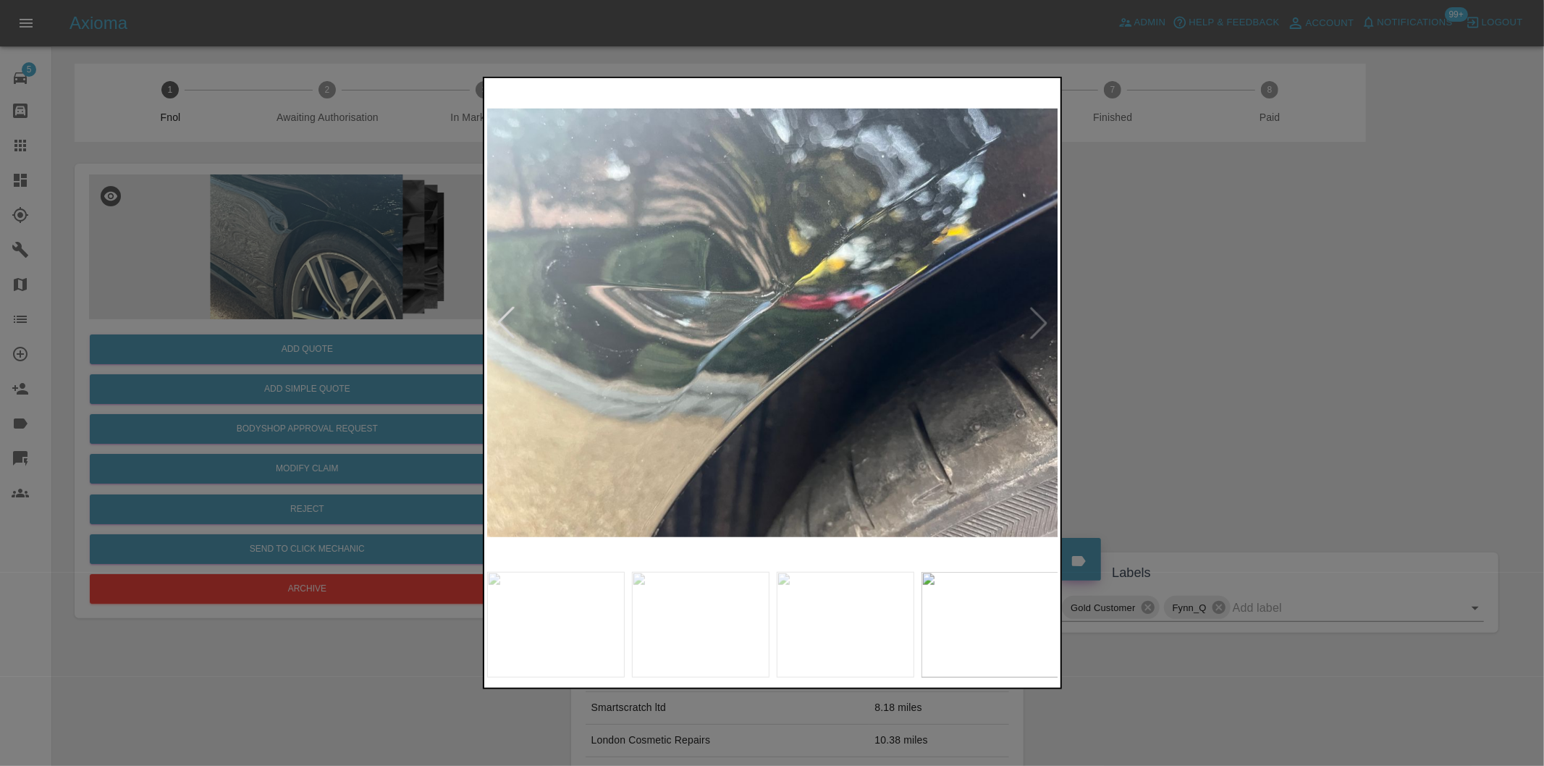
click at [1042, 322] on img at bounding box center [773, 323] width 572 height 484
click at [1090, 322] on div at bounding box center [772, 383] width 1544 height 766
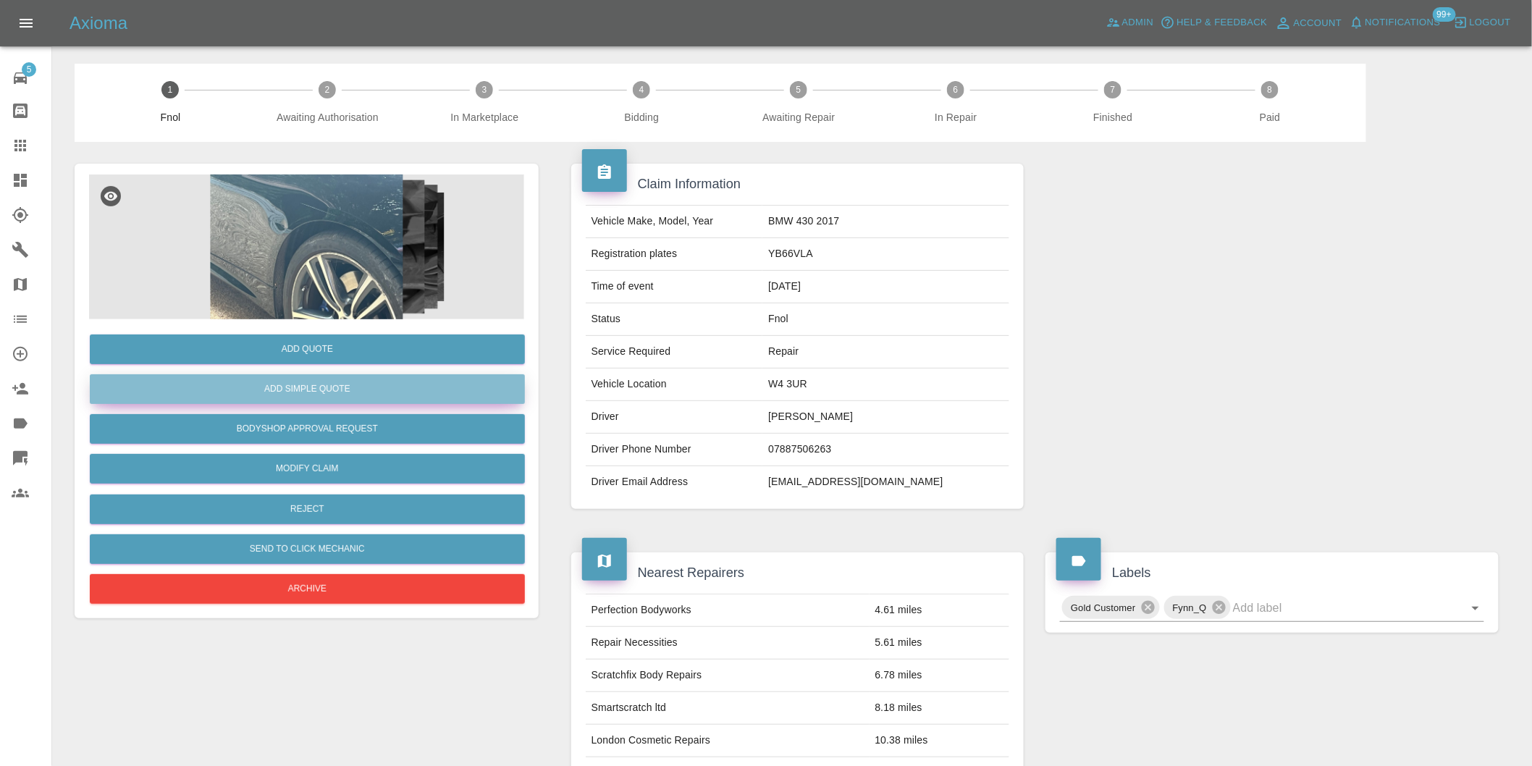
click at [370, 384] on button "Add Simple Quote" at bounding box center [307, 389] width 435 height 30
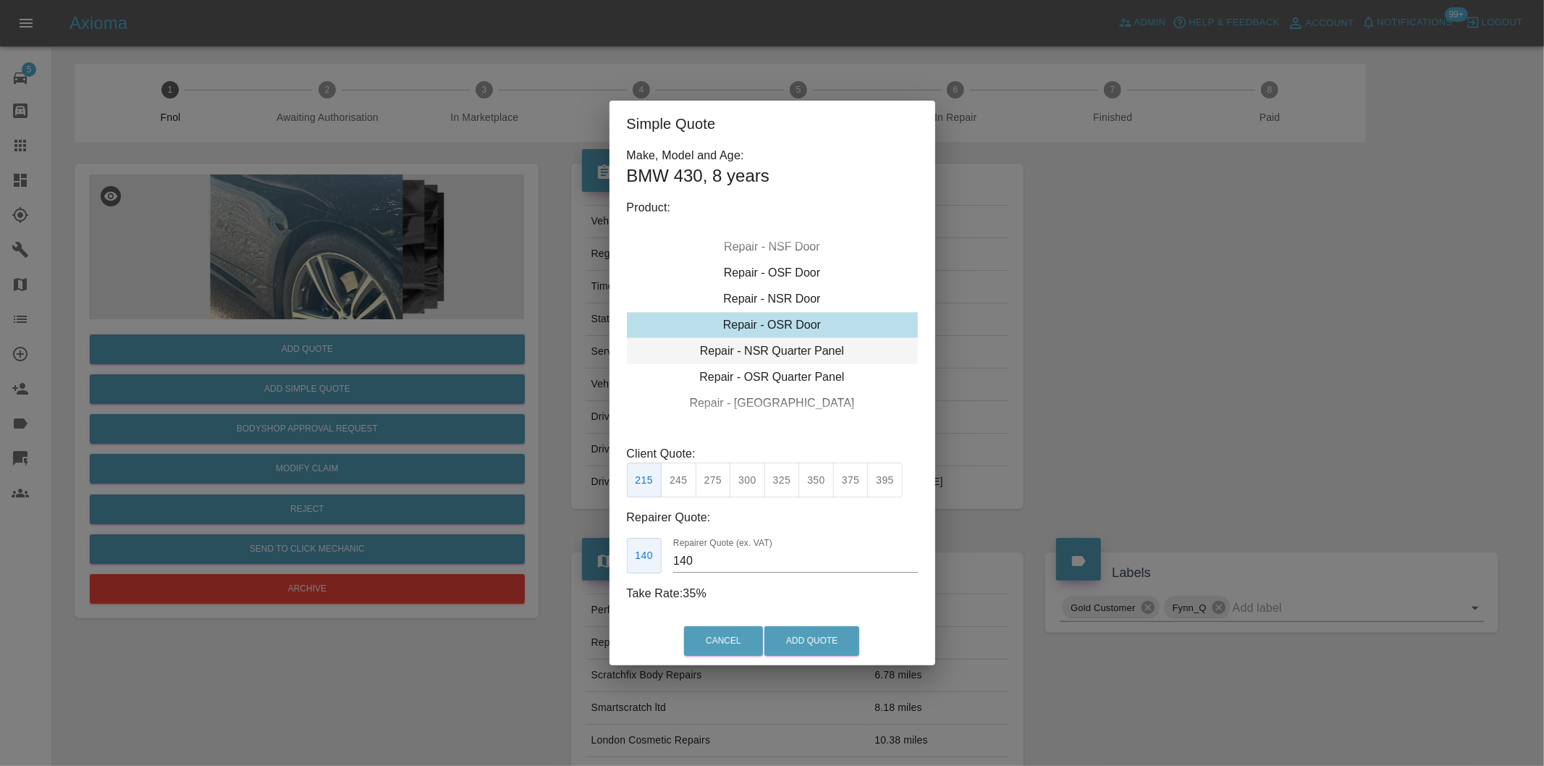
click at [814, 356] on div "Repair - NSR Quarter Panel" at bounding box center [772, 351] width 291 height 26
click at [808, 481] on button "350" at bounding box center [815, 480] width 35 height 35
type input "230"
click at [830, 633] on button "Add Quote" at bounding box center [811, 641] width 95 height 30
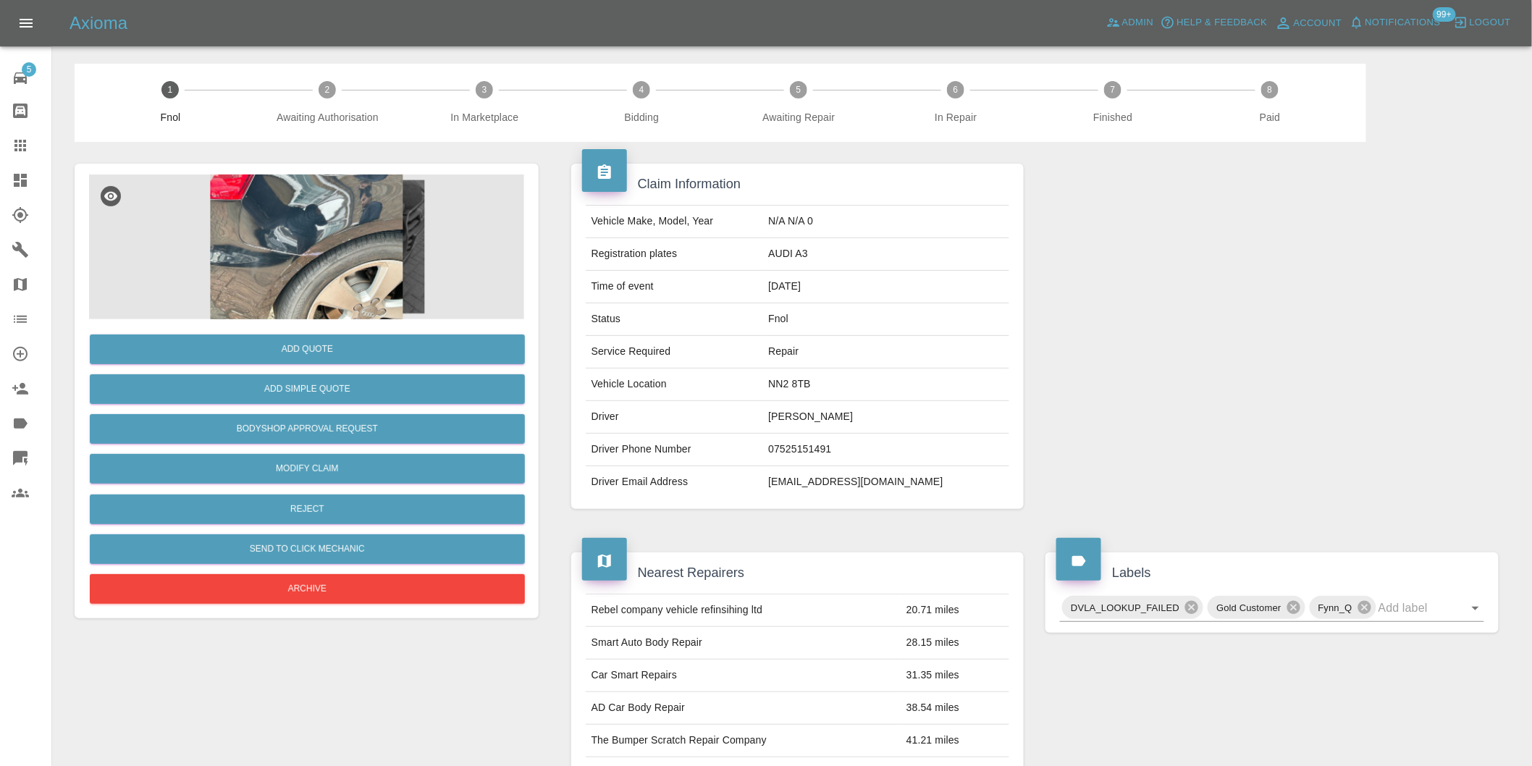
click at [300, 225] on img at bounding box center [306, 246] width 435 height 145
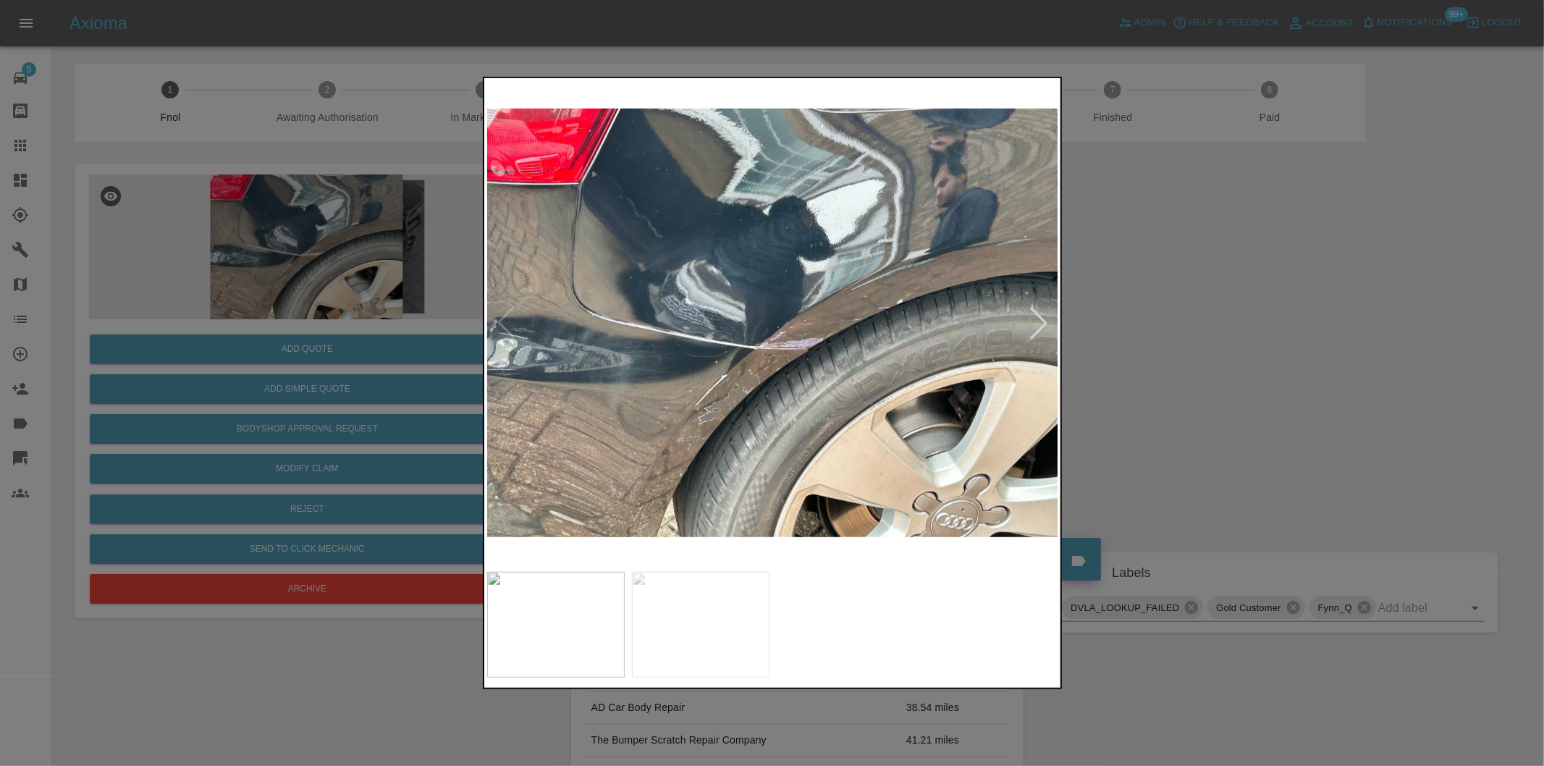
click at [1034, 319] on div at bounding box center [1039, 323] width 32 height 32
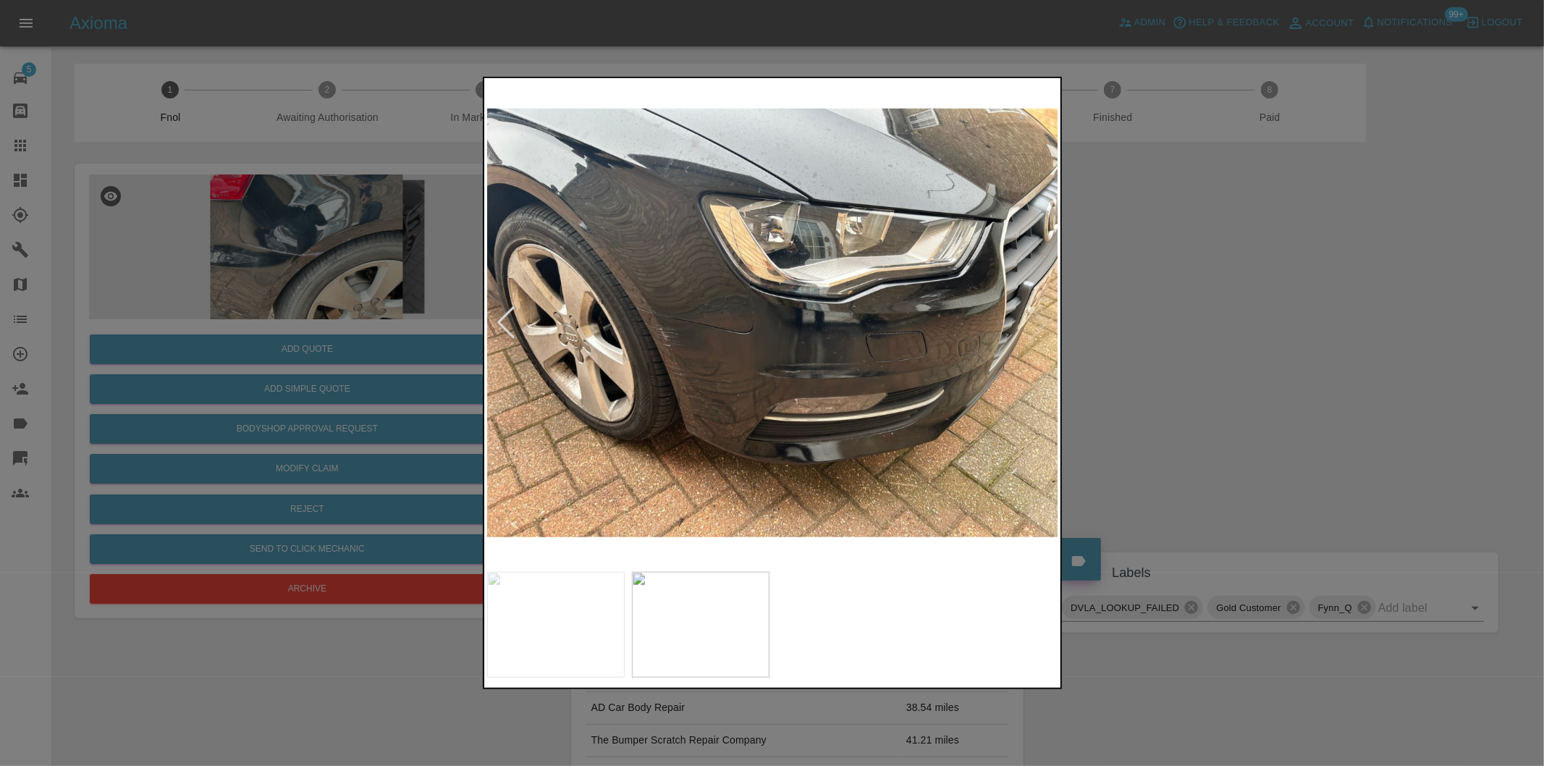
click at [1034, 319] on img at bounding box center [773, 323] width 572 height 484
click at [1131, 332] on div at bounding box center [772, 383] width 1544 height 766
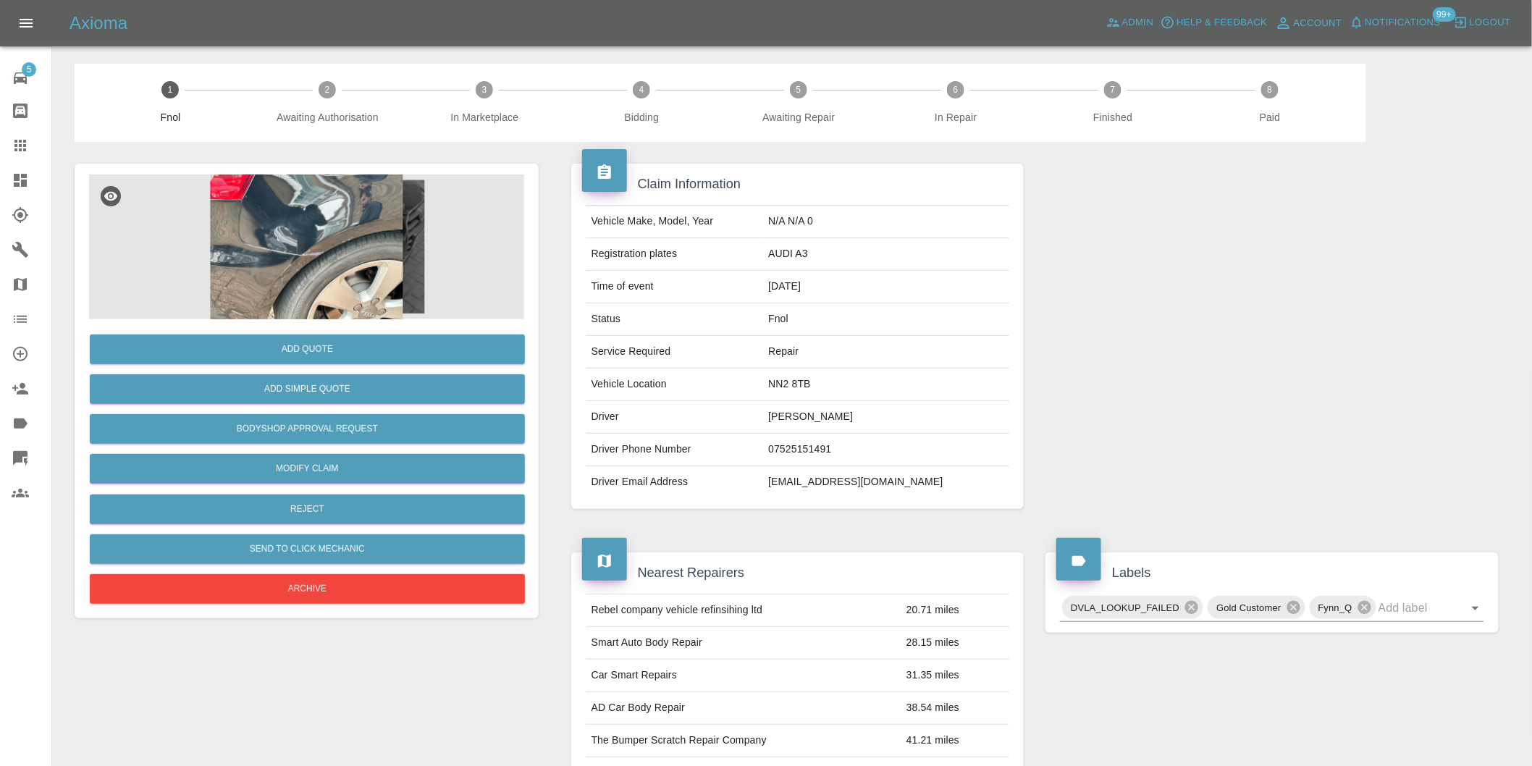
click at [309, 221] on img at bounding box center [306, 246] width 435 height 145
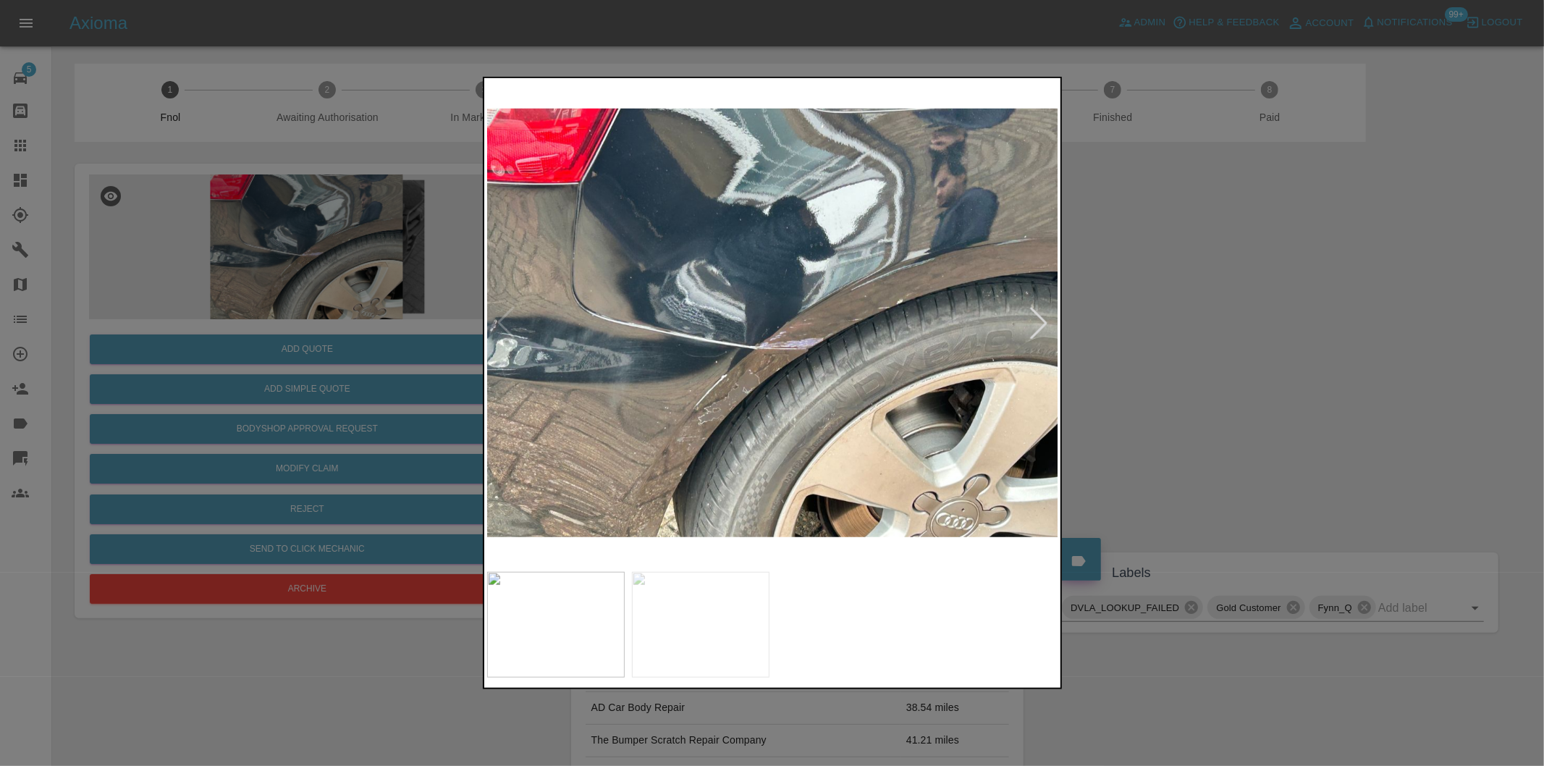
click at [1126, 261] on div at bounding box center [772, 383] width 1544 height 766
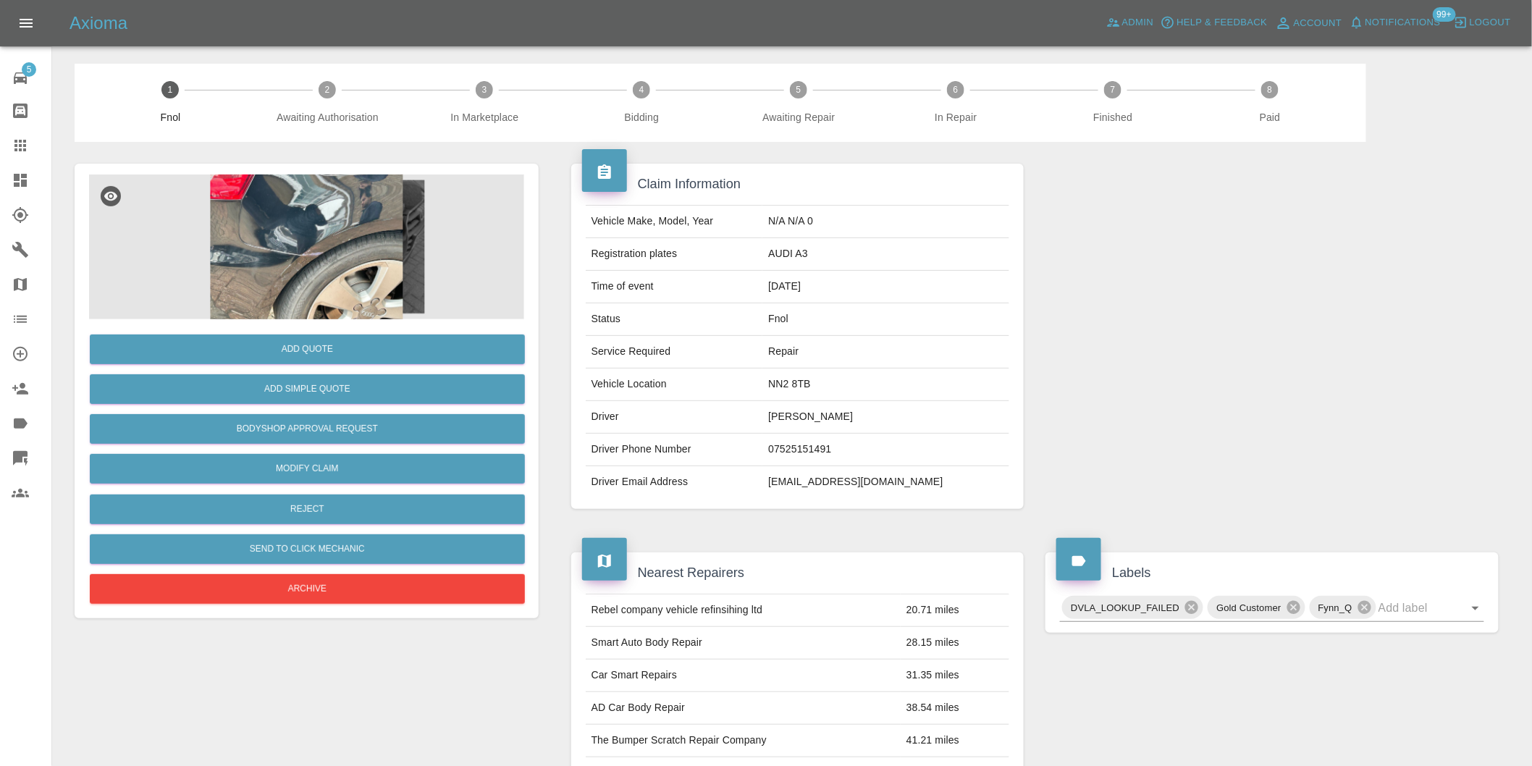
click at [330, 172] on div "Add Quote Add Simple Quote Bodyshop Approval Request Modify Claim Reject Send t…" at bounding box center [307, 391] width 464 height 455
click at [312, 232] on img at bounding box center [306, 246] width 435 height 145
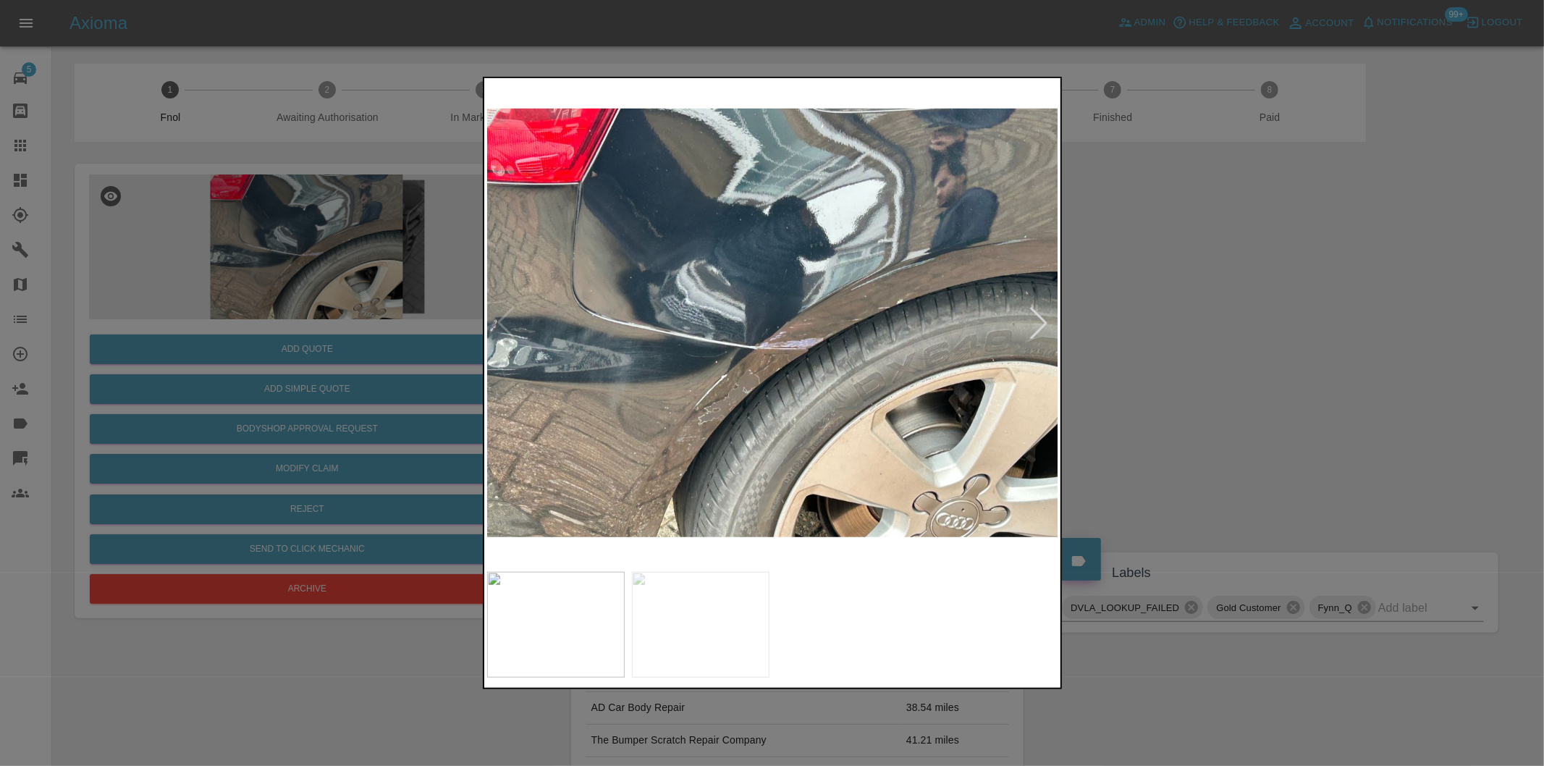
click at [1040, 326] on div at bounding box center [1039, 323] width 32 height 32
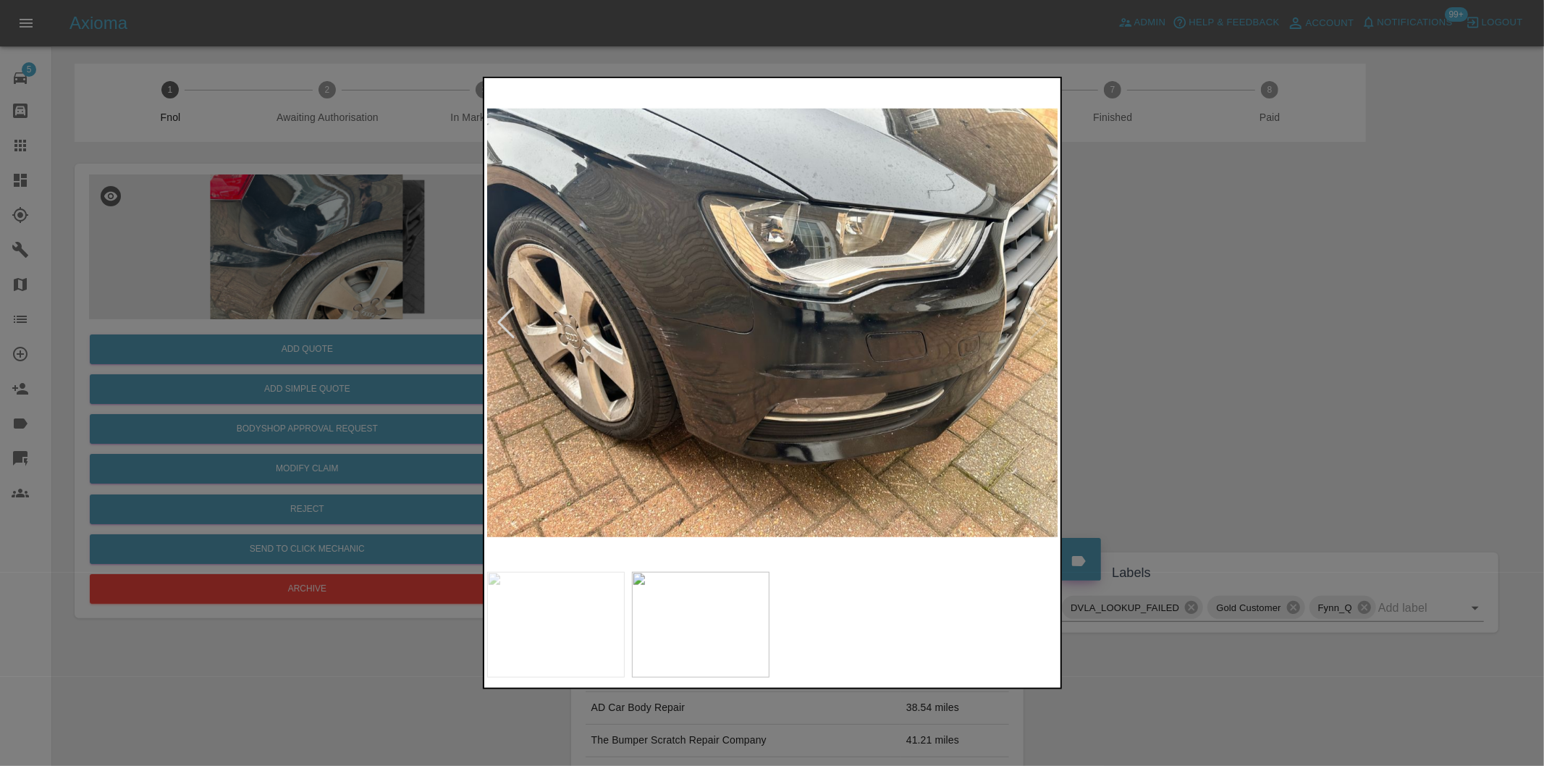
click at [1040, 326] on img at bounding box center [773, 323] width 572 height 484
click at [627, 352] on img at bounding box center [773, 323] width 572 height 484
click at [630, 349] on img at bounding box center [773, 323] width 572 height 484
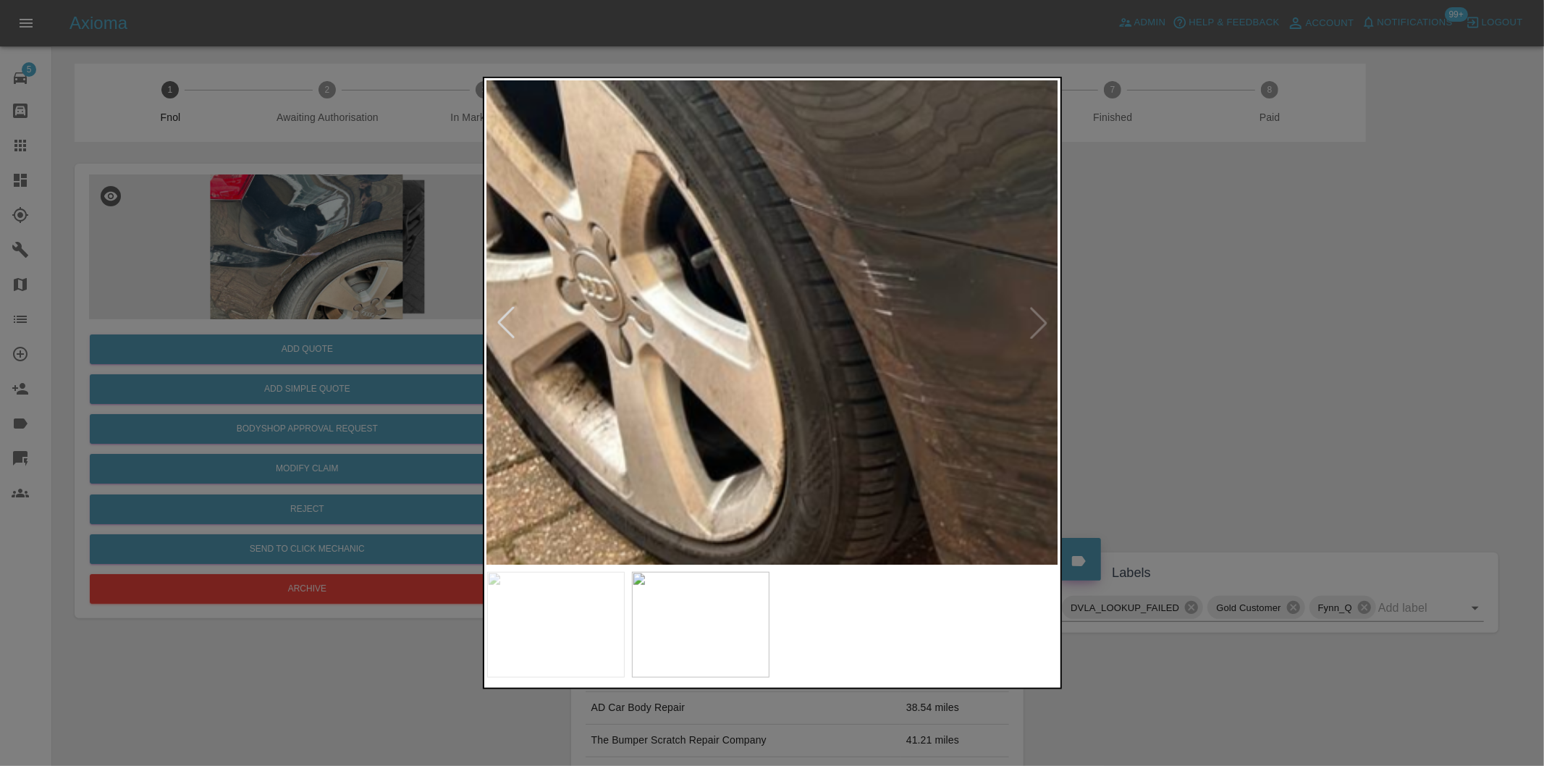
click at [830, 291] on img at bounding box center [1200, 244] width 1716 height 1450
click at [833, 290] on img at bounding box center [1201, 244] width 1716 height 1450
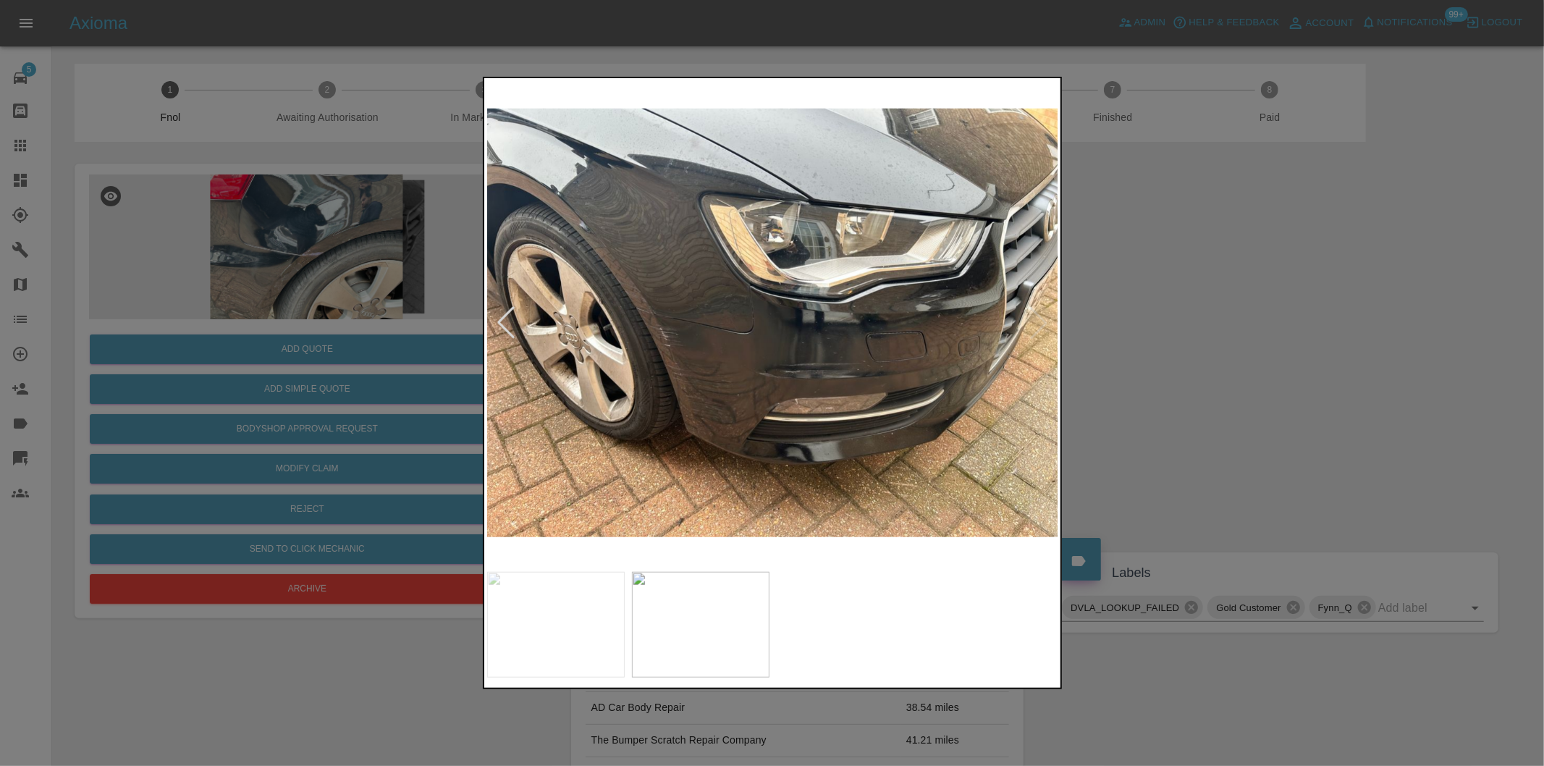
click at [1223, 290] on div at bounding box center [772, 383] width 1544 height 766
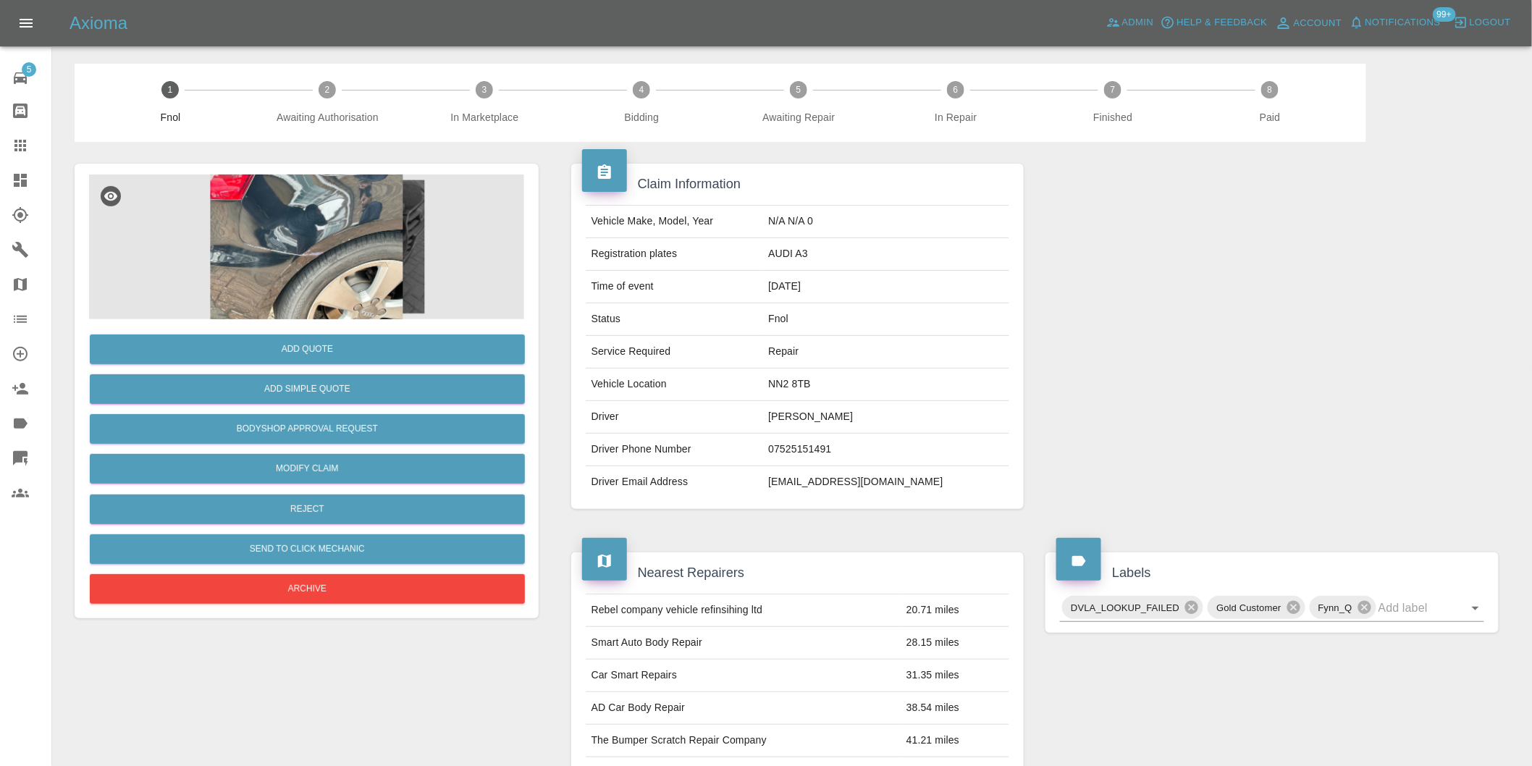
click at [317, 246] on img at bounding box center [306, 246] width 435 height 145
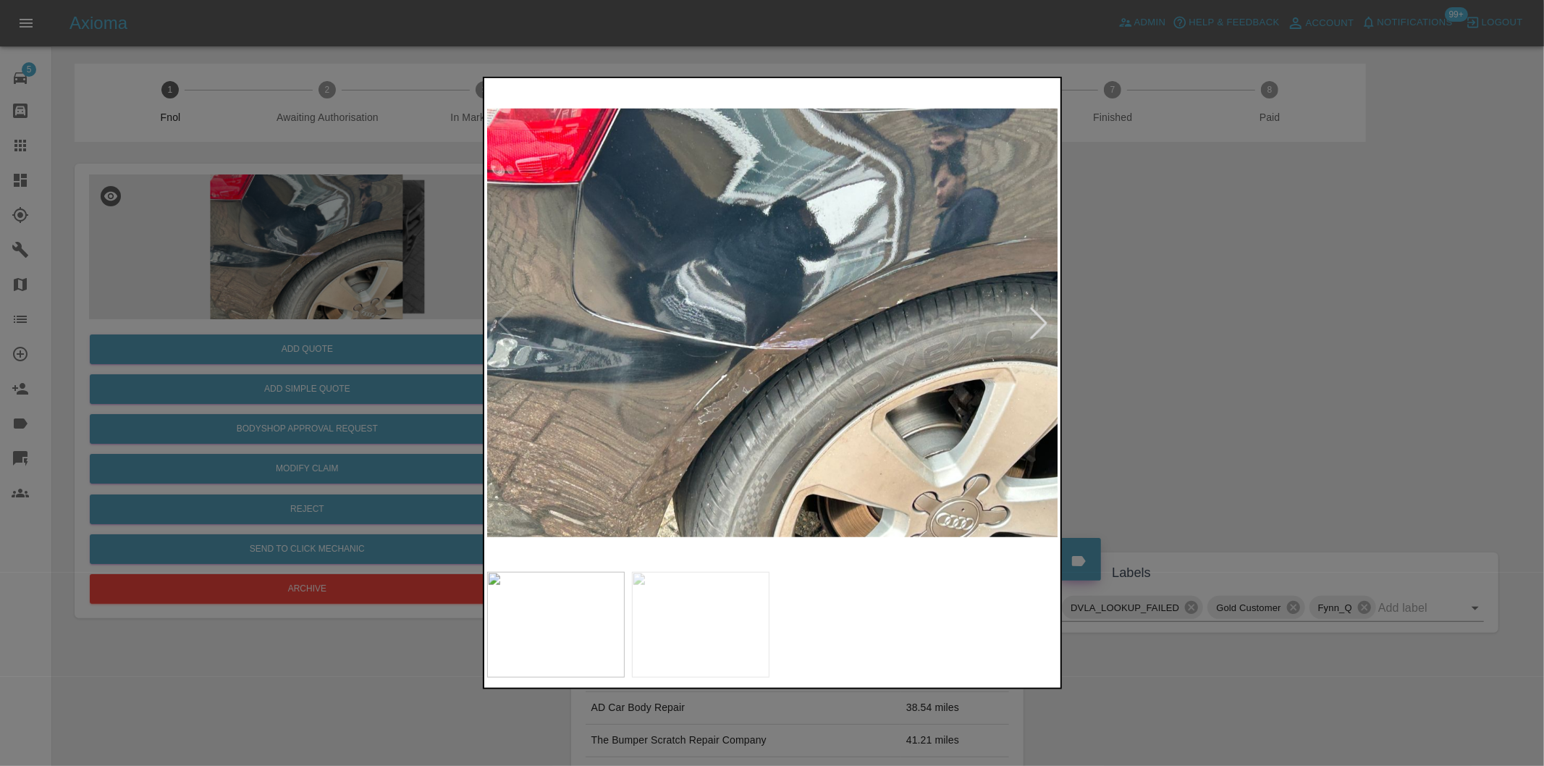
click at [1040, 330] on div at bounding box center [1039, 323] width 32 height 32
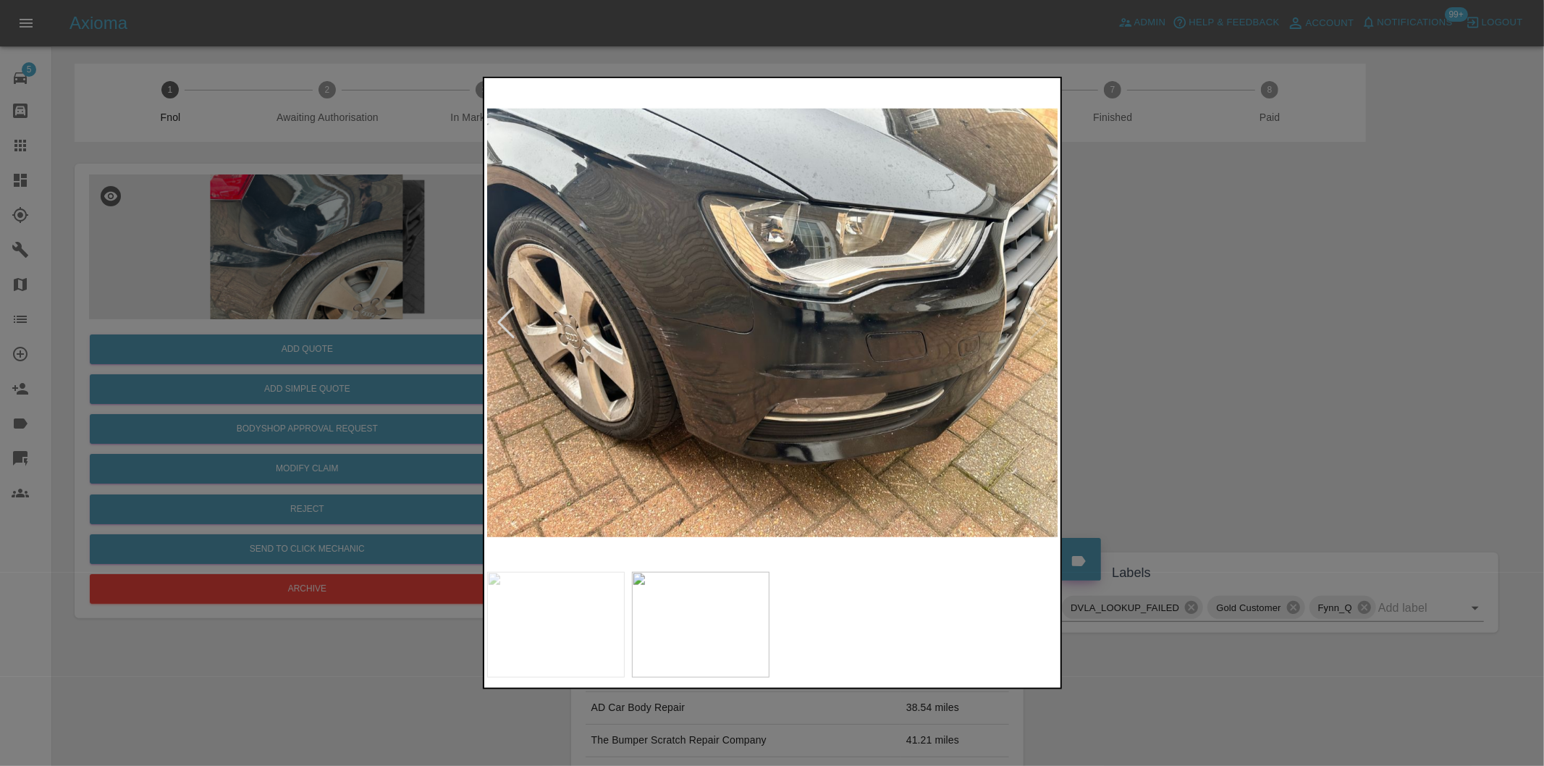
drag, startPoint x: 1255, startPoint y: 324, endPoint x: 672, endPoint y: 343, distance: 583.1
click at [1248, 320] on div at bounding box center [772, 383] width 1544 height 766
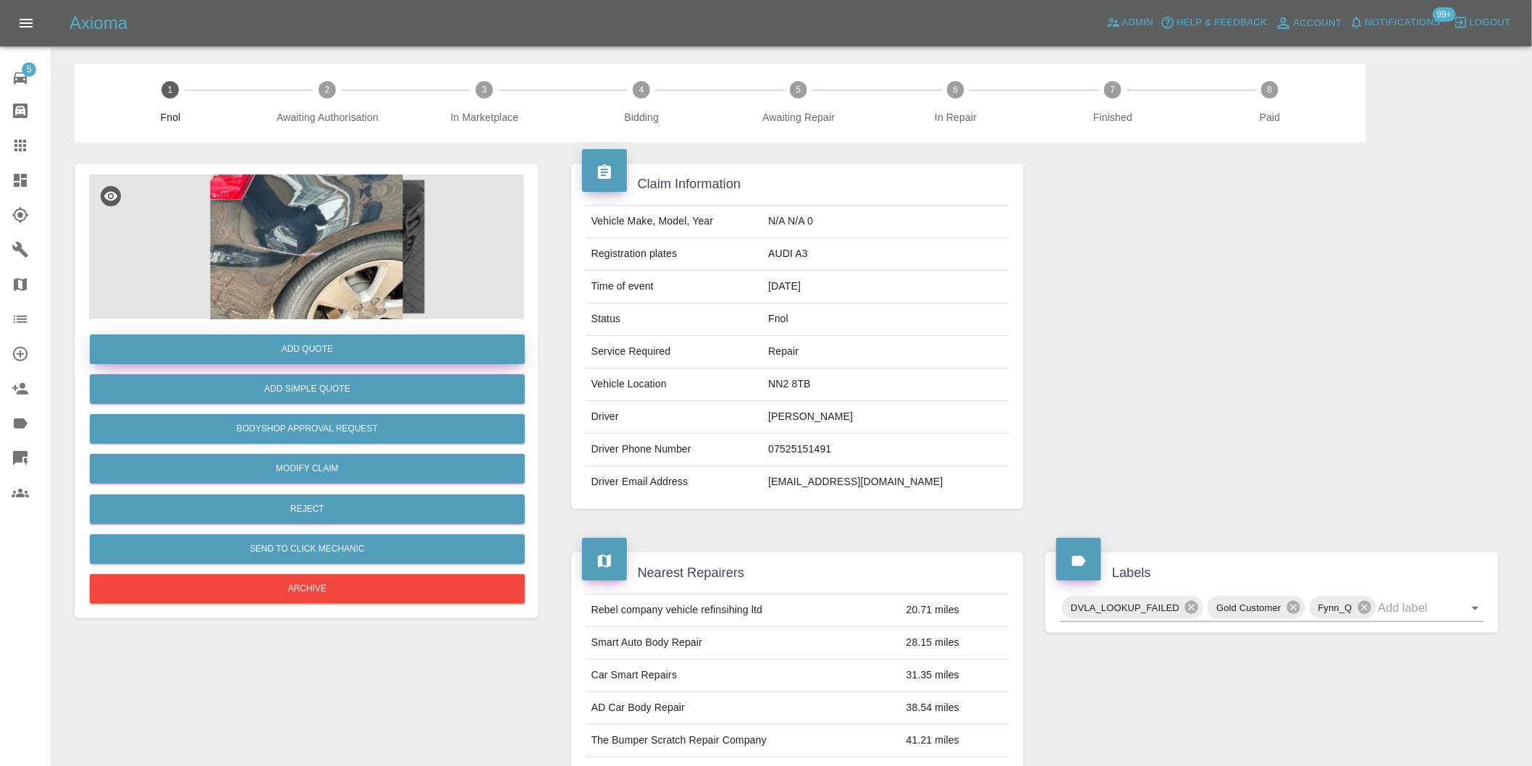
click at [326, 345] on button "Add Quote" at bounding box center [307, 349] width 435 height 30
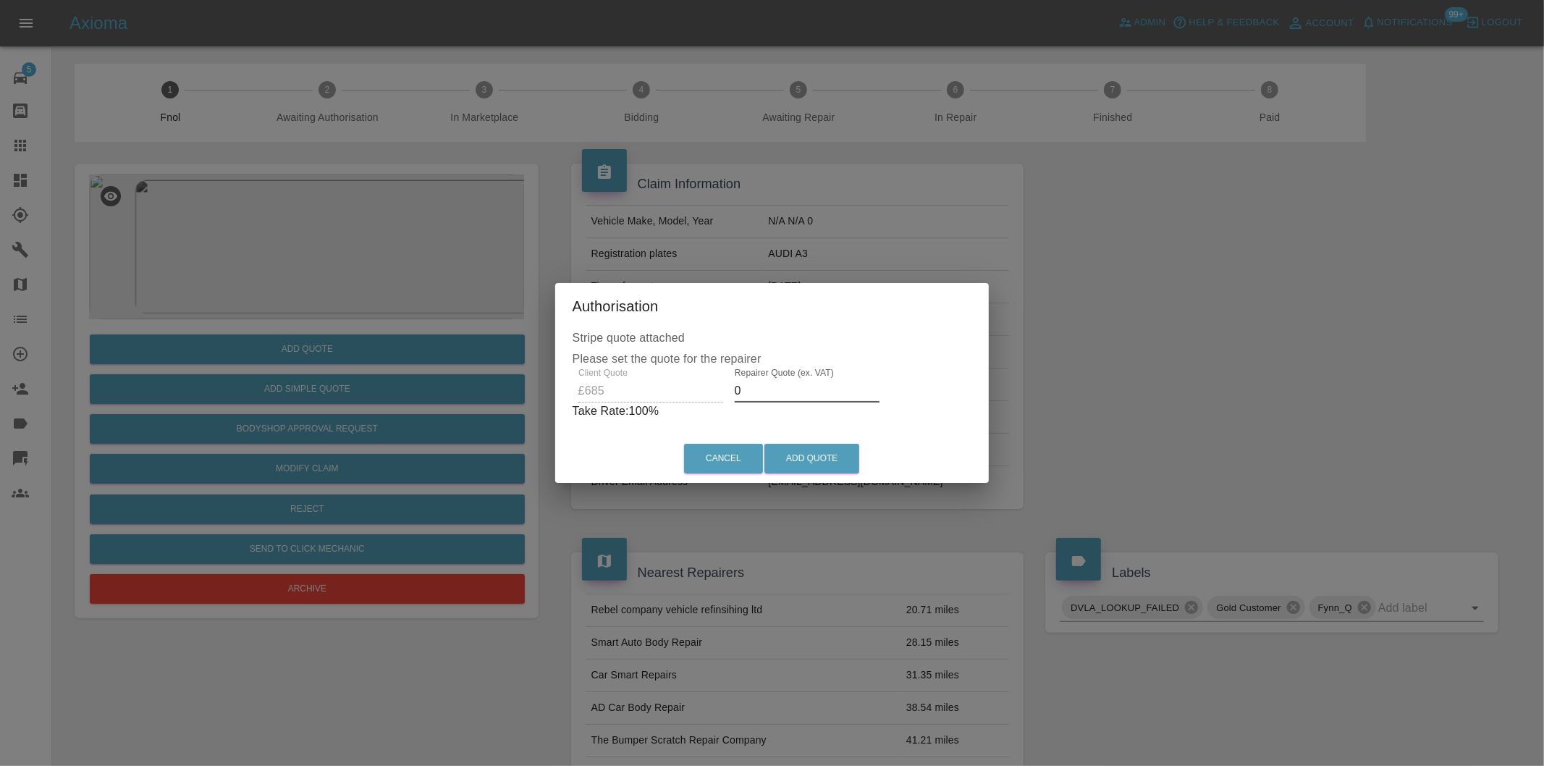
click at [751, 395] on input "0" at bounding box center [807, 390] width 145 height 23
type input "0425"
click at [814, 468] on button "Add Quote" at bounding box center [811, 459] width 95 height 30
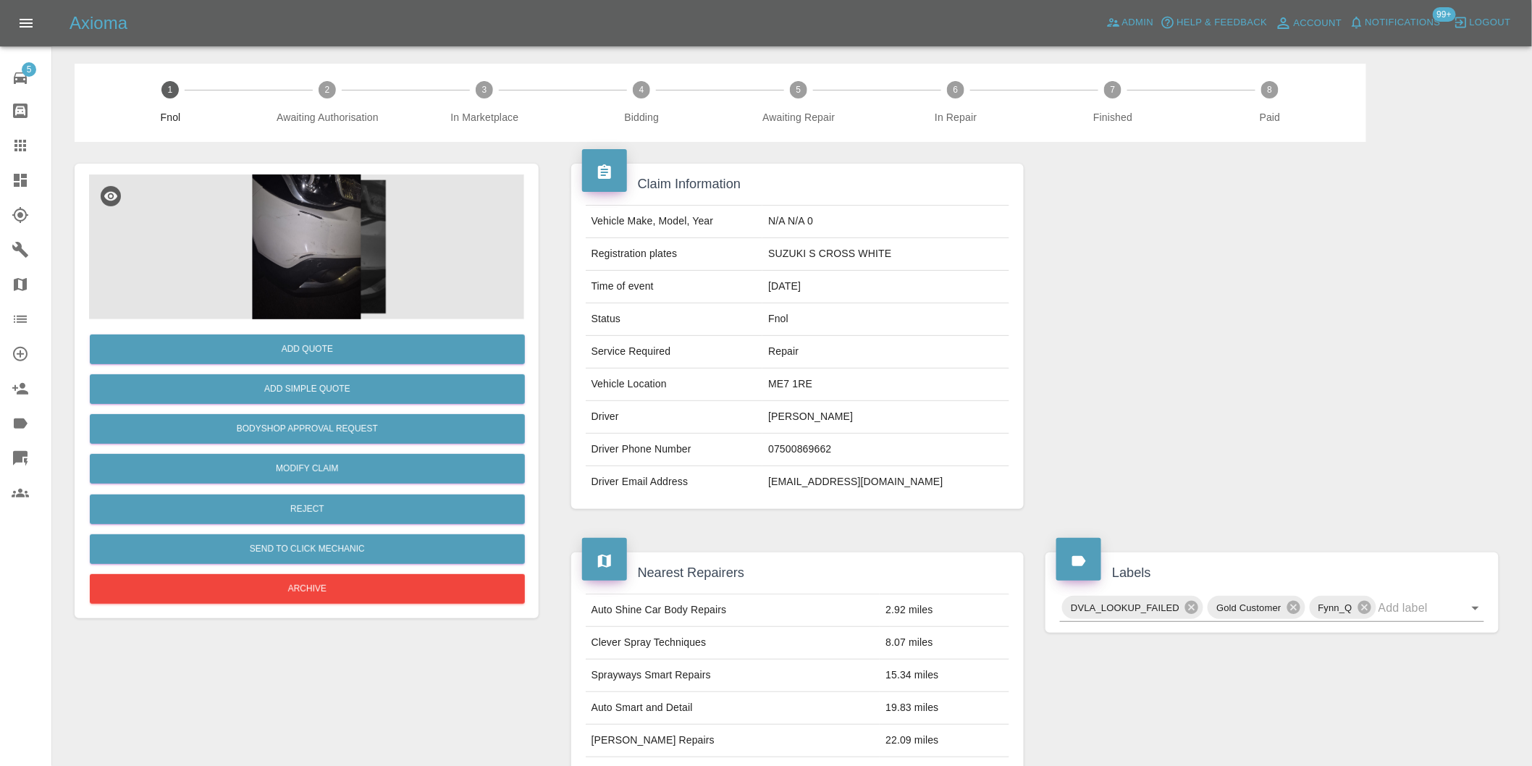
click at [285, 235] on img at bounding box center [306, 246] width 435 height 145
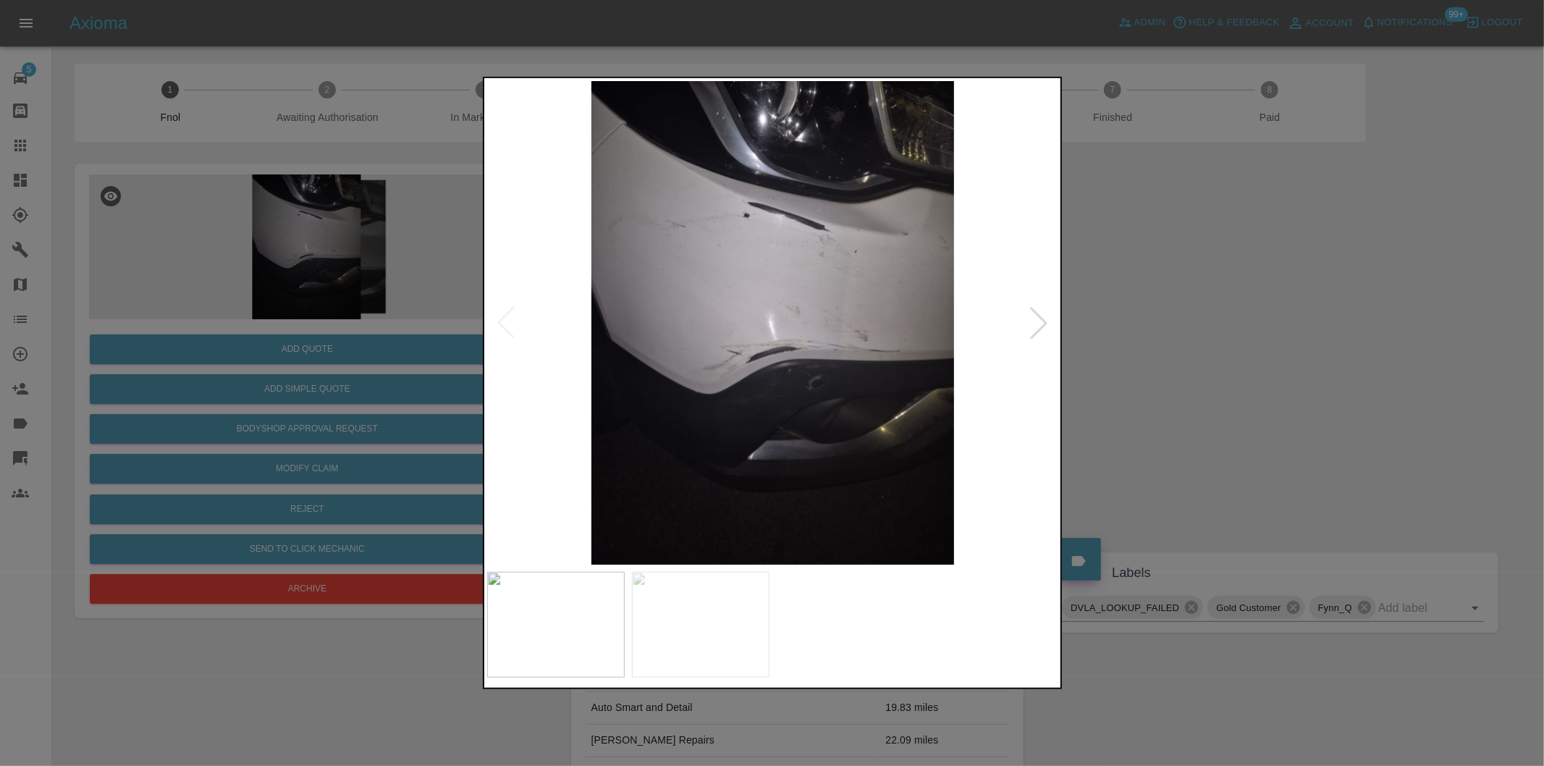
click at [1042, 321] on div at bounding box center [1039, 323] width 32 height 32
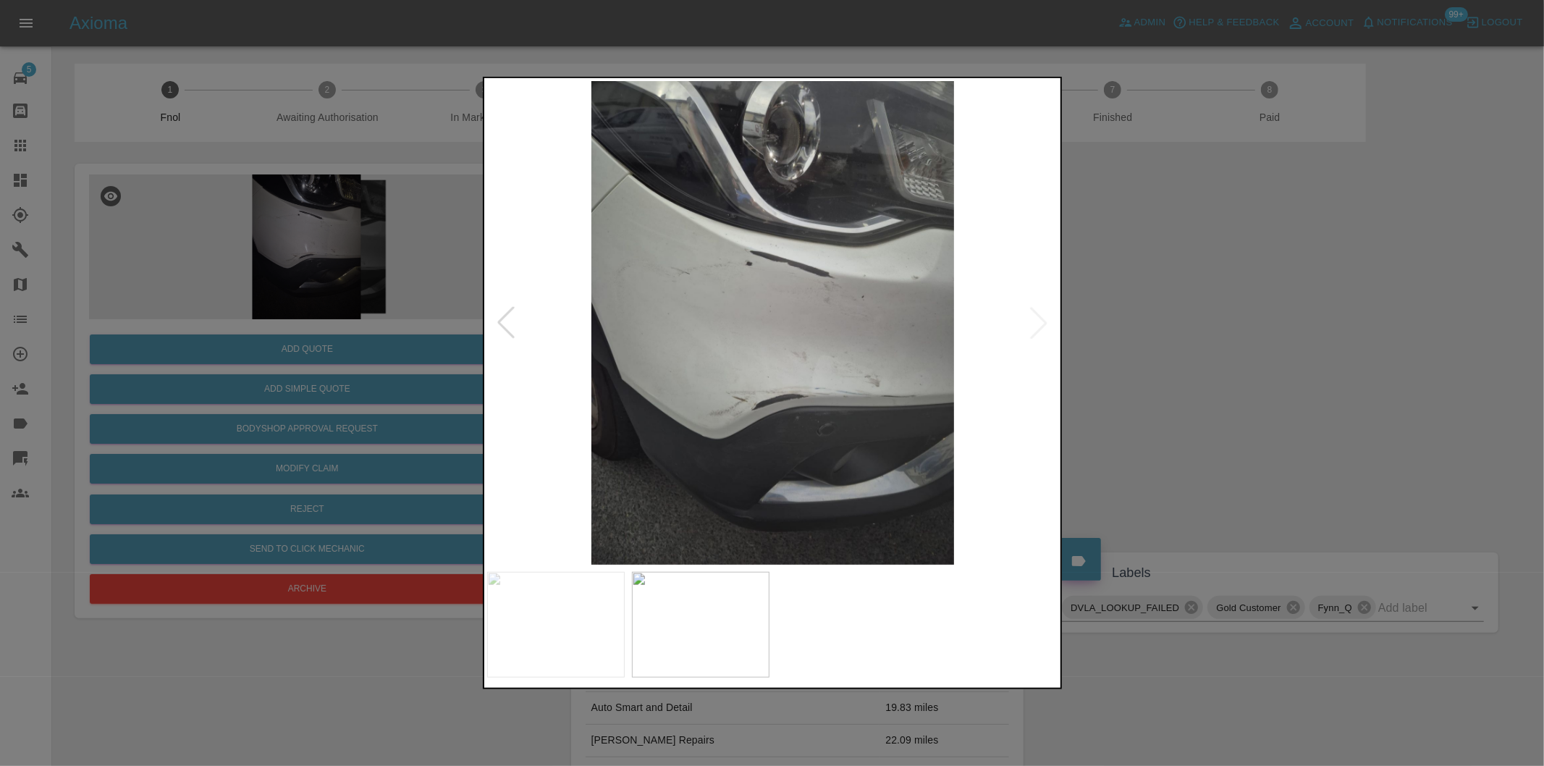
click at [1042, 321] on img at bounding box center [773, 323] width 572 height 484
click at [758, 329] on img at bounding box center [773, 323] width 572 height 484
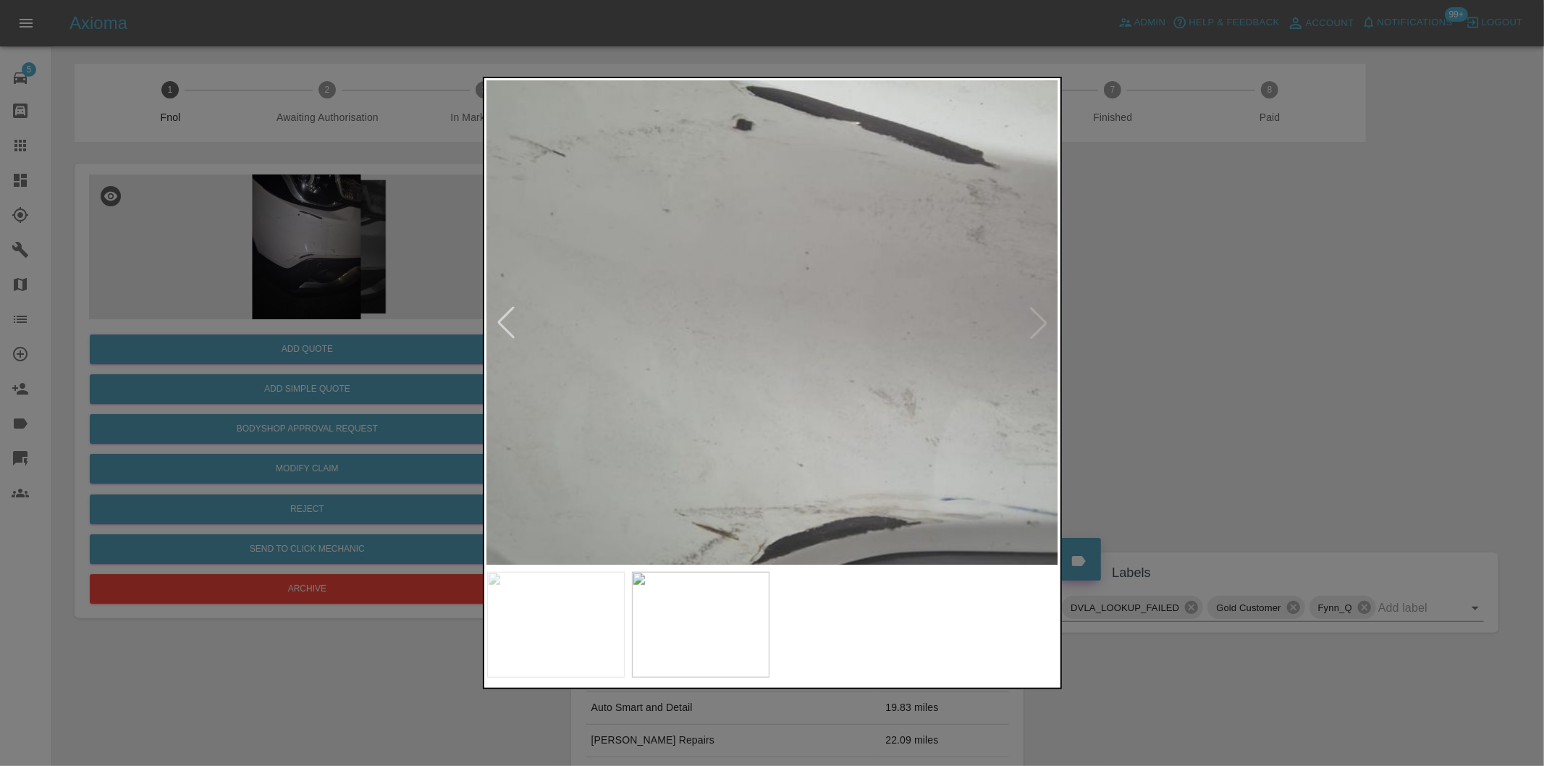
click at [758, 329] on img at bounding box center [814, 302] width 1716 height 1450
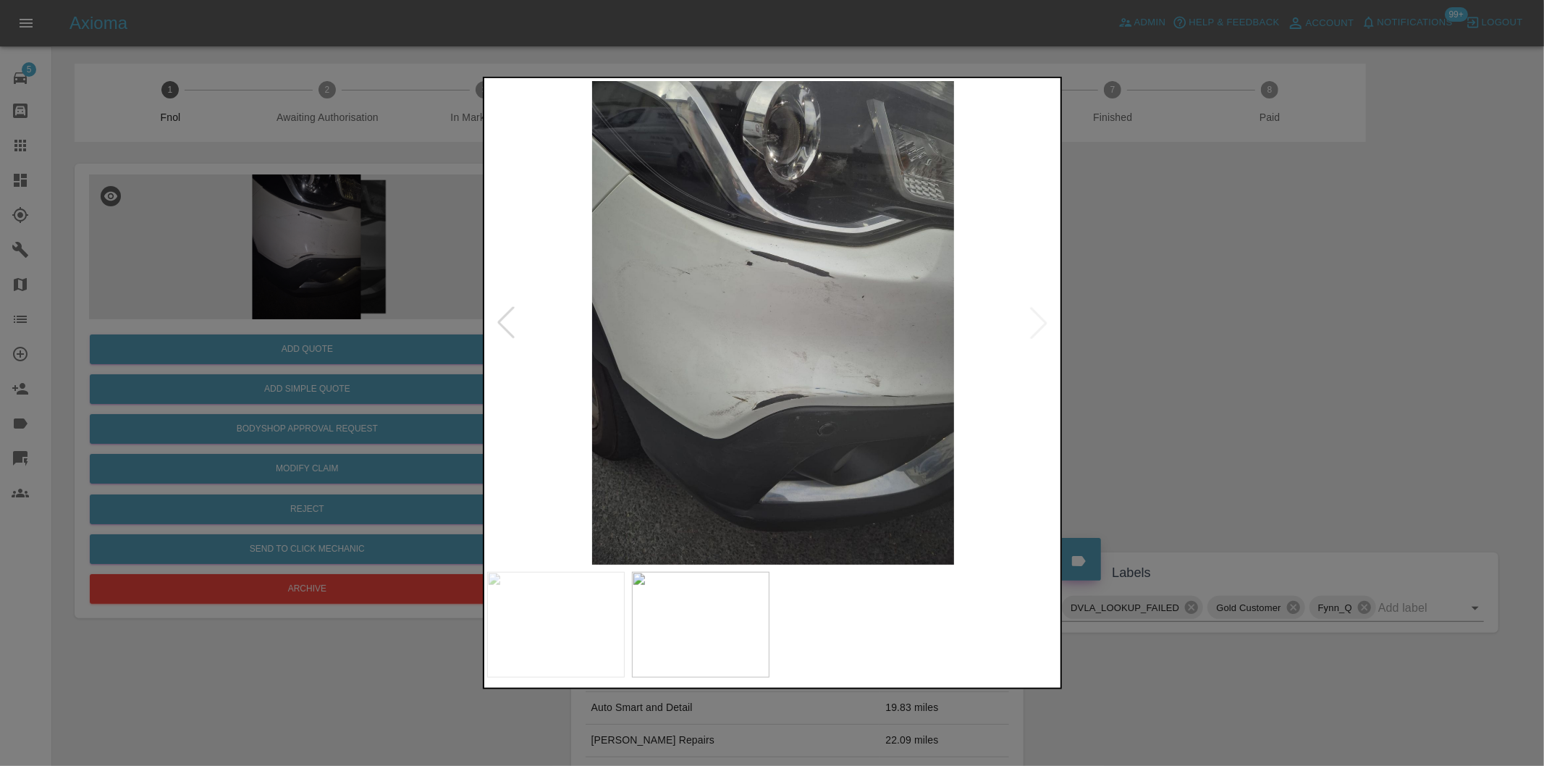
click at [1186, 307] on div at bounding box center [772, 383] width 1544 height 766
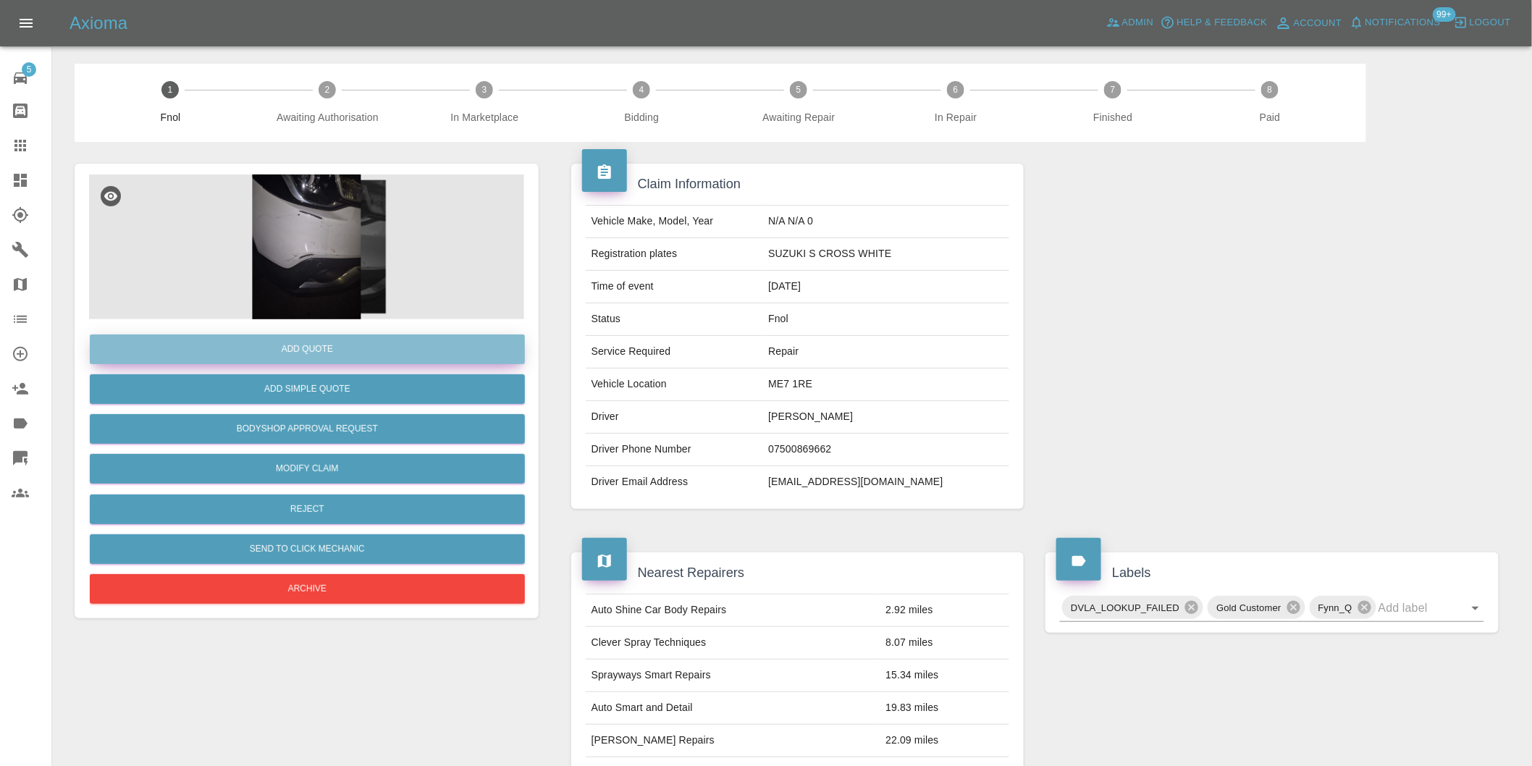
click at [290, 351] on button "Add Quote" at bounding box center [307, 349] width 435 height 30
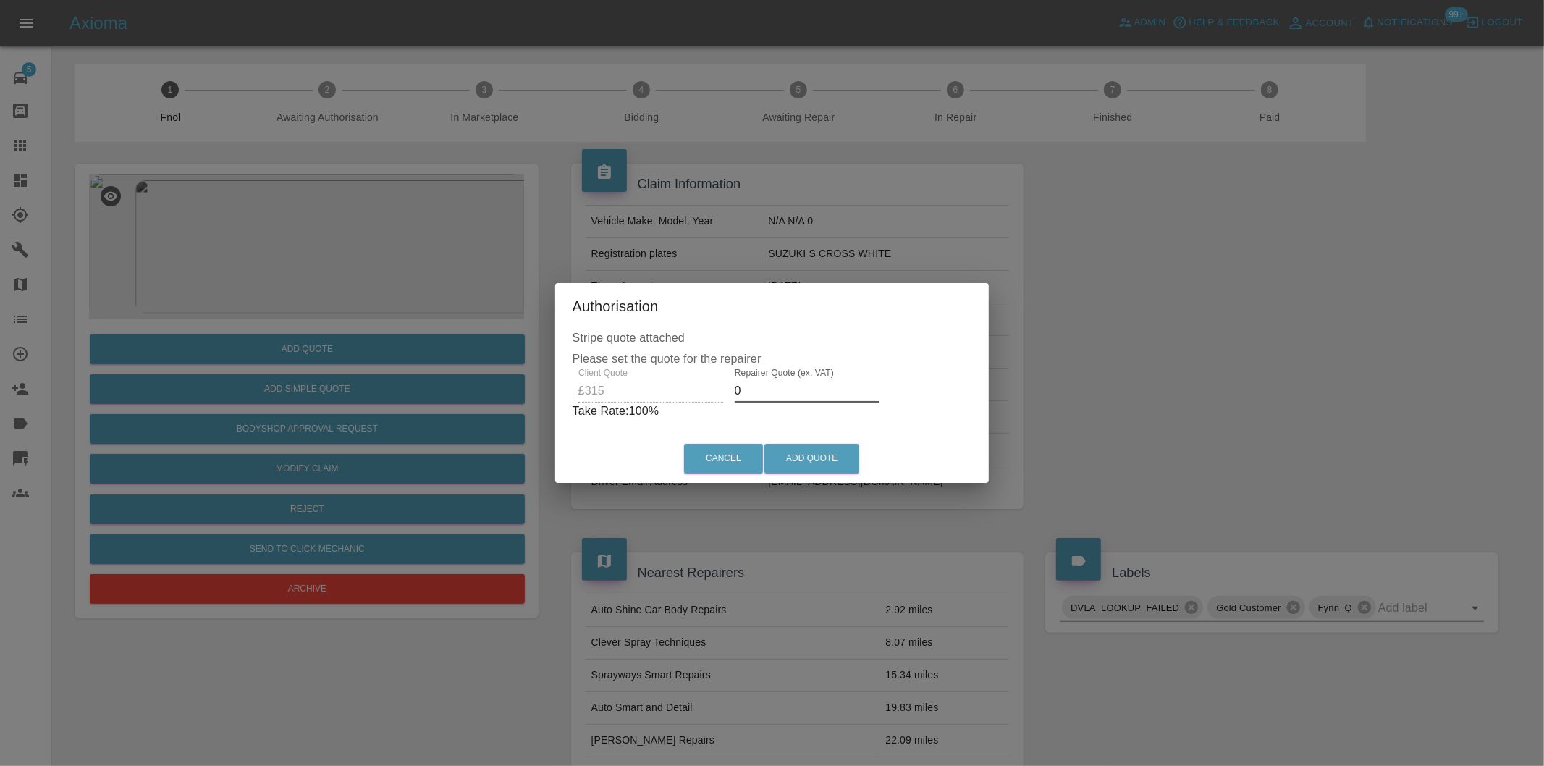
click at [780, 392] on input "0" at bounding box center [807, 390] width 145 height 23
type input "0200"
click at [824, 456] on button "Add Quote" at bounding box center [811, 459] width 95 height 30
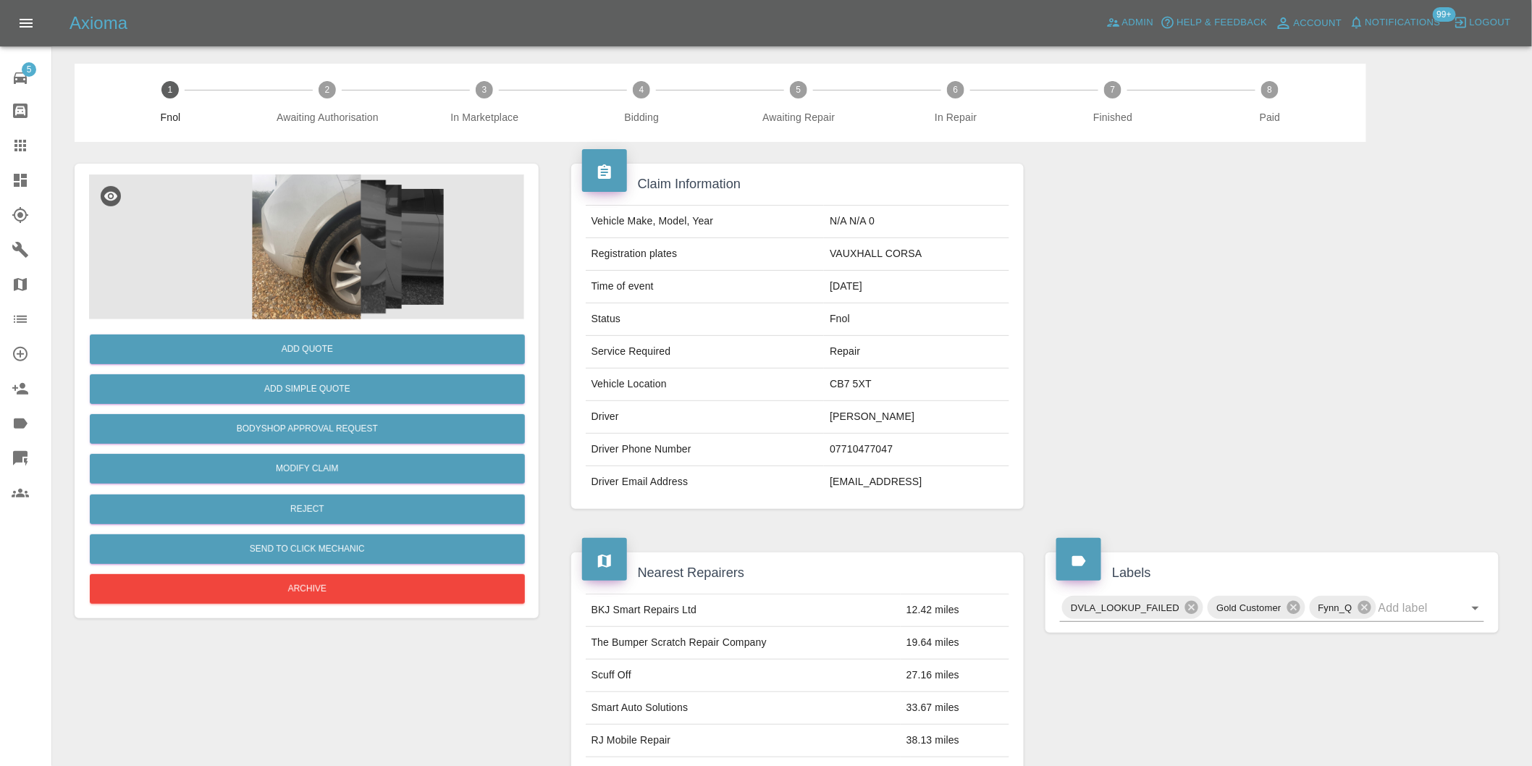
click at [294, 219] on img at bounding box center [306, 246] width 435 height 145
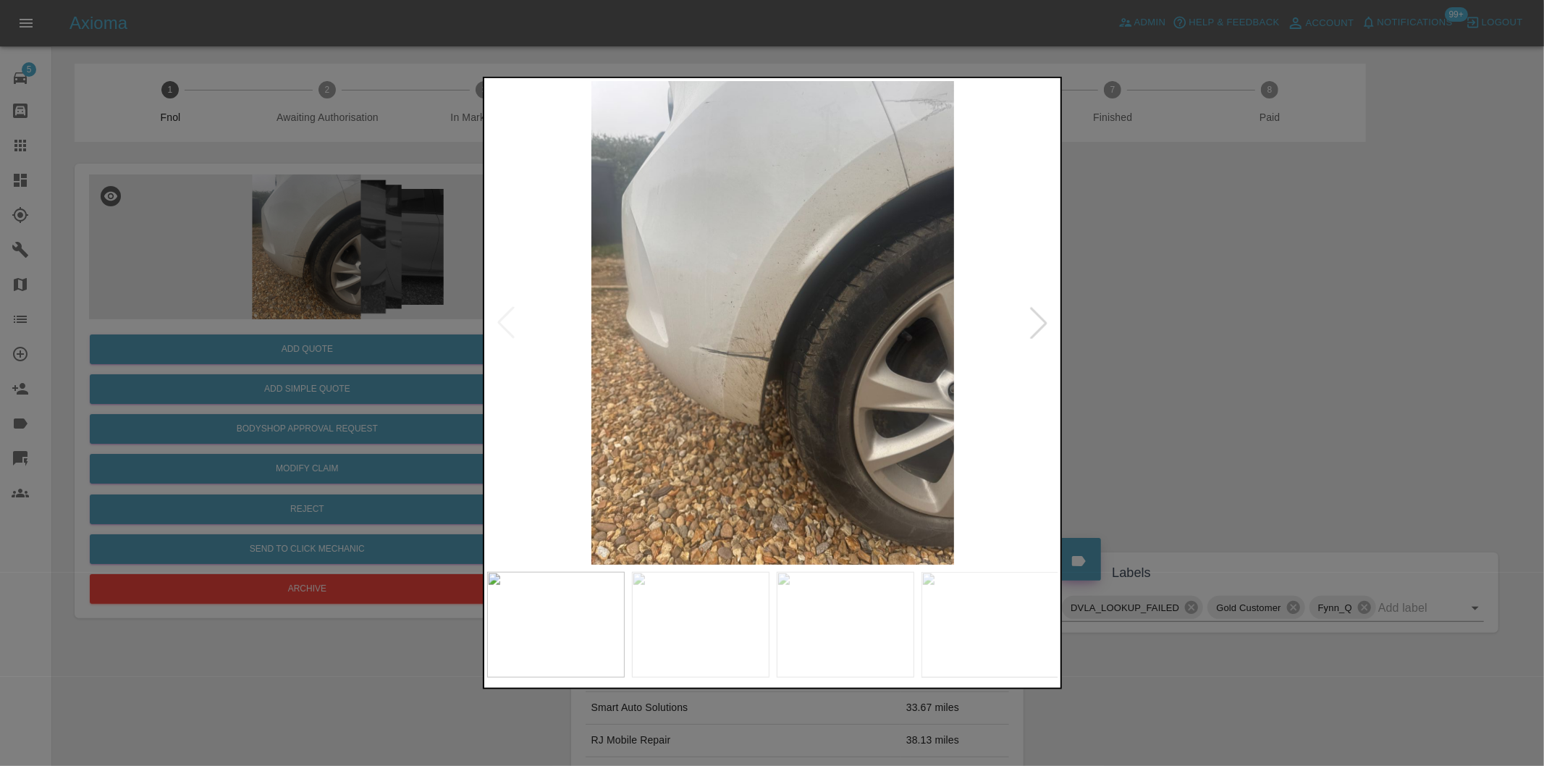
click at [1036, 322] on div at bounding box center [1039, 323] width 32 height 32
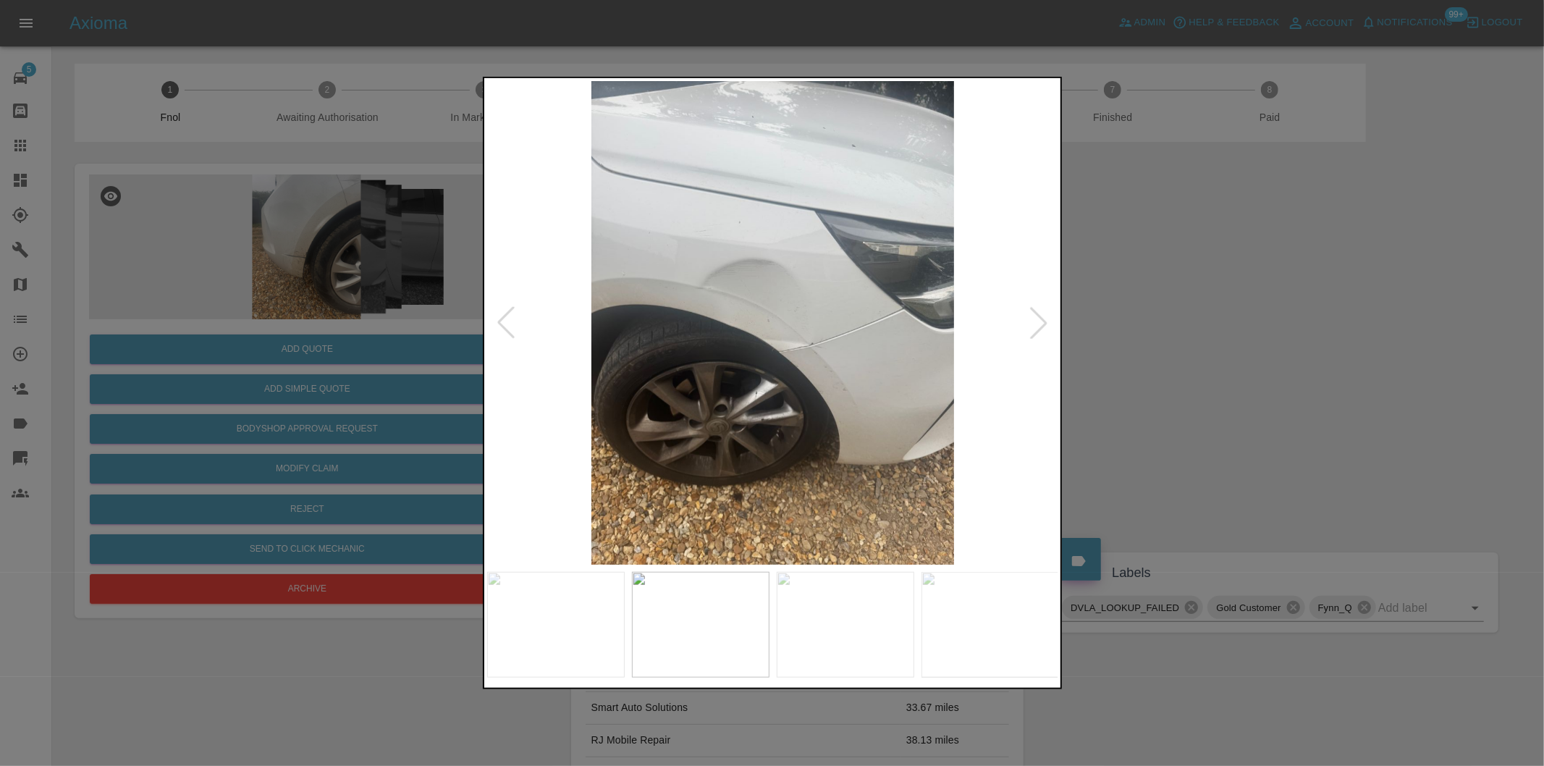
click at [1036, 322] on div at bounding box center [1039, 323] width 32 height 32
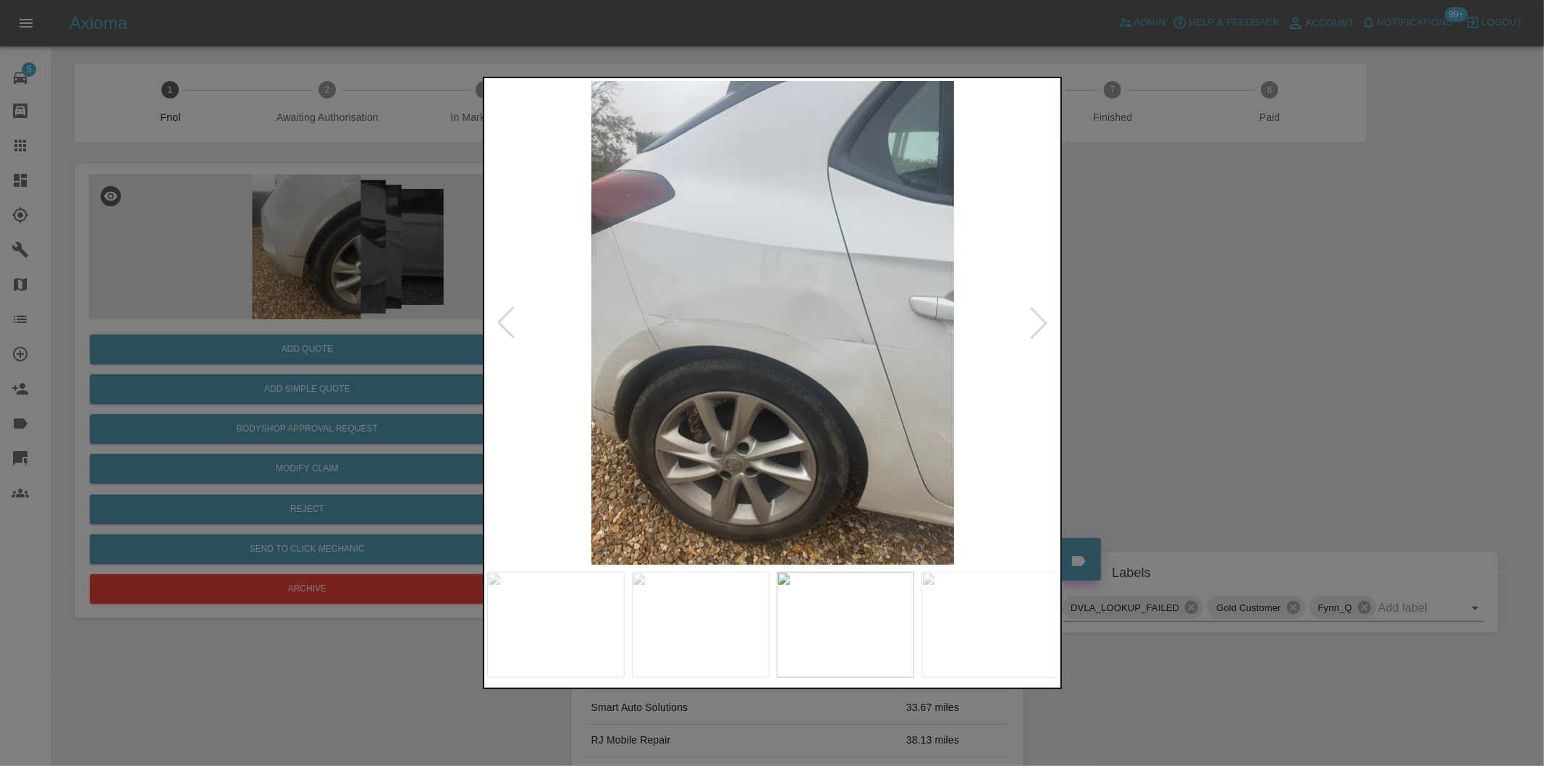
click at [1036, 322] on div at bounding box center [1039, 323] width 32 height 32
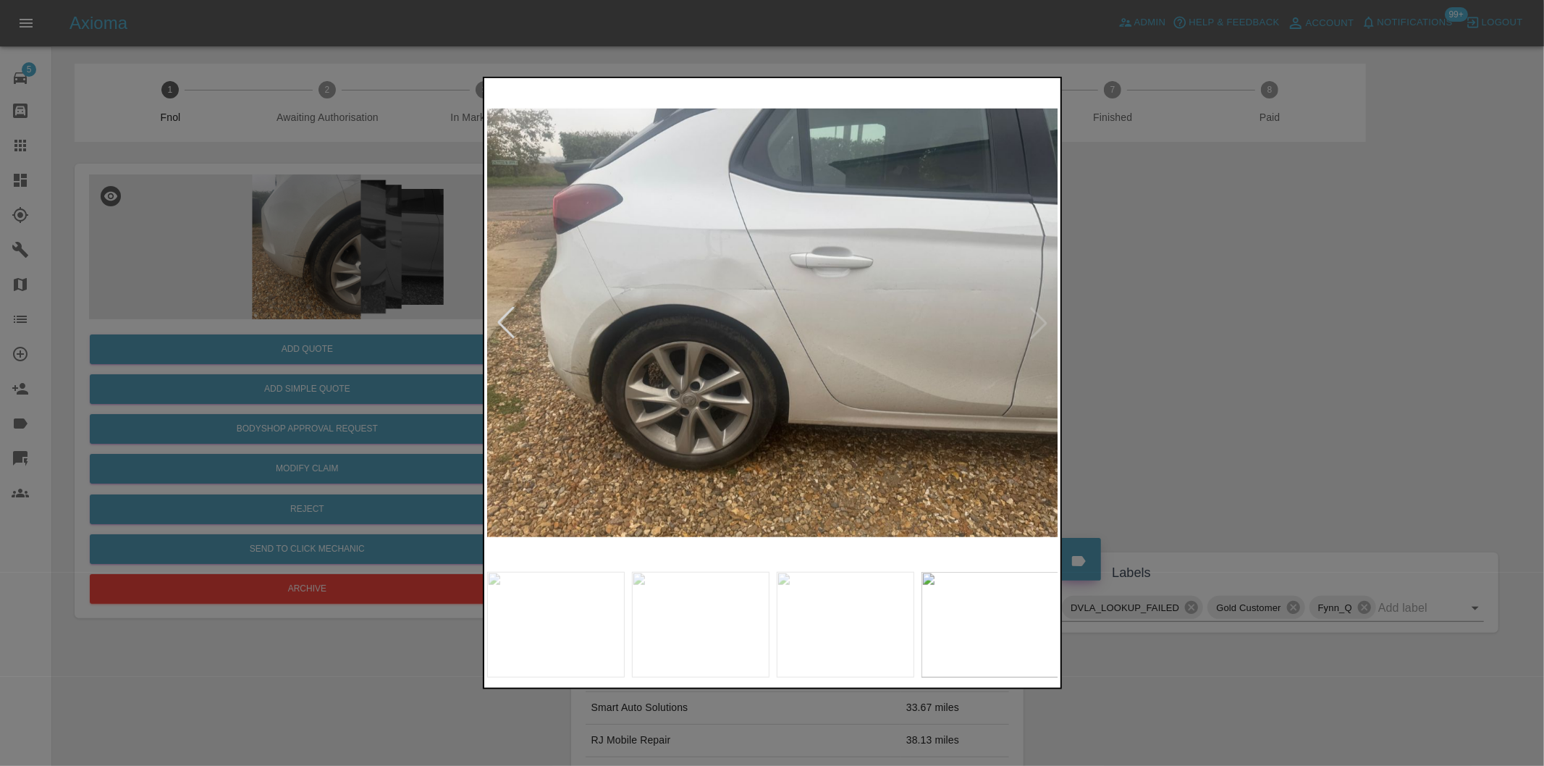
click at [1036, 322] on img at bounding box center [773, 323] width 572 height 484
drag, startPoint x: 1213, startPoint y: 331, endPoint x: 1223, endPoint y: 277, distance: 54.7
click at [1213, 329] on div at bounding box center [772, 383] width 1544 height 766
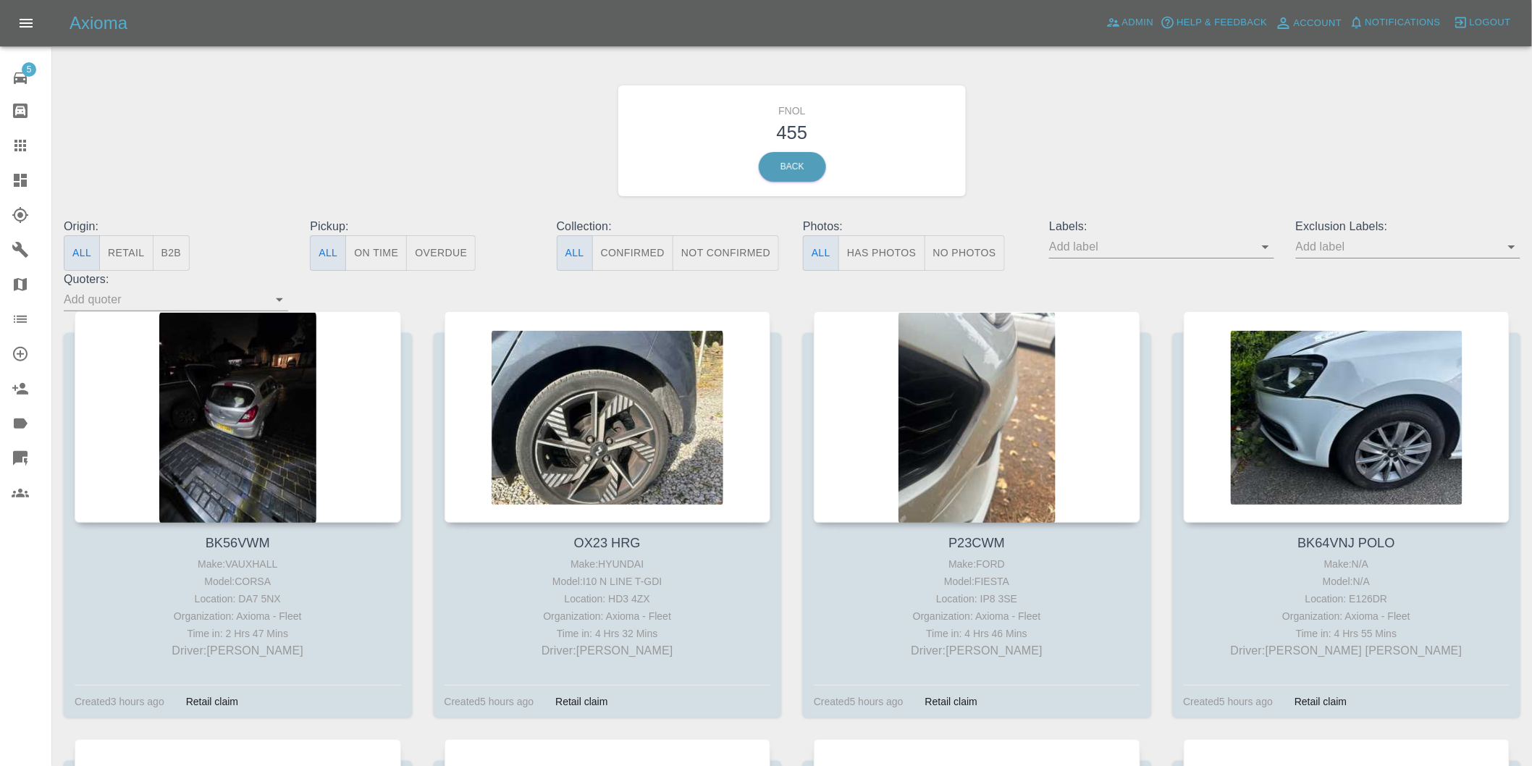
click at [888, 254] on button "Has Photos" at bounding box center [881, 252] width 87 height 35
click at [887, 244] on button "Has Photos" at bounding box center [881, 252] width 87 height 35
click at [1508, 241] on icon "Open" at bounding box center [1511, 246] width 17 height 17
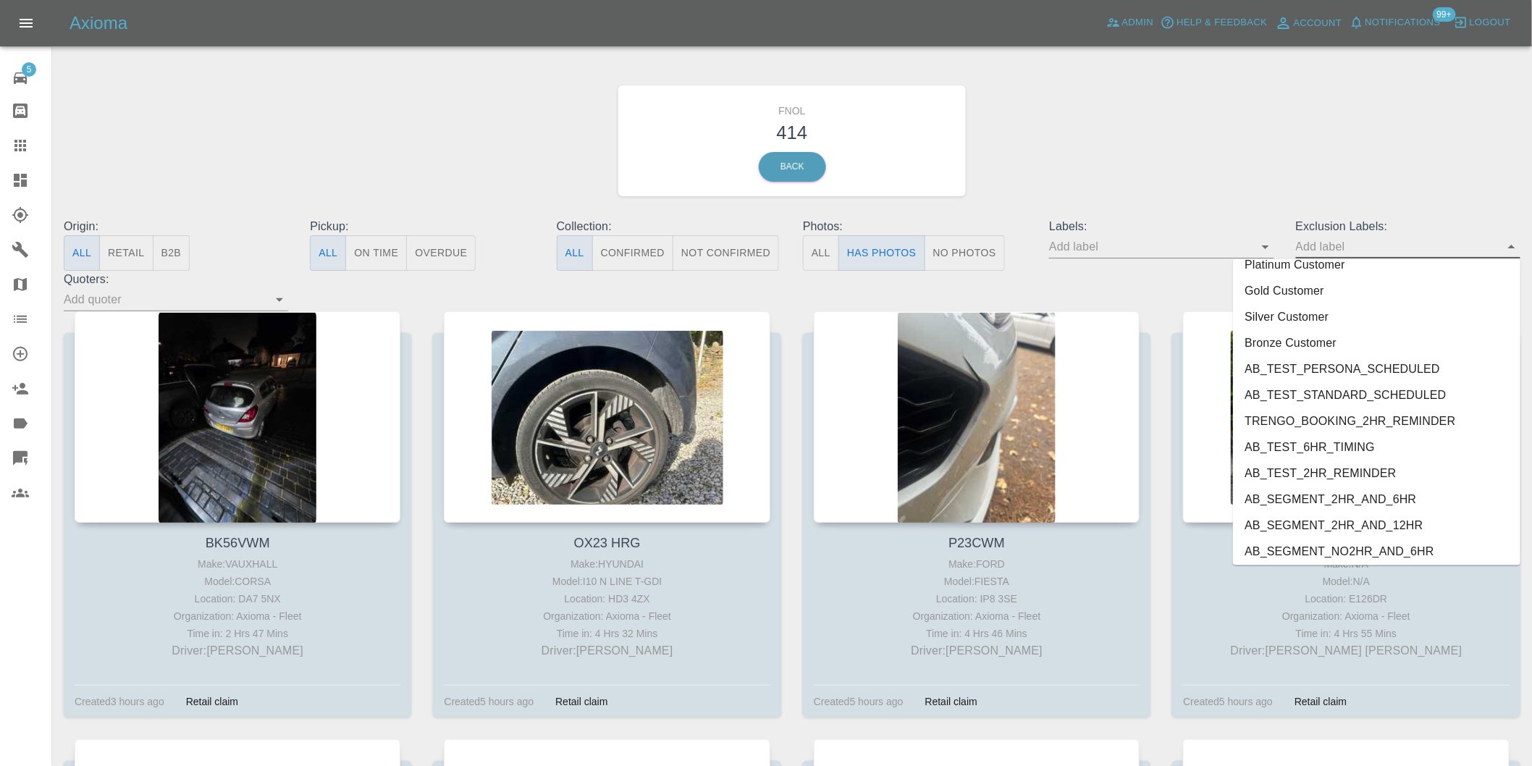
scroll to position [3144, 0]
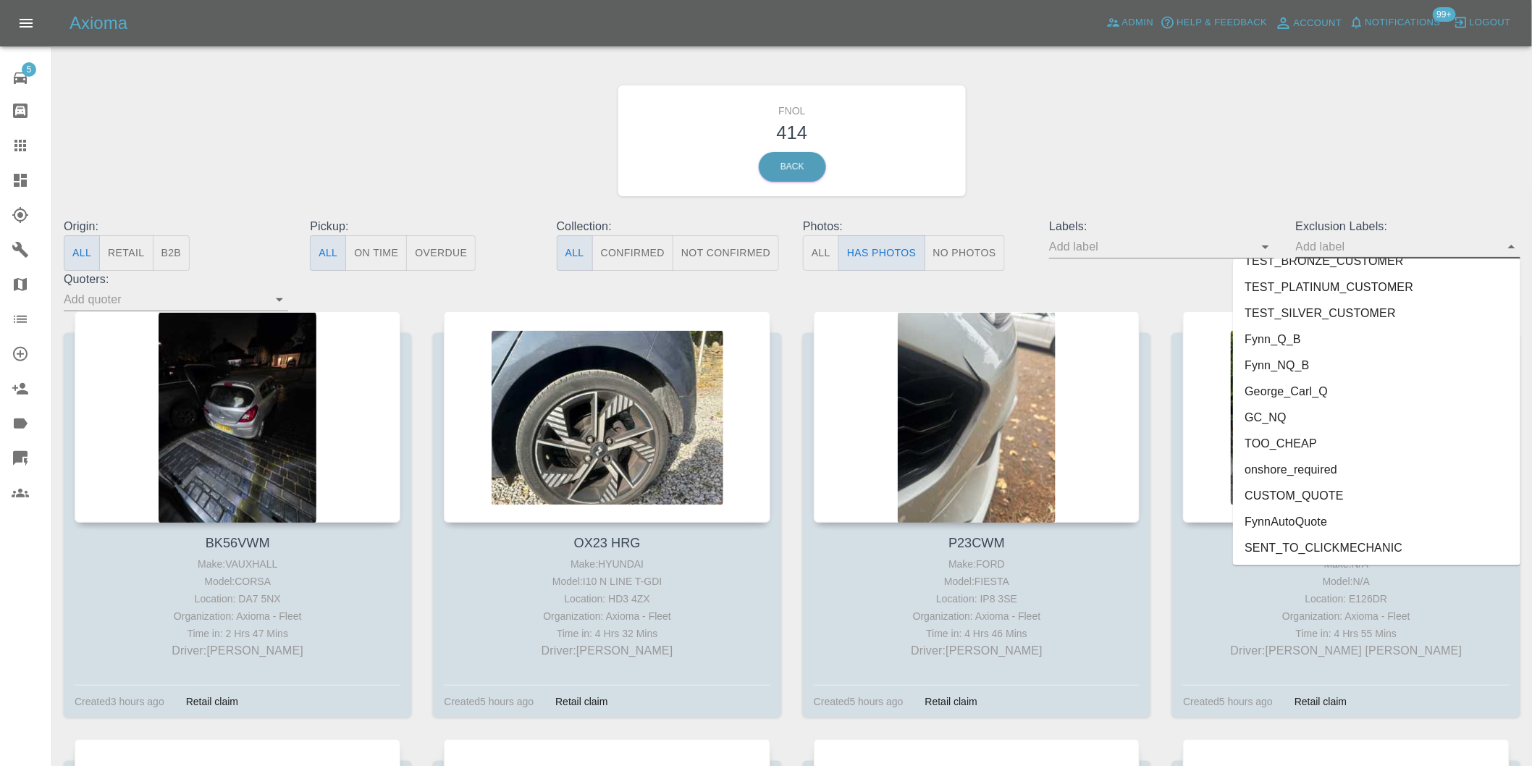
click at [1308, 468] on li "onshore_required" at bounding box center [1376, 470] width 287 height 26
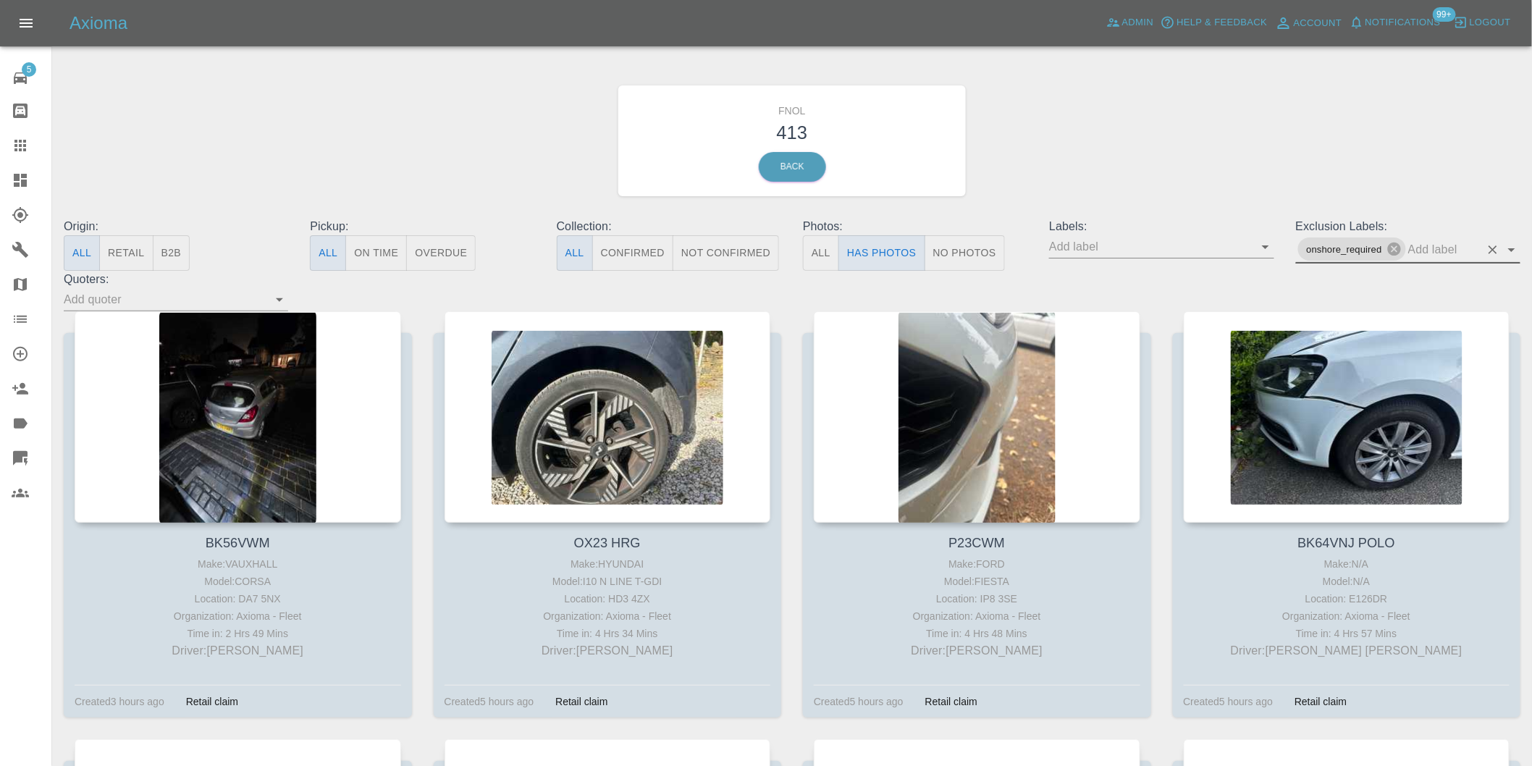
click at [1512, 253] on icon "Open" at bounding box center [1511, 249] width 17 height 17
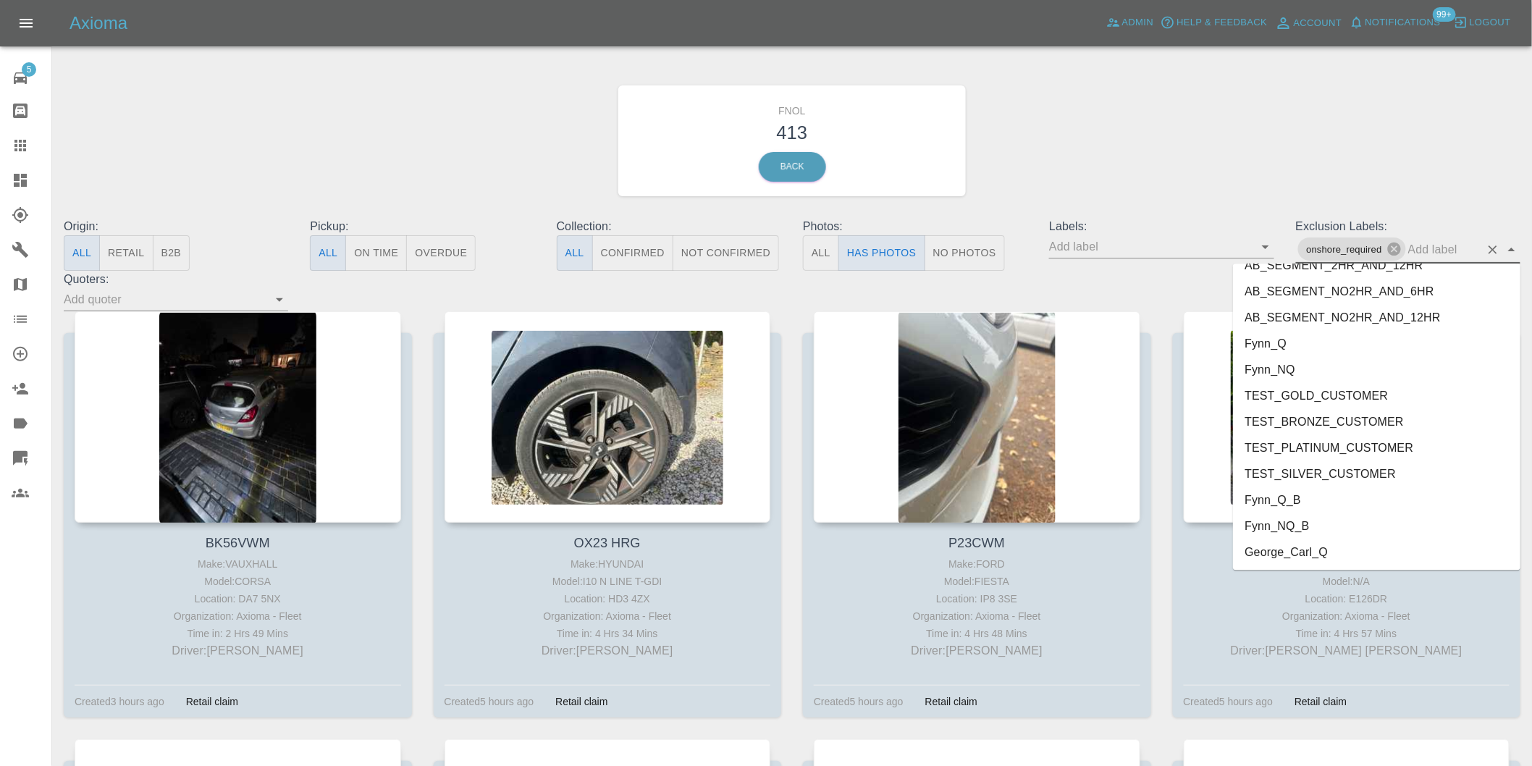
scroll to position [3118, 0]
click at [1327, 422] on li "George_Carl_Q" at bounding box center [1376, 422] width 287 height 26
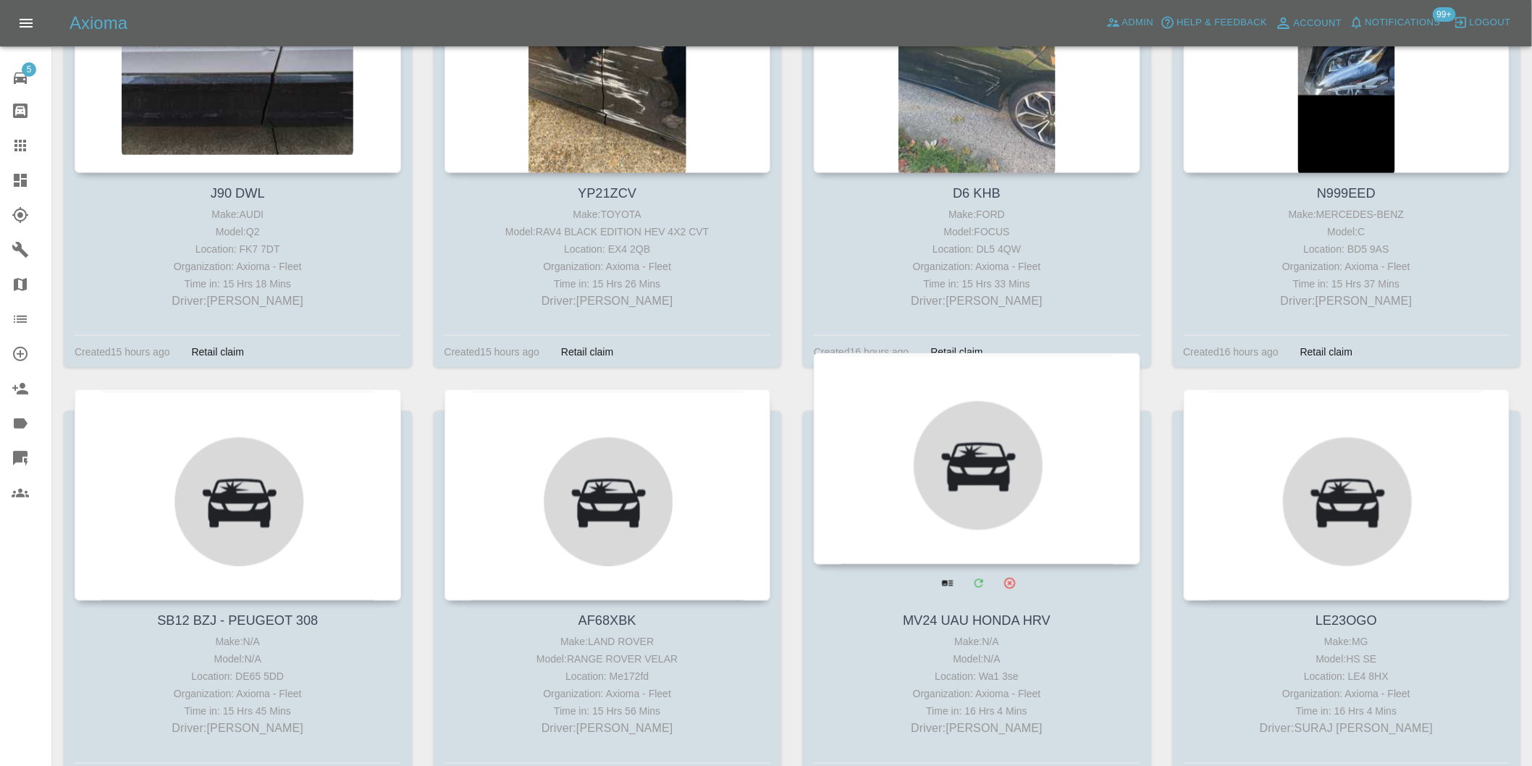
scroll to position [7802, 0]
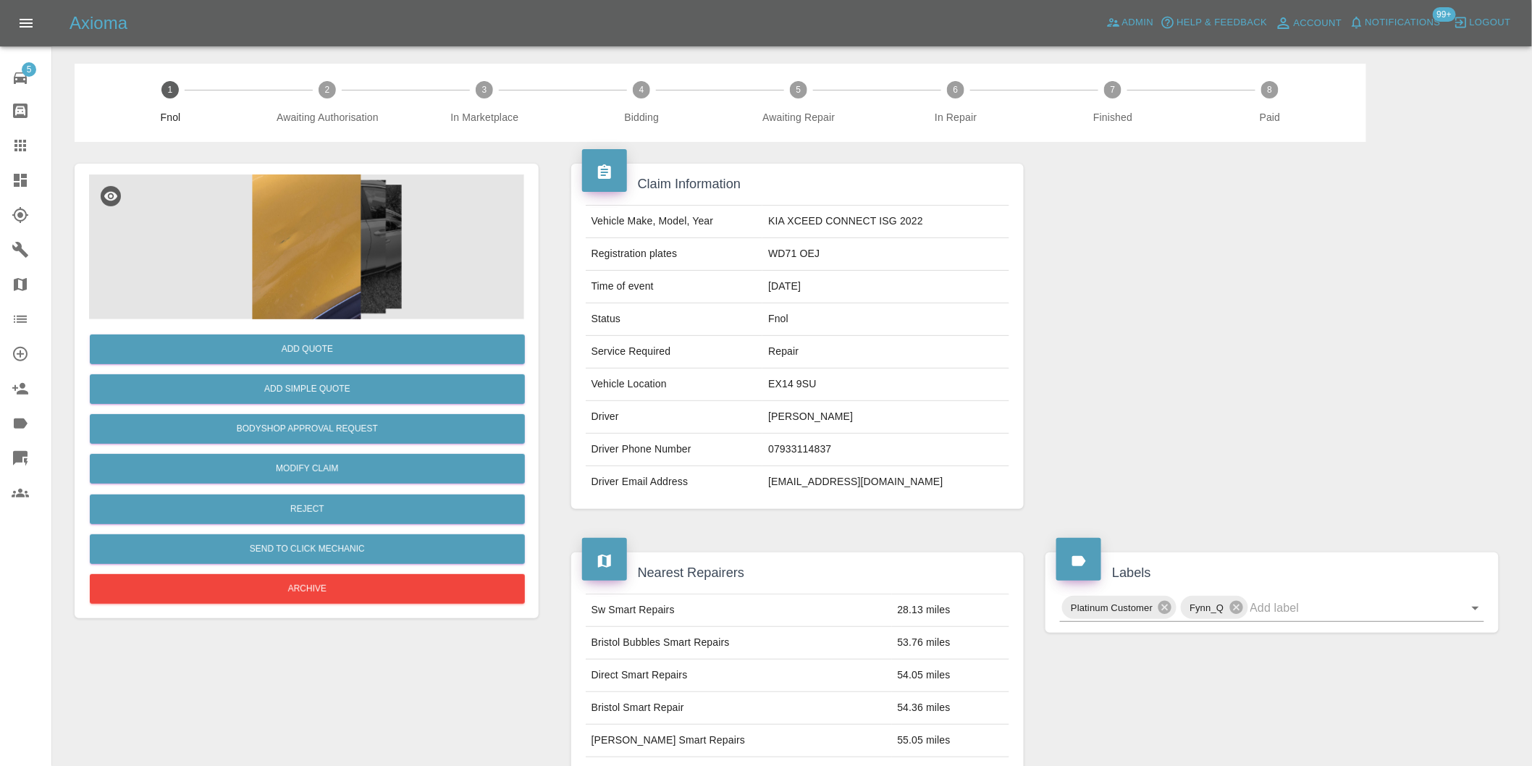
click at [297, 250] on img at bounding box center [306, 246] width 435 height 145
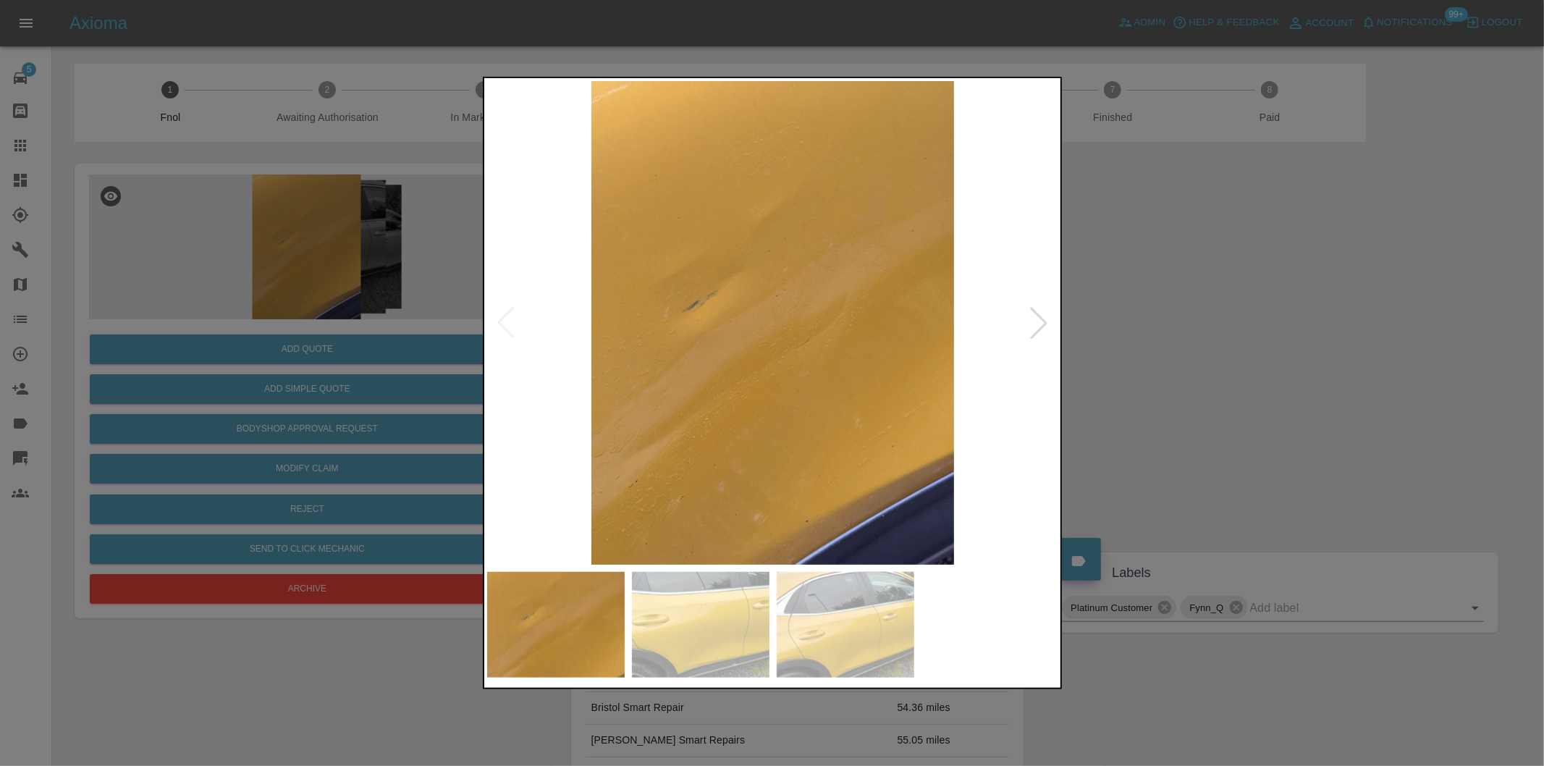
click at [1029, 321] on div at bounding box center [1039, 323] width 32 height 32
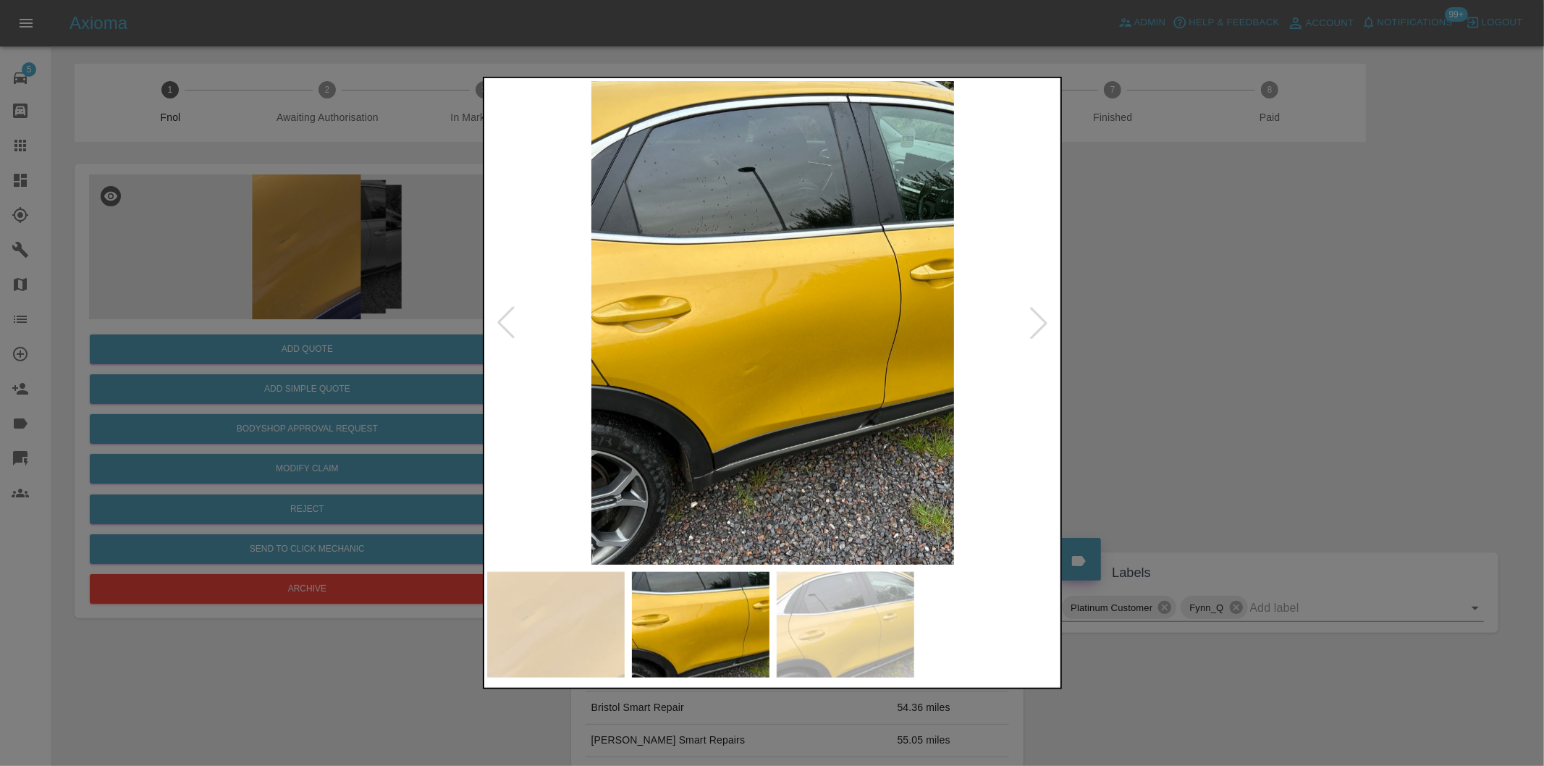
click at [1029, 321] on div at bounding box center [1039, 323] width 32 height 32
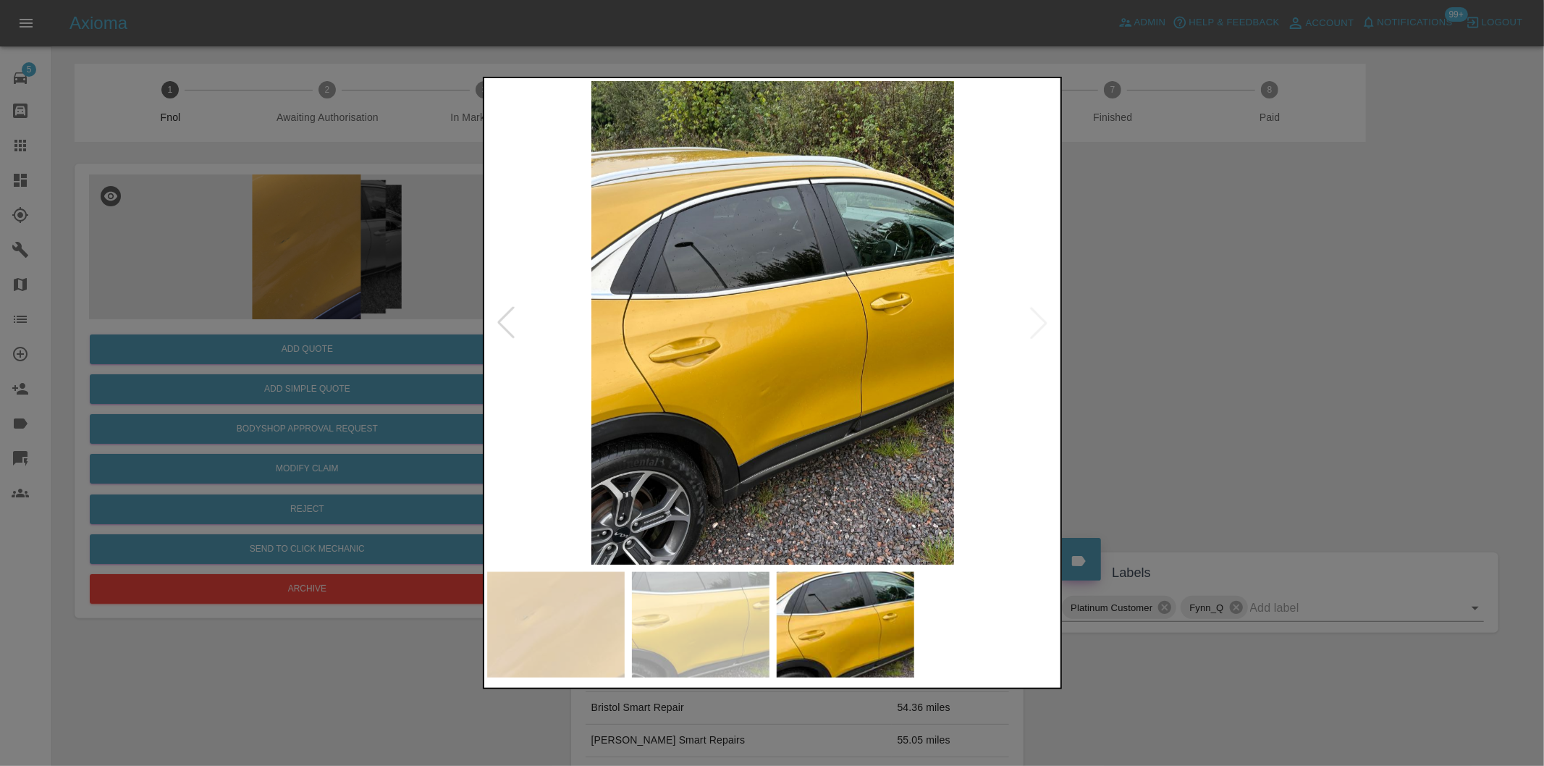
click at [1029, 321] on img at bounding box center [773, 323] width 572 height 484
click at [1265, 352] on div at bounding box center [772, 383] width 1544 height 766
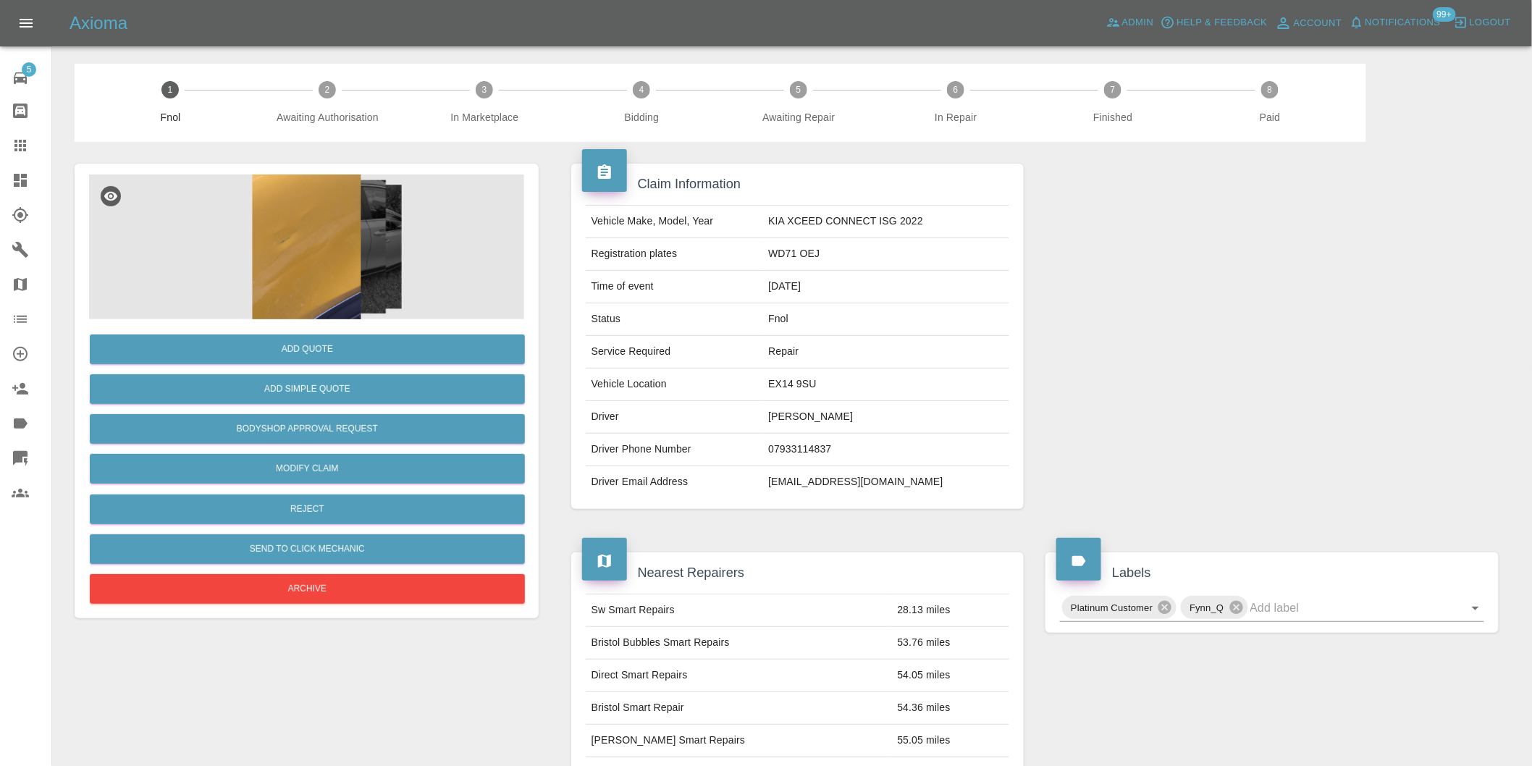
click at [308, 221] on img at bounding box center [306, 246] width 435 height 145
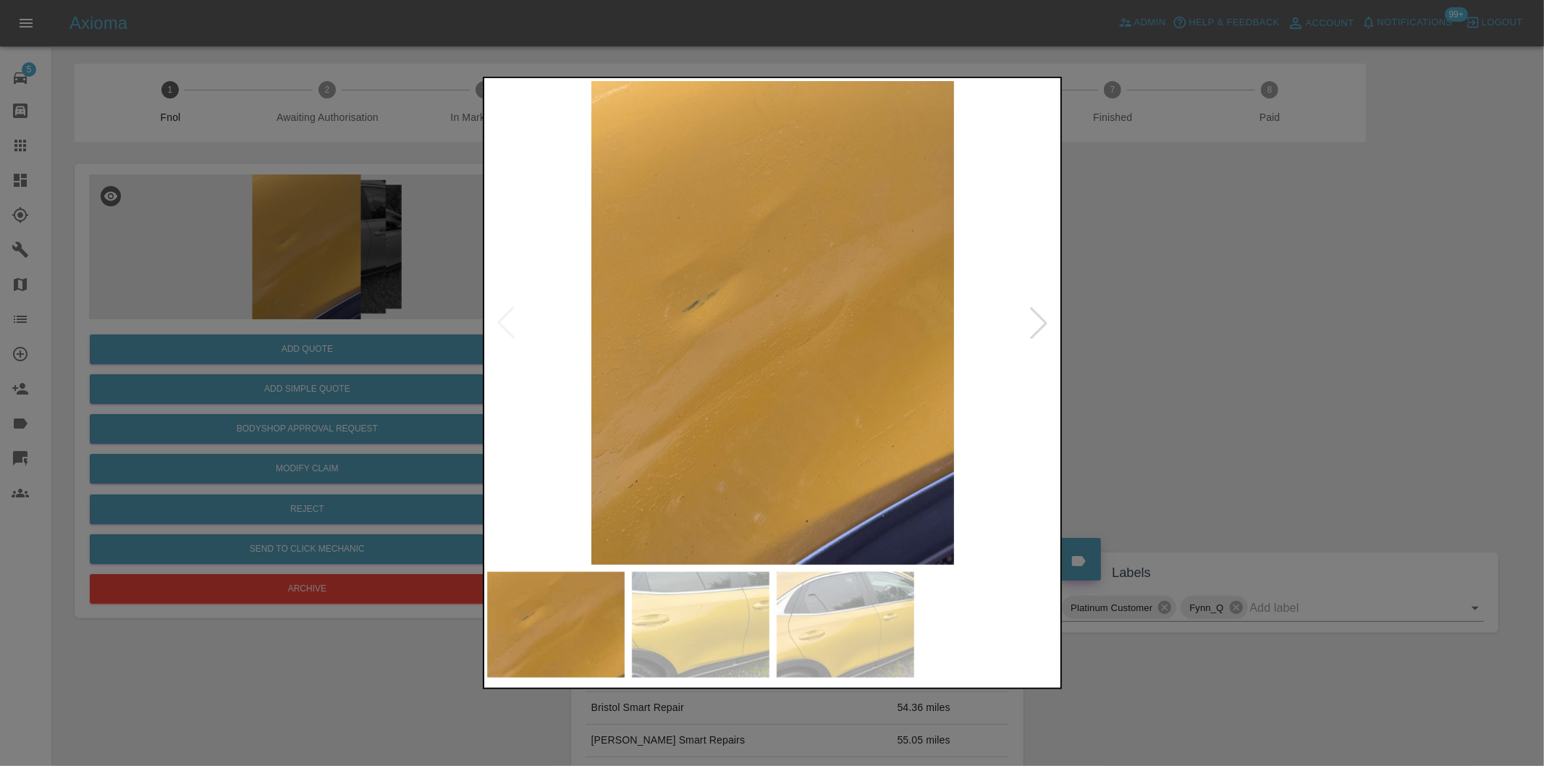
click at [1032, 327] on div at bounding box center [1039, 323] width 32 height 32
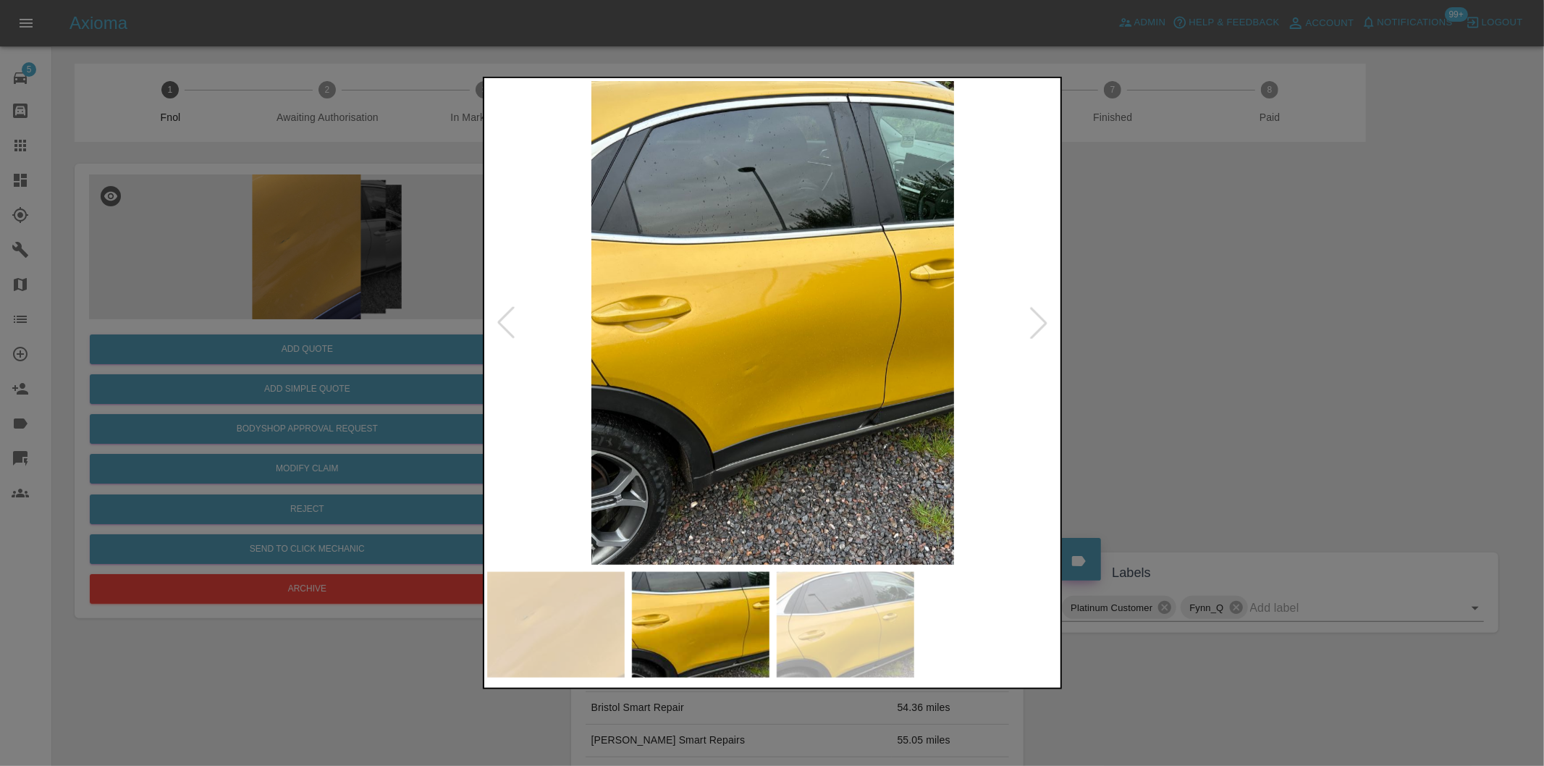
click at [1032, 327] on div at bounding box center [1039, 323] width 32 height 32
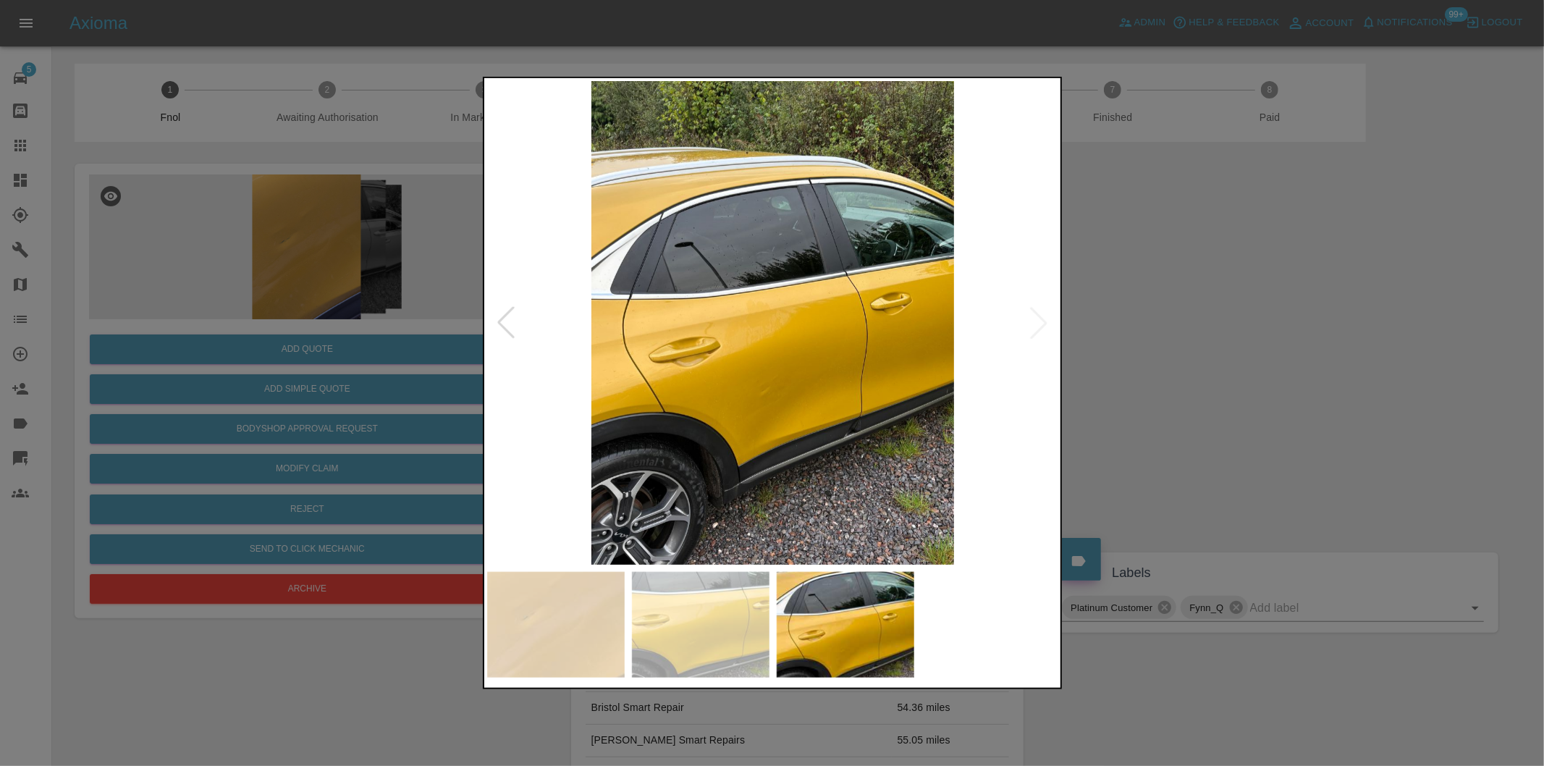
click at [1152, 346] on div at bounding box center [772, 383] width 1544 height 766
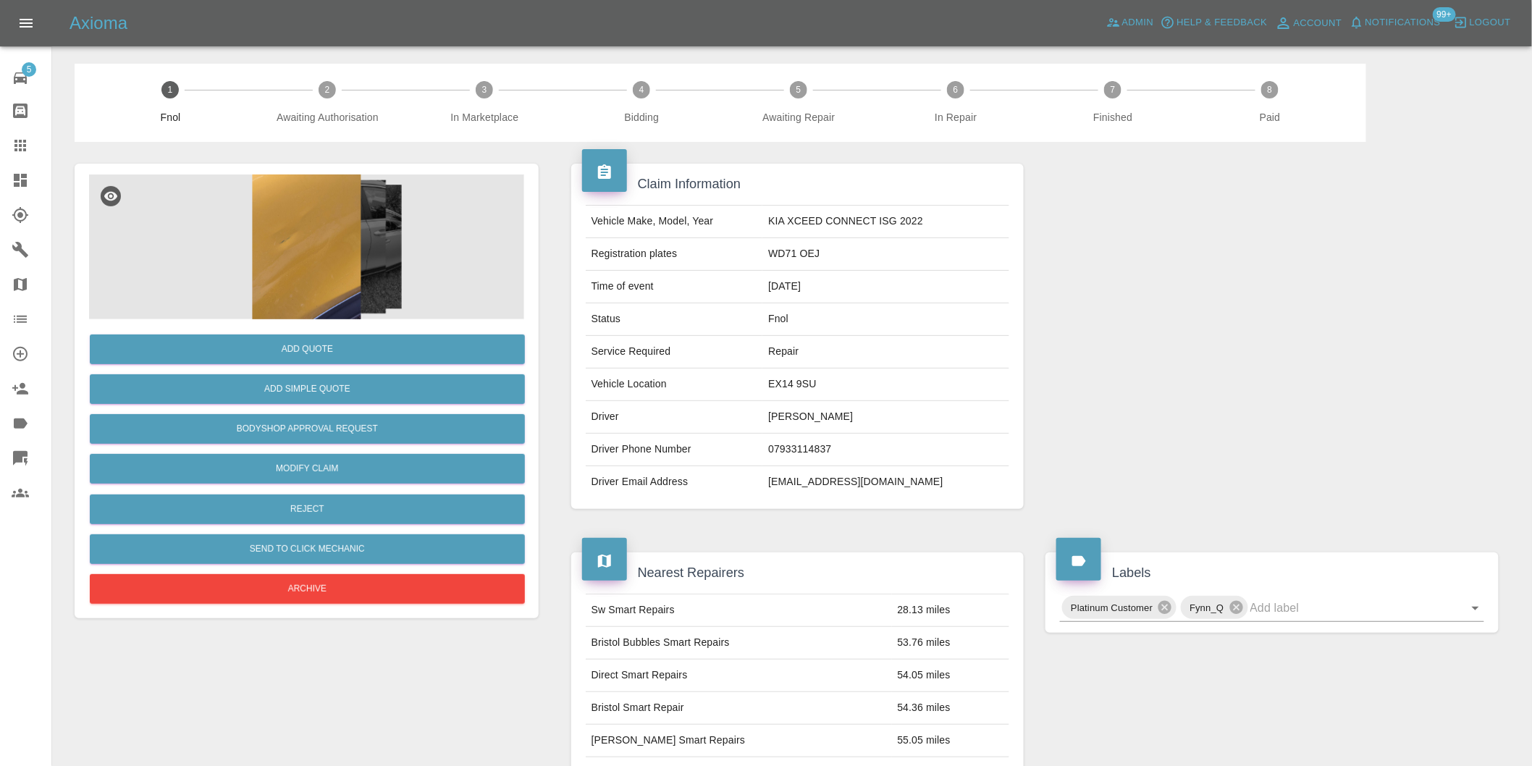
click at [344, 404] on div "Add Simple Quote" at bounding box center [306, 389] width 435 height 37
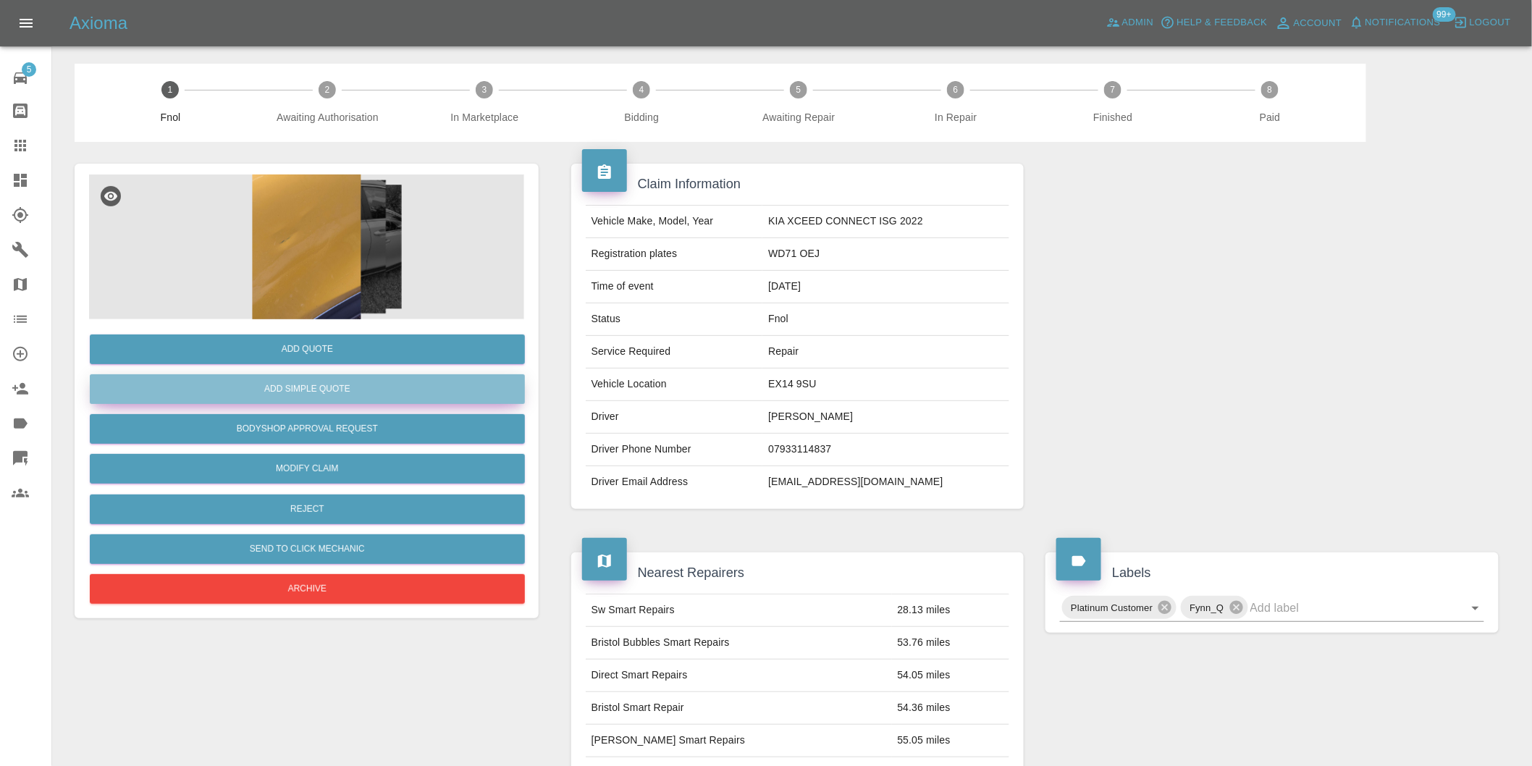
click at [330, 398] on button "Add Simple Quote" at bounding box center [307, 389] width 435 height 30
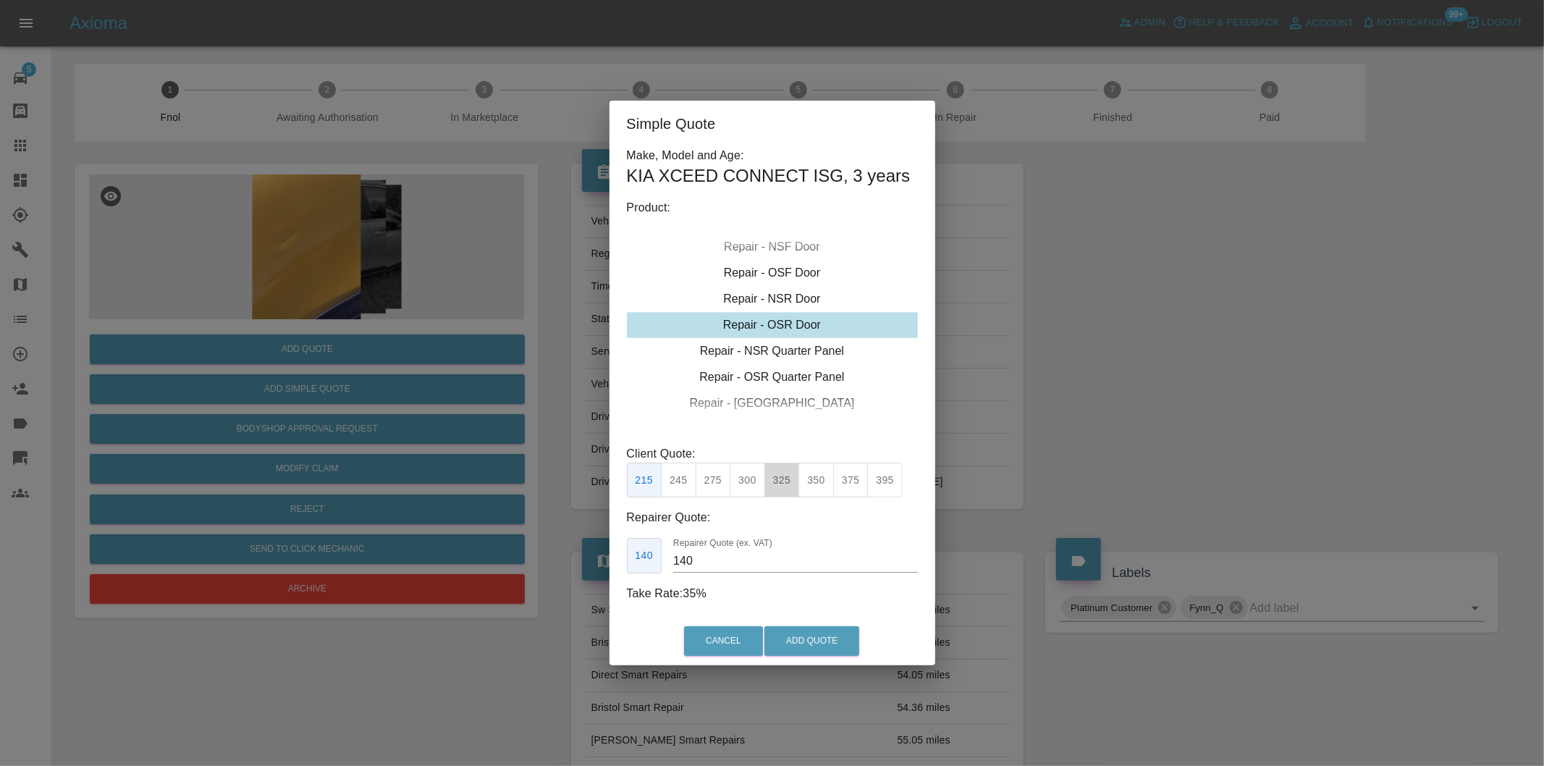
click at [772, 481] on button "325" at bounding box center [781, 480] width 35 height 35
type input "210"
click at [820, 639] on button "Add Quote" at bounding box center [811, 641] width 95 height 30
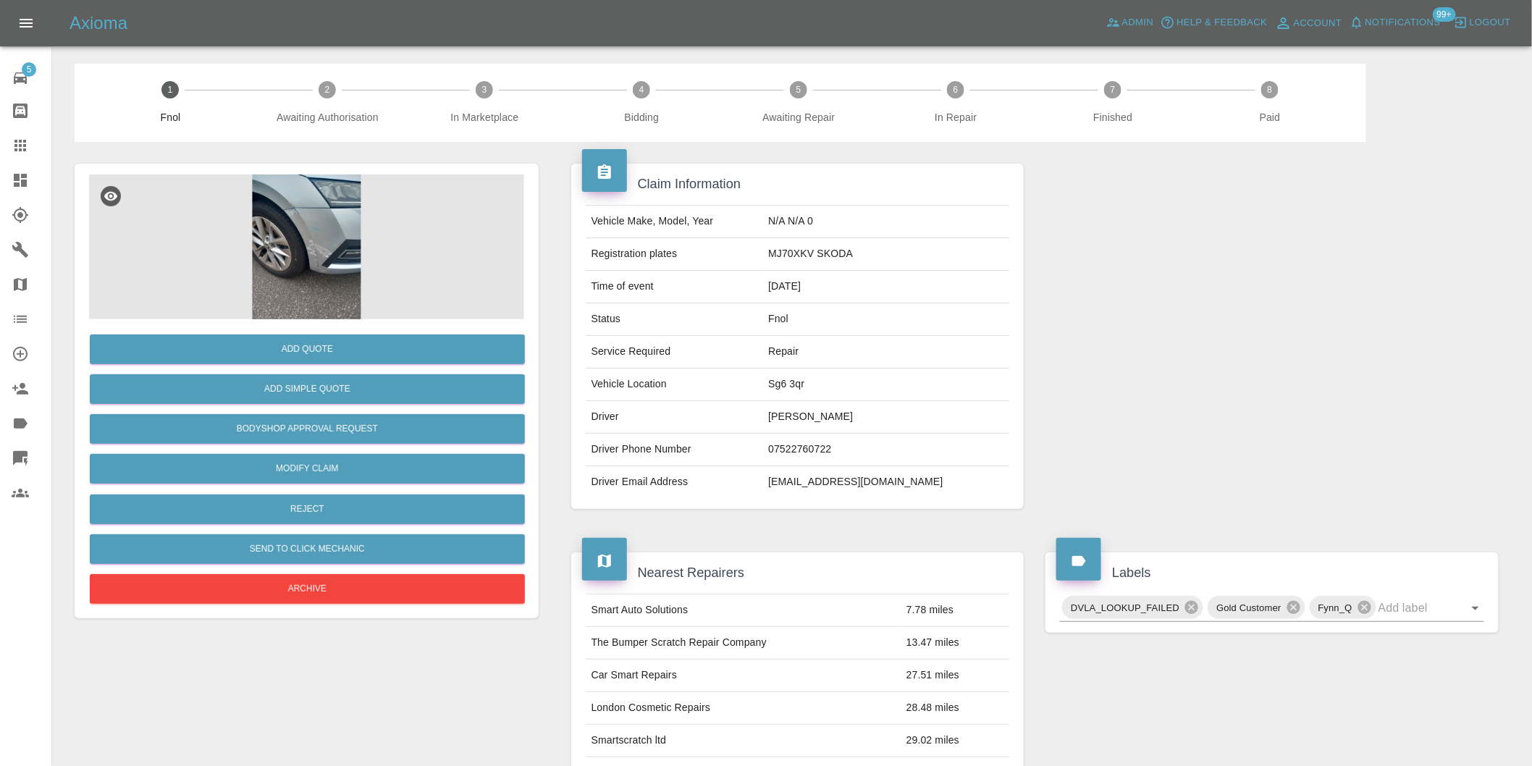
click at [306, 213] on img at bounding box center [306, 246] width 435 height 145
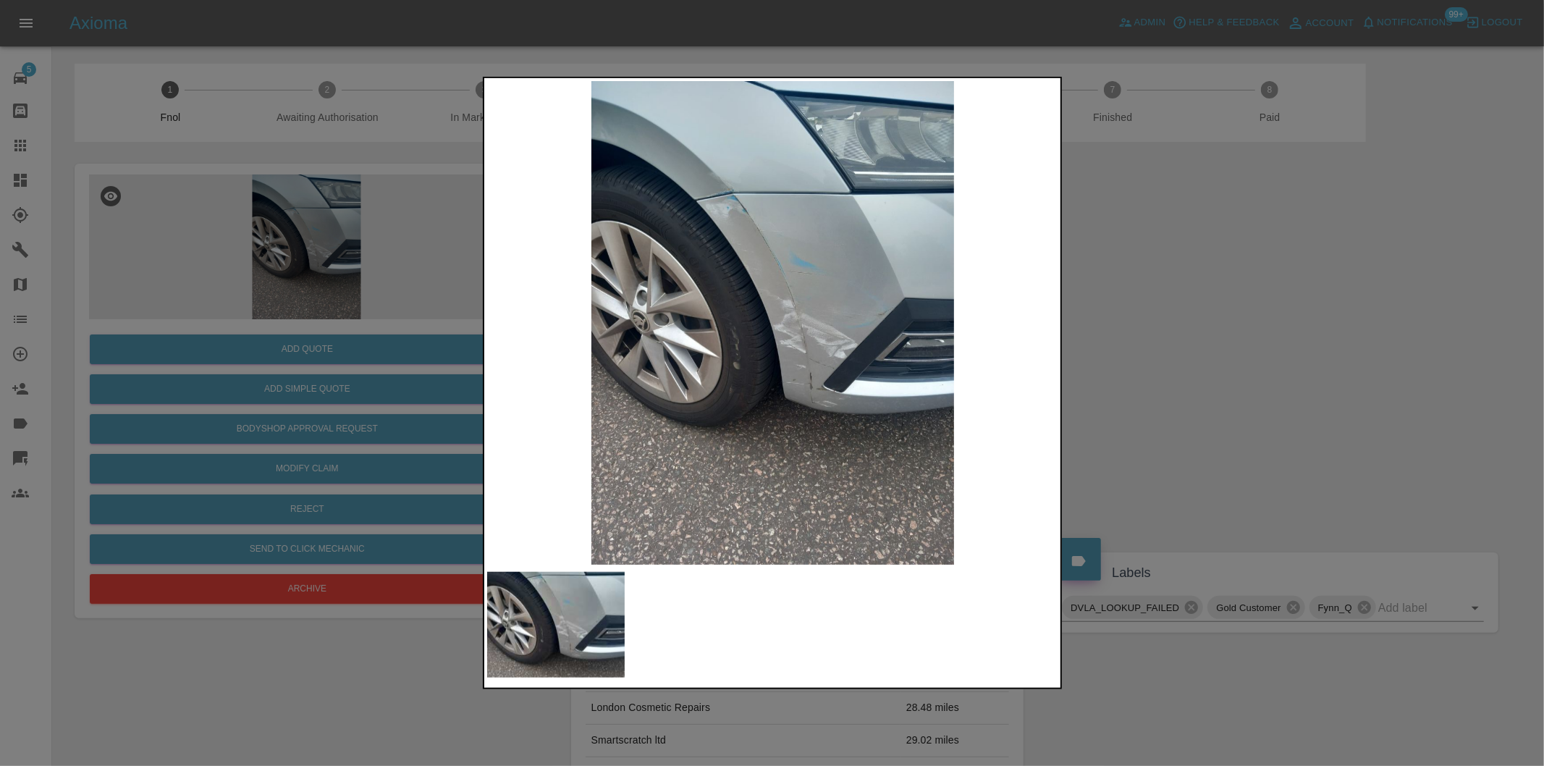
click at [1123, 342] on div at bounding box center [772, 383] width 1544 height 766
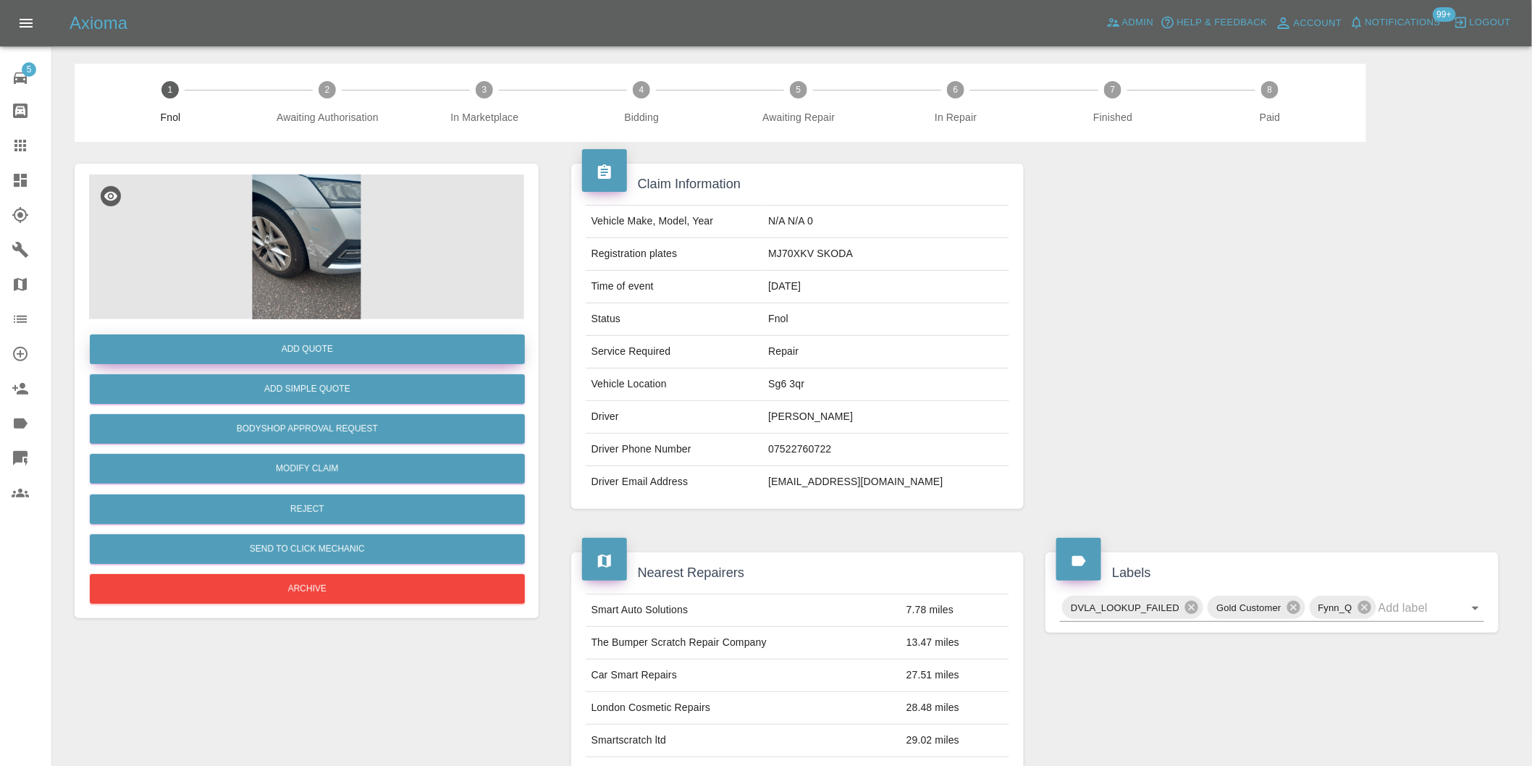
click at [343, 347] on button "Add Quote" at bounding box center [307, 349] width 435 height 30
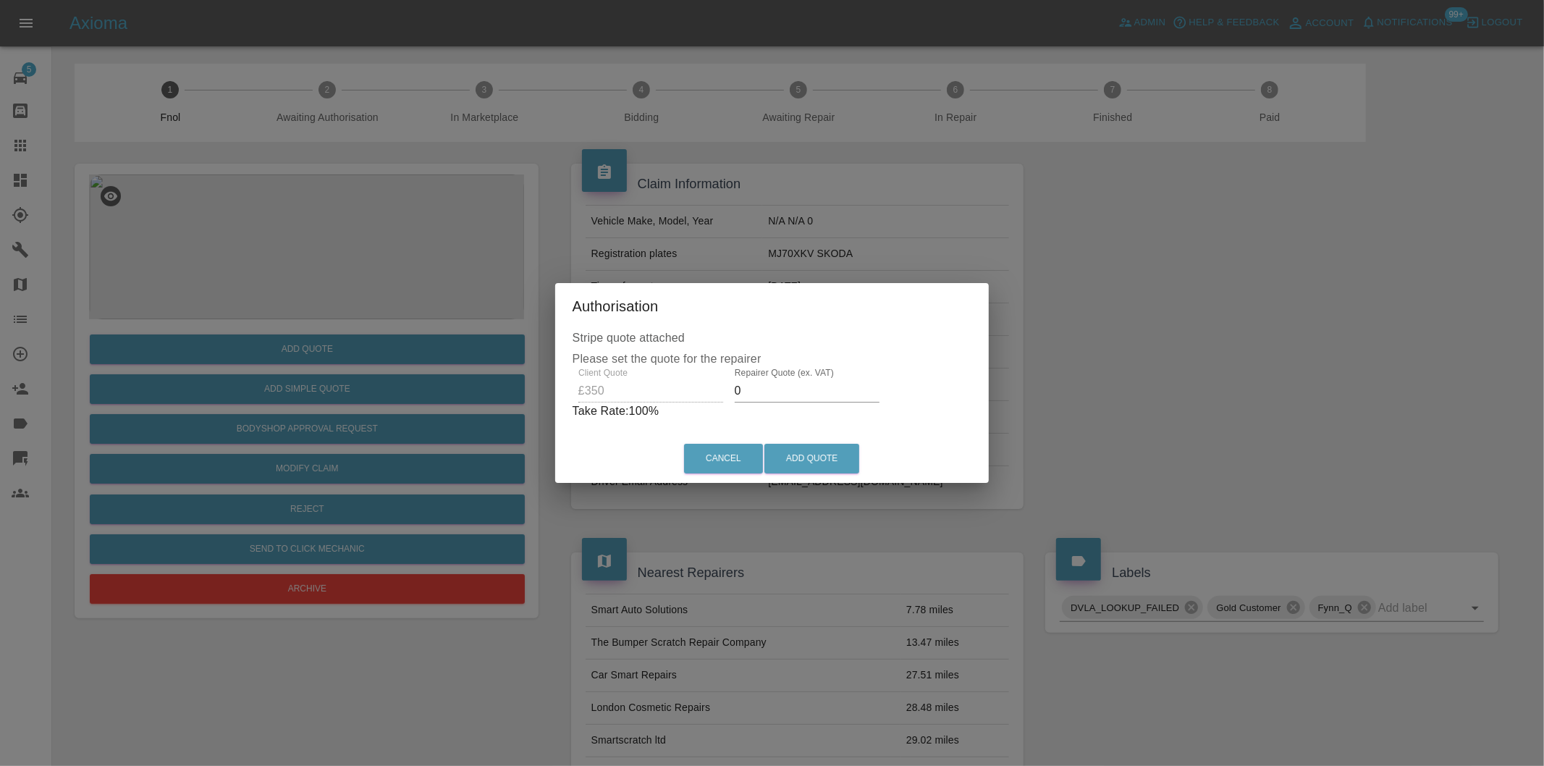
click at [778, 395] on input "0" at bounding box center [807, 390] width 145 height 23
type input "0220"
click at [814, 452] on button "Add Quote" at bounding box center [811, 459] width 95 height 30
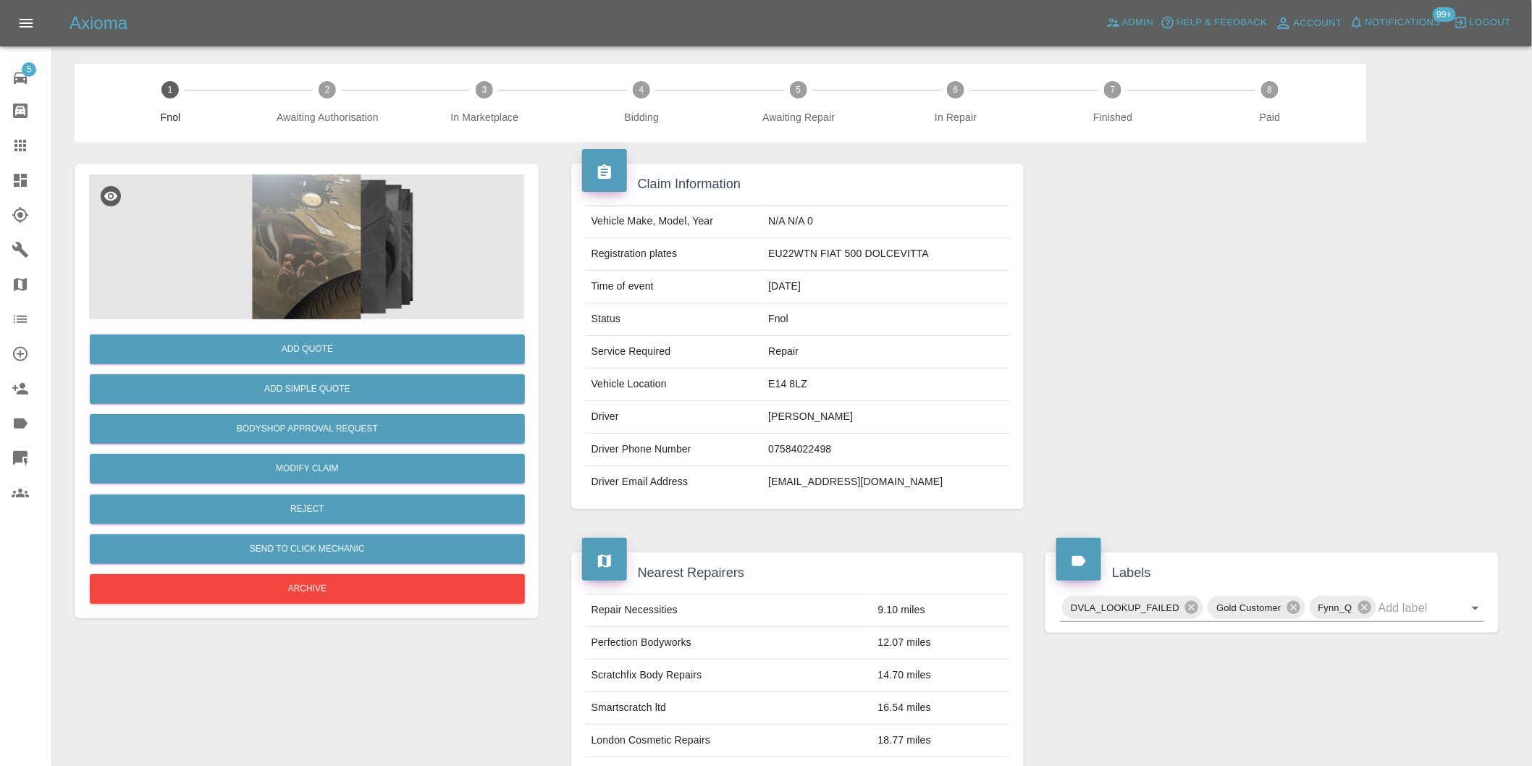
click at [322, 232] on img at bounding box center [306, 246] width 435 height 145
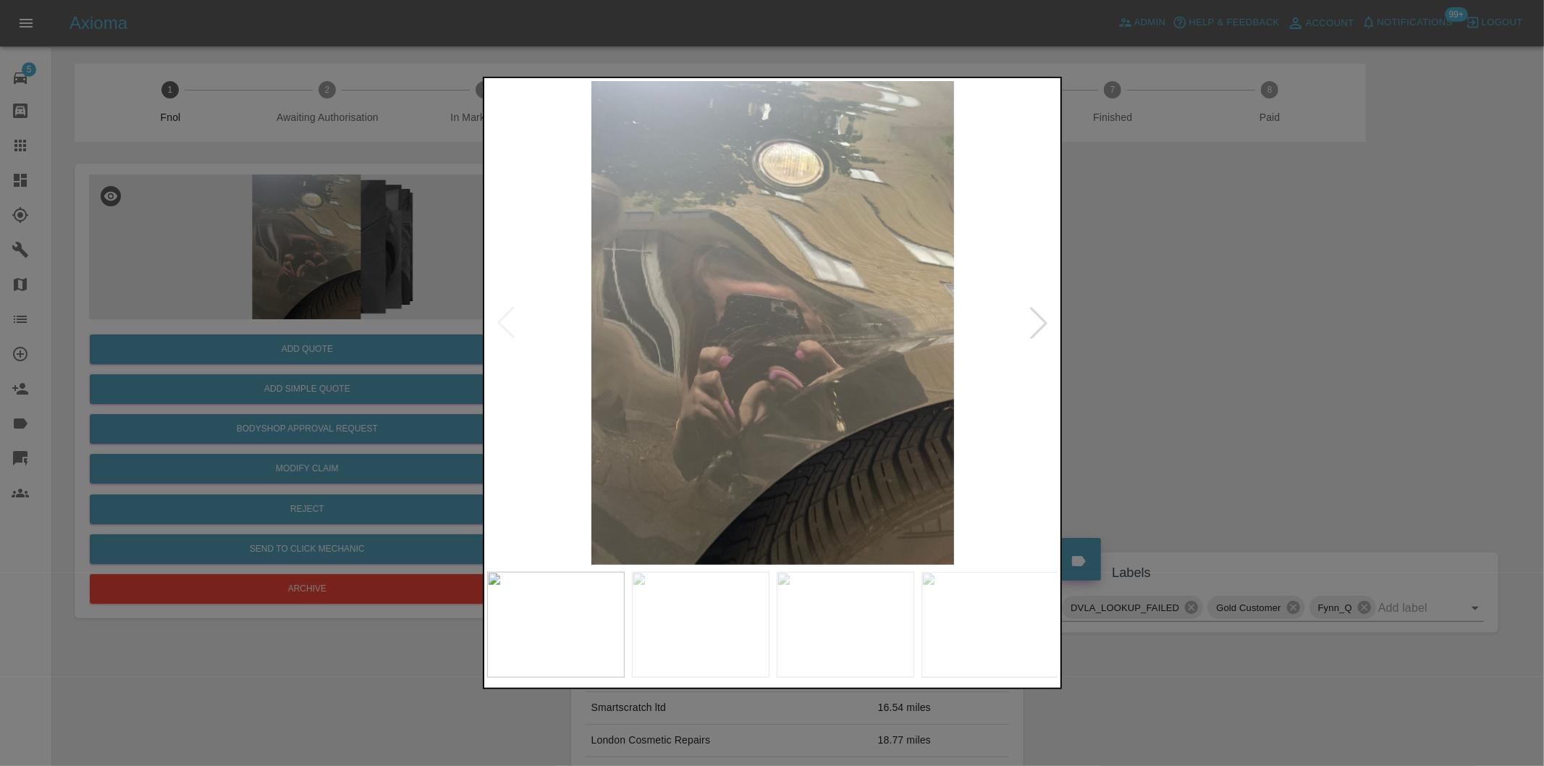
click at [1045, 332] on div at bounding box center [1039, 323] width 32 height 32
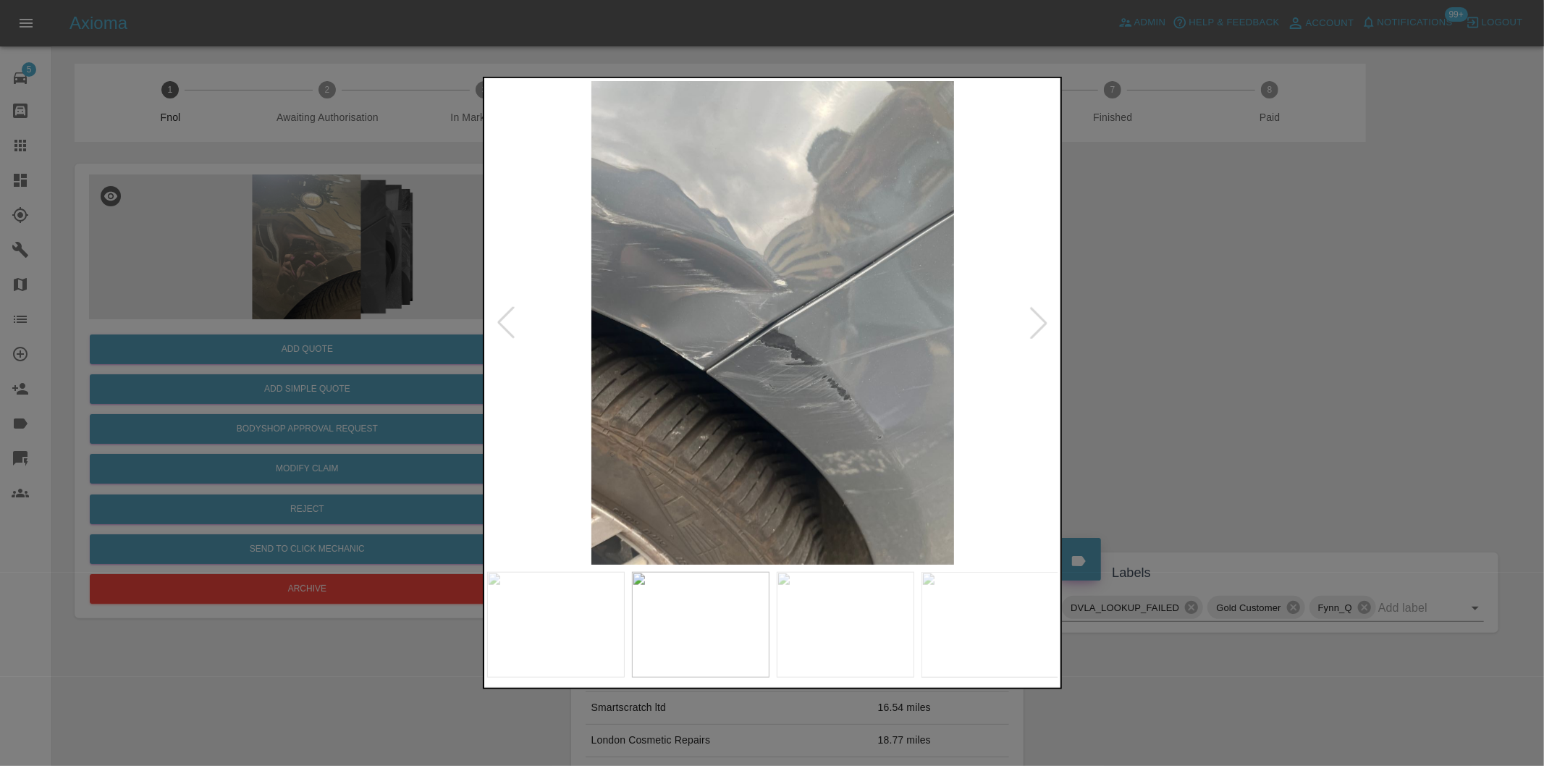
click at [1045, 332] on div at bounding box center [1039, 323] width 32 height 32
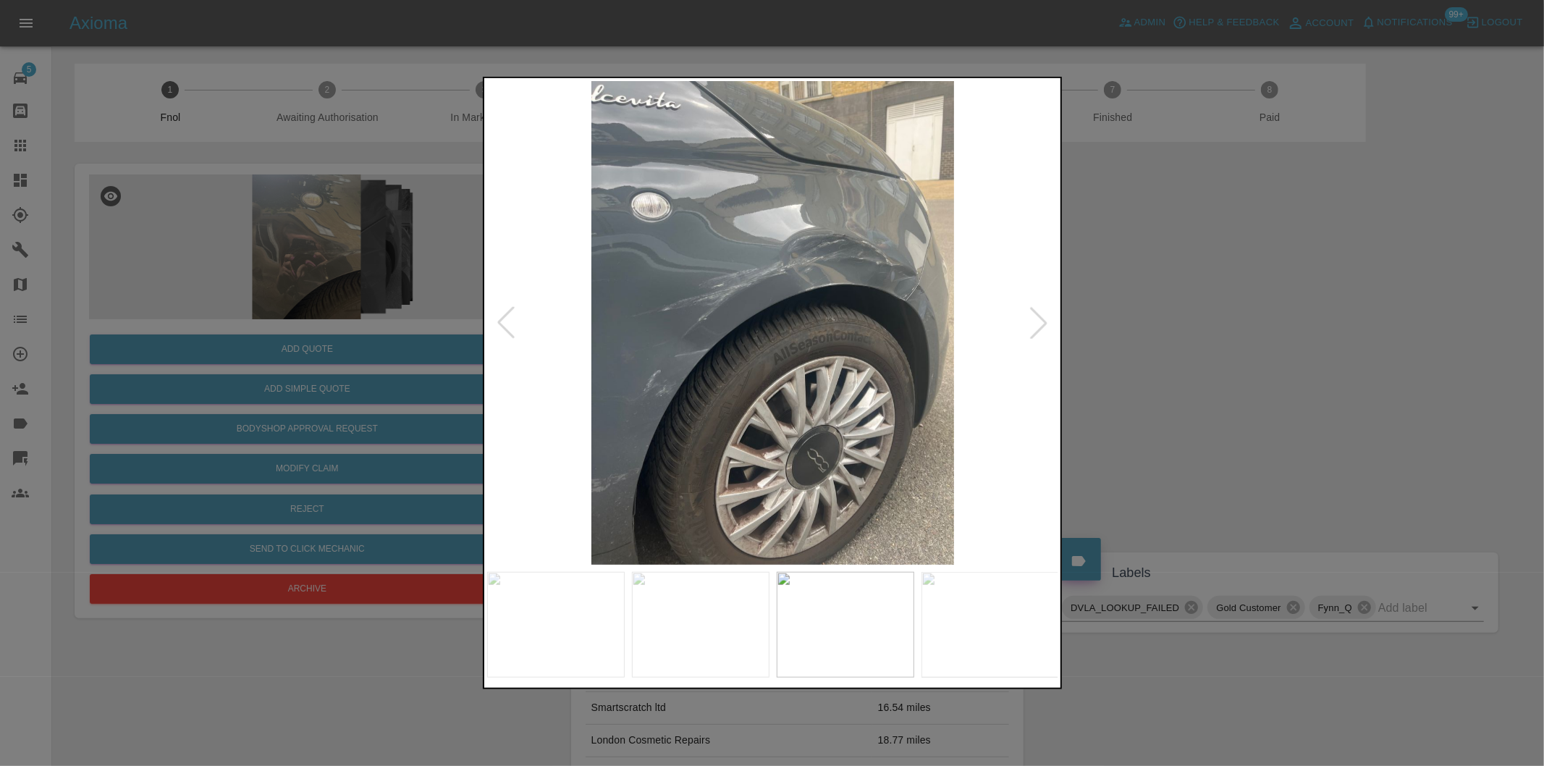
click at [1045, 332] on div at bounding box center [1039, 323] width 32 height 32
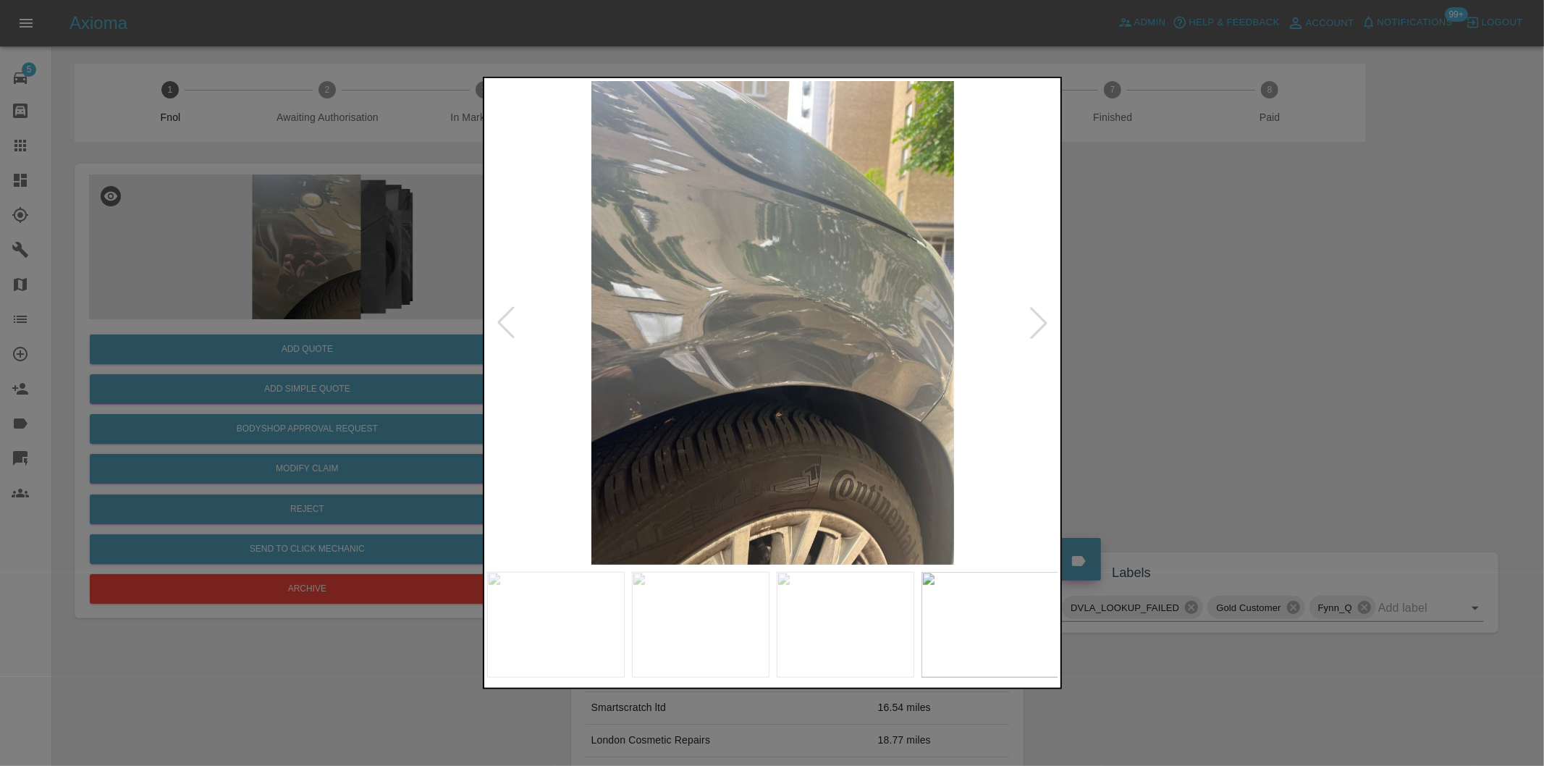
click at [1202, 333] on div at bounding box center [772, 383] width 1544 height 766
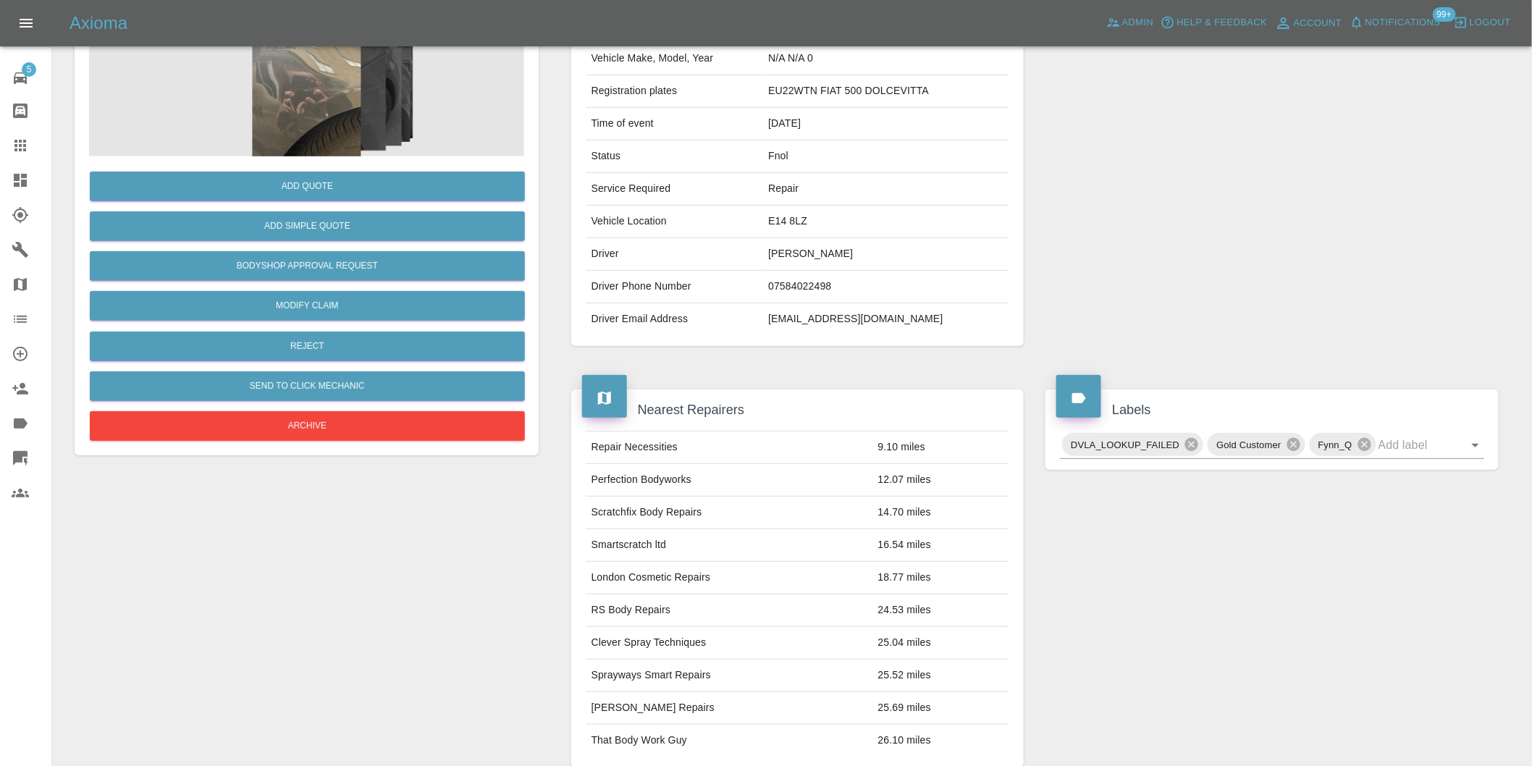
scroll to position [321, 0]
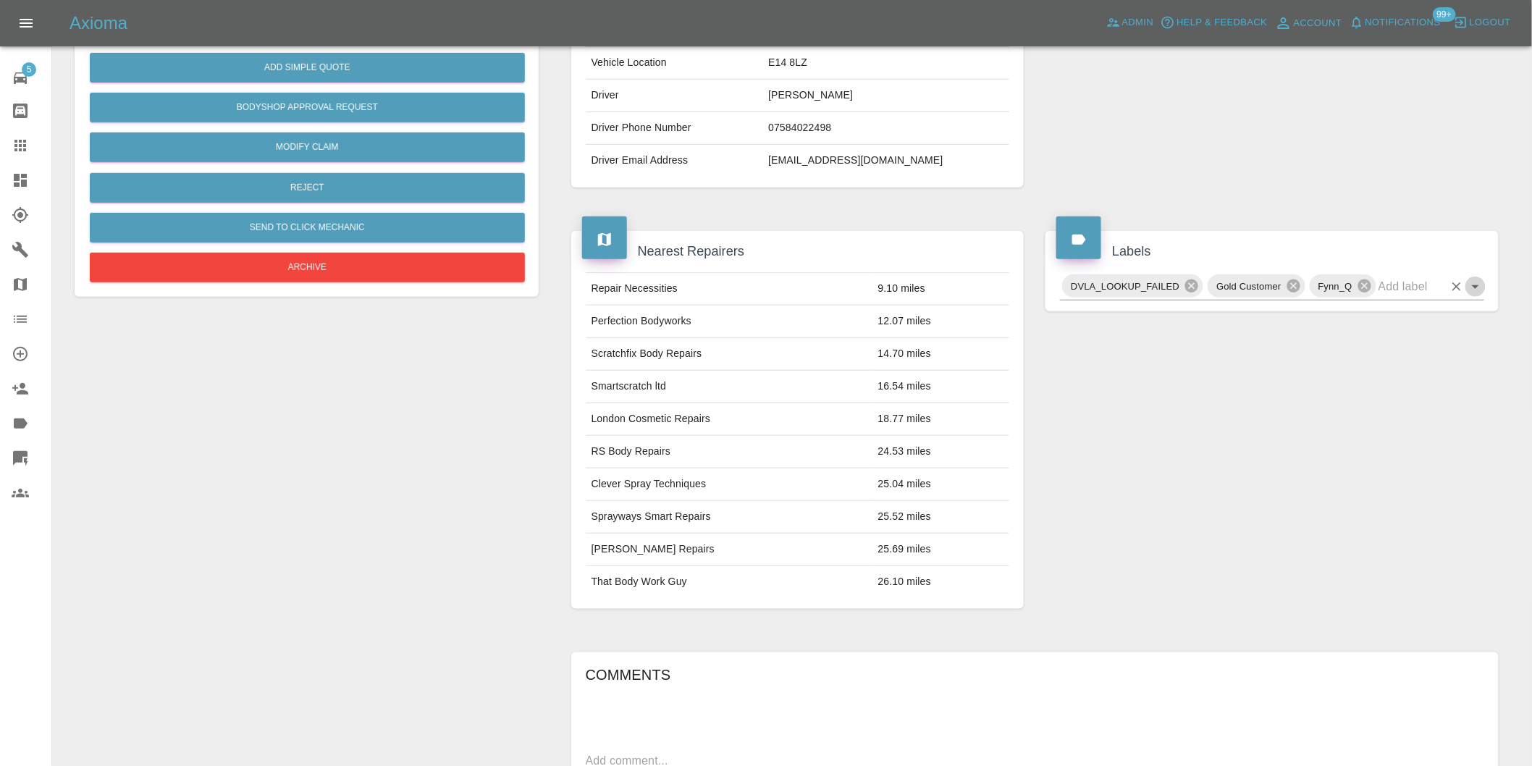
click at [1474, 290] on icon "Open" at bounding box center [1475, 286] width 17 height 17
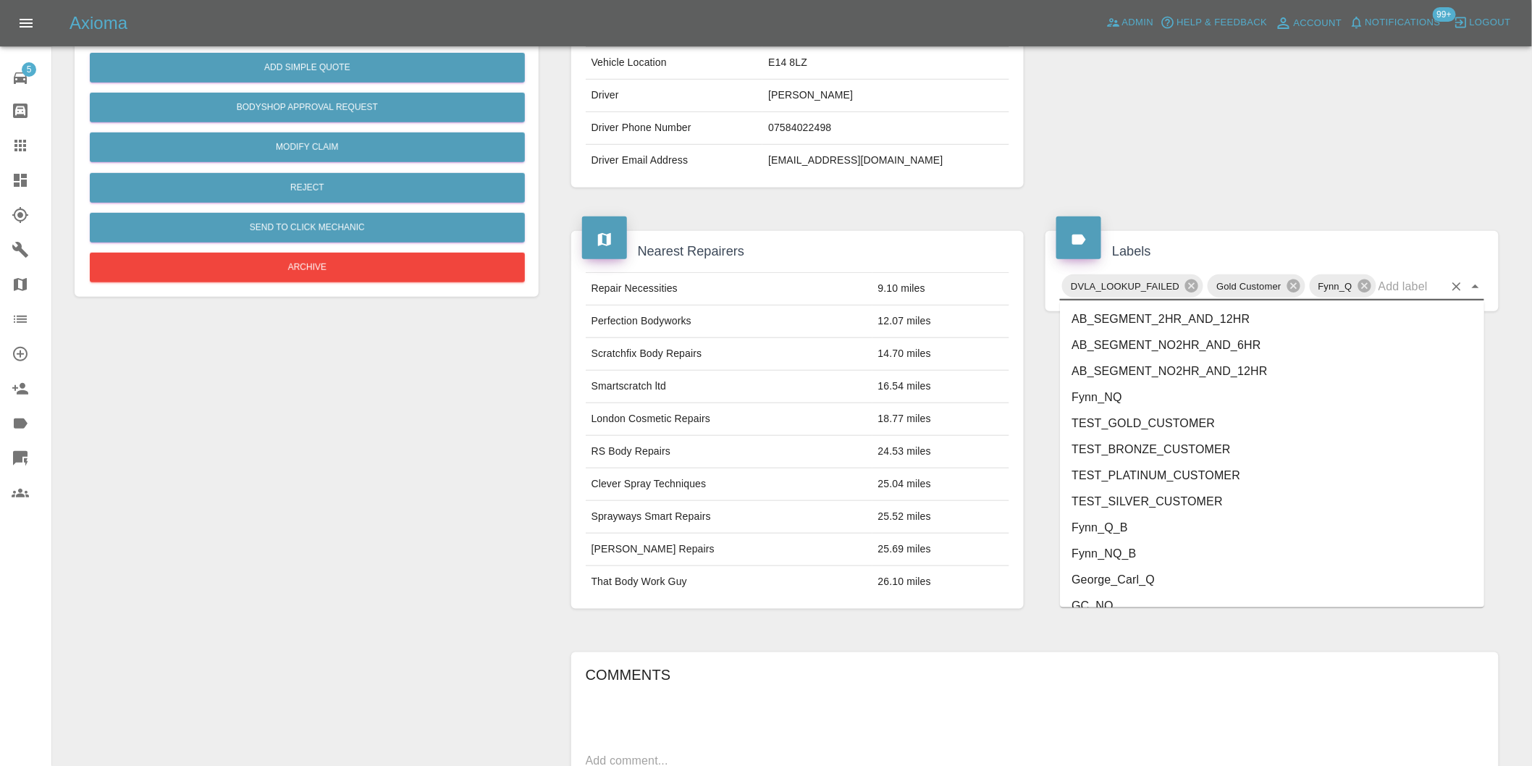
scroll to position [3066, 0]
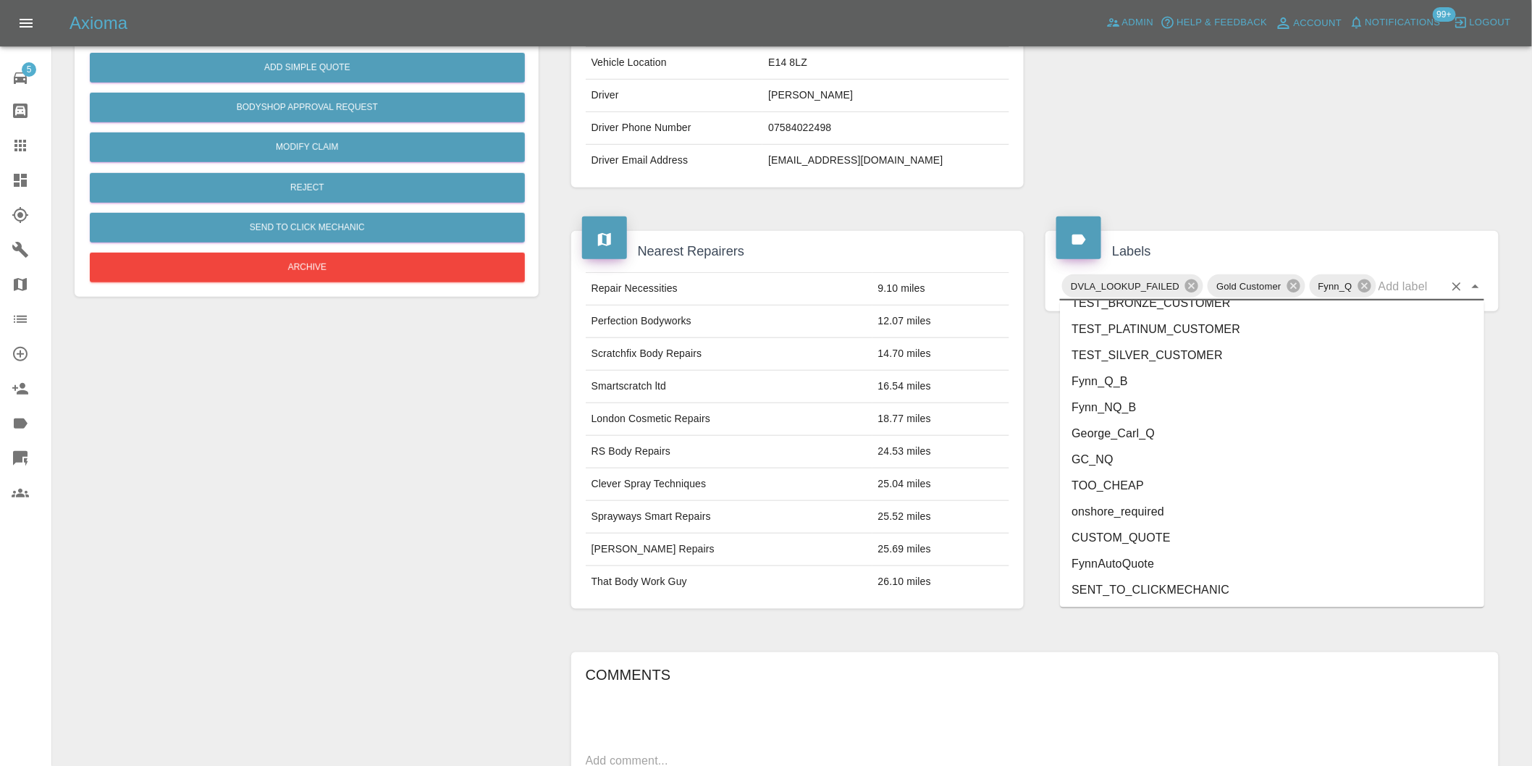
click at [1144, 443] on li "George_Carl_Q" at bounding box center [1272, 434] width 424 height 26
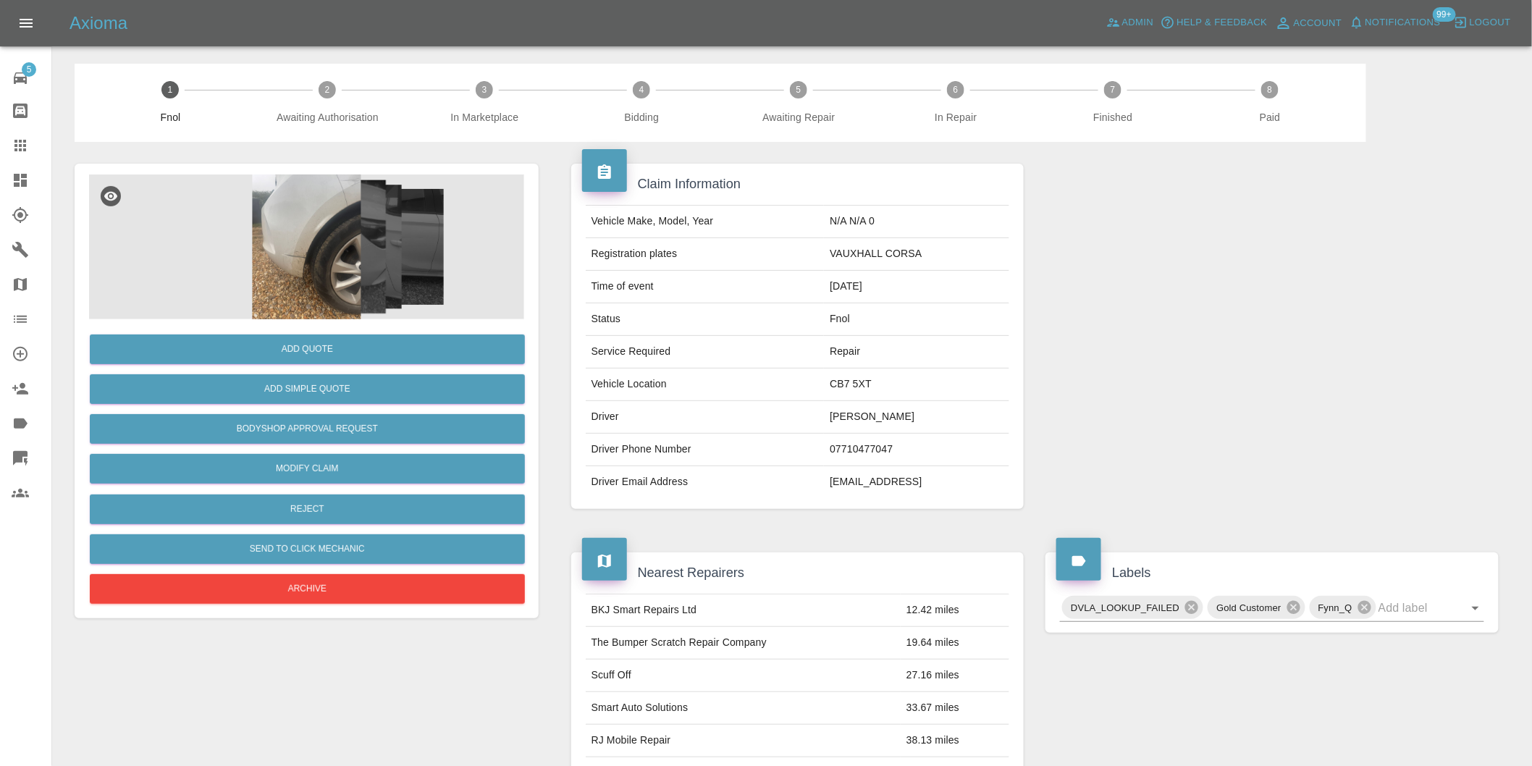
click at [328, 206] on img at bounding box center [306, 246] width 435 height 145
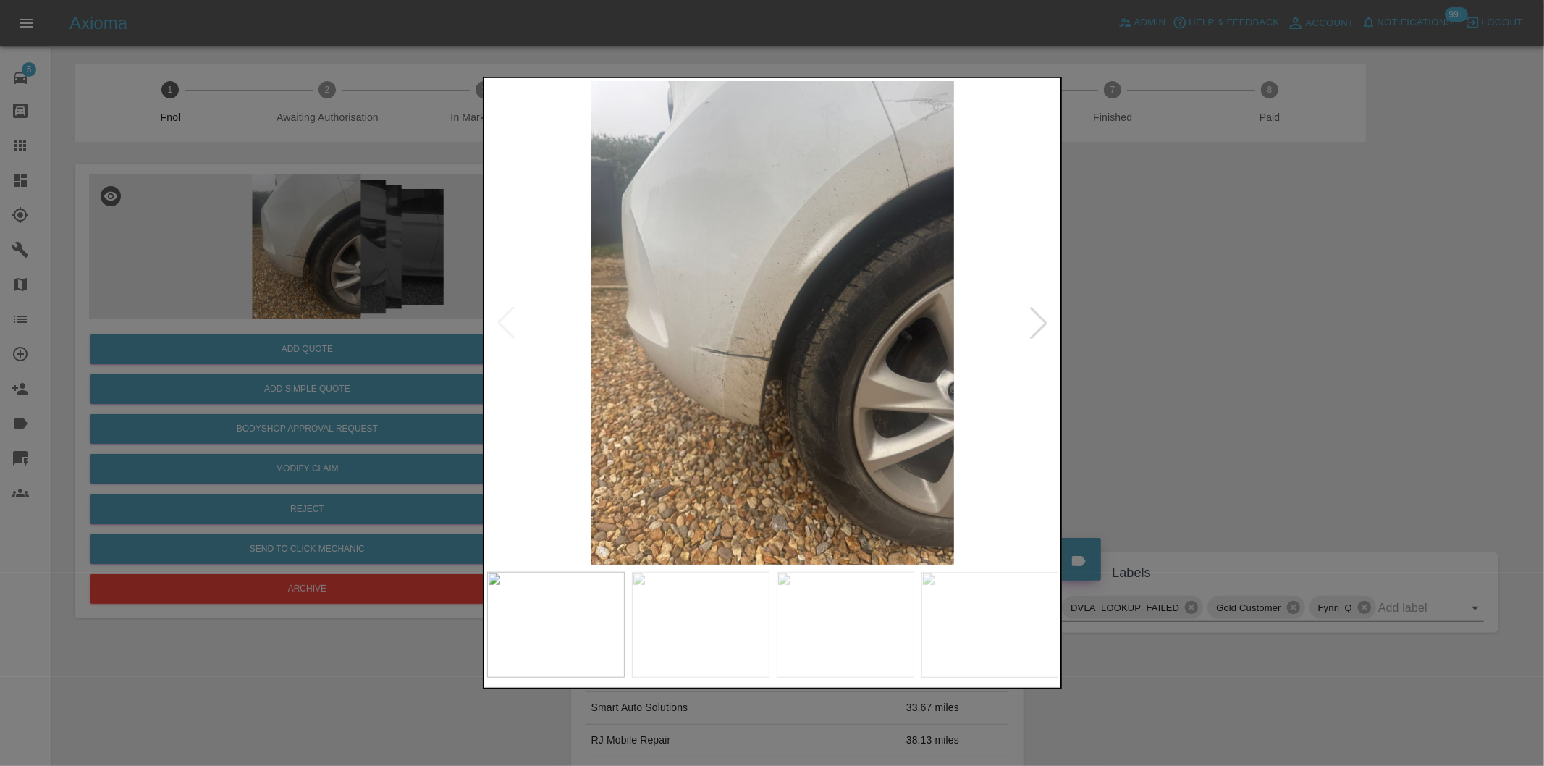
click at [1040, 319] on div at bounding box center [1039, 323] width 32 height 32
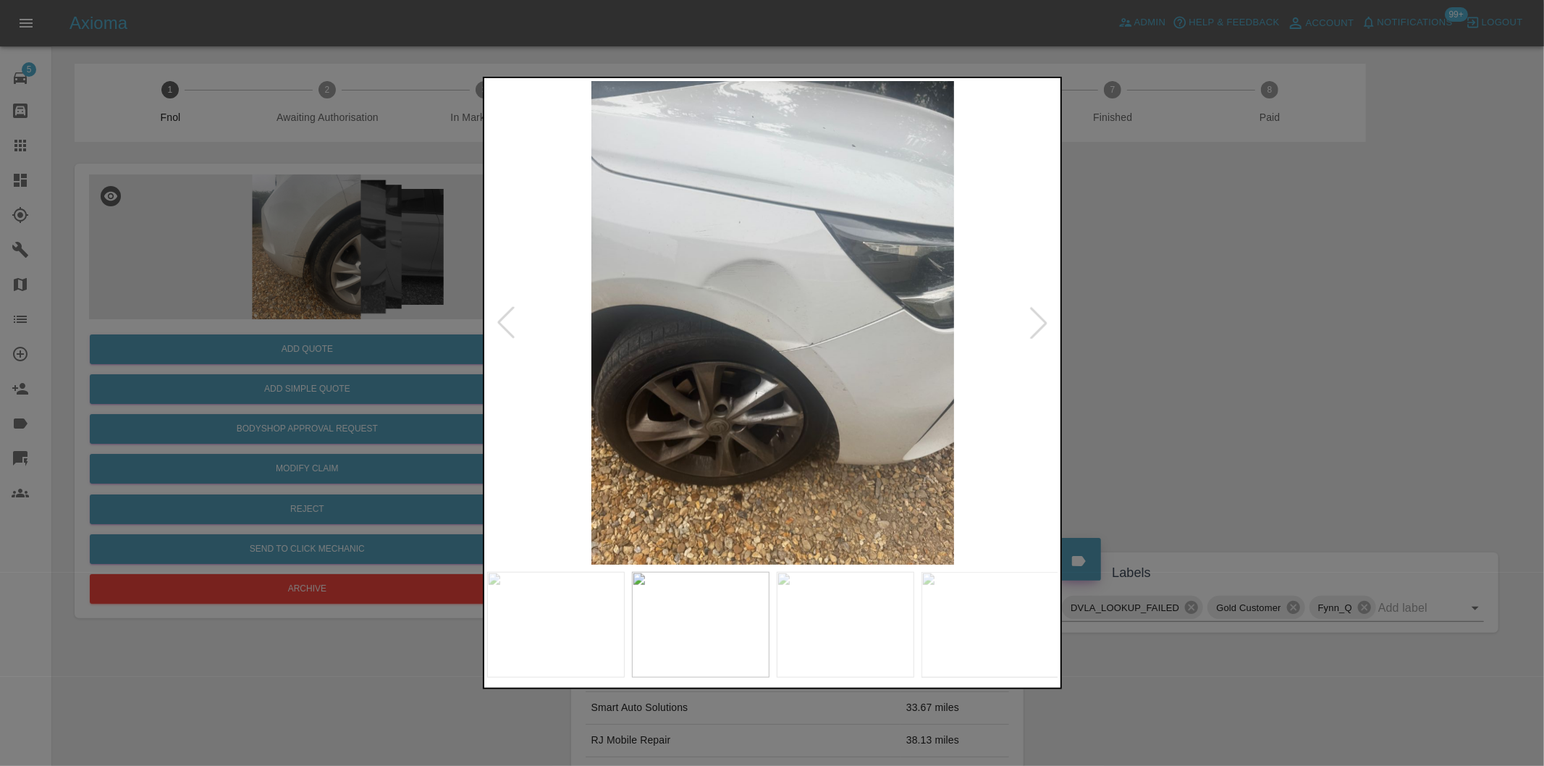
click at [1040, 319] on div at bounding box center [1039, 323] width 32 height 32
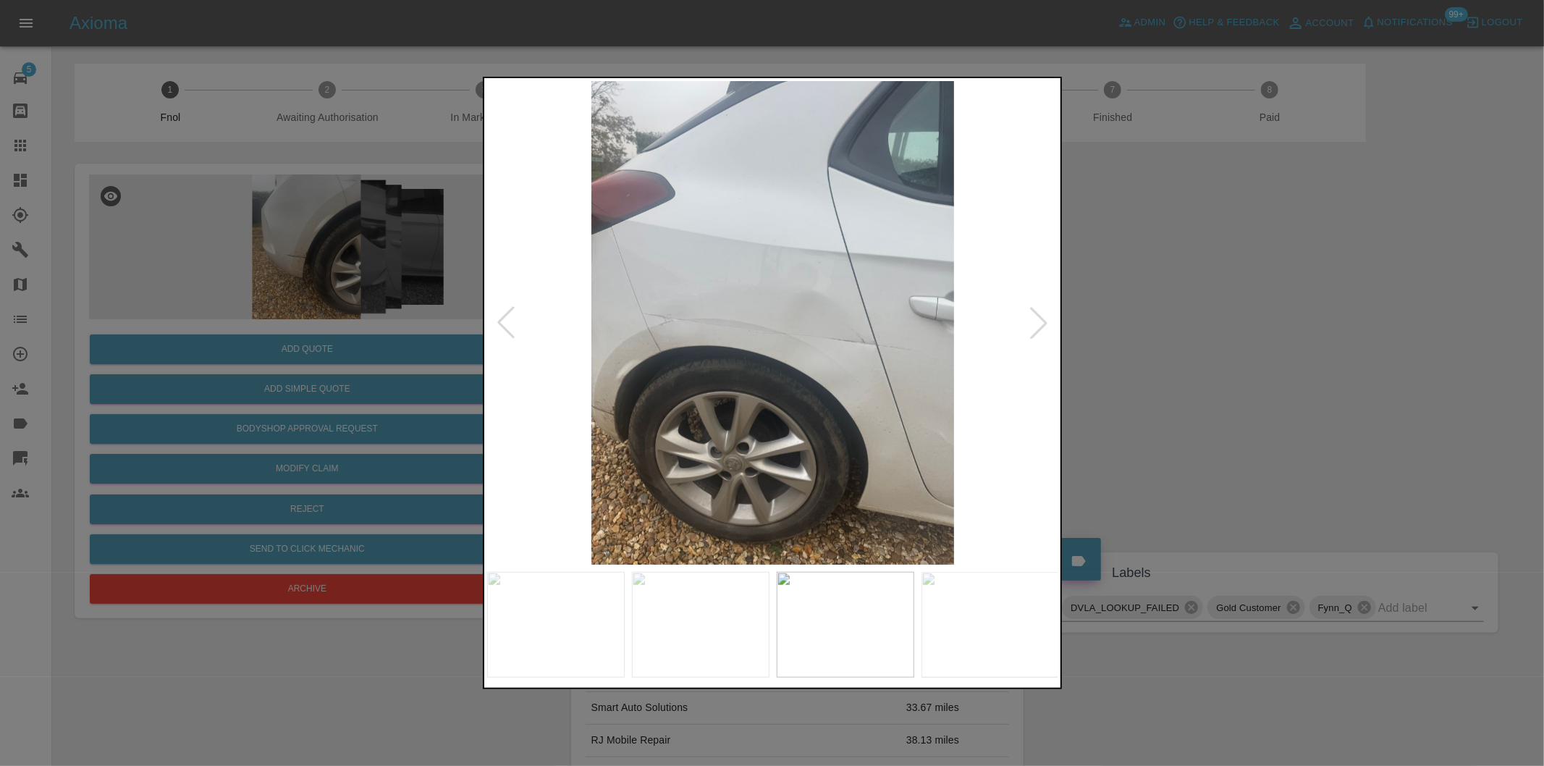
click at [1244, 321] on div at bounding box center [772, 383] width 1544 height 766
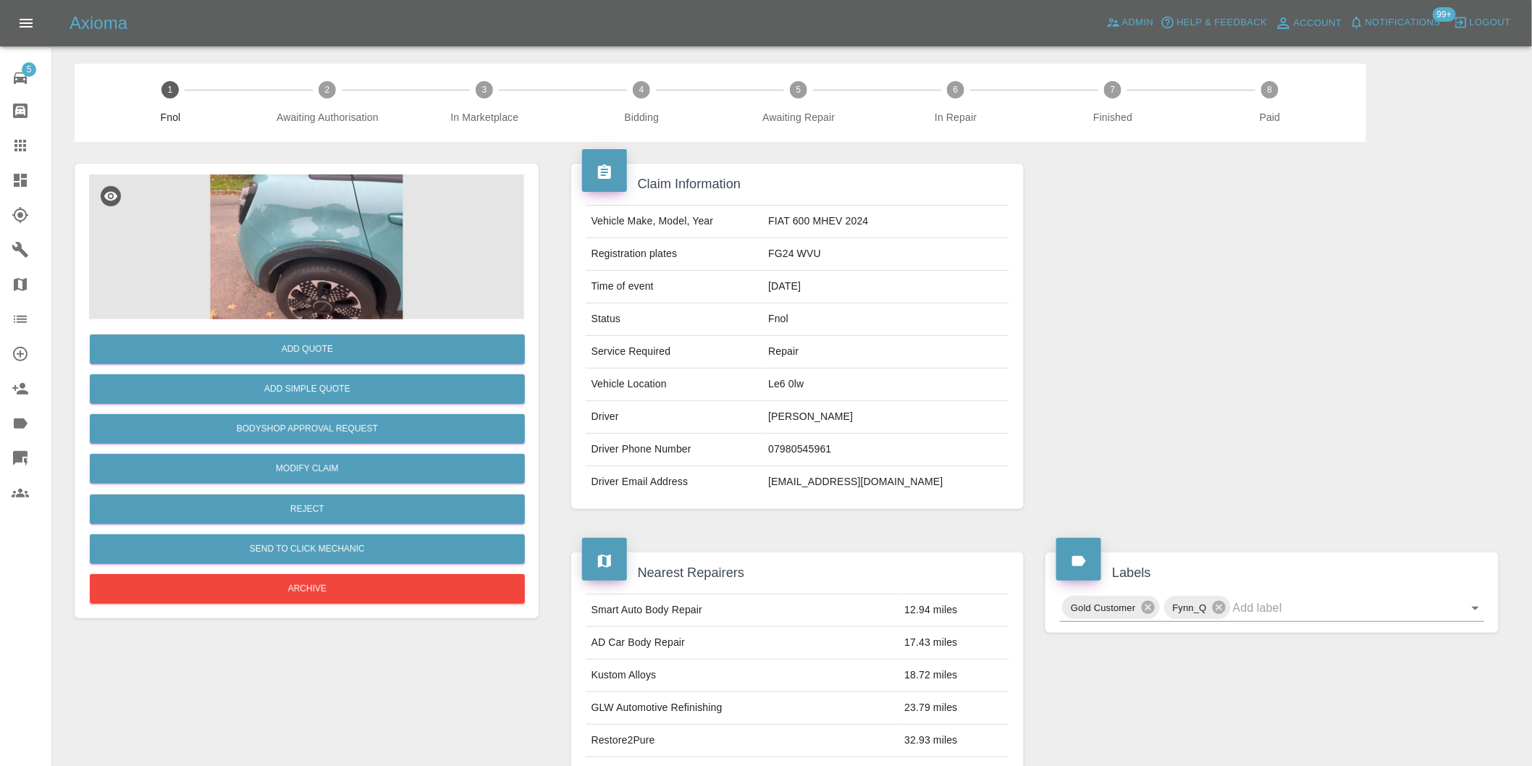
click at [335, 190] on img at bounding box center [306, 246] width 435 height 145
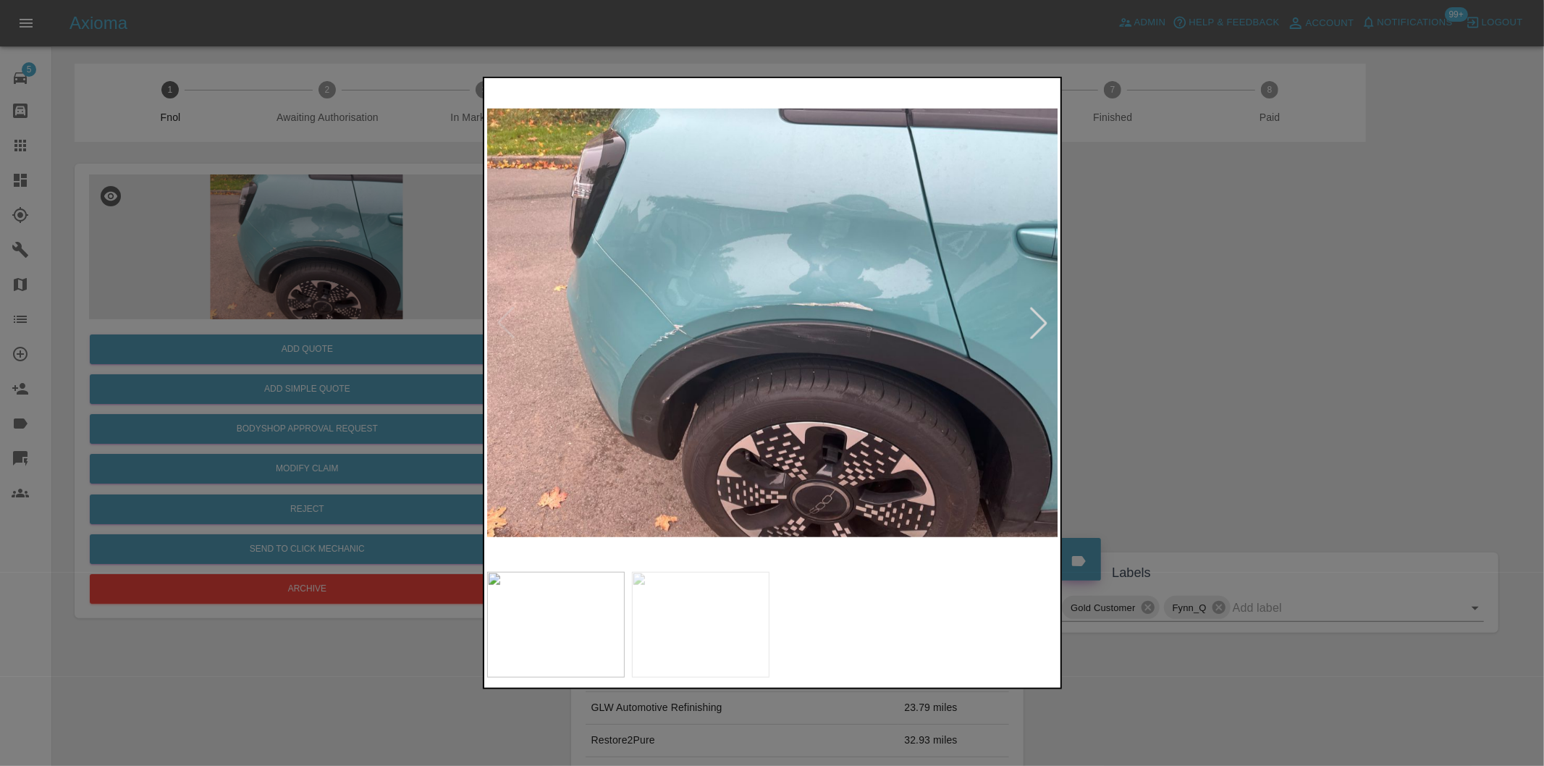
click at [1052, 319] on div at bounding box center [1039, 323] width 32 height 32
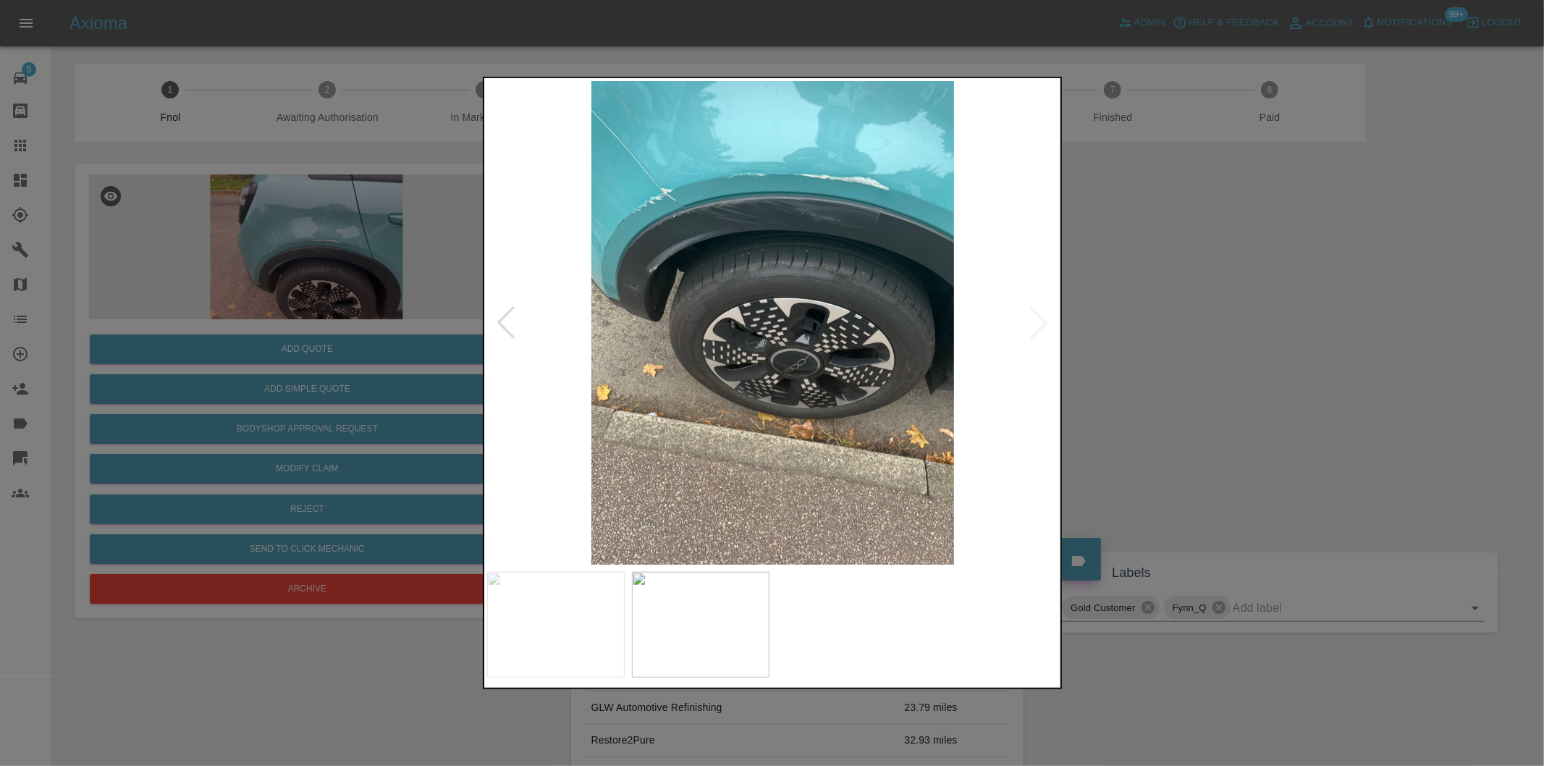
click at [1042, 319] on img at bounding box center [773, 323] width 572 height 484
click at [1163, 322] on div at bounding box center [772, 383] width 1544 height 766
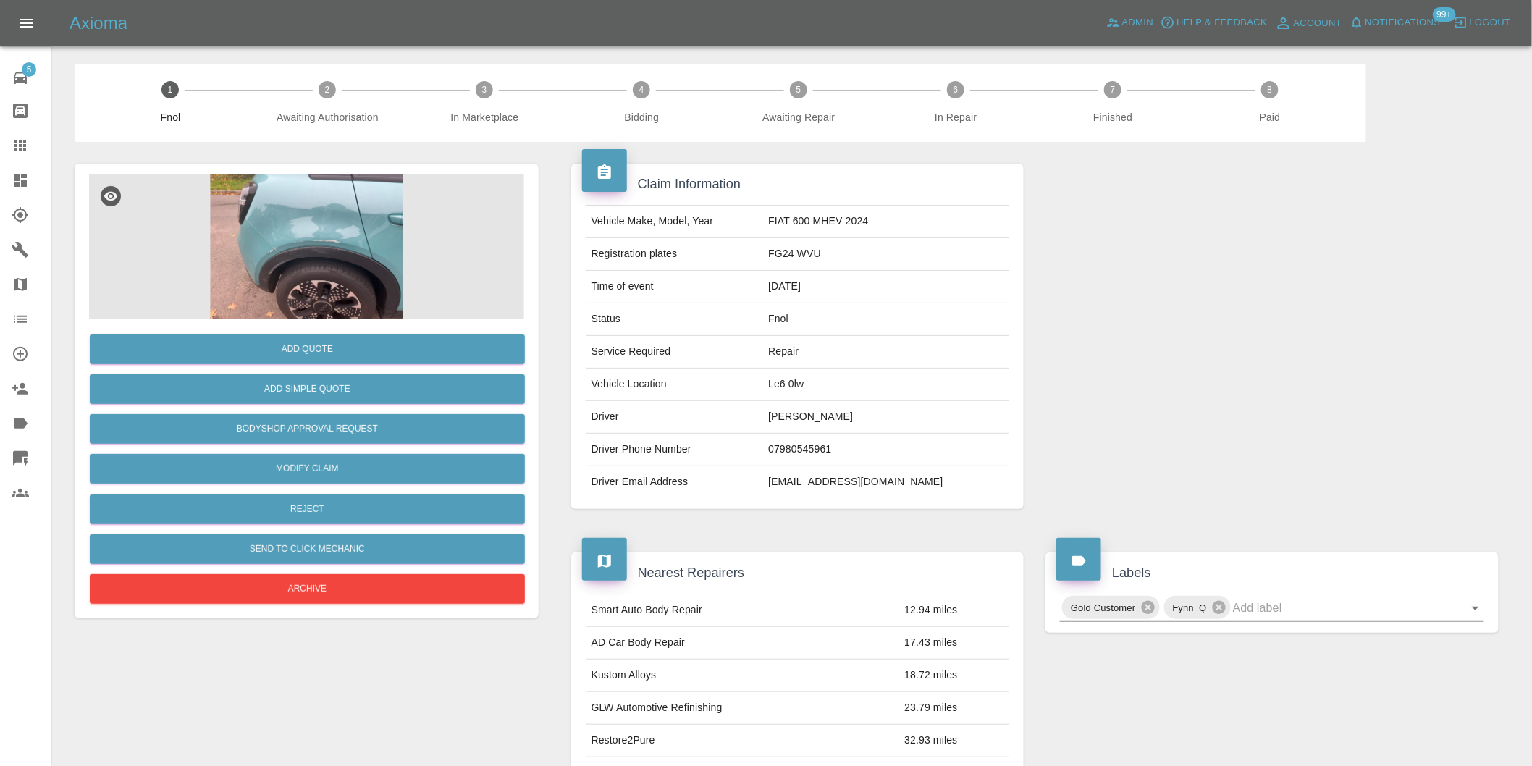
click at [295, 244] on img at bounding box center [306, 246] width 435 height 145
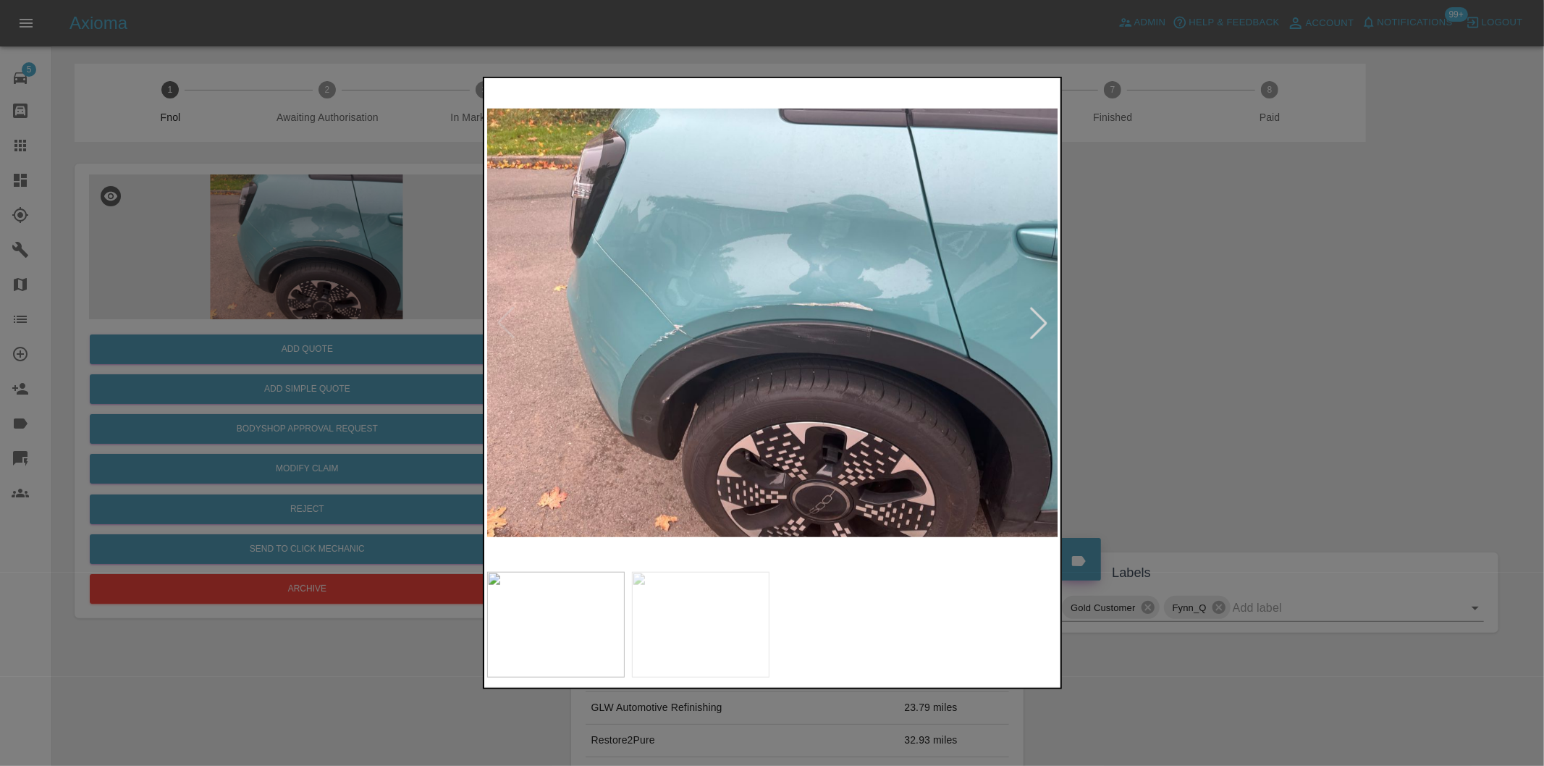
click at [1039, 319] on div at bounding box center [1039, 323] width 32 height 32
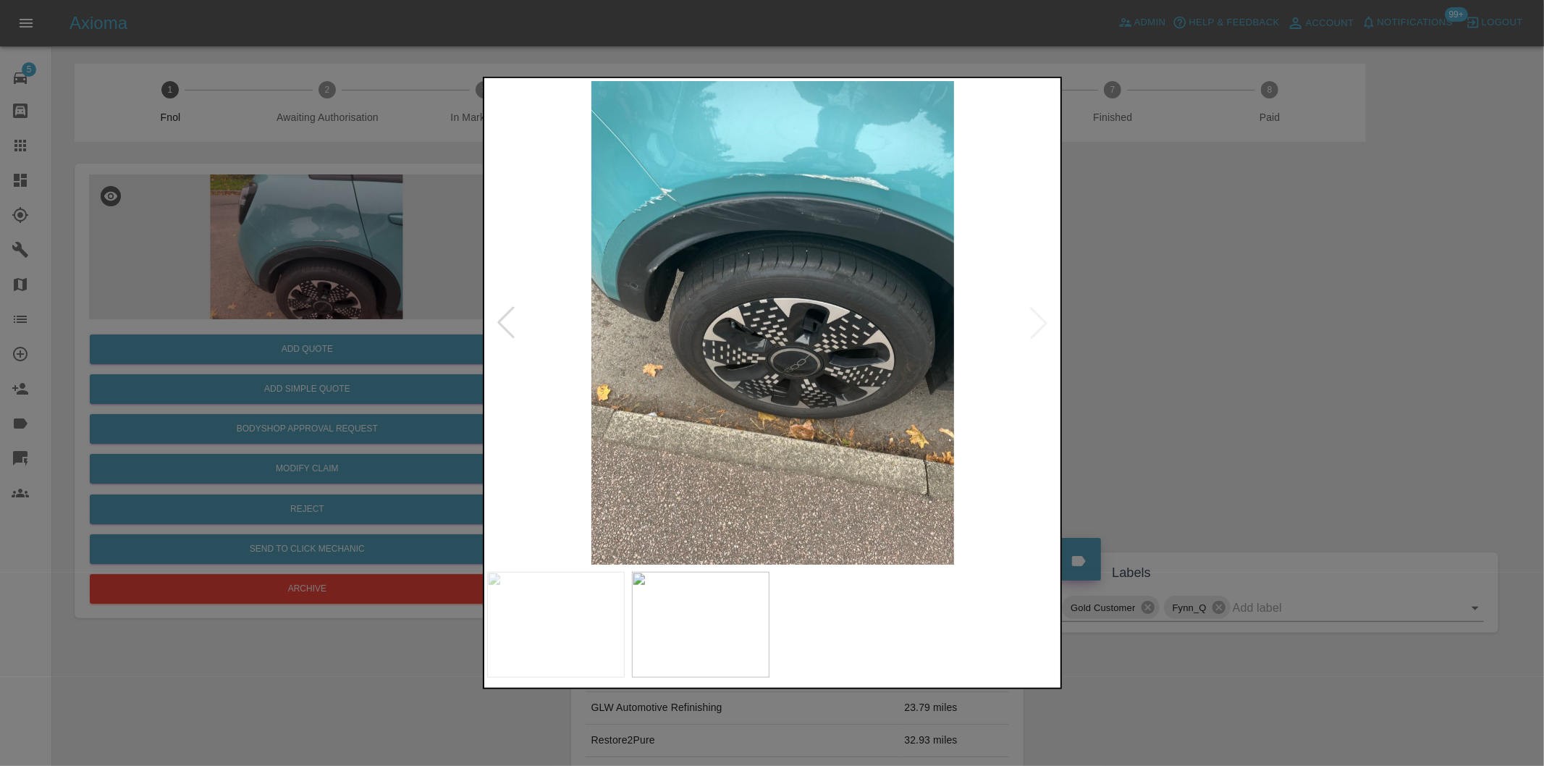
click at [1231, 351] on div at bounding box center [772, 383] width 1544 height 766
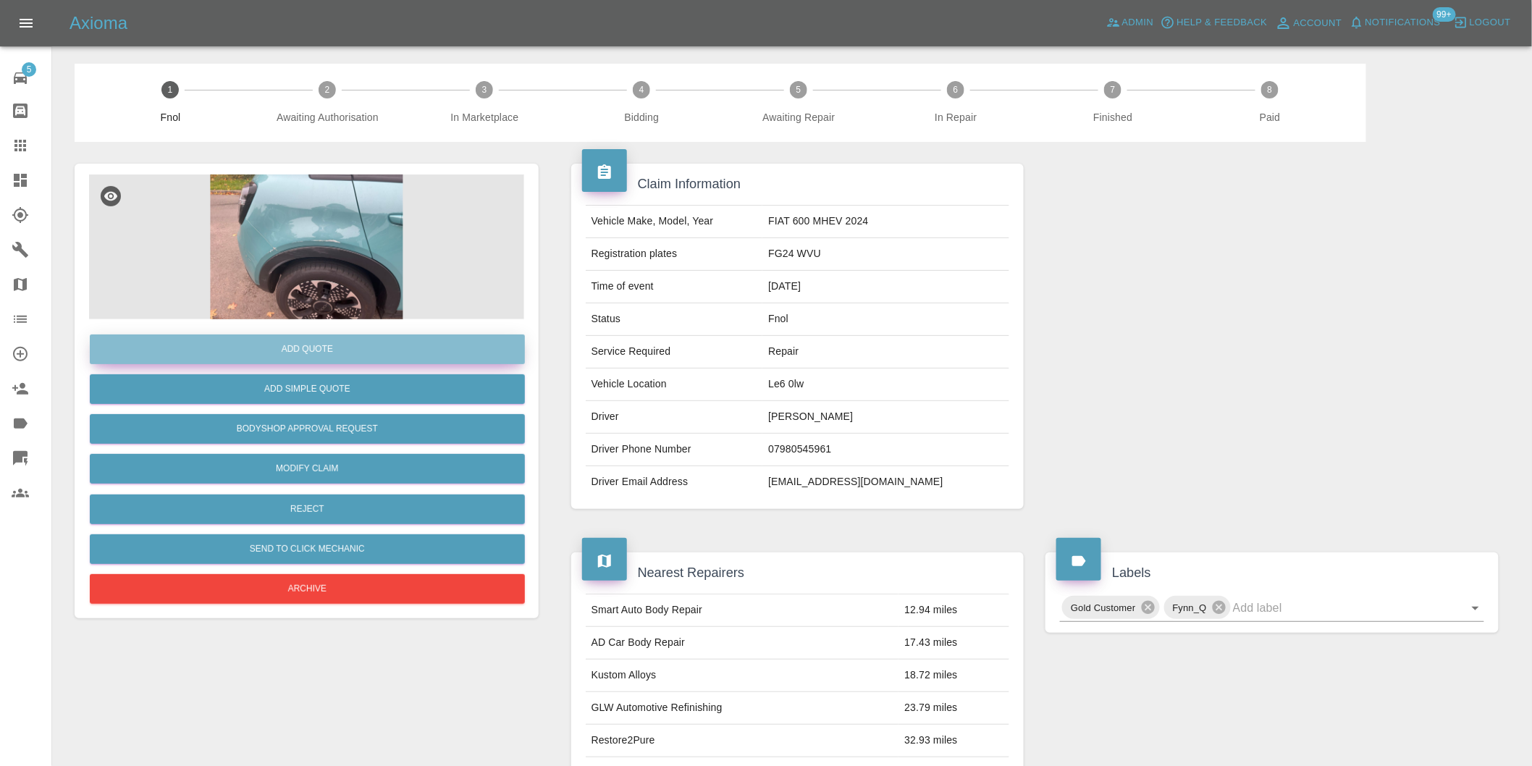
click at [353, 344] on button "Add Quote" at bounding box center [307, 349] width 435 height 30
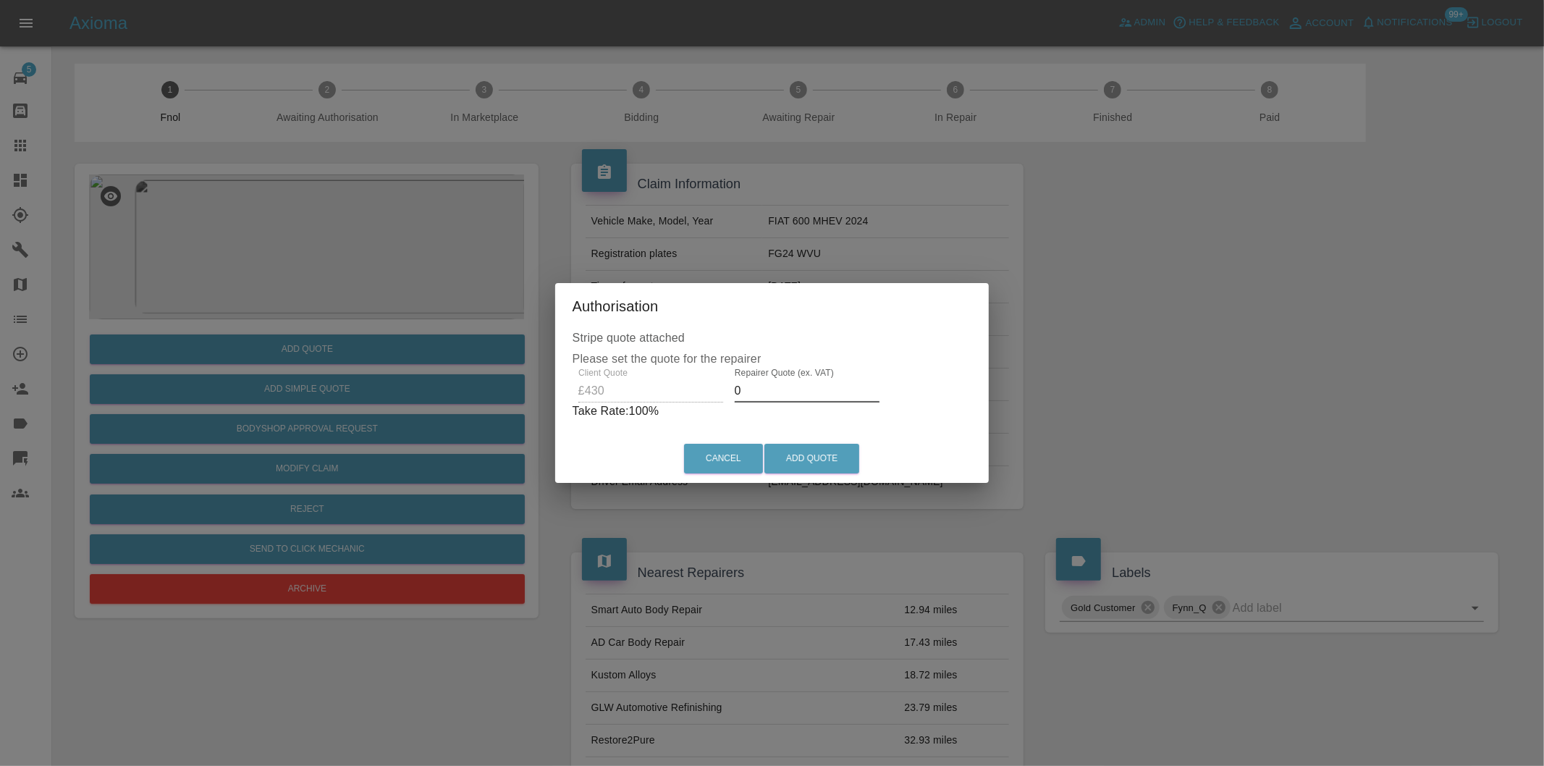
click at [761, 392] on input "0" at bounding box center [807, 390] width 145 height 23
type input "0270"
click at [837, 468] on button "Add Quote" at bounding box center [811, 459] width 95 height 30
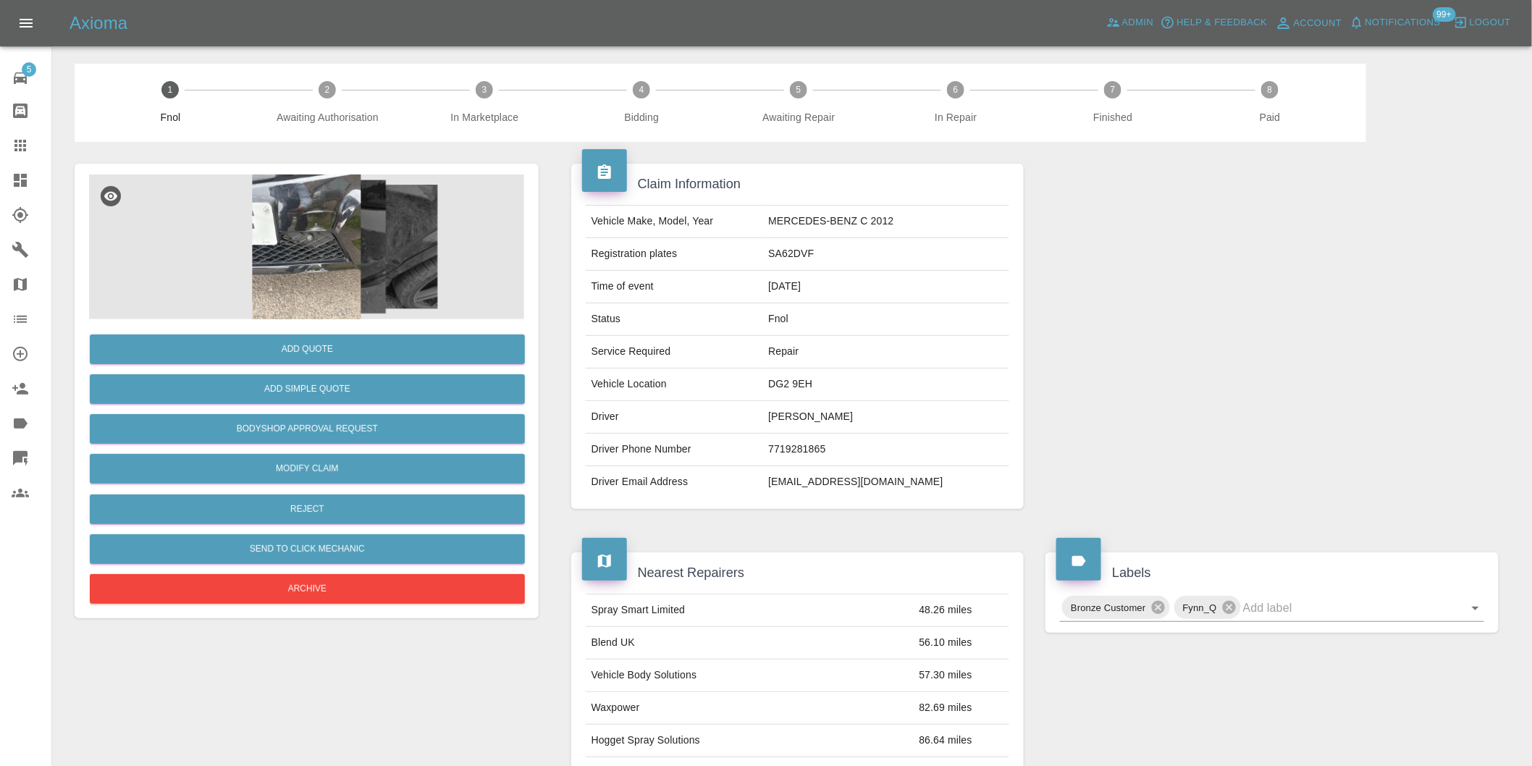
click at [295, 206] on img at bounding box center [306, 246] width 435 height 145
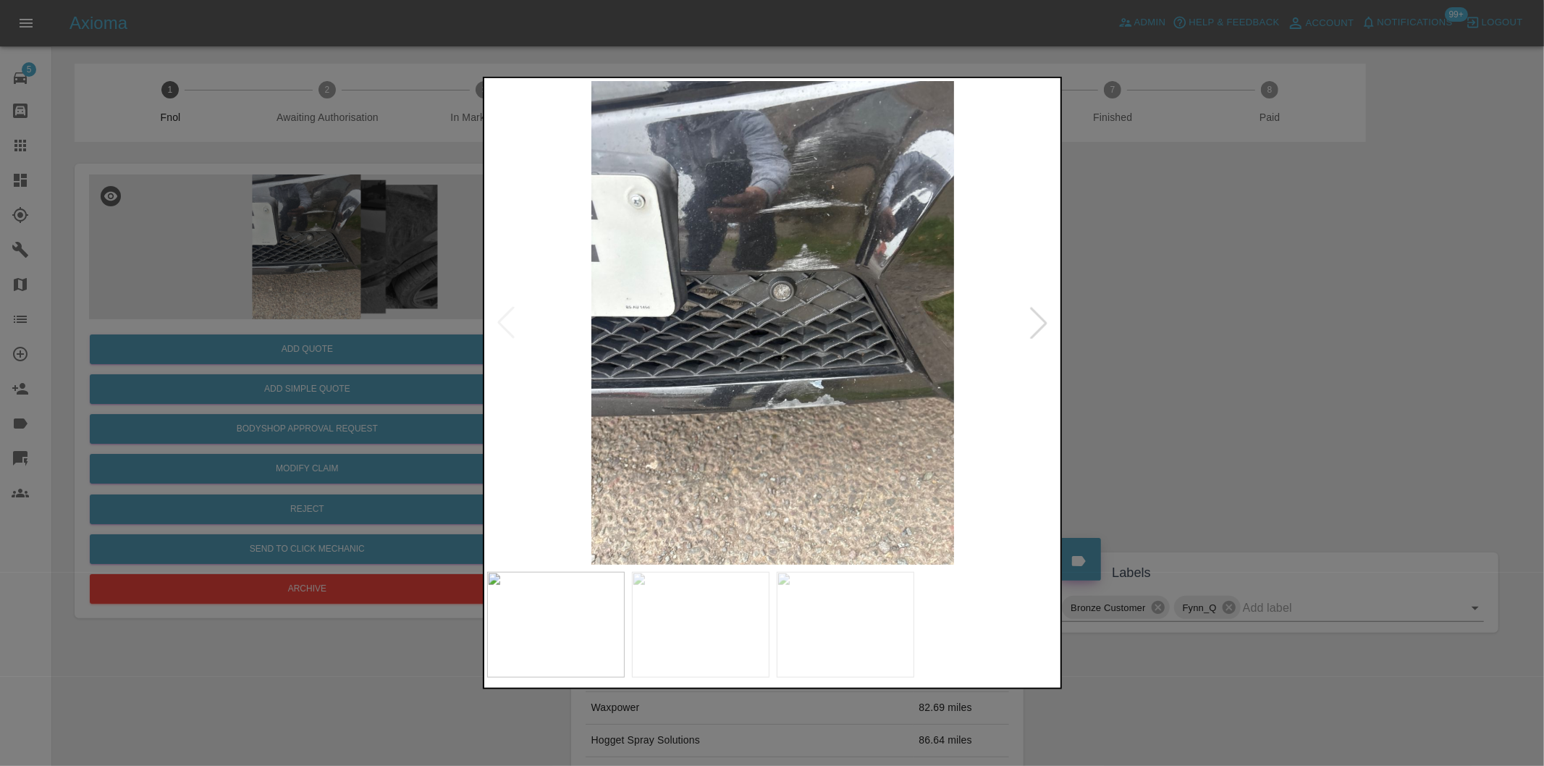
click at [1040, 322] on div at bounding box center [1039, 323] width 32 height 32
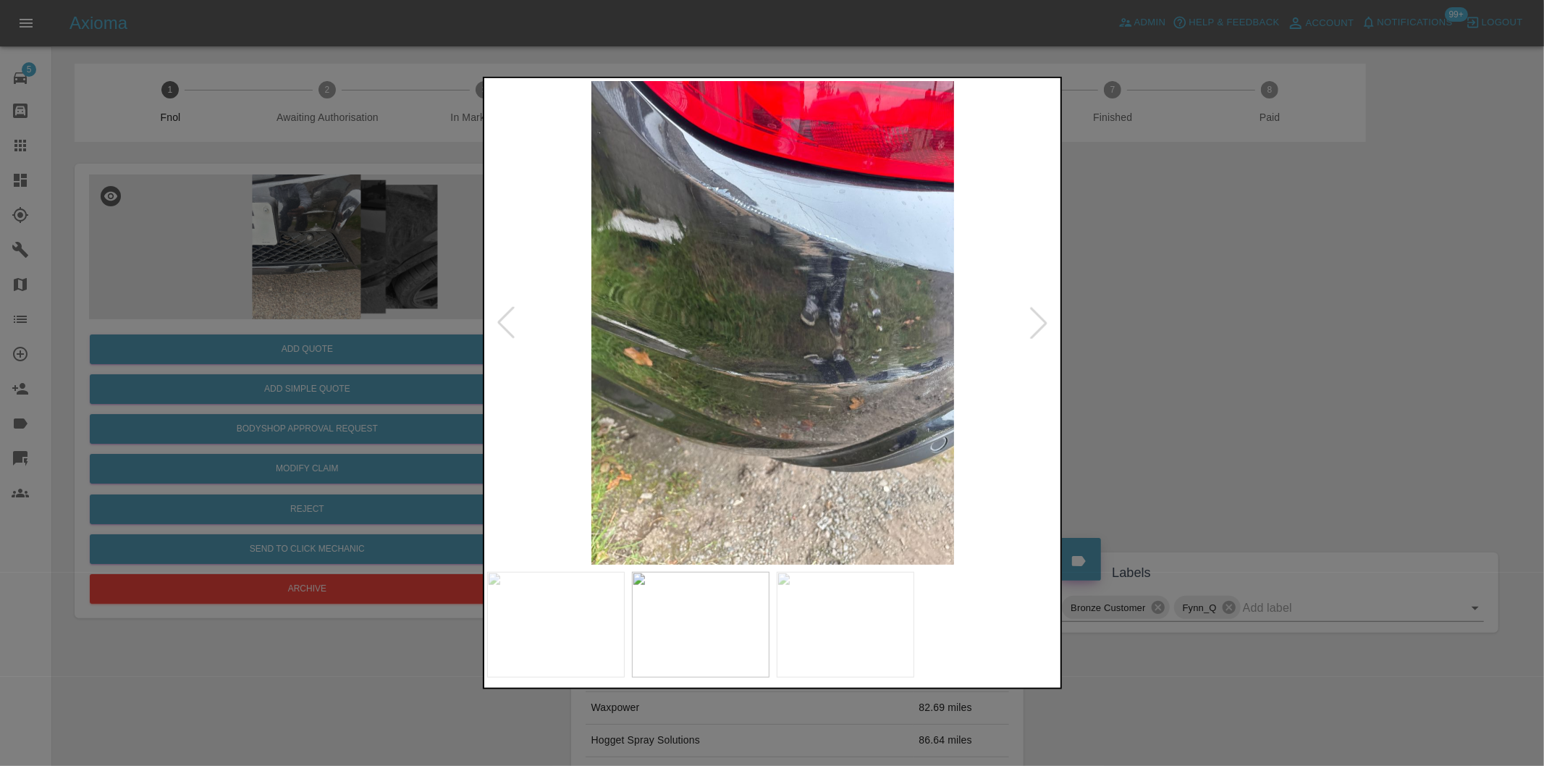
click at [1040, 322] on div at bounding box center [1039, 323] width 32 height 32
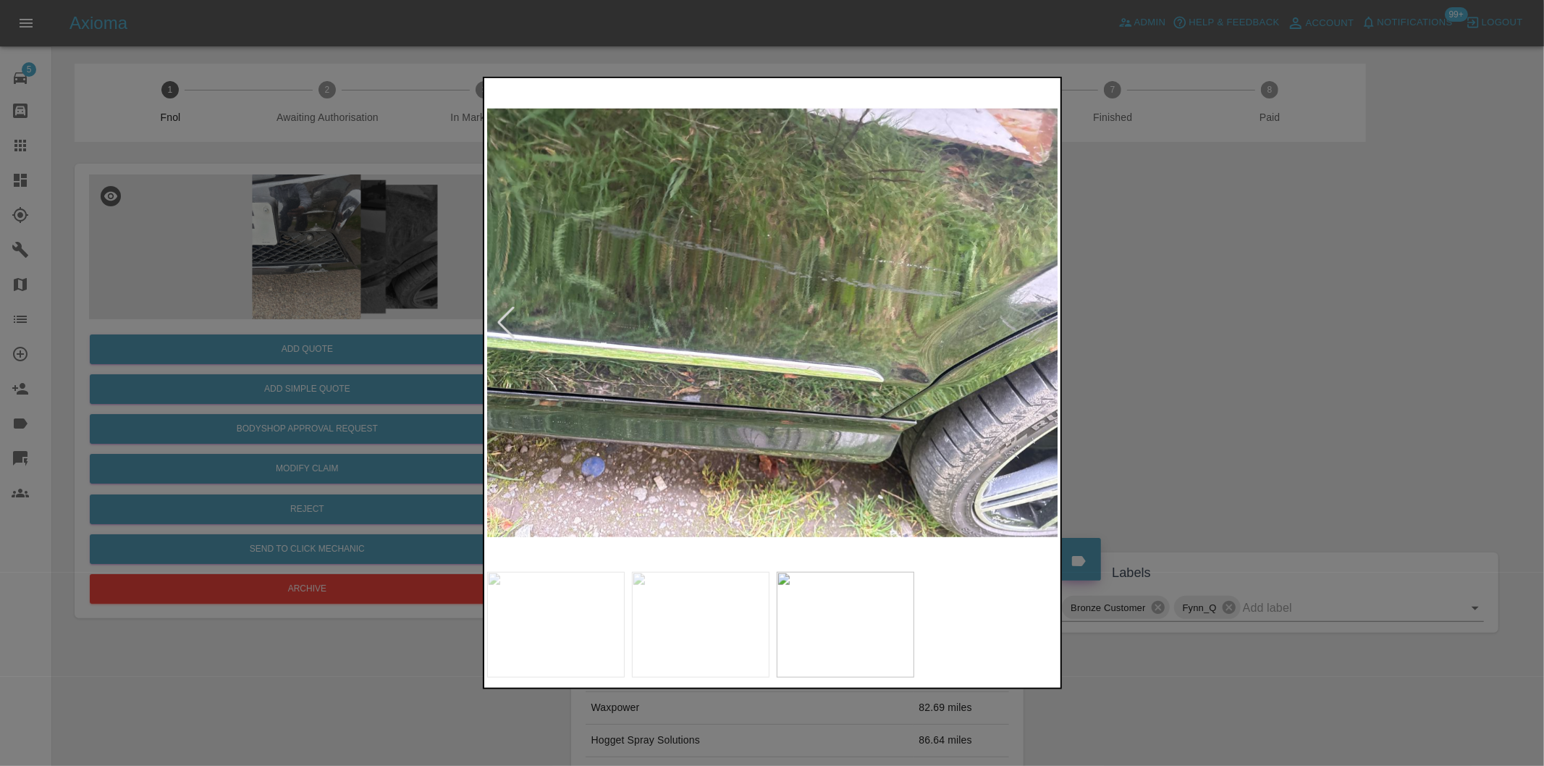
click at [1040, 322] on img at bounding box center [773, 323] width 572 height 484
drag, startPoint x: 1168, startPoint y: 313, endPoint x: 633, endPoint y: 66, distance: 588.8
click at [1164, 308] on div at bounding box center [772, 383] width 1544 height 766
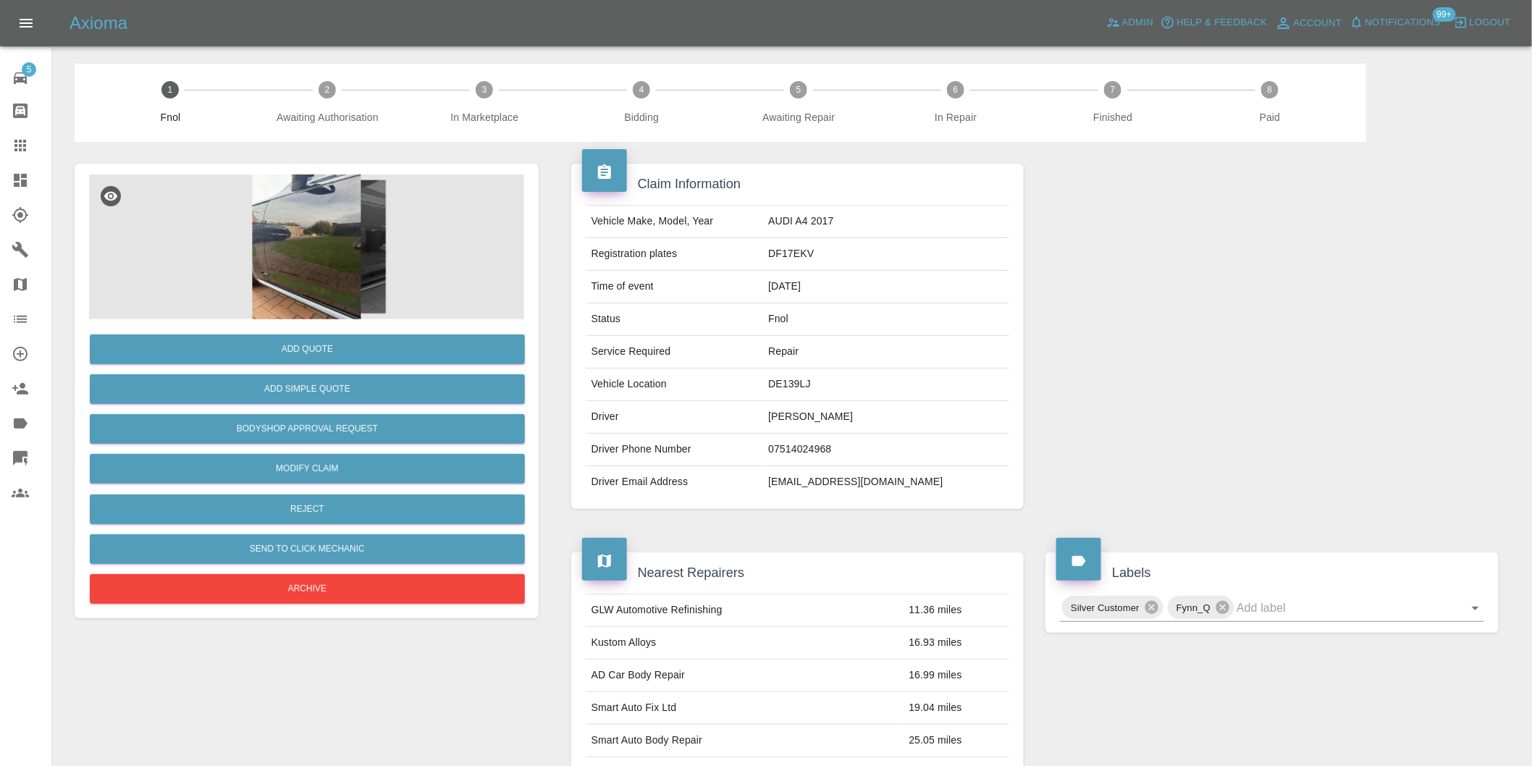
click at [324, 237] on img at bounding box center [306, 246] width 435 height 145
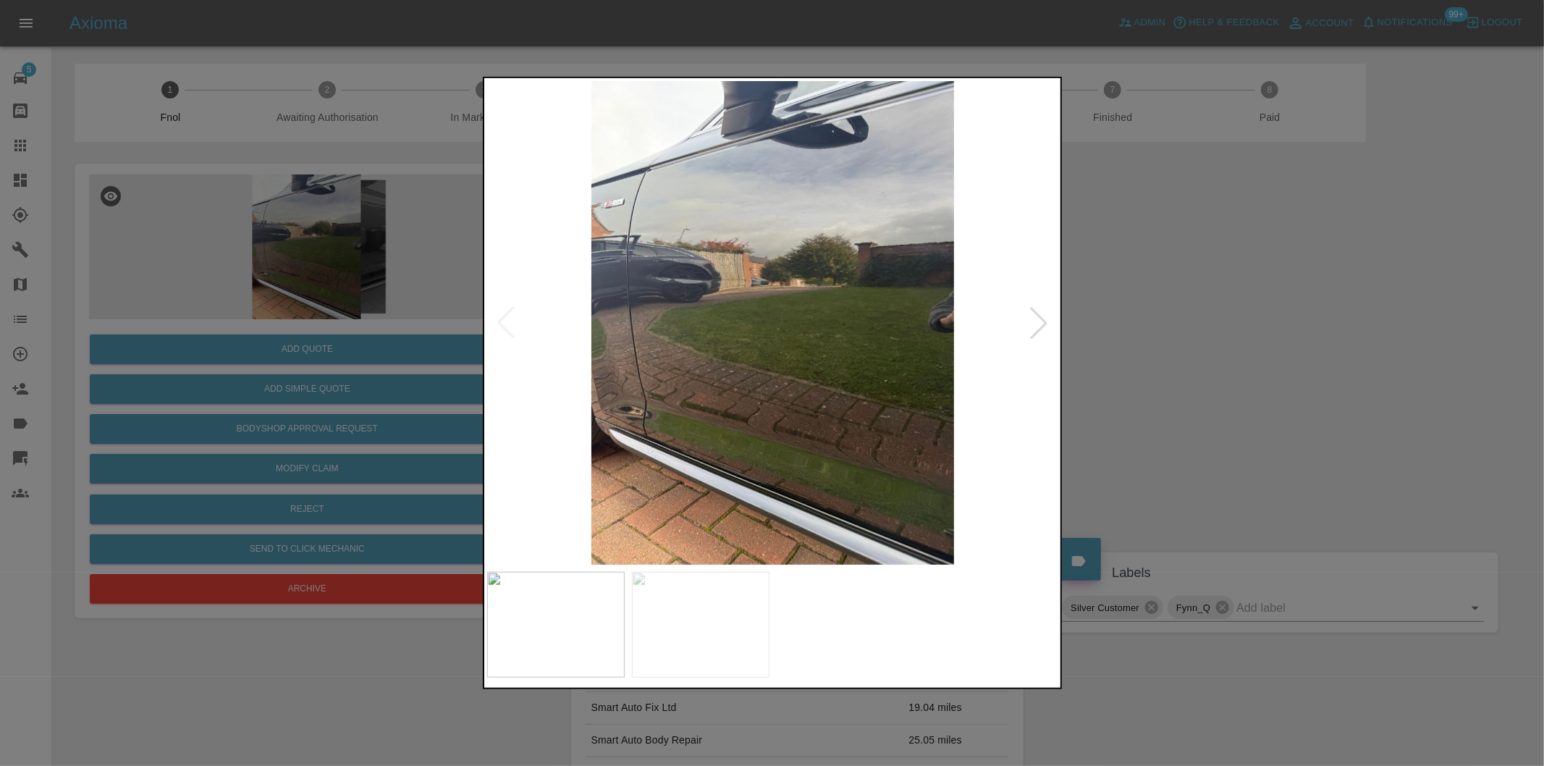
click at [1040, 326] on div at bounding box center [1039, 323] width 32 height 32
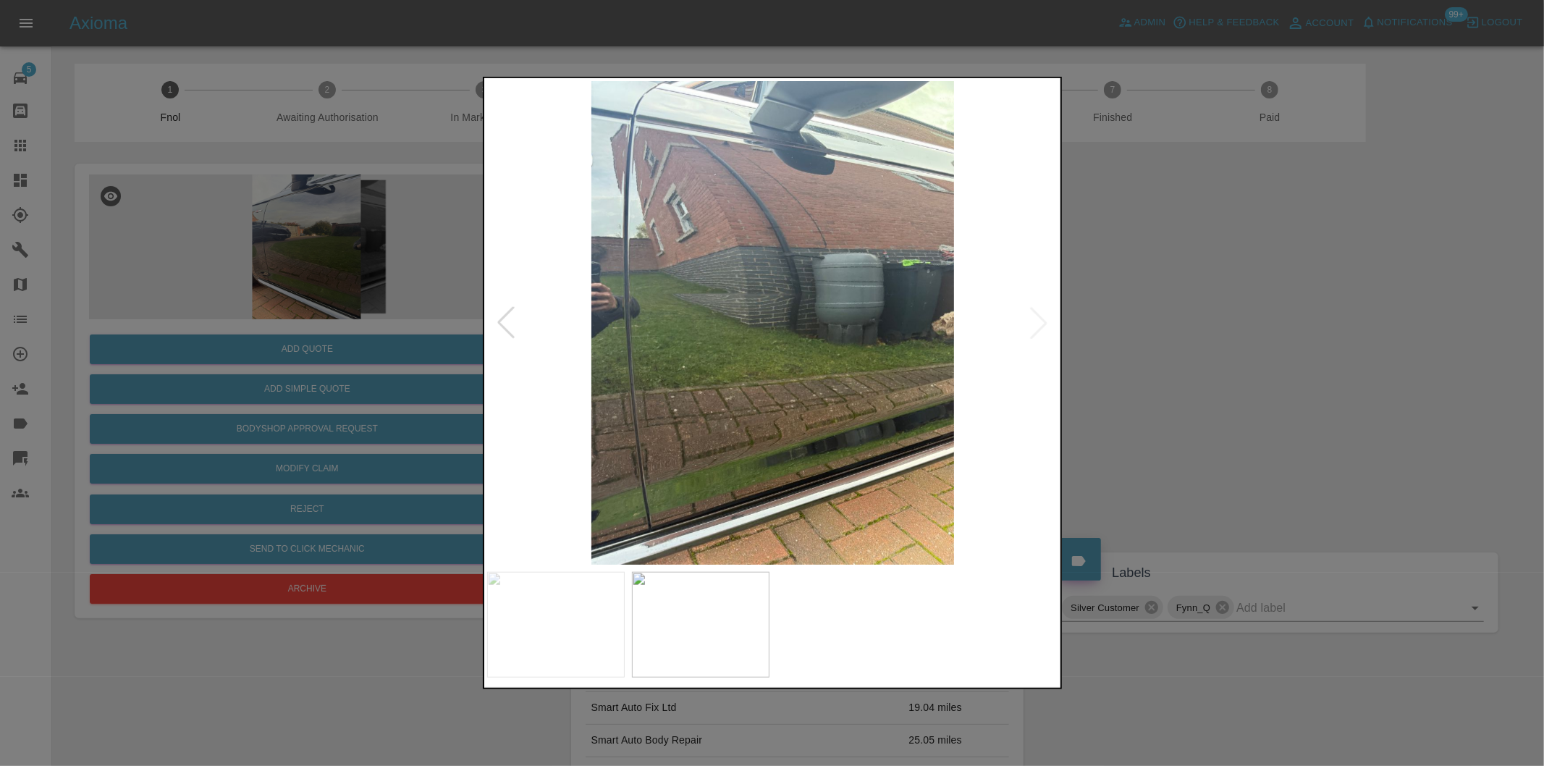
click at [1040, 326] on img at bounding box center [773, 323] width 572 height 484
click at [1105, 333] on div at bounding box center [772, 383] width 1544 height 766
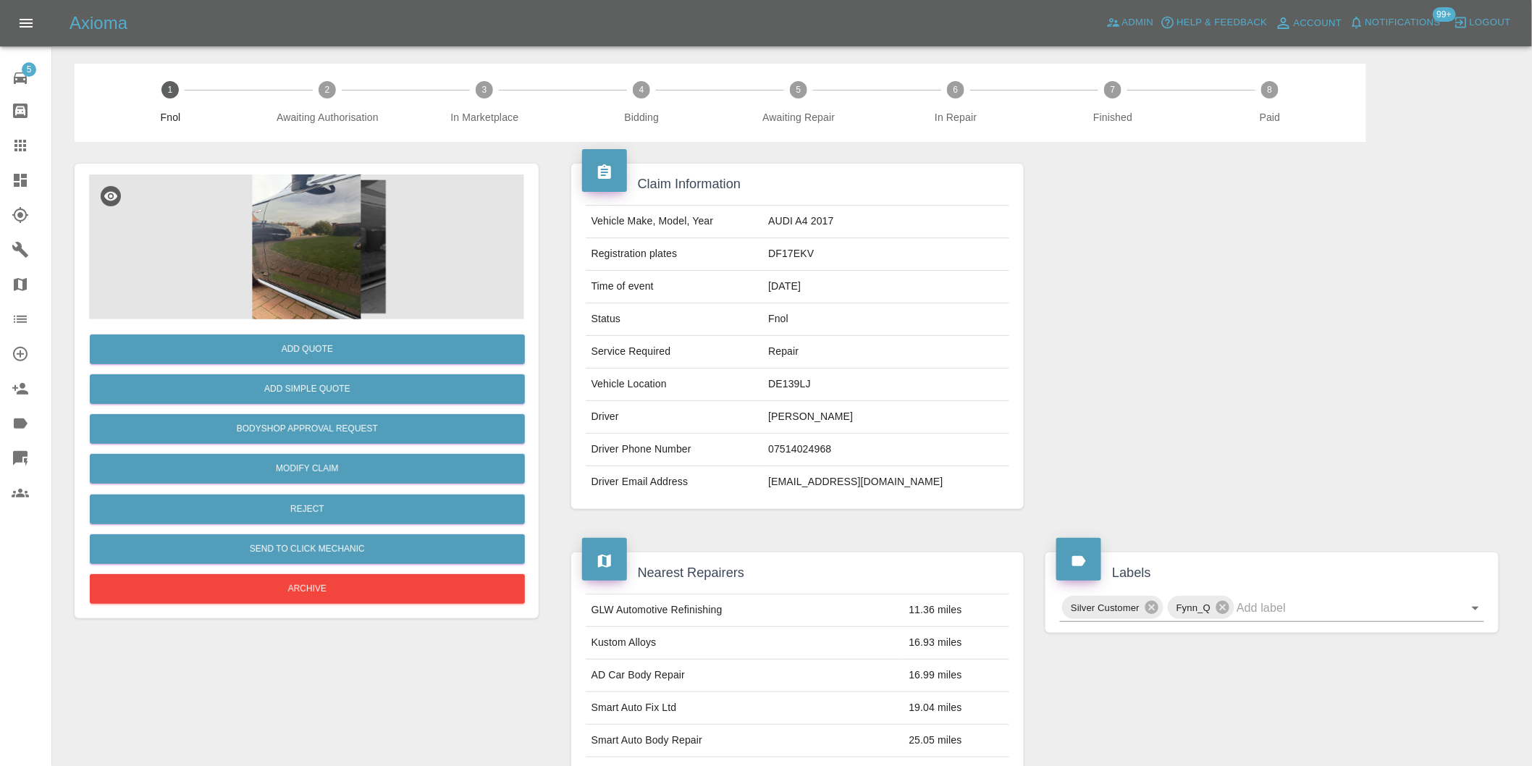
click at [297, 230] on img at bounding box center [306, 246] width 435 height 145
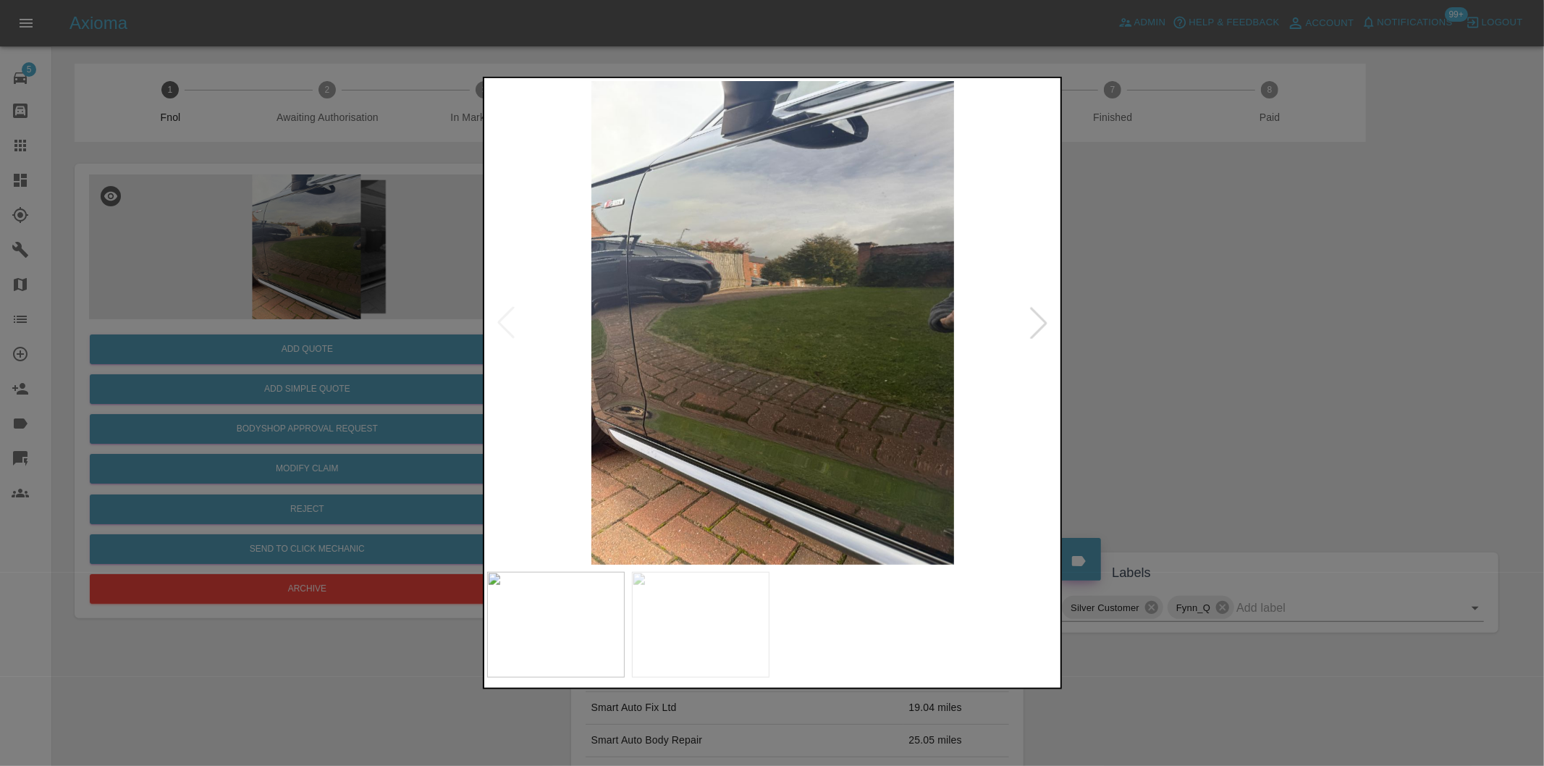
click at [1050, 322] on div at bounding box center [1039, 323] width 32 height 32
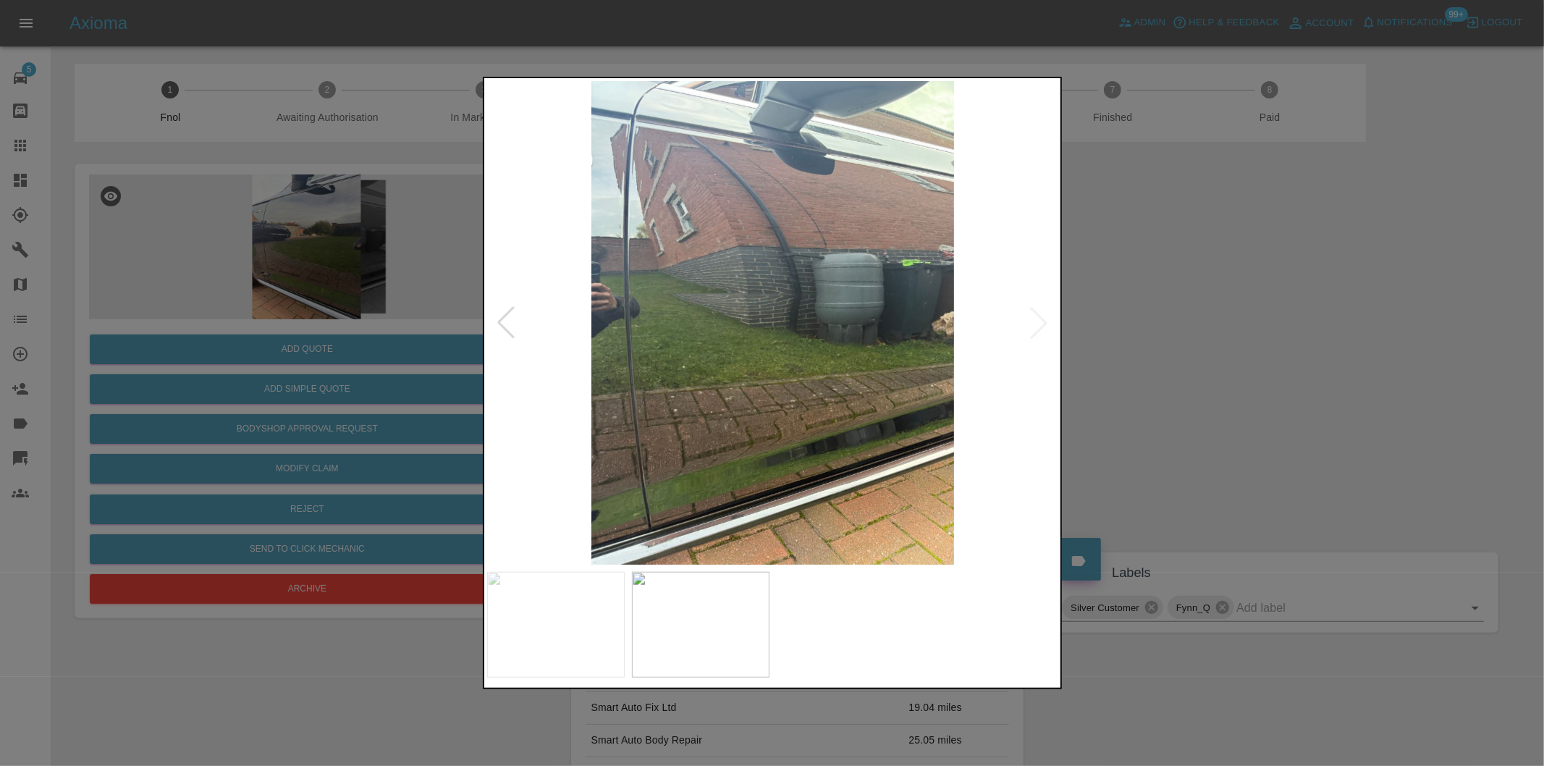
click at [1200, 331] on div at bounding box center [772, 383] width 1544 height 766
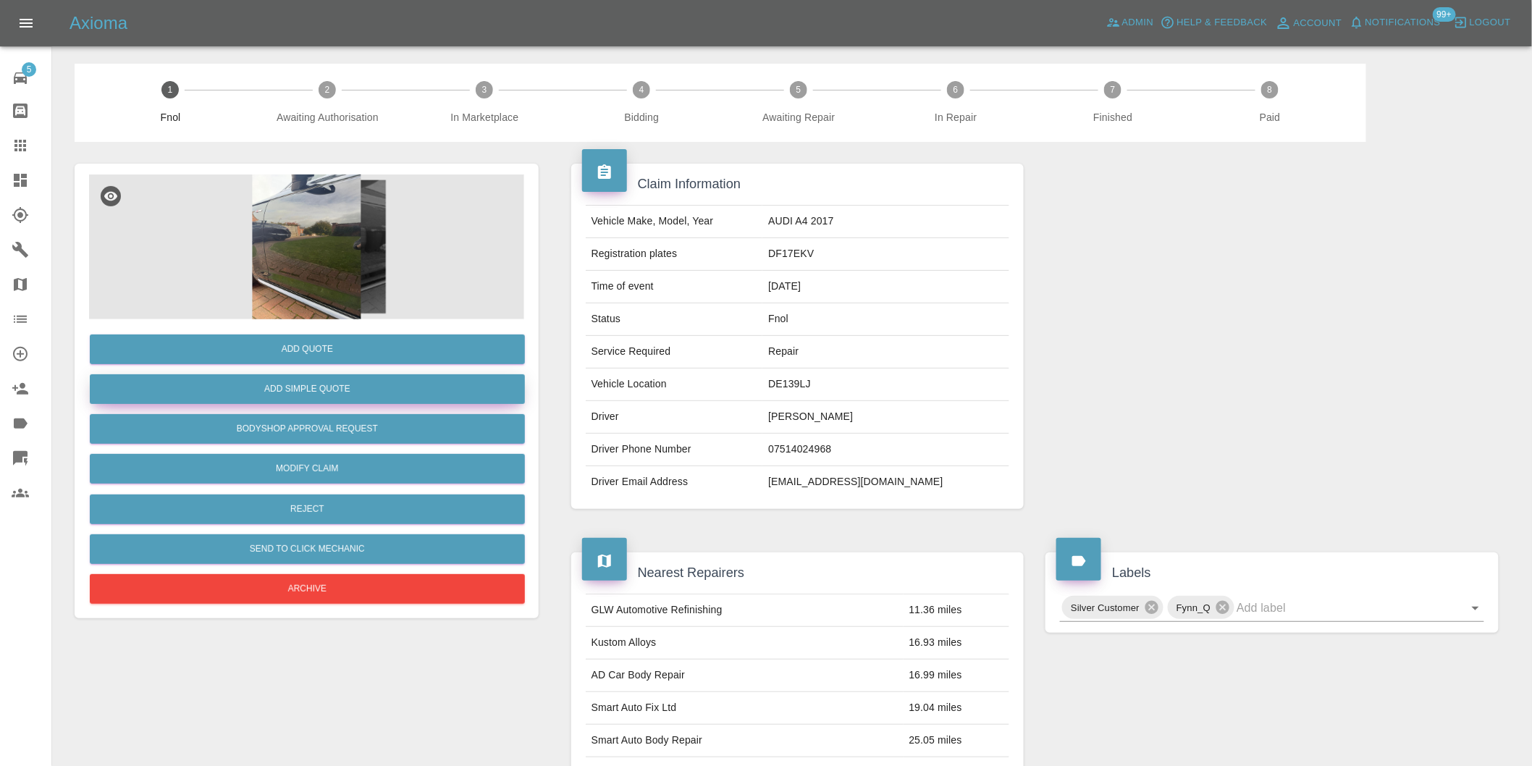
click at [319, 387] on button "Add Simple Quote" at bounding box center [307, 389] width 435 height 30
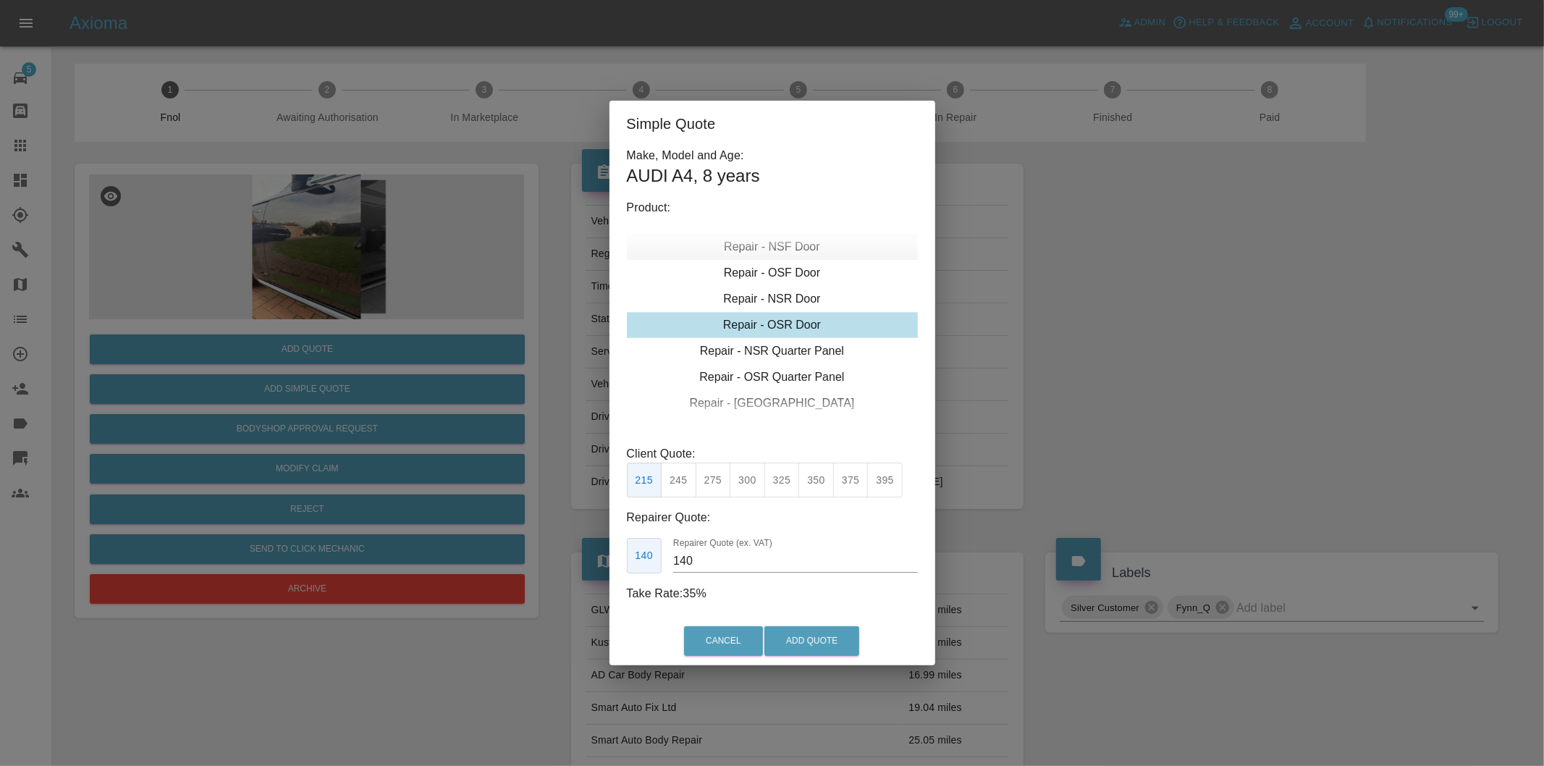
click at [791, 251] on div "Repair - NSF Door" at bounding box center [772, 247] width 291 height 26
drag, startPoint x: 719, startPoint y: 480, endPoint x: 748, endPoint y: 515, distance: 45.8
click at [720, 481] on button "275" at bounding box center [713, 480] width 35 height 35
type input "185"
click at [782, 642] on button "Add Quote" at bounding box center [811, 641] width 95 height 30
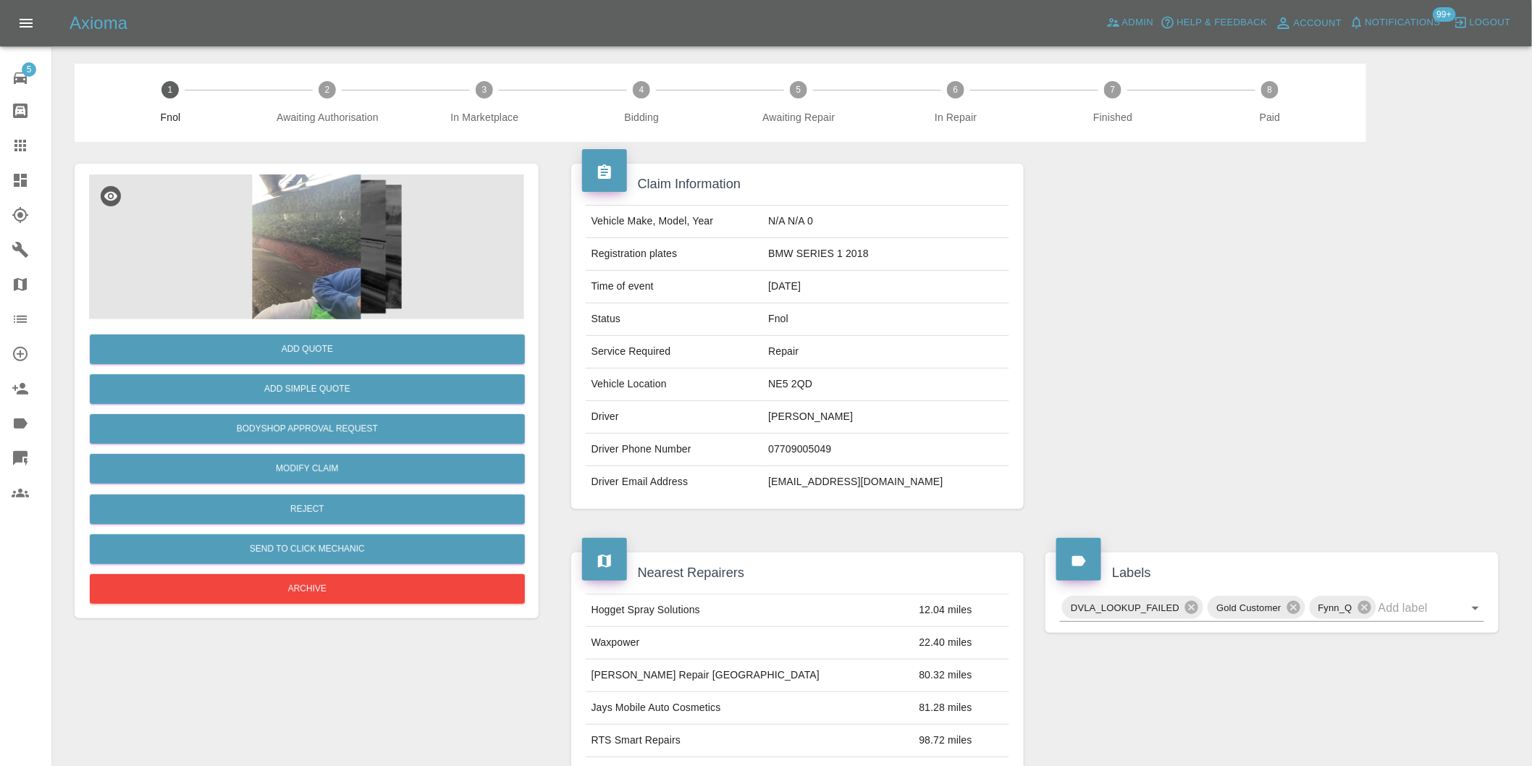
click at [305, 258] on img at bounding box center [306, 246] width 435 height 145
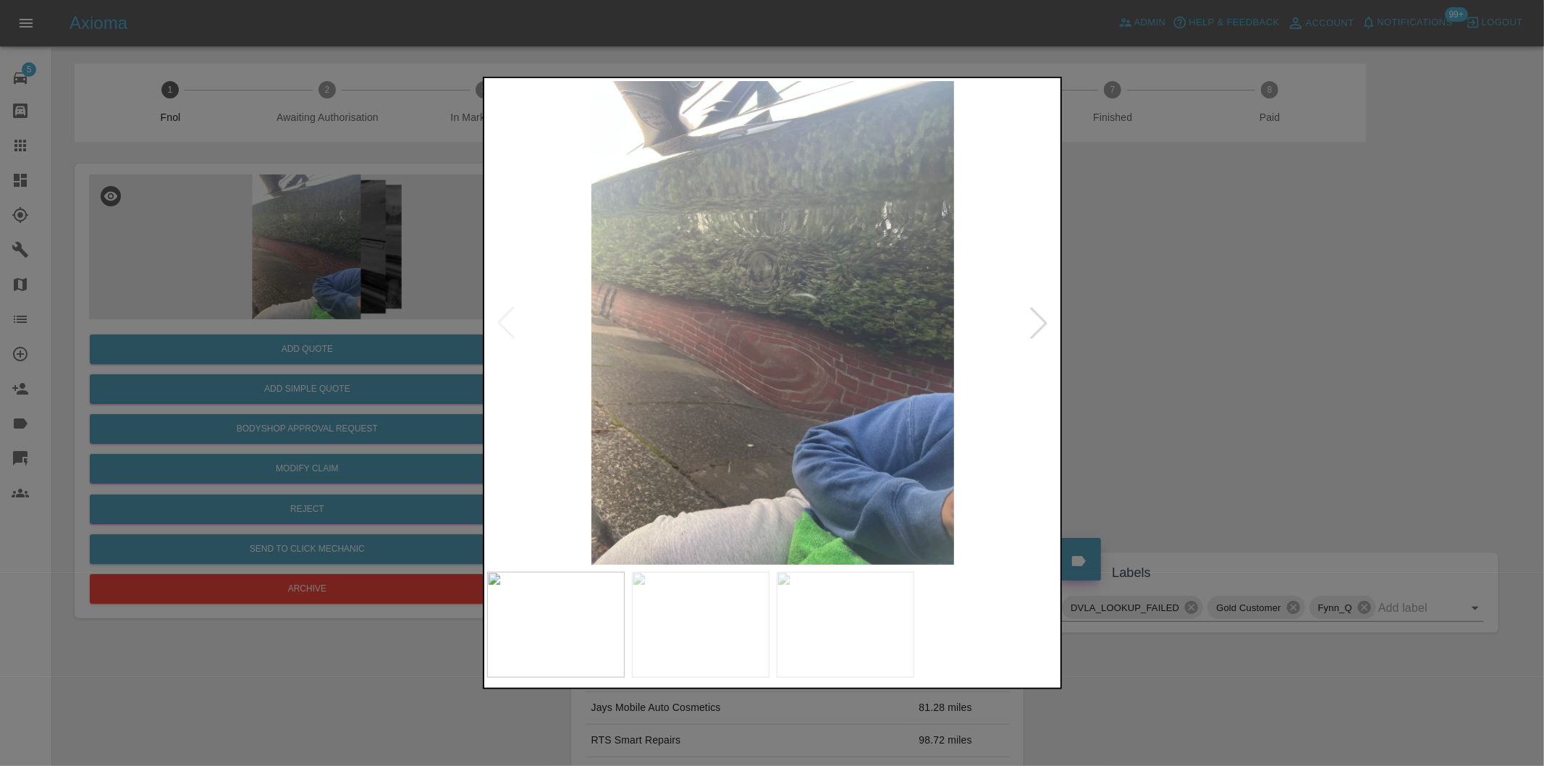
click at [1037, 321] on div at bounding box center [1039, 323] width 32 height 32
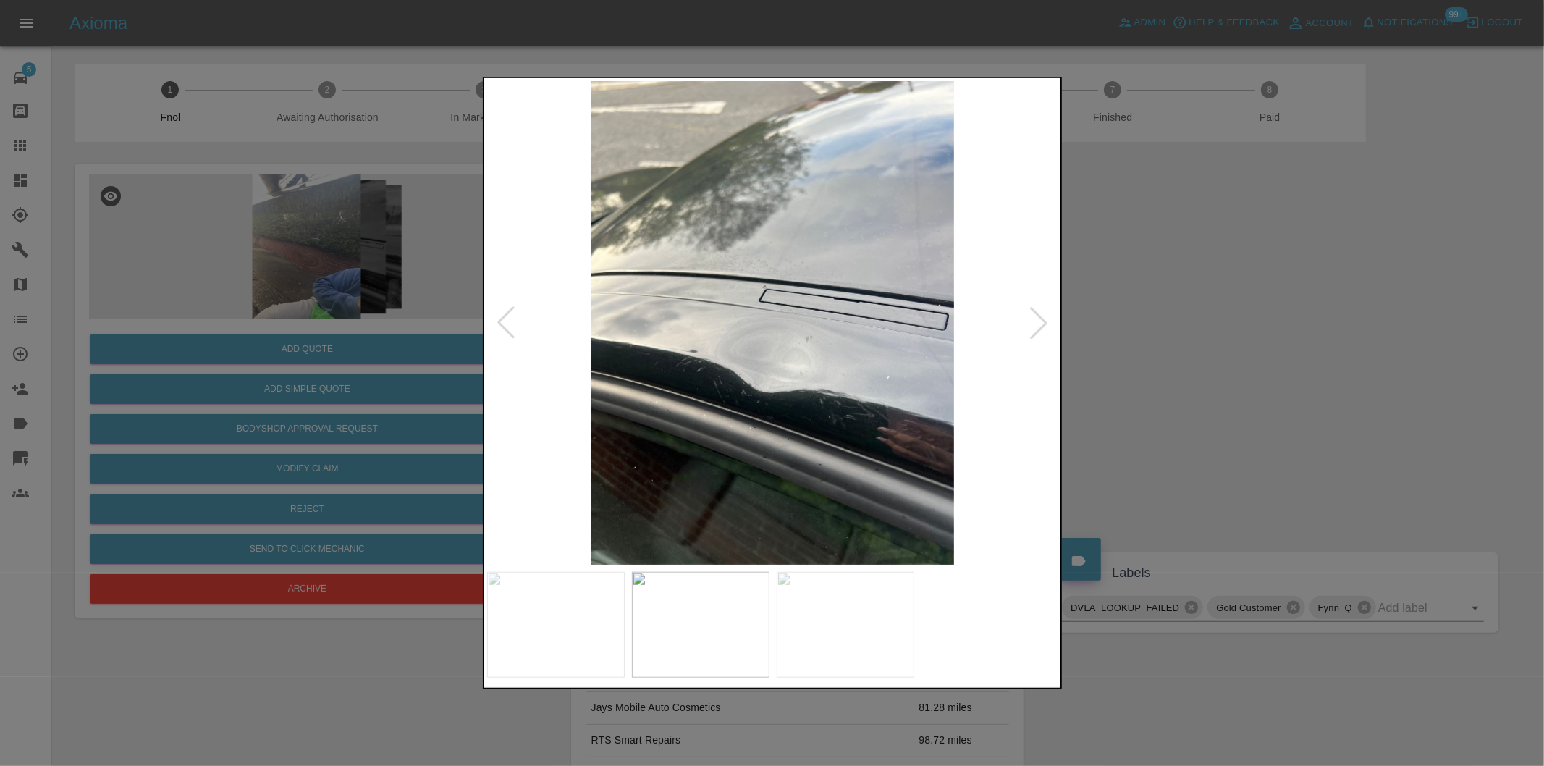
click at [1037, 321] on div at bounding box center [1039, 323] width 32 height 32
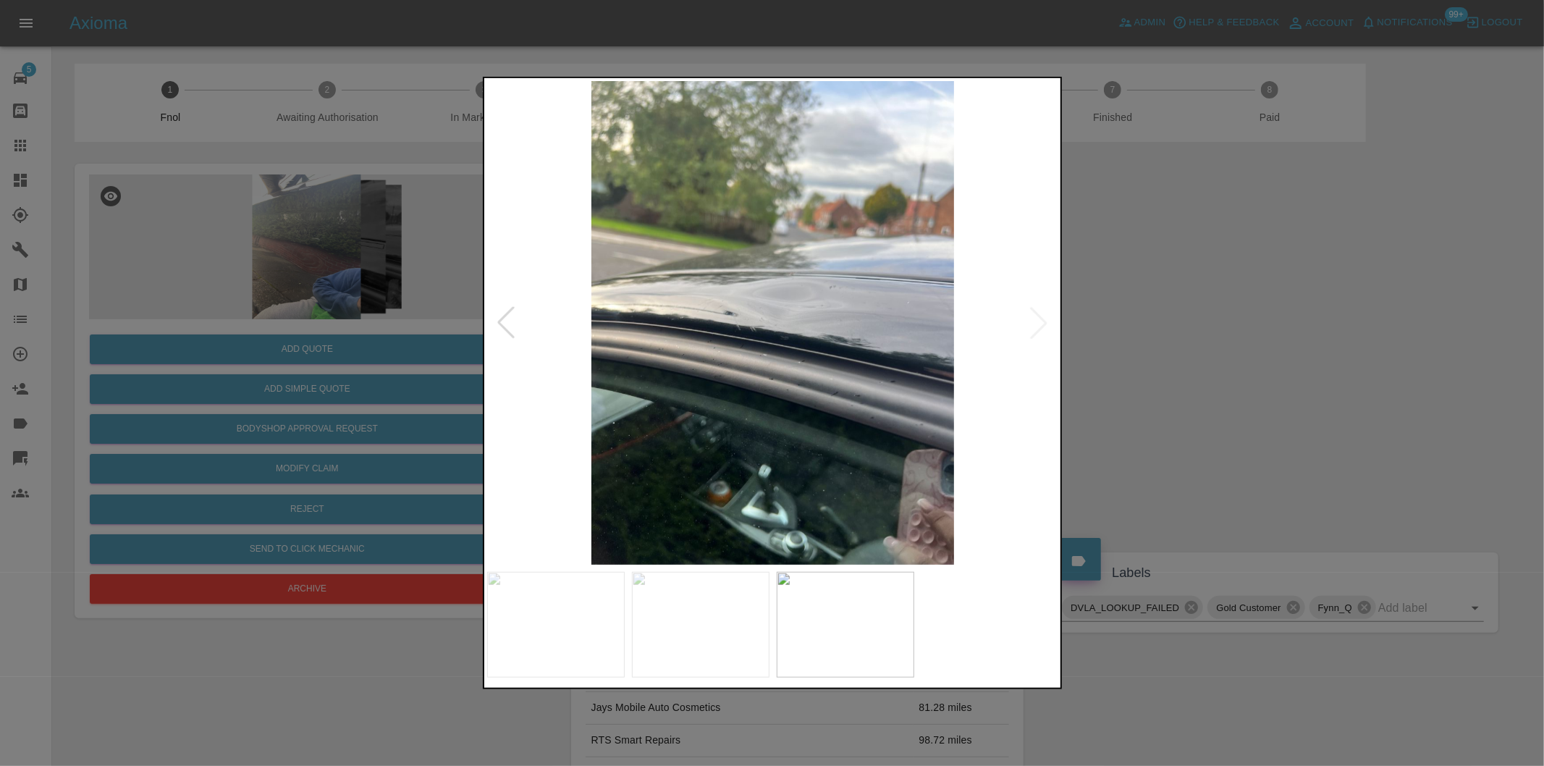
click at [1037, 321] on img at bounding box center [773, 323] width 572 height 484
click at [1127, 308] on div at bounding box center [772, 383] width 1544 height 766
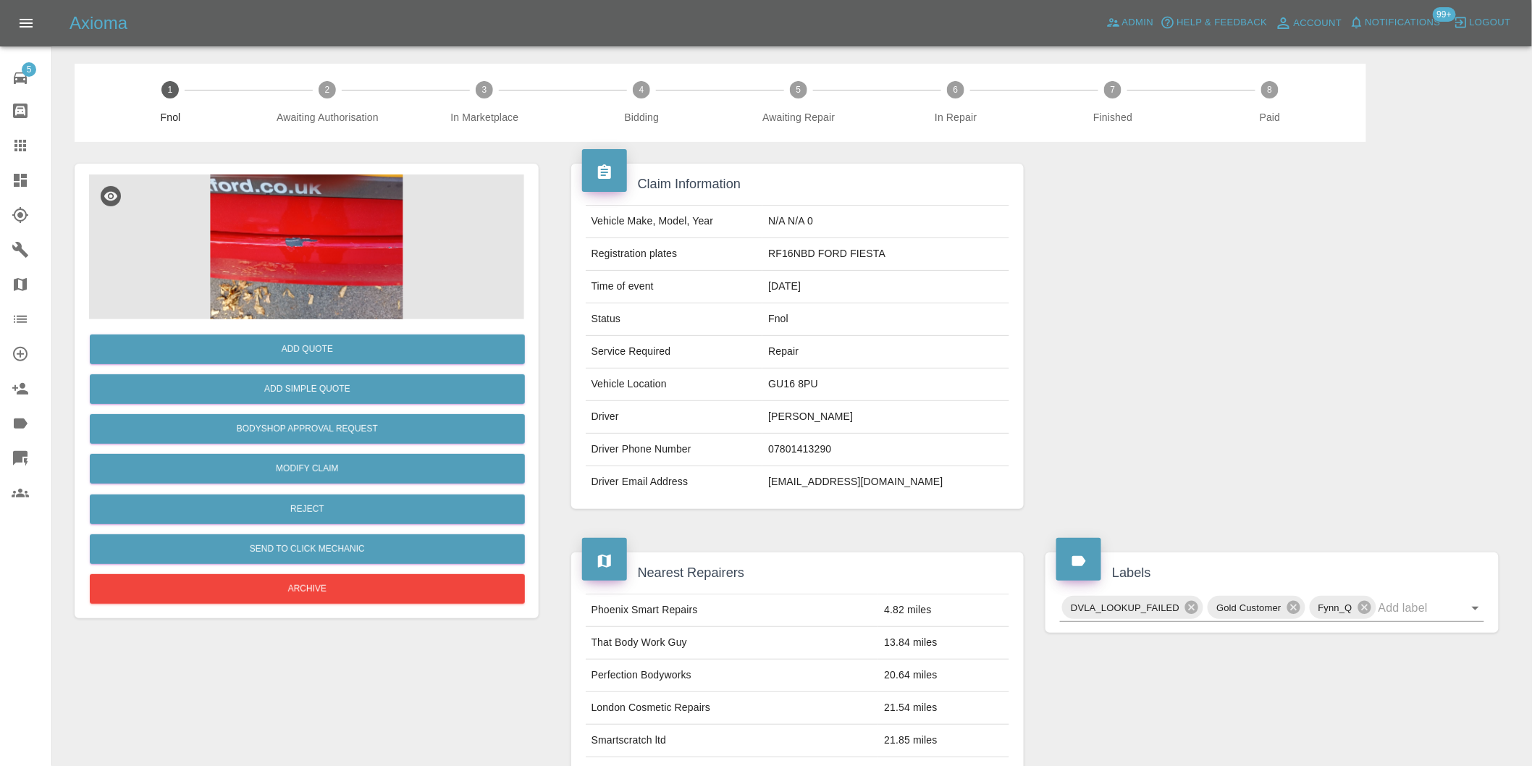
click at [283, 225] on img at bounding box center [306, 246] width 435 height 145
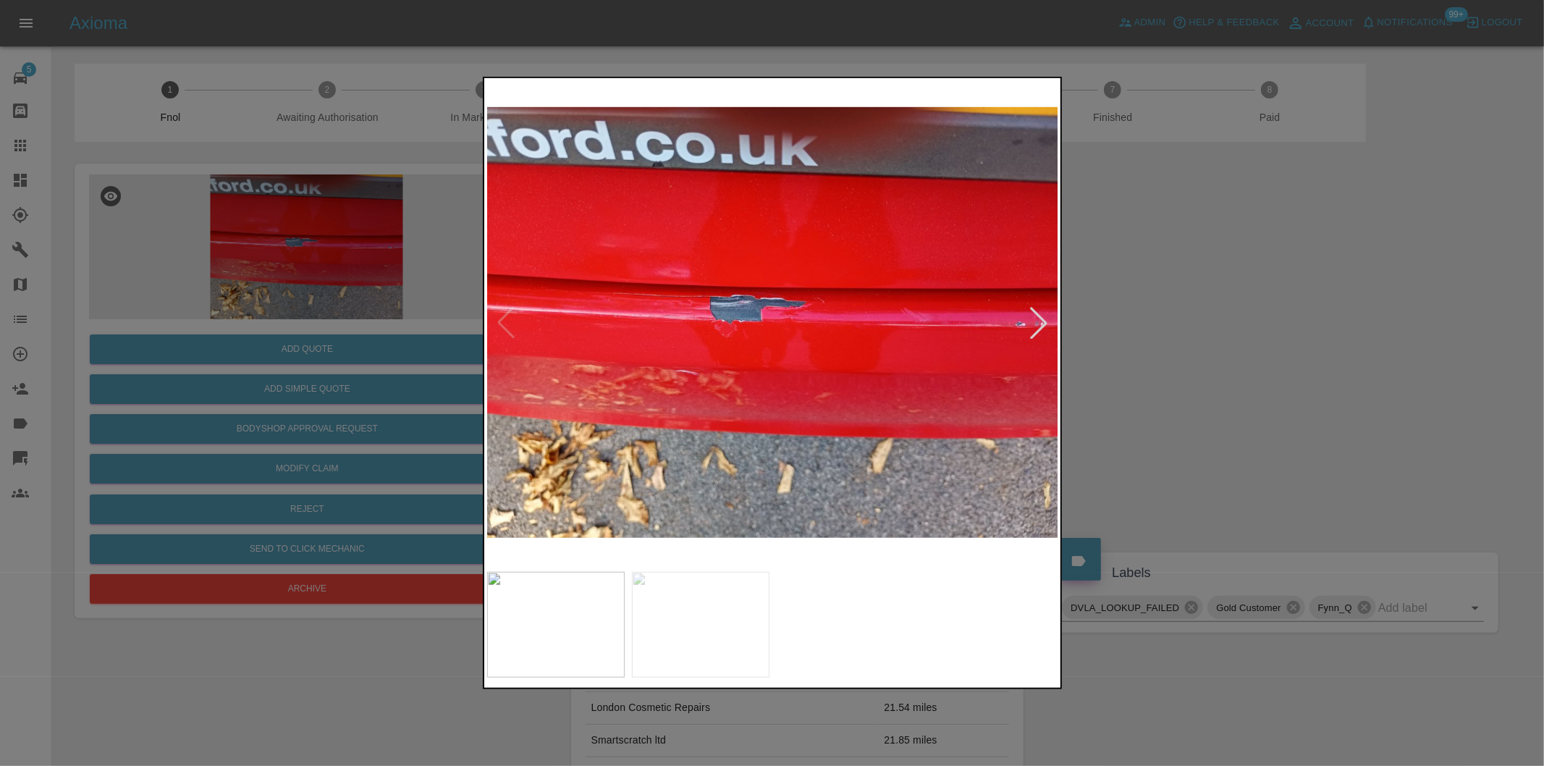
click at [1045, 319] on div at bounding box center [1039, 323] width 32 height 32
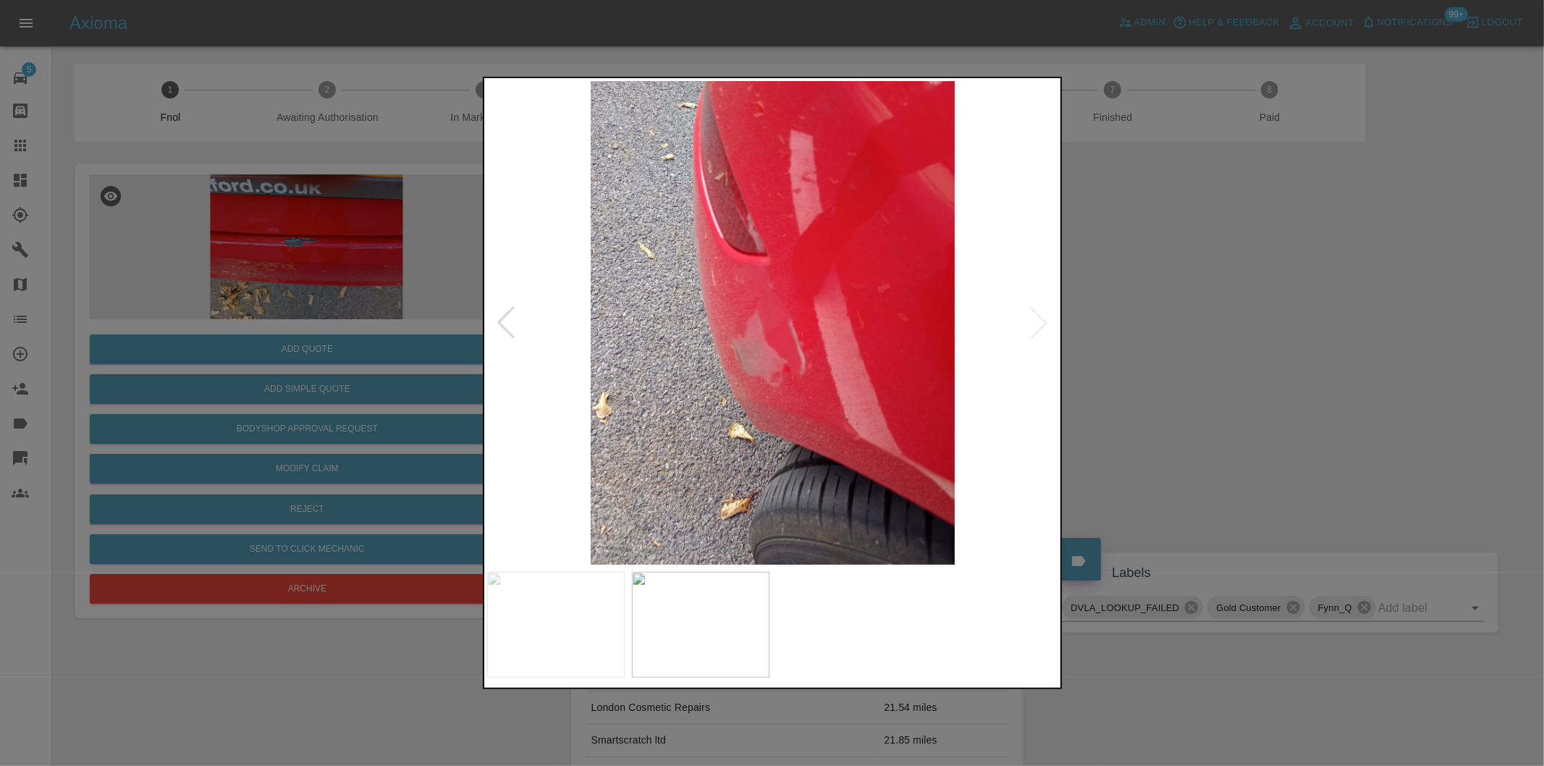
click at [1045, 319] on img at bounding box center [773, 323] width 572 height 484
click at [1132, 320] on div at bounding box center [772, 383] width 1544 height 766
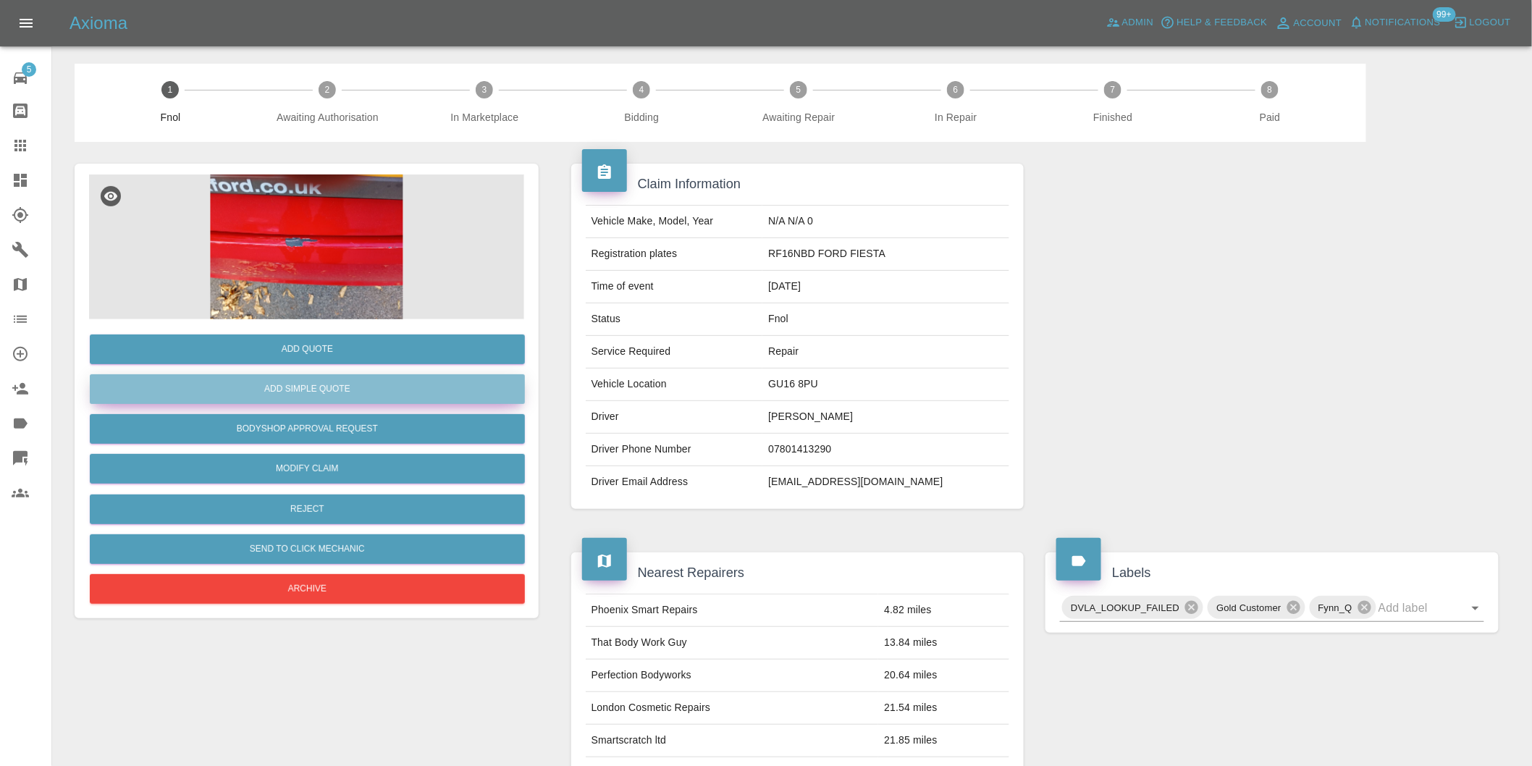
click at [397, 387] on button "Add Simple Quote" at bounding box center [307, 389] width 435 height 30
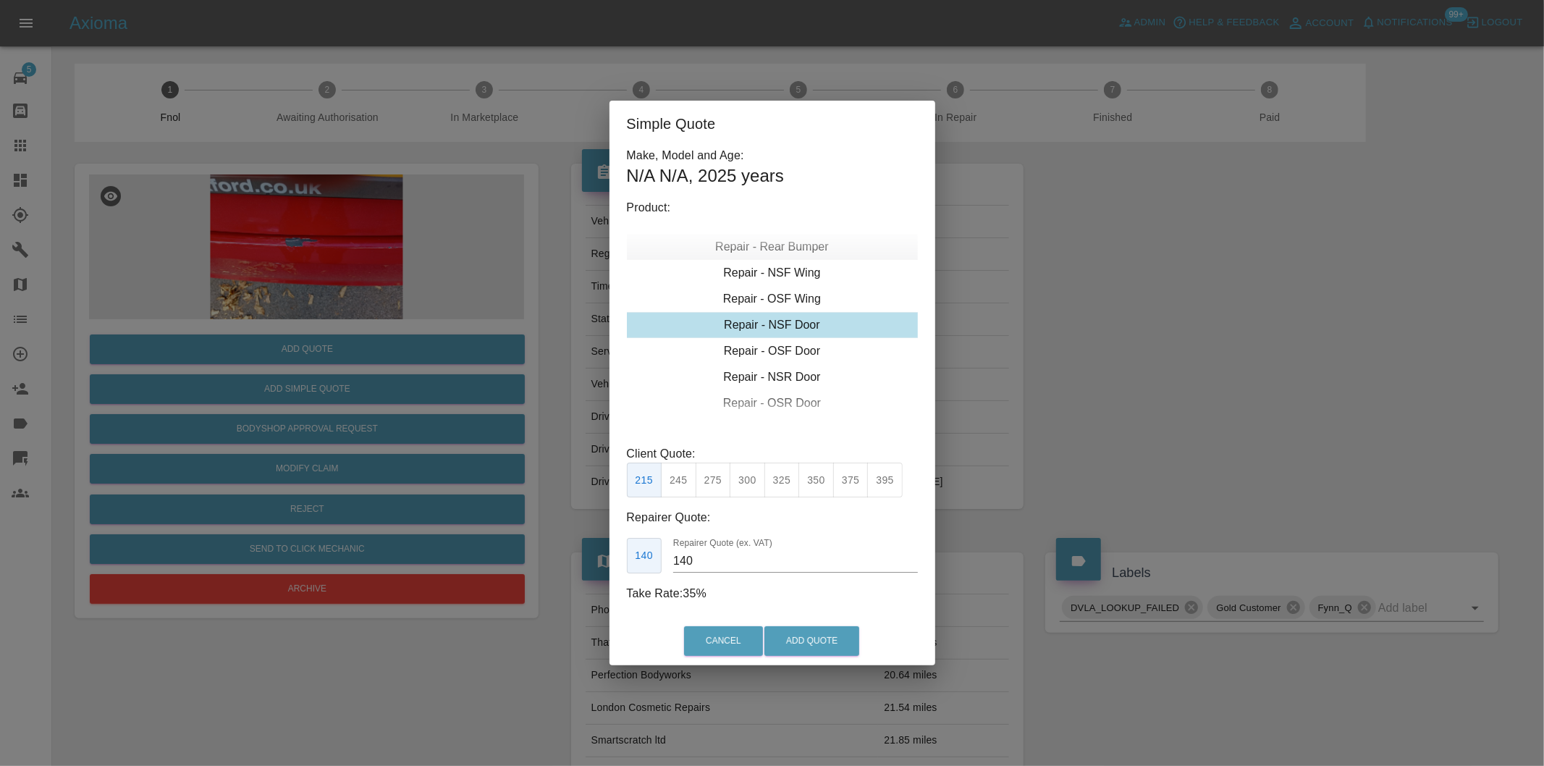
click at [799, 251] on div "Repair - Rear Bumper" at bounding box center [772, 247] width 291 height 26
drag, startPoint x: 712, startPoint y: 489, endPoint x: 727, endPoint y: 502, distance: 20.0
click at [712, 488] on button "350" at bounding box center [713, 480] width 35 height 35
type input "210"
click at [792, 636] on button "Add Quote" at bounding box center [811, 641] width 95 height 30
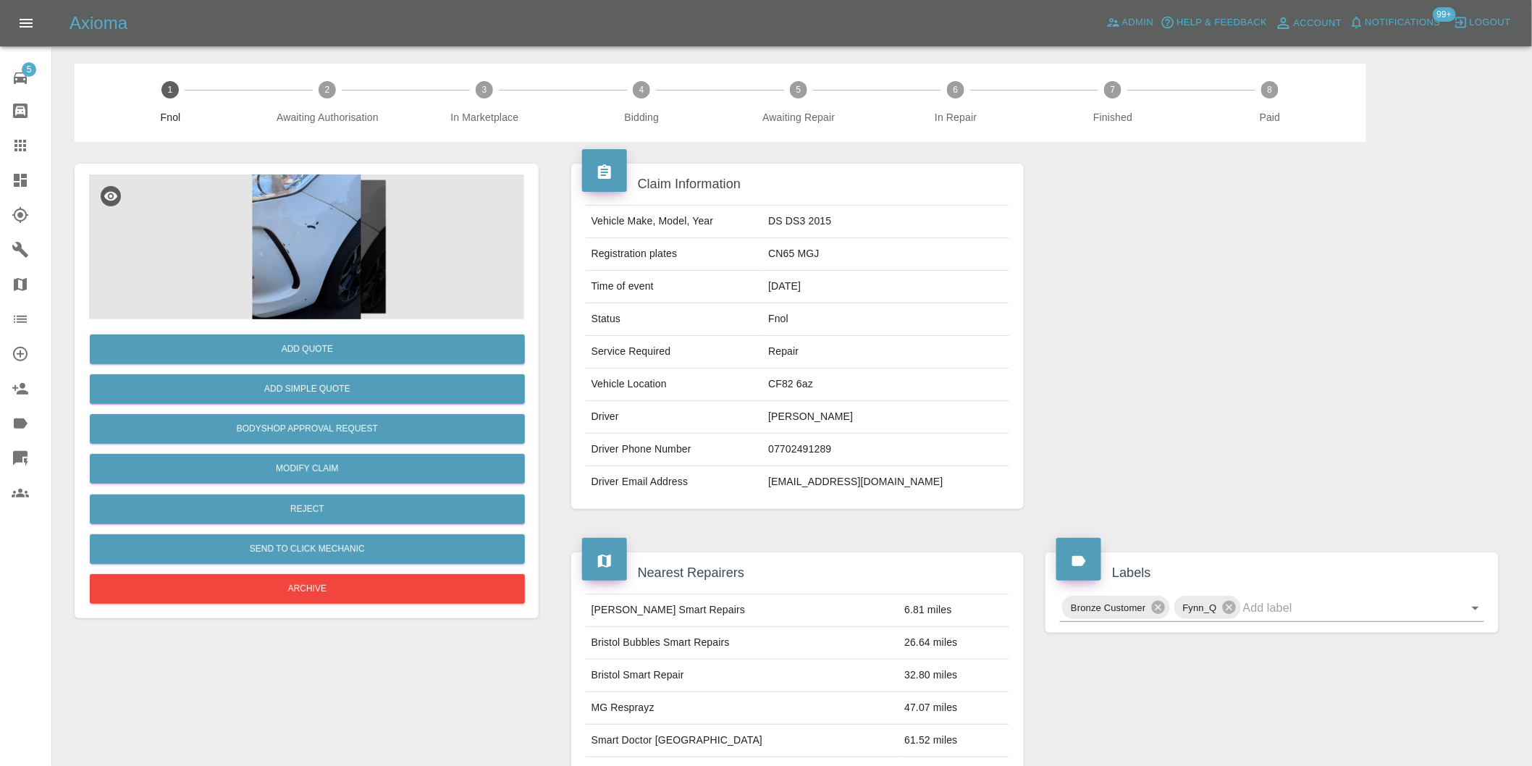
click at [305, 216] on img at bounding box center [306, 246] width 435 height 145
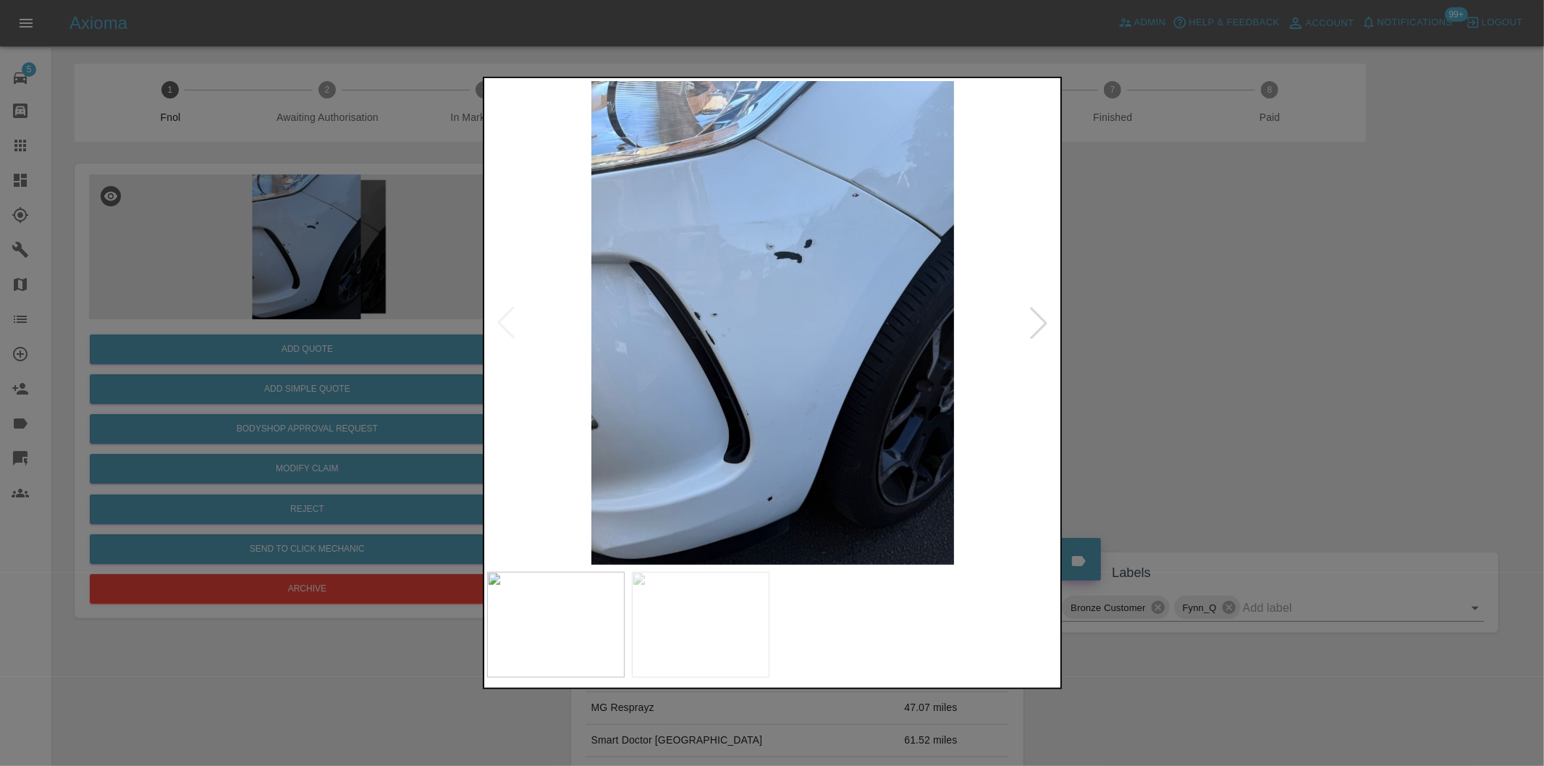
click at [1045, 316] on div at bounding box center [1039, 323] width 32 height 32
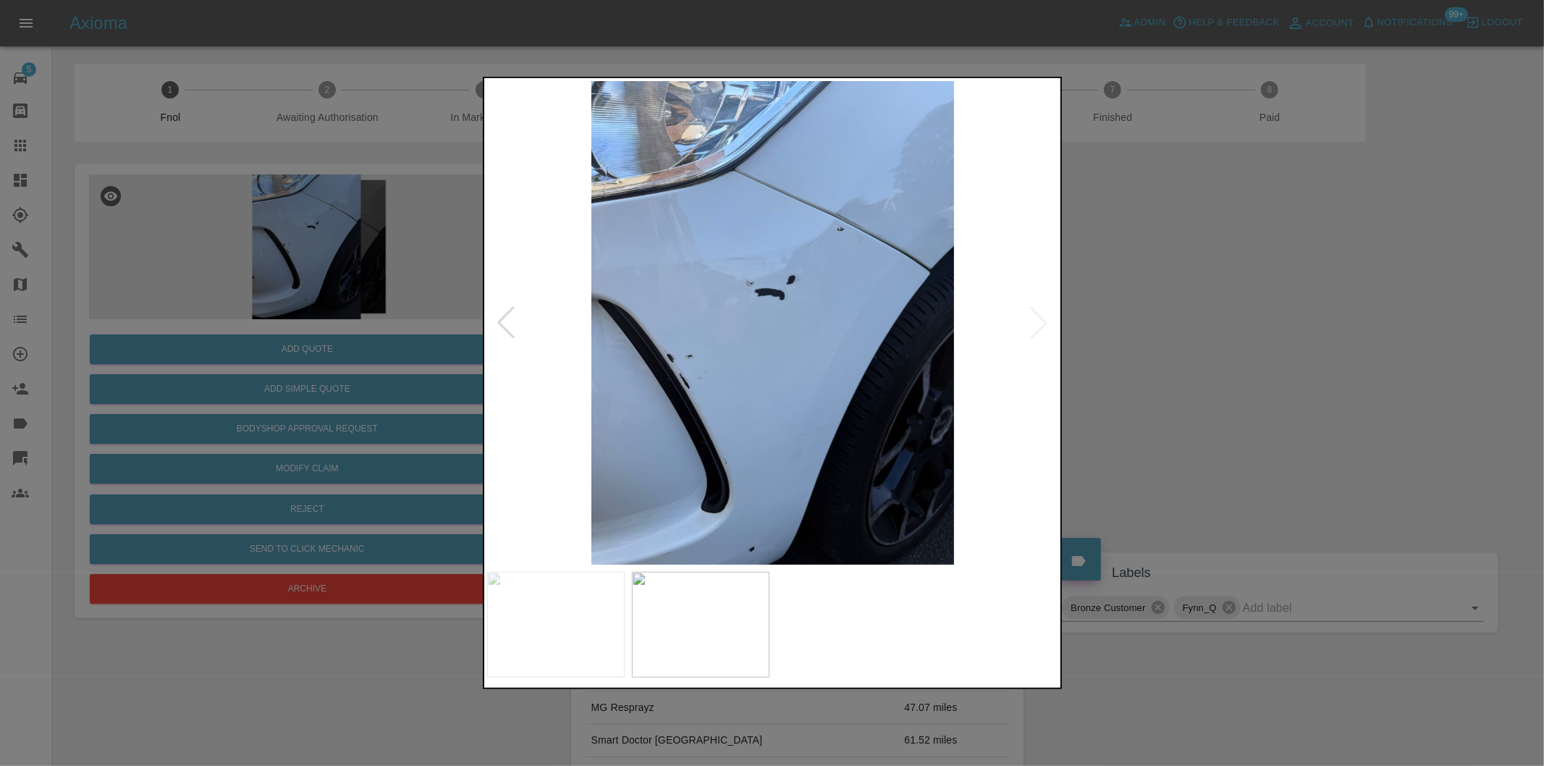
drag, startPoint x: 1126, startPoint y: 348, endPoint x: 886, endPoint y: 417, distance: 250.0
click at [1127, 348] on div at bounding box center [772, 383] width 1544 height 766
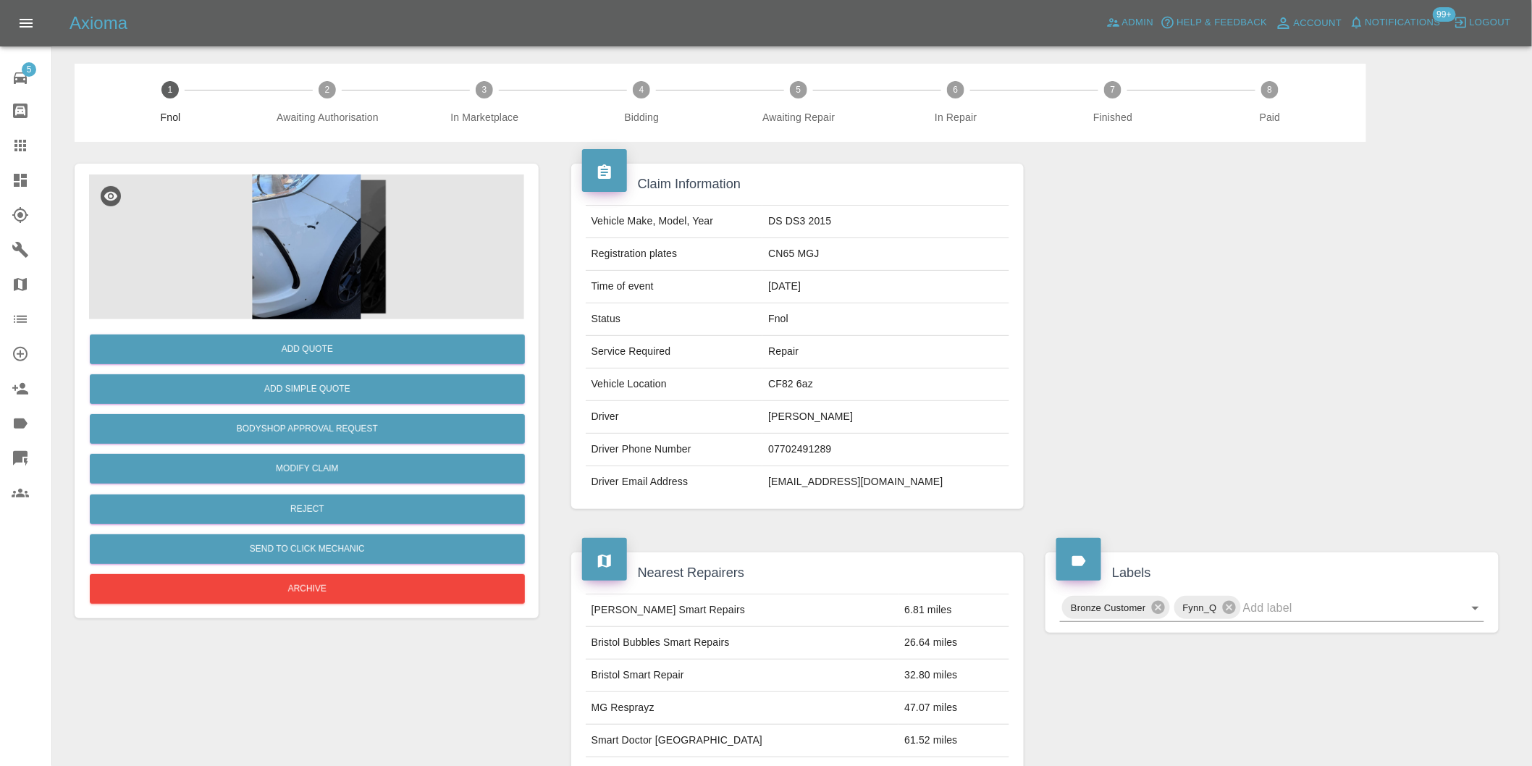
click at [334, 211] on img at bounding box center [306, 246] width 435 height 145
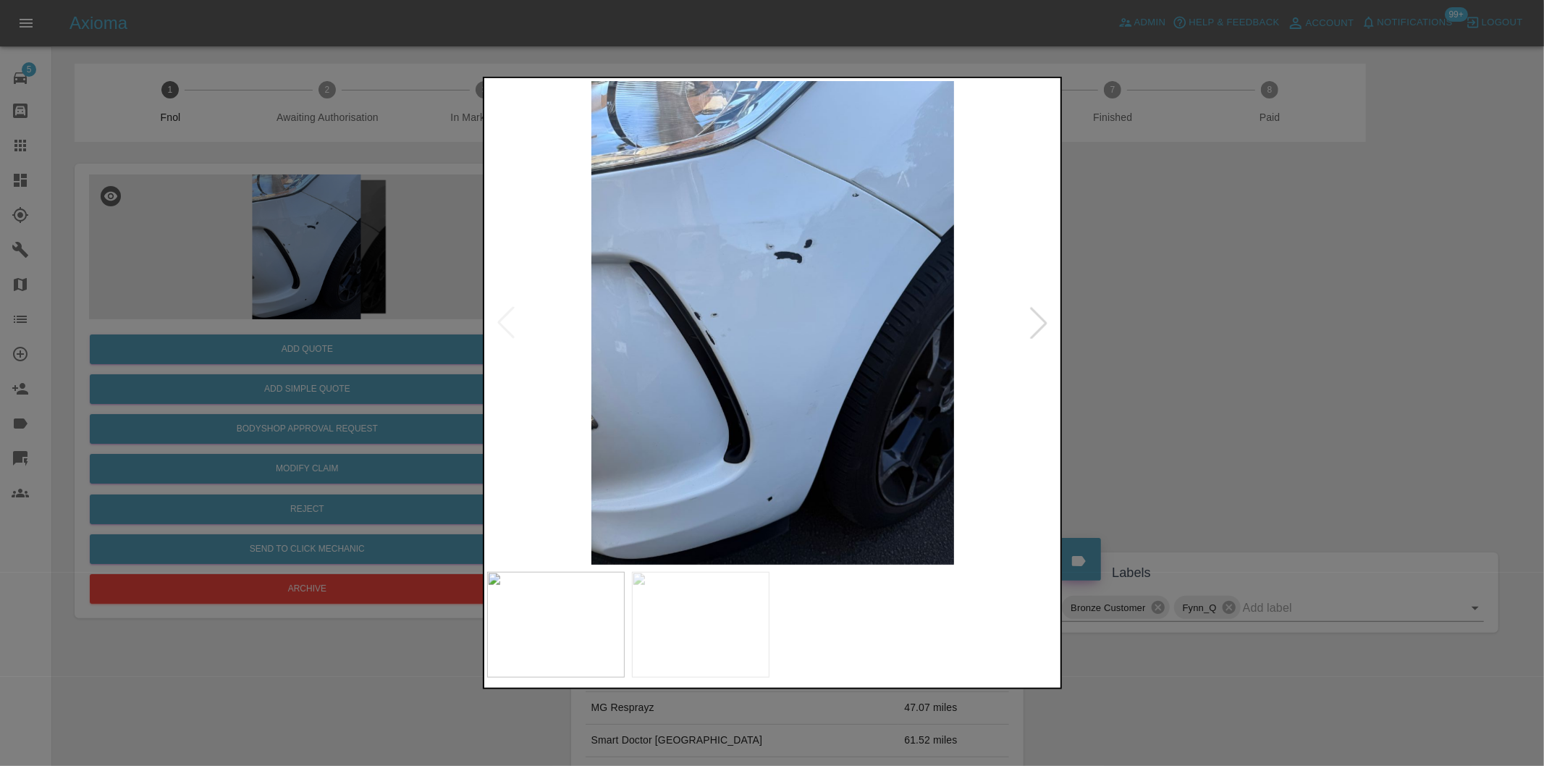
click at [847, 172] on img at bounding box center [773, 323] width 572 height 484
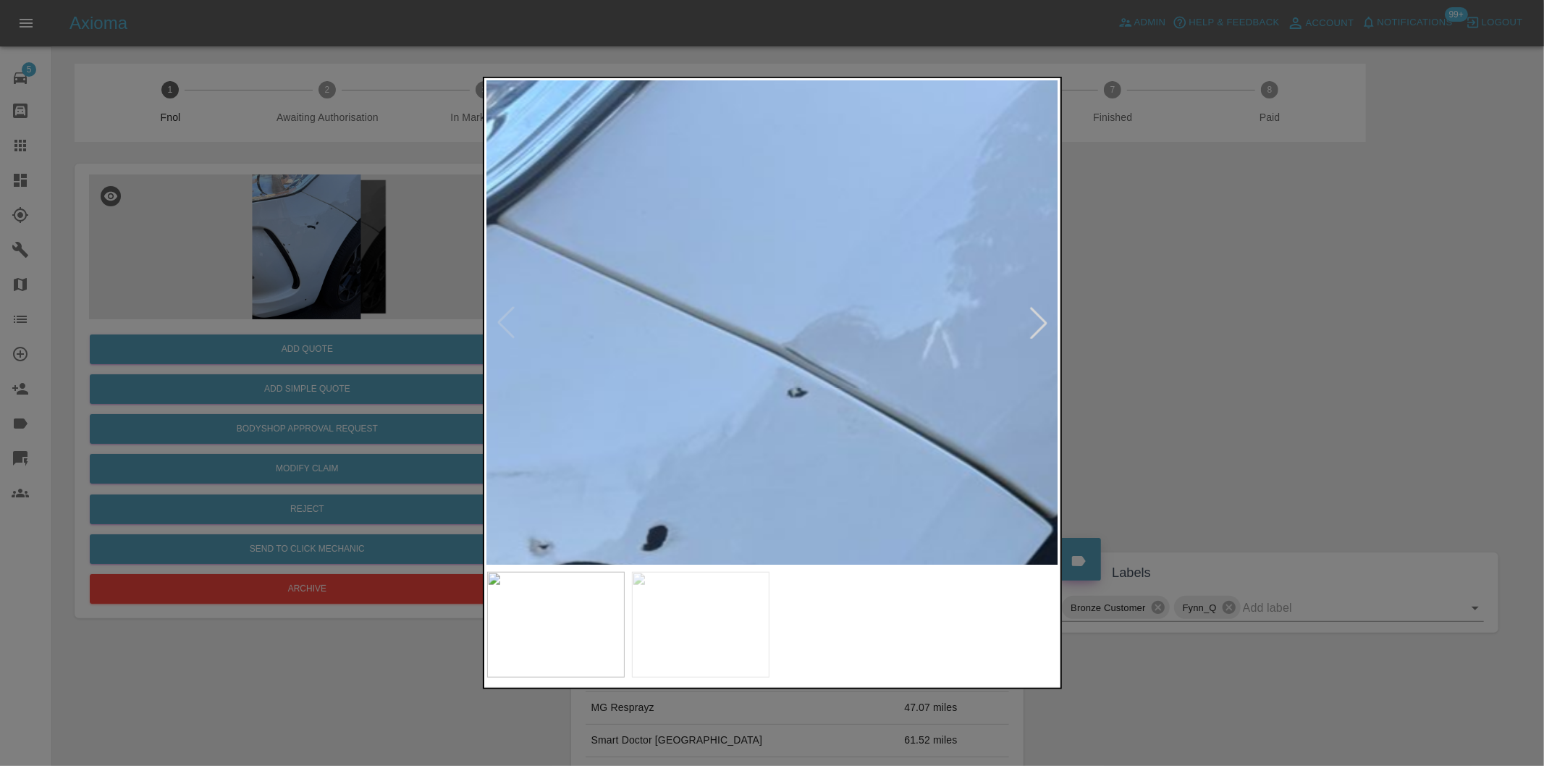
click at [847, 172] on img at bounding box center [549, 775] width 1716 height 1450
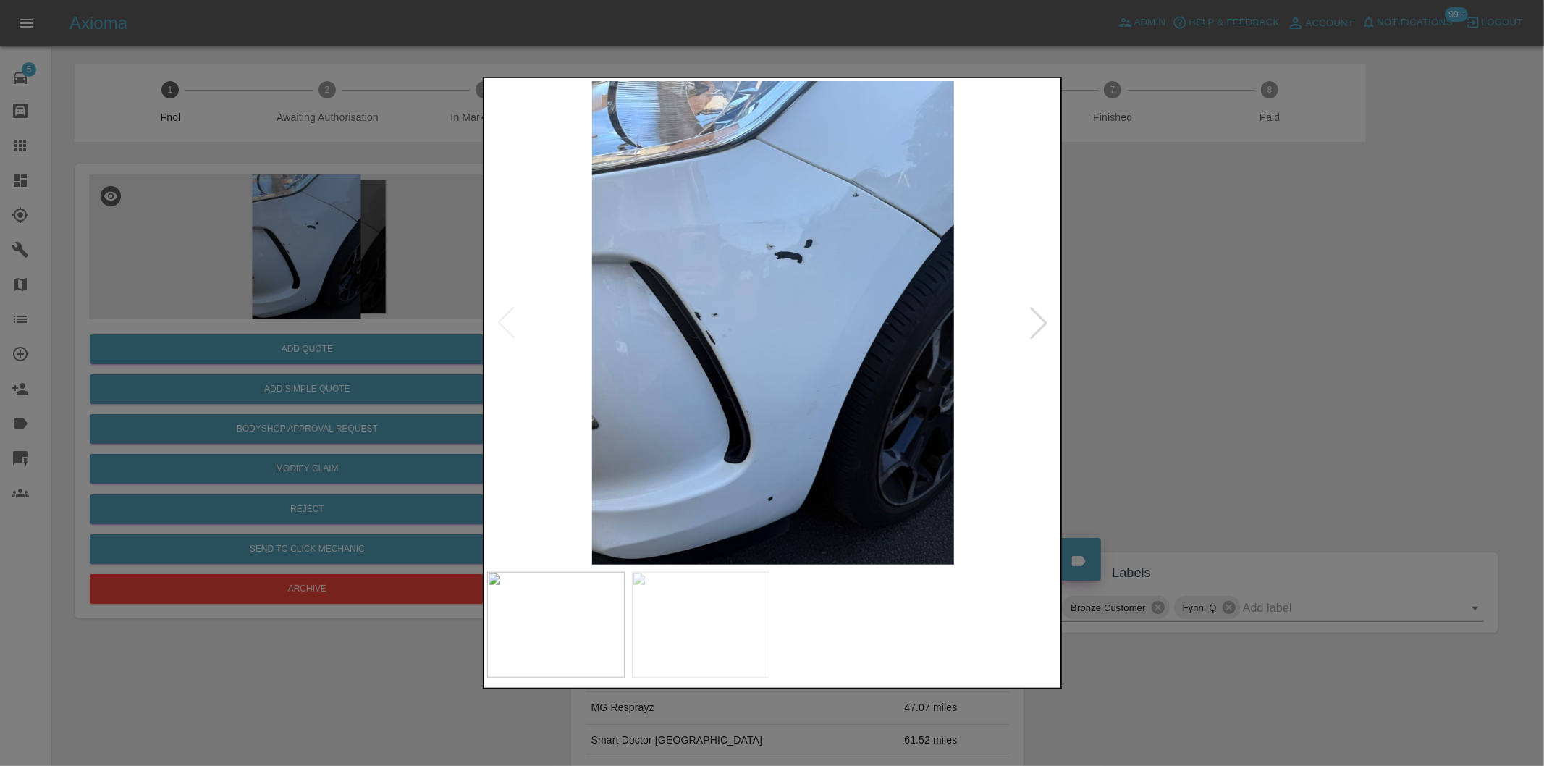
drag, startPoint x: 1139, startPoint y: 334, endPoint x: 1012, endPoint y: 342, distance: 127.6
click at [1140, 334] on div at bounding box center [772, 383] width 1544 height 766
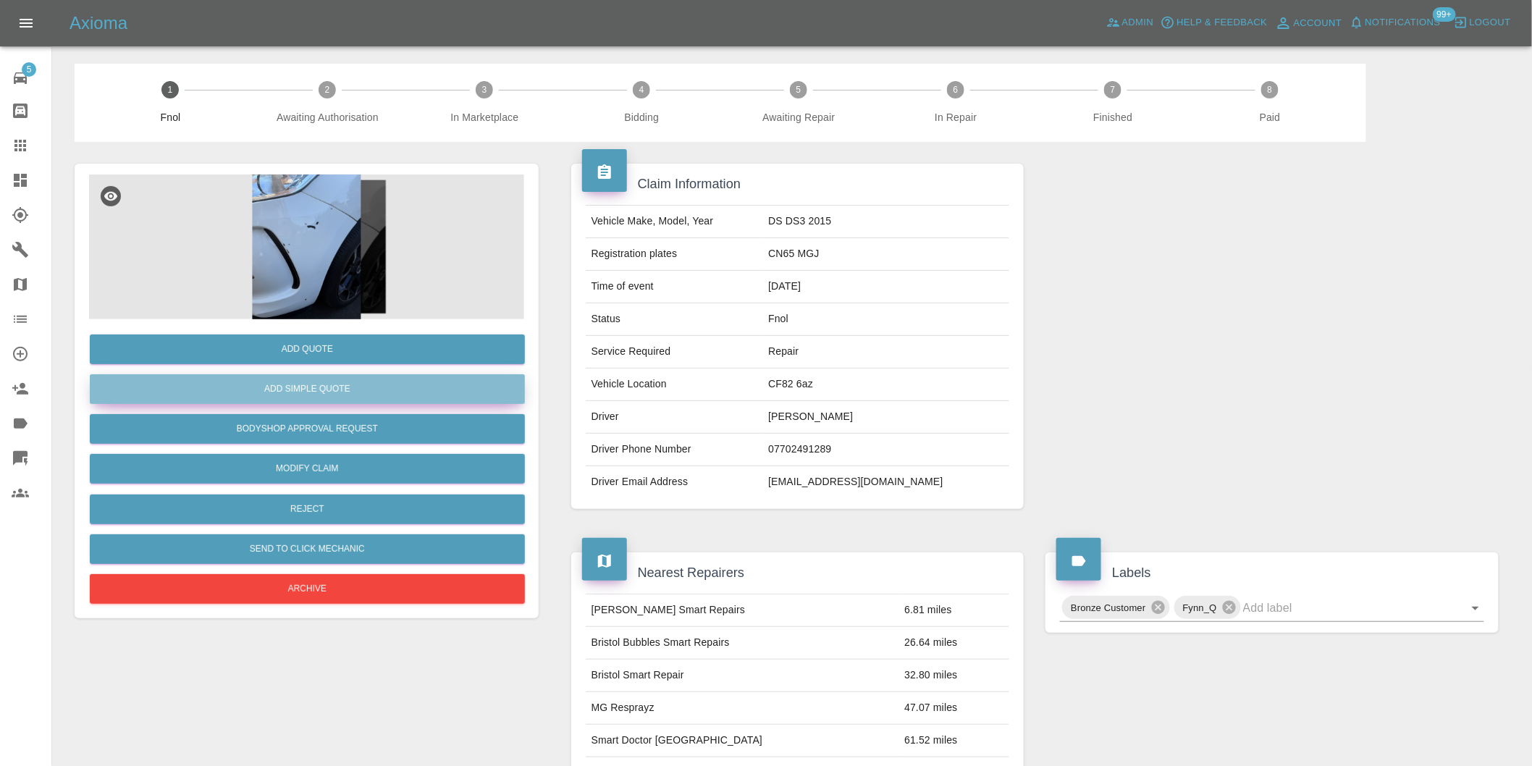
click at [352, 391] on button "Add Simple Quote" at bounding box center [307, 389] width 435 height 30
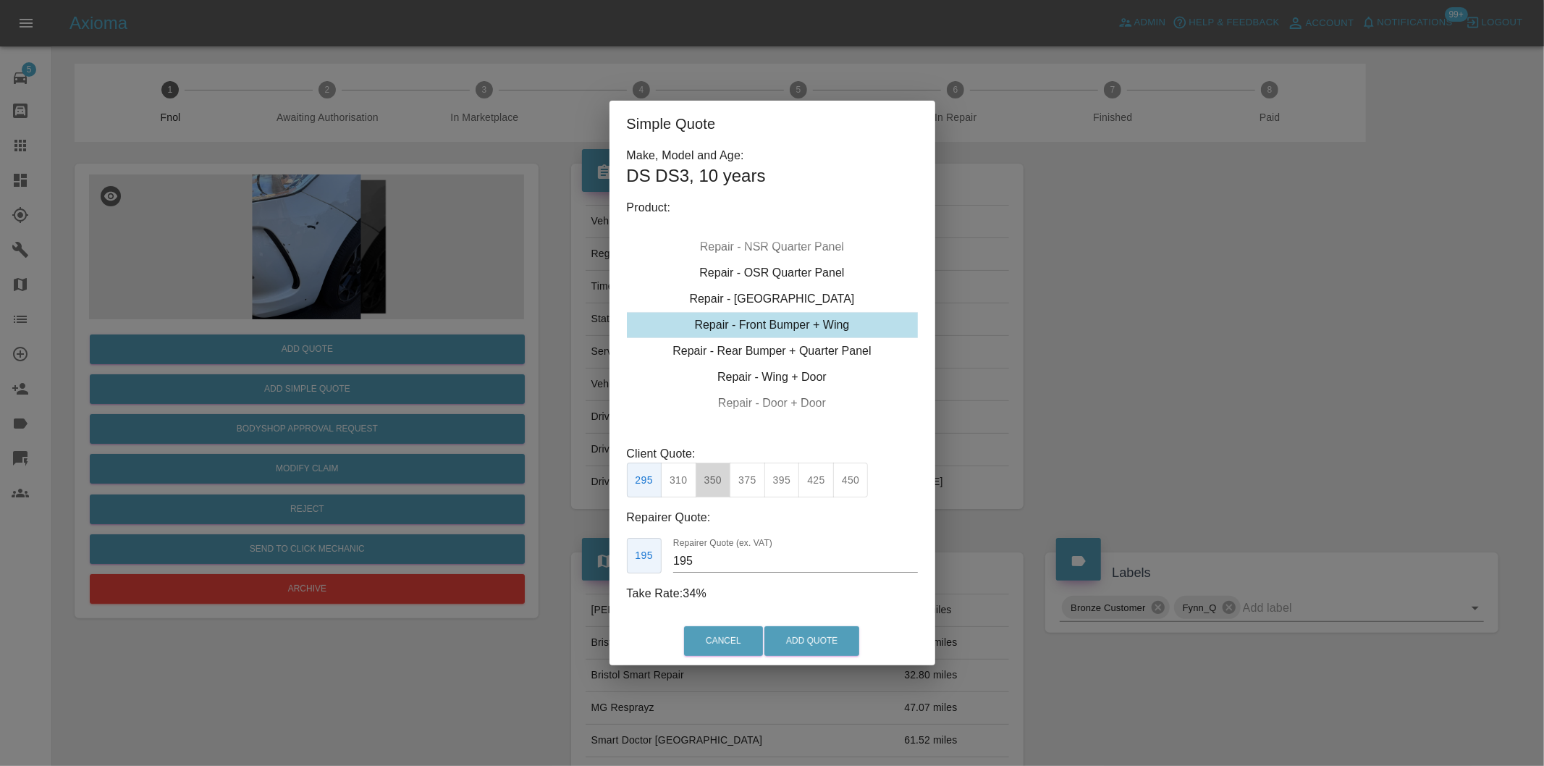
click at [712, 483] on button "350" at bounding box center [713, 480] width 35 height 35
type input "210"
click at [806, 645] on button "Add Quote" at bounding box center [811, 641] width 95 height 30
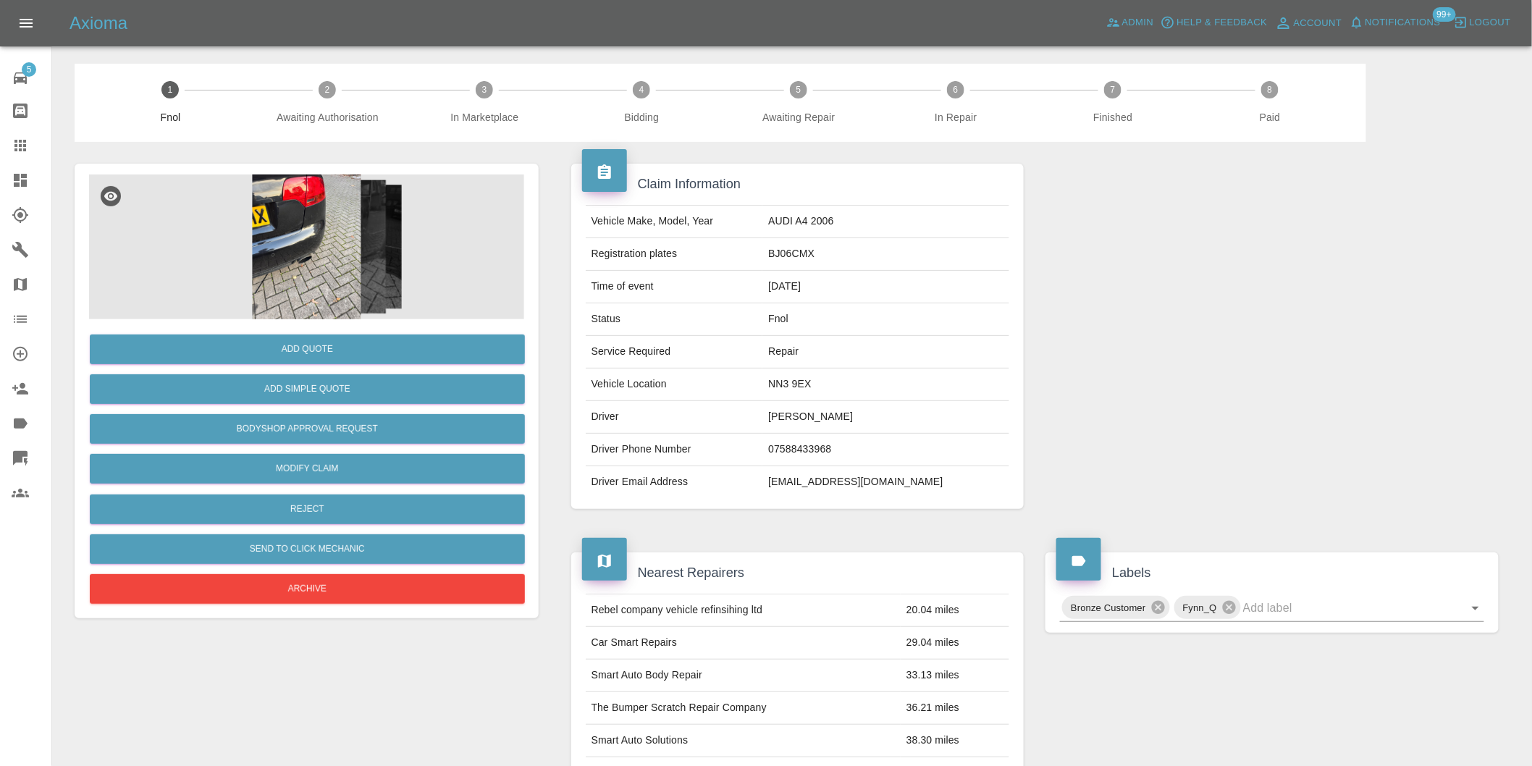
click at [299, 243] on img at bounding box center [306, 246] width 435 height 145
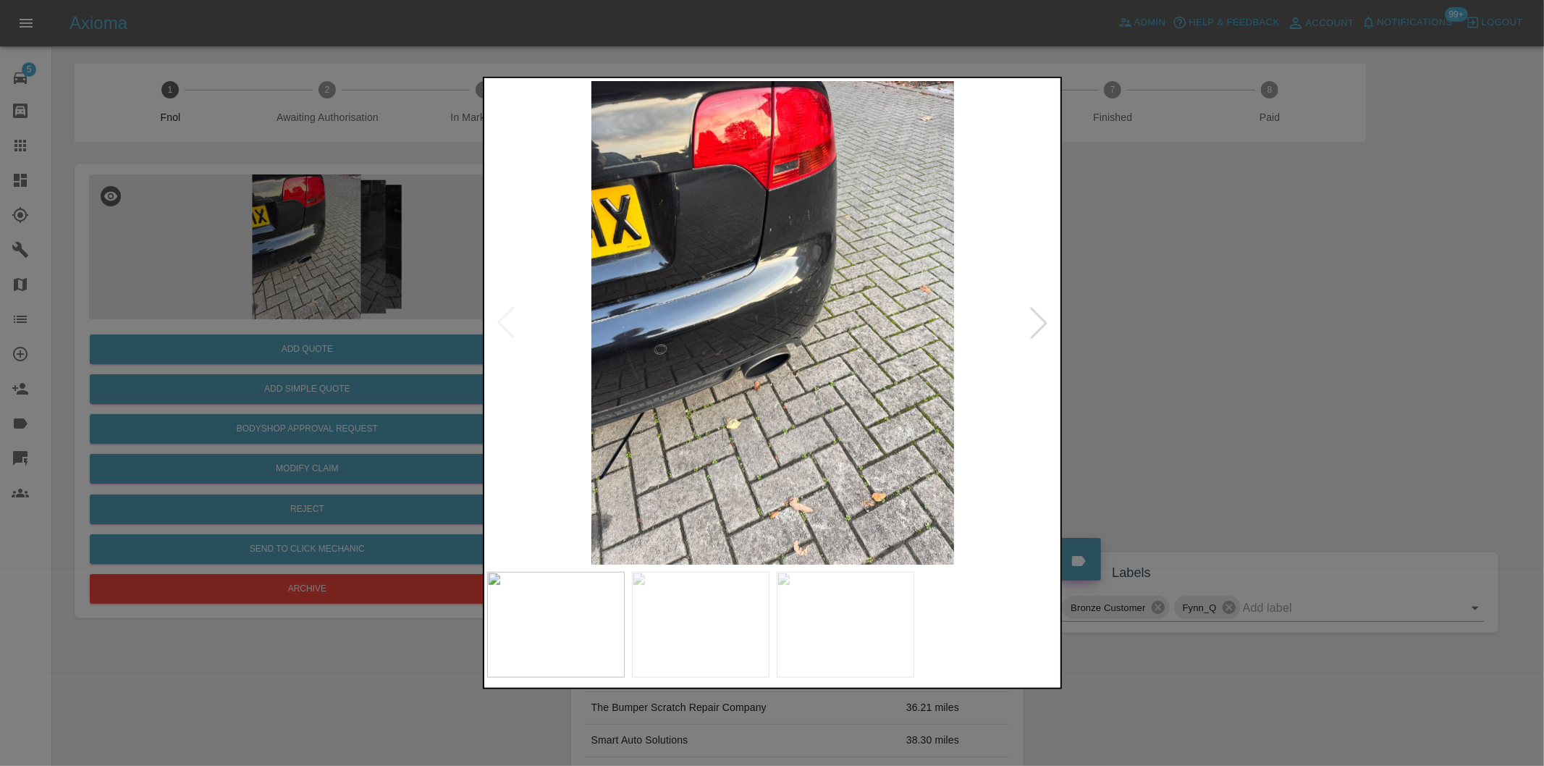
click at [1036, 319] on div at bounding box center [1039, 323] width 32 height 32
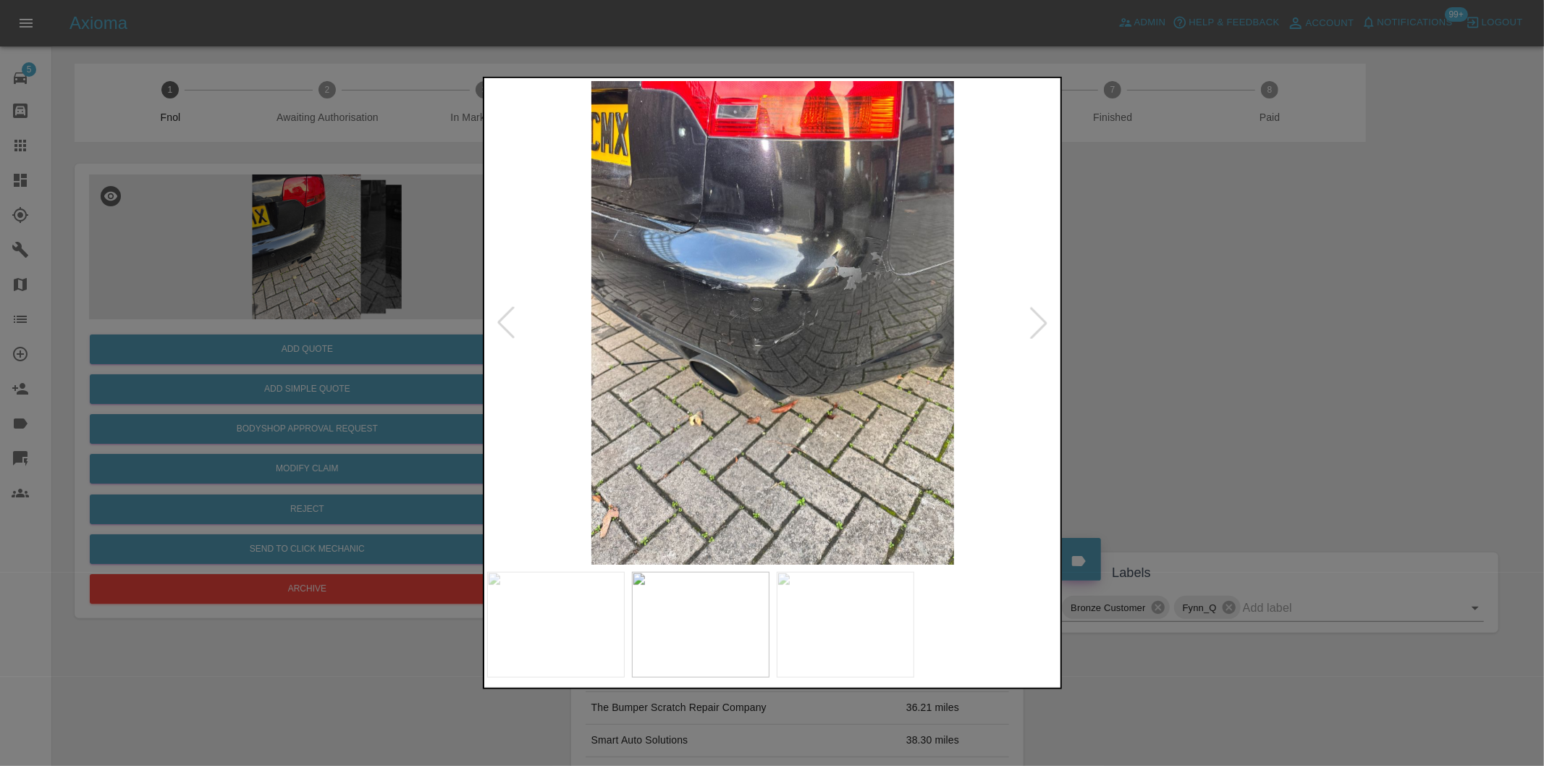
click at [1036, 319] on div at bounding box center [1039, 323] width 32 height 32
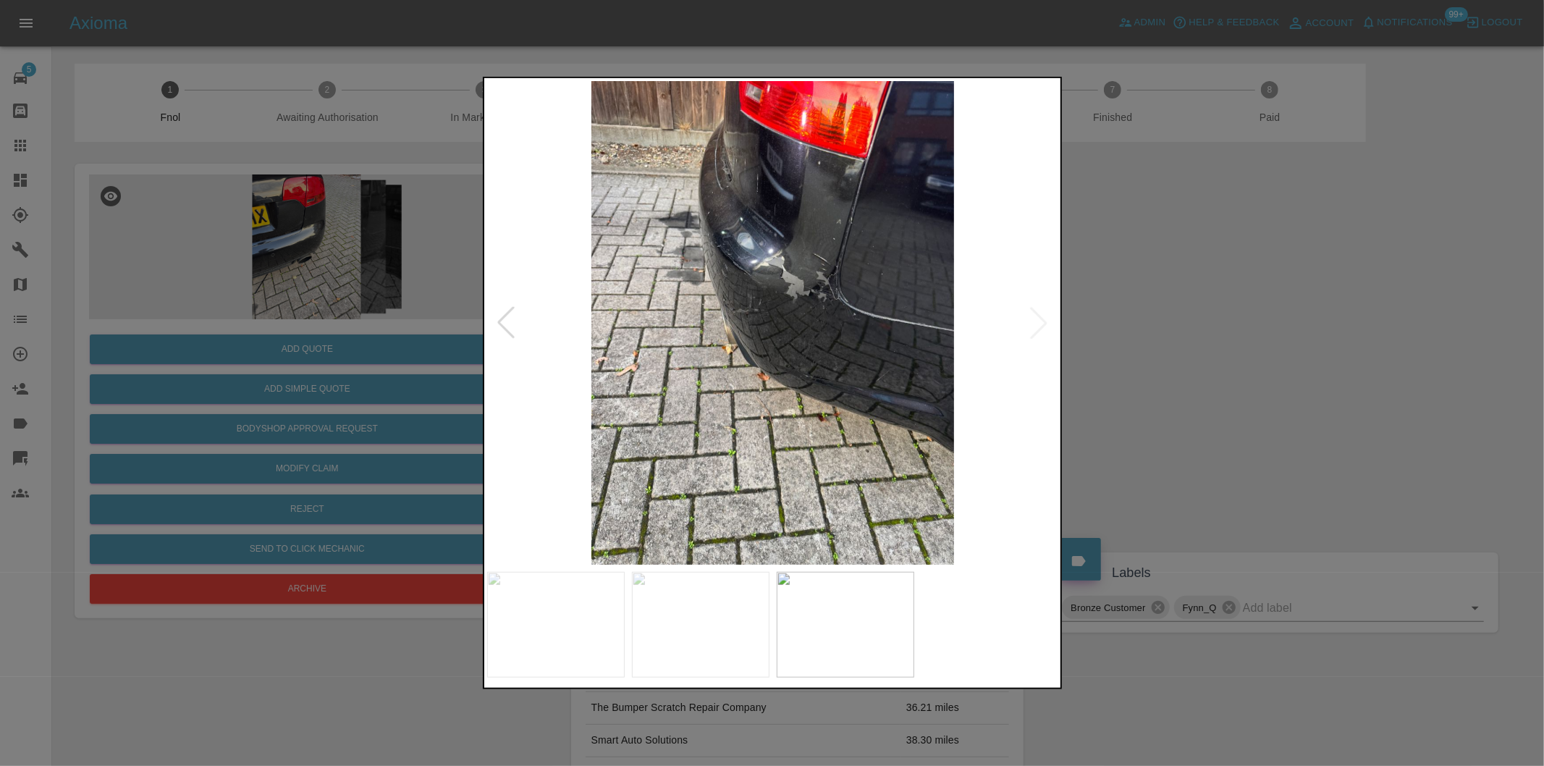
click at [1036, 319] on img at bounding box center [773, 323] width 572 height 484
click at [845, 256] on img at bounding box center [773, 323] width 572 height 484
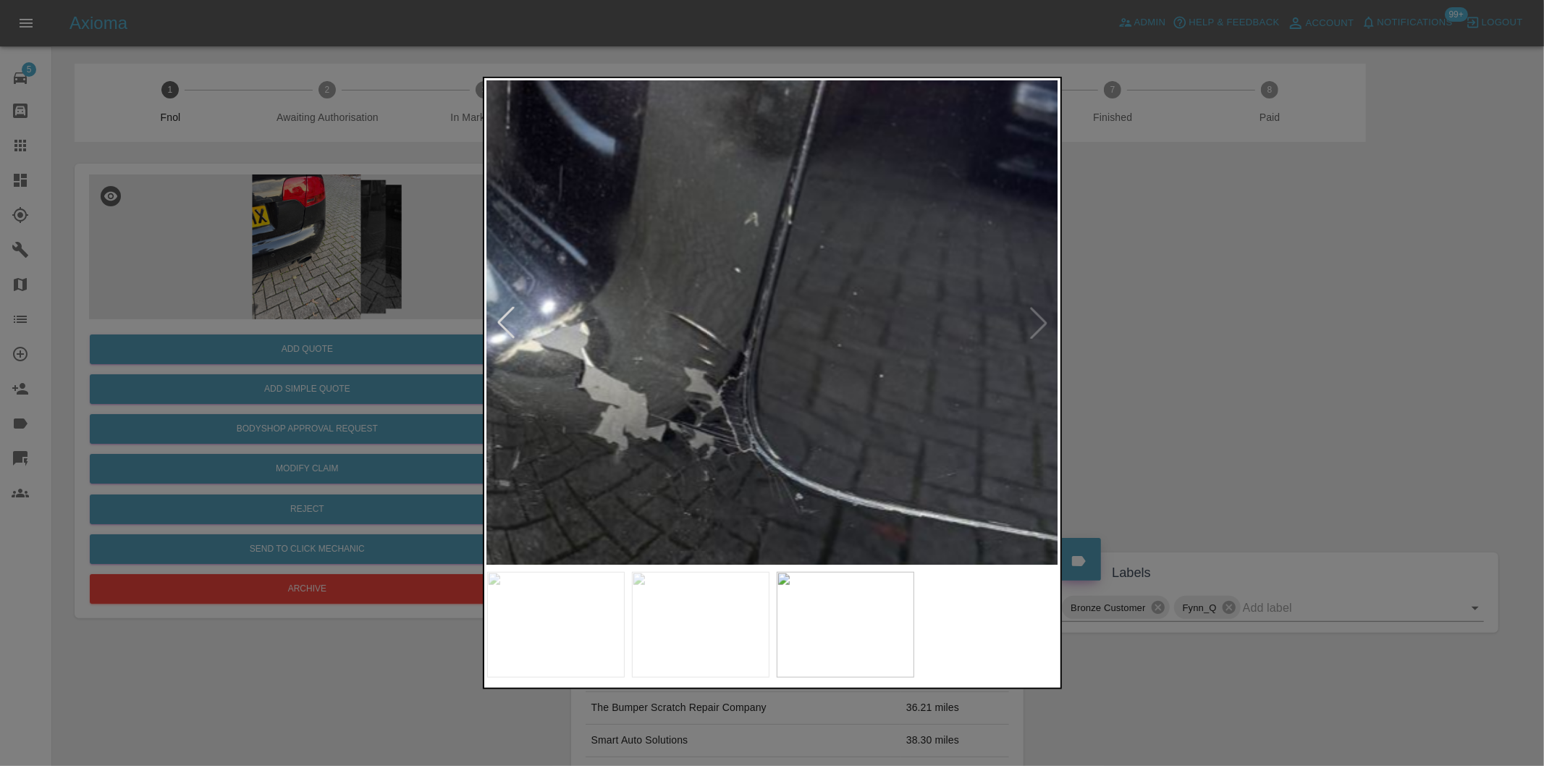
click at [845, 256] on img at bounding box center [553, 522] width 1716 height 1450
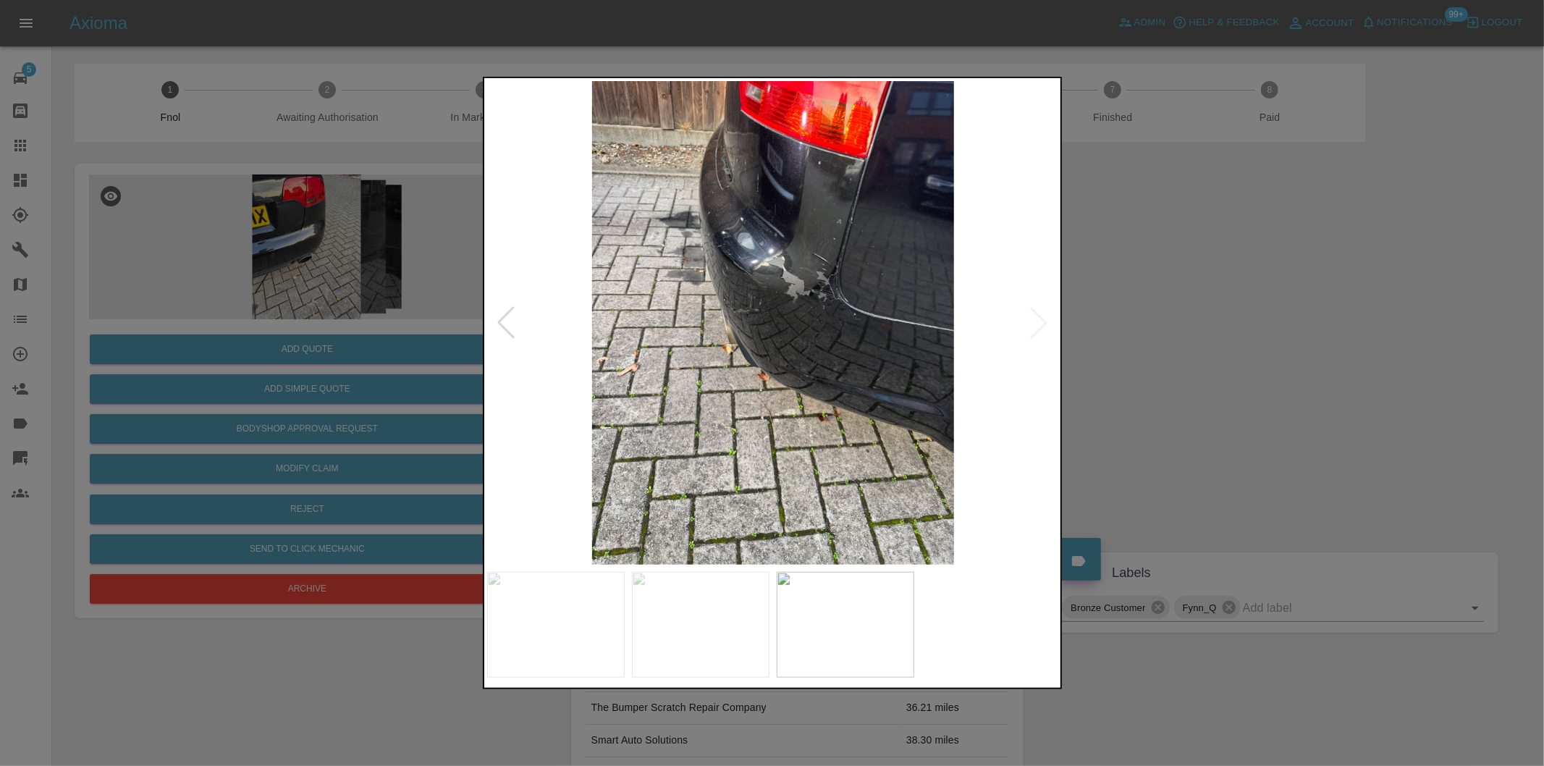
click at [505, 321] on div at bounding box center [506, 323] width 32 height 32
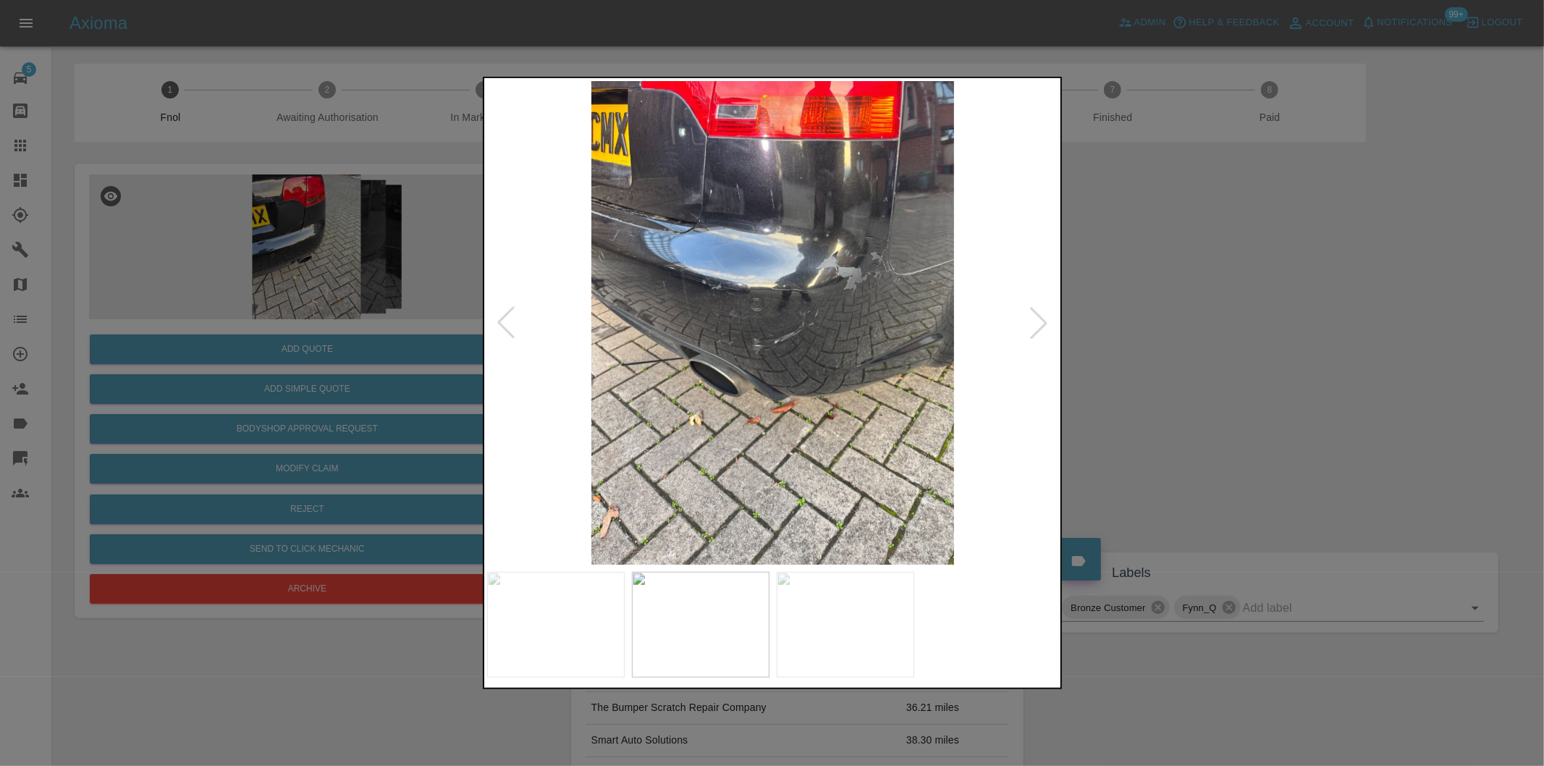
click at [505, 321] on div at bounding box center [506, 323] width 32 height 32
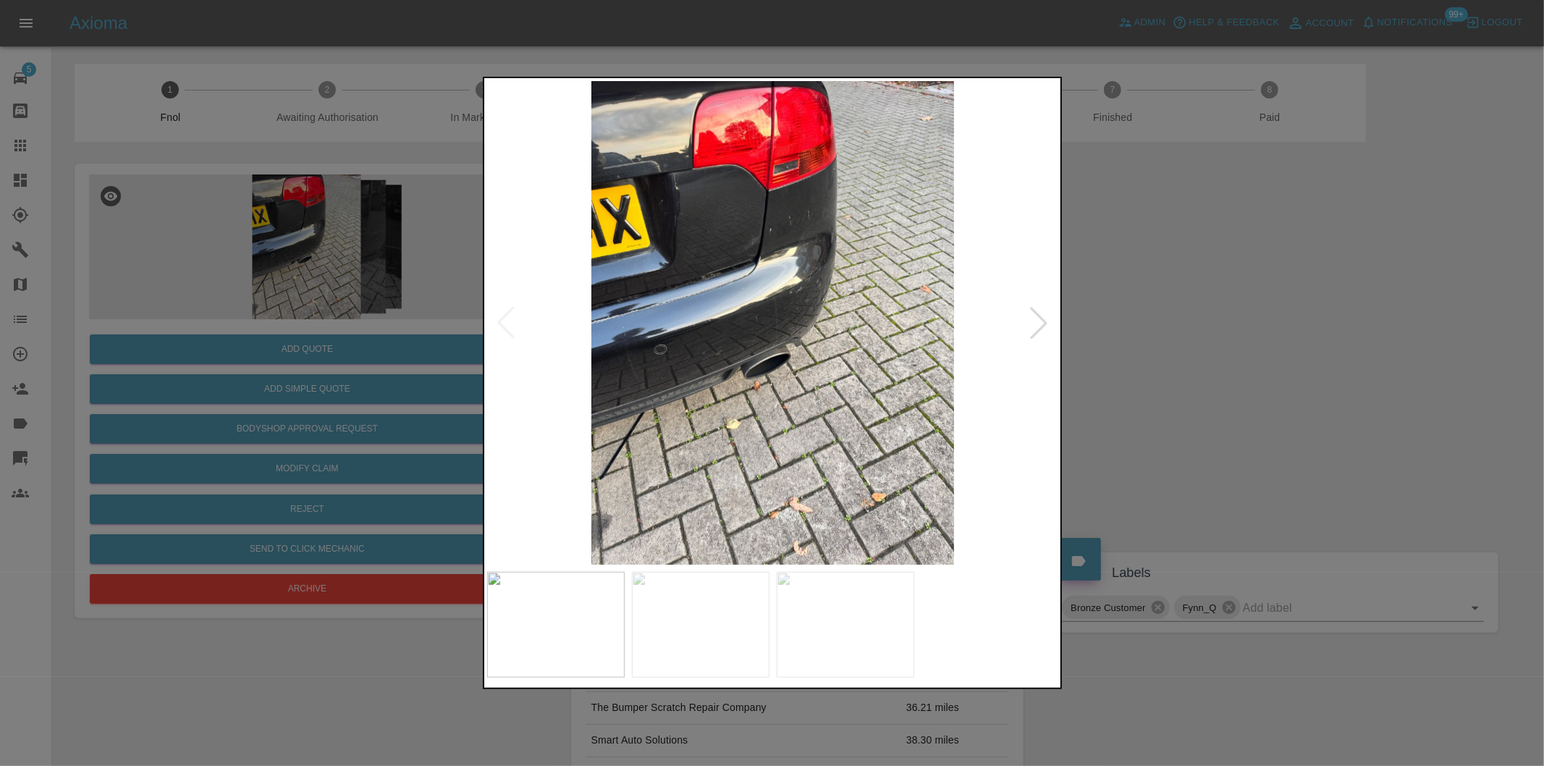
click at [505, 321] on img at bounding box center [773, 323] width 572 height 484
drag, startPoint x: 1223, startPoint y: 304, endPoint x: 708, endPoint y: 426, distance: 529.6
click at [1218, 303] on div at bounding box center [772, 383] width 1544 height 766
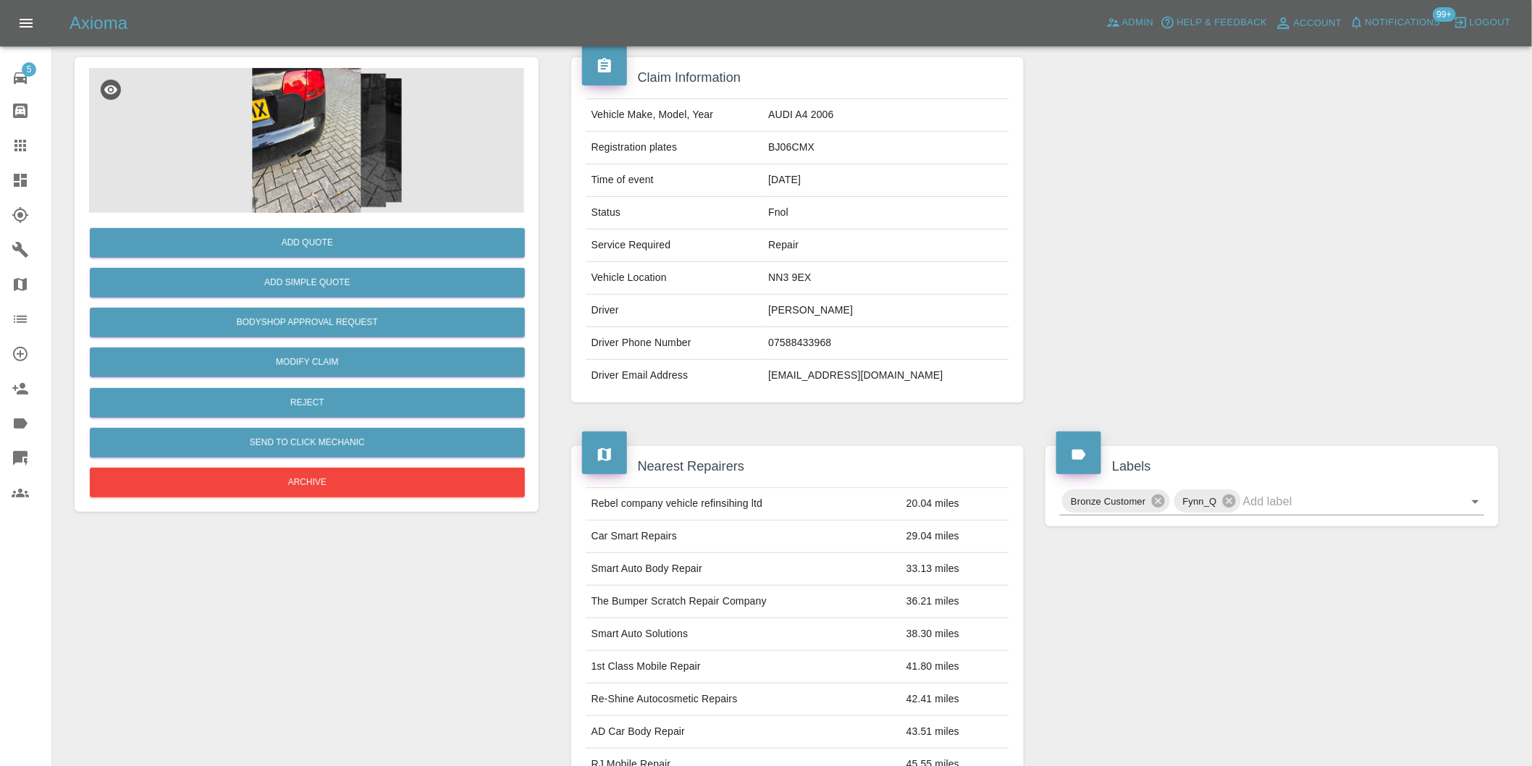
scroll to position [20, 0]
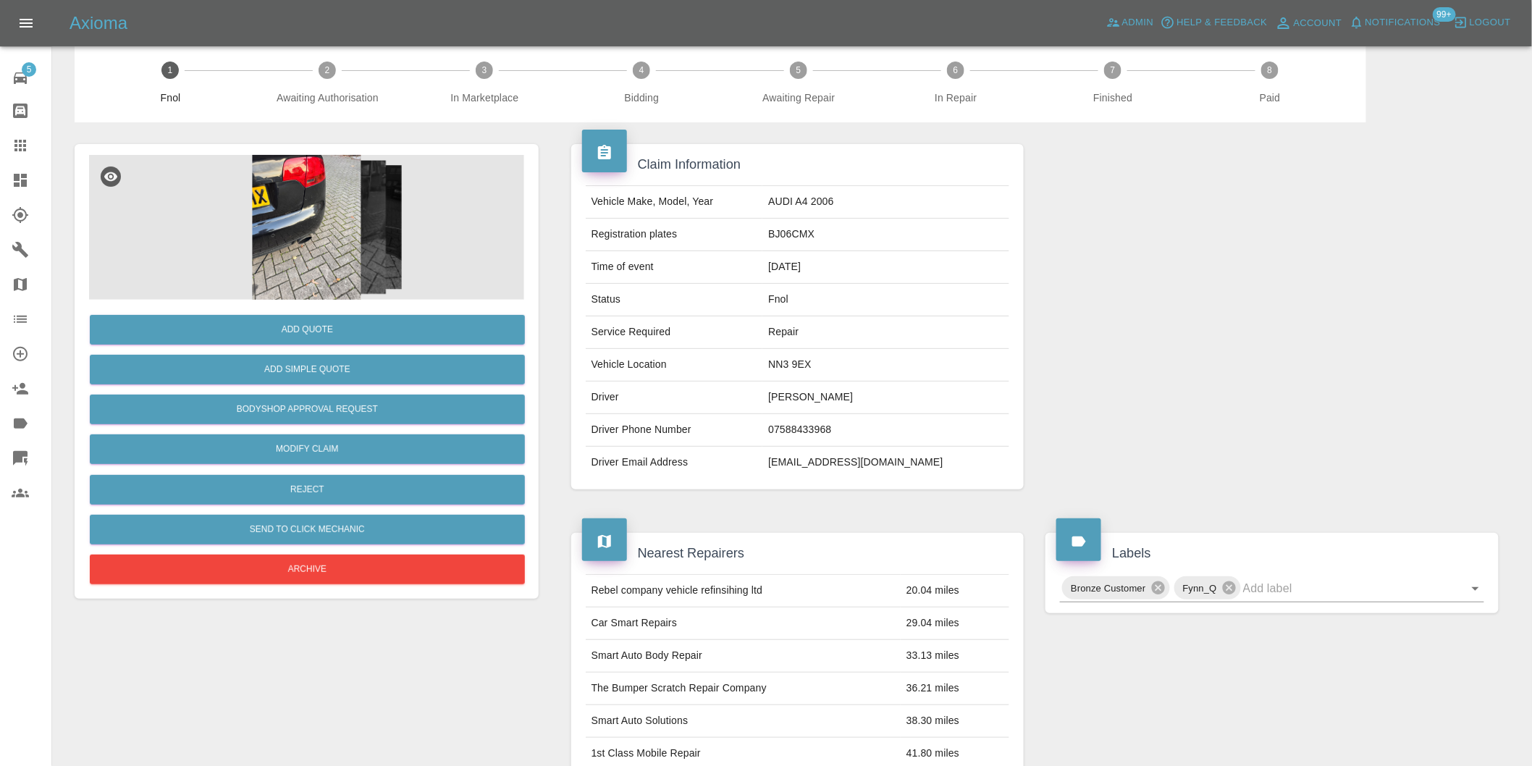
click at [315, 221] on img at bounding box center [306, 227] width 435 height 145
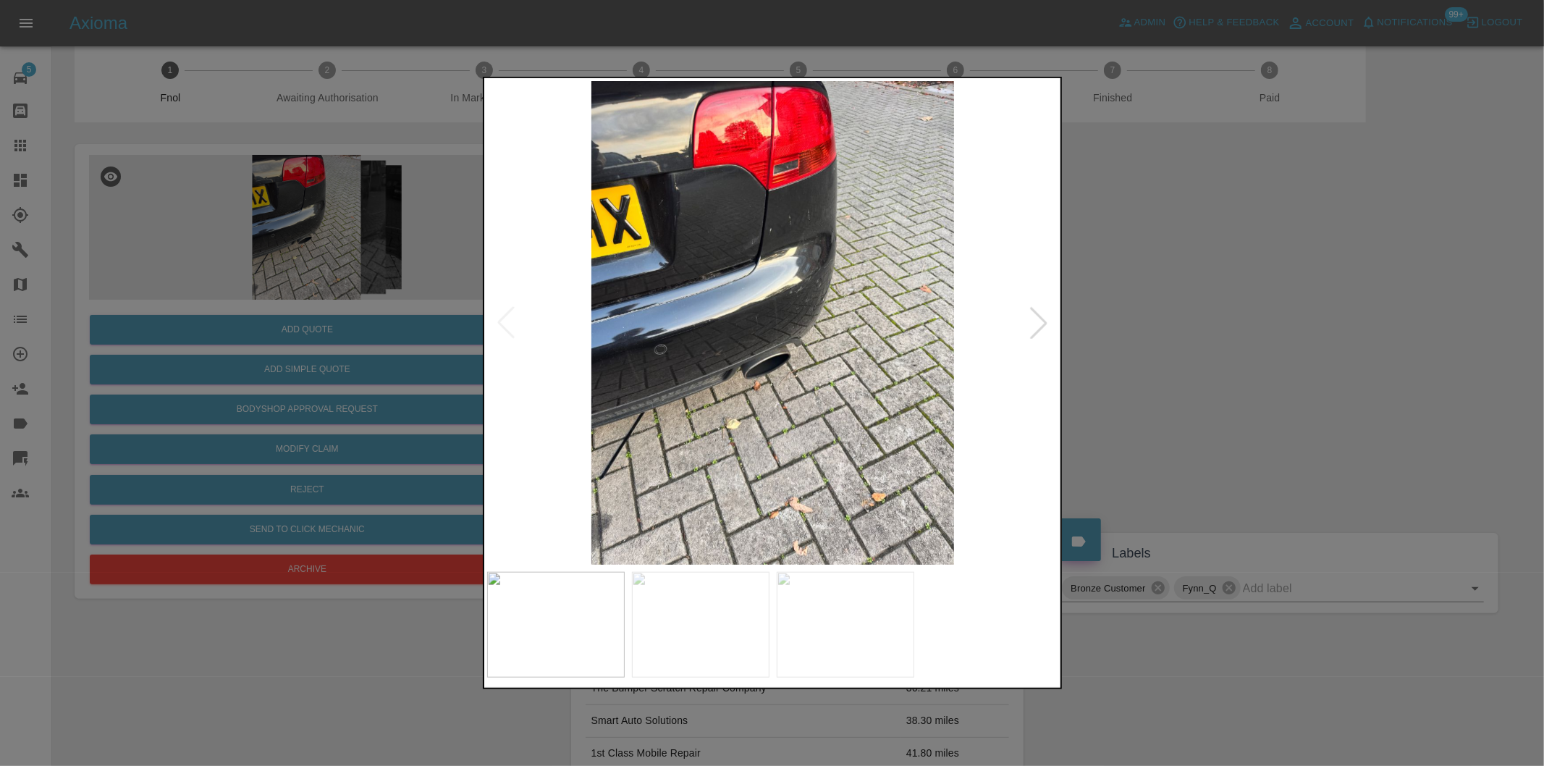
click at [1040, 322] on div at bounding box center [1039, 323] width 32 height 32
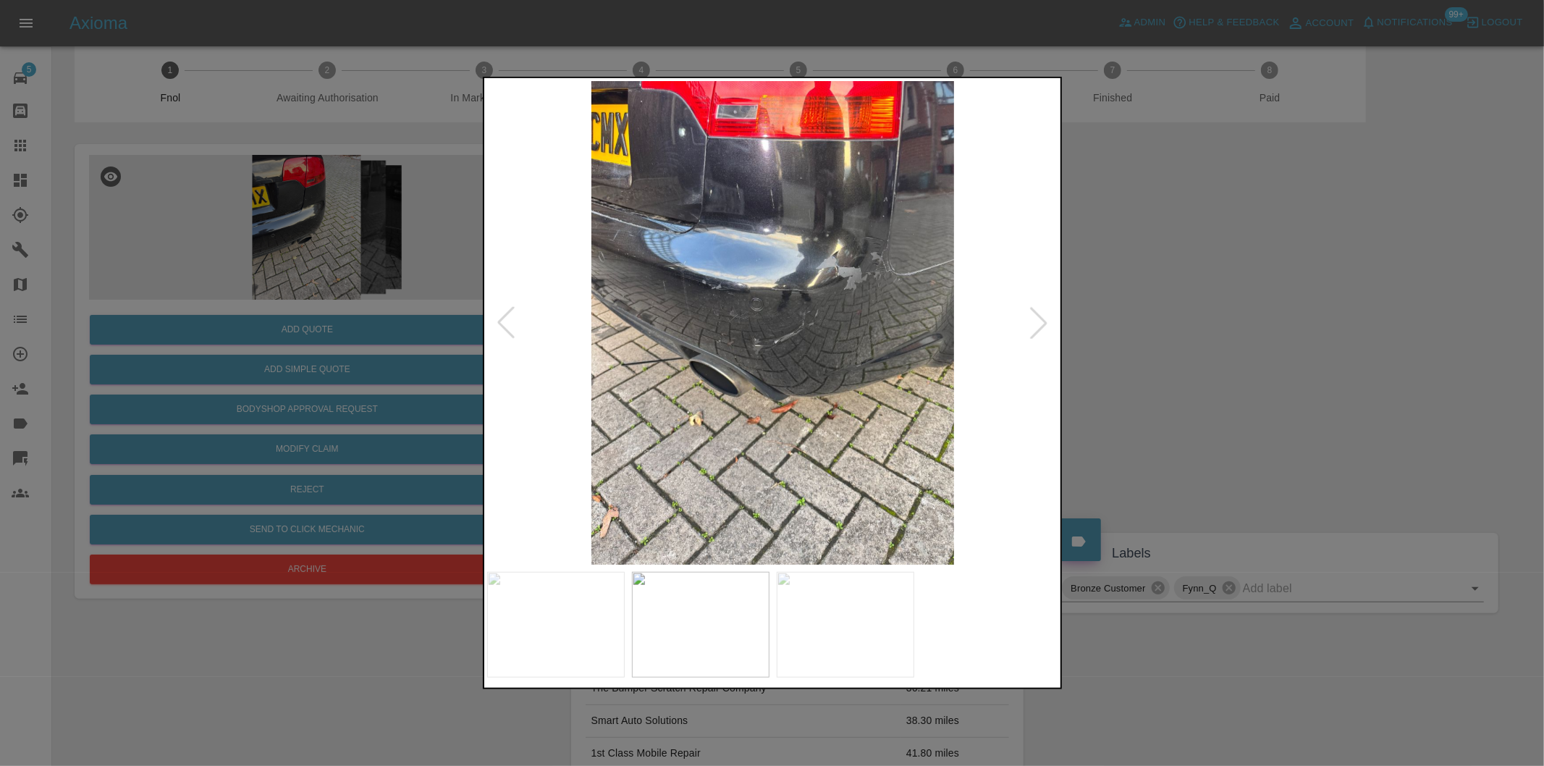
click at [1040, 322] on div at bounding box center [1039, 323] width 32 height 32
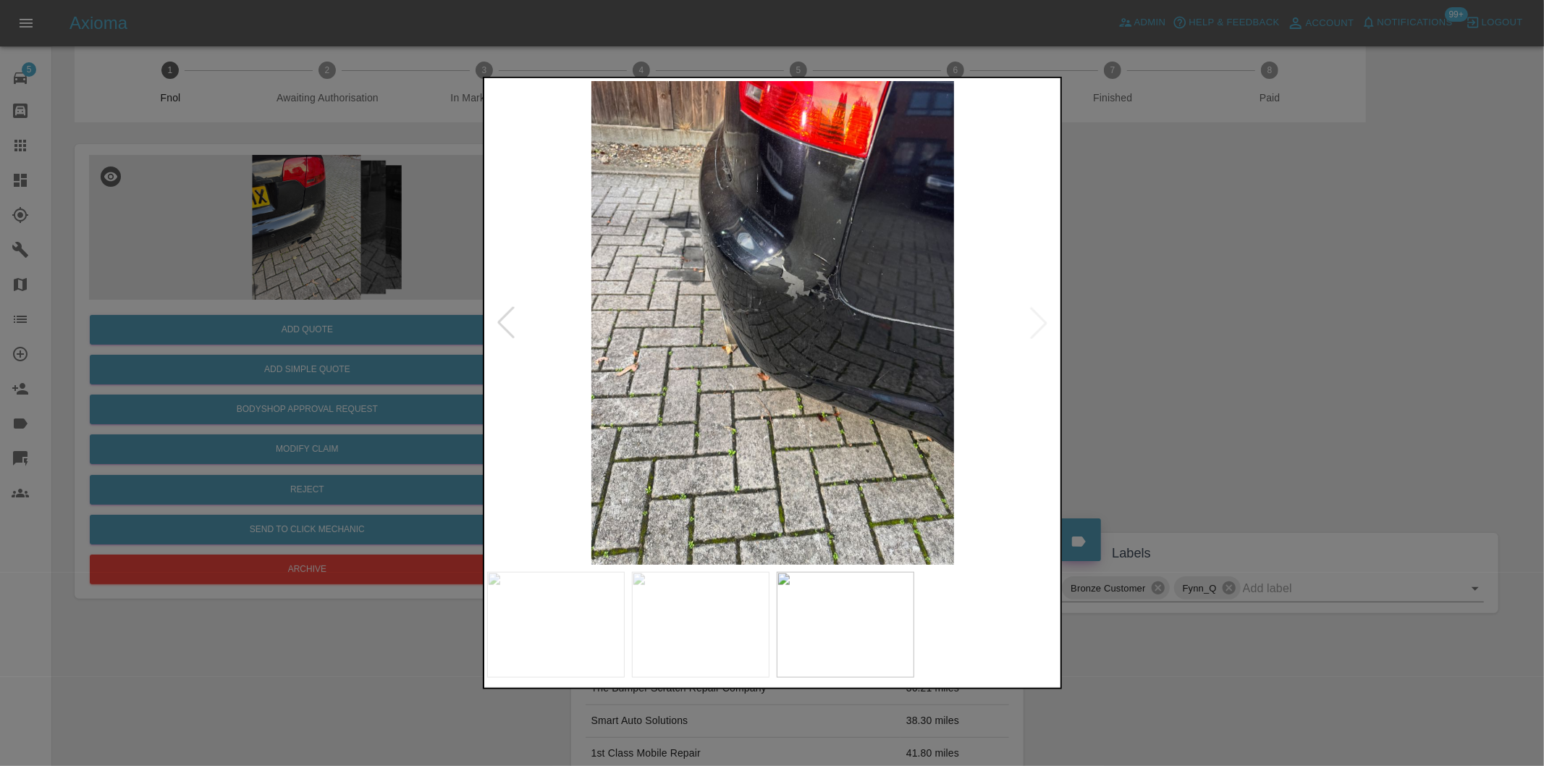
click at [1039, 321] on img at bounding box center [773, 323] width 572 height 484
drag, startPoint x: 1204, startPoint y: 319, endPoint x: 1079, endPoint y: 313, distance: 125.4
click at [1202, 317] on div at bounding box center [772, 383] width 1544 height 766
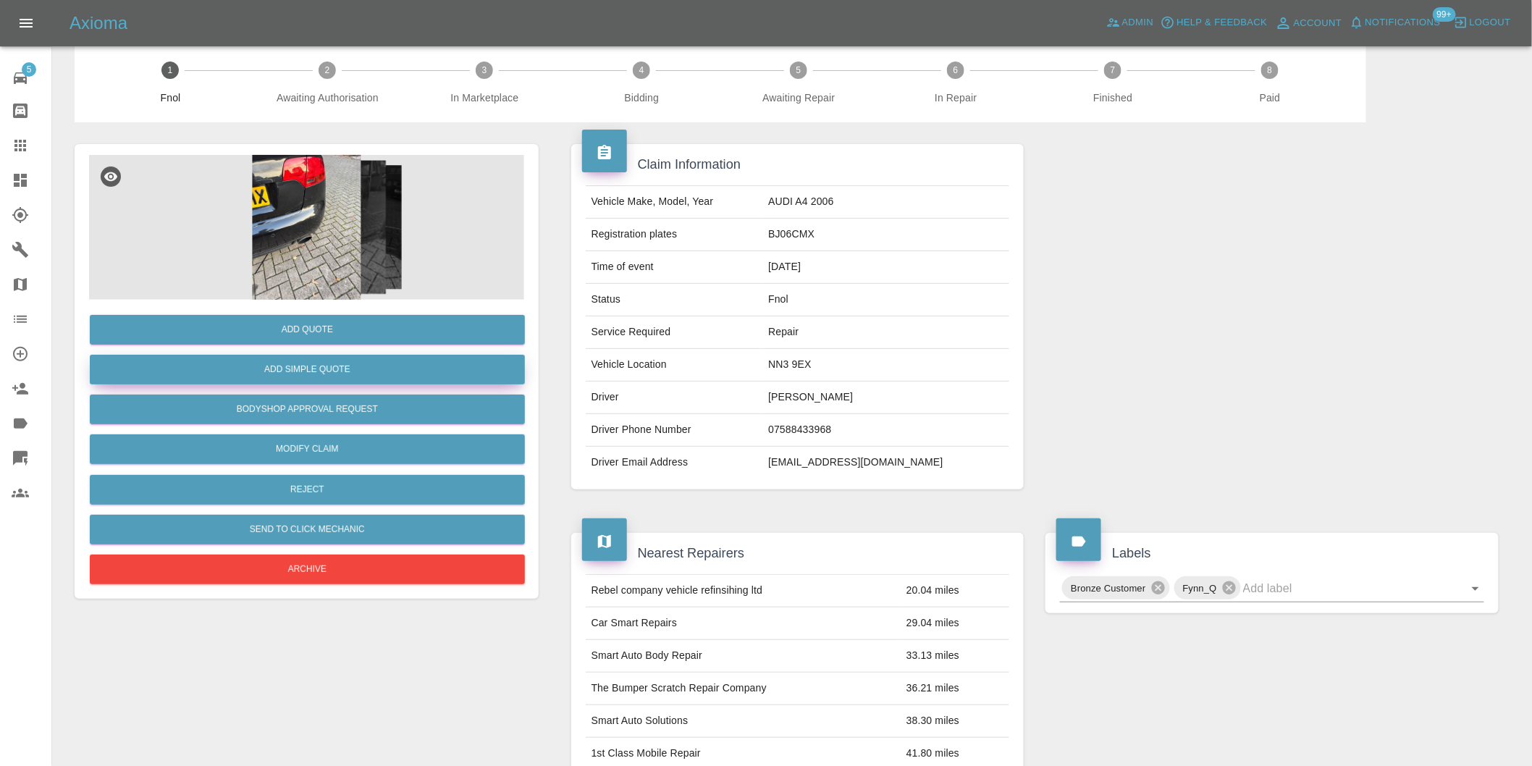
click at [350, 368] on button "Add Simple Quote" at bounding box center [307, 370] width 435 height 30
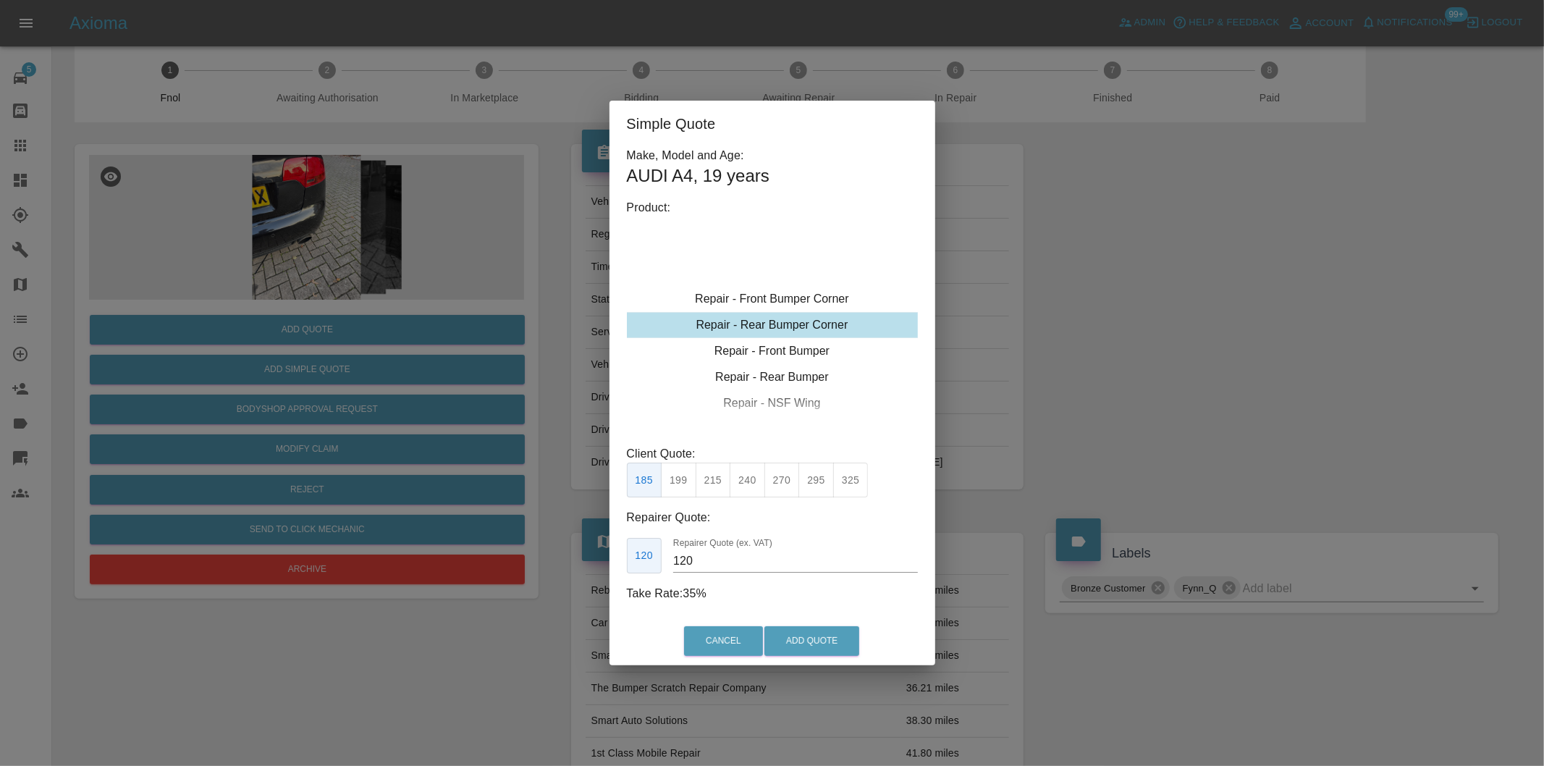
click at [809, 329] on div "Repair - Rear Bumper Corner" at bounding box center [772, 325] width 291 height 26
click at [754, 479] on button "240" at bounding box center [747, 480] width 35 height 35
type input "150"
click at [812, 645] on button "Add Quote" at bounding box center [811, 641] width 95 height 30
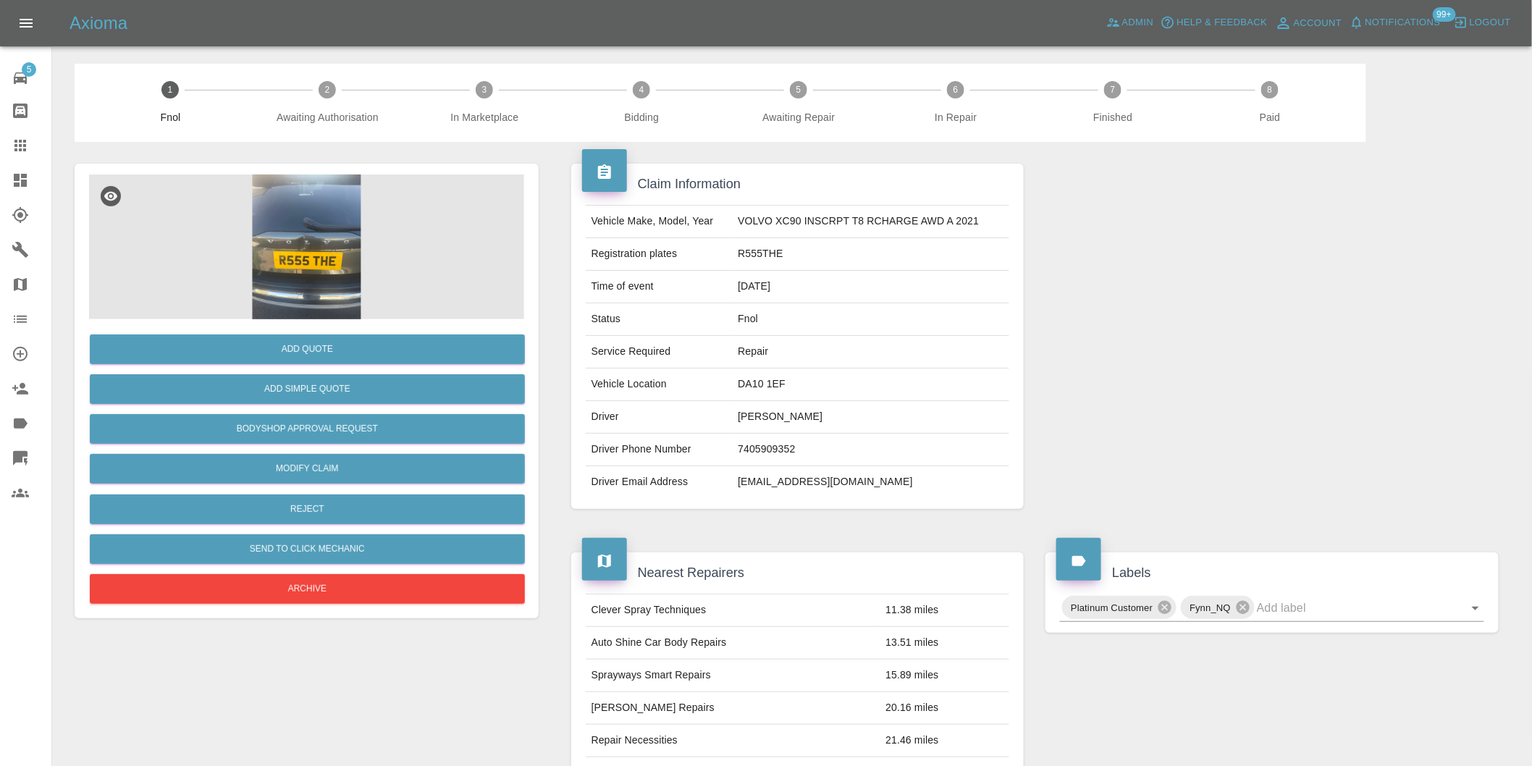
click at [303, 218] on img at bounding box center [306, 246] width 435 height 145
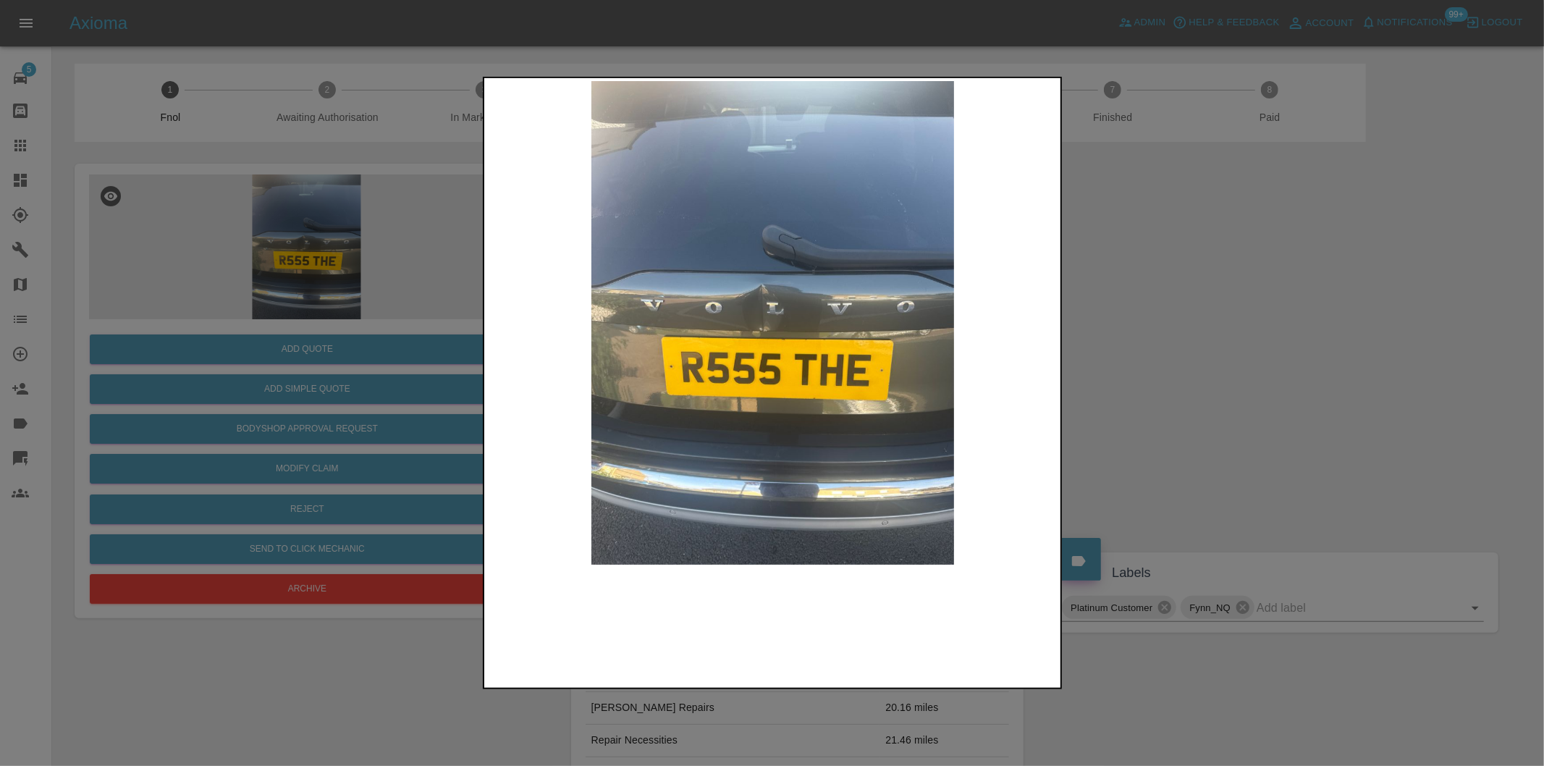
click at [764, 321] on img at bounding box center [773, 323] width 572 height 484
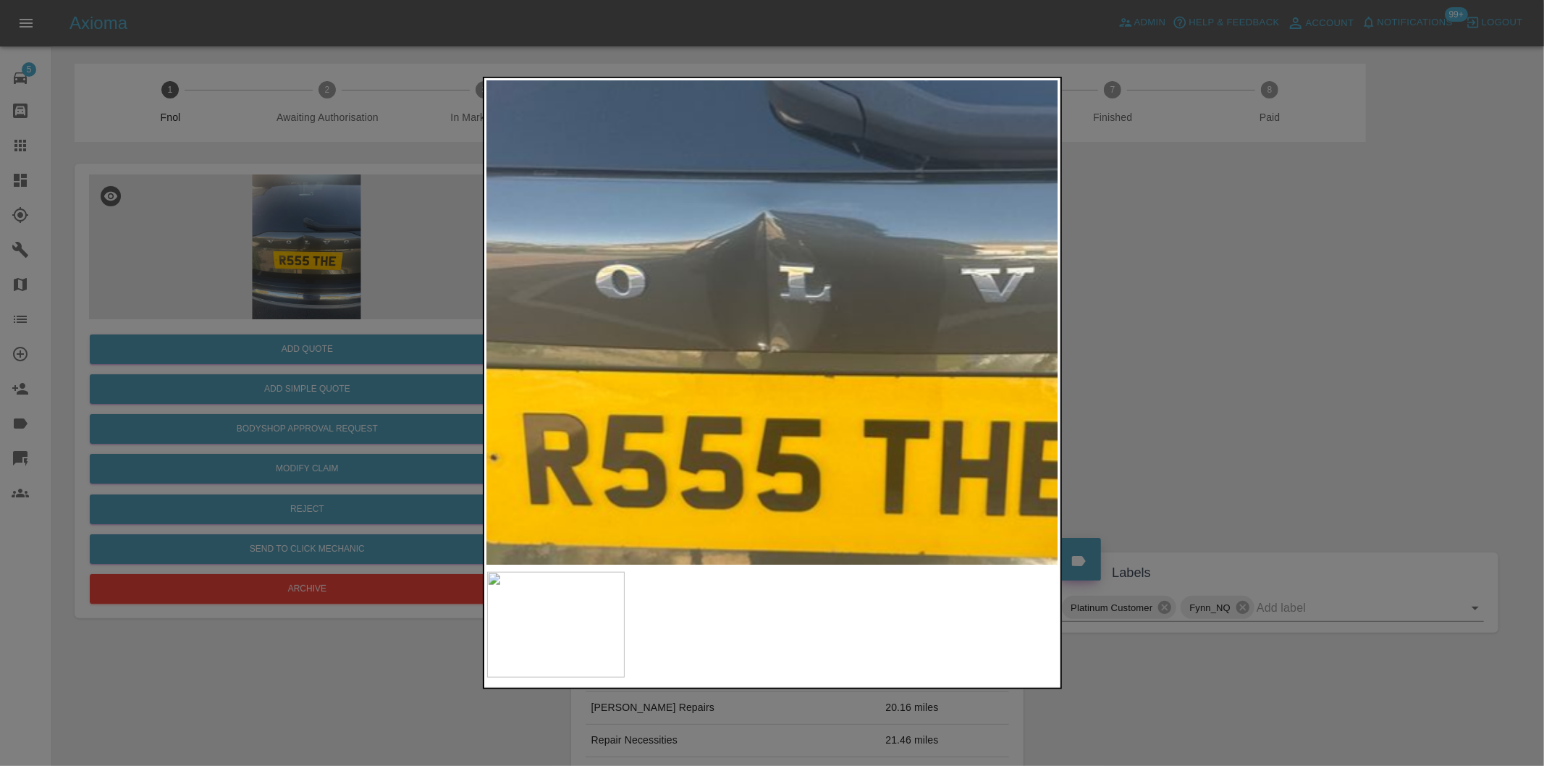
click at [764, 321] on img at bounding box center [797, 326] width 1716 height 1450
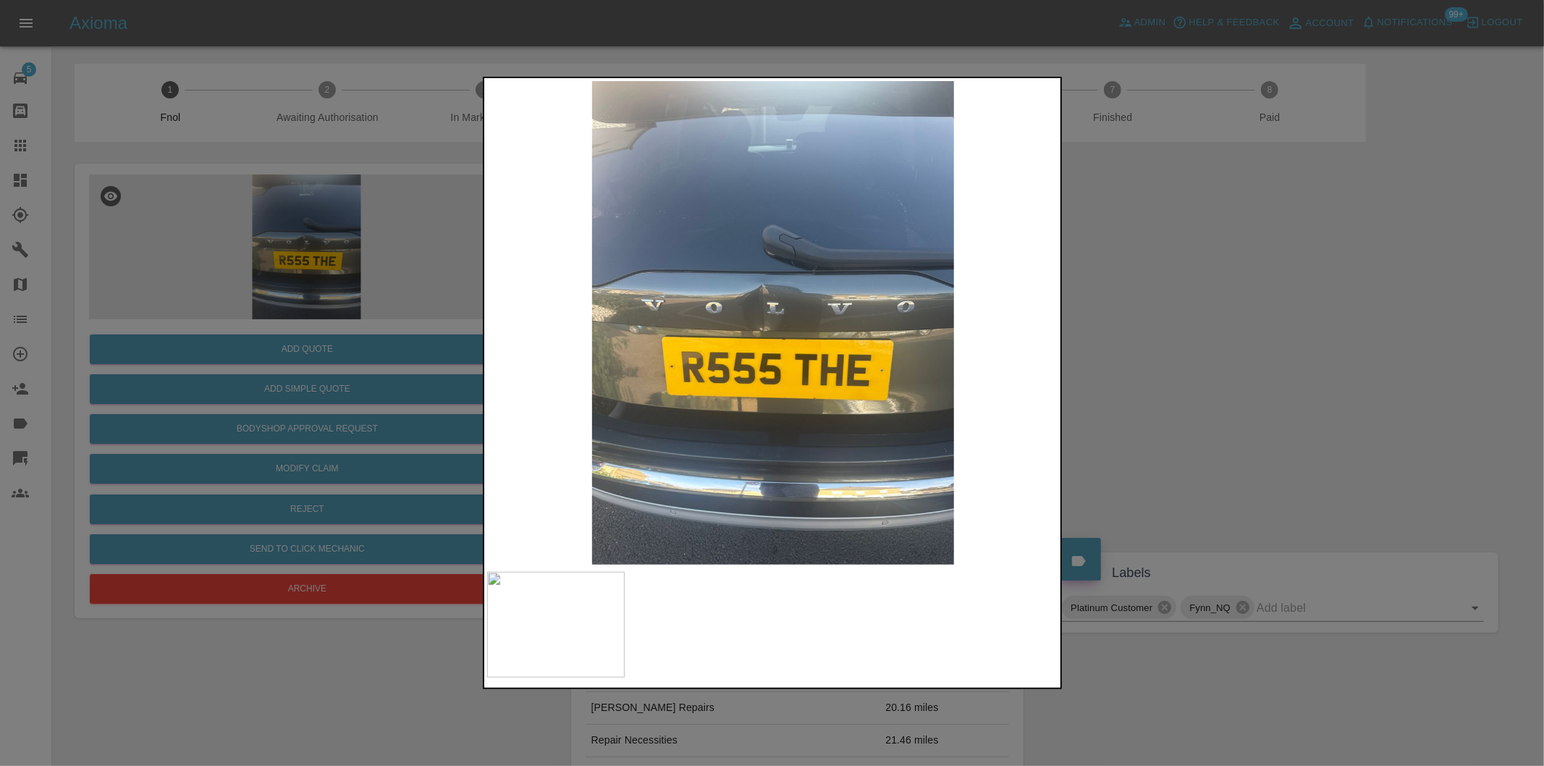
drag, startPoint x: 1166, startPoint y: 333, endPoint x: 526, endPoint y: 434, distance: 647.2
click at [1163, 333] on div at bounding box center [772, 383] width 1544 height 766
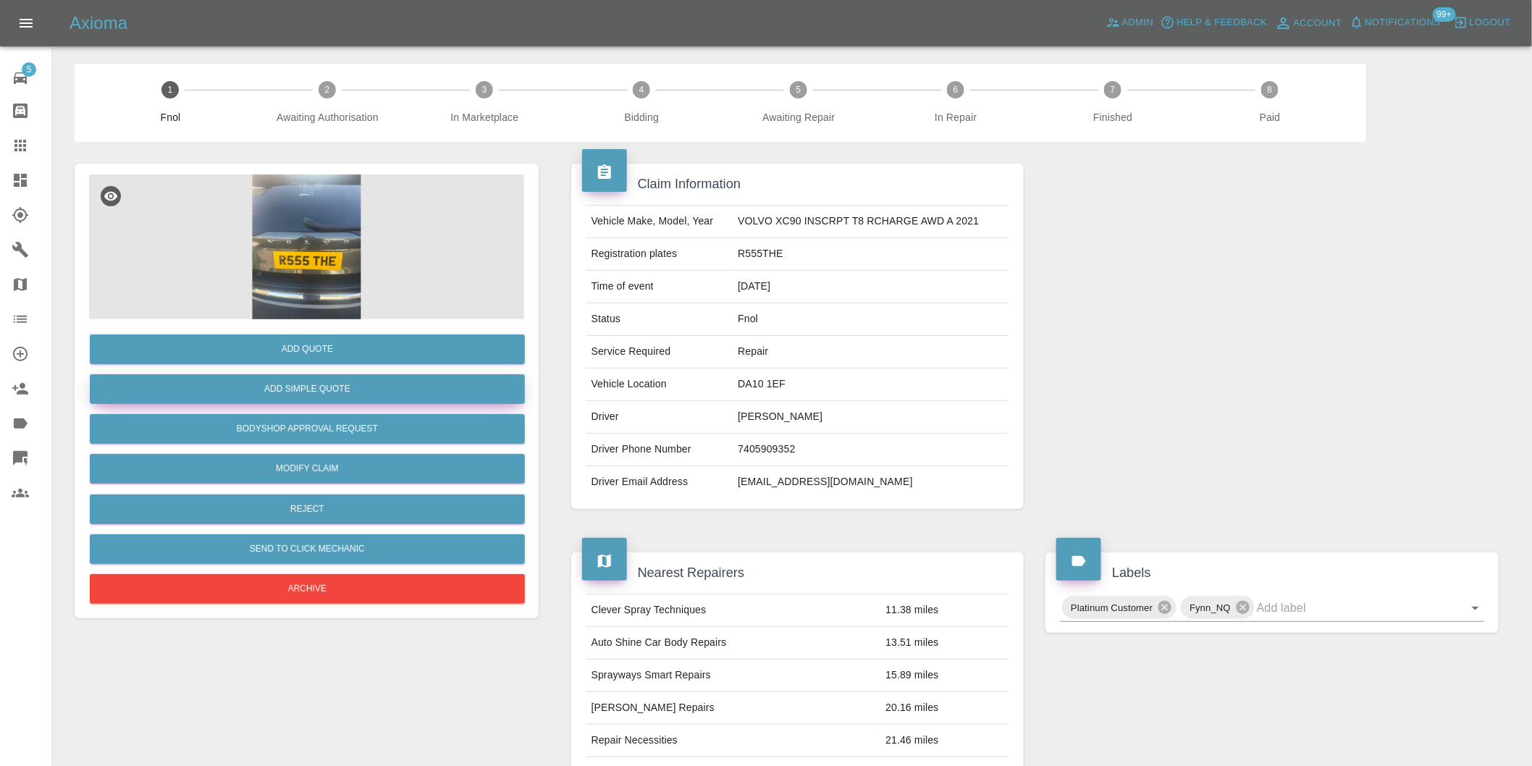
click at [308, 396] on button "Add Simple Quote" at bounding box center [307, 389] width 435 height 30
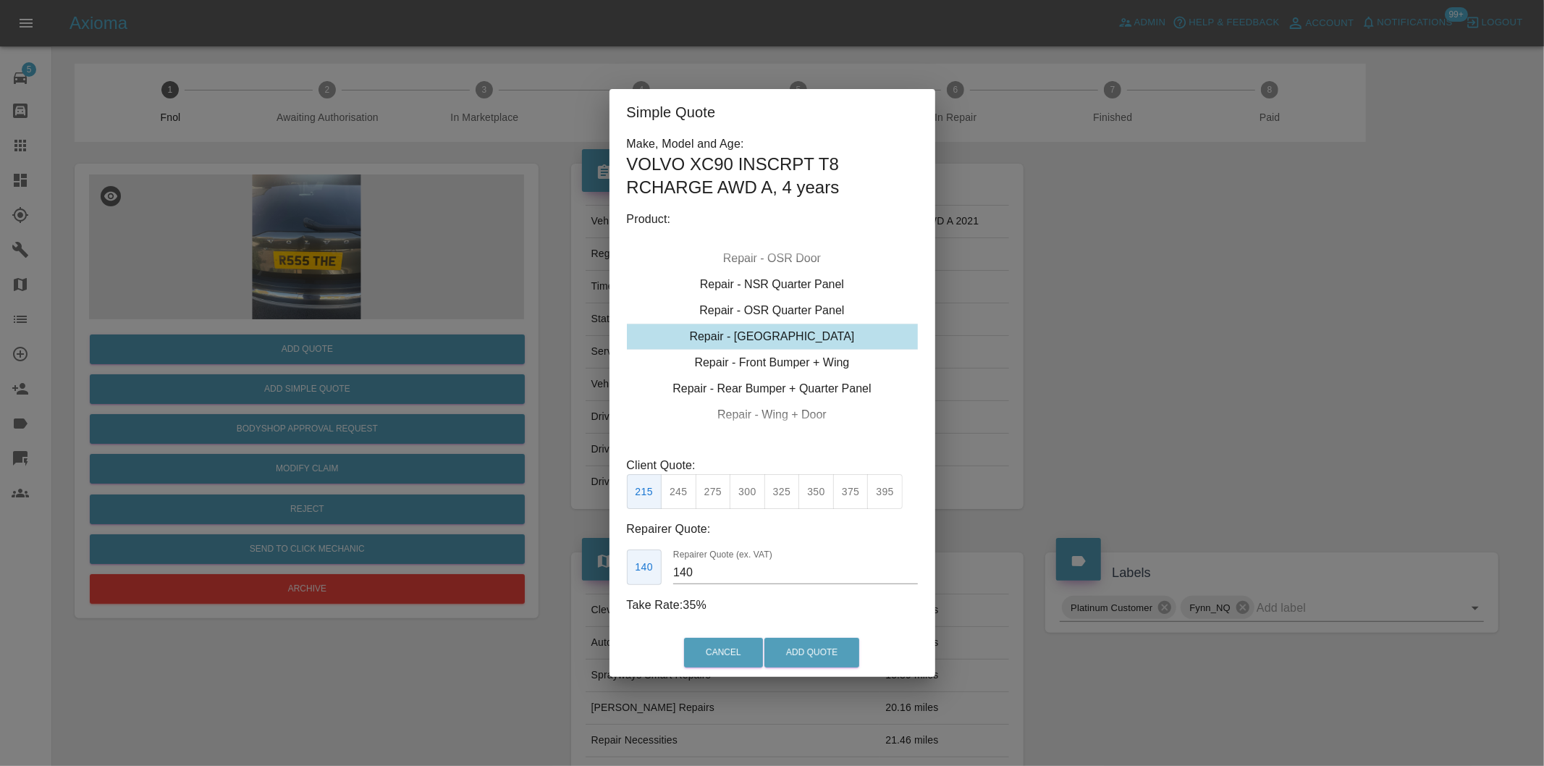
click at [812, 488] on button "350" at bounding box center [815, 491] width 35 height 35
type input "230"
click at [826, 646] on button "Add Quote" at bounding box center [811, 653] width 95 height 30
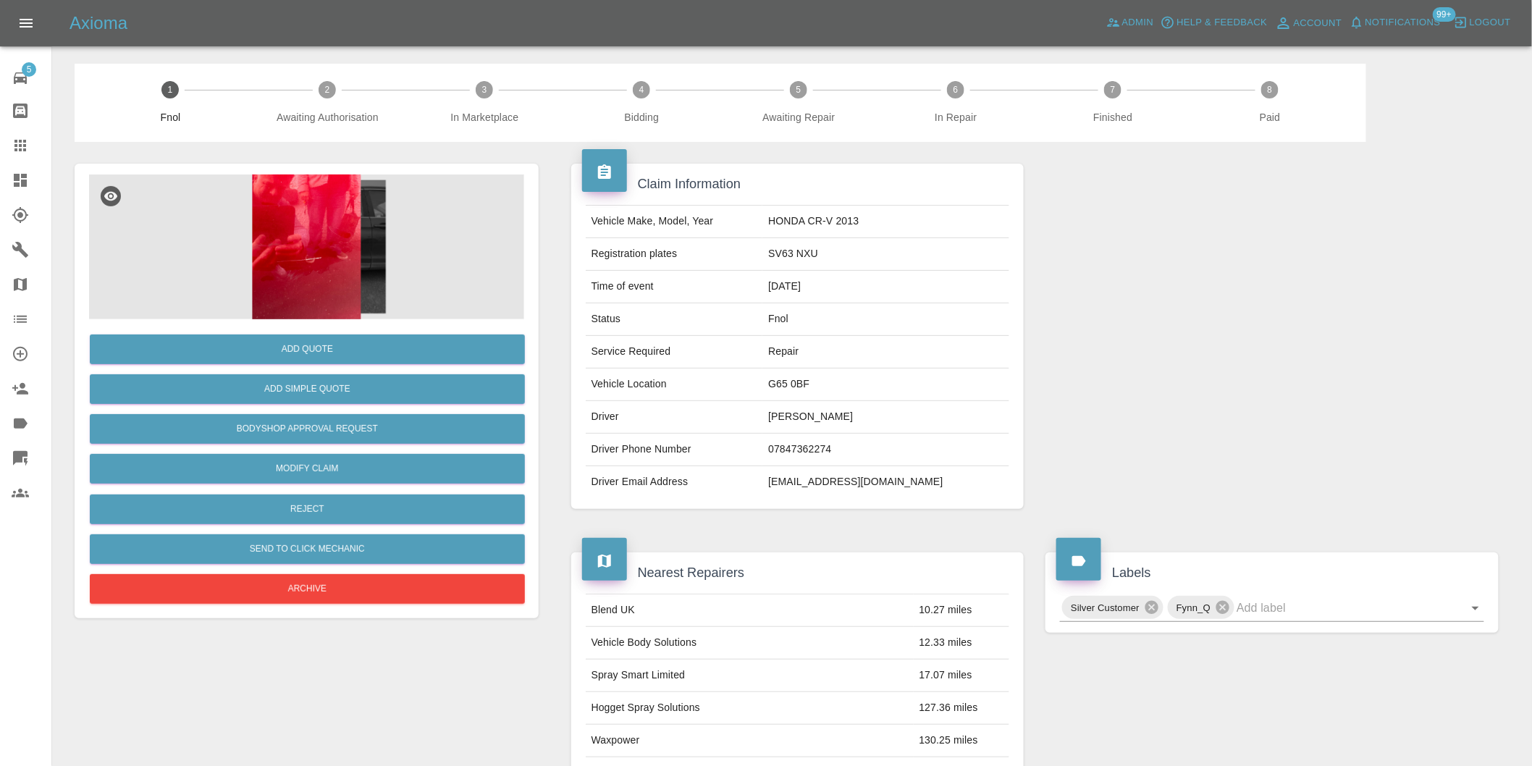
click at [330, 223] on img at bounding box center [306, 246] width 435 height 145
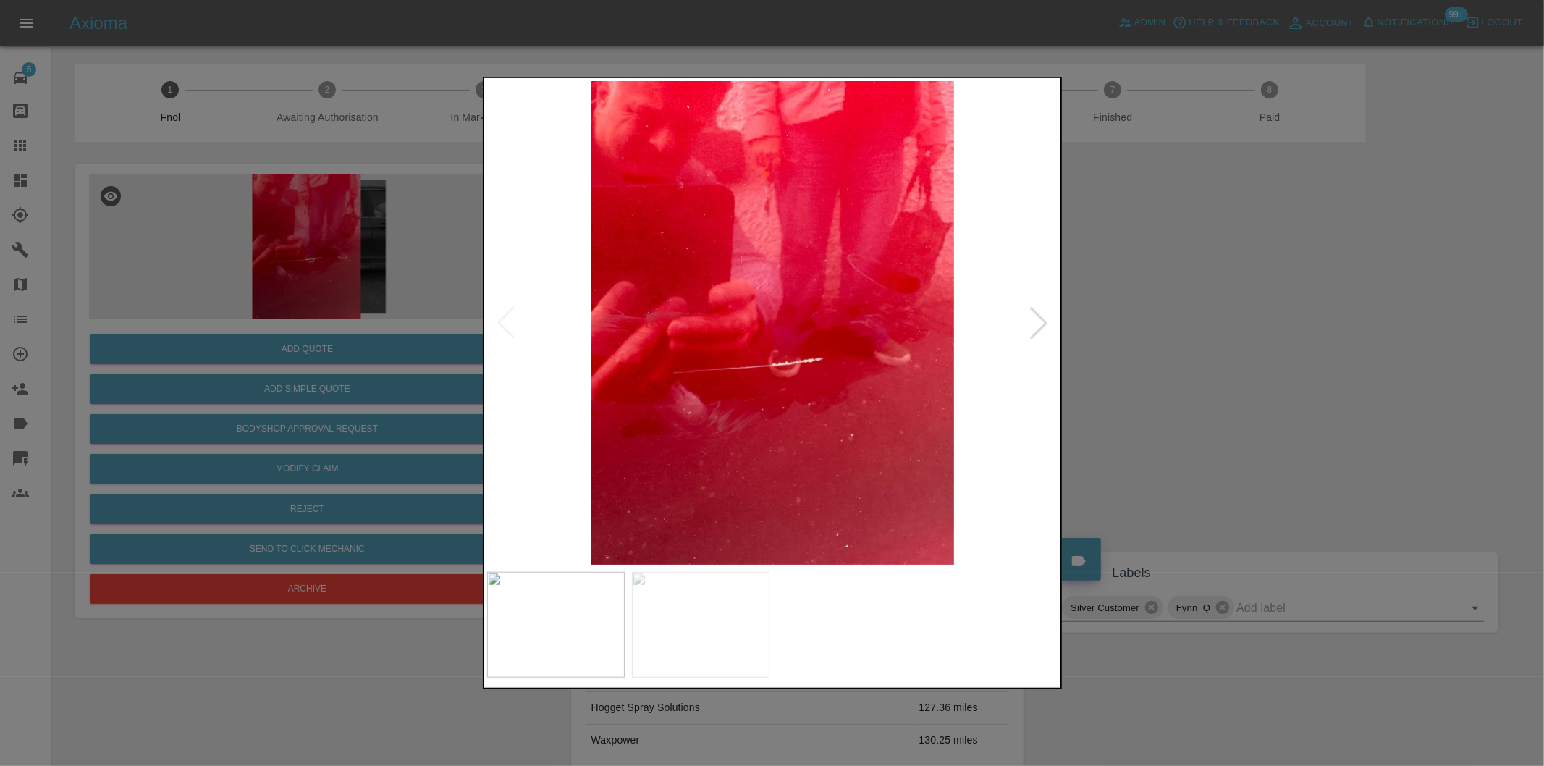
click at [1037, 328] on div at bounding box center [1039, 323] width 32 height 32
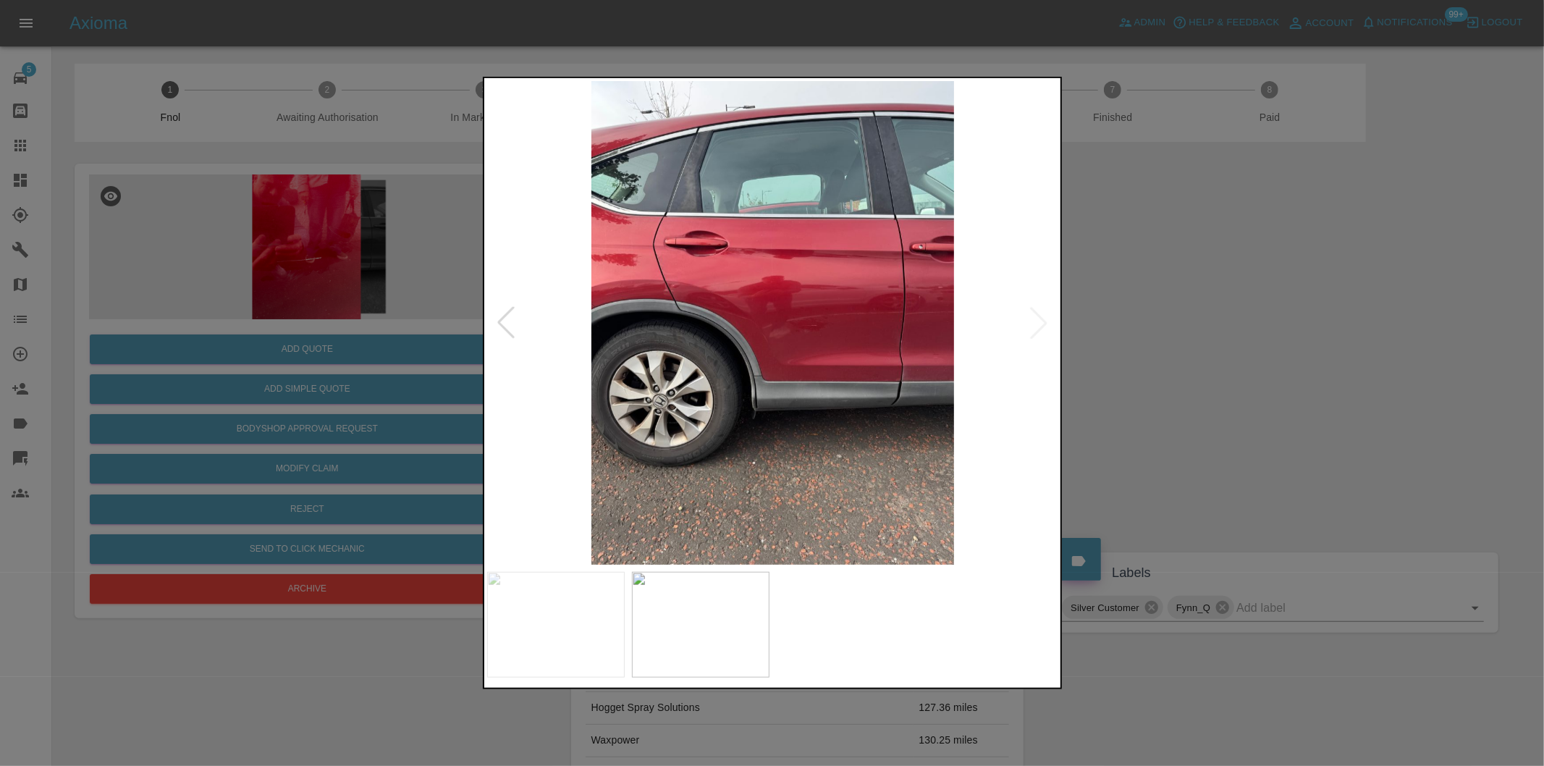
click at [1037, 328] on img at bounding box center [773, 323] width 572 height 484
click at [1225, 348] on div at bounding box center [772, 383] width 1544 height 766
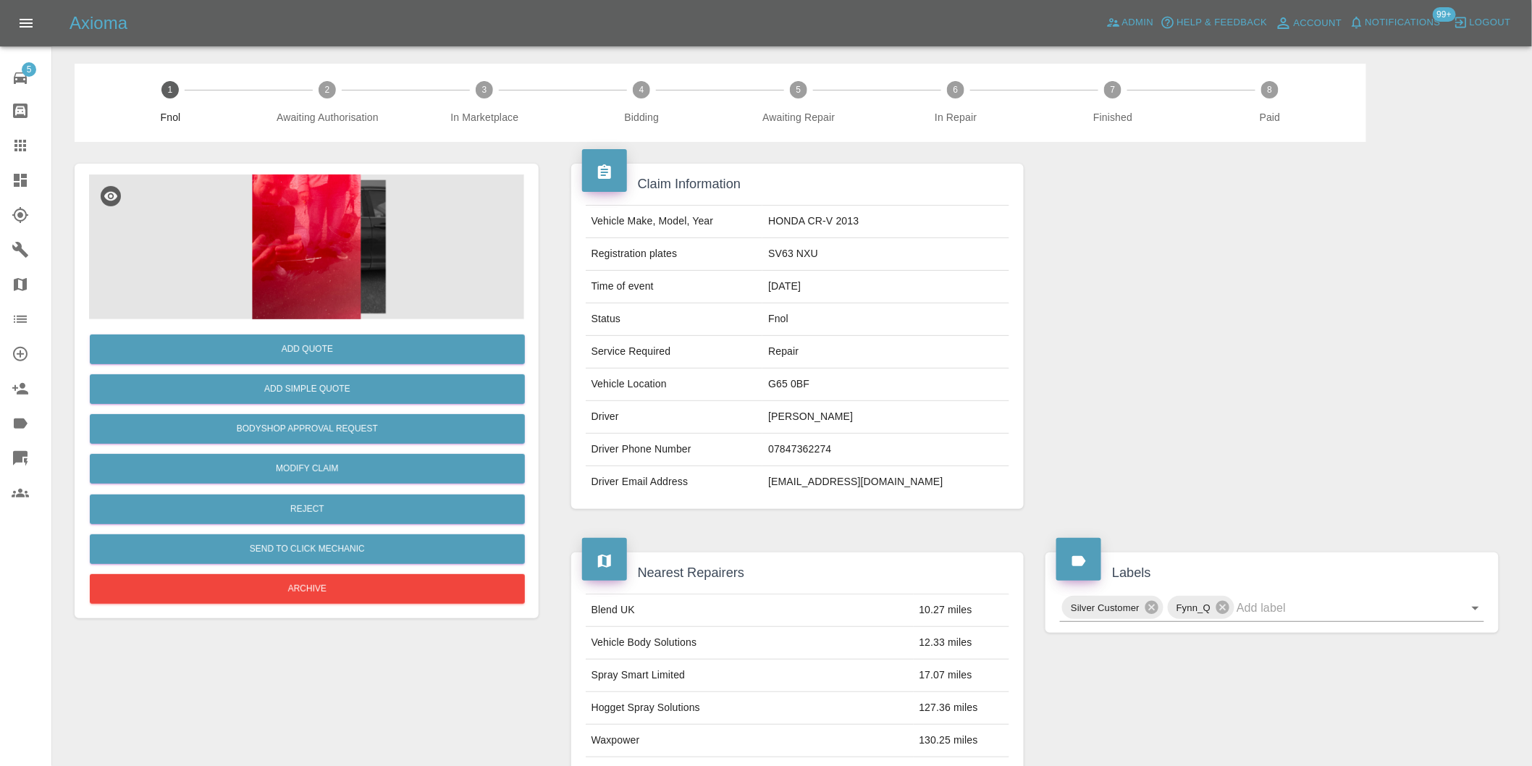
click at [294, 210] on img at bounding box center [306, 246] width 435 height 145
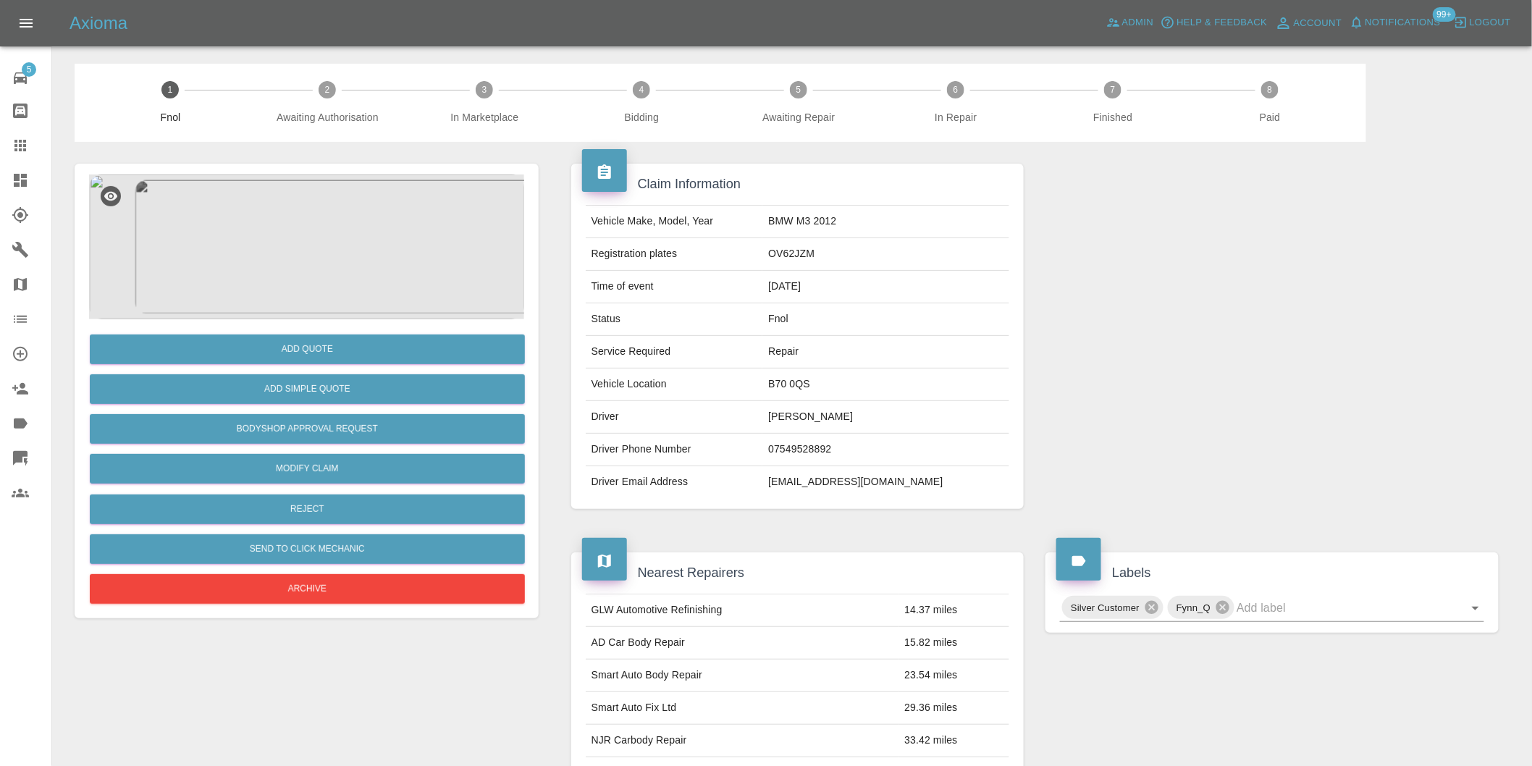
click at [306, 236] on img at bounding box center [306, 246] width 435 height 145
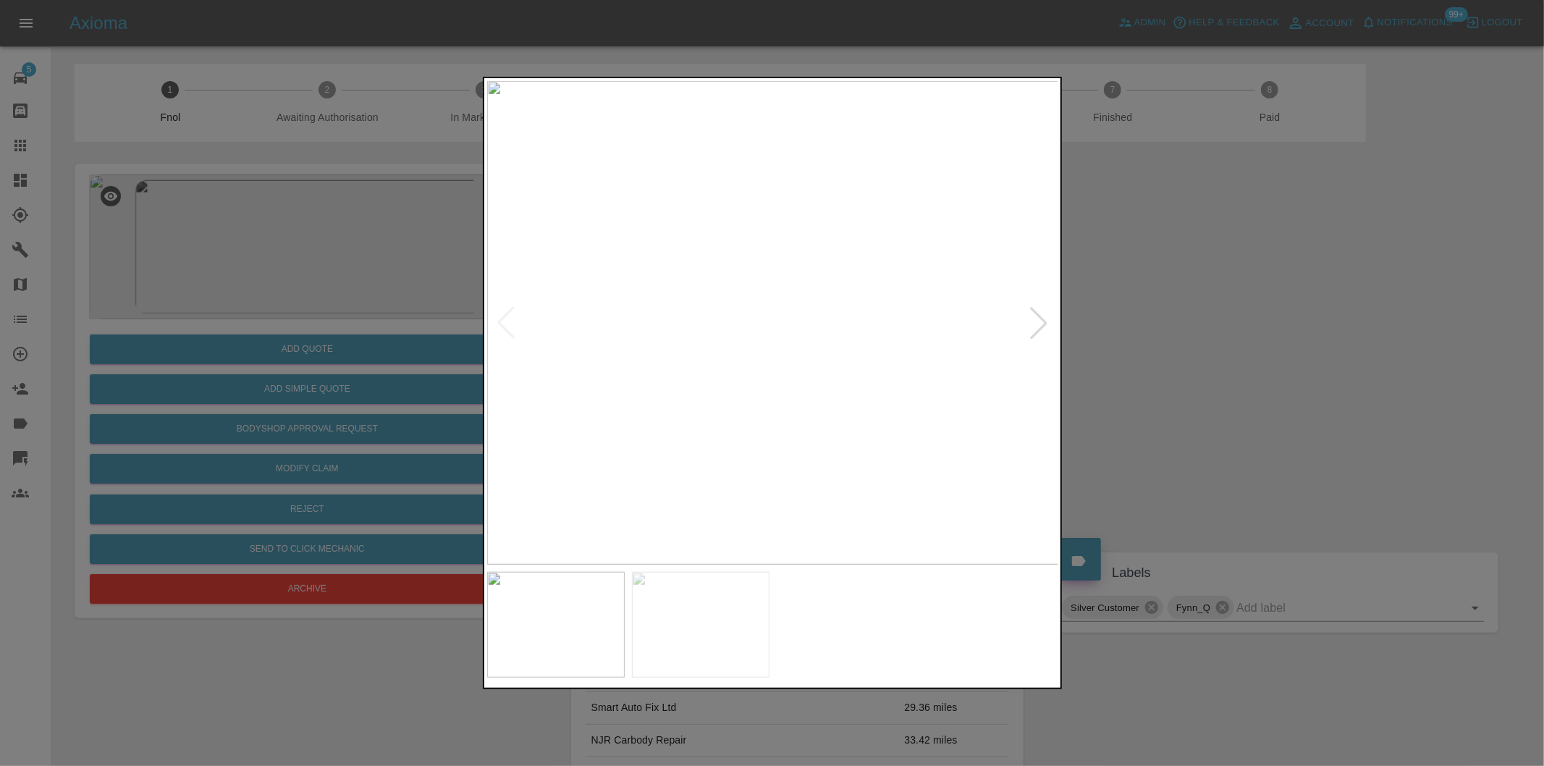
click at [1034, 322] on div at bounding box center [1039, 323] width 32 height 32
click at [1034, 322] on img at bounding box center [773, 323] width 572 height 484
click at [1193, 348] on div at bounding box center [772, 383] width 1544 height 766
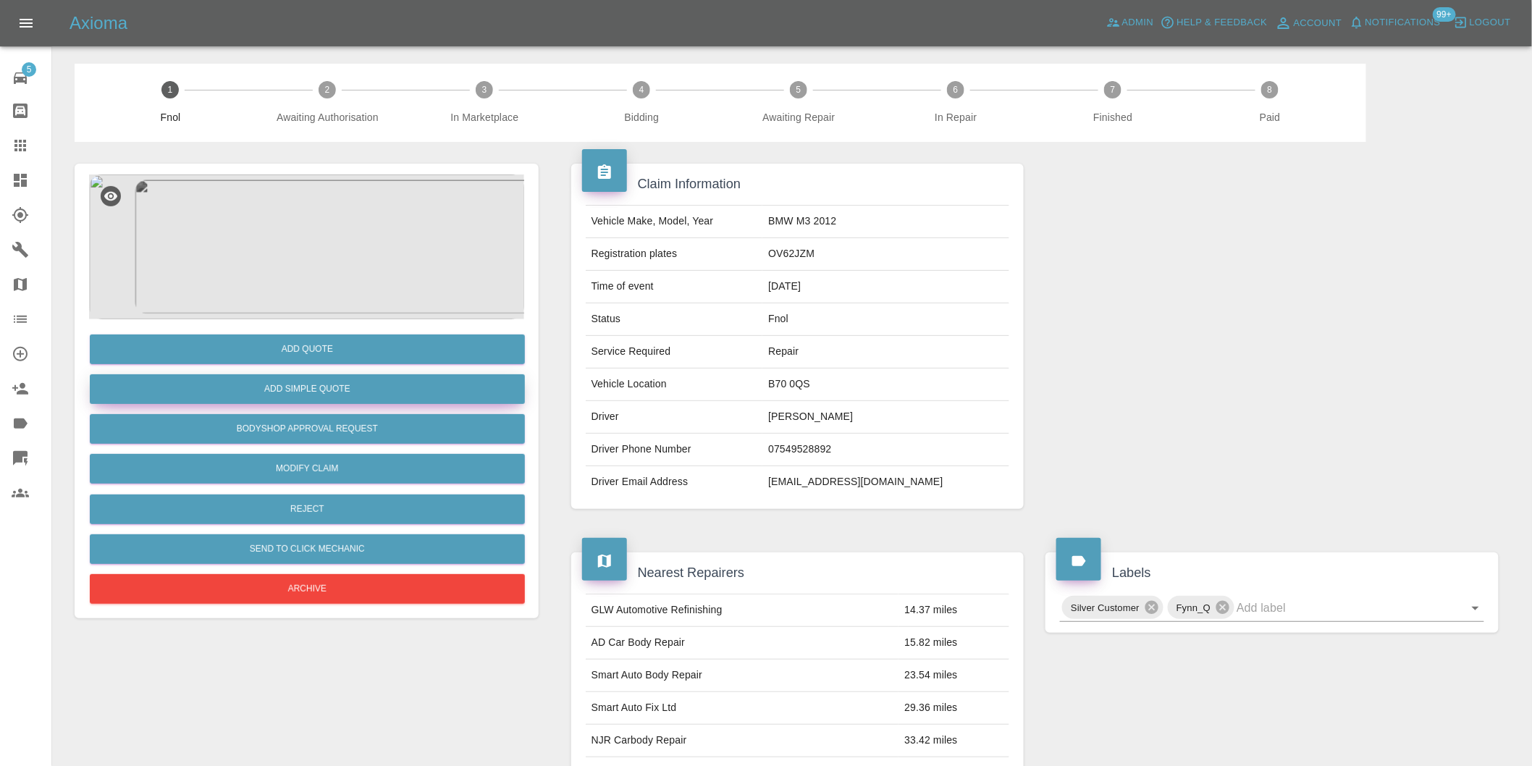
click at [384, 392] on button "Add Simple Quote" at bounding box center [307, 389] width 435 height 30
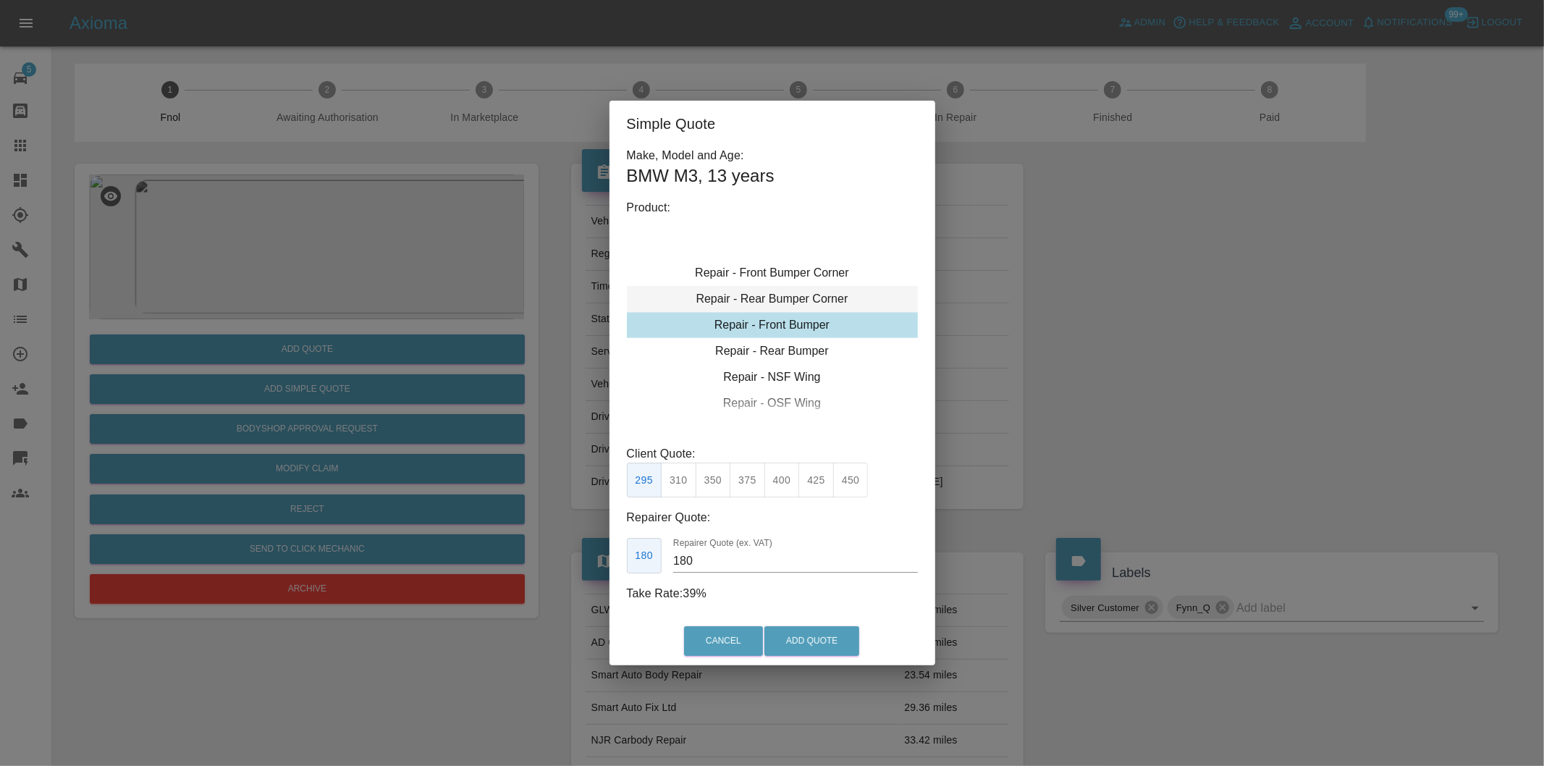
click at [813, 300] on div "Repair - Rear Bumper Corner" at bounding box center [772, 299] width 291 height 26
click at [741, 484] on button "240" at bounding box center [747, 480] width 35 height 35
type input "150"
drag, startPoint x: 812, startPoint y: 641, endPoint x: 746, endPoint y: 214, distance: 432.9
click at [812, 638] on button "Add Quote" at bounding box center [811, 641] width 95 height 30
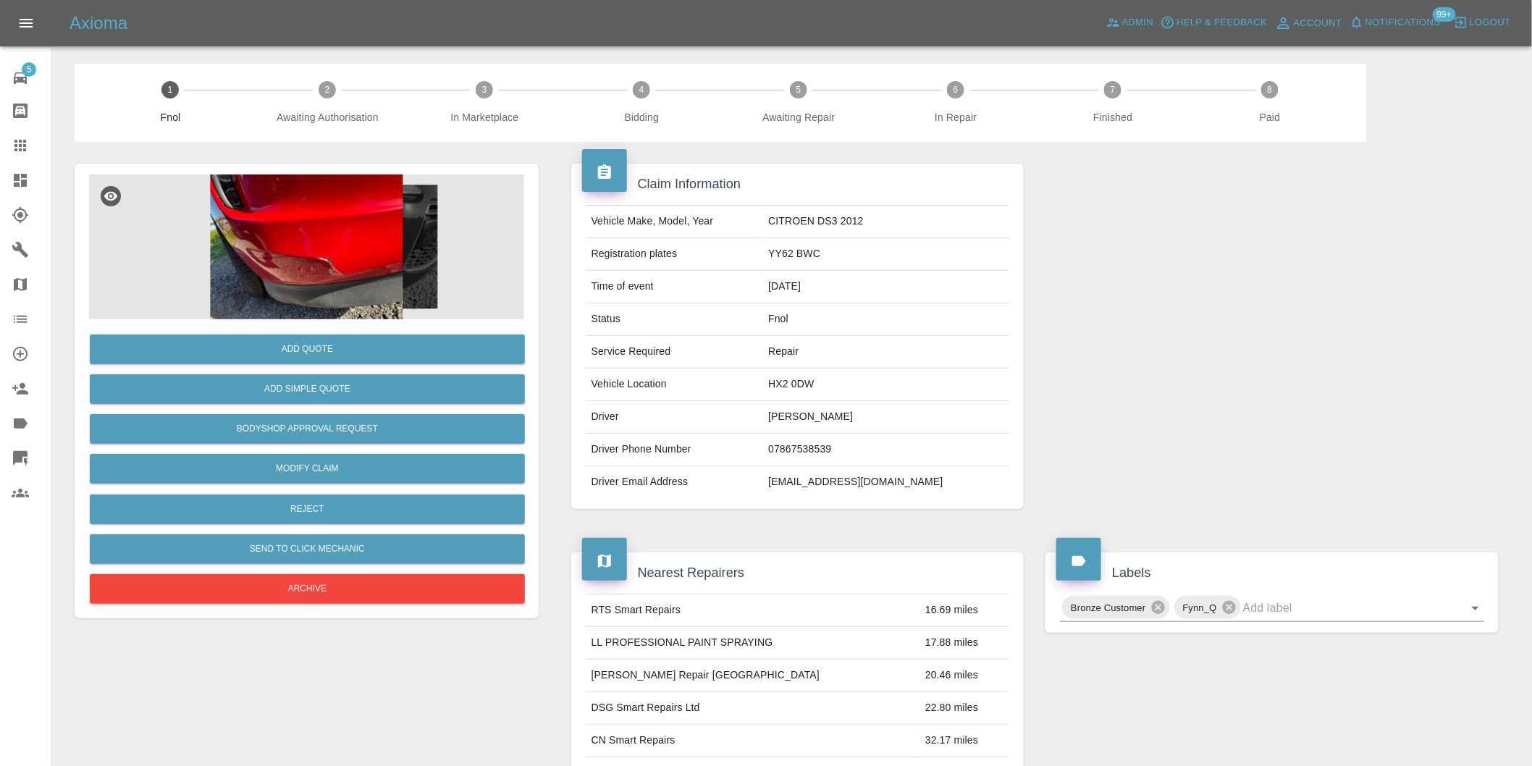
click at [312, 225] on img at bounding box center [306, 246] width 435 height 145
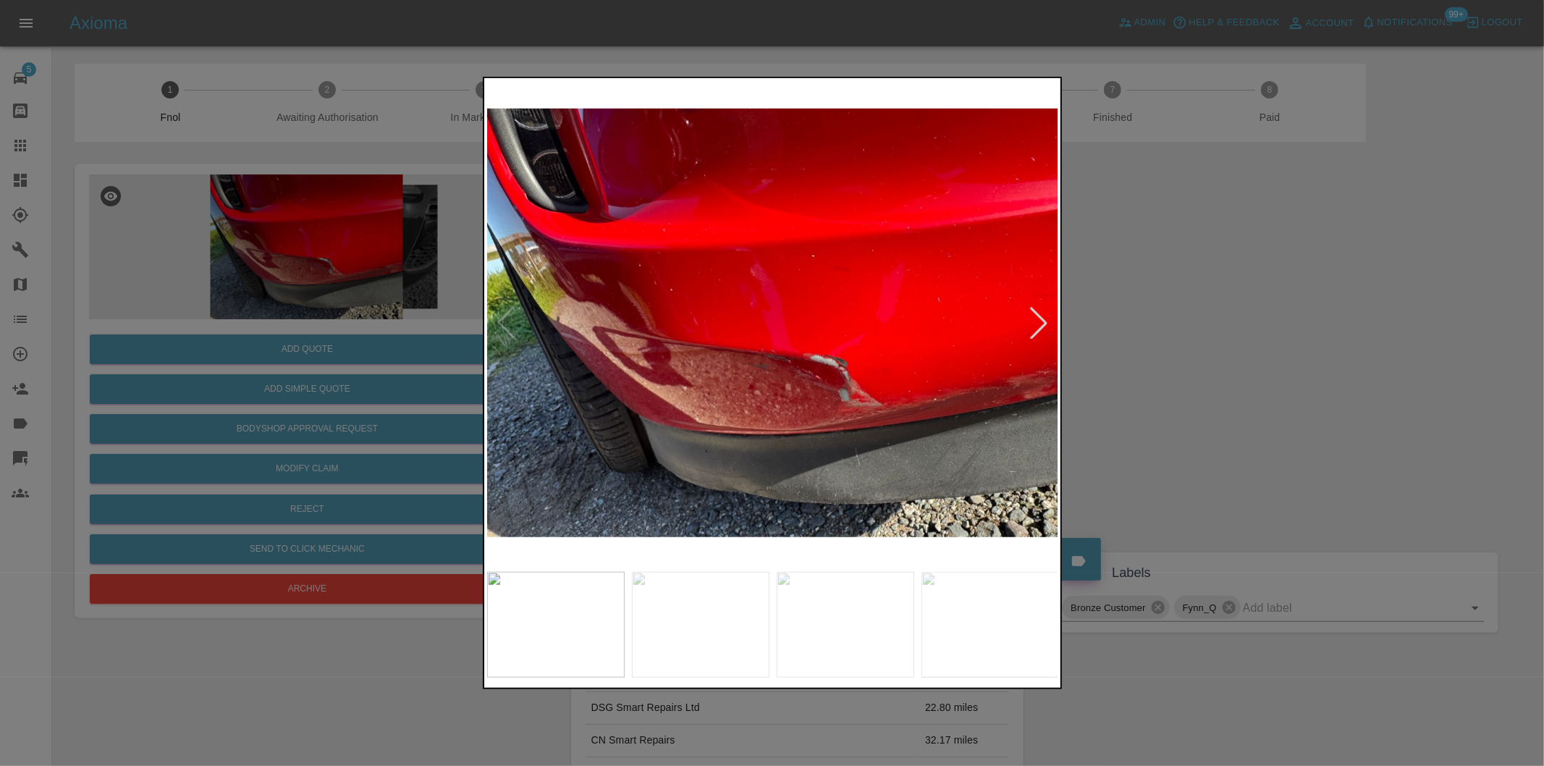
click at [1039, 320] on div at bounding box center [1039, 323] width 32 height 32
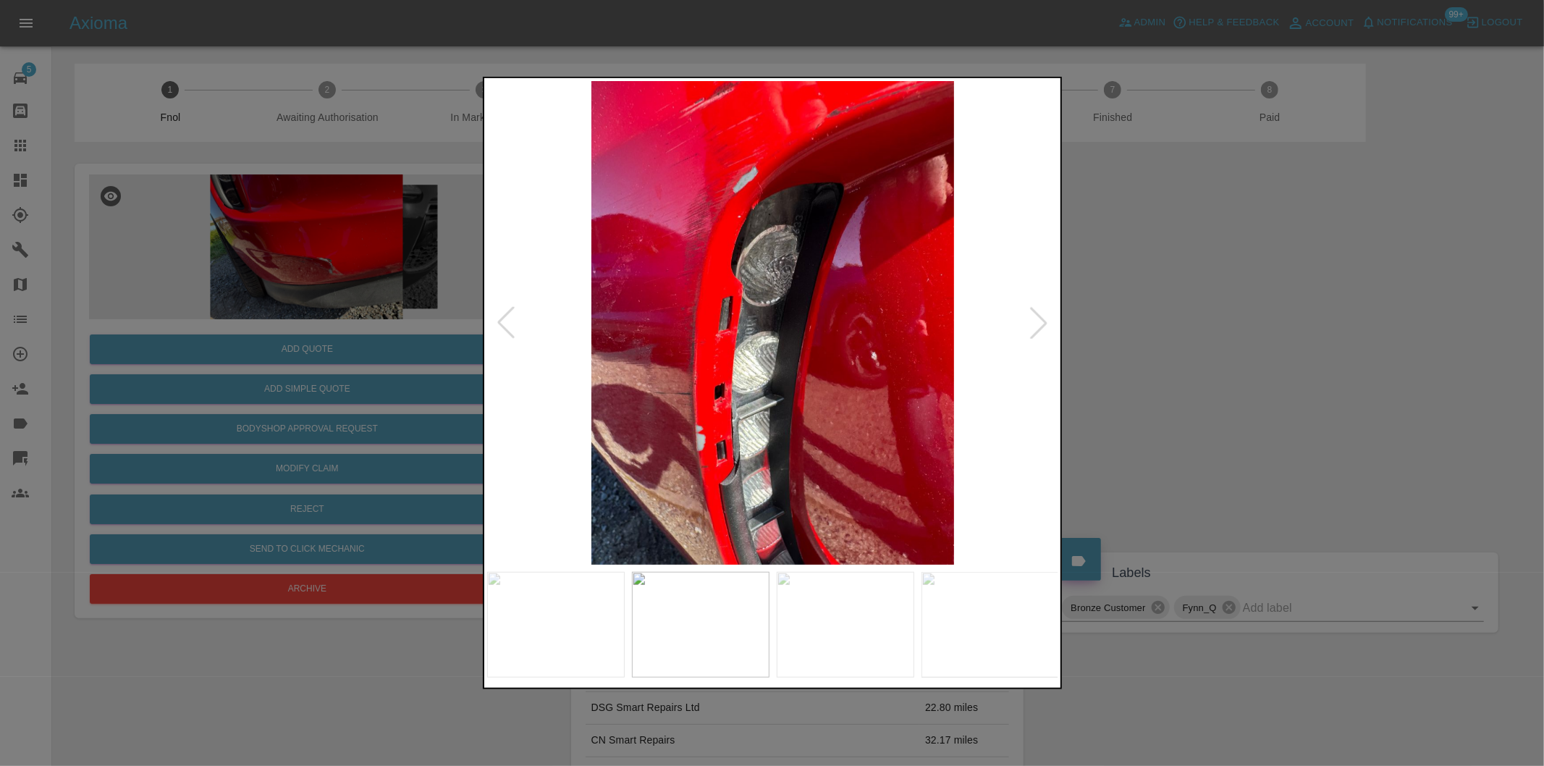
click at [1039, 320] on div at bounding box center [1039, 323] width 32 height 32
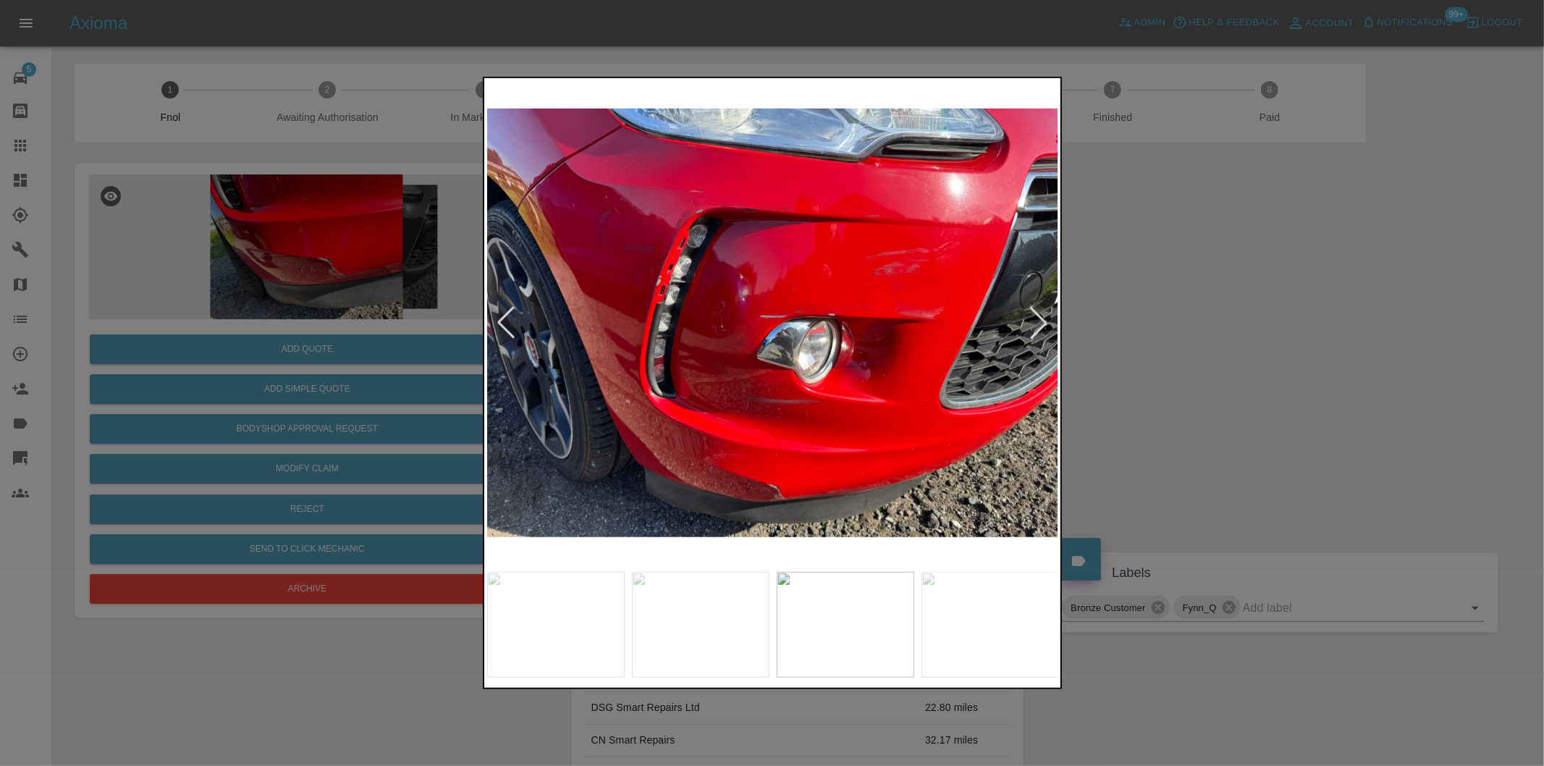
click at [1039, 320] on div at bounding box center [1039, 323] width 32 height 32
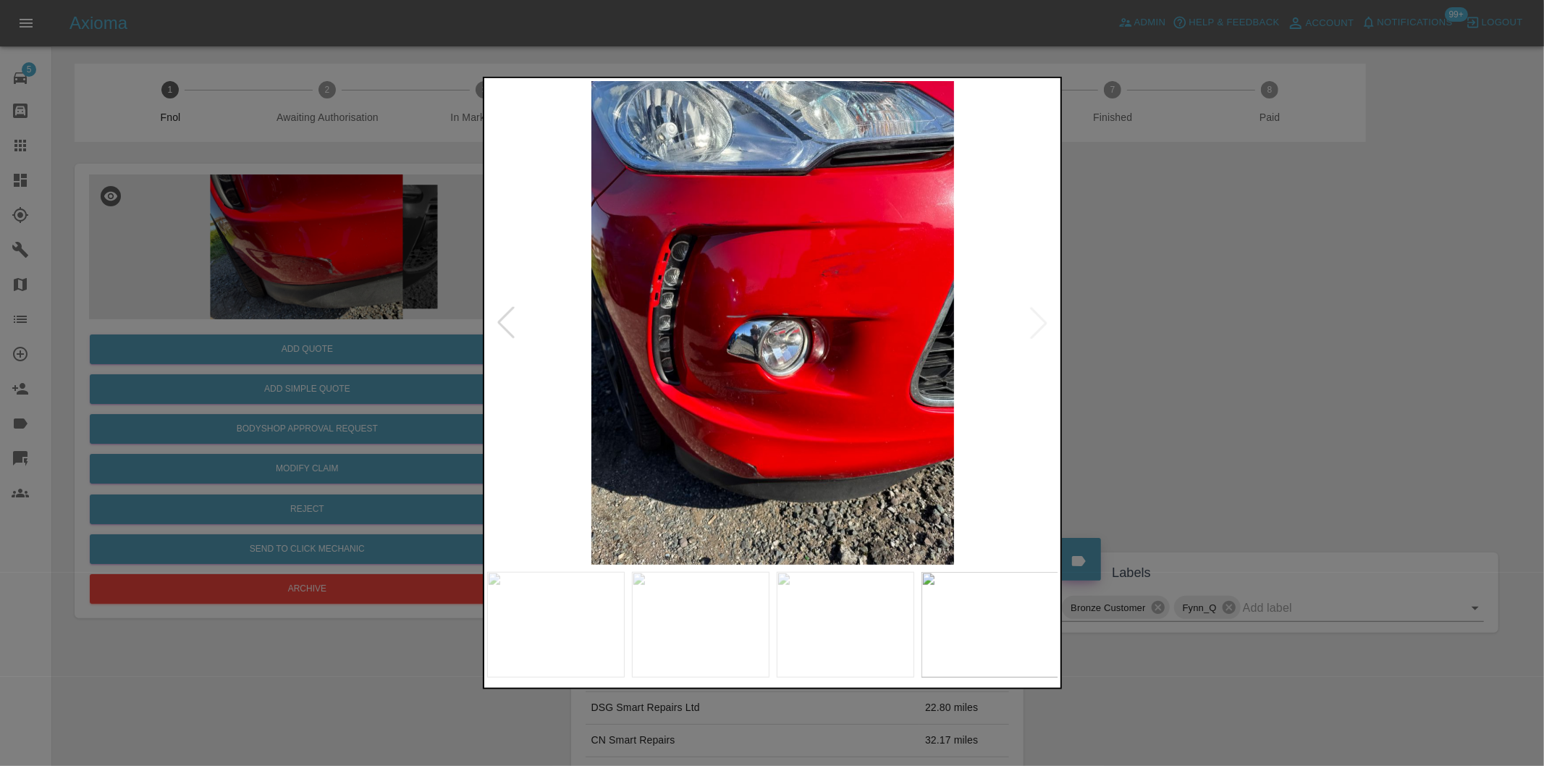
drag, startPoint x: 1239, startPoint y: 349, endPoint x: 534, endPoint y: 88, distance: 751.0
click at [1236, 347] on div at bounding box center [772, 383] width 1544 height 766
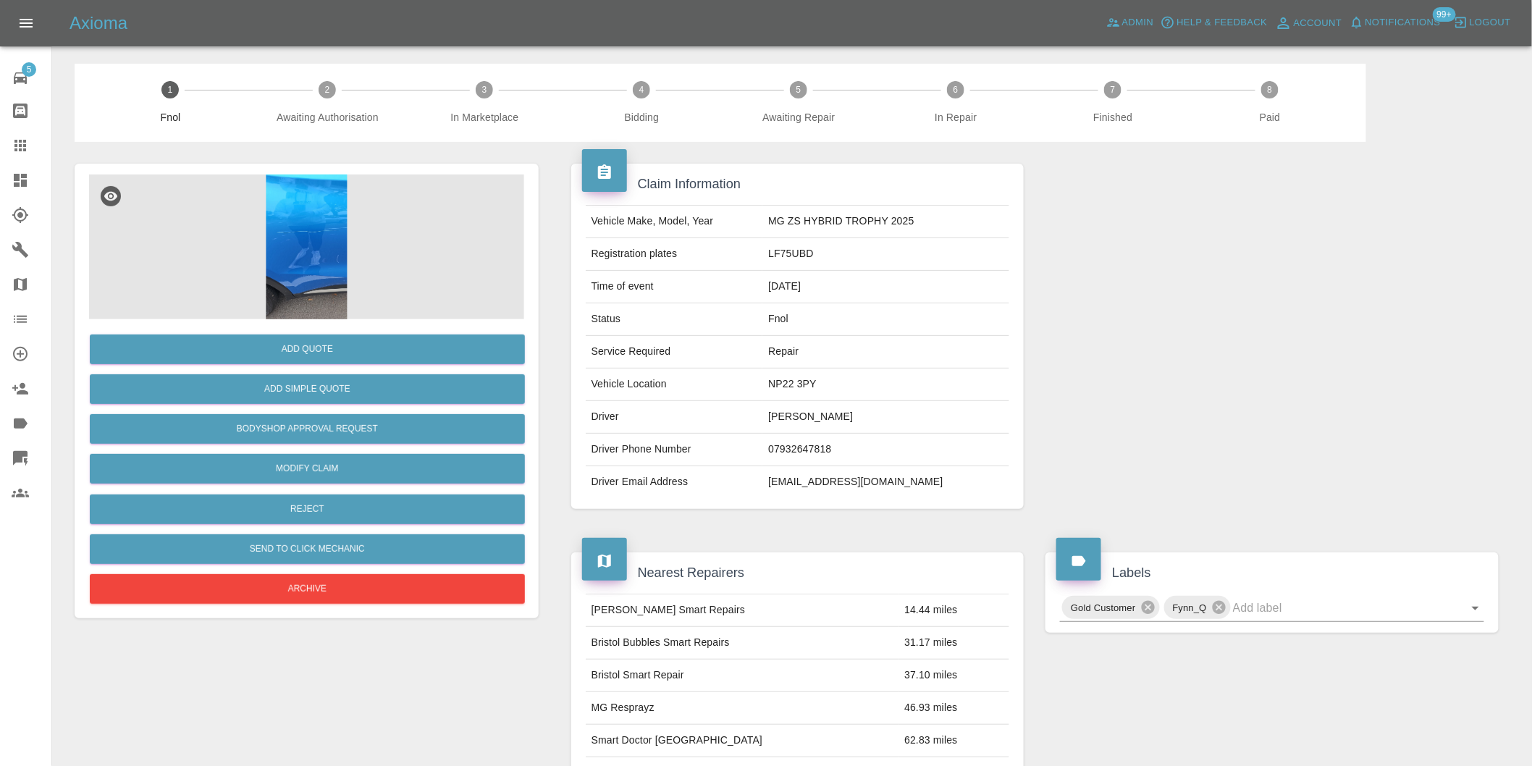
click at [300, 198] on img at bounding box center [306, 246] width 435 height 145
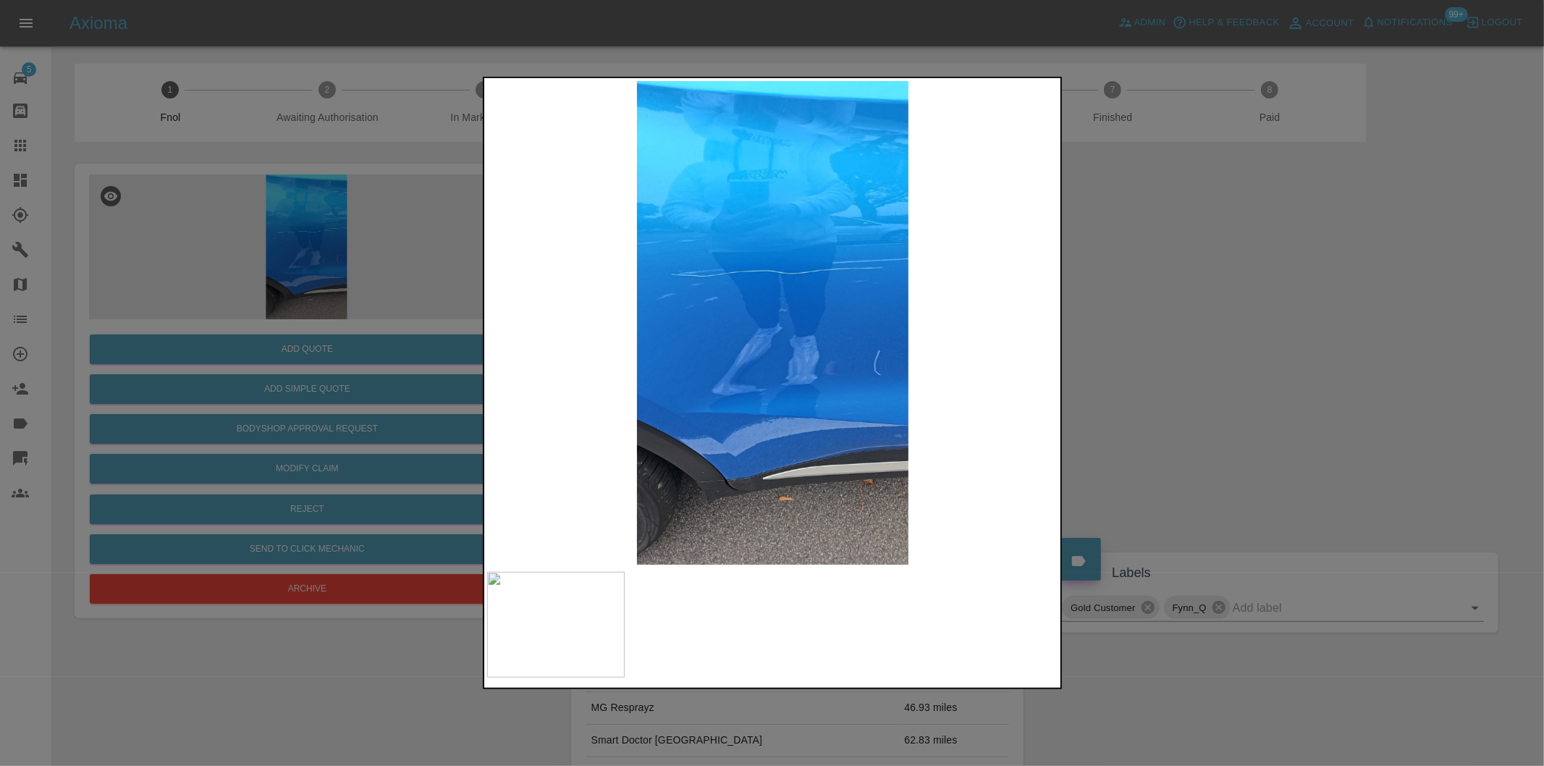
click at [1178, 353] on div at bounding box center [772, 383] width 1544 height 766
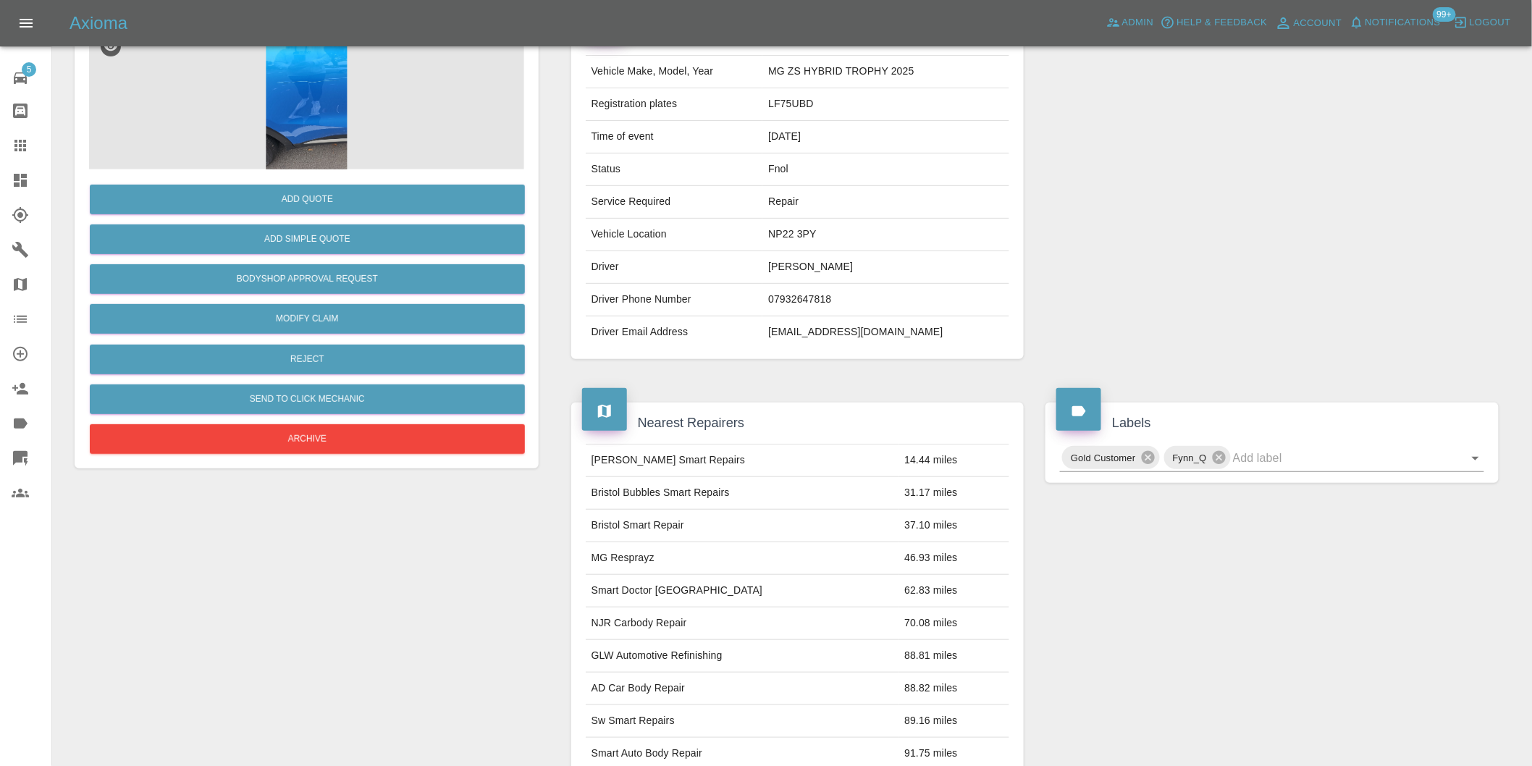
scroll to position [20, 0]
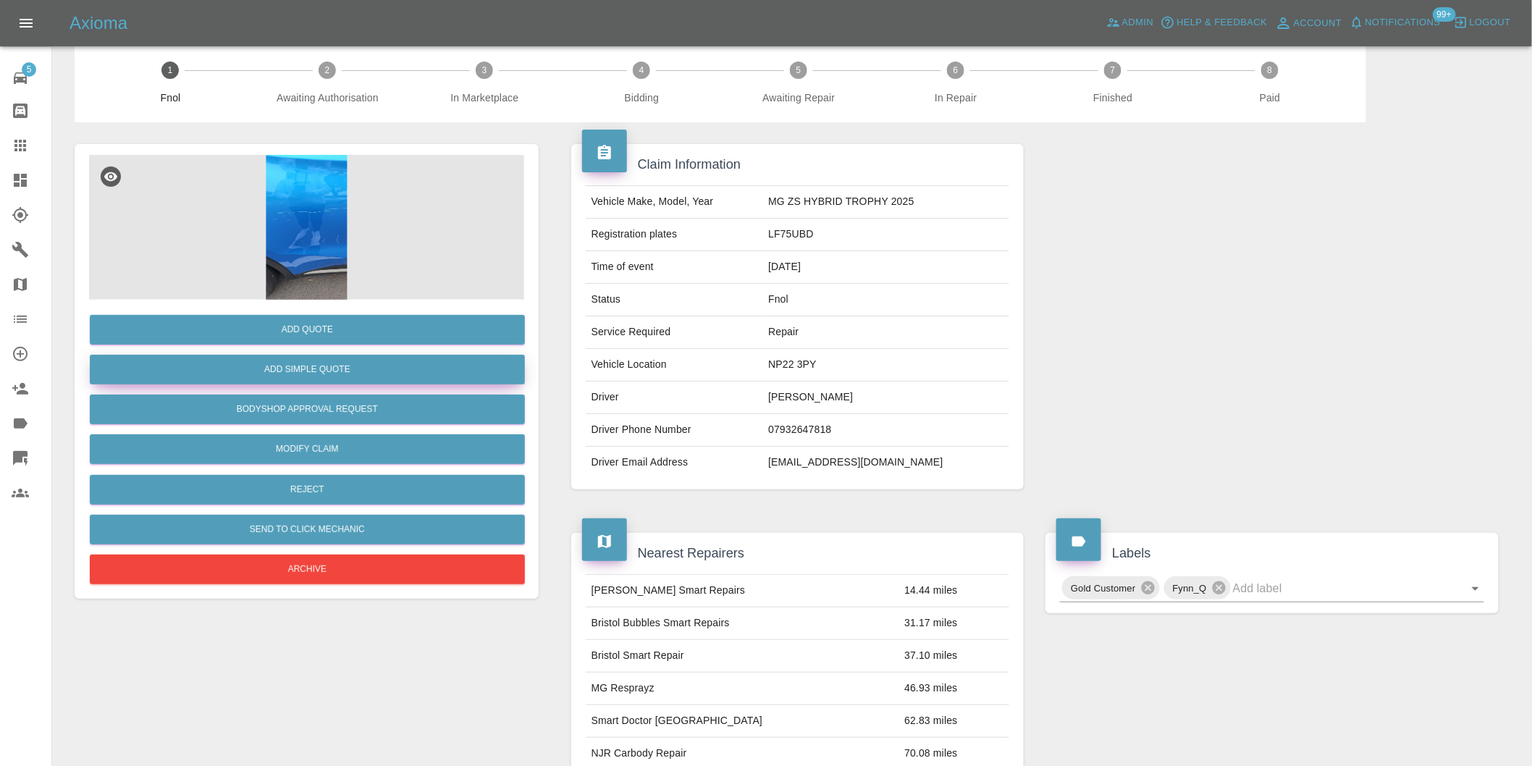
click at [321, 374] on button "Add Simple Quote" at bounding box center [307, 370] width 435 height 30
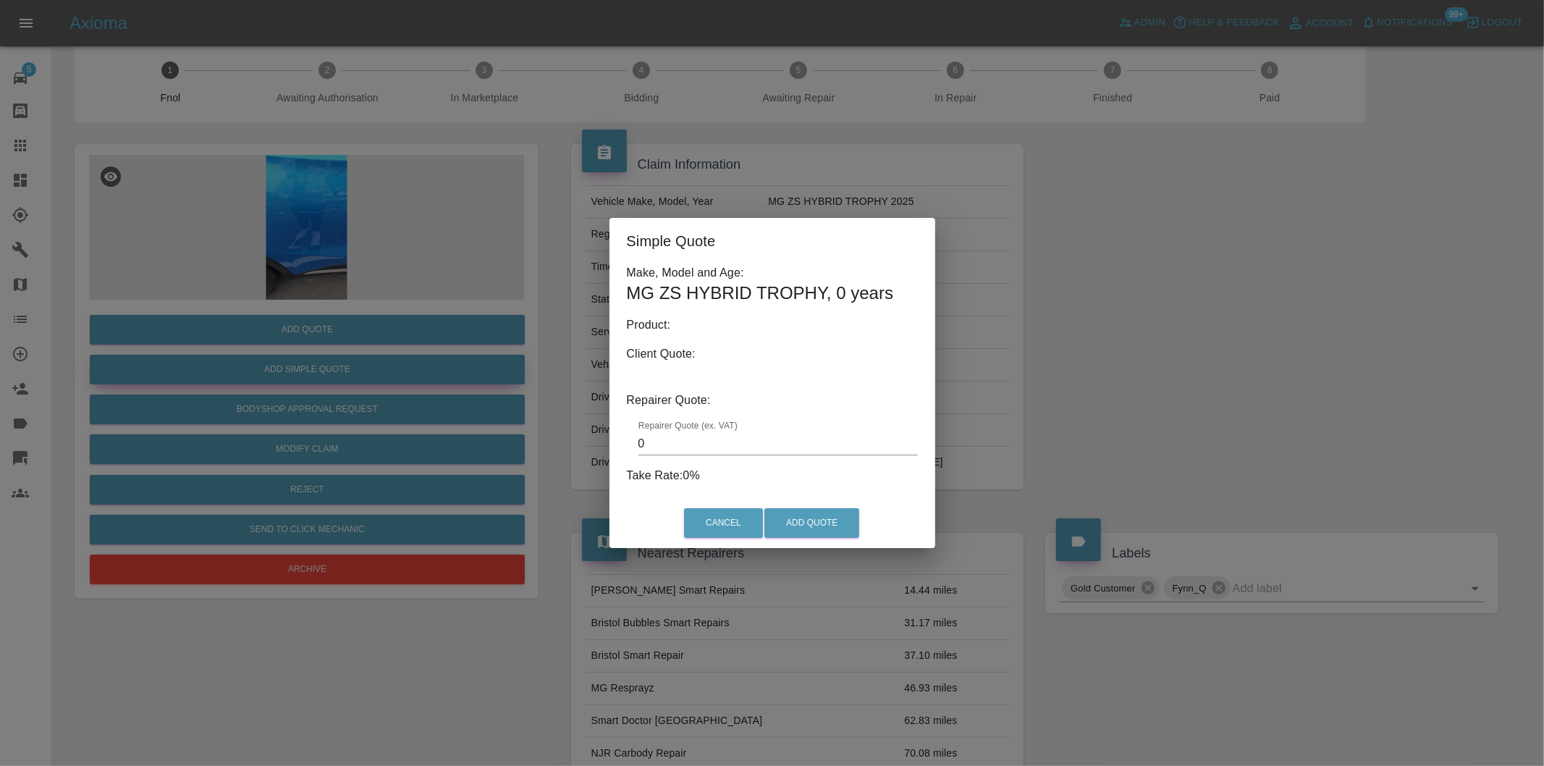
type input "140"
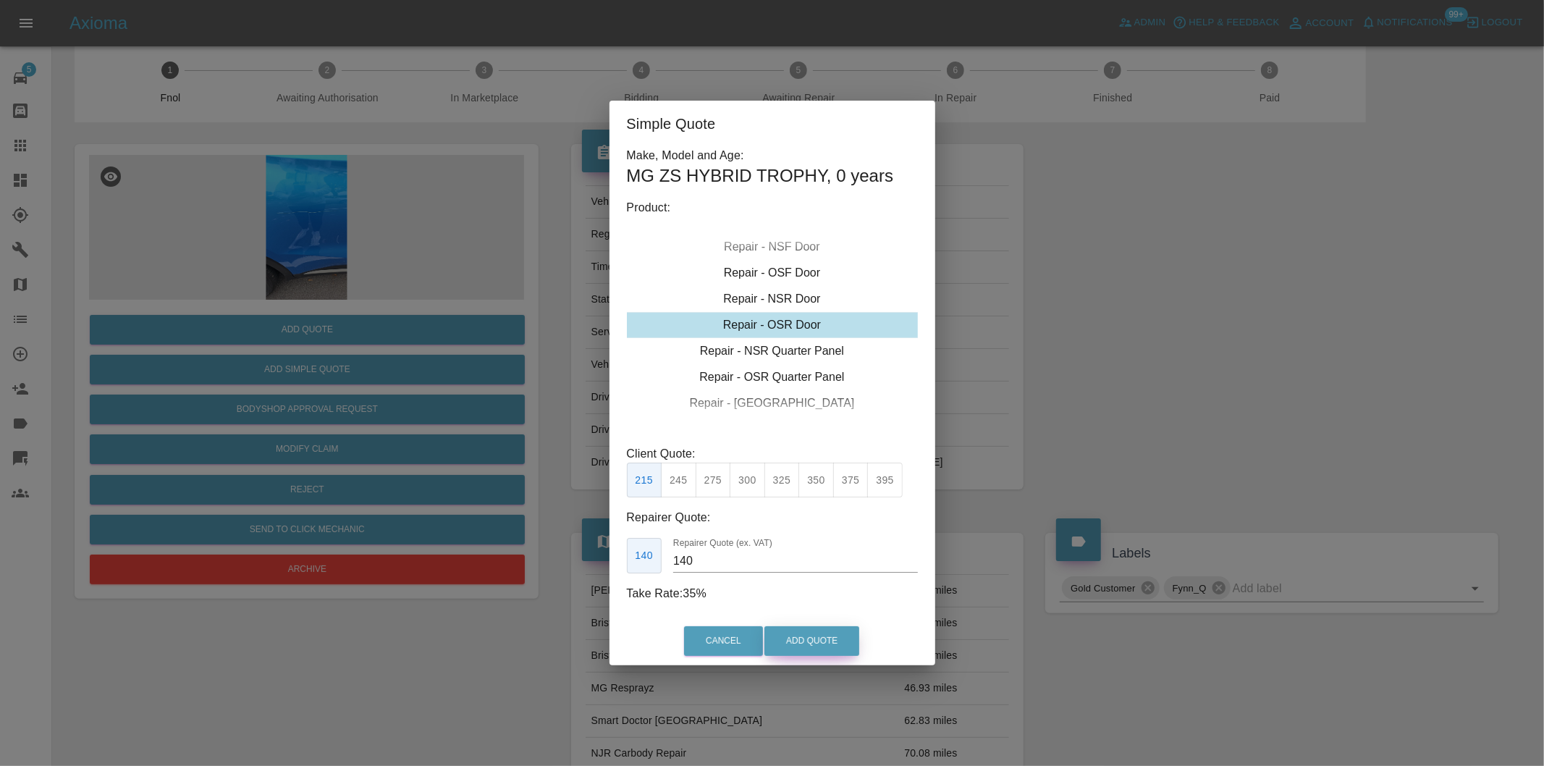
click at [797, 638] on button "Add Quote" at bounding box center [811, 641] width 95 height 30
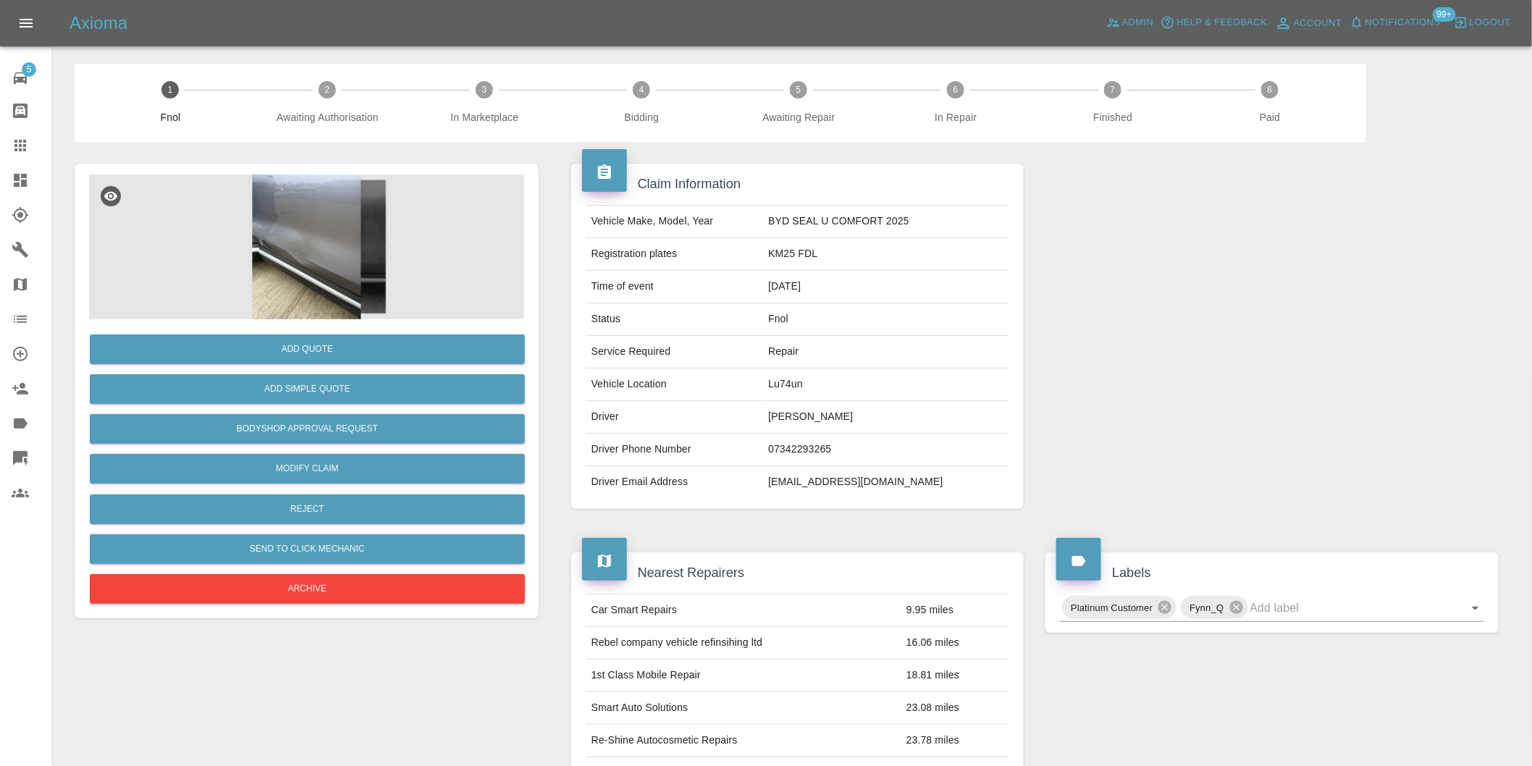
click at [327, 214] on img at bounding box center [306, 246] width 435 height 145
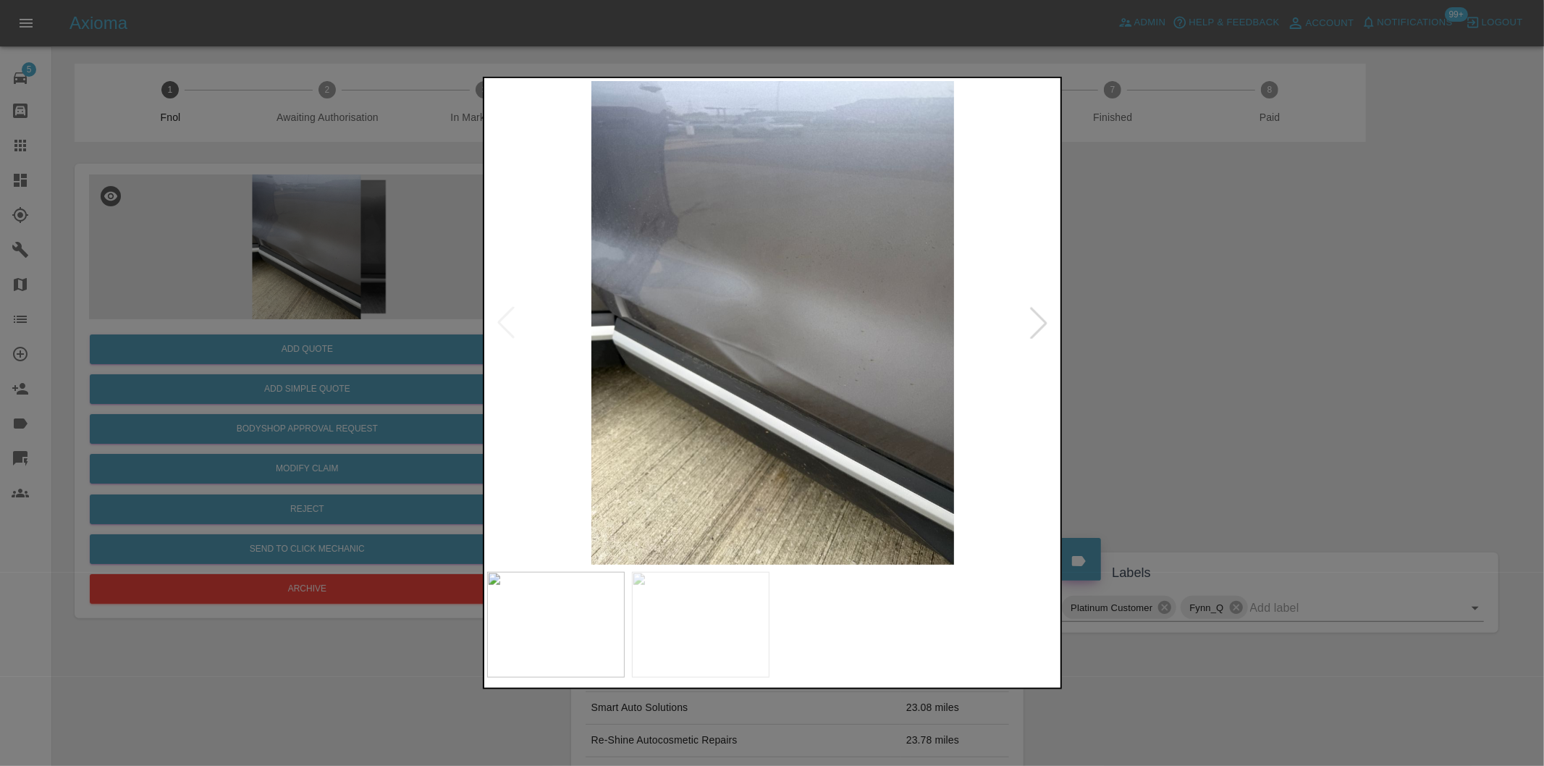
click at [1040, 316] on div at bounding box center [1039, 323] width 32 height 32
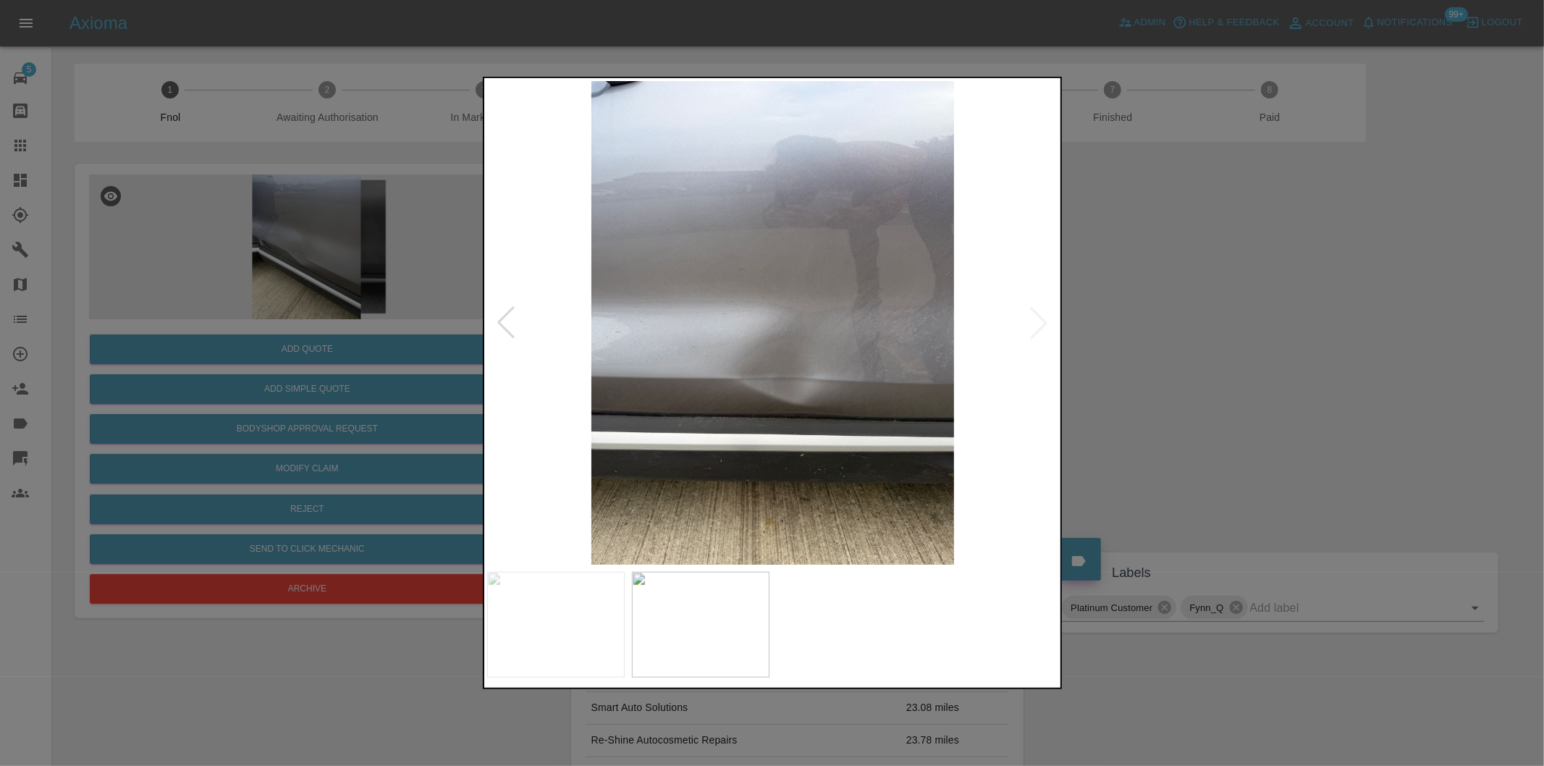
click at [1040, 316] on img at bounding box center [773, 323] width 572 height 484
drag, startPoint x: 1300, startPoint y: 308, endPoint x: 828, endPoint y: 300, distance: 472.1
click at [1299, 308] on div at bounding box center [772, 383] width 1544 height 766
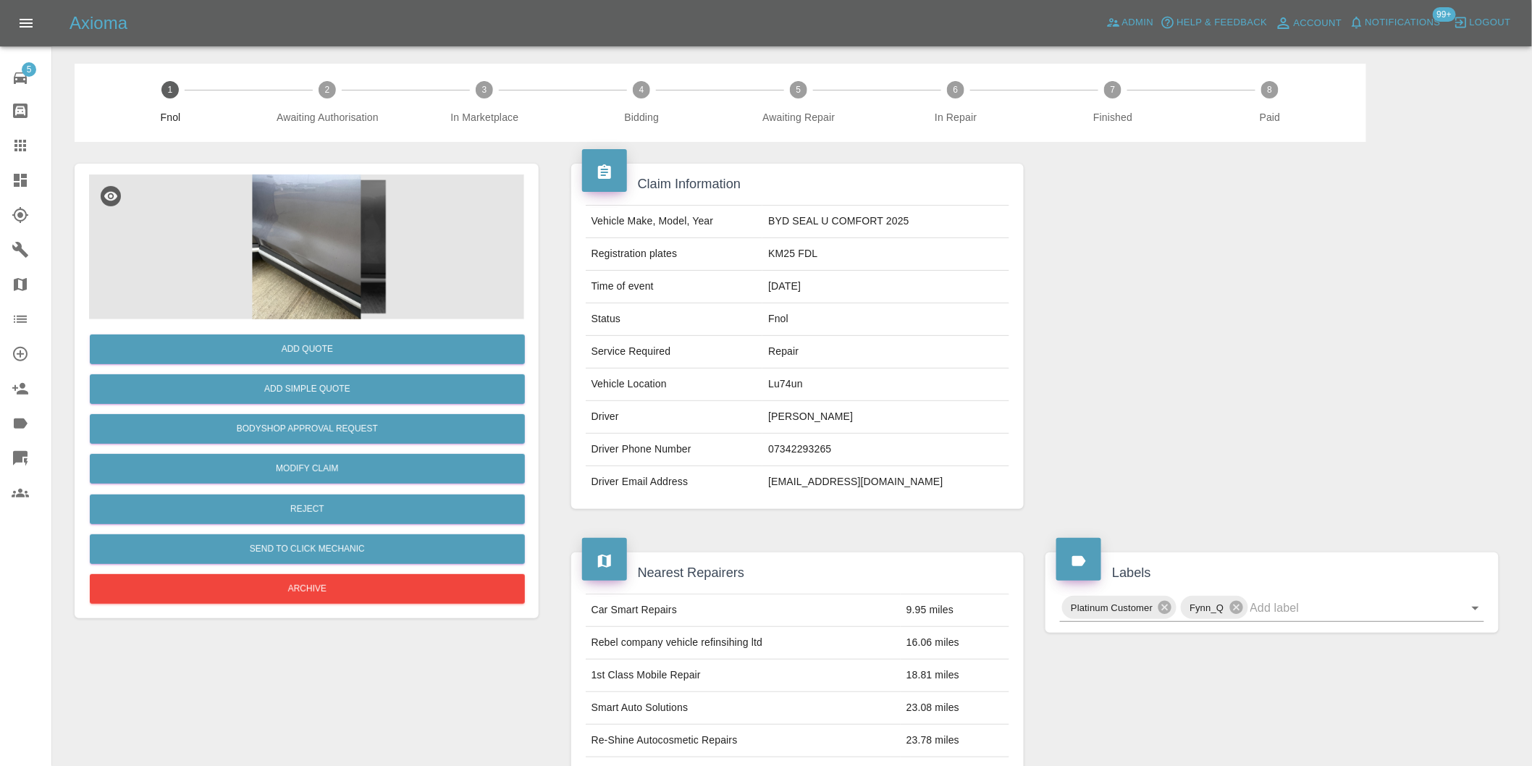
click at [272, 254] on img at bounding box center [306, 246] width 435 height 145
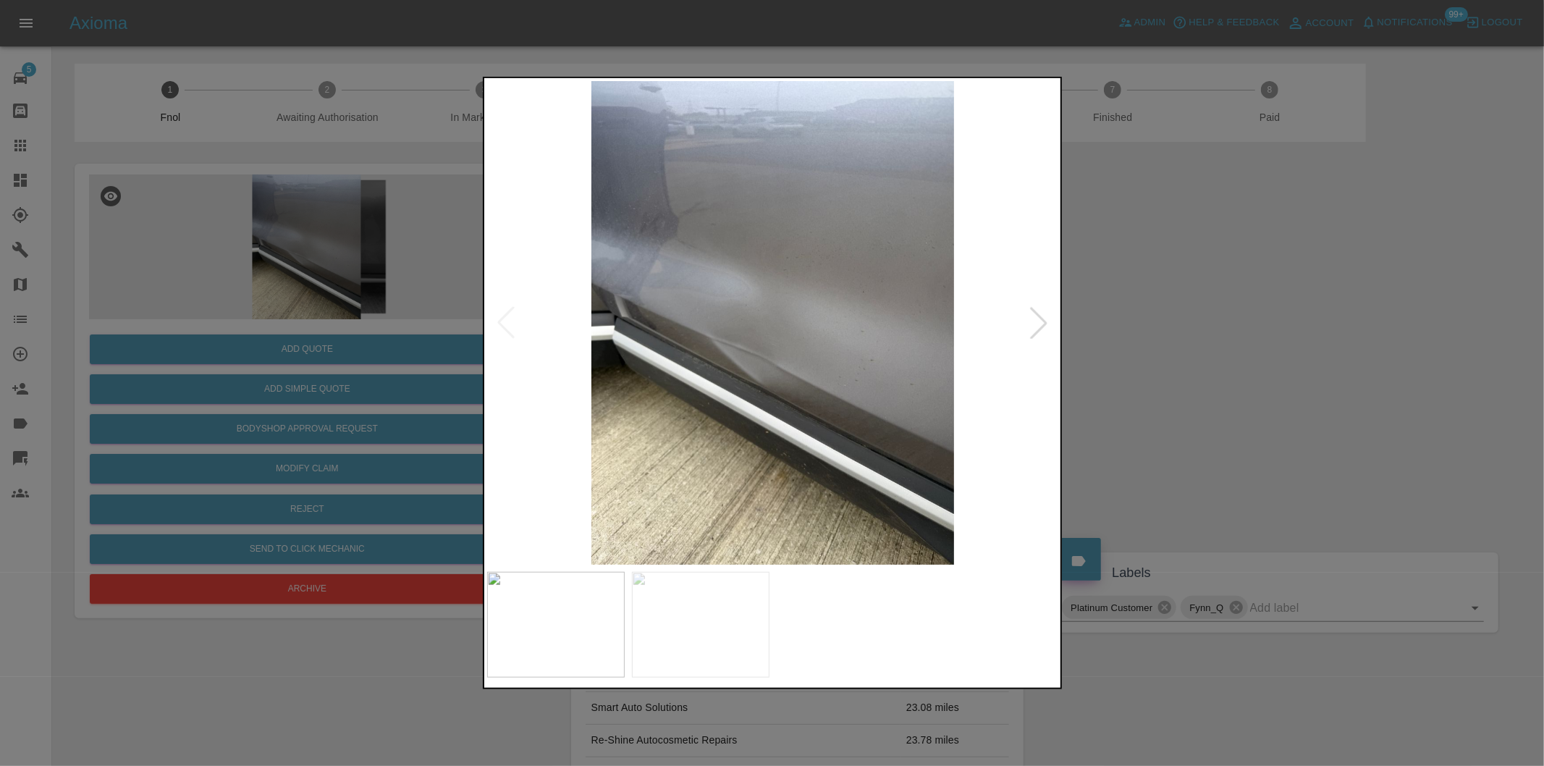
click at [1038, 333] on div at bounding box center [1039, 323] width 32 height 32
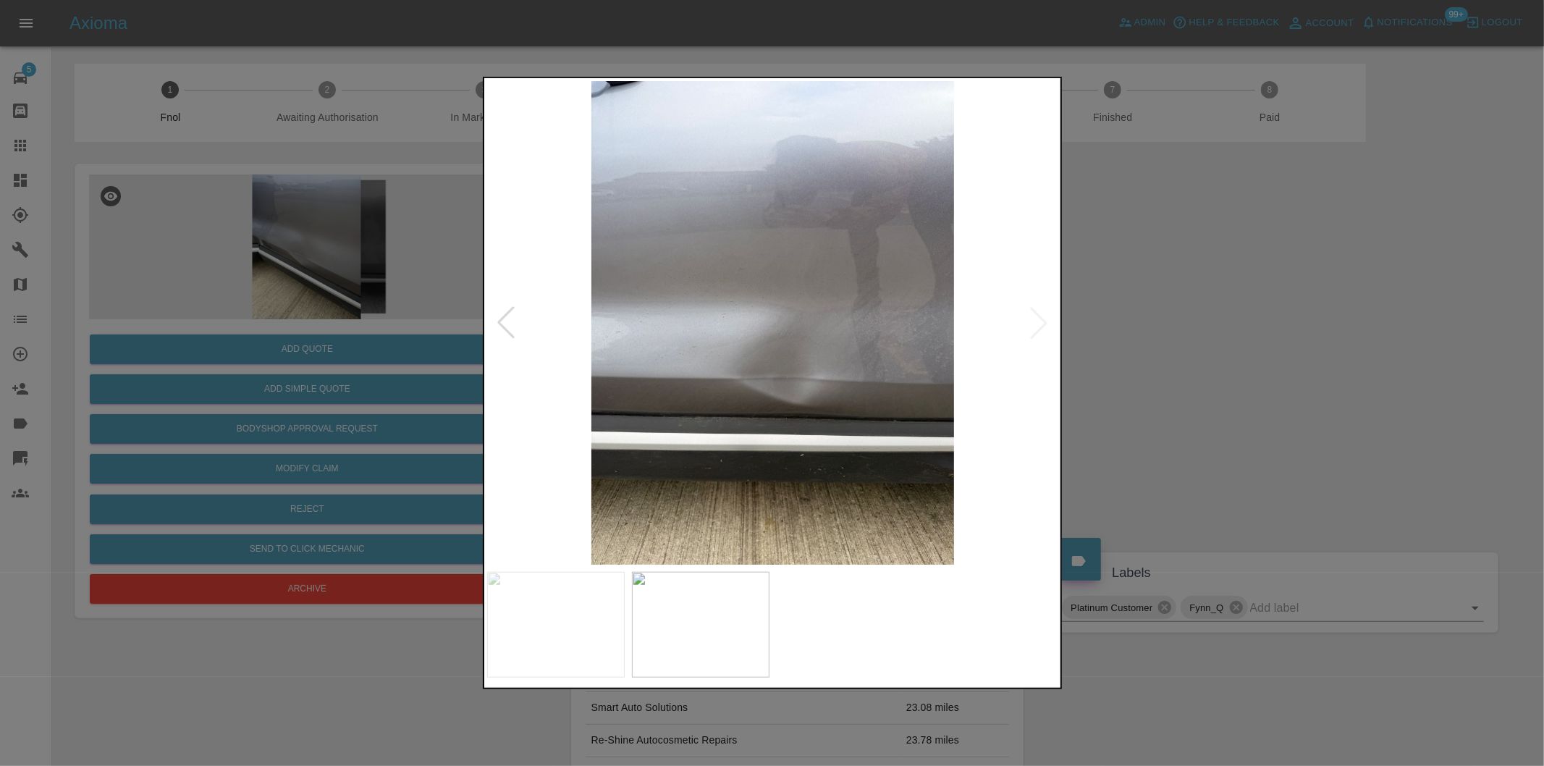
click at [1197, 352] on div at bounding box center [772, 383] width 1544 height 766
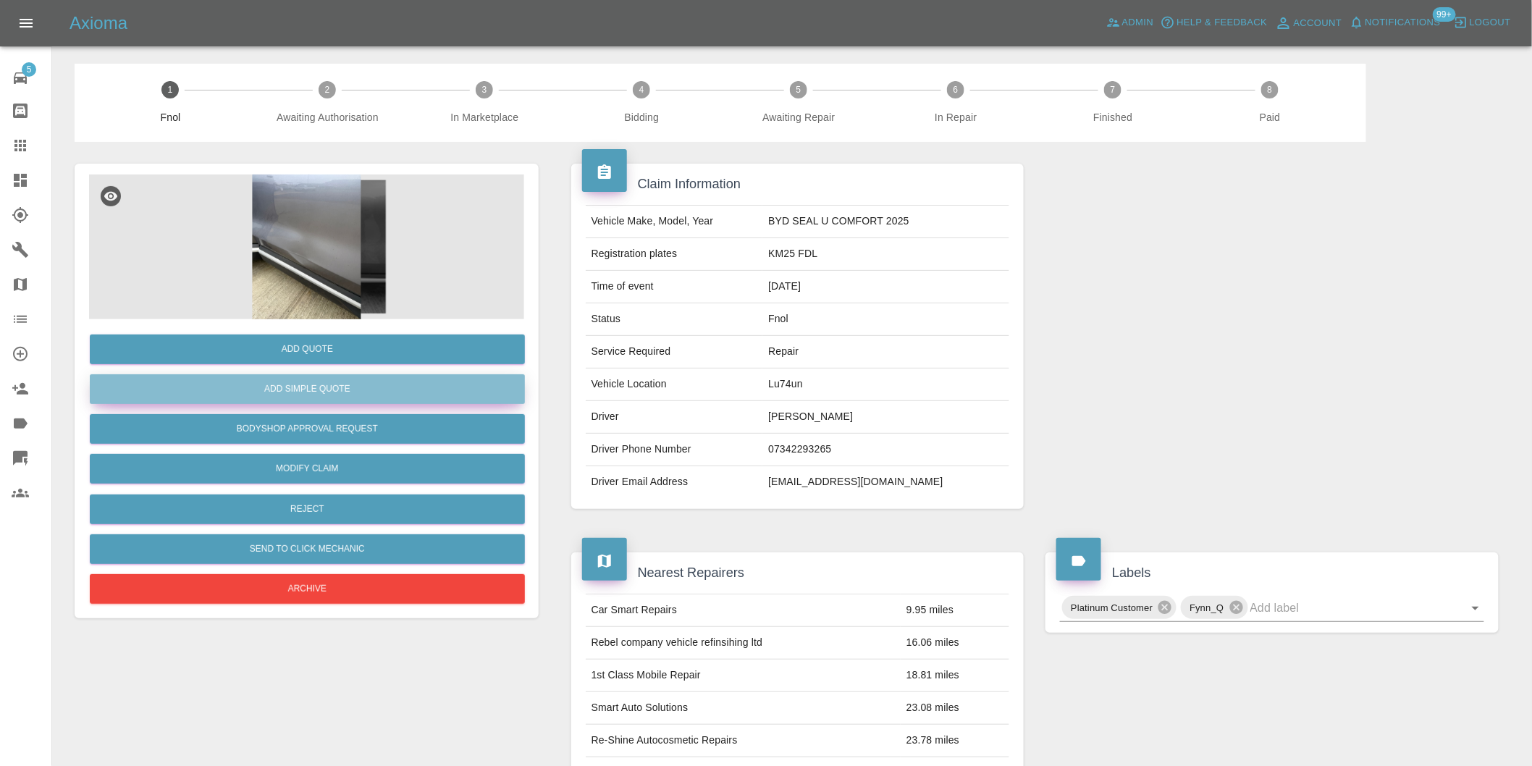
click at [309, 379] on button "Add Simple Quote" at bounding box center [307, 389] width 435 height 30
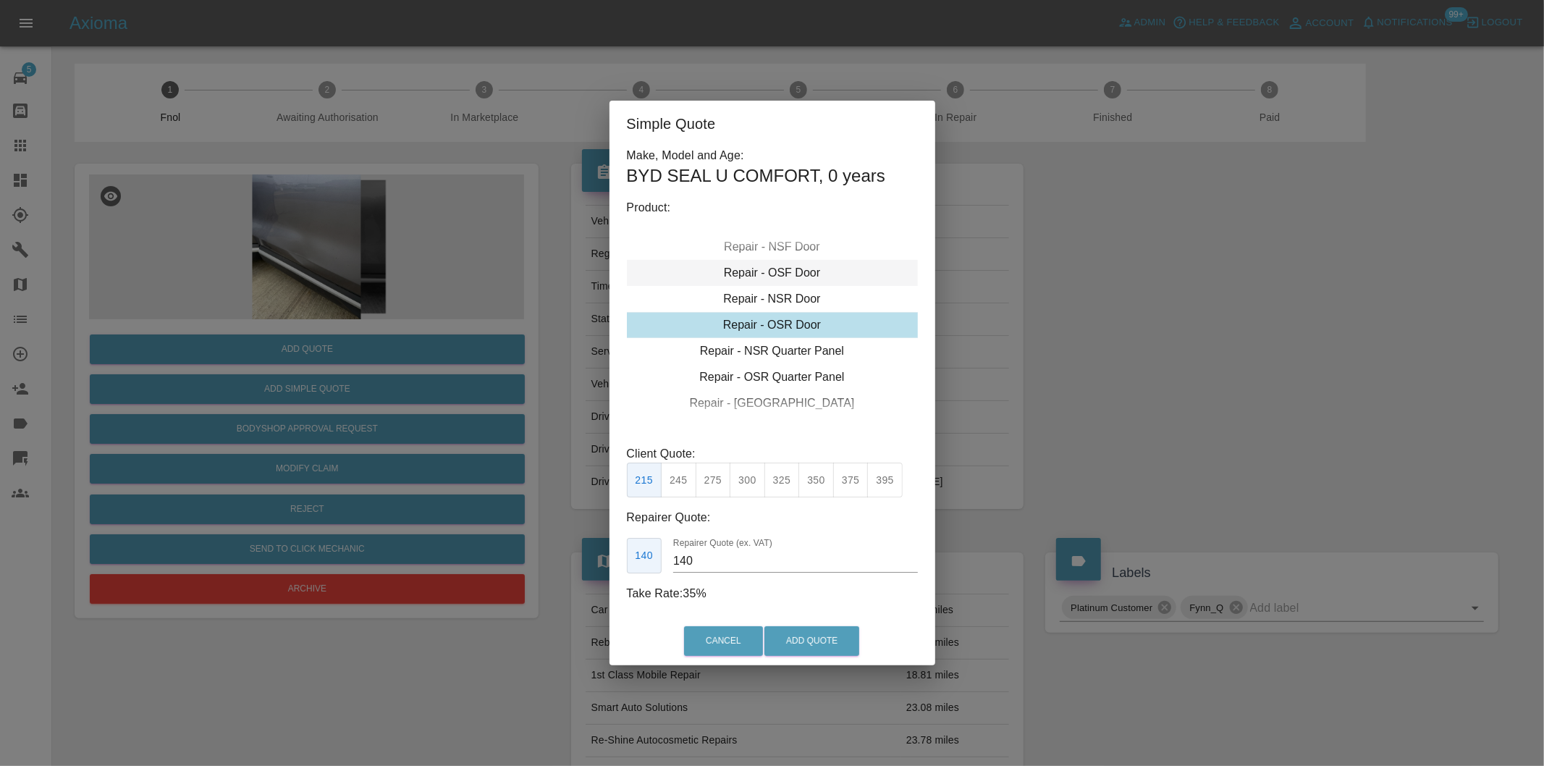
click at [799, 274] on div "Repair - OSF Door" at bounding box center [772, 273] width 291 height 26
click at [812, 476] on button "350" at bounding box center [815, 480] width 35 height 35
type input "230"
click at [840, 639] on button "Add Quote" at bounding box center [811, 641] width 95 height 30
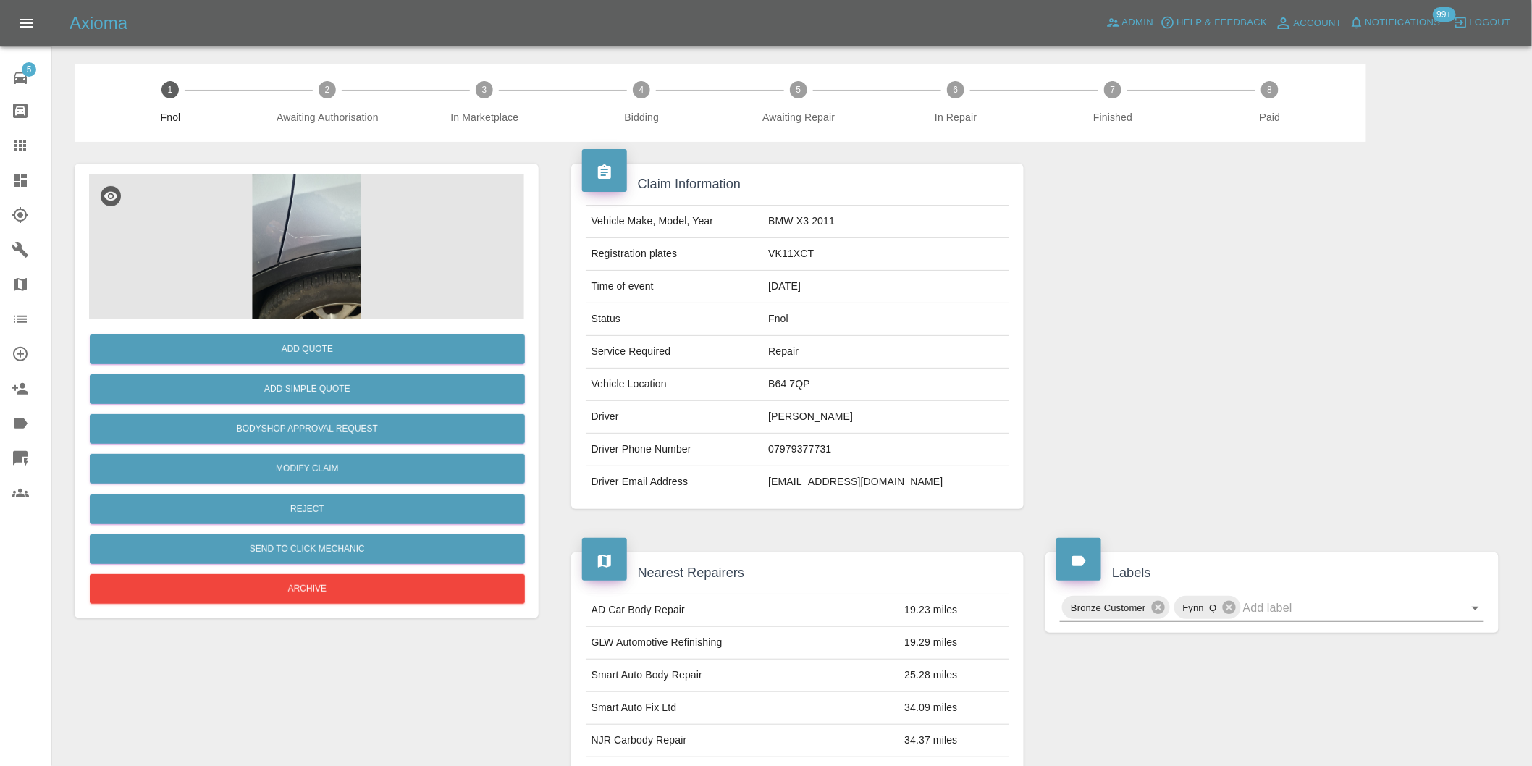
click at [320, 206] on img at bounding box center [306, 246] width 435 height 145
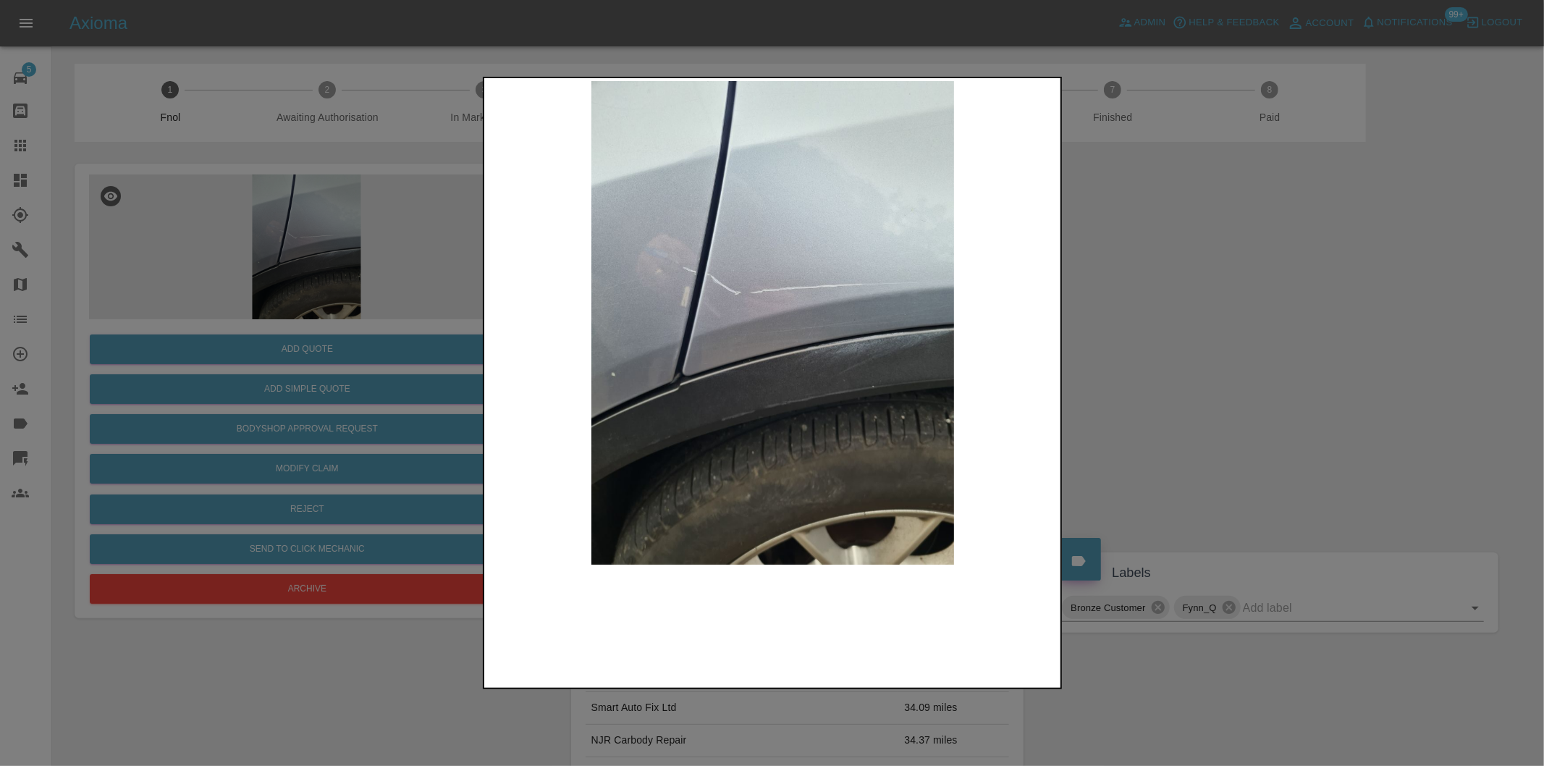
click at [696, 279] on img at bounding box center [773, 323] width 572 height 484
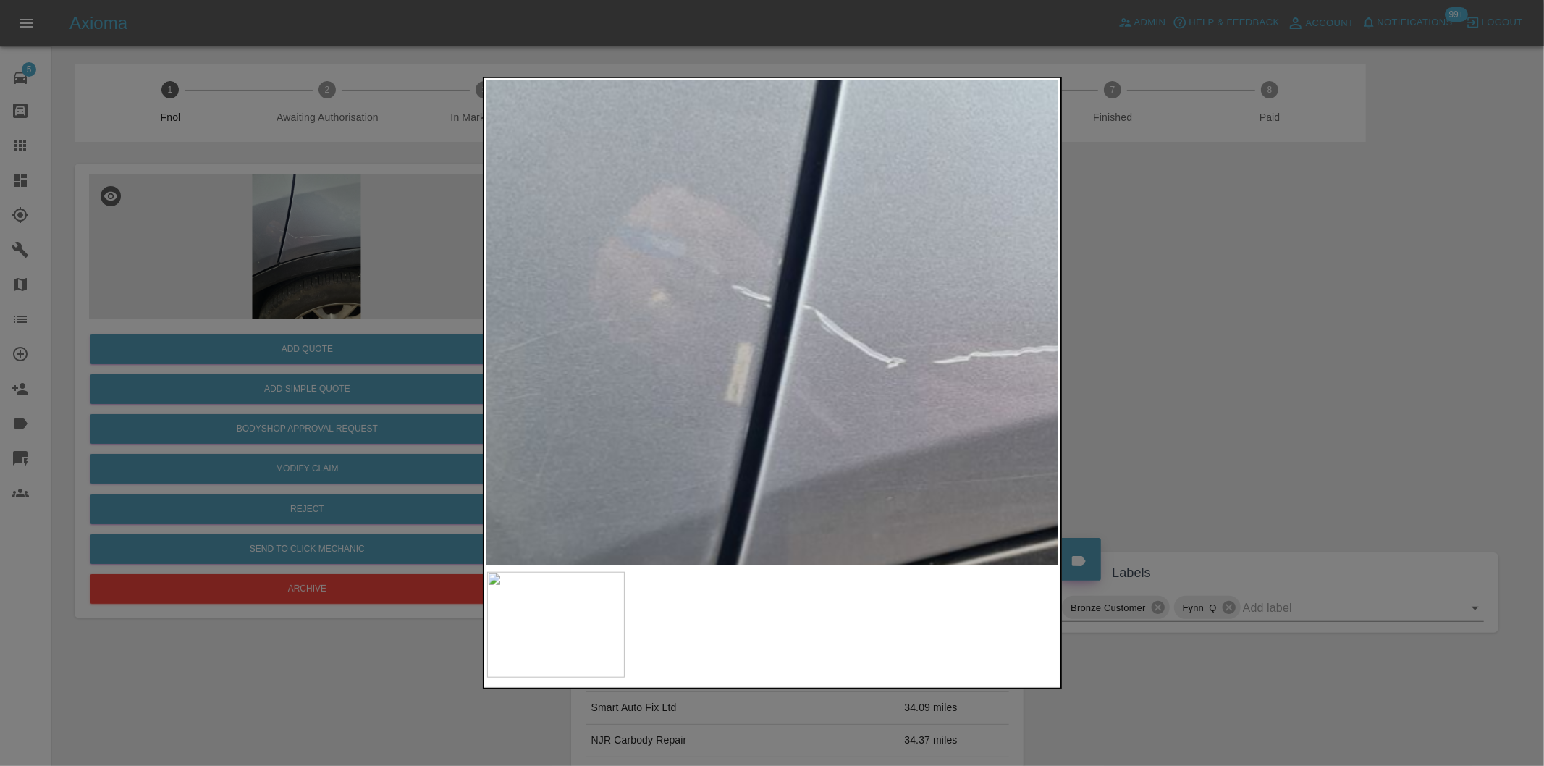
click at [696, 279] on img at bounding box center [1000, 451] width 1716 height 1450
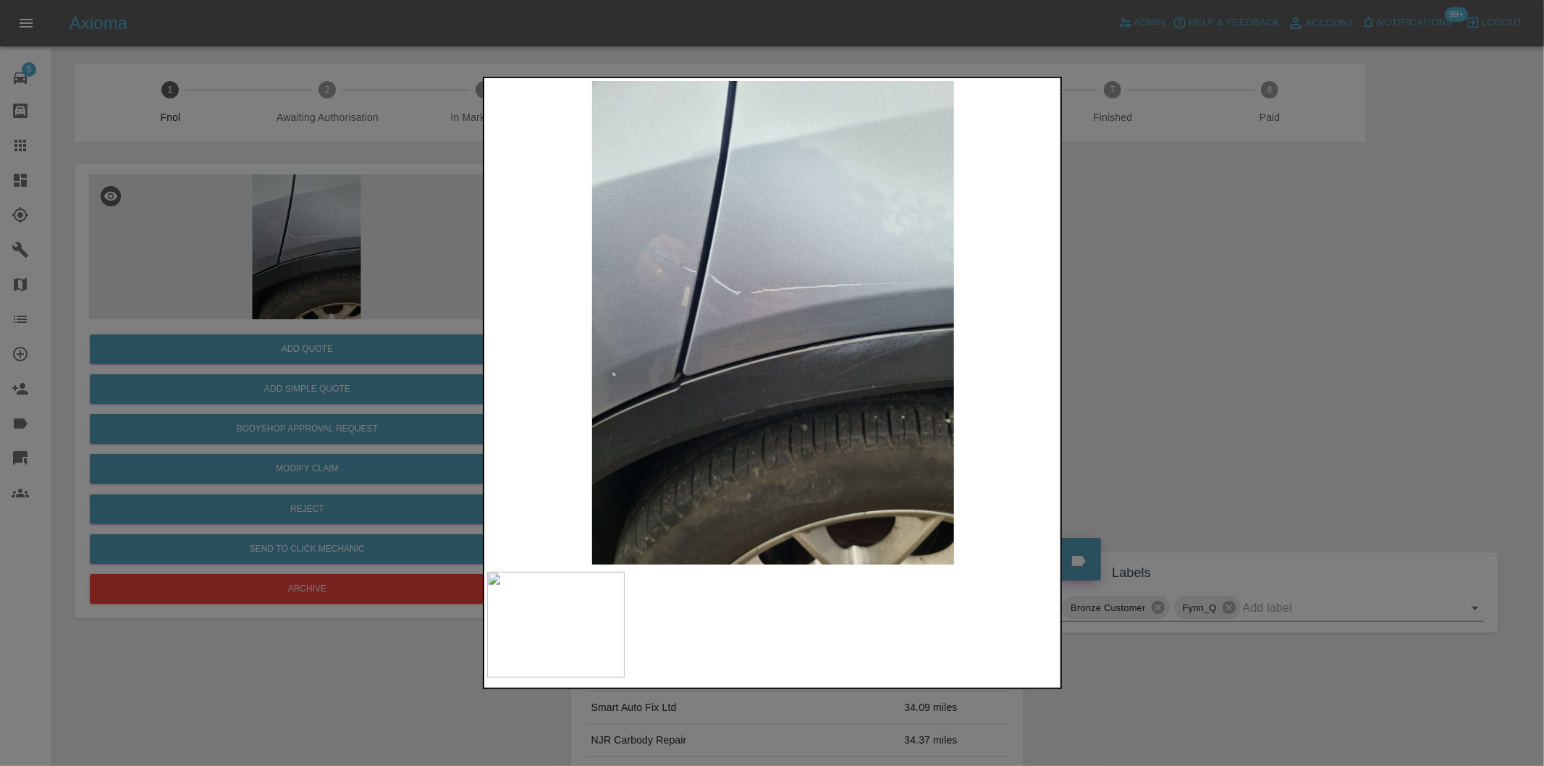
click at [1139, 304] on div at bounding box center [772, 383] width 1544 height 766
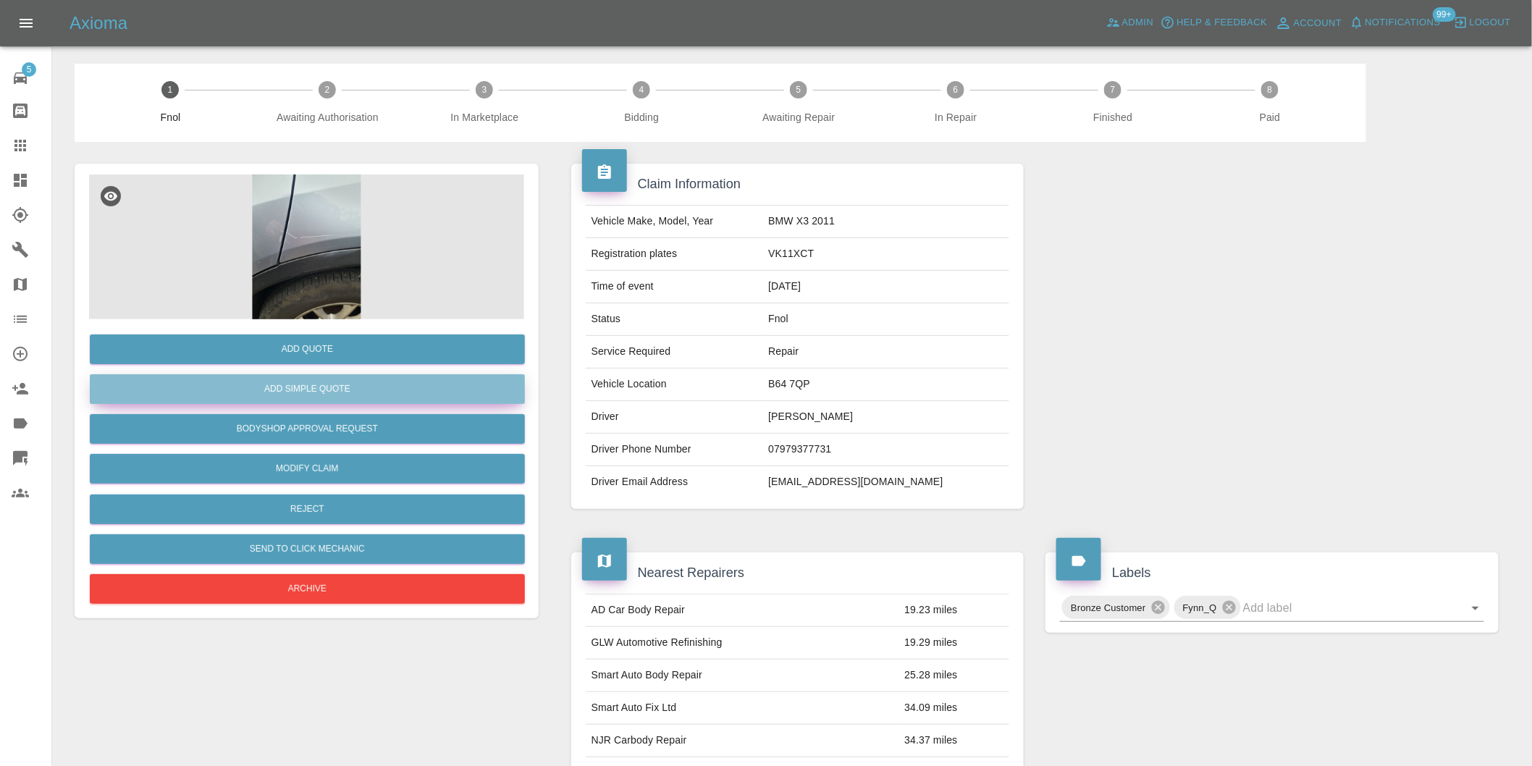
click at [345, 387] on button "Add Simple Quote" at bounding box center [307, 389] width 435 height 30
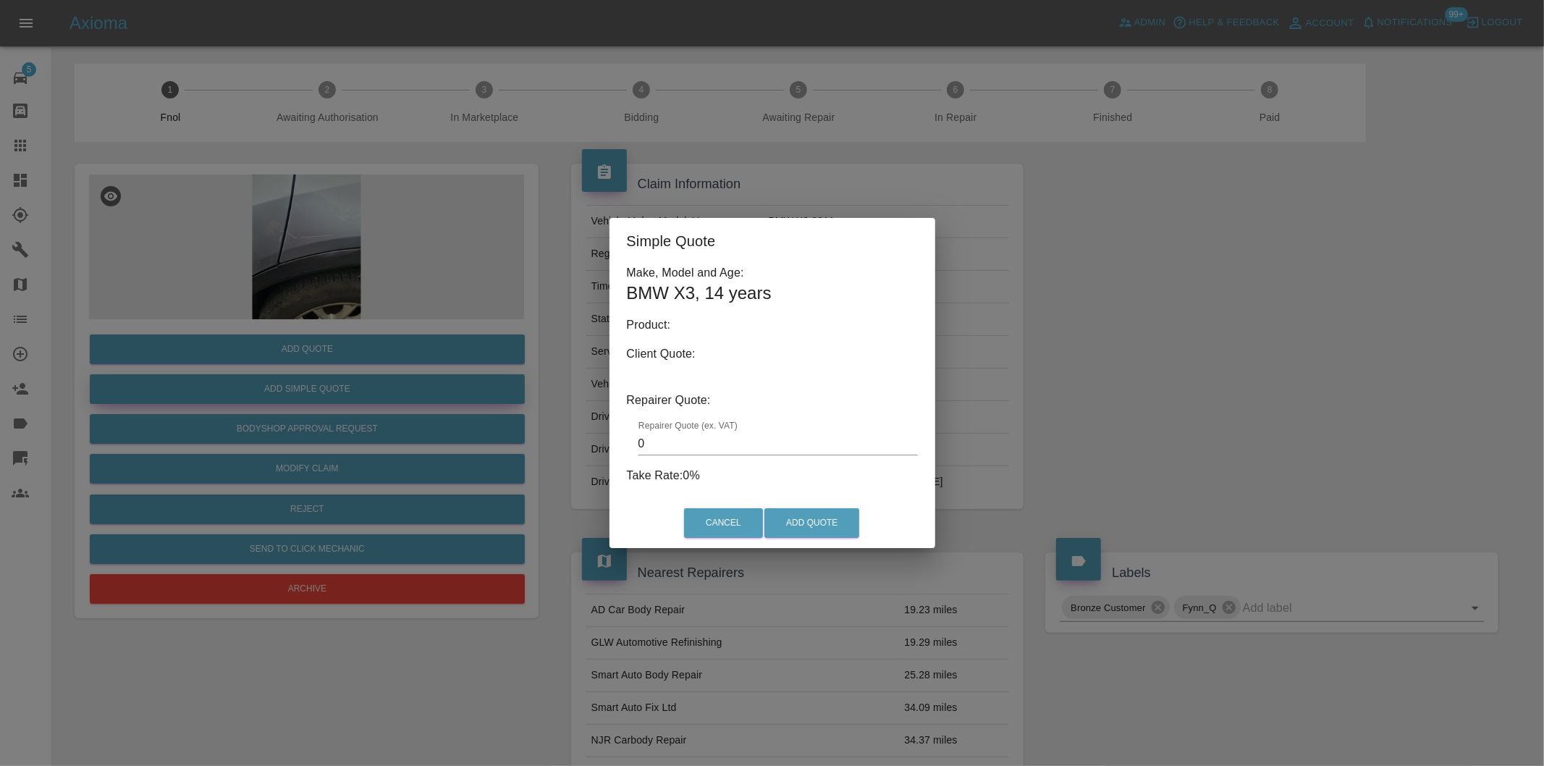
type input "140"
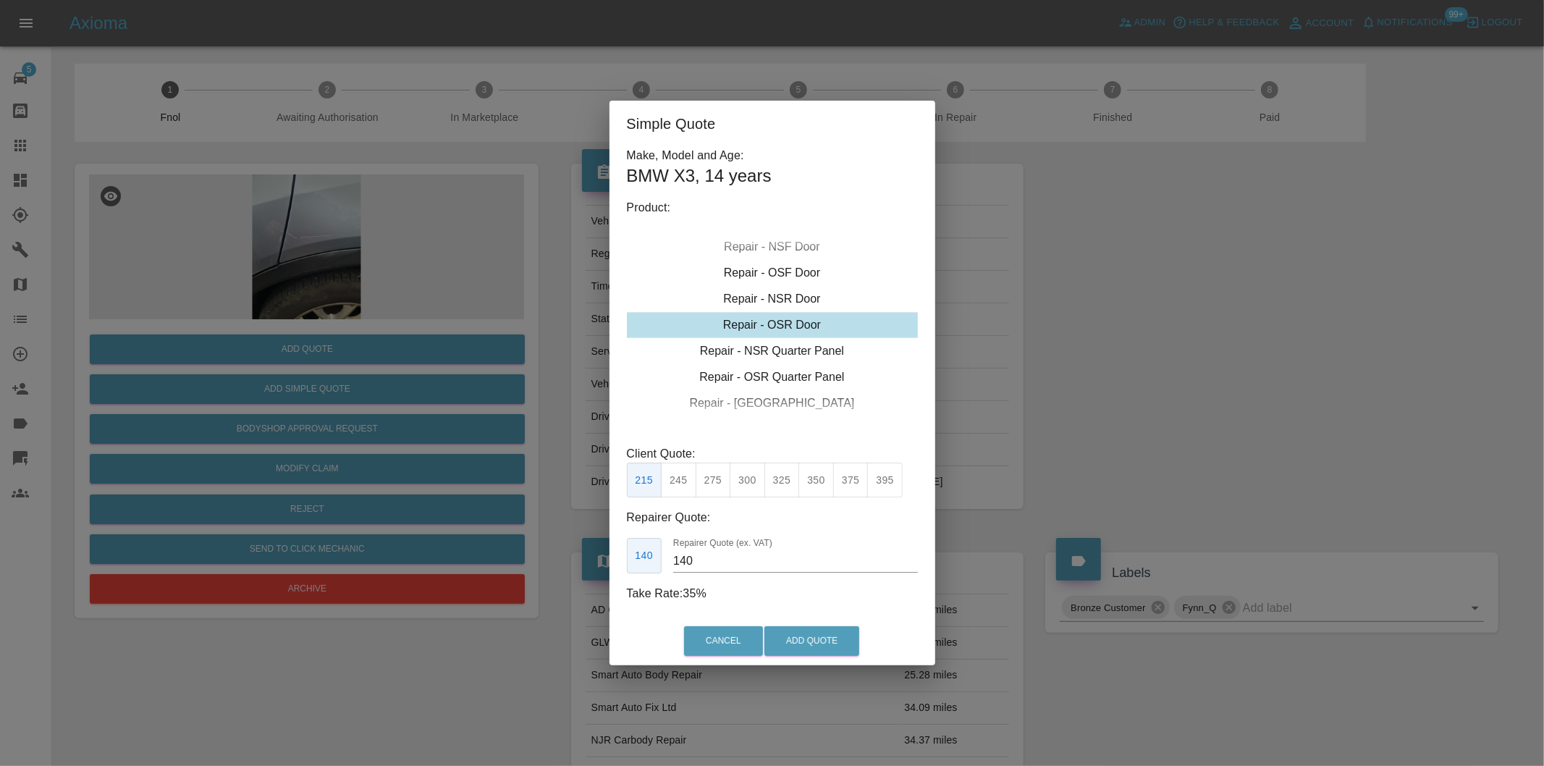
drag, startPoint x: 1068, startPoint y: 365, endPoint x: 1058, endPoint y: 356, distance: 12.8
click at [1068, 364] on div "Simple Quote Make, Model and Age: BMW X3 , 14 years Product: Repair - Front Bum…" at bounding box center [772, 383] width 1544 height 766
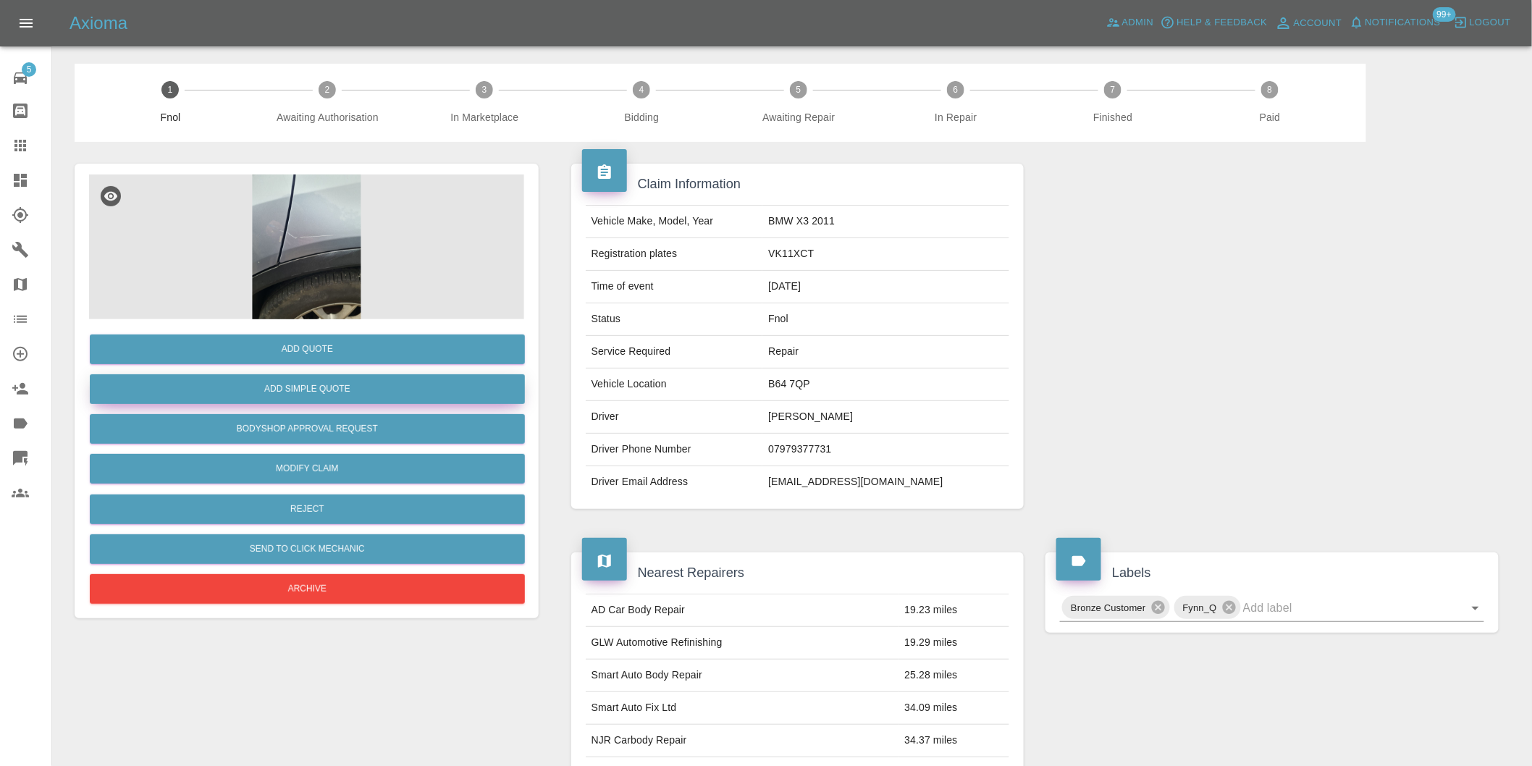
click at [339, 388] on button "Add Simple Quote" at bounding box center [307, 389] width 435 height 30
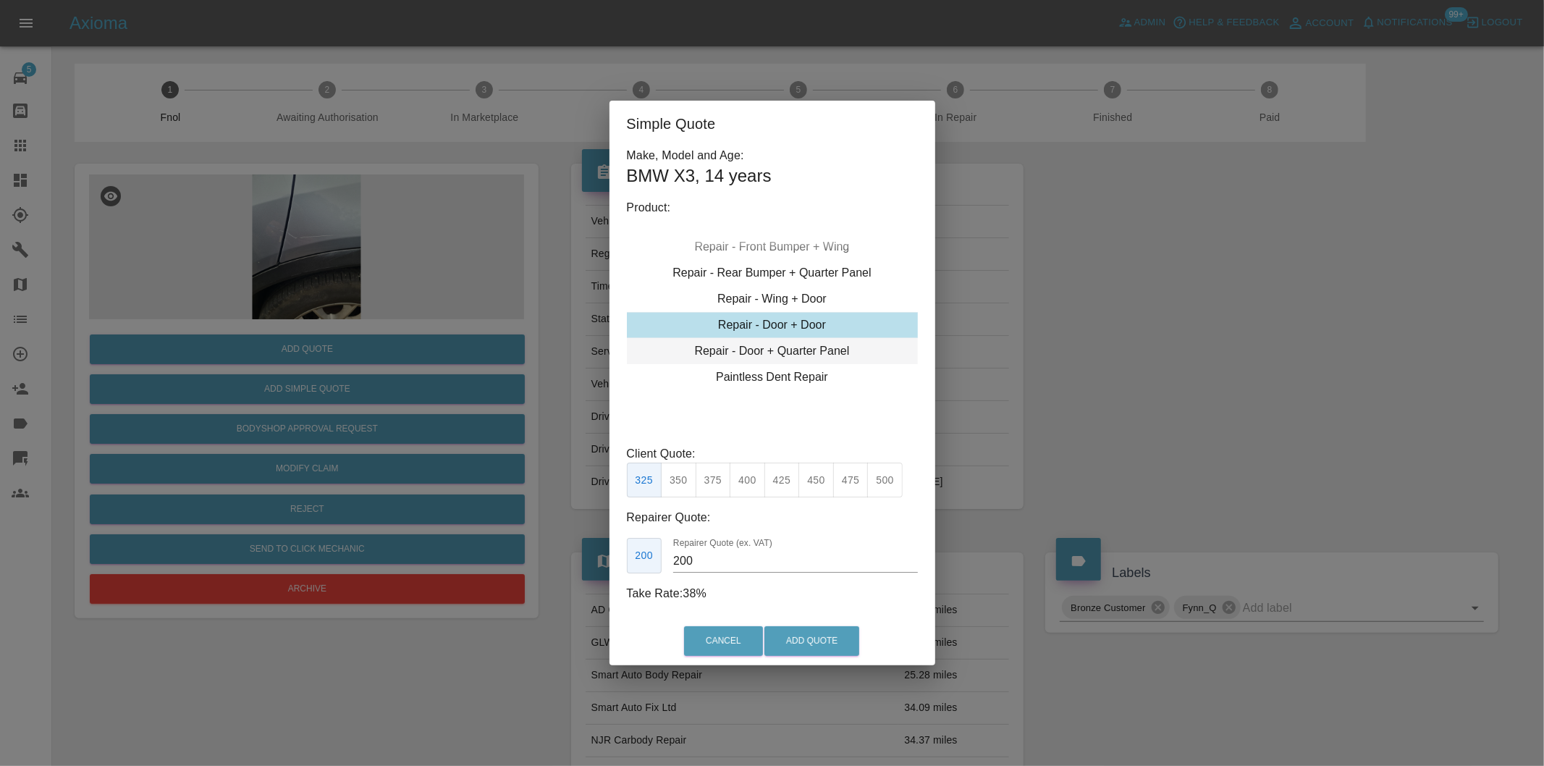
click at [807, 350] on div "Repair - Door + Quarter Panel" at bounding box center [772, 351] width 291 height 26
click at [681, 486] on button "350" at bounding box center [678, 480] width 35 height 35
type input "210"
click at [808, 641] on button "Add Quote" at bounding box center [811, 641] width 95 height 30
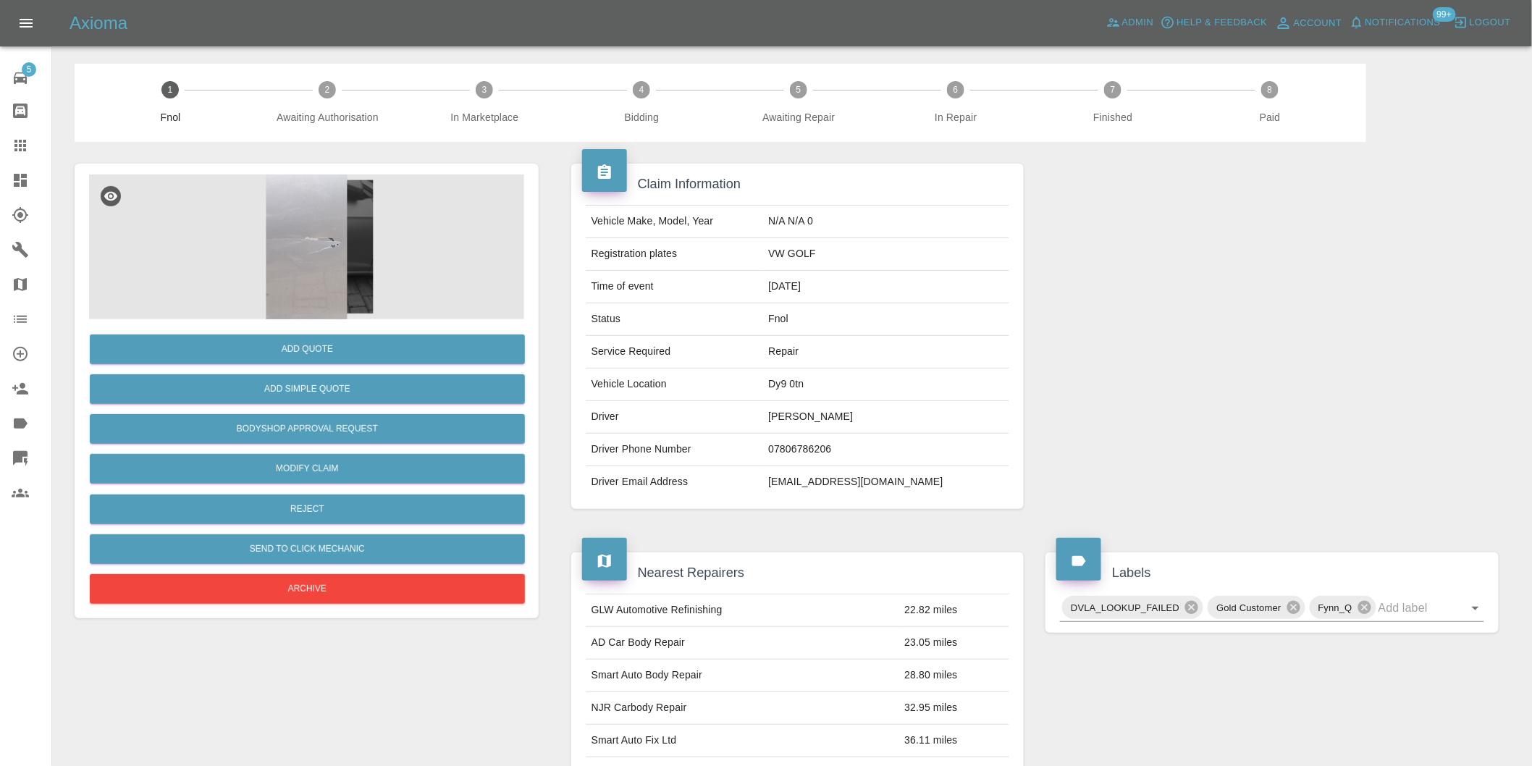
click at [300, 203] on img at bounding box center [306, 246] width 435 height 145
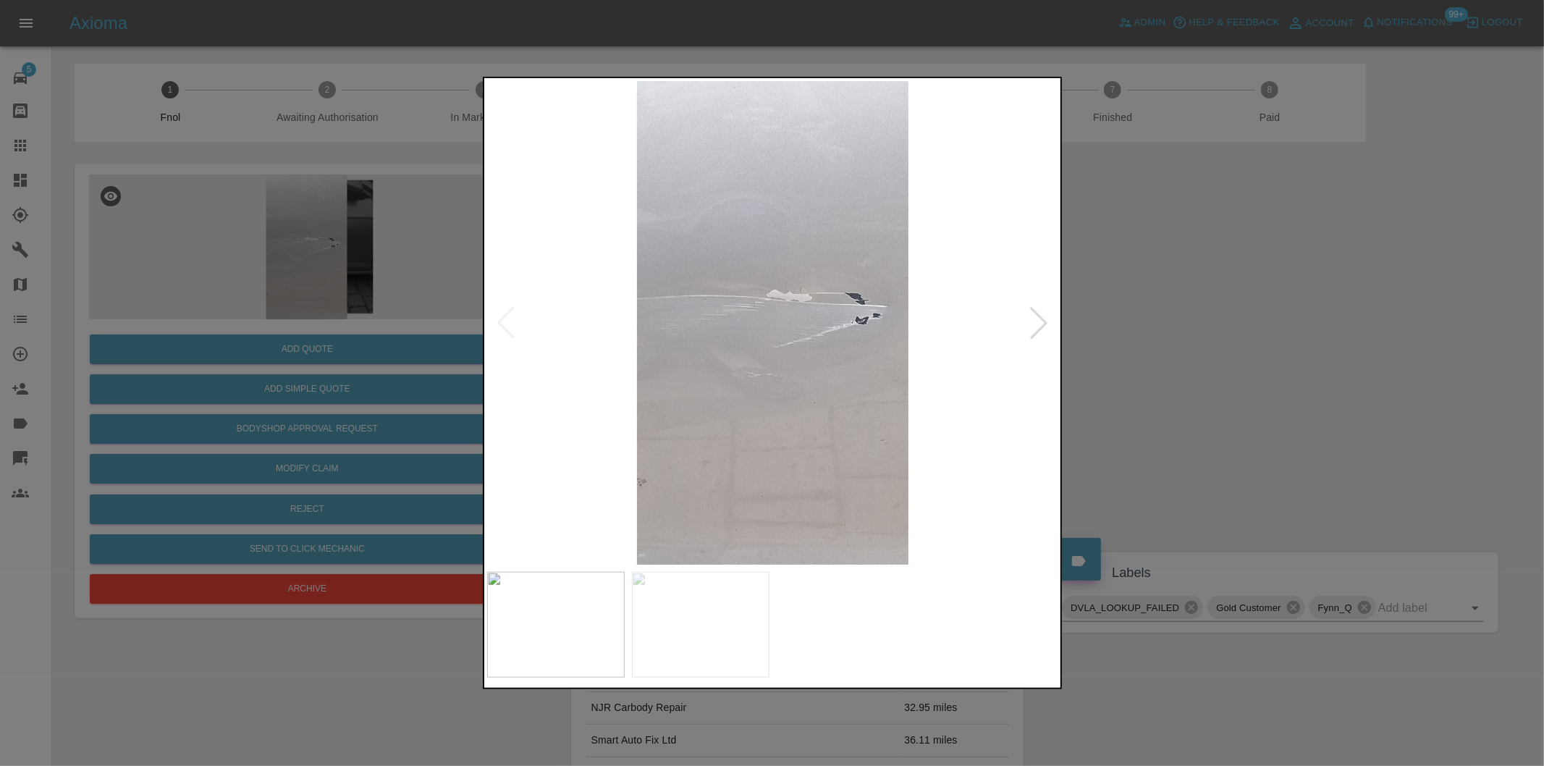
click at [1030, 326] on div at bounding box center [1039, 323] width 32 height 32
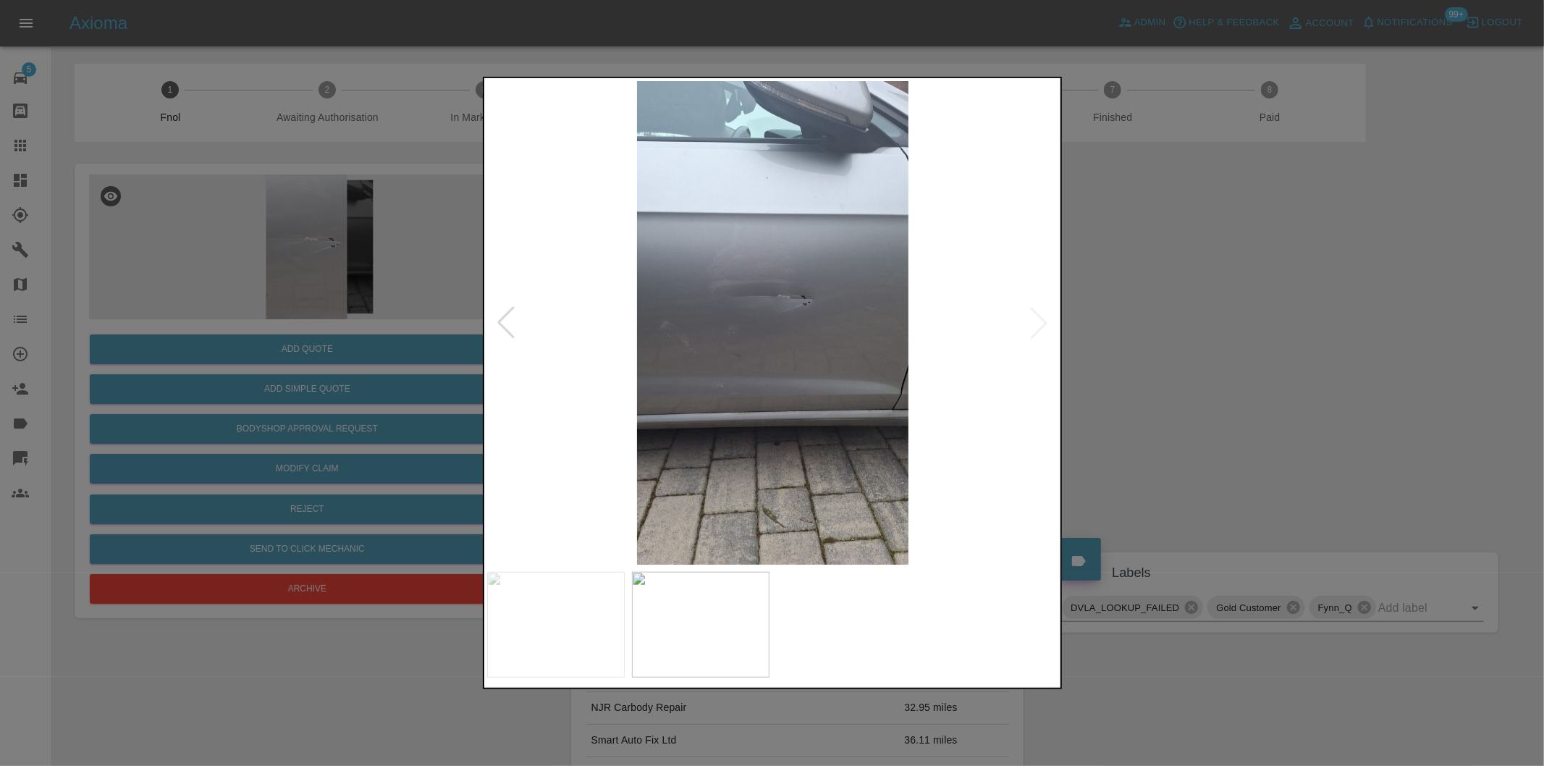
click at [1032, 326] on img at bounding box center [773, 323] width 572 height 484
click at [1145, 453] on div at bounding box center [772, 383] width 1544 height 766
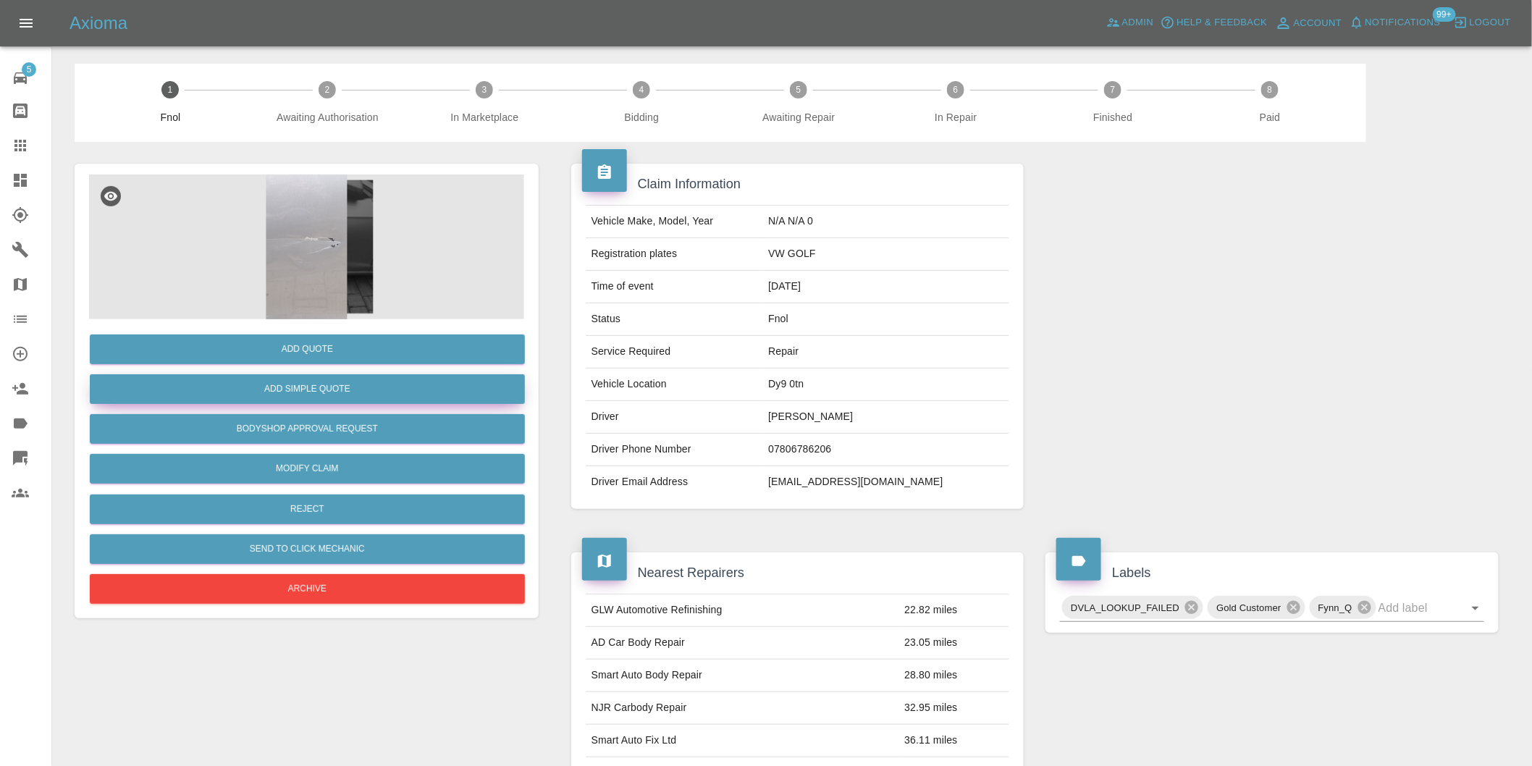
click at [340, 393] on button "Add Simple Quote" at bounding box center [307, 389] width 435 height 30
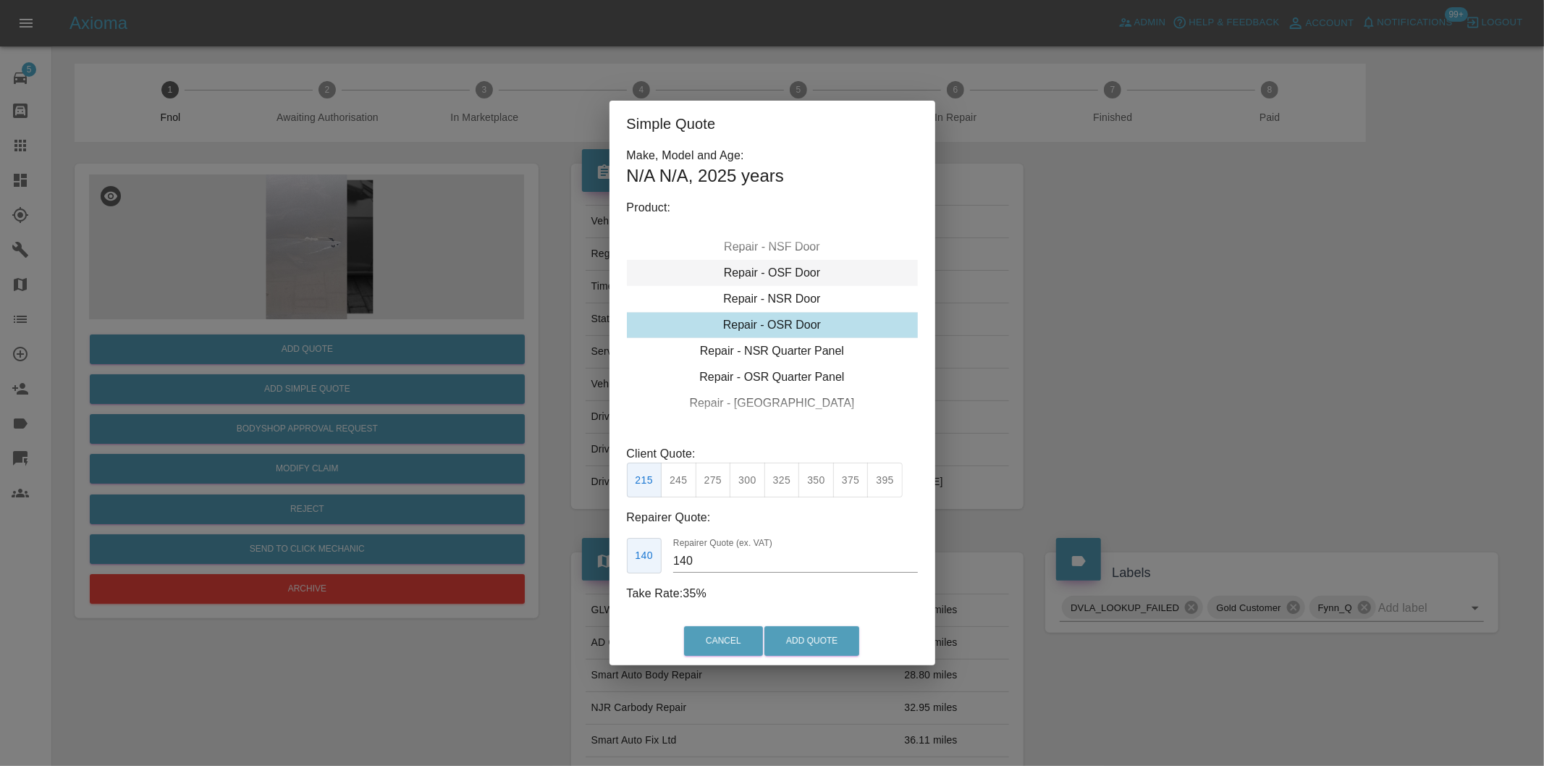
click at [792, 270] on div "Repair - OSF Door" at bounding box center [772, 273] width 291 height 26
click at [746, 474] on button "300" at bounding box center [747, 480] width 35 height 35
type input "190"
click at [820, 633] on button "Add Quote" at bounding box center [811, 641] width 95 height 30
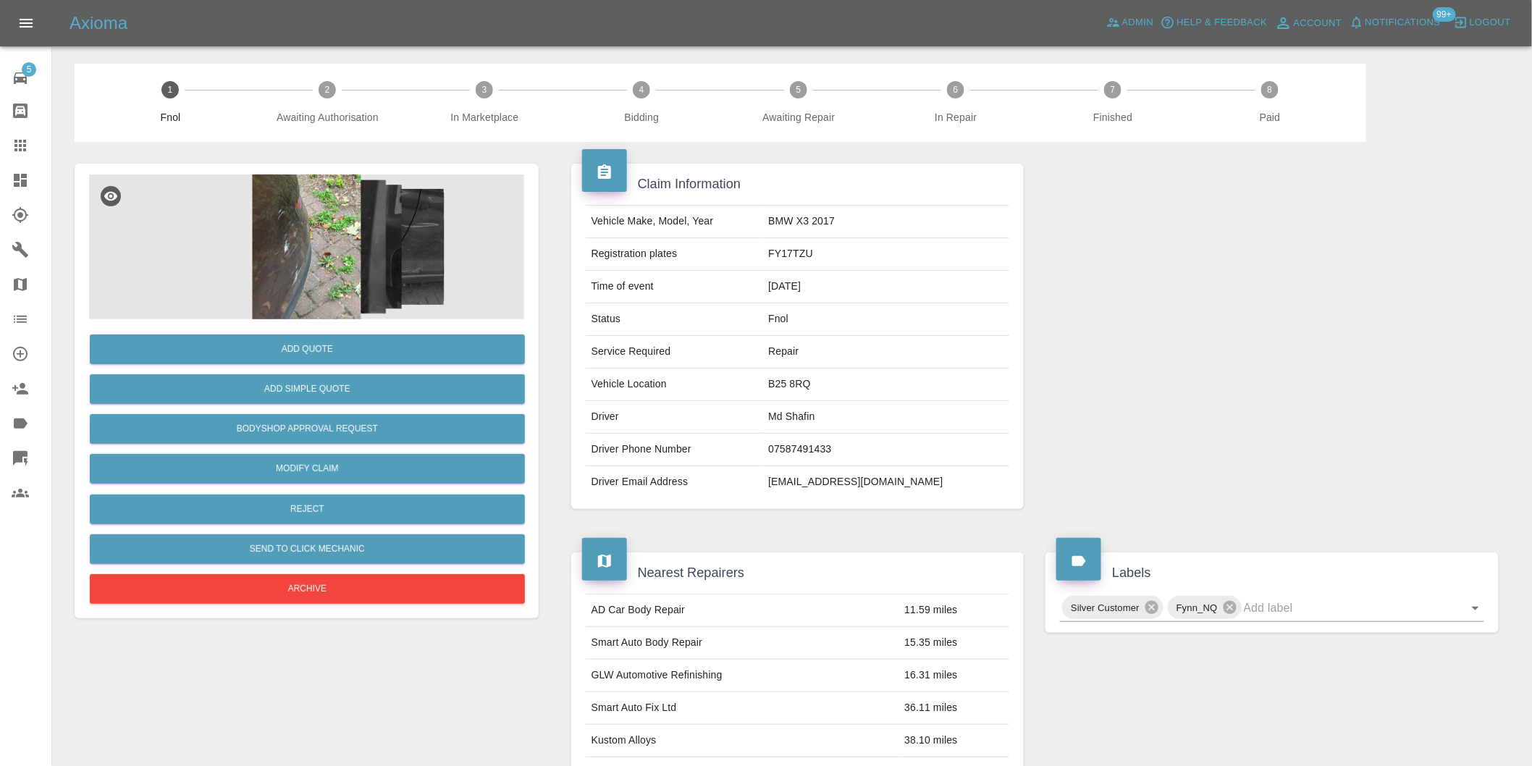
click at [276, 285] on img at bounding box center [306, 246] width 435 height 145
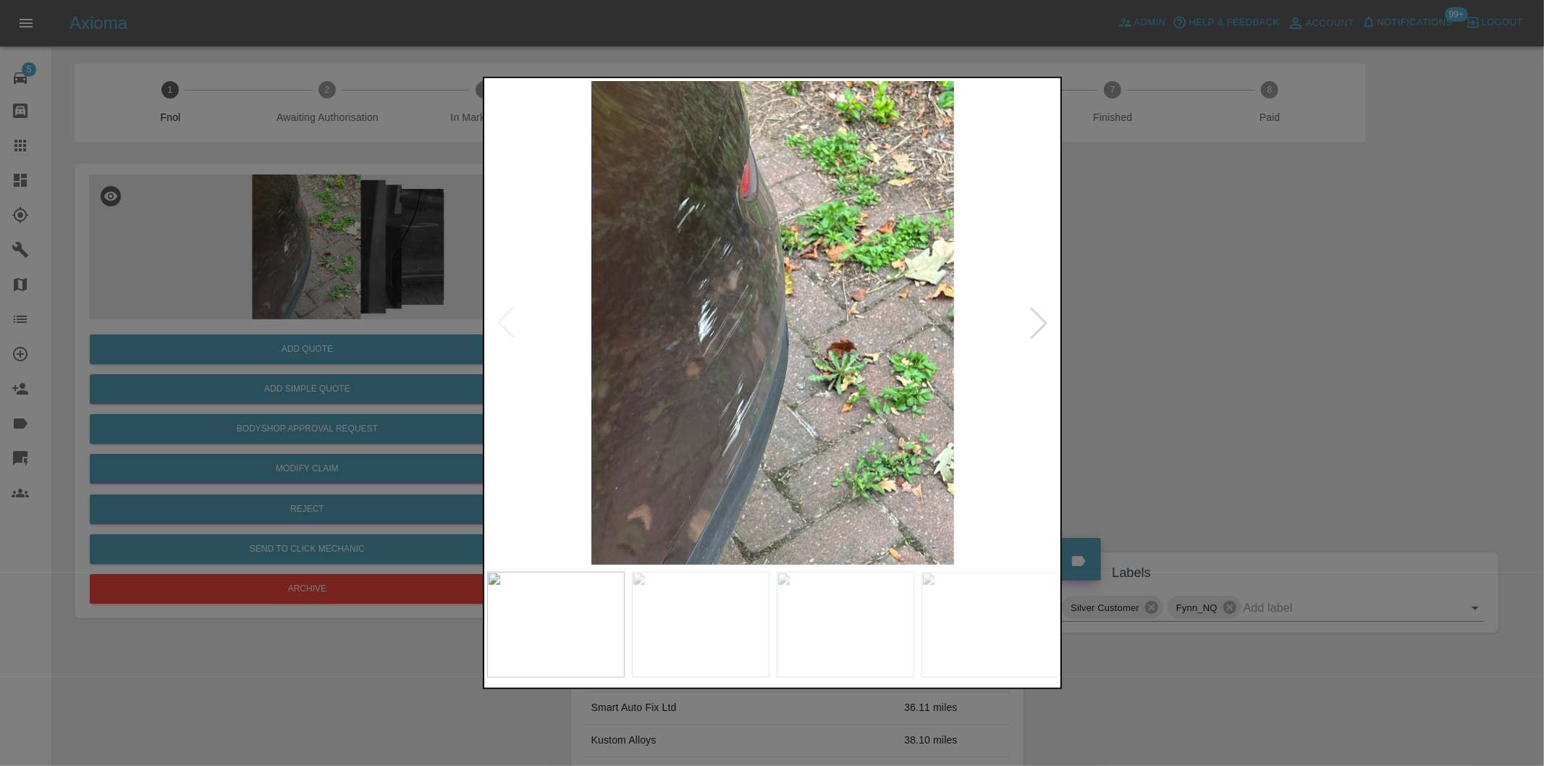
click at [1044, 328] on div at bounding box center [1039, 323] width 32 height 32
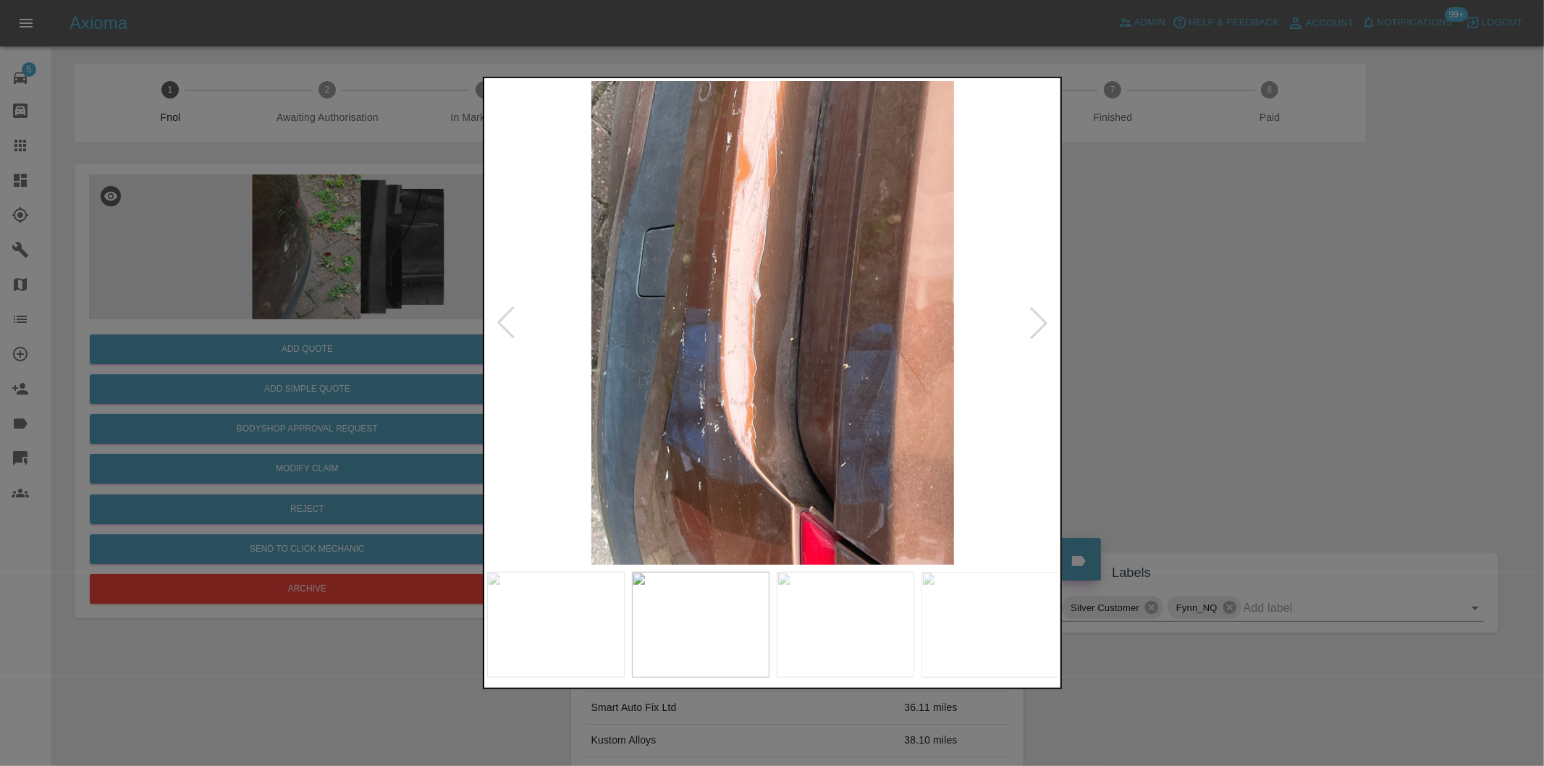
click at [1045, 328] on div at bounding box center [1039, 323] width 32 height 32
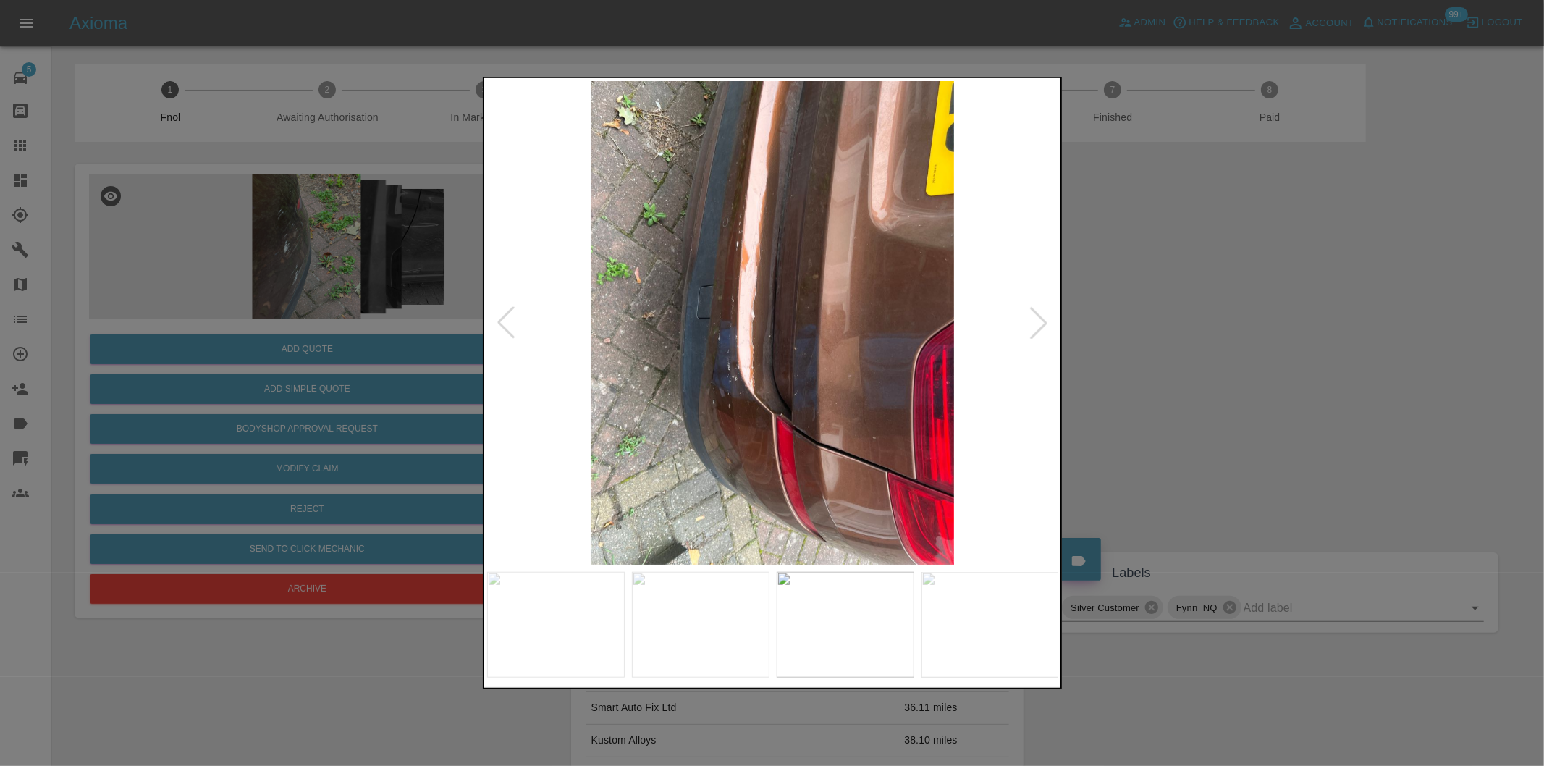
click at [1045, 321] on div at bounding box center [1039, 323] width 32 height 32
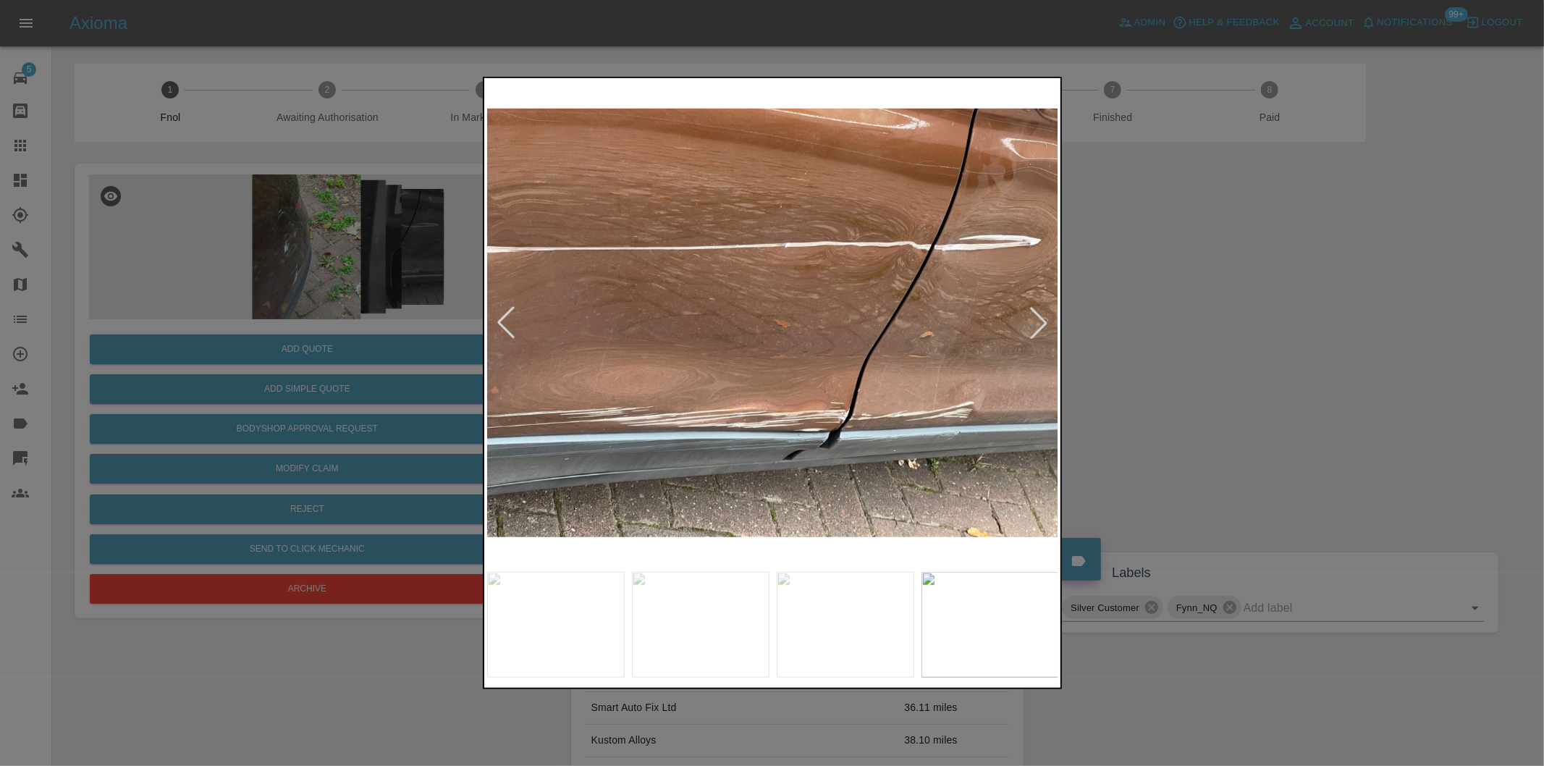
click at [1045, 321] on div at bounding box center [1039, 323] width 32 height 32
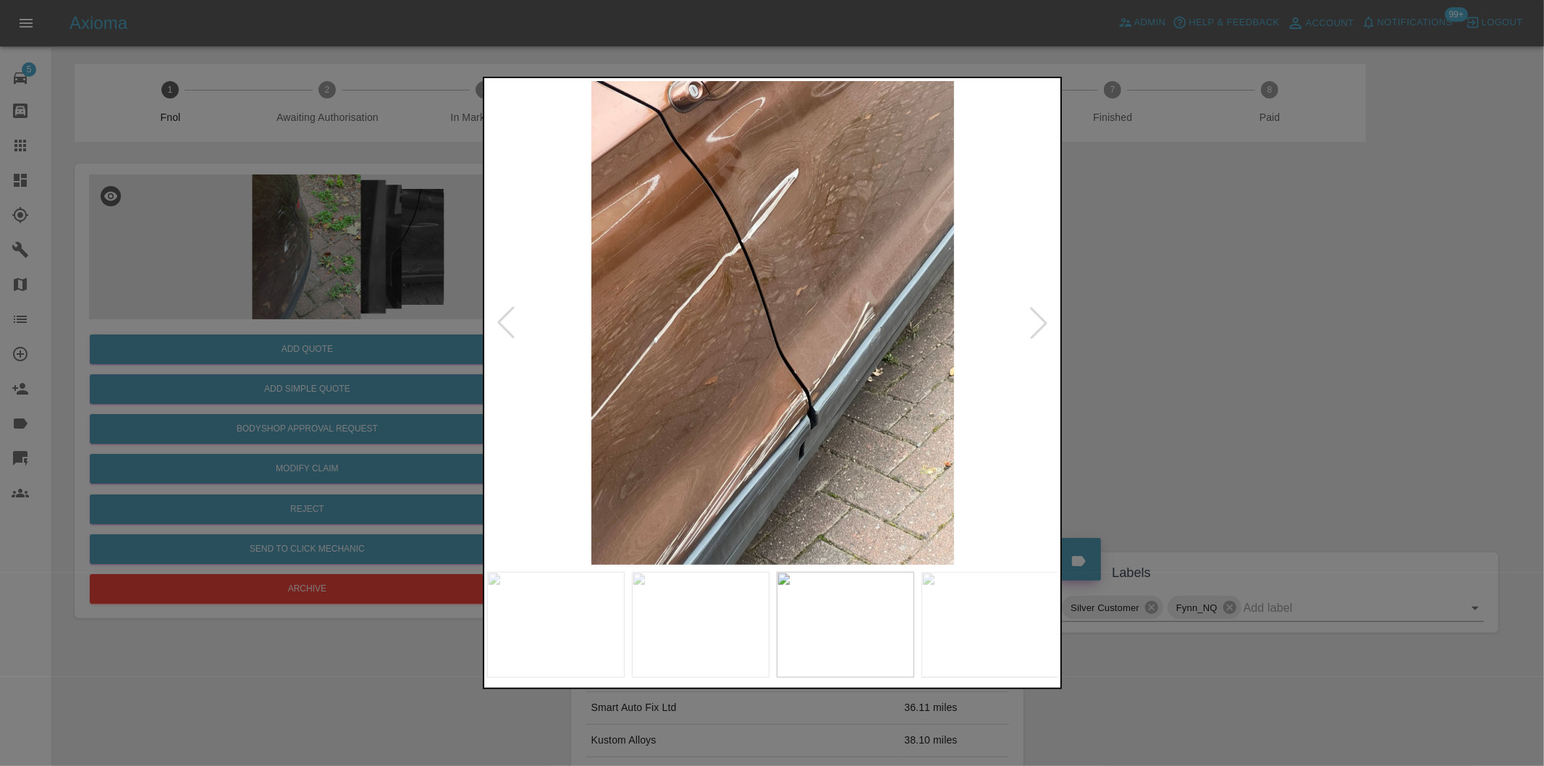
click at [1276, 378] on div at bounding box center [772, 383] width 1544 height 766
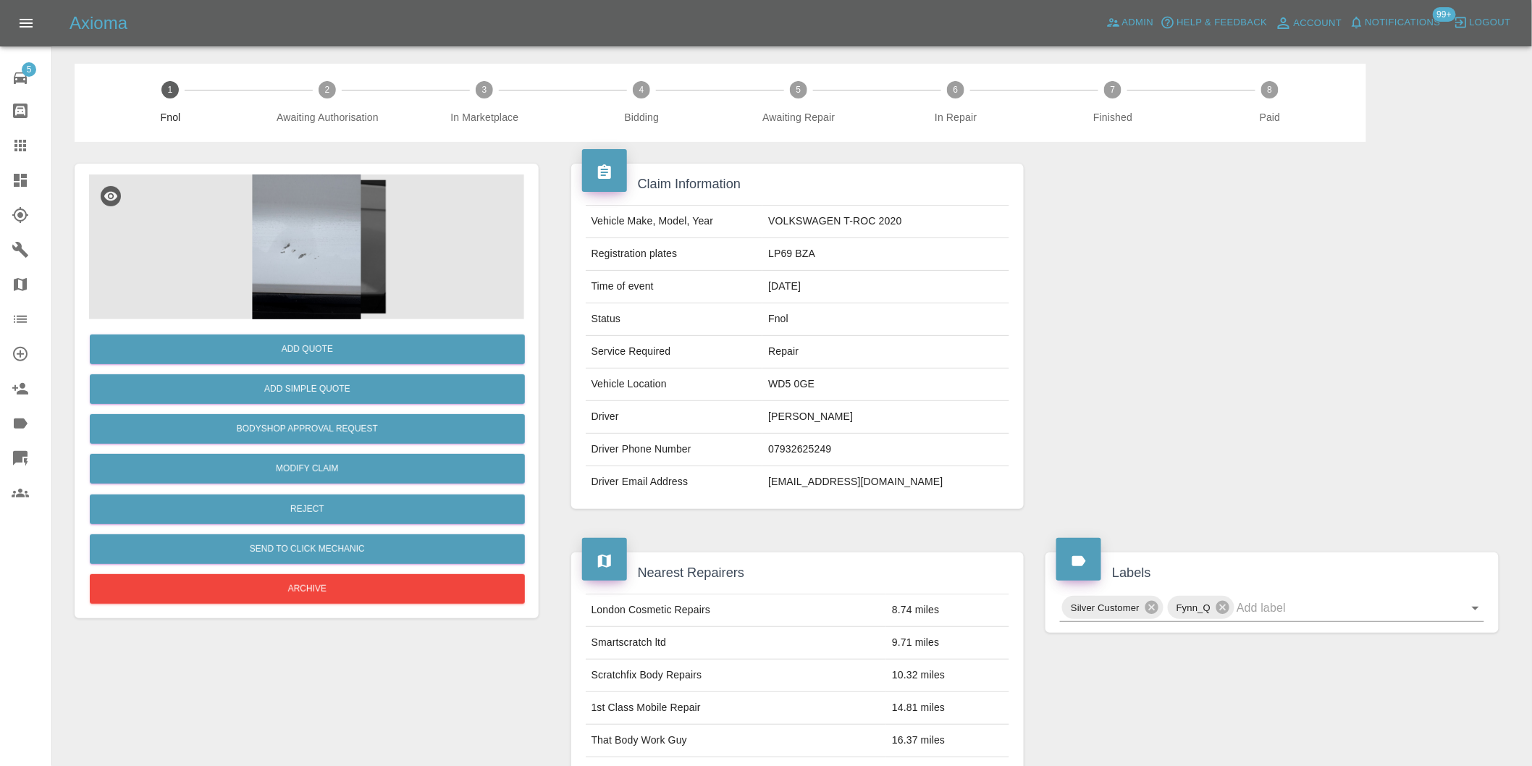
click at [326, 229] on img at bounding box center [306, 246] width 435 height 145
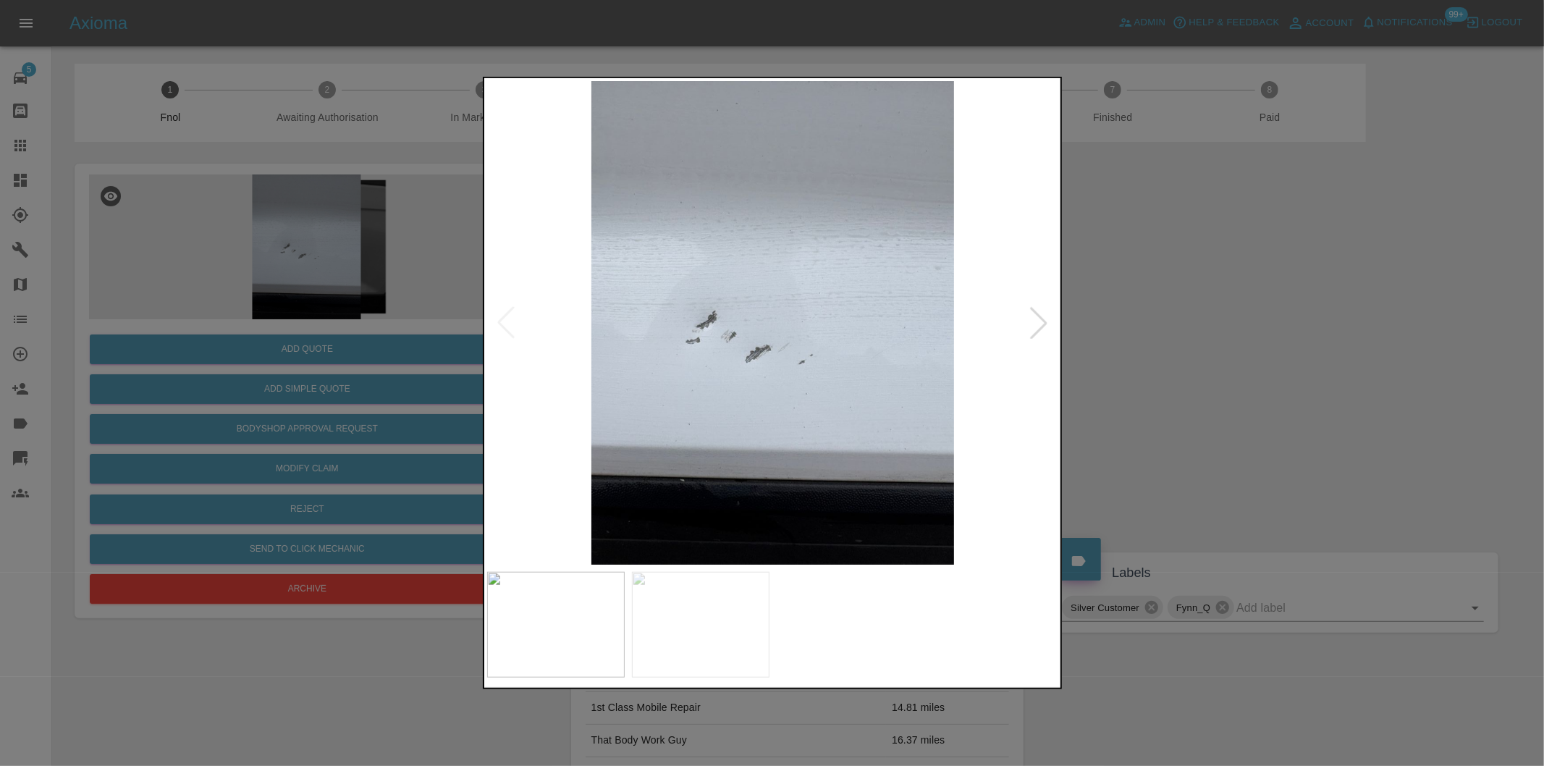
click at [1034, 335] on div at bounding box center [1039, 323] width 32 height 32
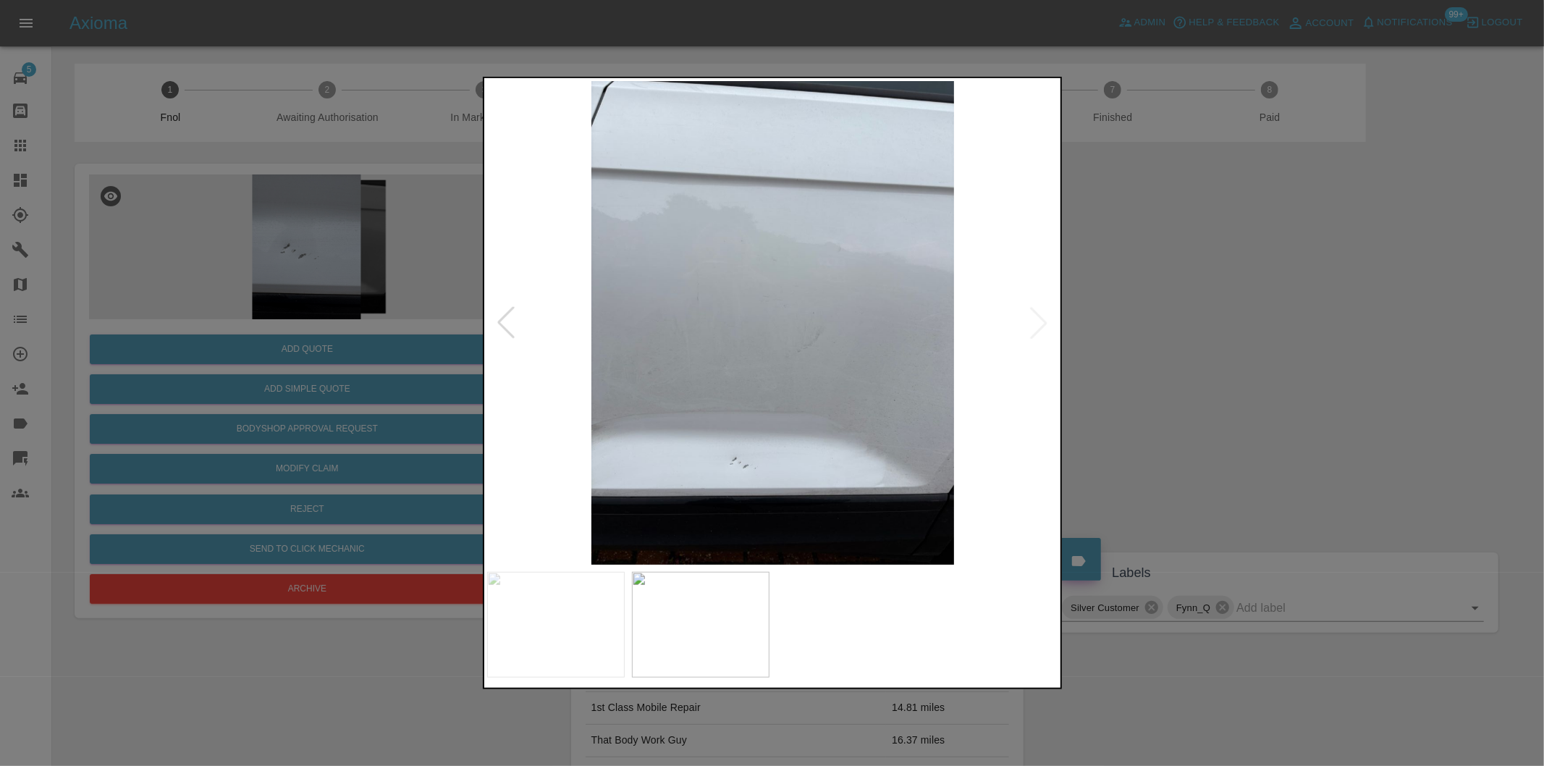
click at [1036, 327] on img at bounding box center [773, 323] width 572 height 484
click at [1210, 355] on div at bounding box center [772, 383] width 1544 height 766
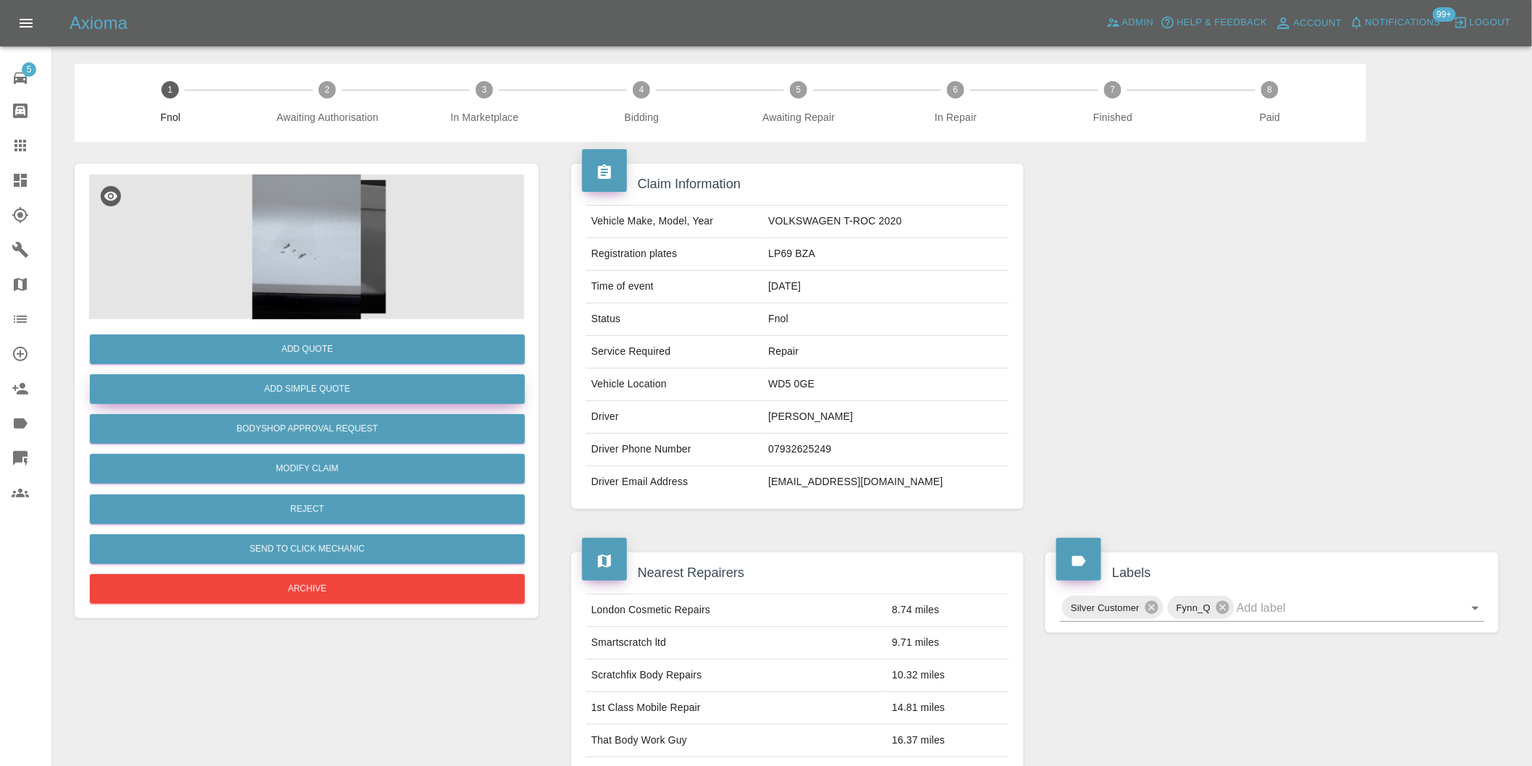
click at [394, 384] on button "Add Simple Quote" at bounding box center [307, 389] width 435 height 30
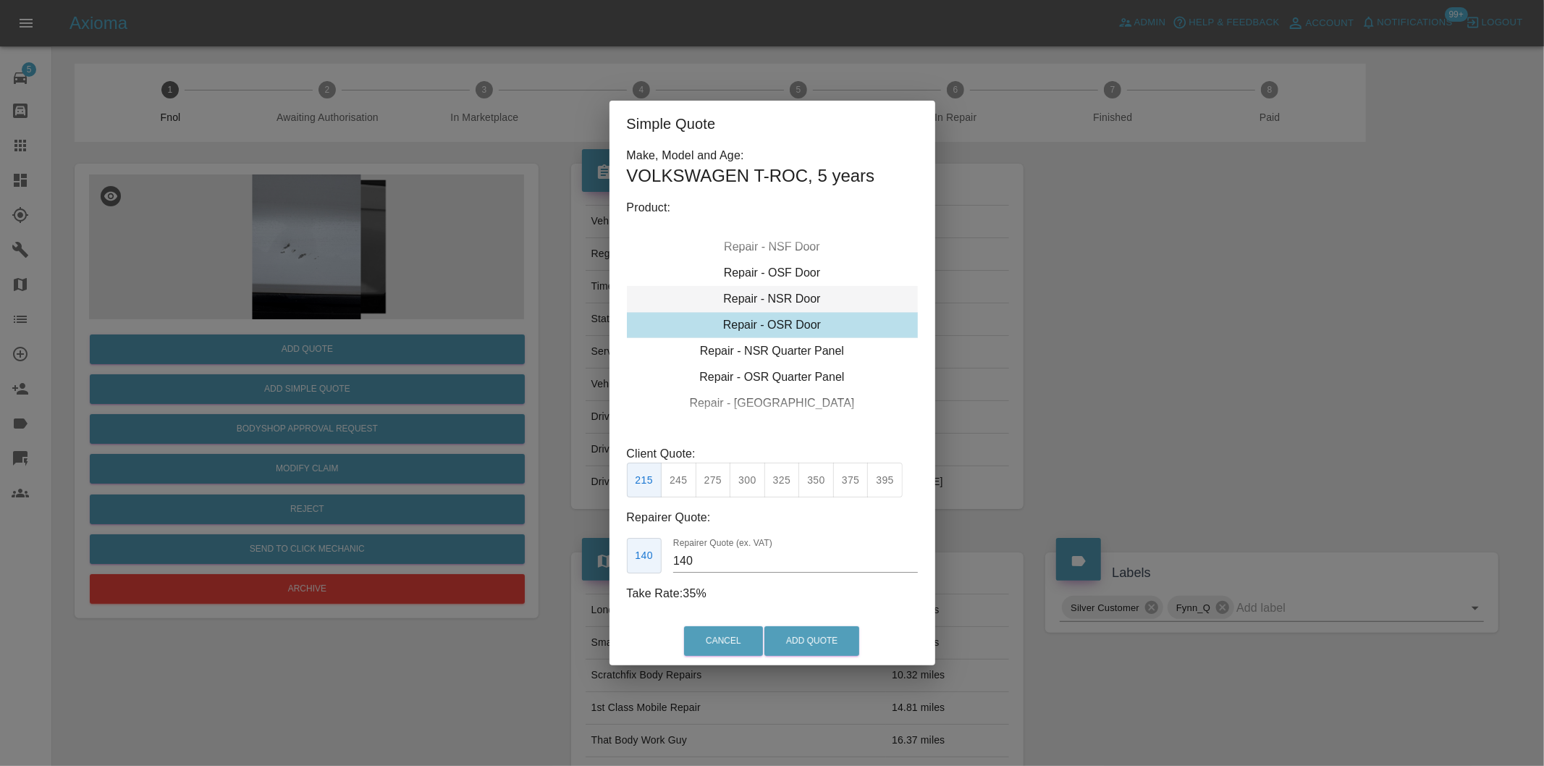
click at [795, 303] on div "Repair - NSR Door" at bounding box center [772, 299] width 291 height 26
click at [717, 486] on button "270" at bounding box center [713, 480] width 35 height 35
type input "180"
click at [809, 634] on button "Add Quote" at bounding box center [811, 641] width 95 height 30
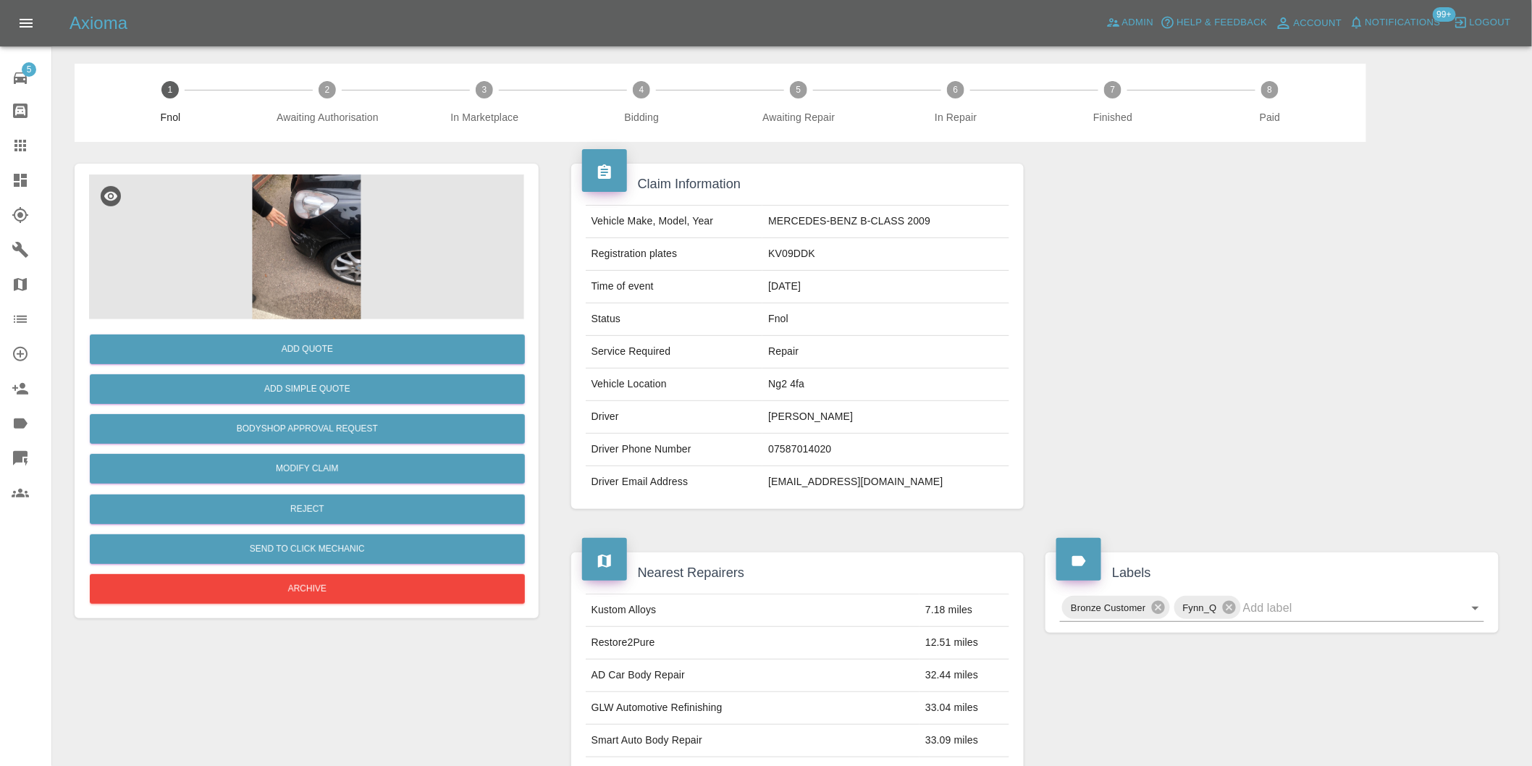
click at [321, 235] on img at bounding box center [306, 246] width 435 height 145
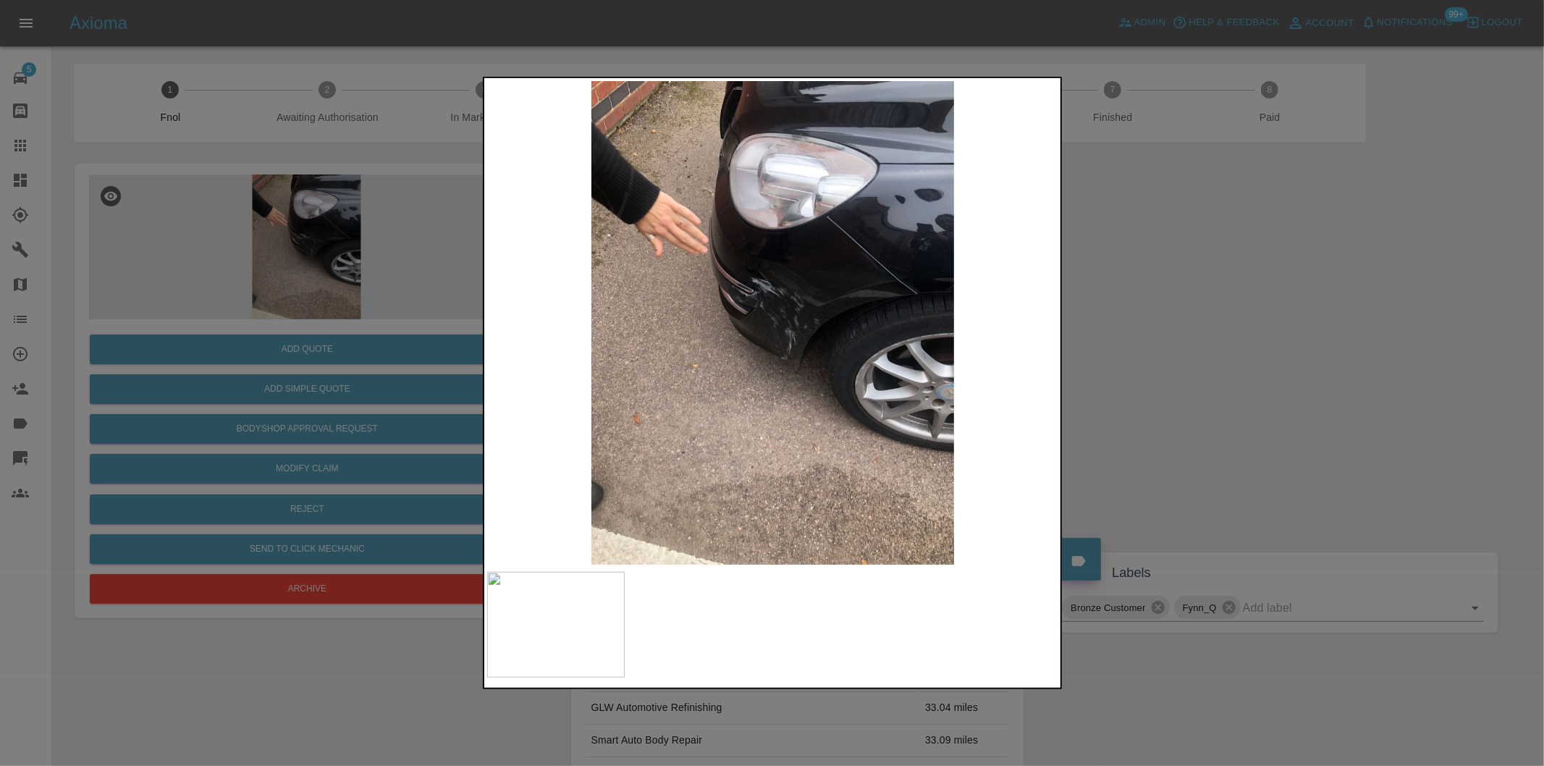
click at [822, 317] on img at bounding box center [773, 323] width 572 height 484
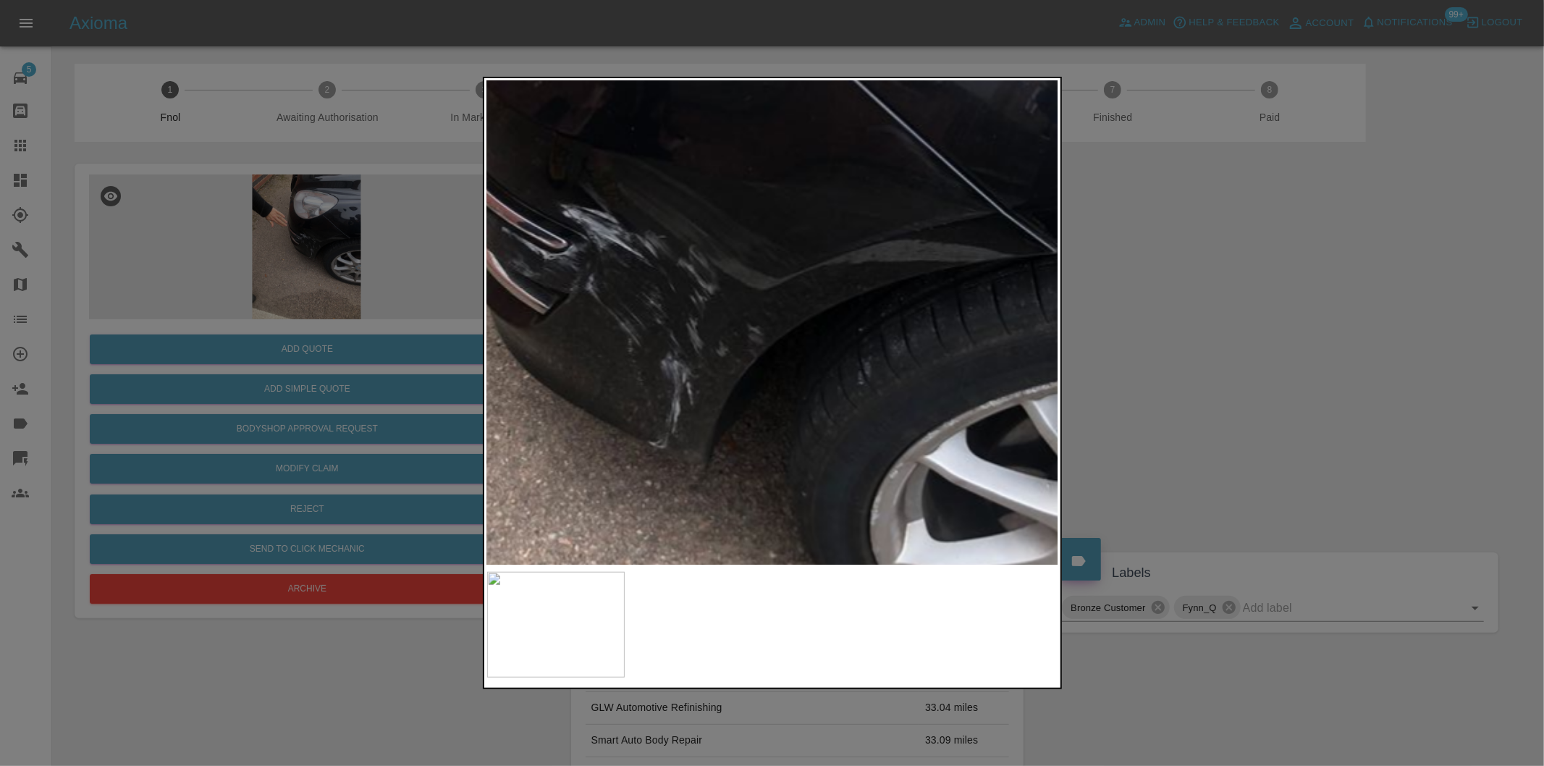
click at [707, 313] on img at bounding box center [623, 338] width 1716 height 1450
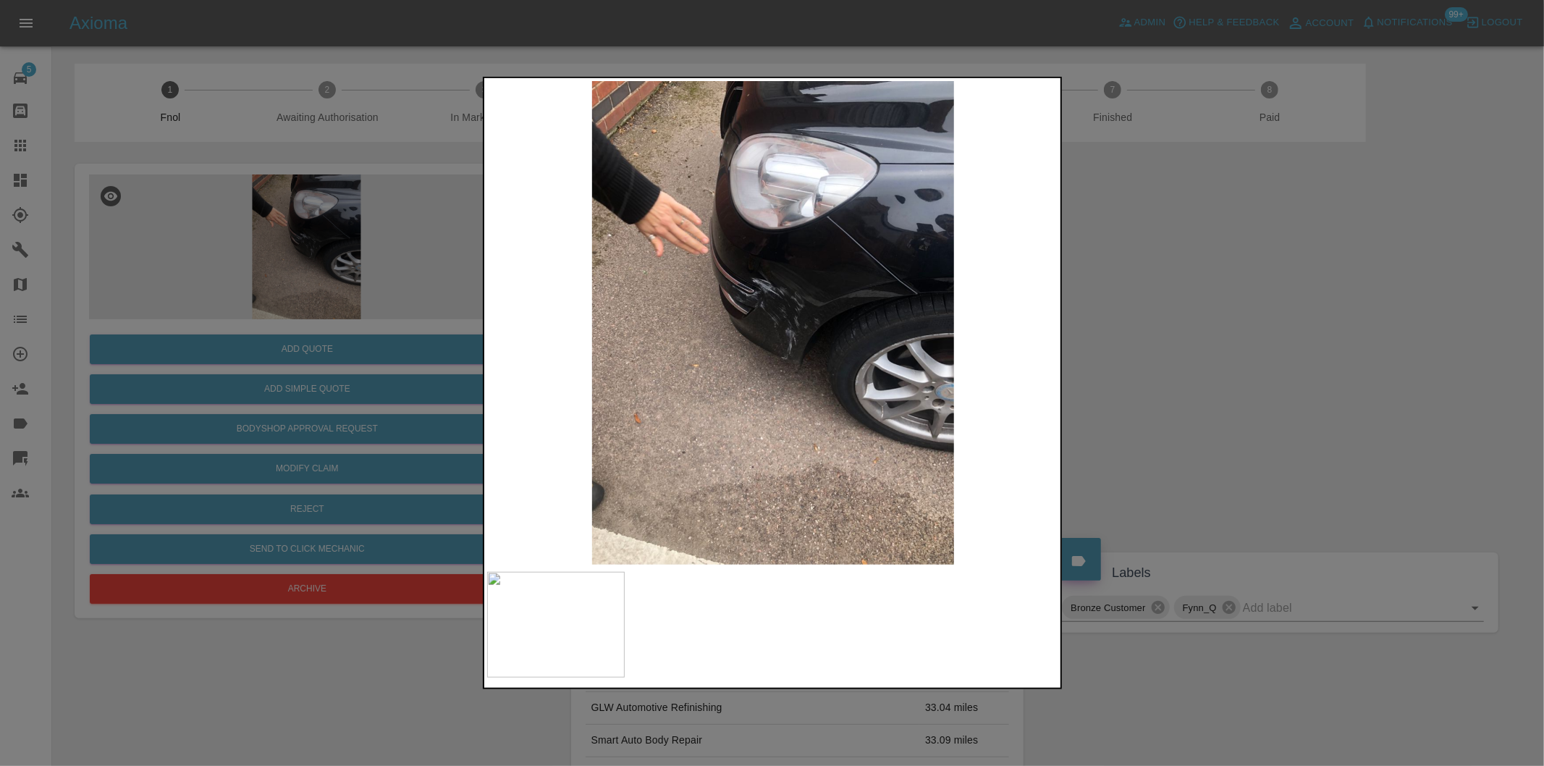
click at [1196, 345] on div at bounding box center [772, 383] width 1544 height 766
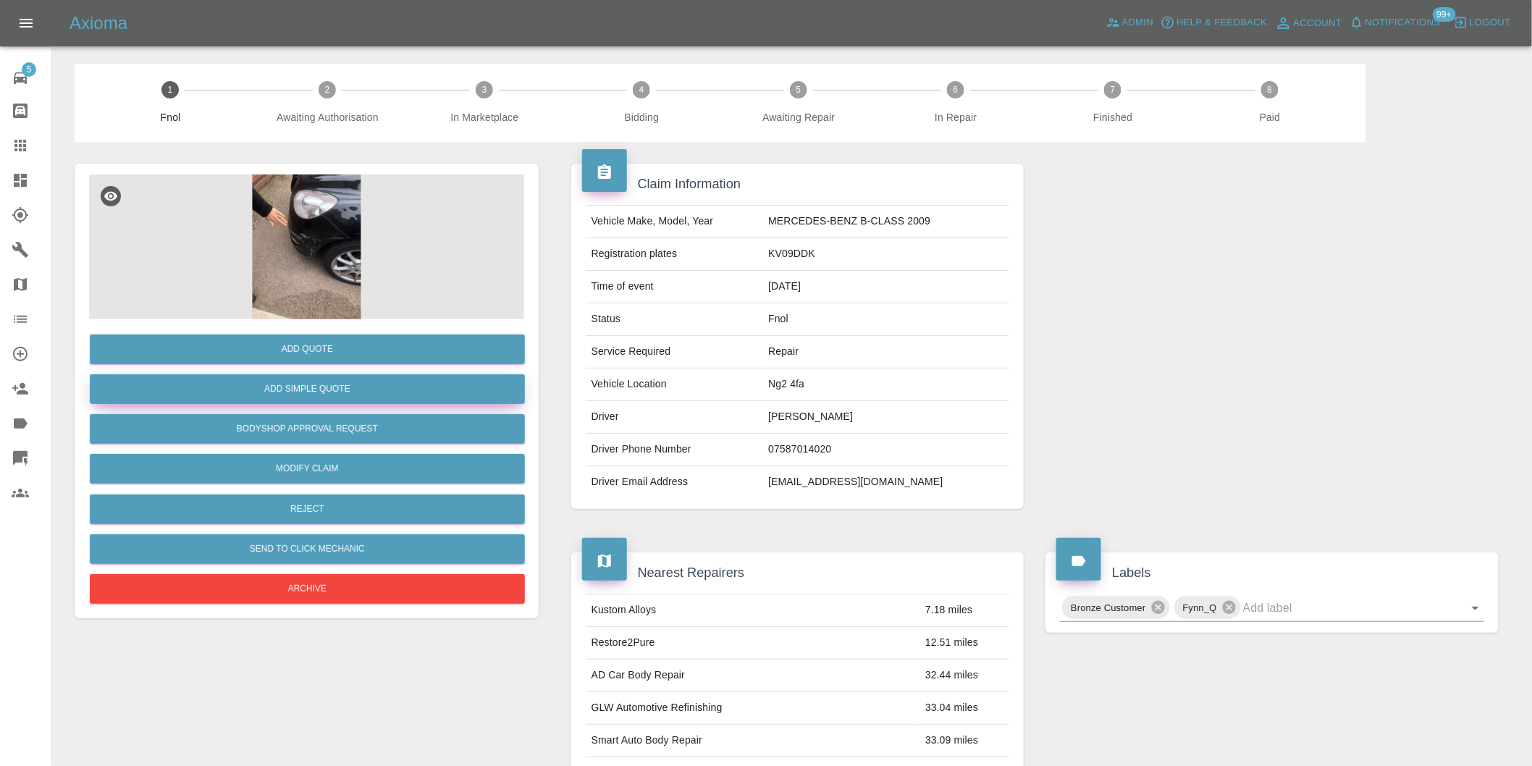
click at [411, 389] on button "Add Simple Quote" at bounding box center [307, 389] width 435 height 30
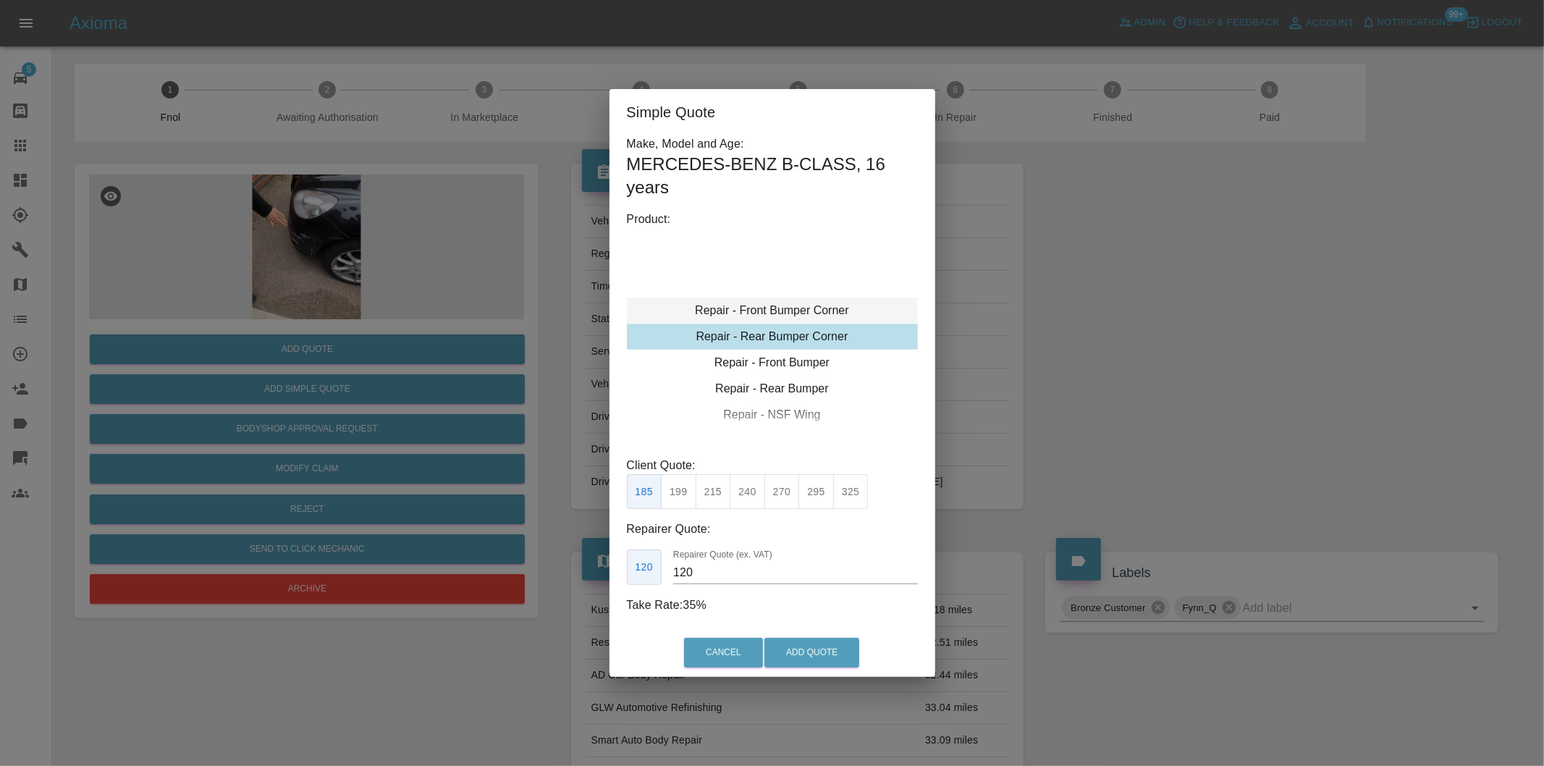
click at [824, 308] on div "Repair - Front Bumper Corner" at bounding box center [772, 311] width 291 height 26
click at [848, 494] on button "325" at bounding box center [850, 491] width 35 height 35
type input "200"
click at [800, 650] on button "Add Quote" at bounding box center [811, 653] width 95 height 30
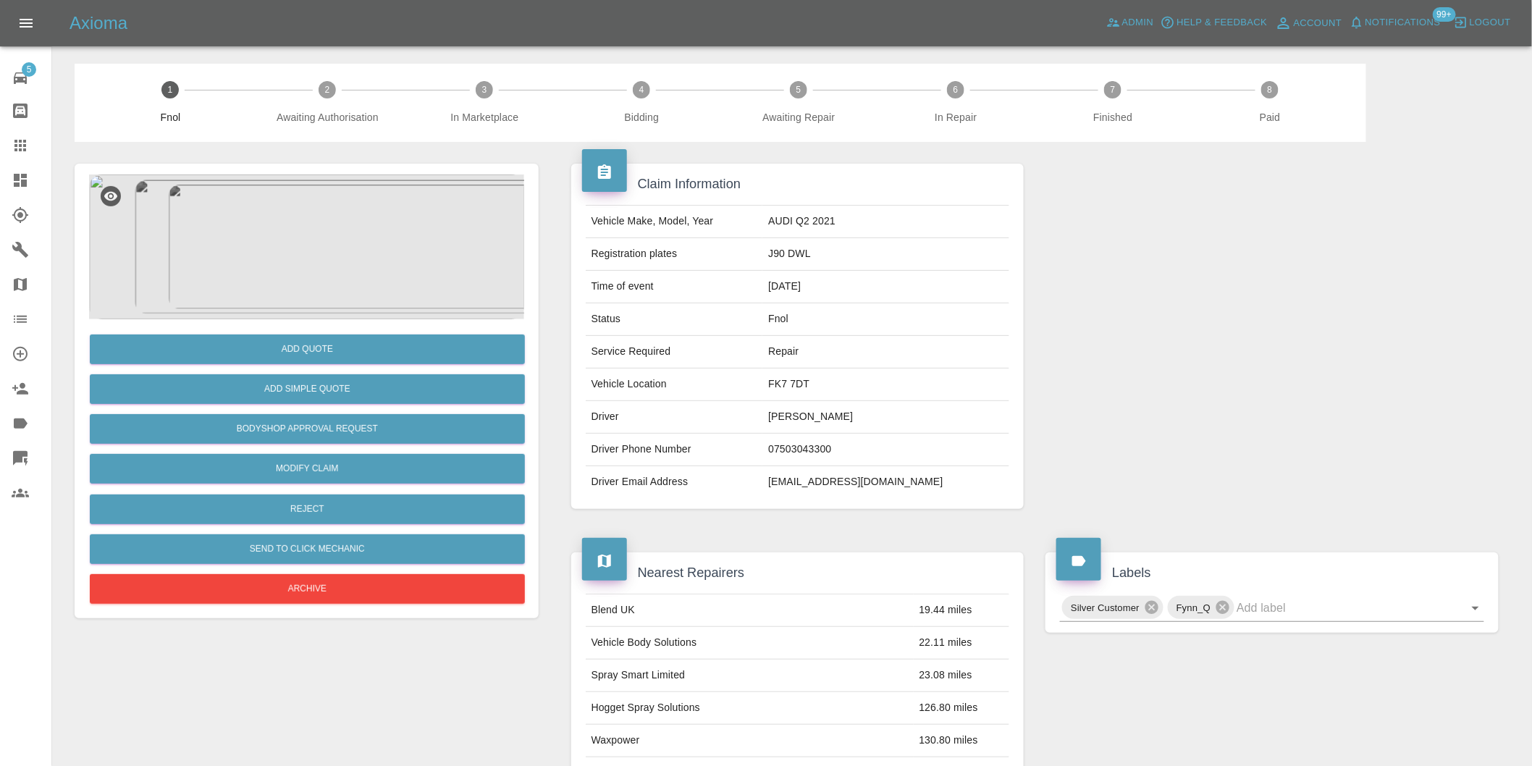
click at [347, 241] on img at bounding box center [306, 246] width 435 height 145
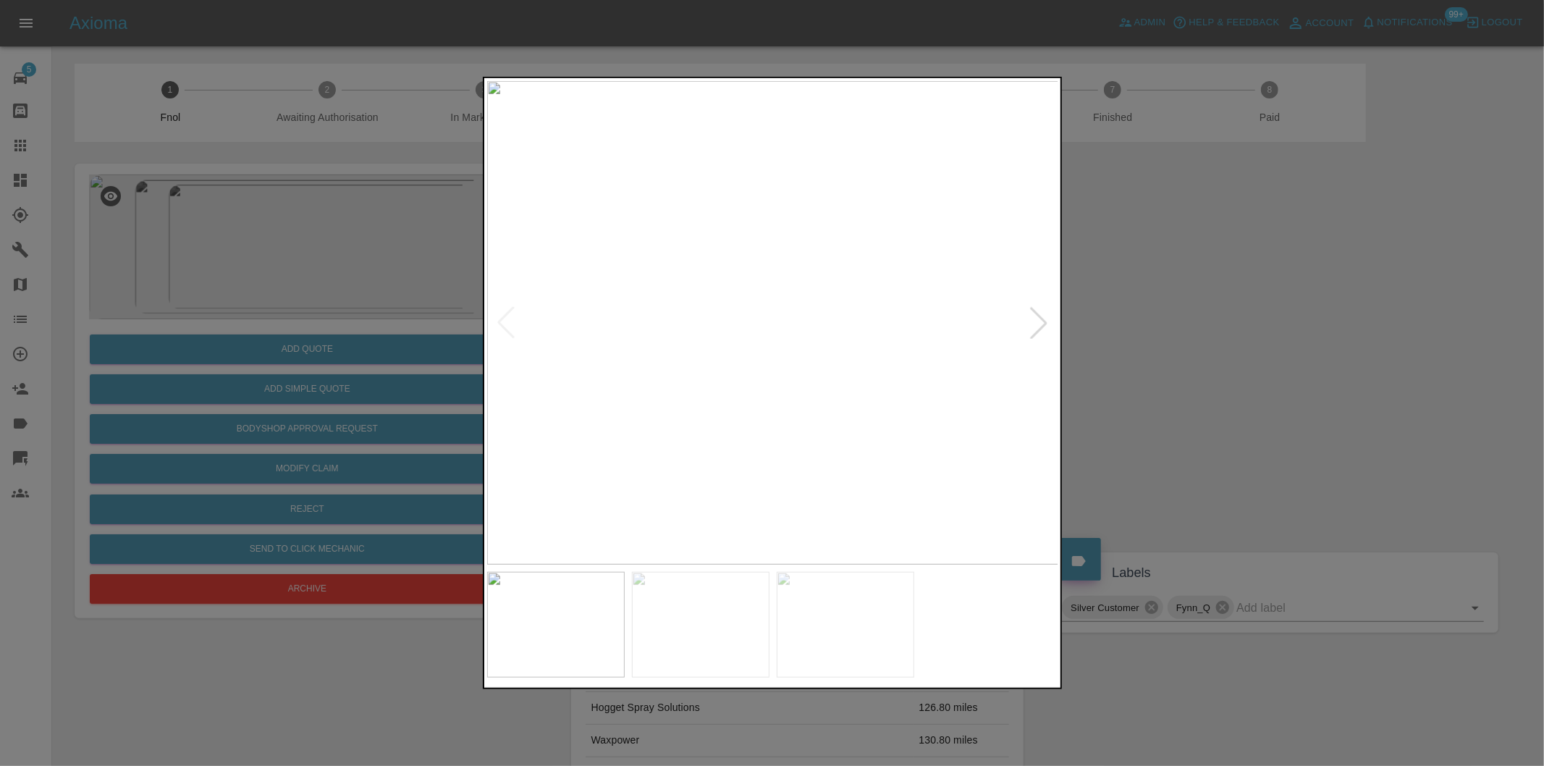
click at [1031, 323] on div at bounding box center [1039, 323] width 32 height 32
click at [1031, 323] on img at bounding box center [773, 323] width 572 height 484
drag, startPoint x: 1222, startPoint y: 327, endPoint x: 1294, endPoint y: 106, distance: 232.1
click at [1223, 327] on div at bounding box center [772, 383] width 1544 height 766
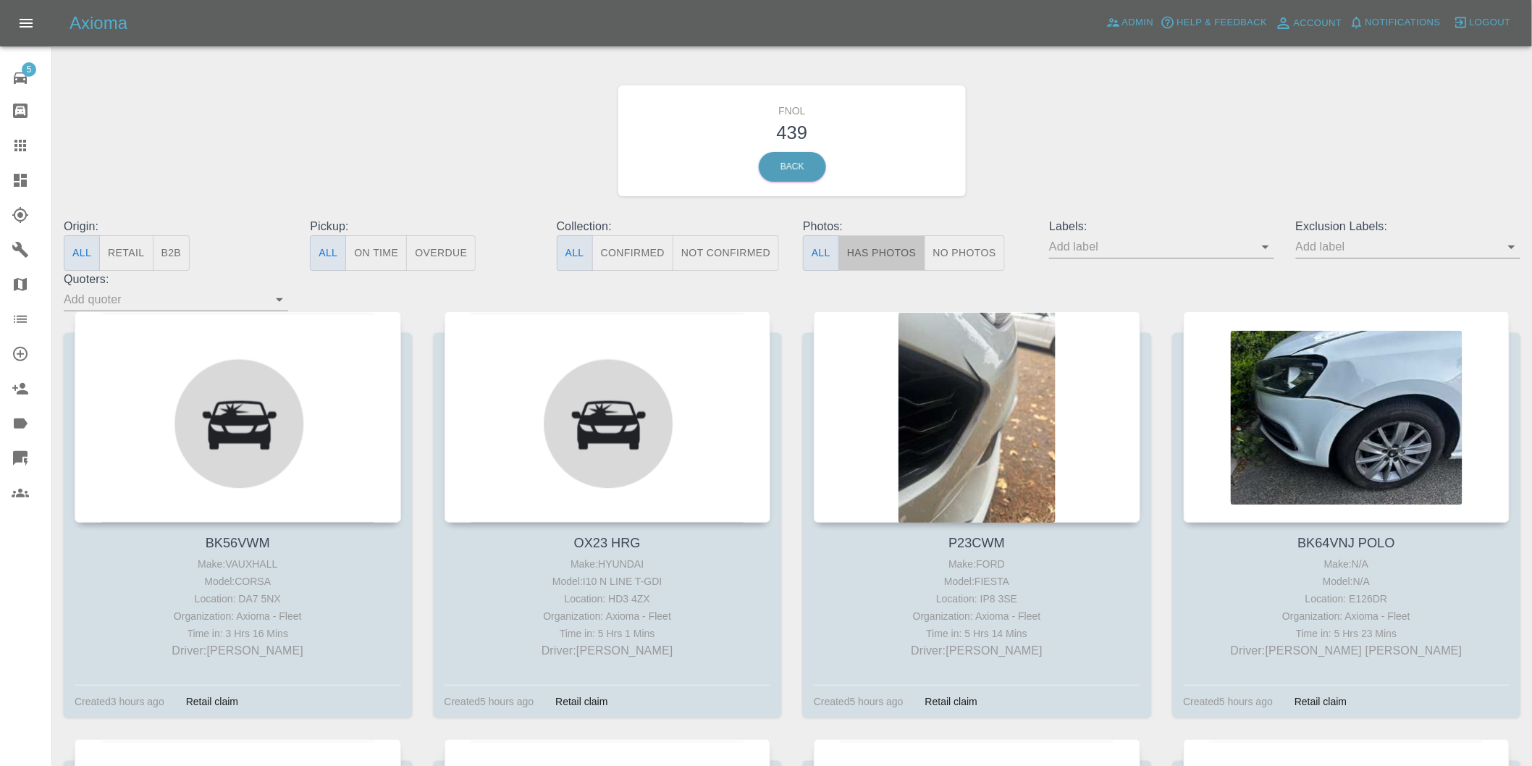
click at [895, 256] on button "Has Photos" at bounding box center [881, 252] width 87 height 35
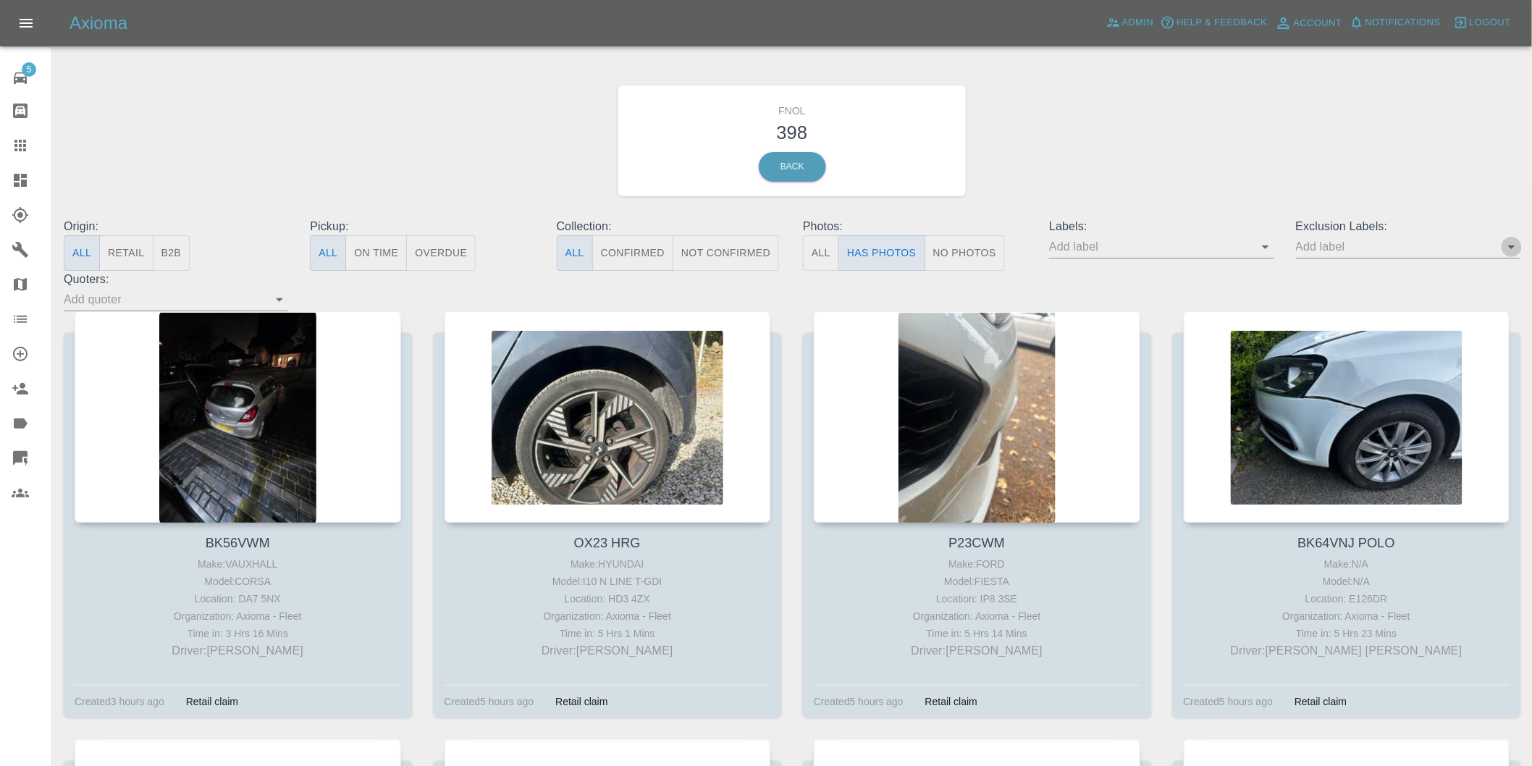
click at [1514, 245] on icon "Open" at bounding box center [1511, 246] width 17 height 17
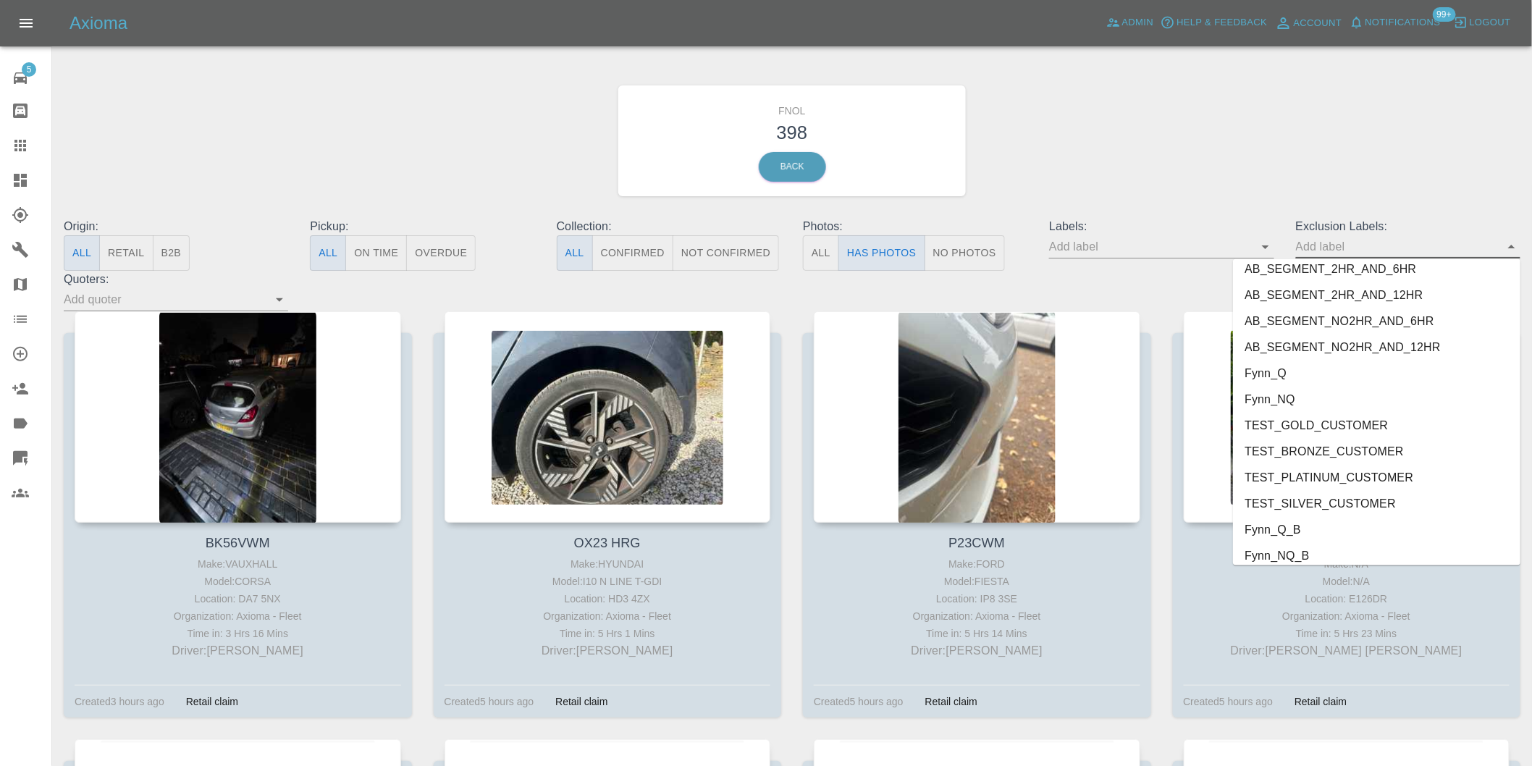
scroll to position [3144, 0]
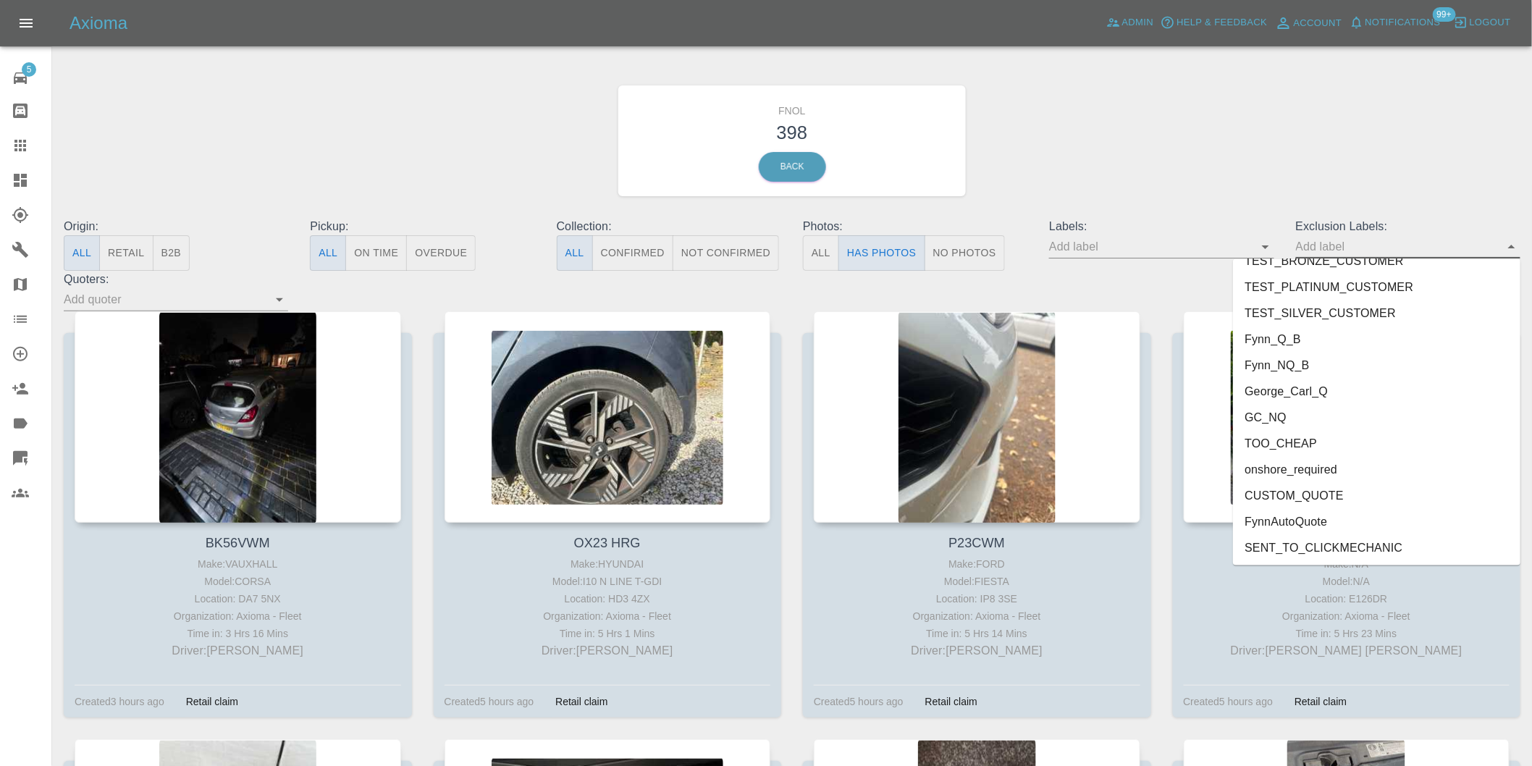
click at [1309, 392] on li "George_Carl_Q" at bounding box center [1376, 392] width 287 height 26
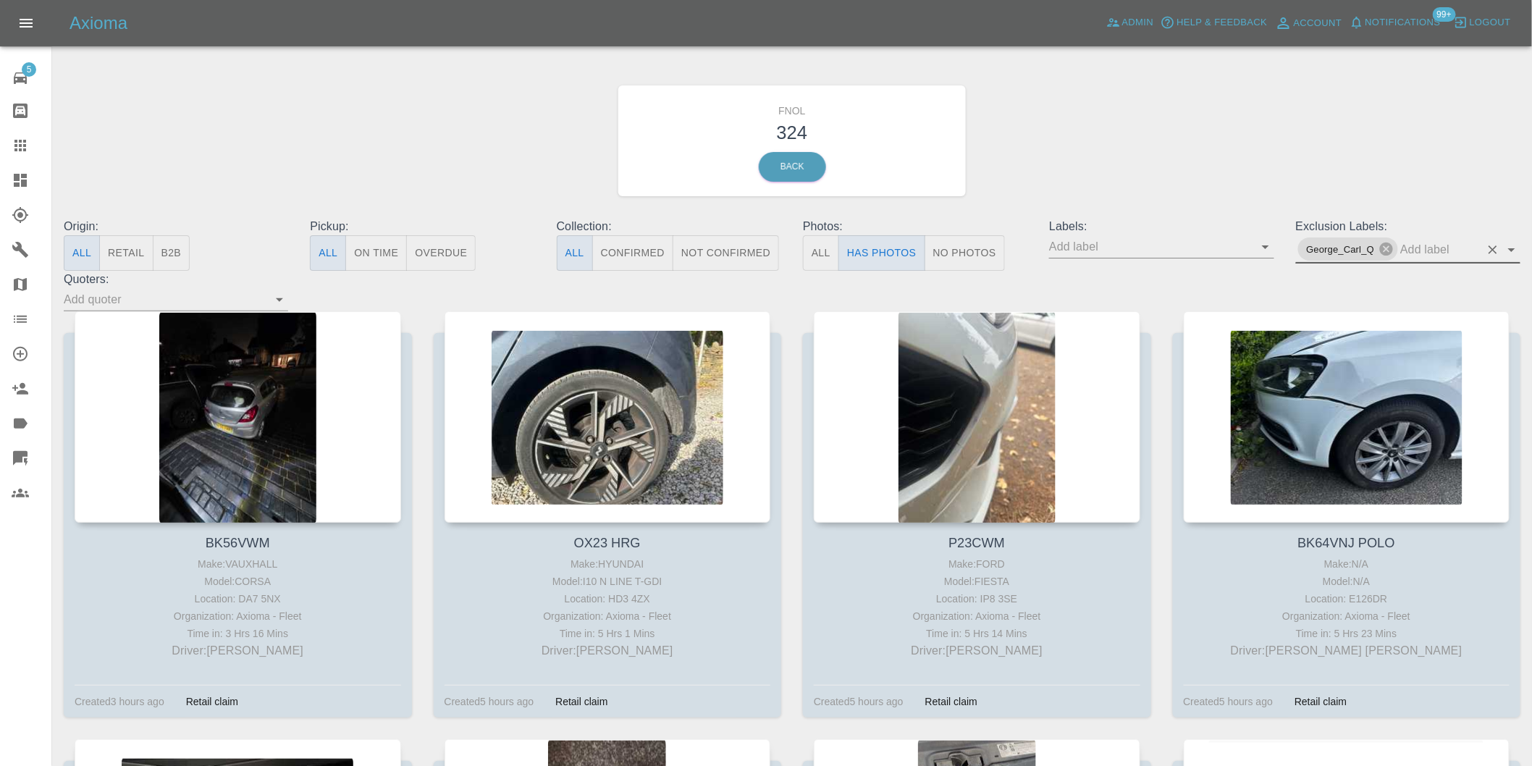
click at [1514, 250] on icon "Open" at bounding box center [1511, 249] width 17 height 17
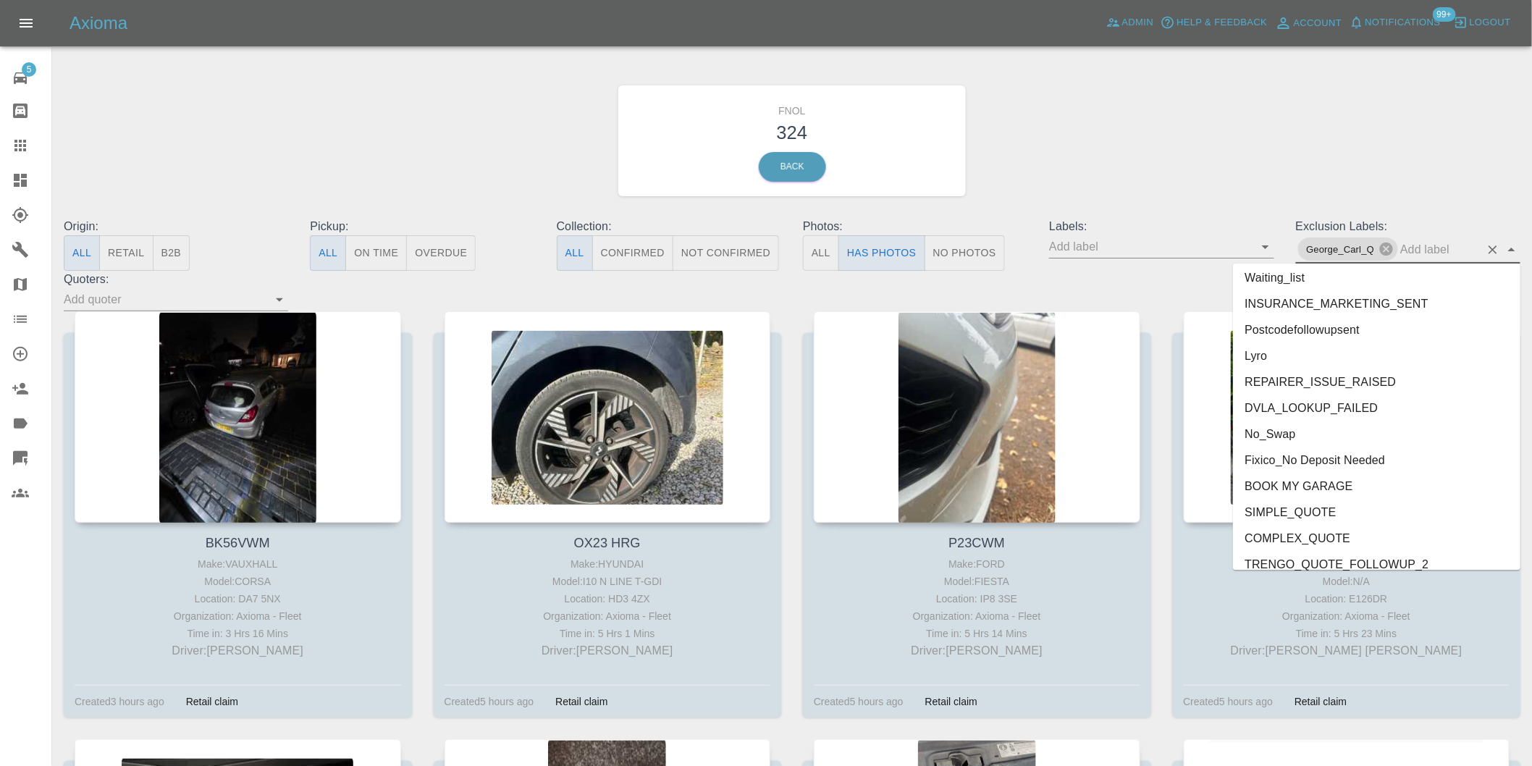
scroll to position [3118, 0]
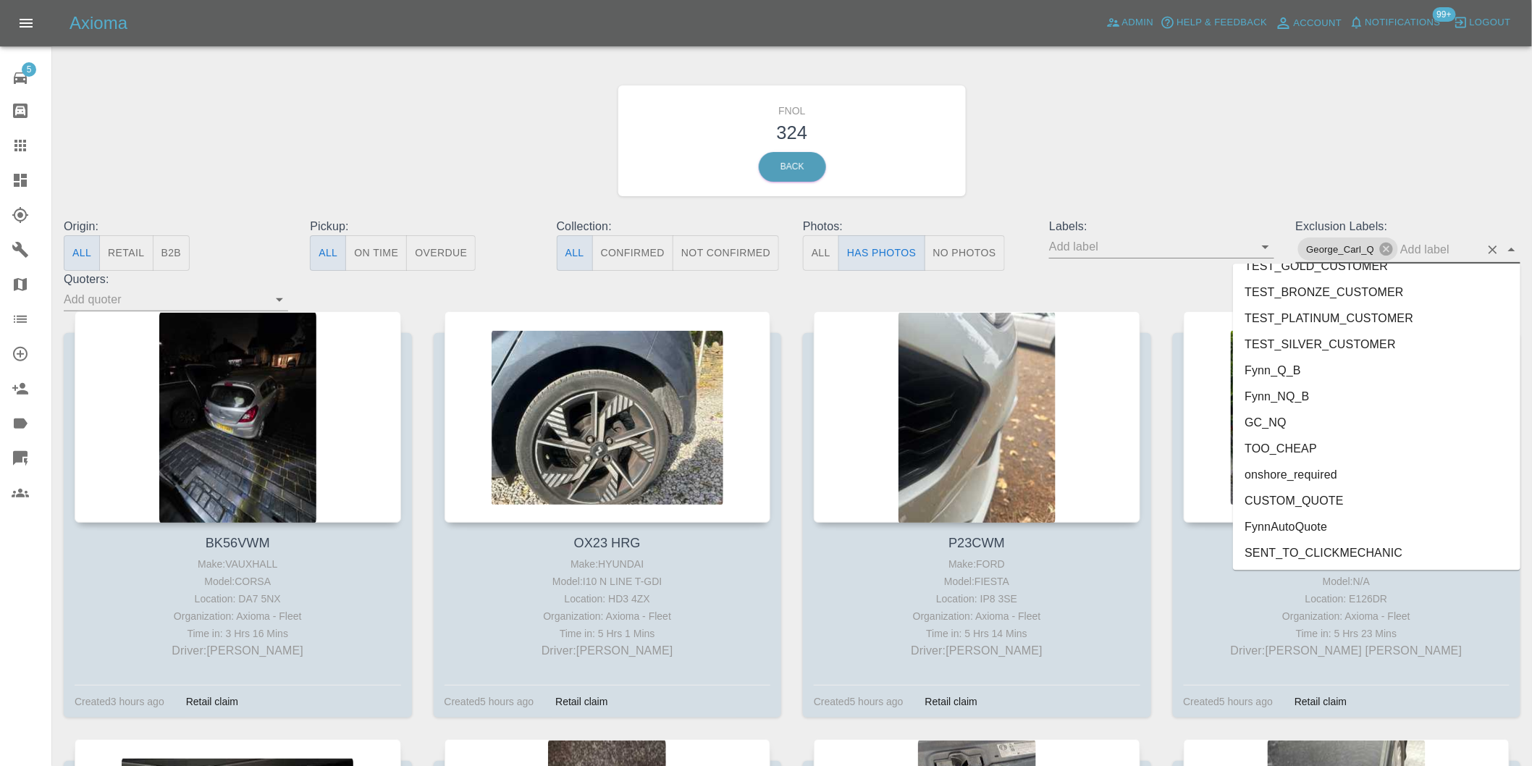
click at [1335, 468] on li "onshore_required" at bounding box center [1376, 474] width 287 height 26
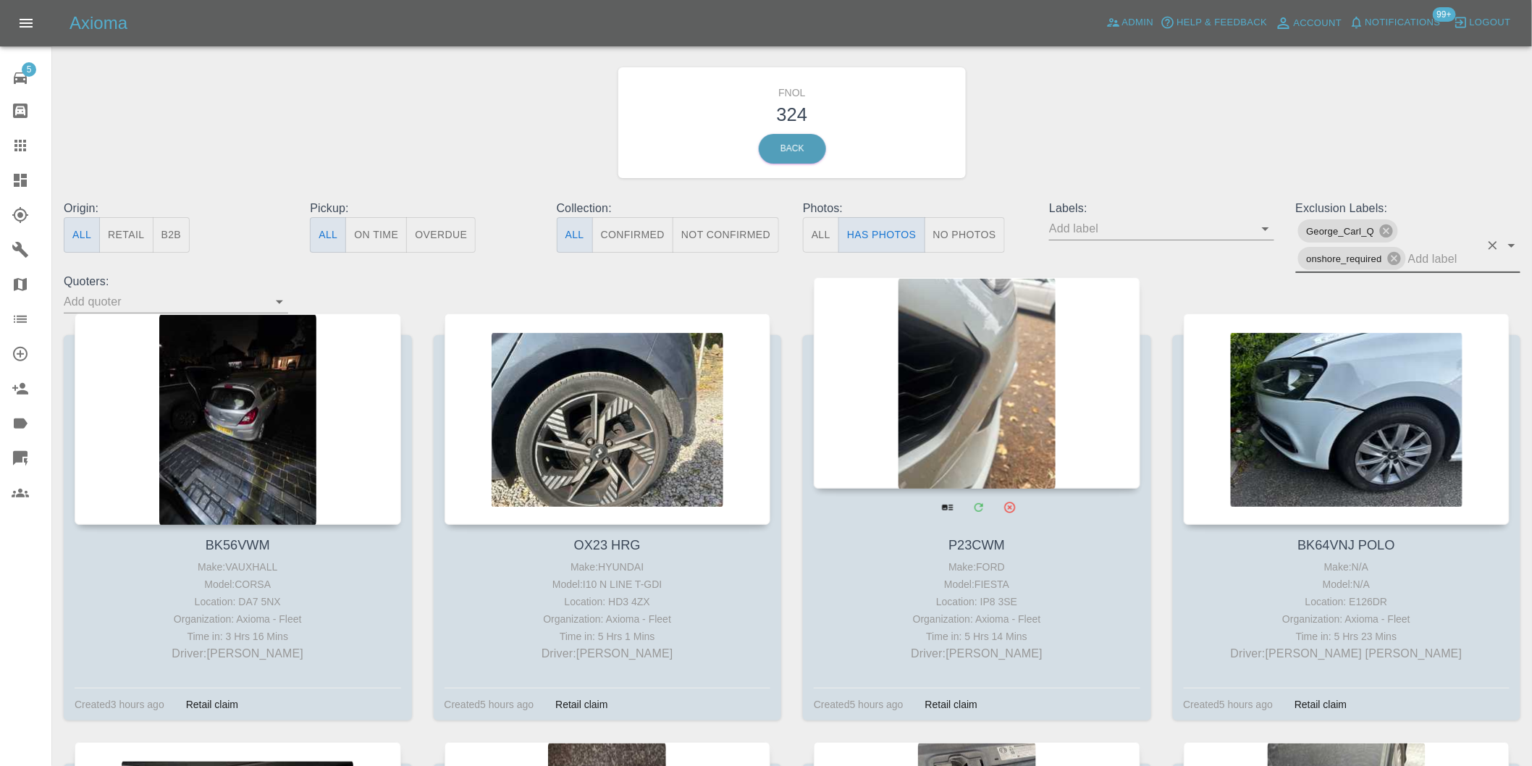
scroll to position [80, 0]
